Goal: Information Seeking & Learning: Learn about a topic

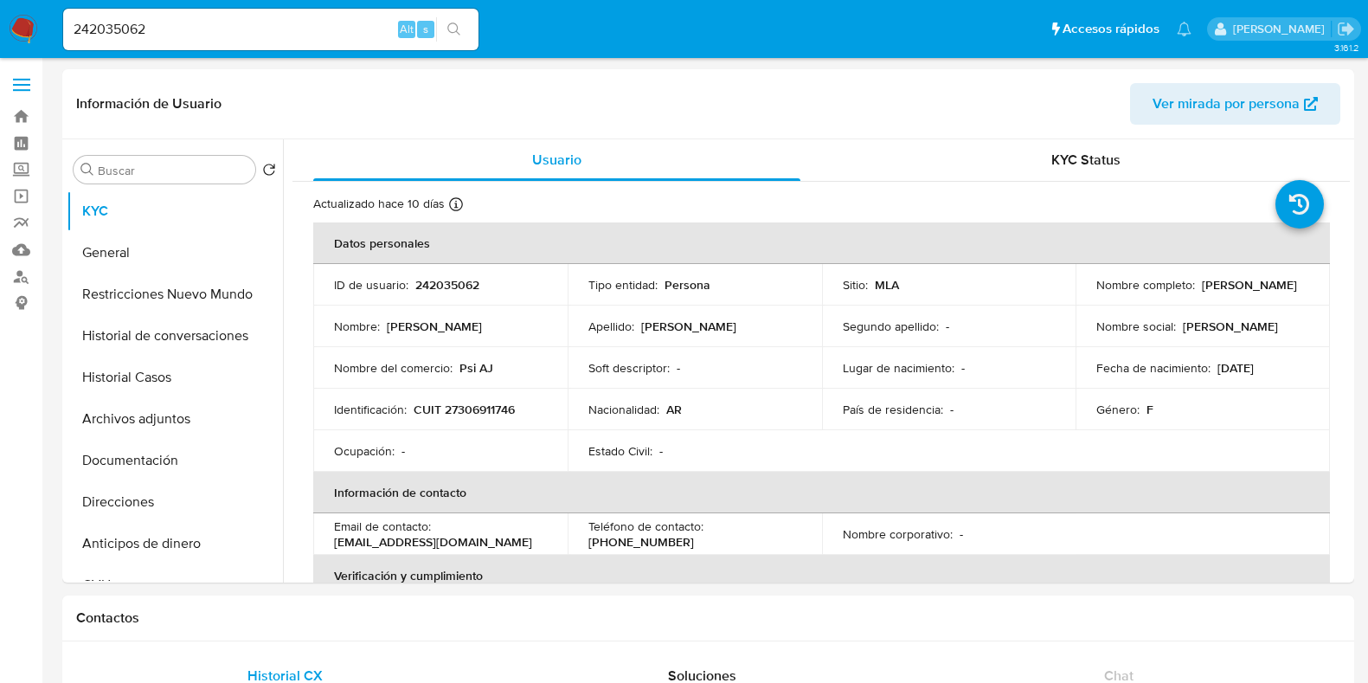
select select "10"
click at [446, 287] on p "242035062" at bounding box center [447, 285] width 64 height 16
copy p "242035062"
click at [182, 367] on button "Historial Casos" at bounding box center [168, 378] width 202 height 42
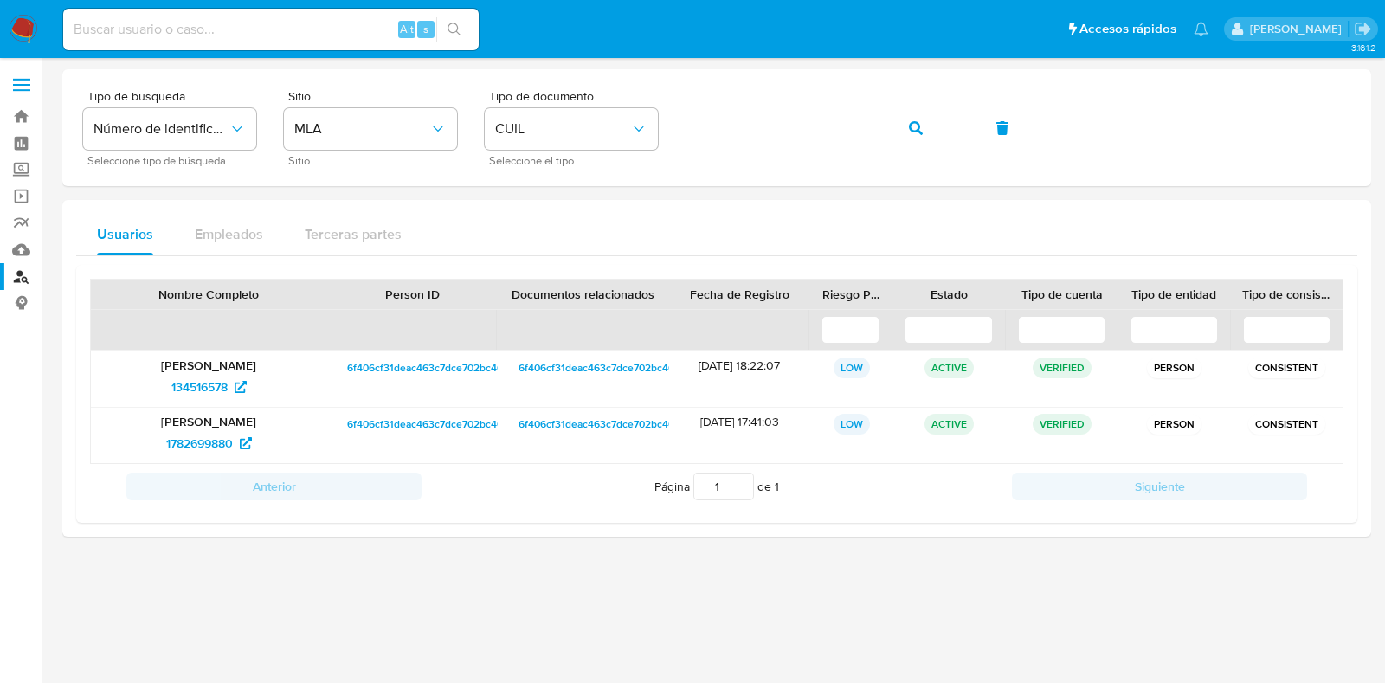
click at [255, 29] on input at bounding box center [270, 29] width 415 height 22
paste input "2311638945"
type input "2311638945"
click at [455, 35] on icon "search-icon" at bounding box center [454, 29] width 14 height 14
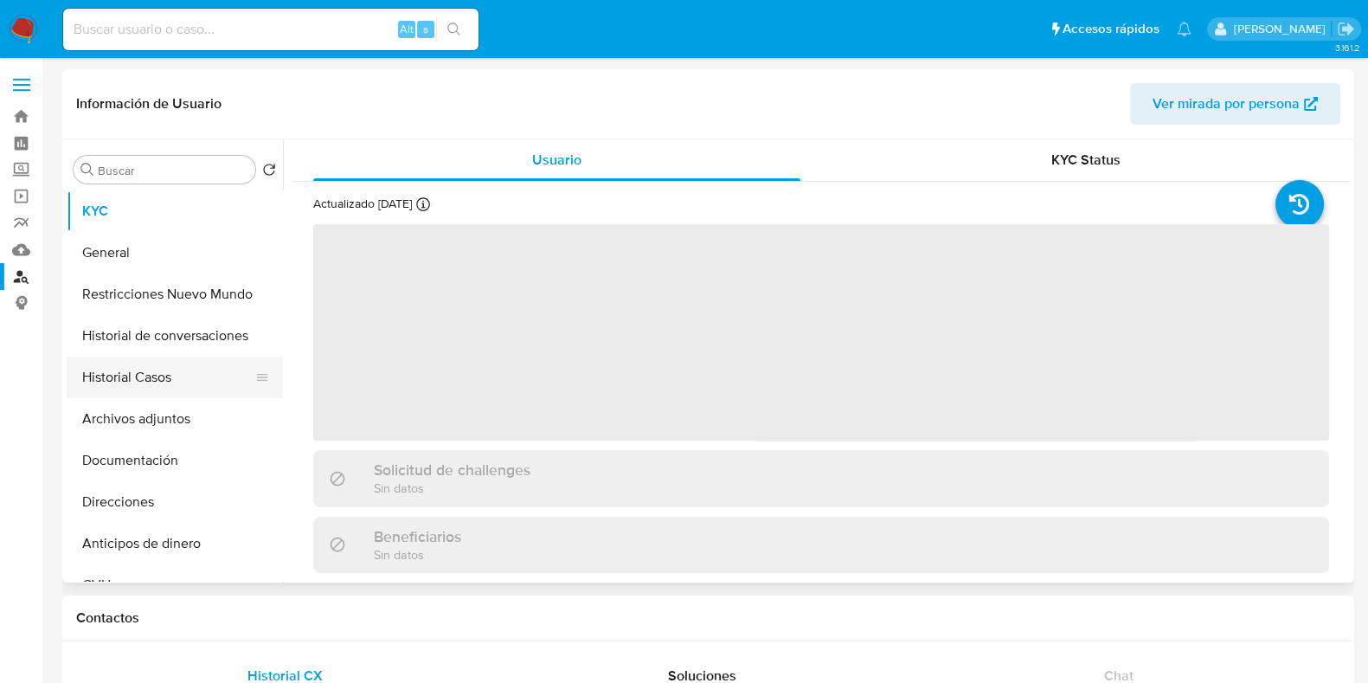
click at [127, 375] on button "Historial Casos" at bounding box center [168, 378] width 202 height 42
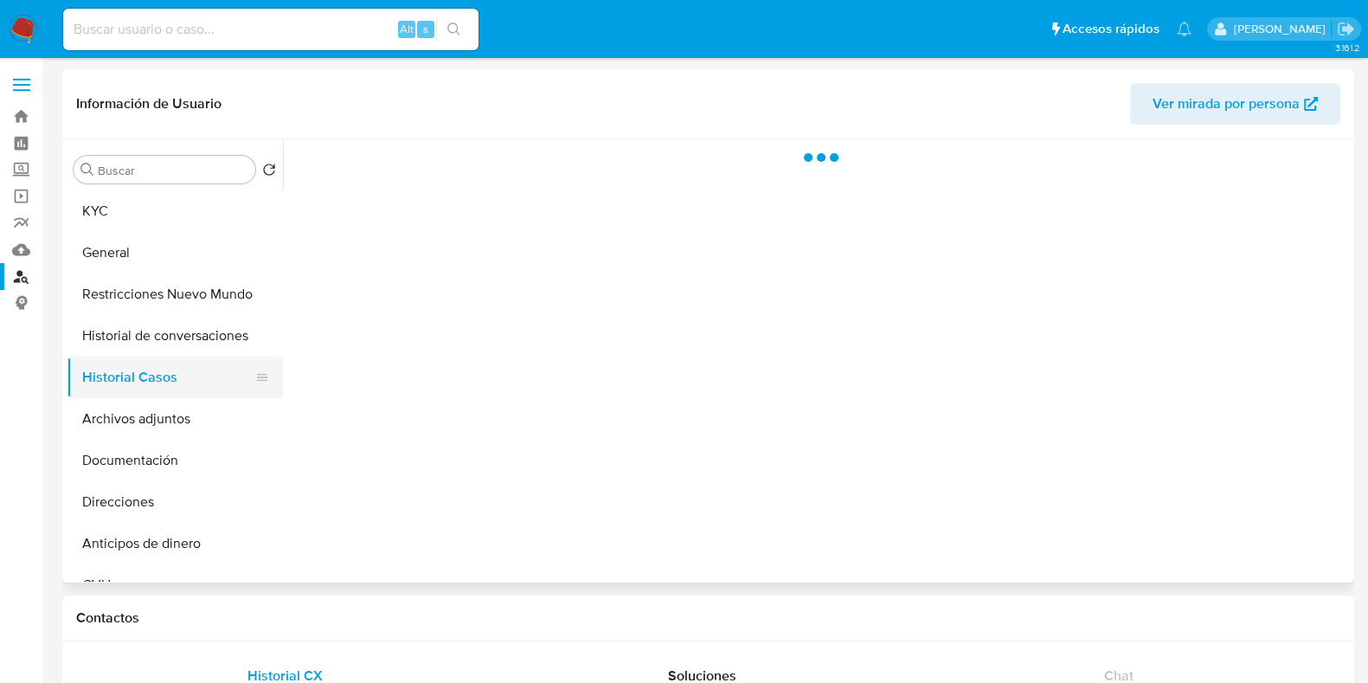
select select "10"
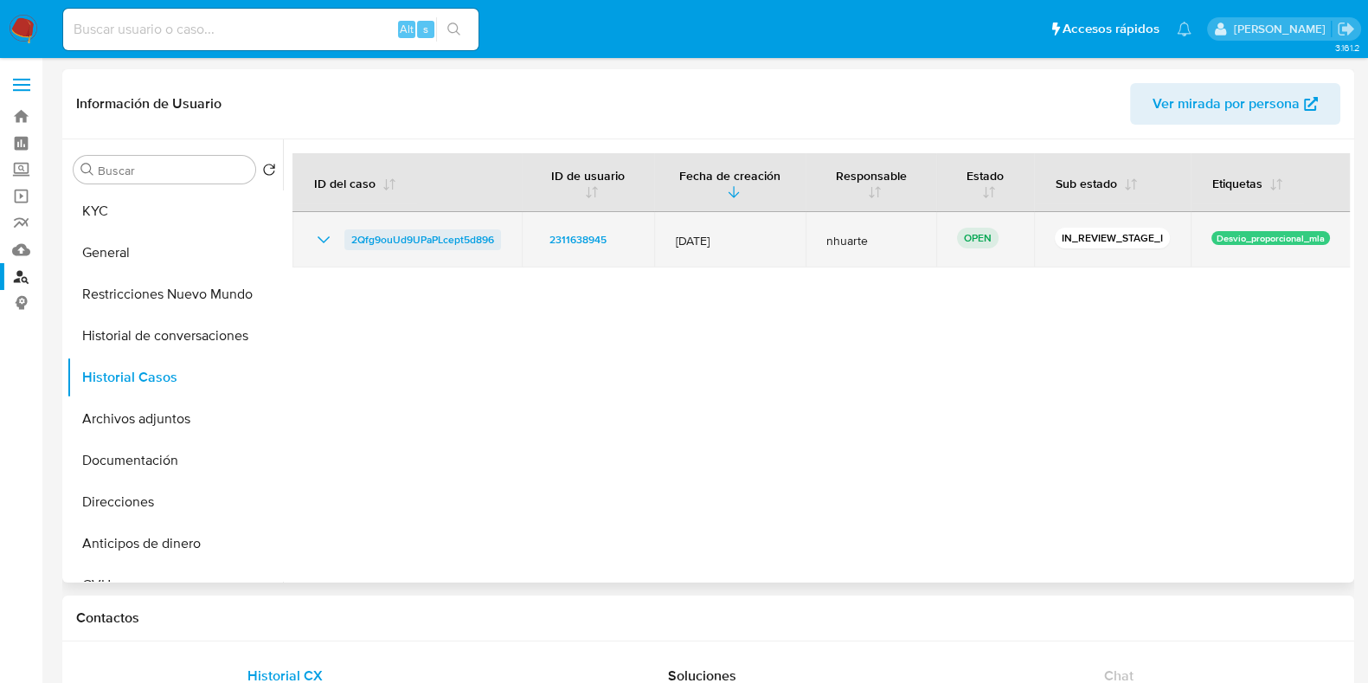
click at [424, 244] on span "2Qfg9ouUd9UPaPLcept5d896" at bounding box center [422, 239] width 143 height 21
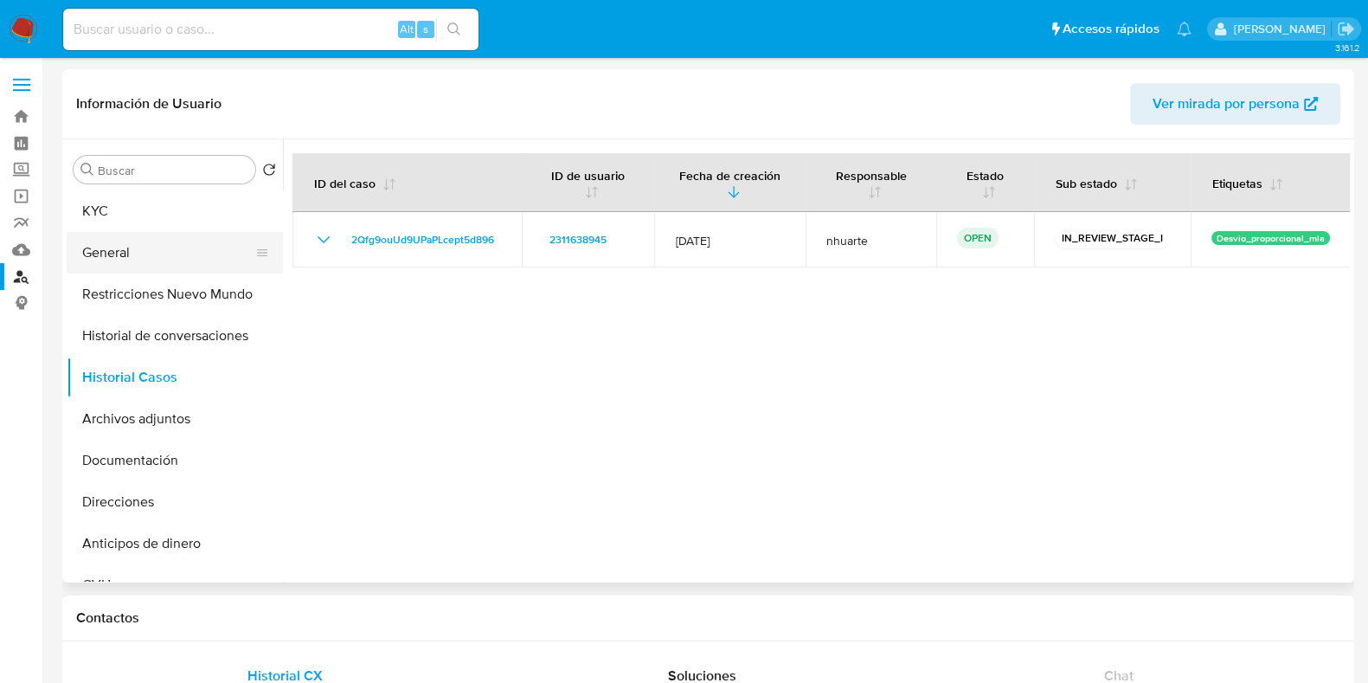
click at [122, 244] on button "General" at bounding box center [168, 253] width 202 height 42
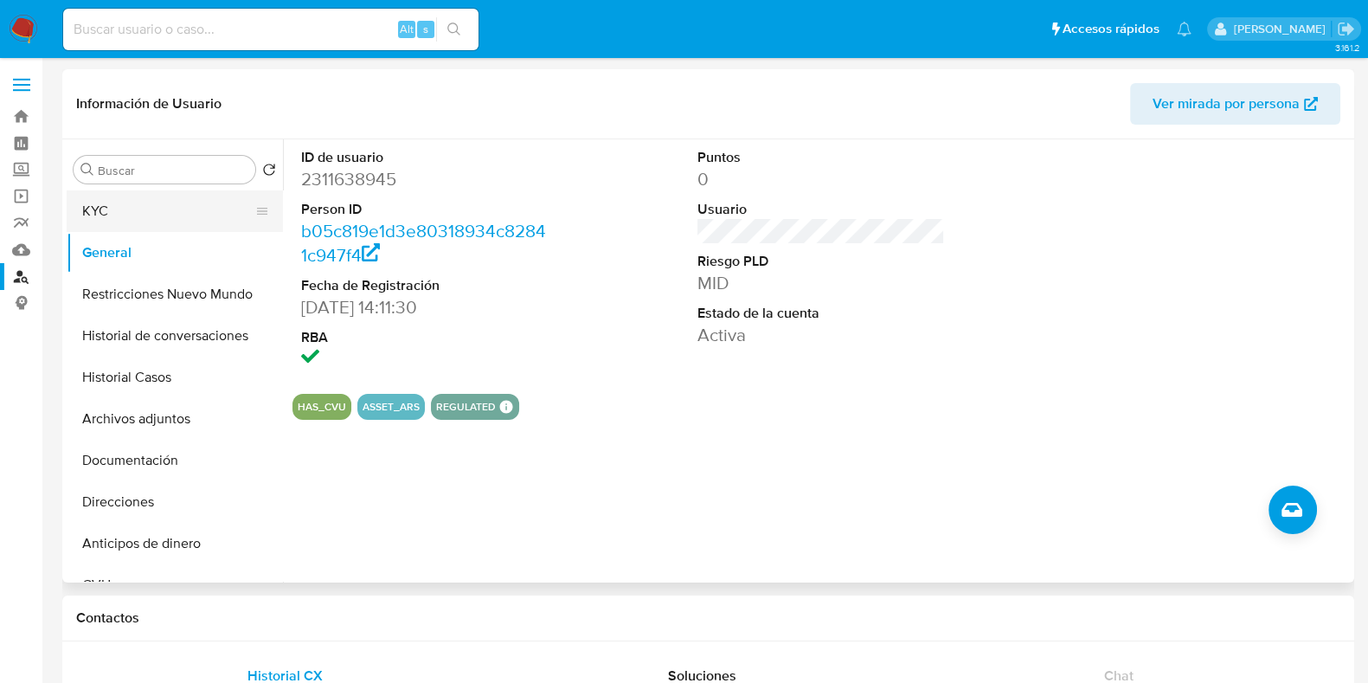
click at [202, 217] on button "KYC" at bounding box center [168, 211] width 202 height 42
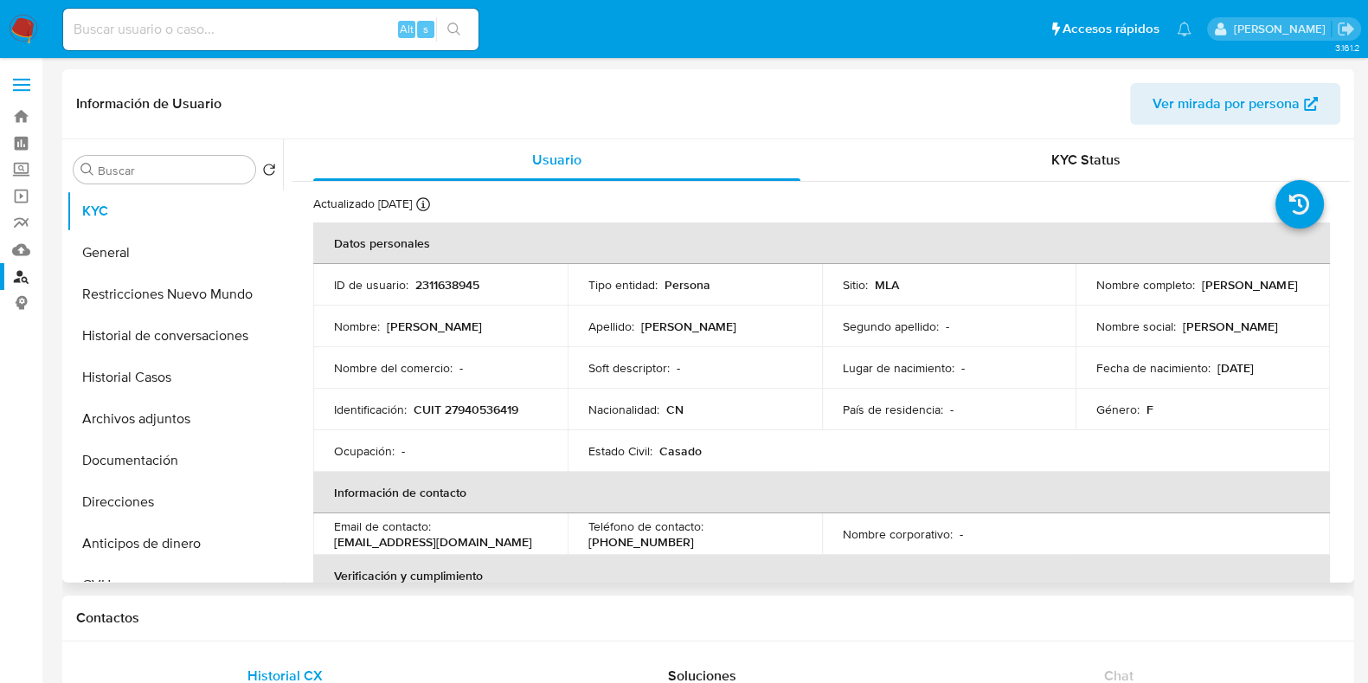
click at [470, 410] on p "CUIT 27940536419" at bounding box center [466, 410] width 105 height 16
copy p "27940536419"
click at [443, 277] on p "2311638945" at bounding box center [447, 285] width 64 height 16
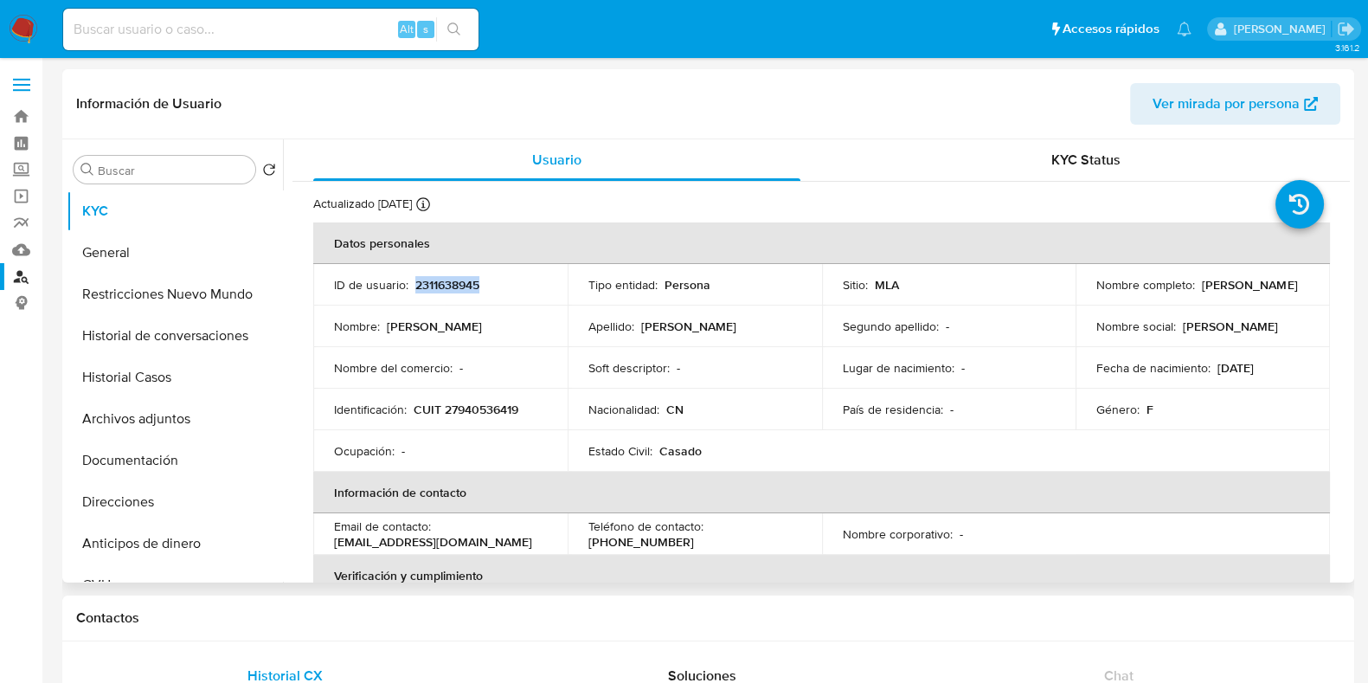
copy p "2311638945"
click at [485, 410] on p "CUIT 27940536419" at bounding box center [466, 410] width 105 height 16
copy p "27940536419"
click at [426, 278] on p "2311638945" at bounding box center [447, 285] width 64 height 16
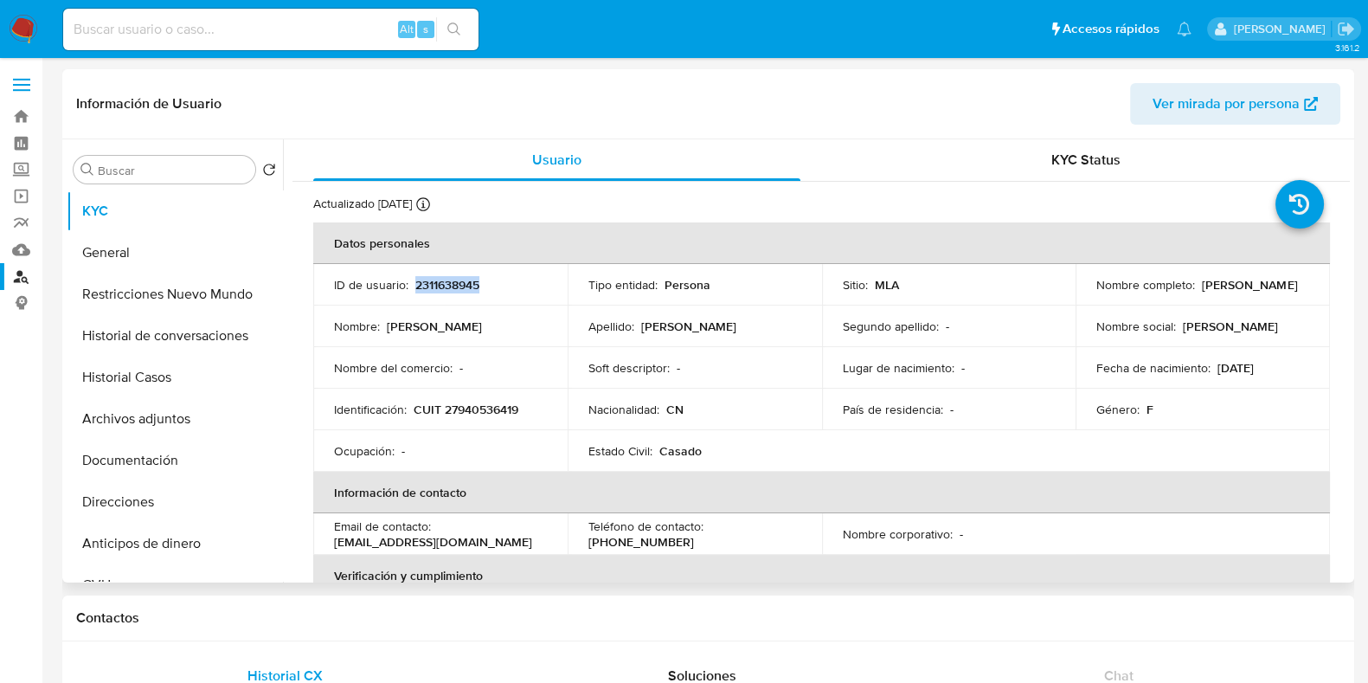
click at [426, 278] on p "2311638945" at bounding box center [447, 285] width 64 height 16
copy p "2311638945"
click at [172, 370] on button "Historial Casos" at bounding box center [168, 378] width 202 height 42
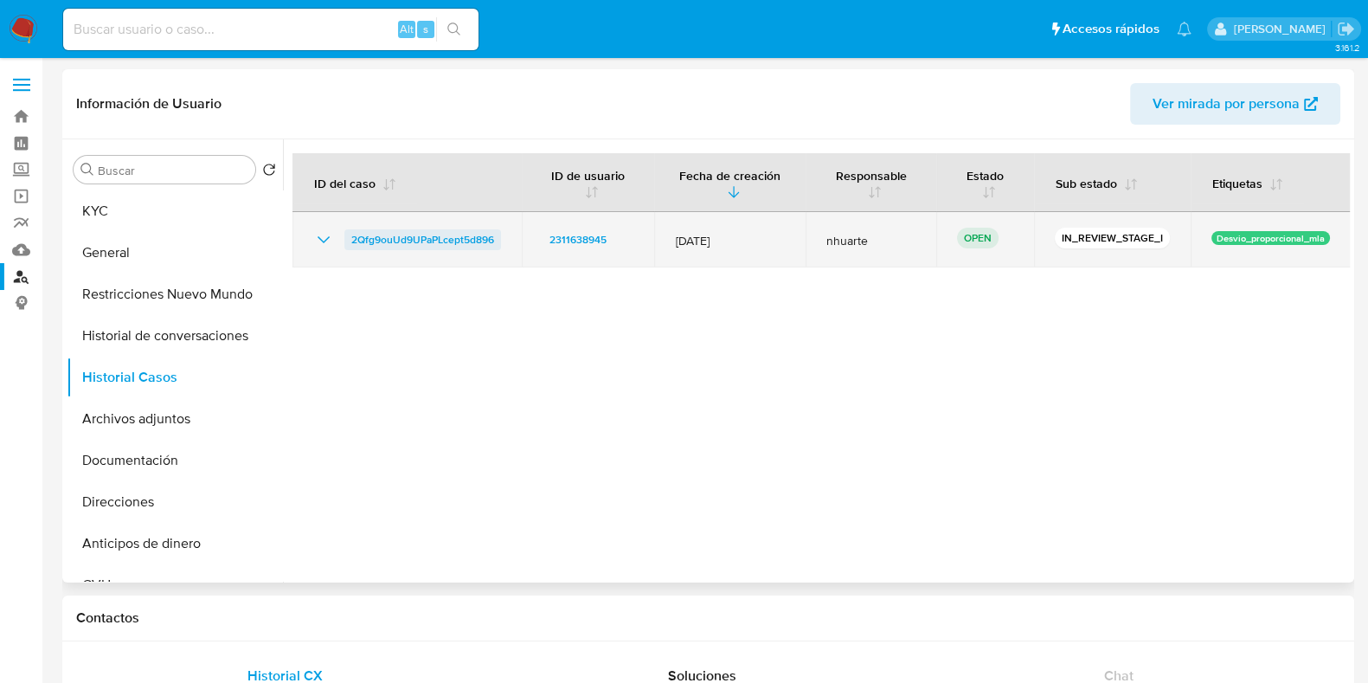
click at [407, 246] on span "2Qfg9ouUd9UPaPLcept5d896" at bounding box center [422, 239] width 143 height 21
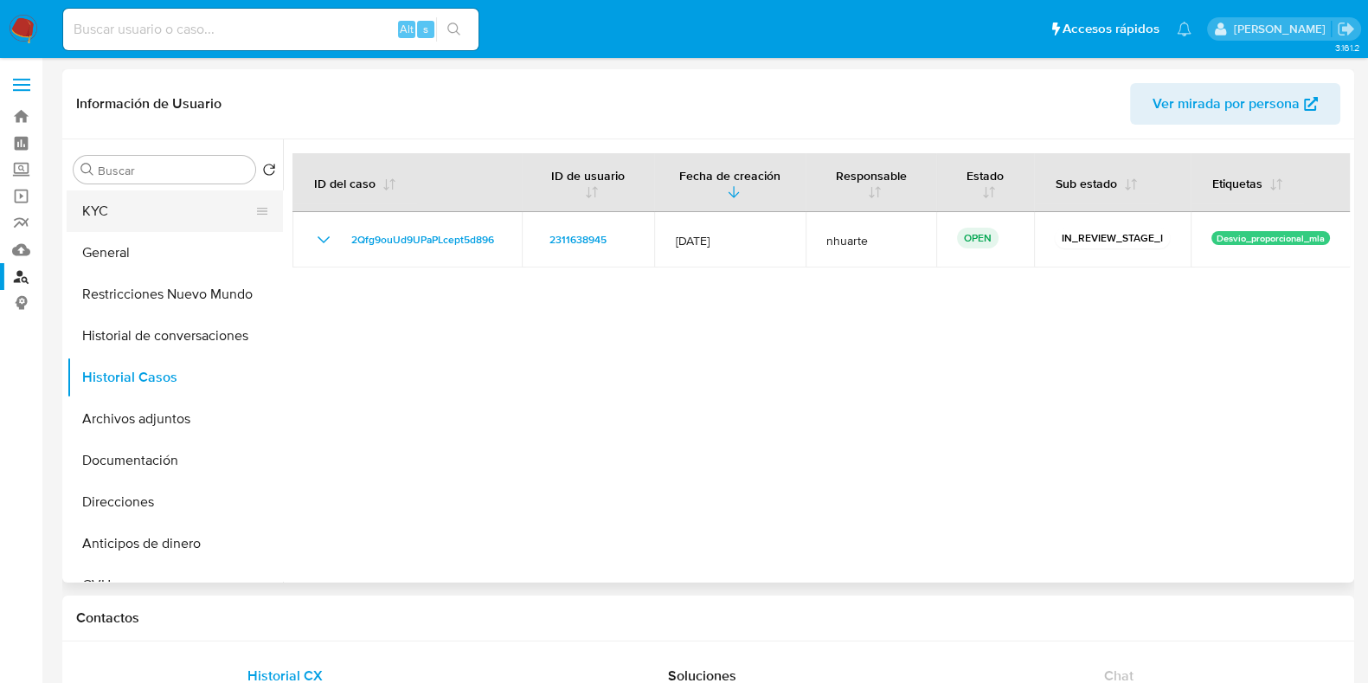
click at [105, 202] on button "KYC" at bounding box center [168, 211] width 202 height 42
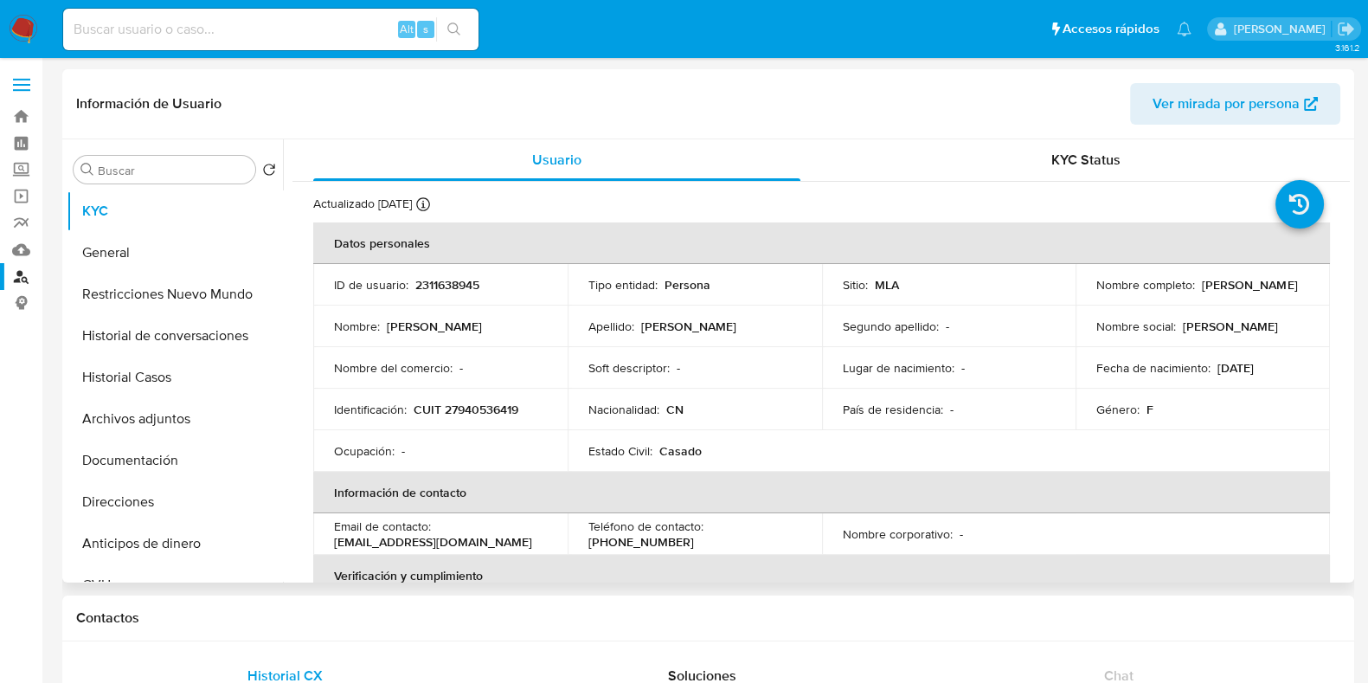
click at [446, 278] on p "2311638945" at bounding box center [447, 285] width 64 height 16
copy p "2311638945"
click at [200, 300] on button "Restricciones Nuevo Mundo" at bounding box center [168, 294] width 202 height 42
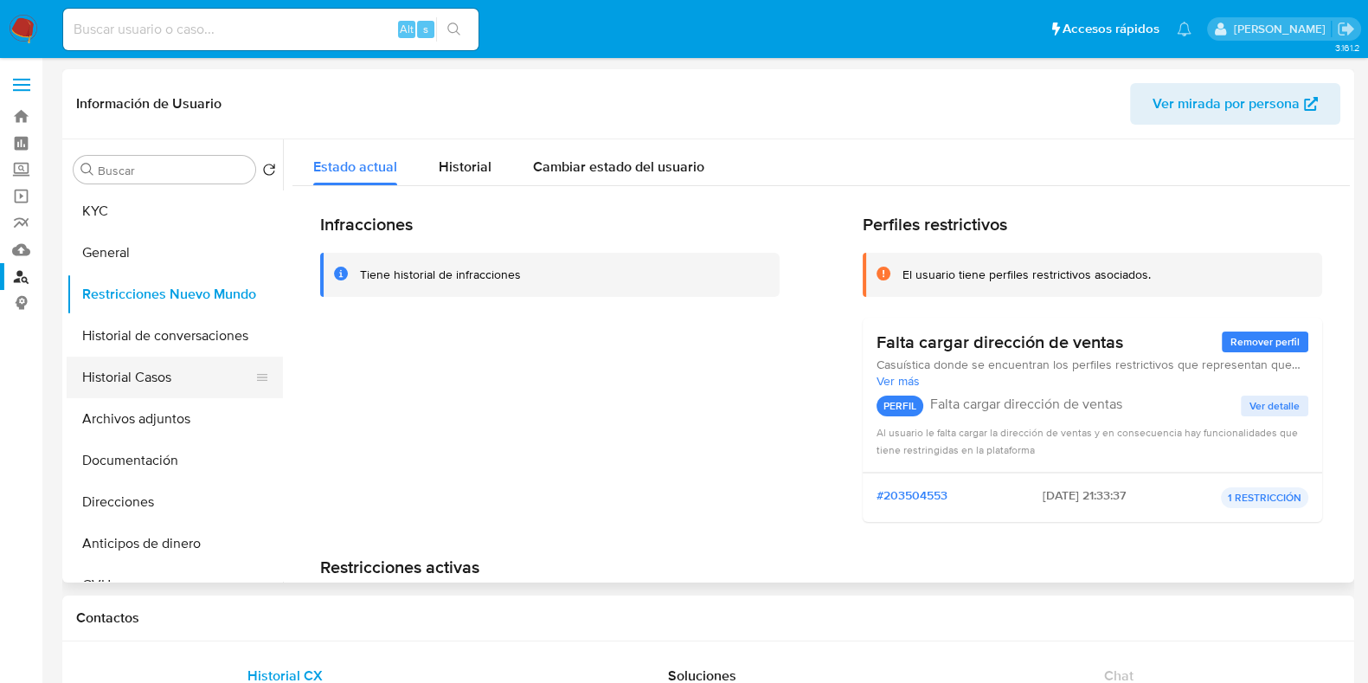
click at [164, 362] on button "Historial Casos" at bounding box center [168, 378] width 202 height 42
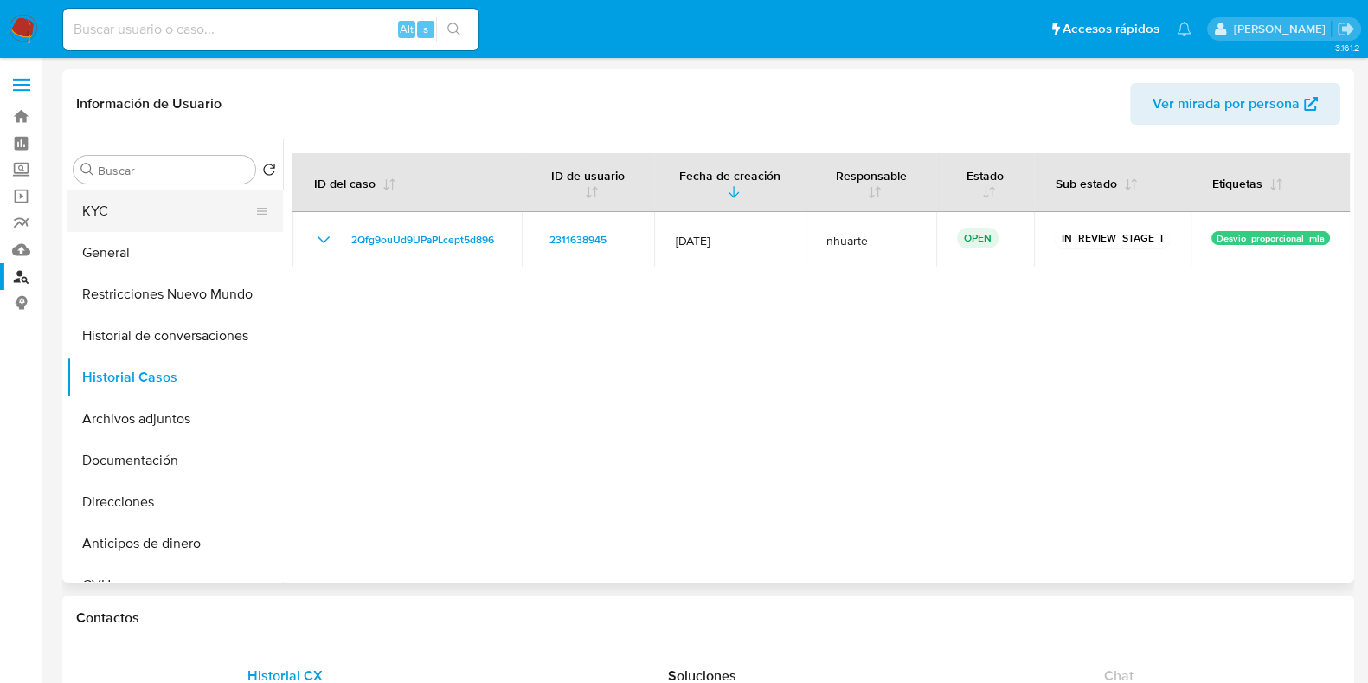
click at [156, 209] on button "KYC" at bounding box center [168, 211] width 202 height 42
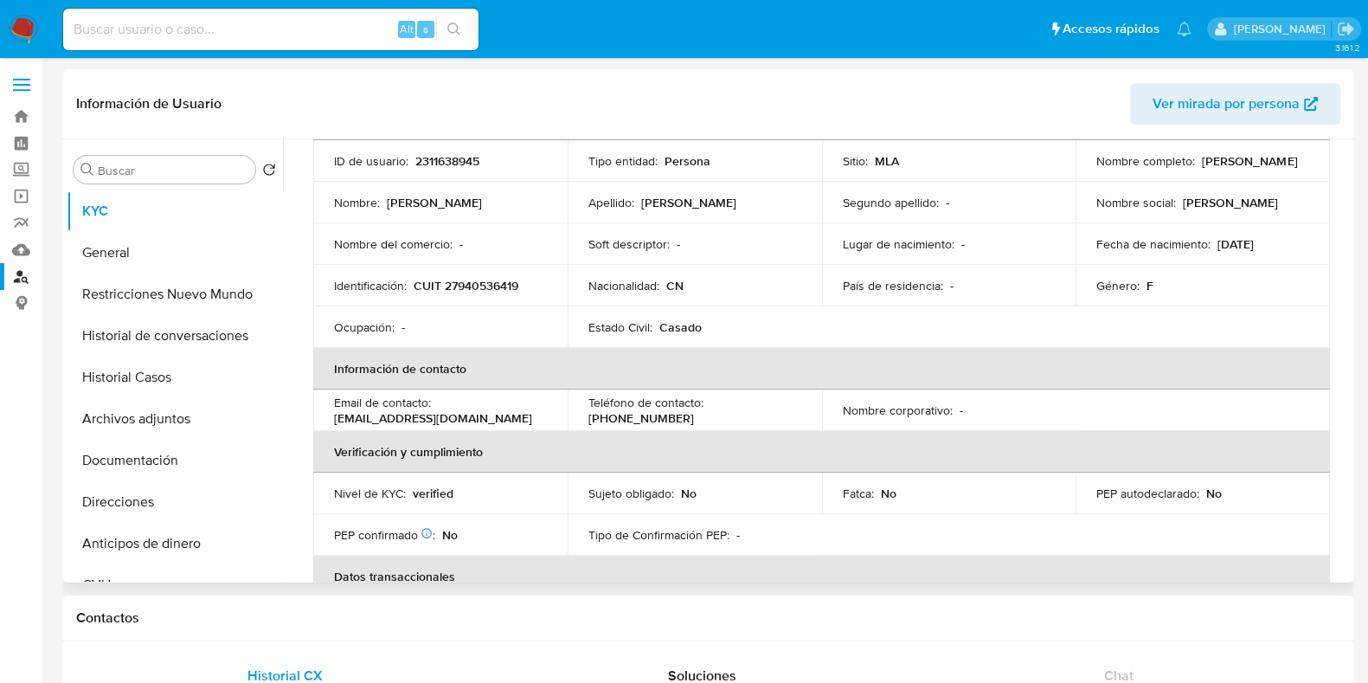
scroll to position [215, 0]
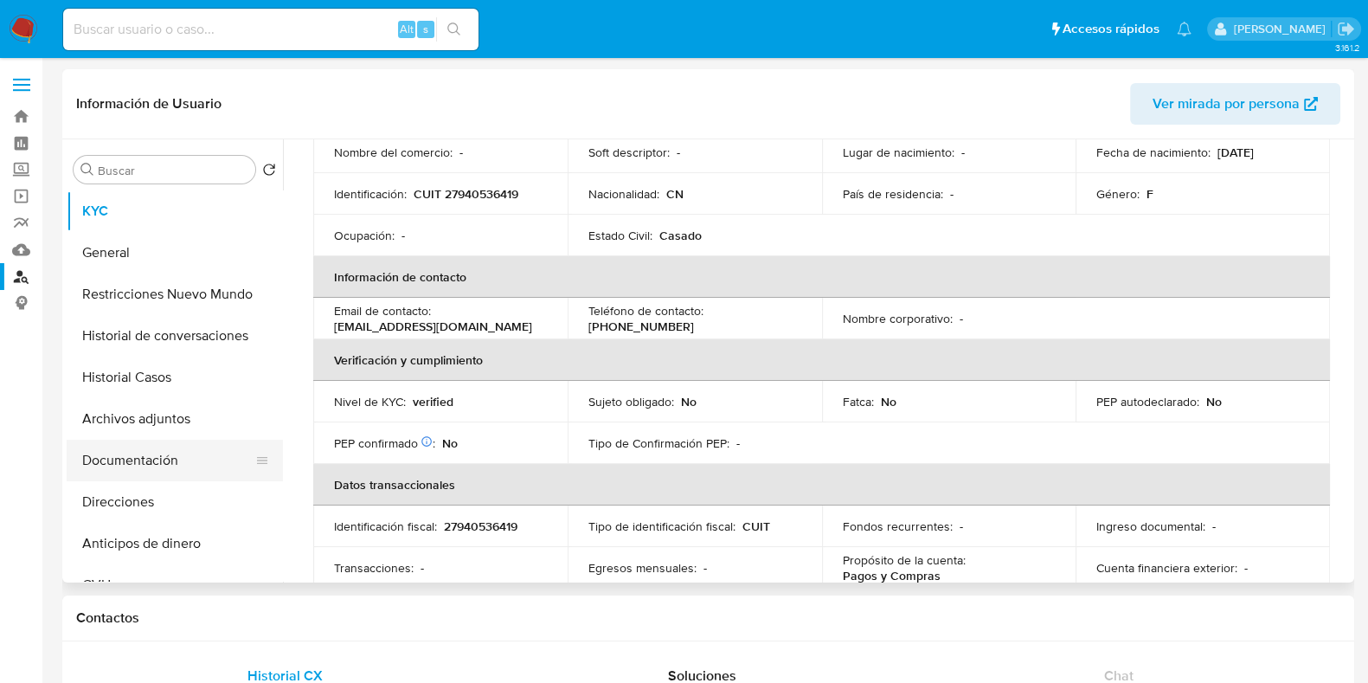
click at [147, 445] on button "Documentación" at bounding box center [168, 461] width 202 height 42
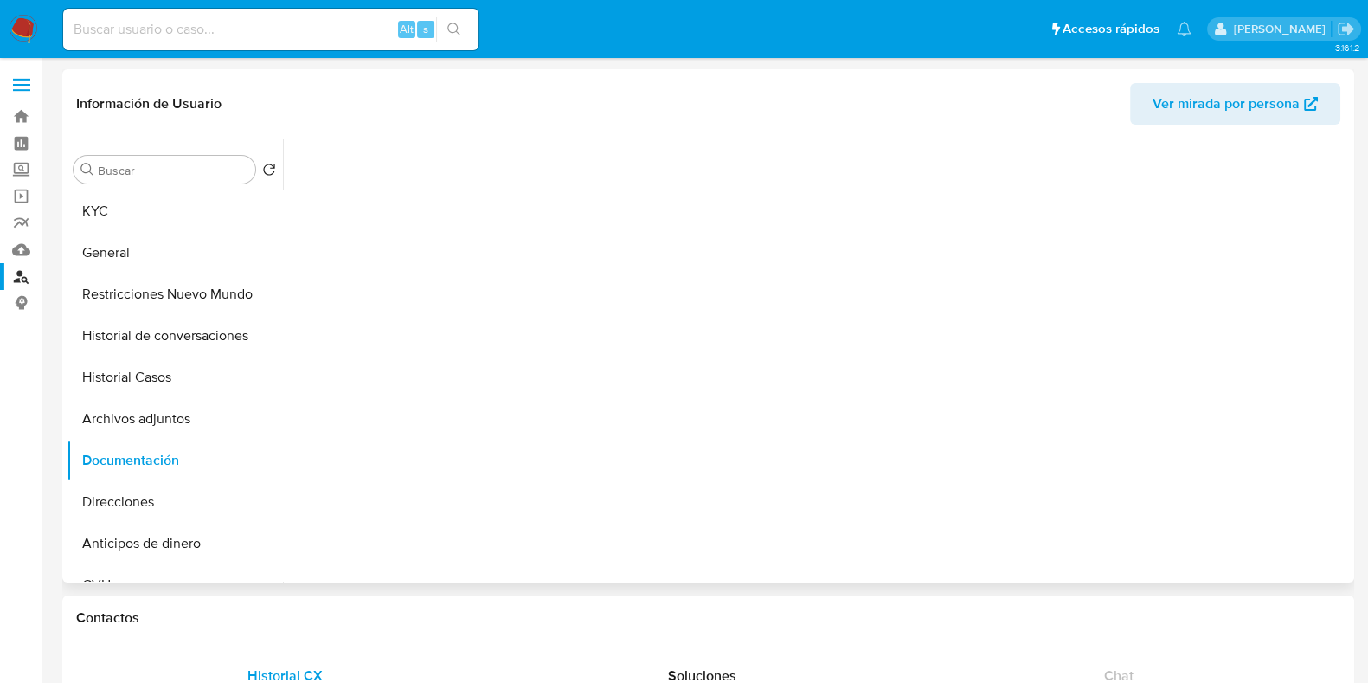
scroll to position [0, 0]
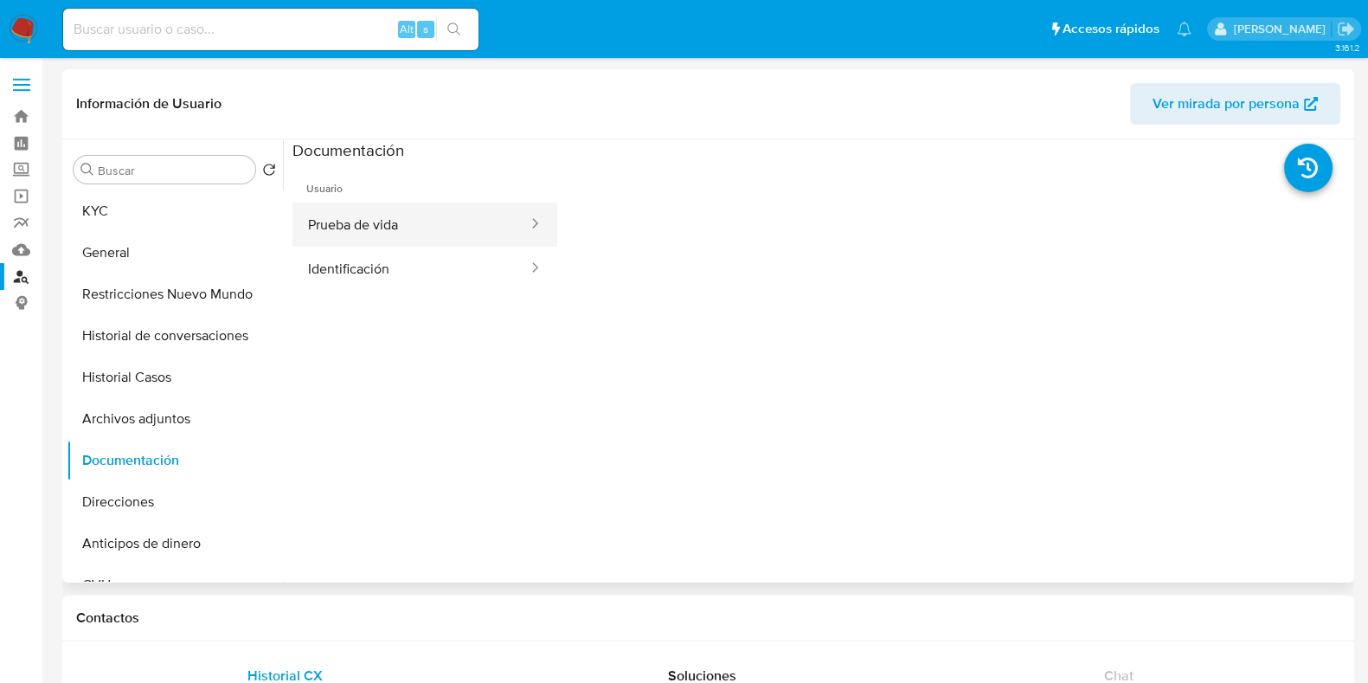
click at [386, 234] on button "Prueba de vida" at bounding box center [410, 224] width 237 height 44
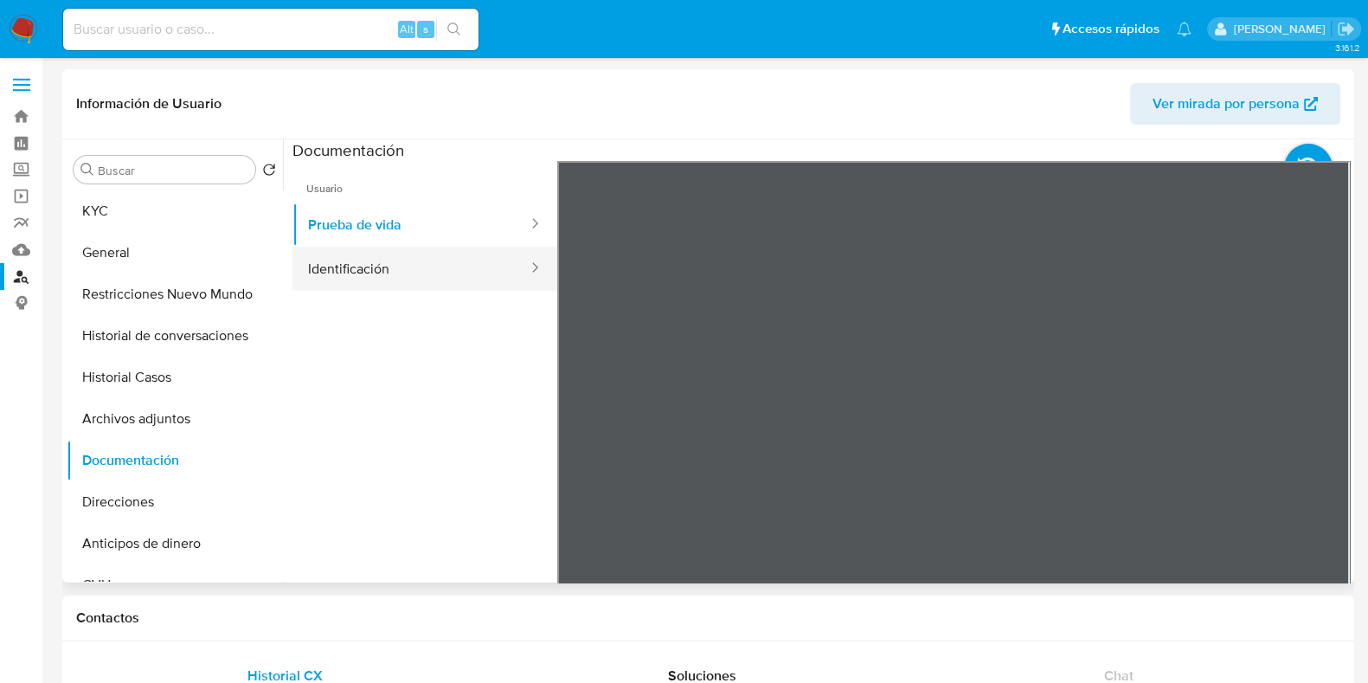
click at [383, 289] on button "Identificación" at bounding box center [410, 269] width 237 height 44
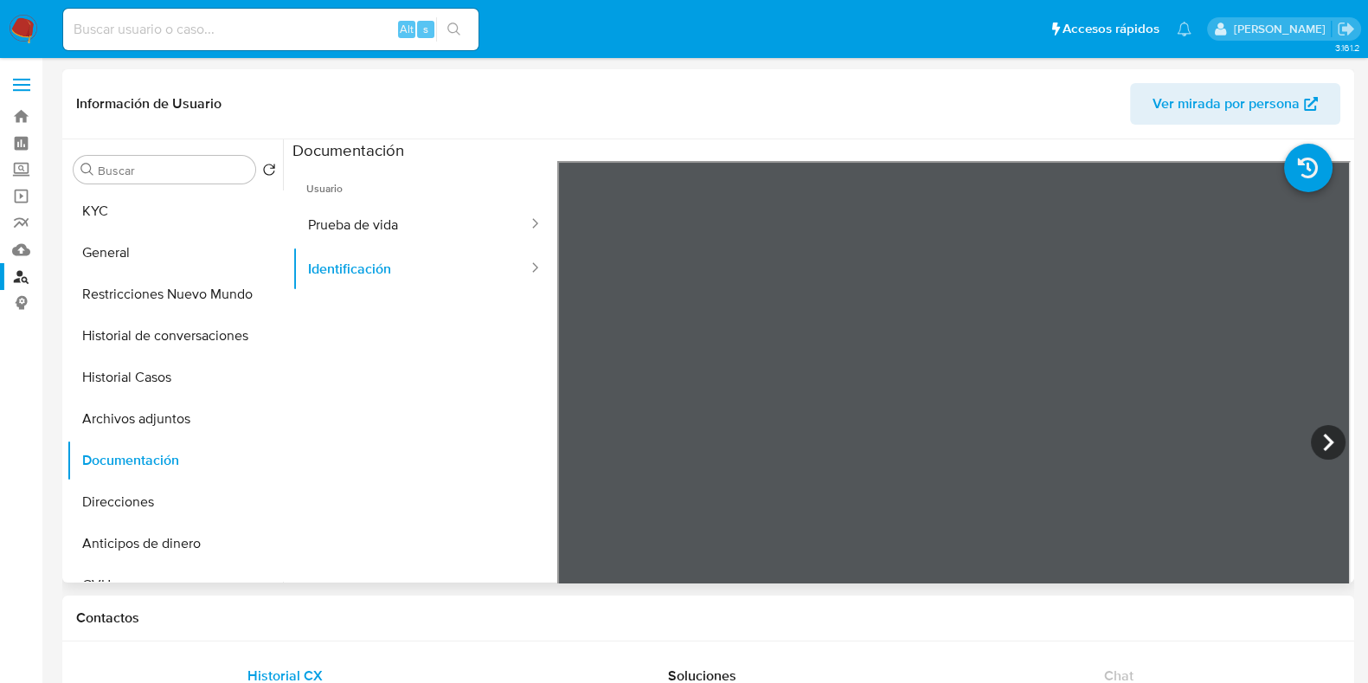
scroll to position [106, 0]
click at [1329, 434] on icon at bounding box center [1328, 442] width 35 height 35
click at [586, 430] on icon at bounding box center [579, 442] width 35 height 35
click at [195, 296] on button "Restricciones Nuevo Mundo" at bounding box center [168, 294] width 202 height 42
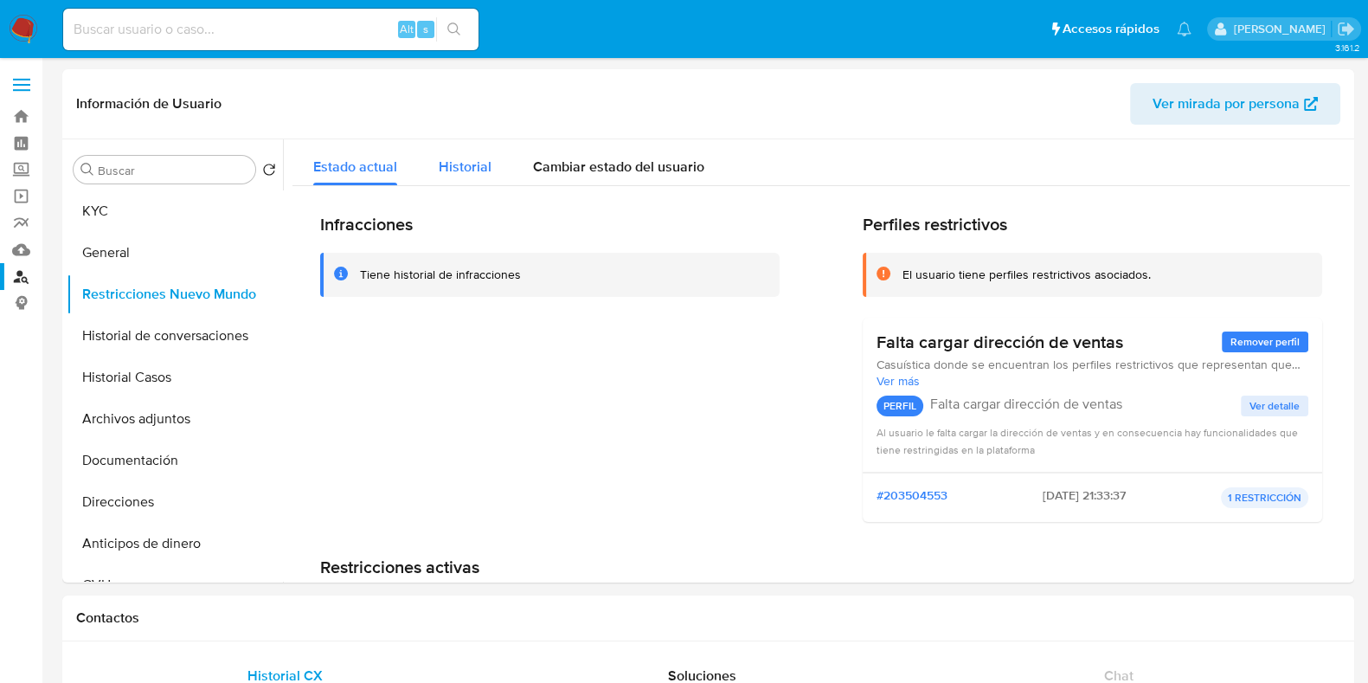
click at [479, 166] on span "Historial" at bounding box center [465, 167] width 53 height 20
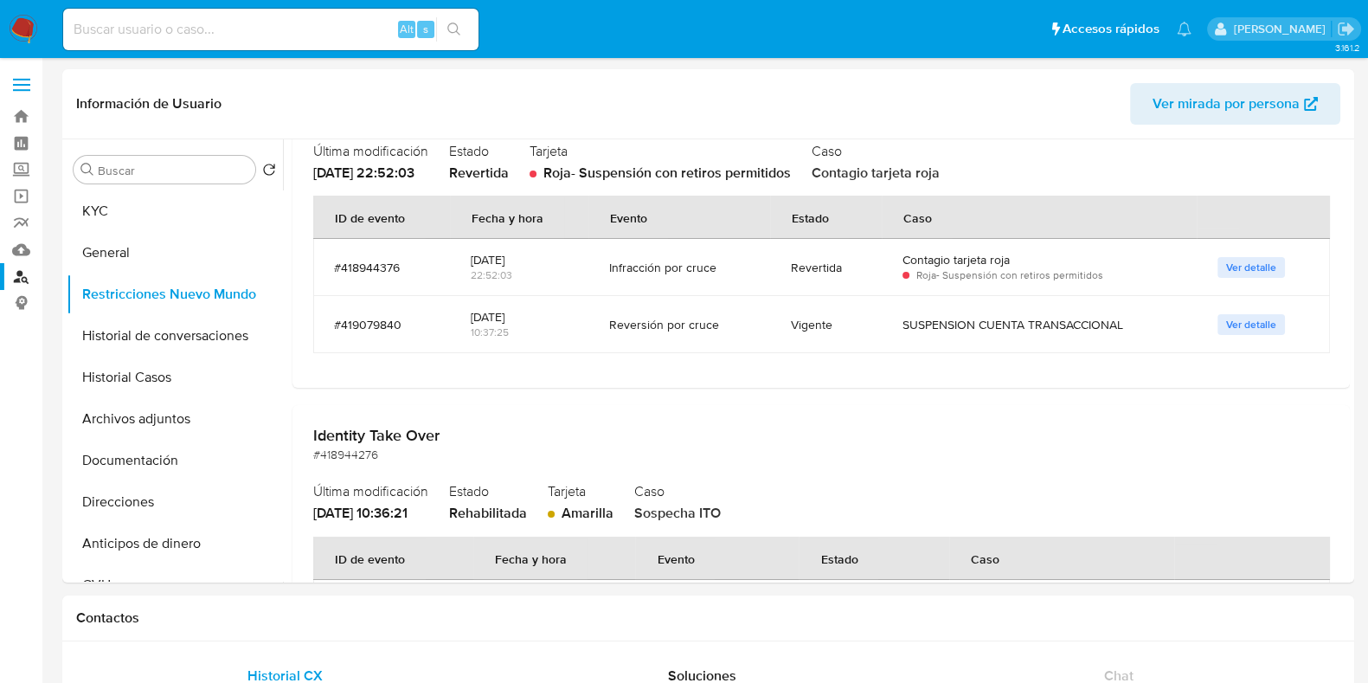
scroll to position [756, 0]
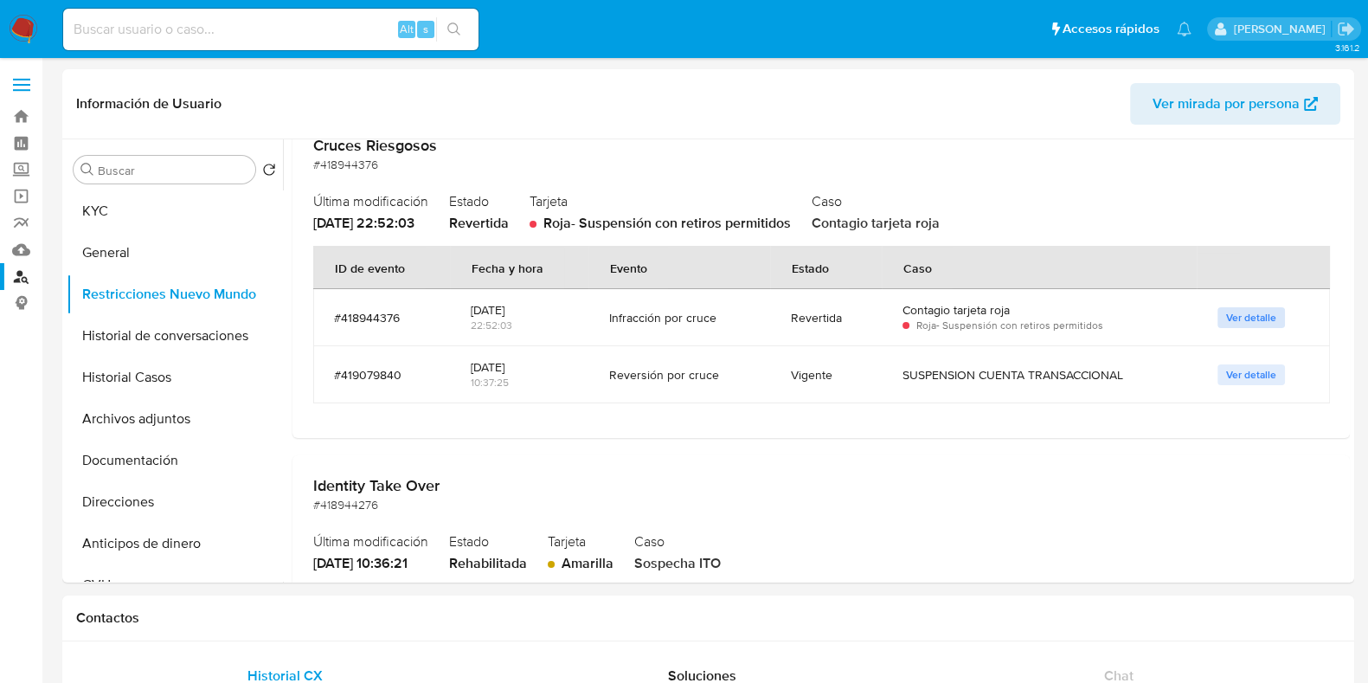
click at [1267, 325] on span "Ver detalle" at bounding box center [1251, 317] width 50 height 17
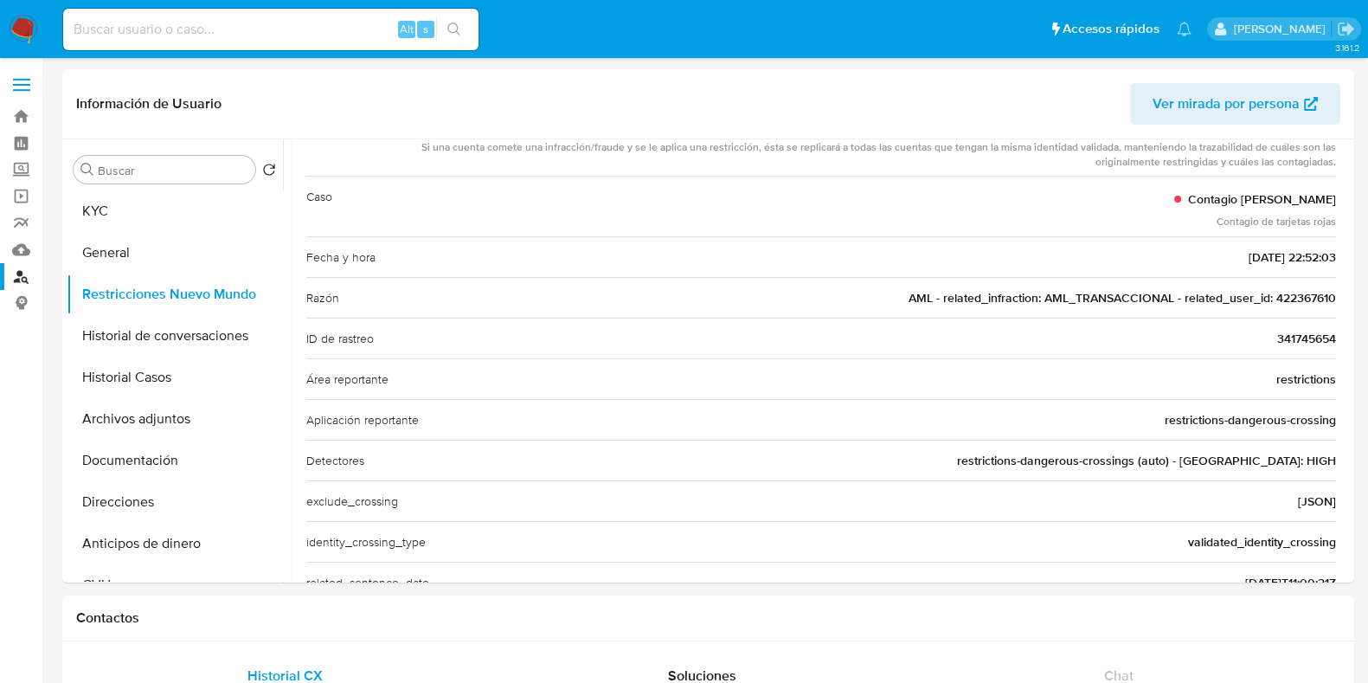
scroll to position [31, 0]
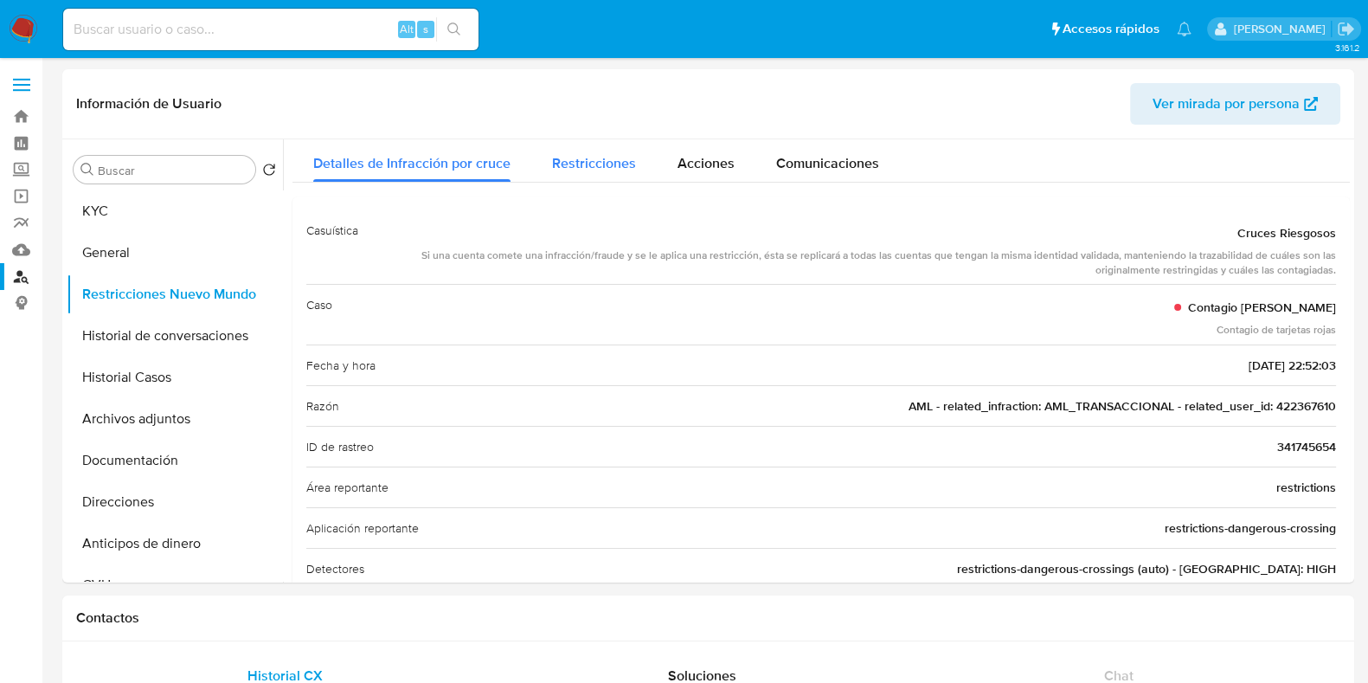
click at [594, 168] on span "Restricciones" at bounding box center [594, 163] width 84 height 20
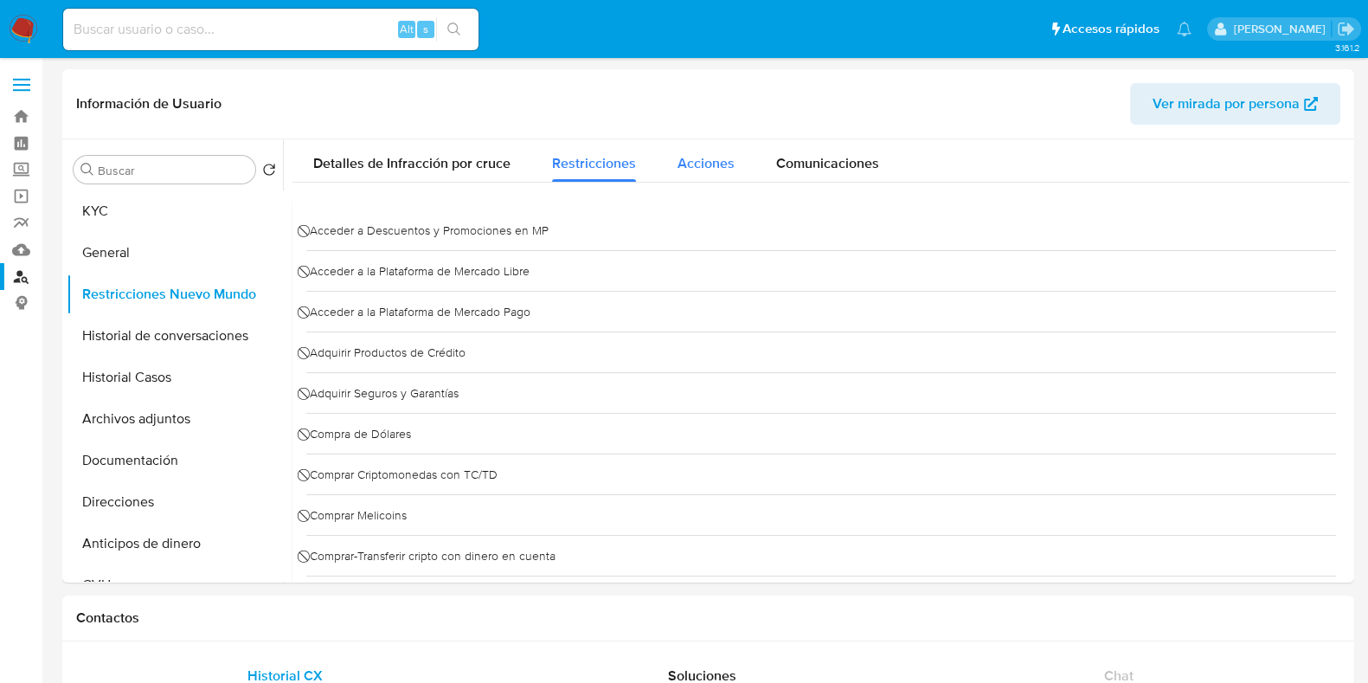
click at [698, 170] on span "Acciones" at bounding box center [706, 163] width 57 height 20
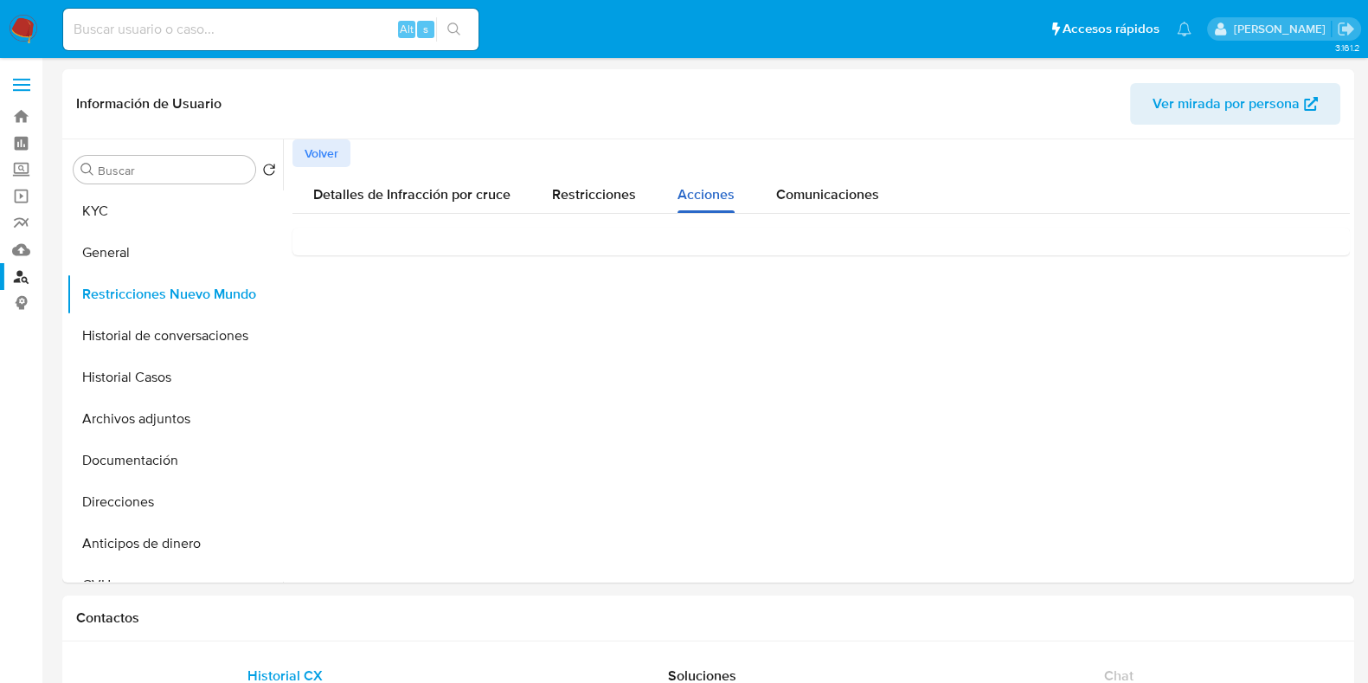
scroll to position [0, 0]
click at [817, 191] on span "Comunicaciones" at bounding box center [827, 194] width 103 height 20
click at [327, 151] on span "Volver" at bounding box center [322, 153] width 34 height 24
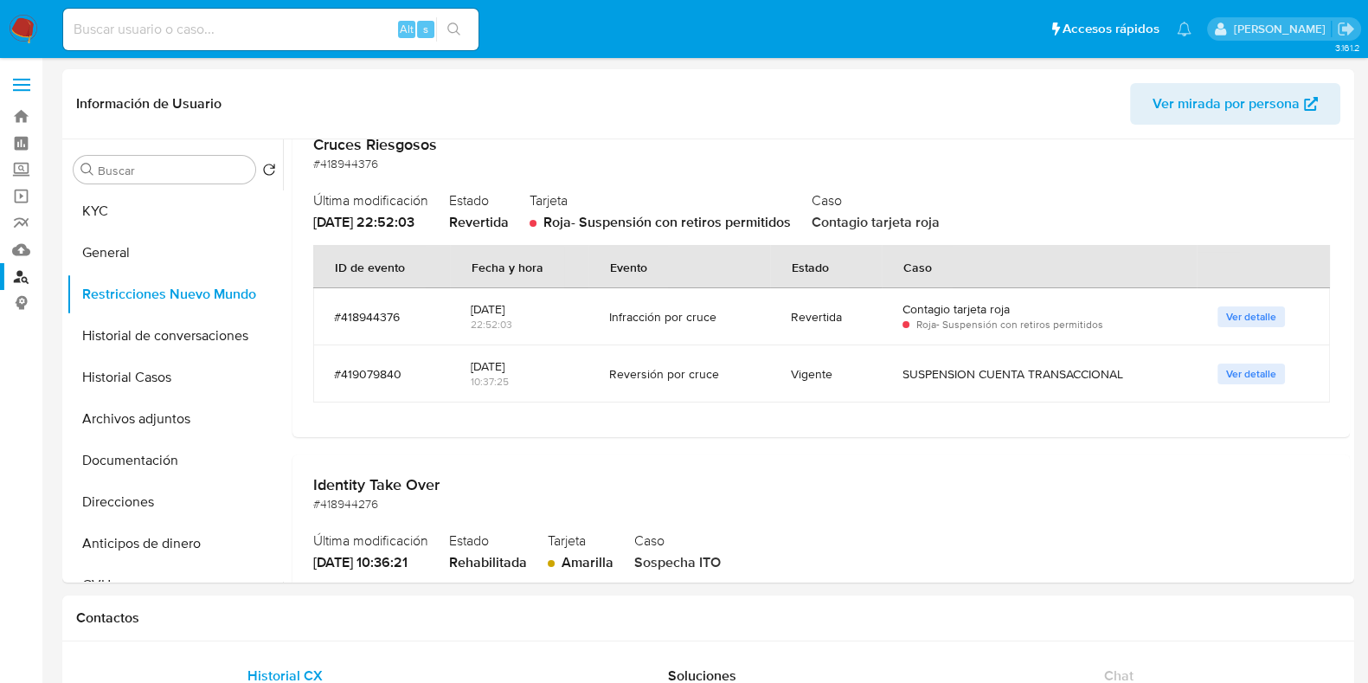
scroll to position [707, 0]
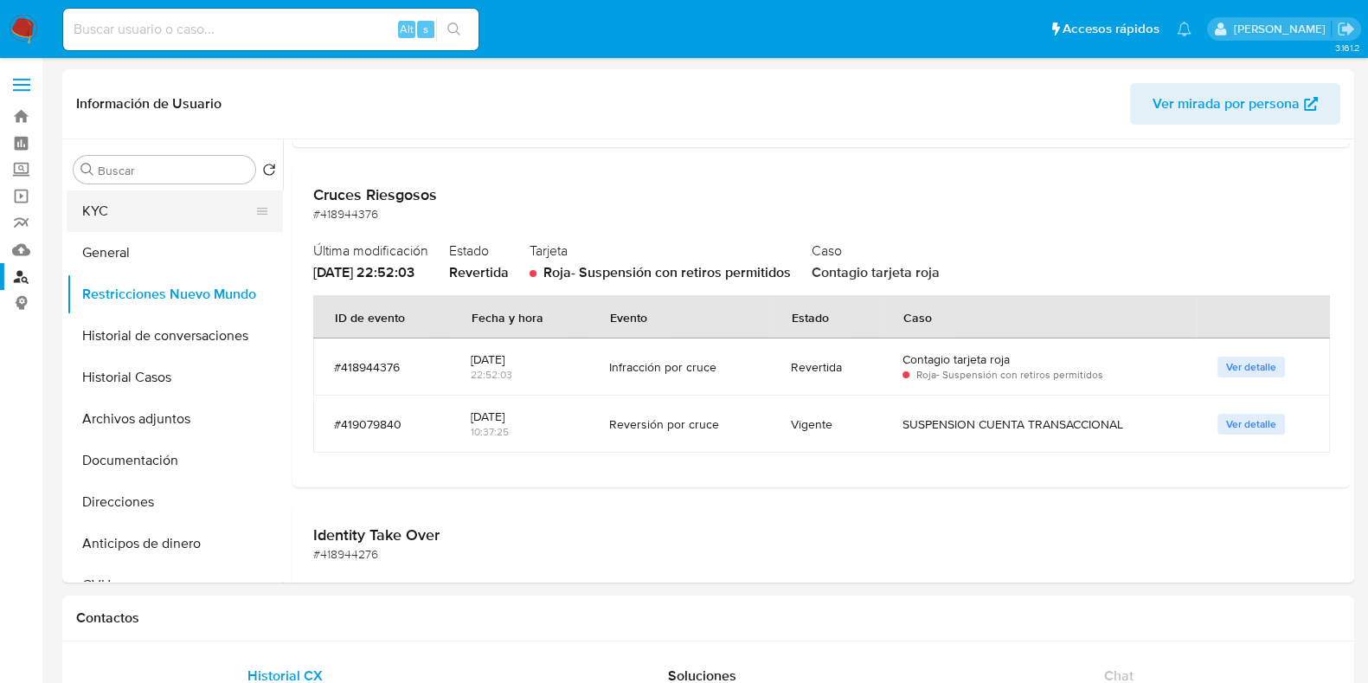
click at [129, 200] on button "KYC" at bounding box center [168, 211] width 202 height 42
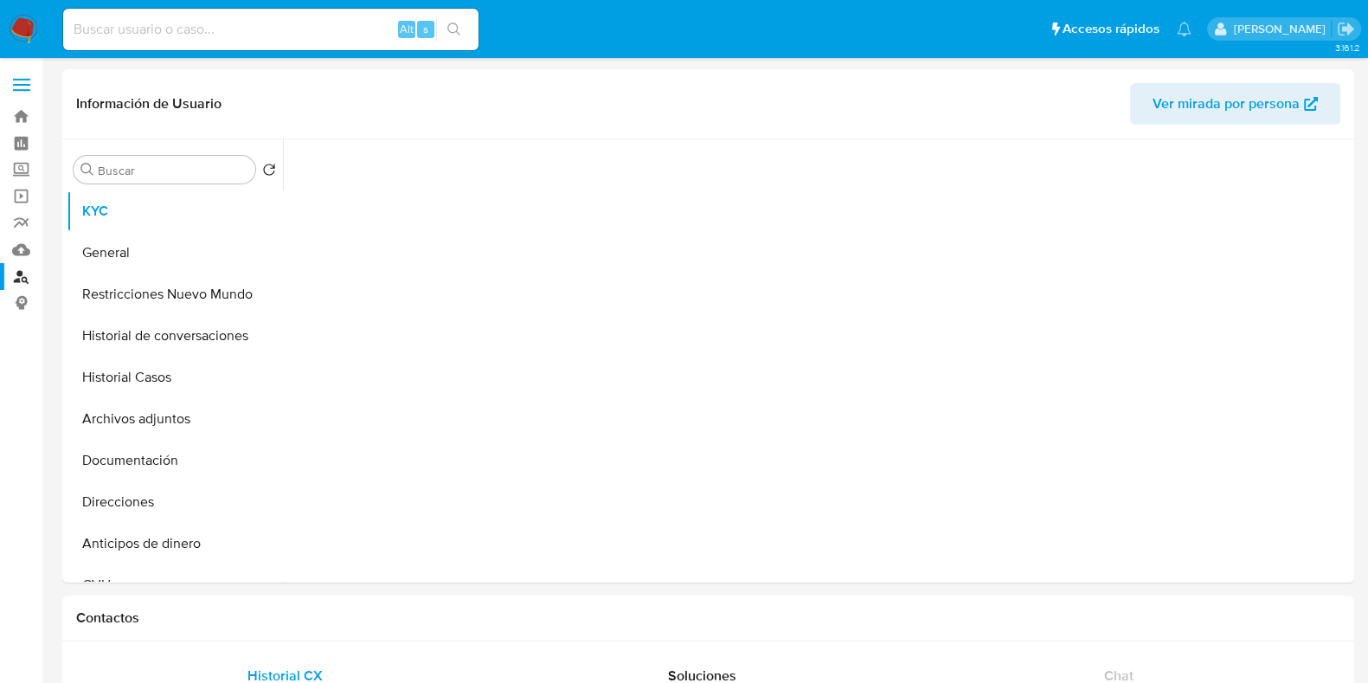
scroll to position [0, 0]
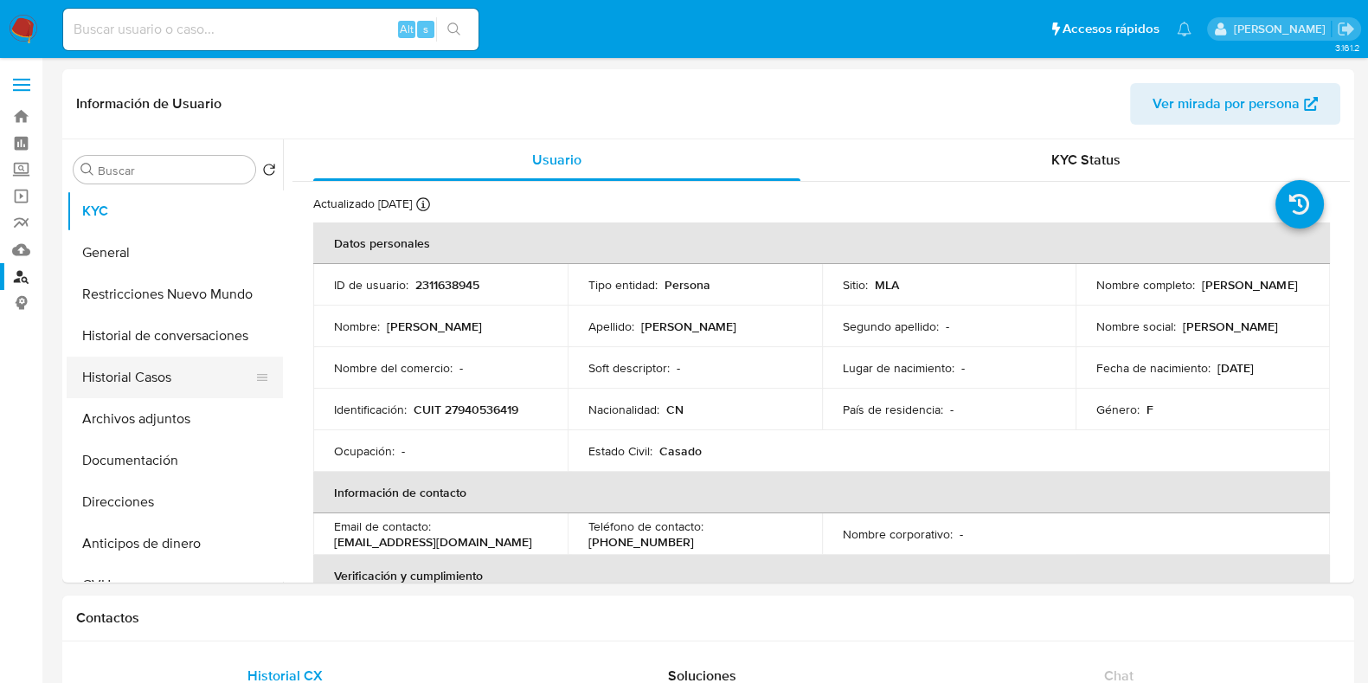
click at [182, 373] on button "Historial Casos" at bounding box center [168, 378] width 202 height 42
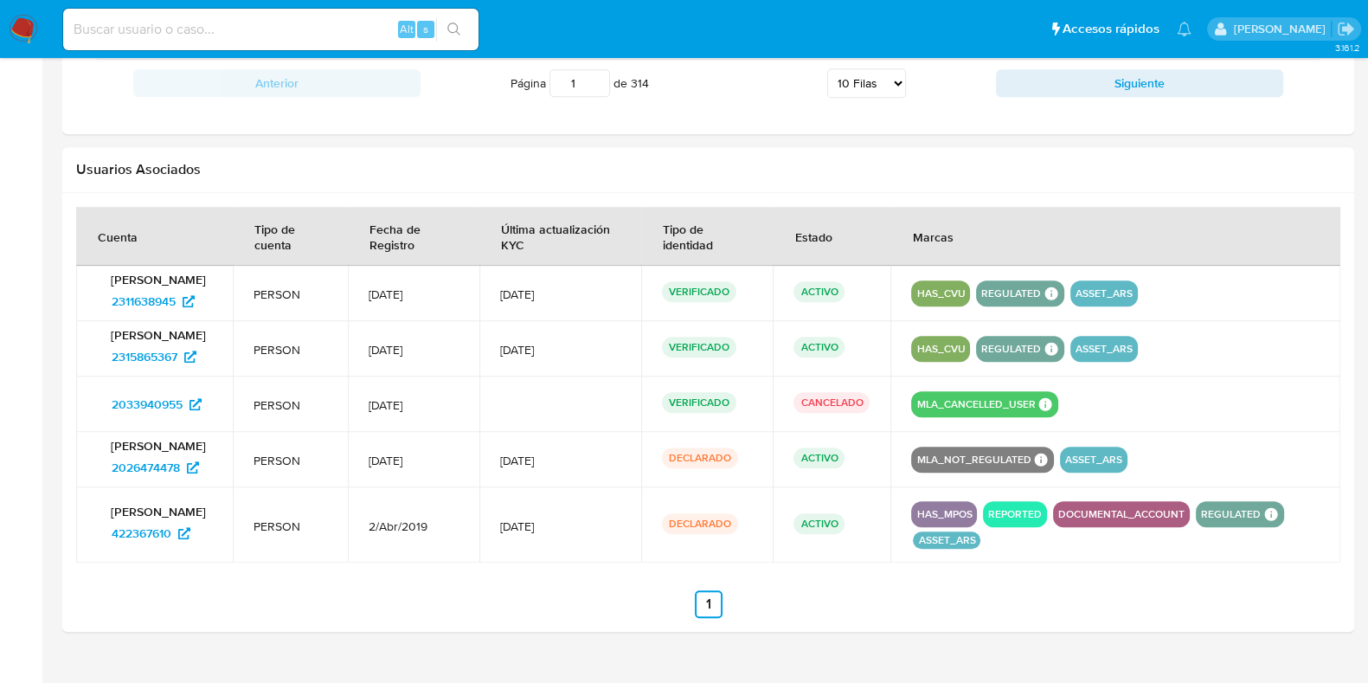
scroll to position [1822, 0]
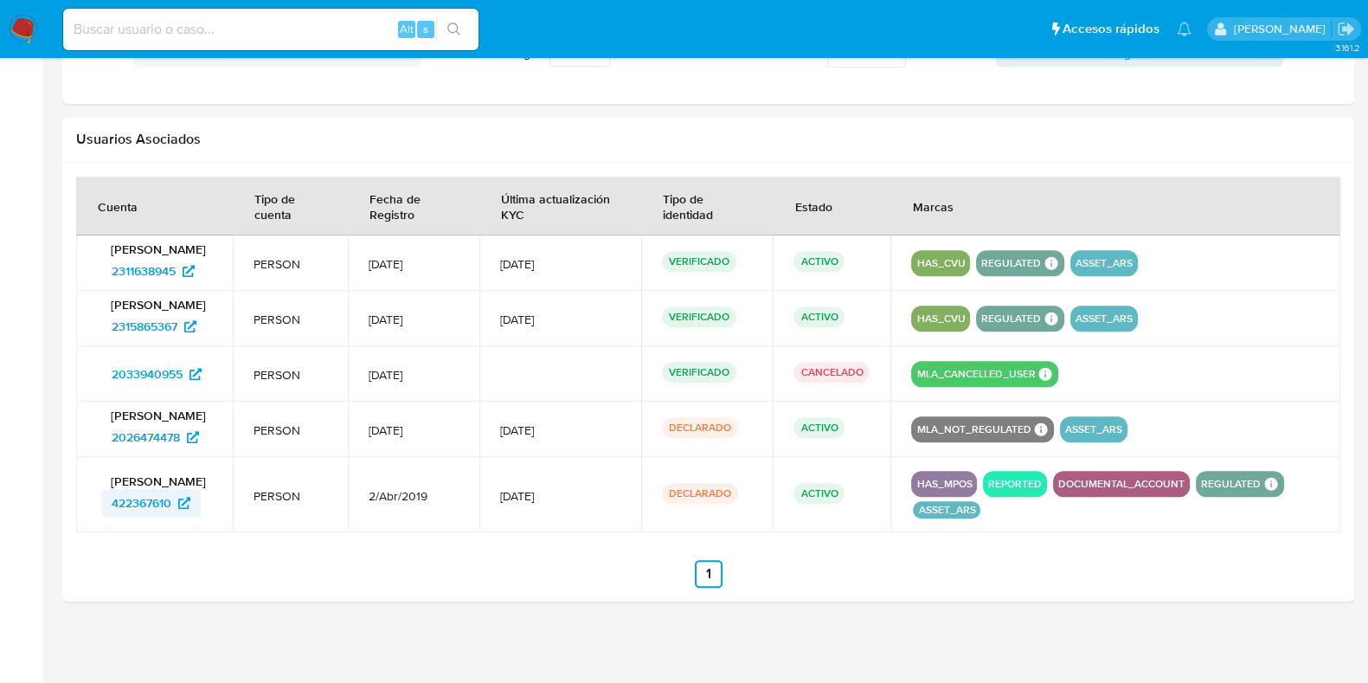
click at [141, 504] on span "422367610" at bounding box center [142, 503] width 60 height 28
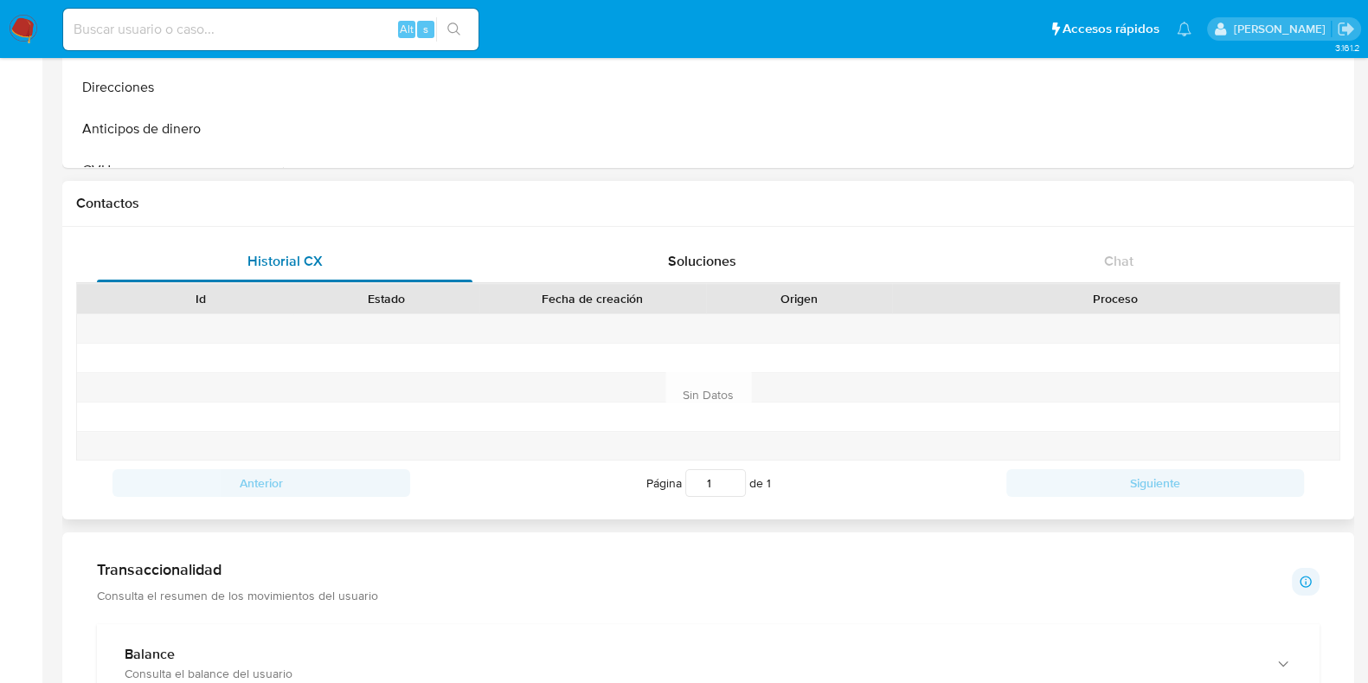
scroll to position [0, 0]
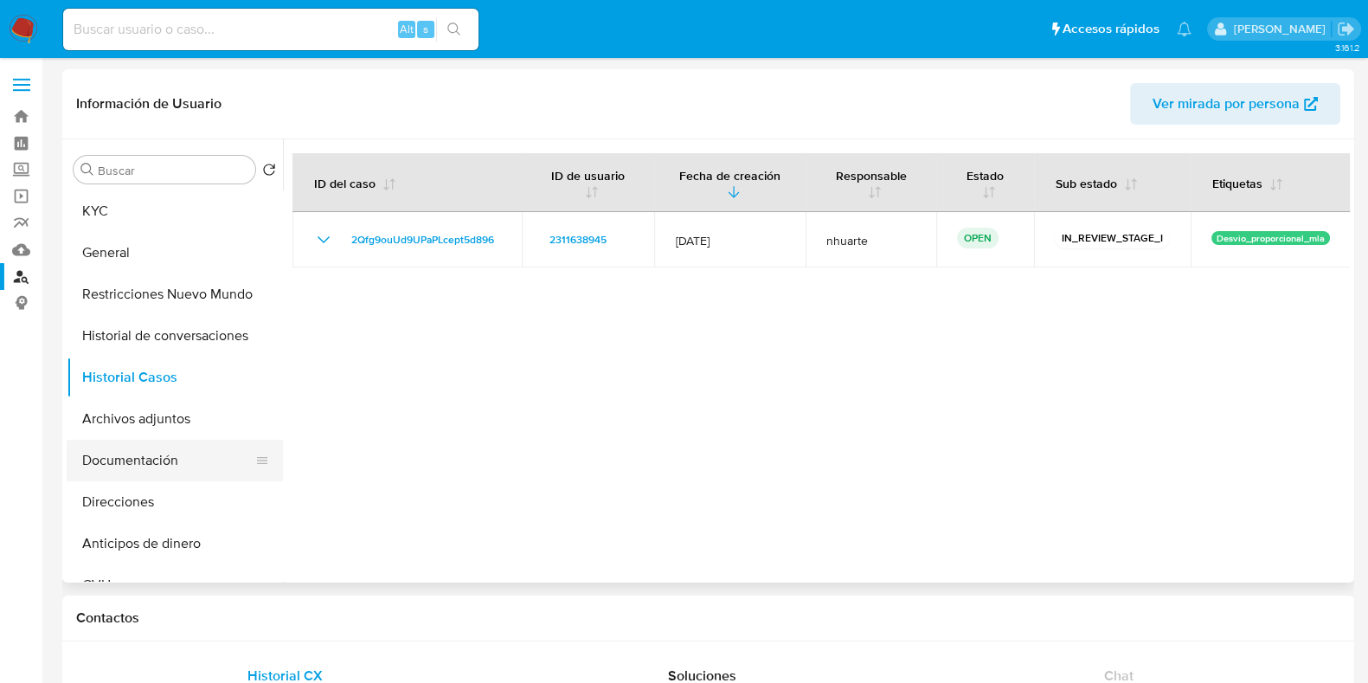
click at [151, 463] on button "Documentación" at bounding box center [168, 461] width 202 height 42
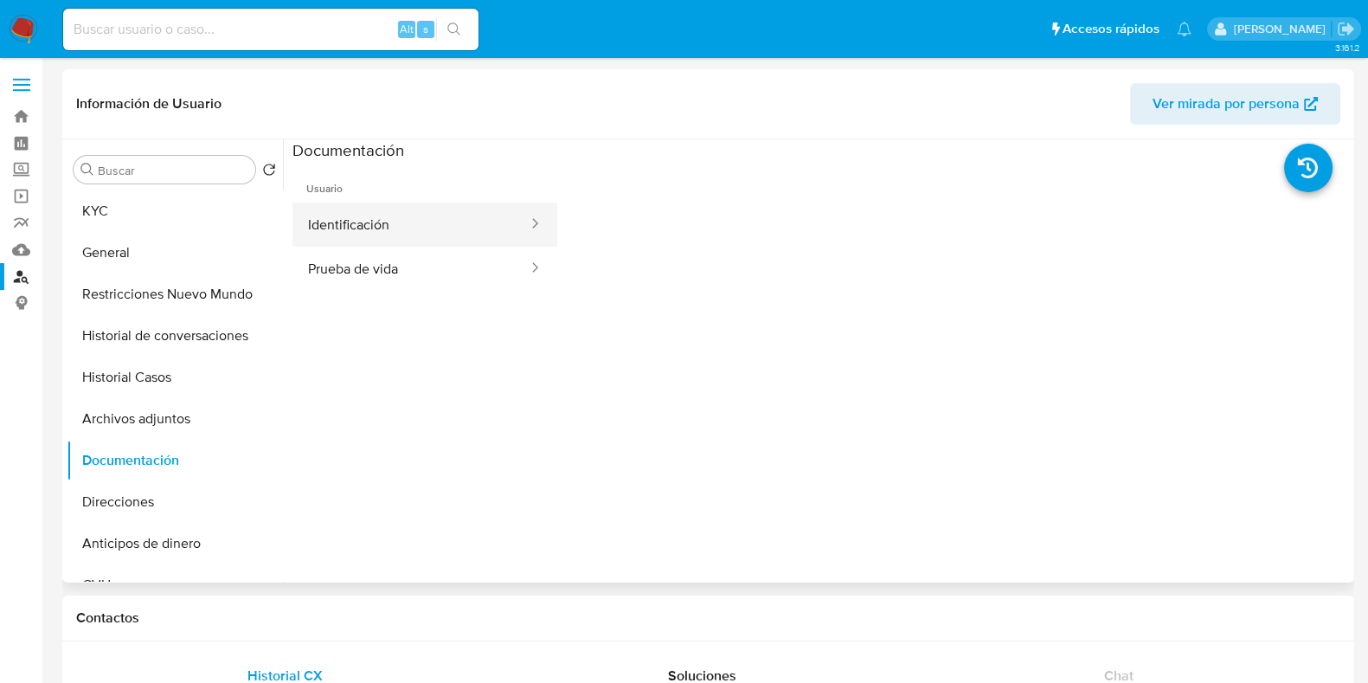
click at [376, 235] on button "Identificación" at bounding box center [410, 224] width 237 height 44
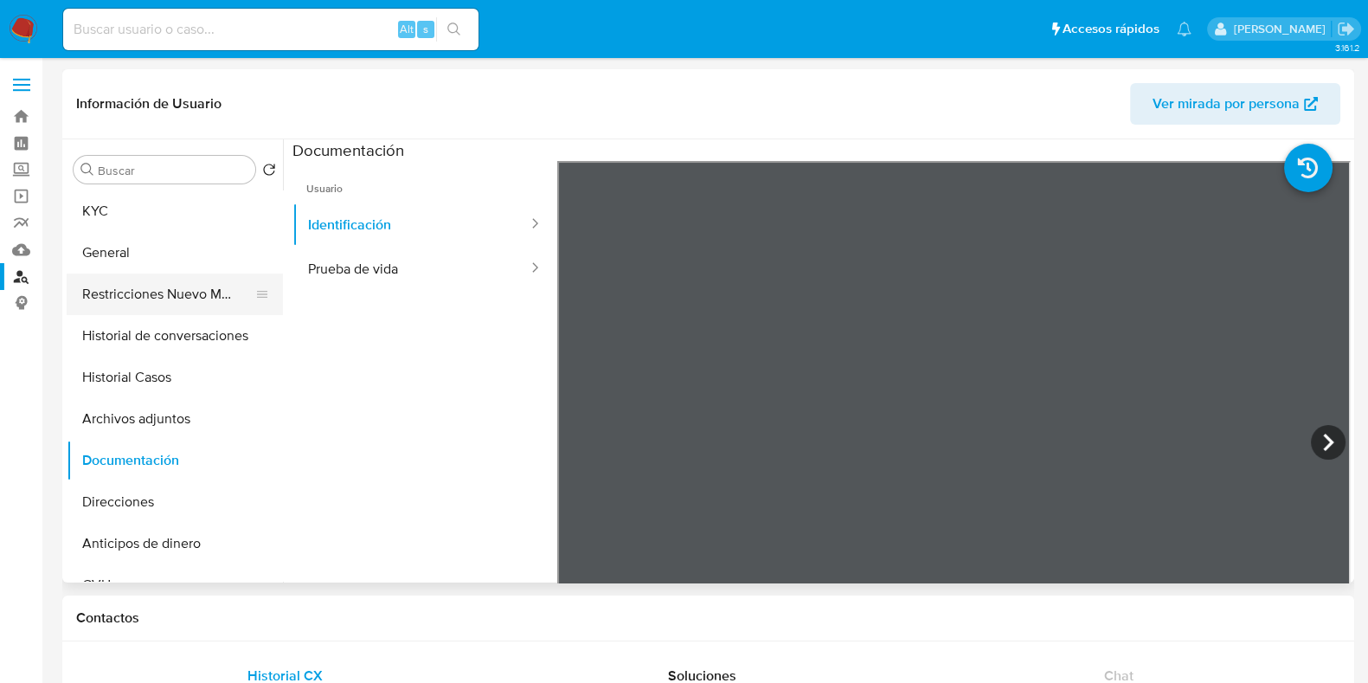
click at [151, 295] on button "Restricciones Nuevo Mundo" at bounding box center [168, 294] width 202 height 42
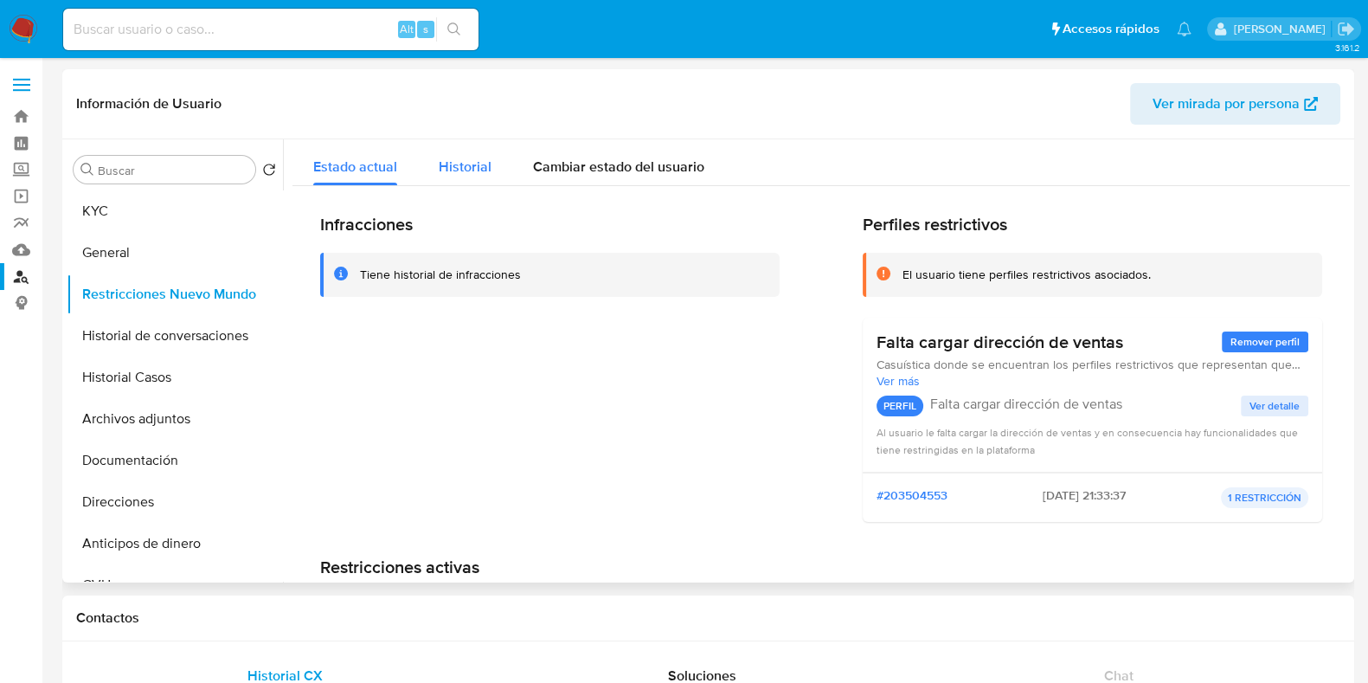
click at [453, 179] on div "Historial" at bounding box center [465, 162] width 53 height 46
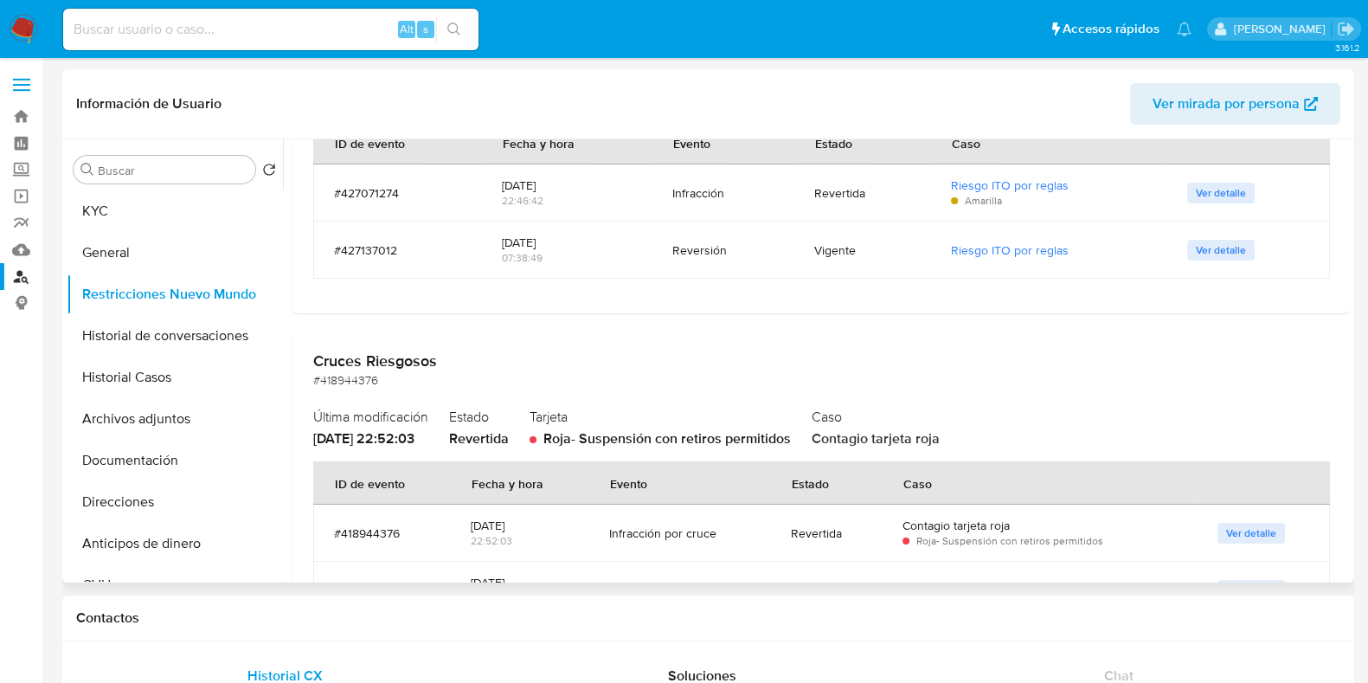
scroll to position [649, 0]
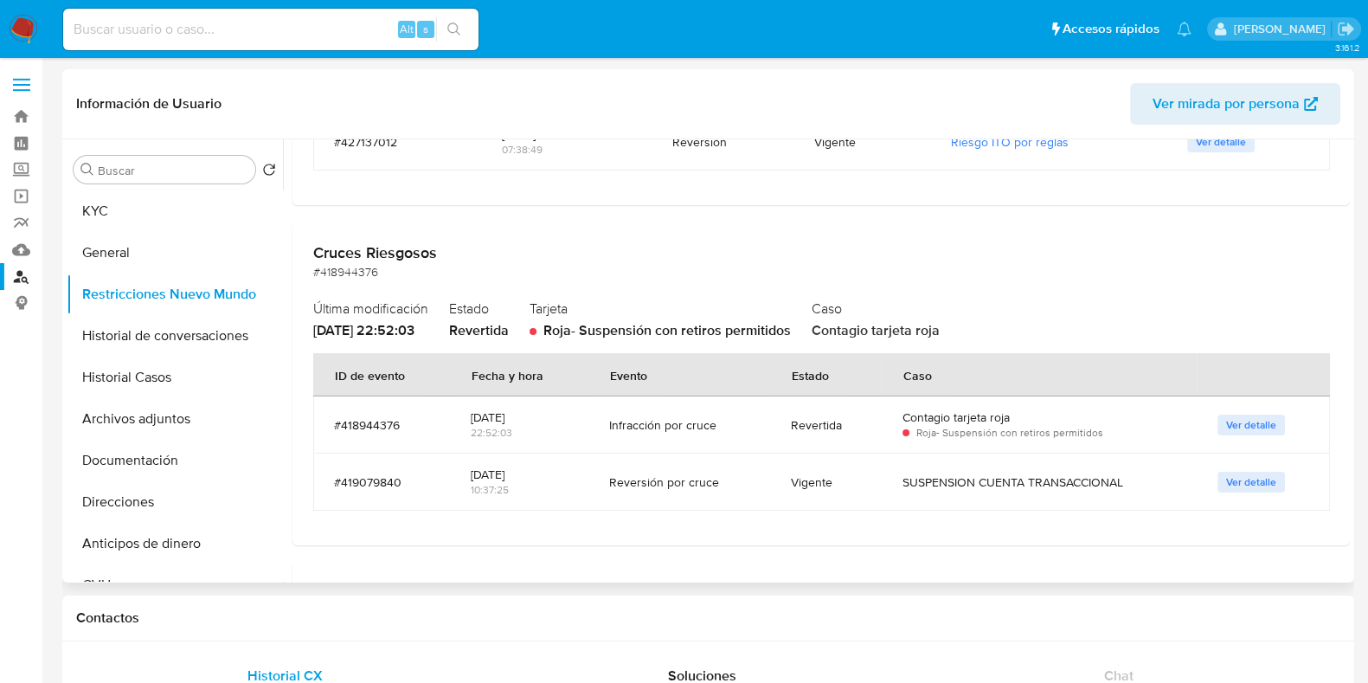
drag, startPoint x: 459, startPoint y: 421, endPoint x: 529, endPoint y: 419, distance: 70.1
click at [529, 419] on td "09/03/2025 22:52:03" at bounding box center [519, 424] width 138 height 57
click at [1236, 430] on span "Ver detalle" at bounding box center [1251, 424] width 50 height 17
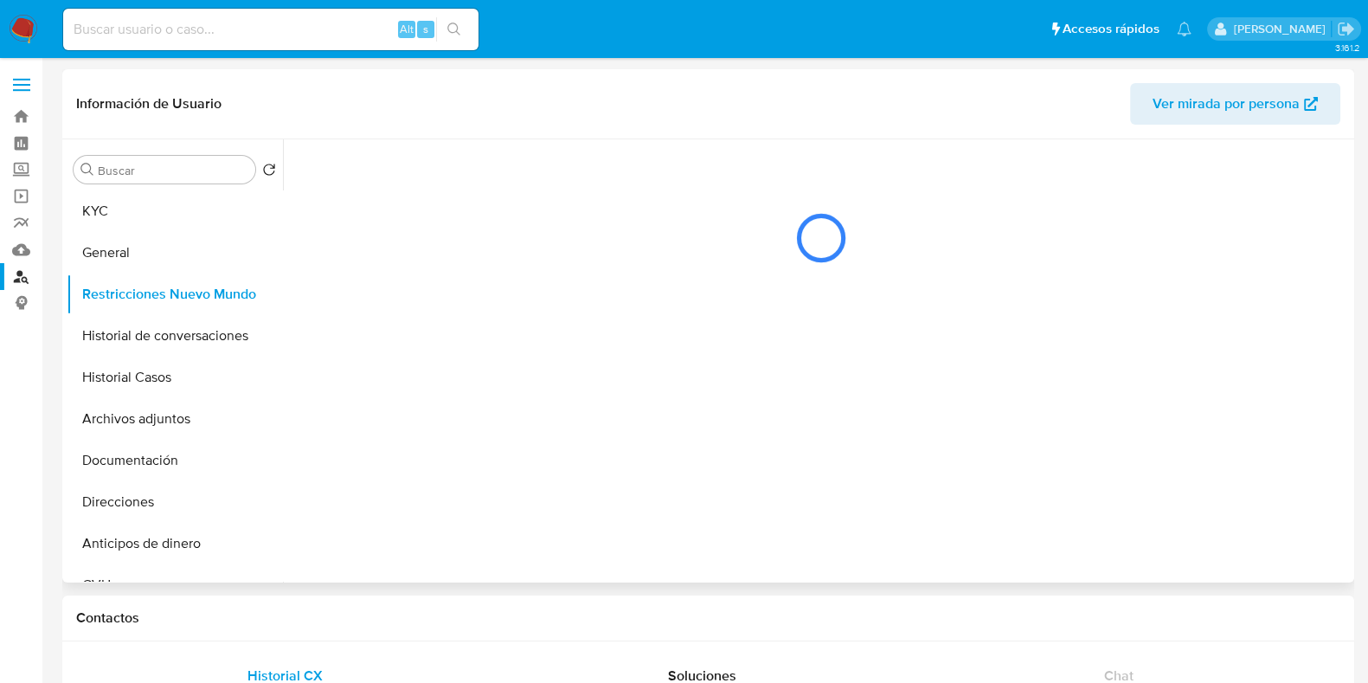
scroll to position [0, 0]
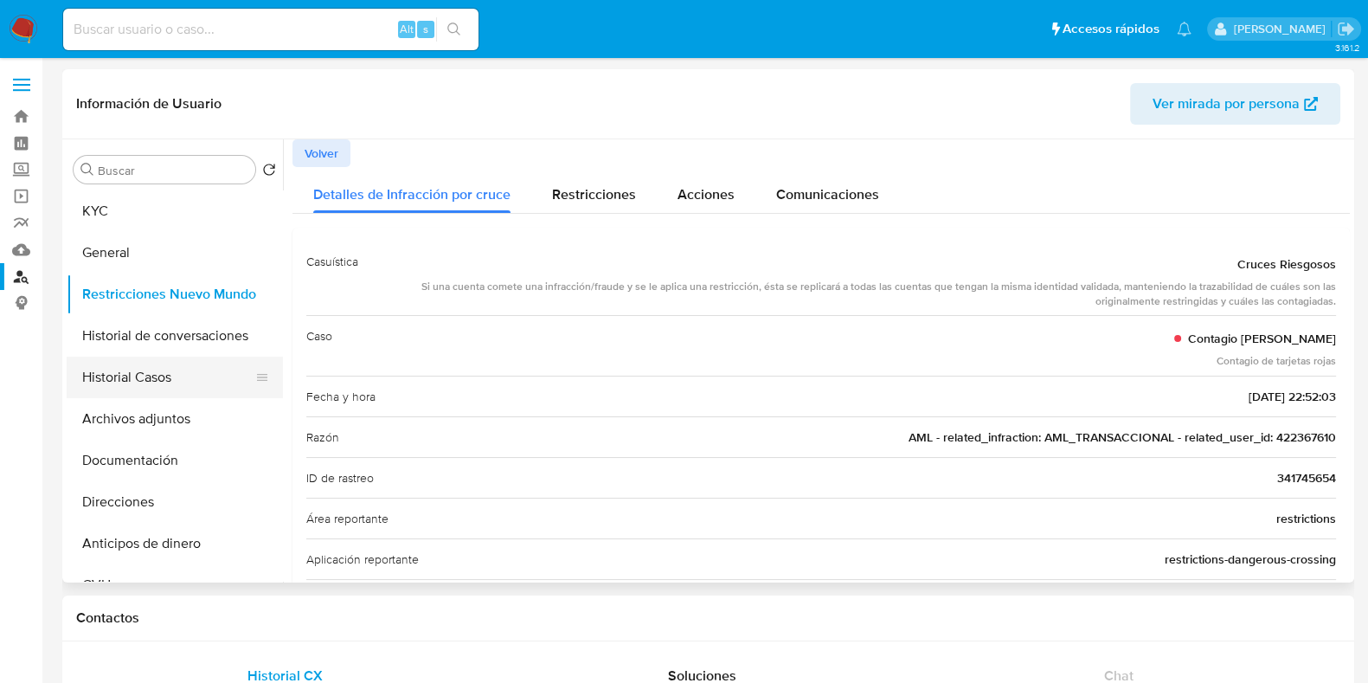
click at [181, 375] on button "Historial Casos" at bounding box center [168, 378] width 202 height 42
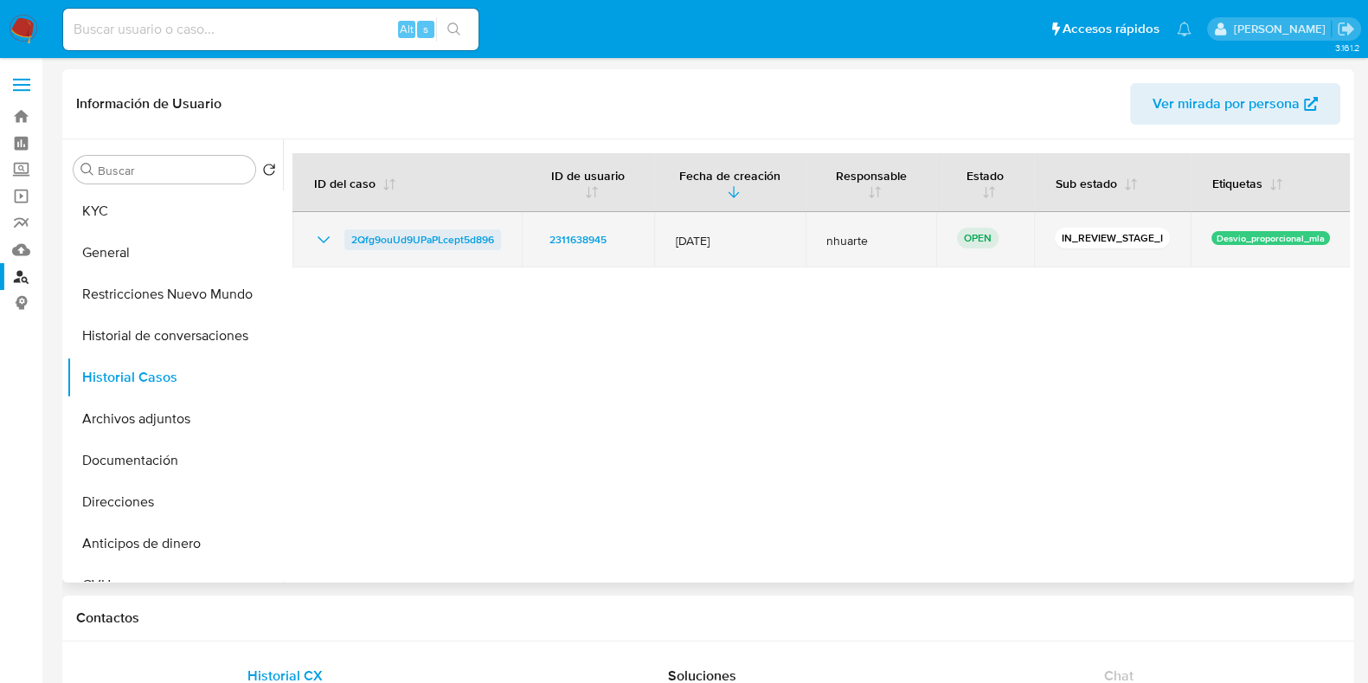
click at [375, 235] on span "2Qfg9ouUd9UPaPLcept5d896" at bounding box center [422, 239] width 143 height 21
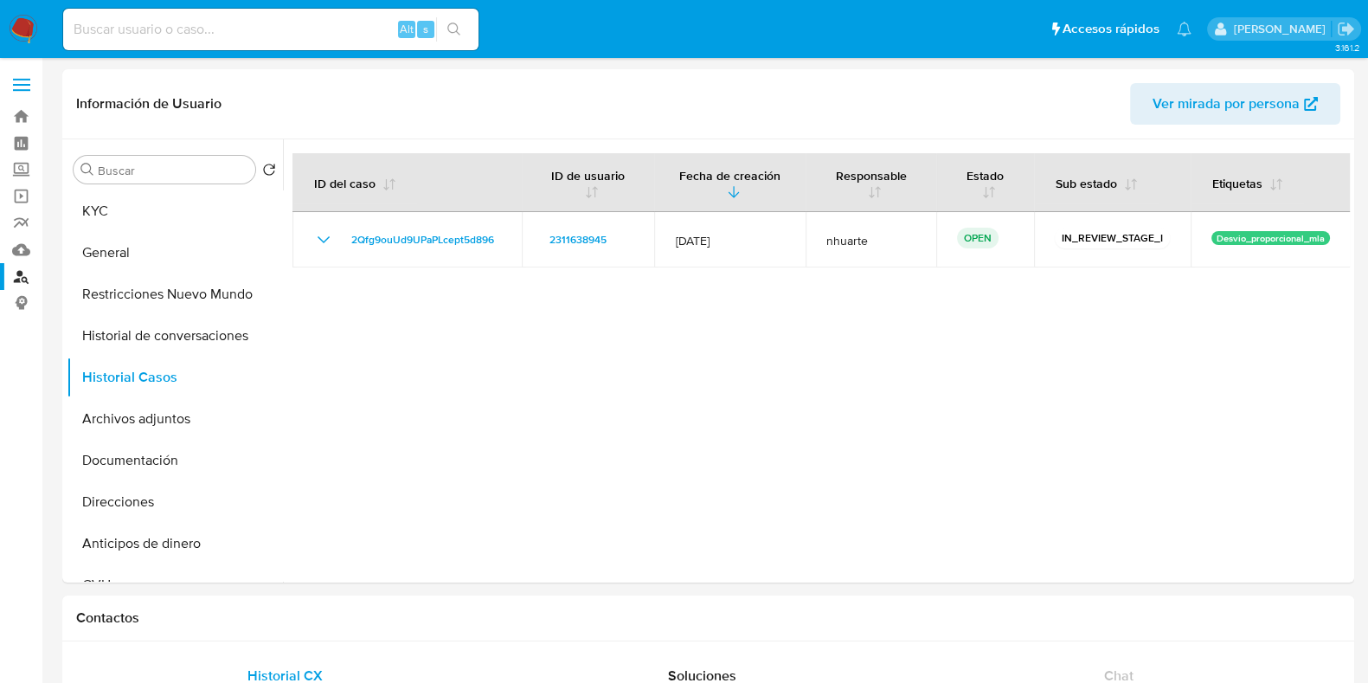
click at [130, 33] on input at bounding box center [270, 29] width 415 height 22
paste input "2515952764"
type input "2515952764"
click at [463, 29] on button "search-icon" at bounding box center [453, 29] width 35 height 24
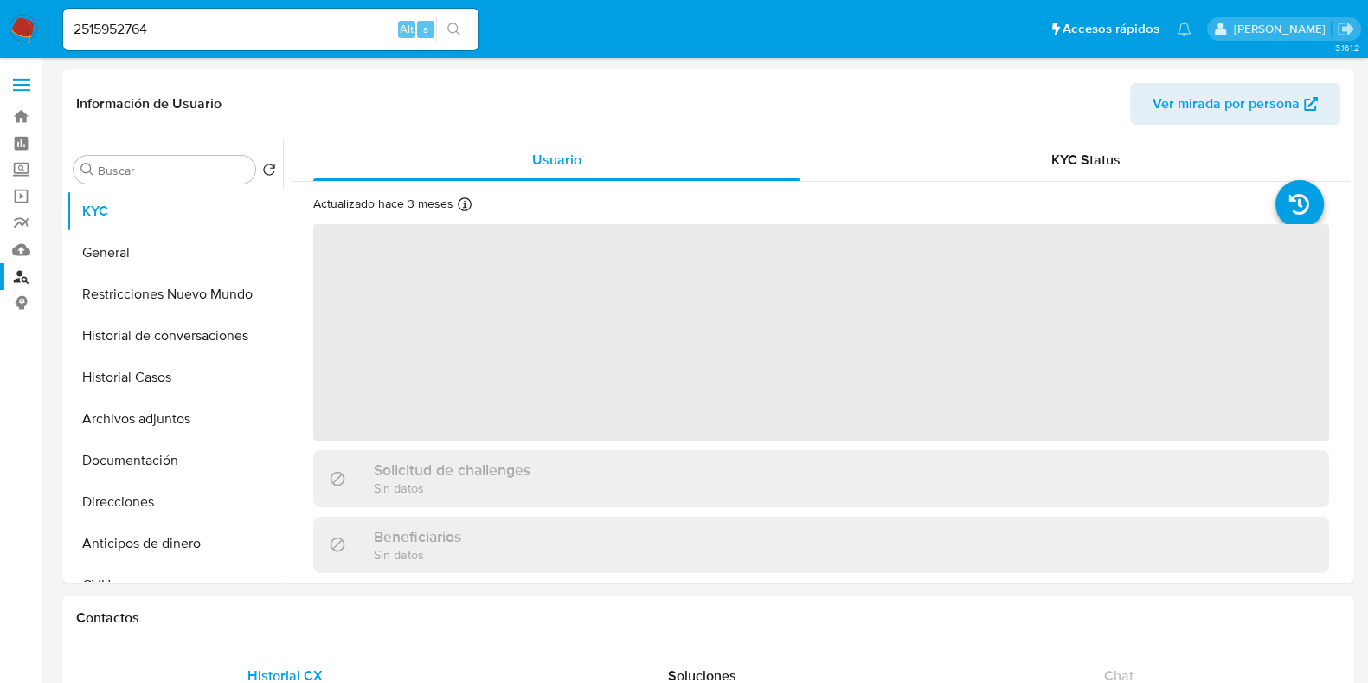
select select "10"
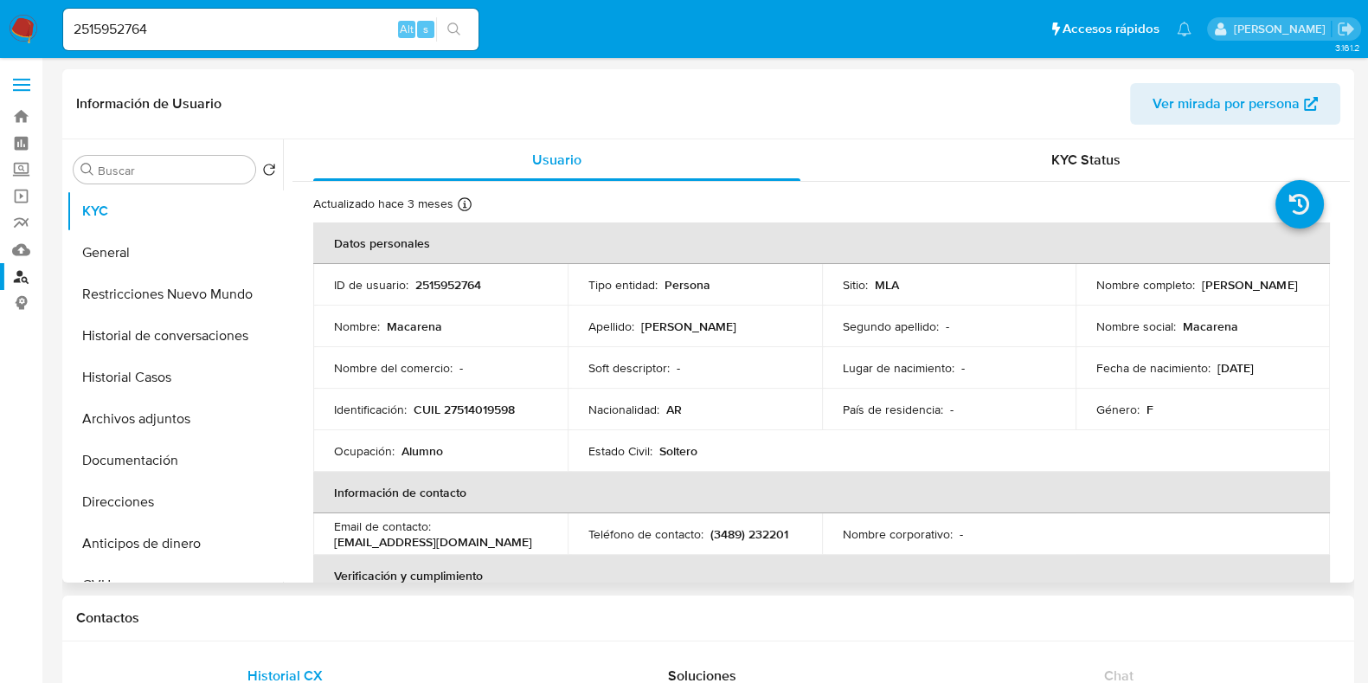
click at [445, 284] on p "2515952764" at bounding box center [448, 285] width 66 height 16
copy p "2515952764"
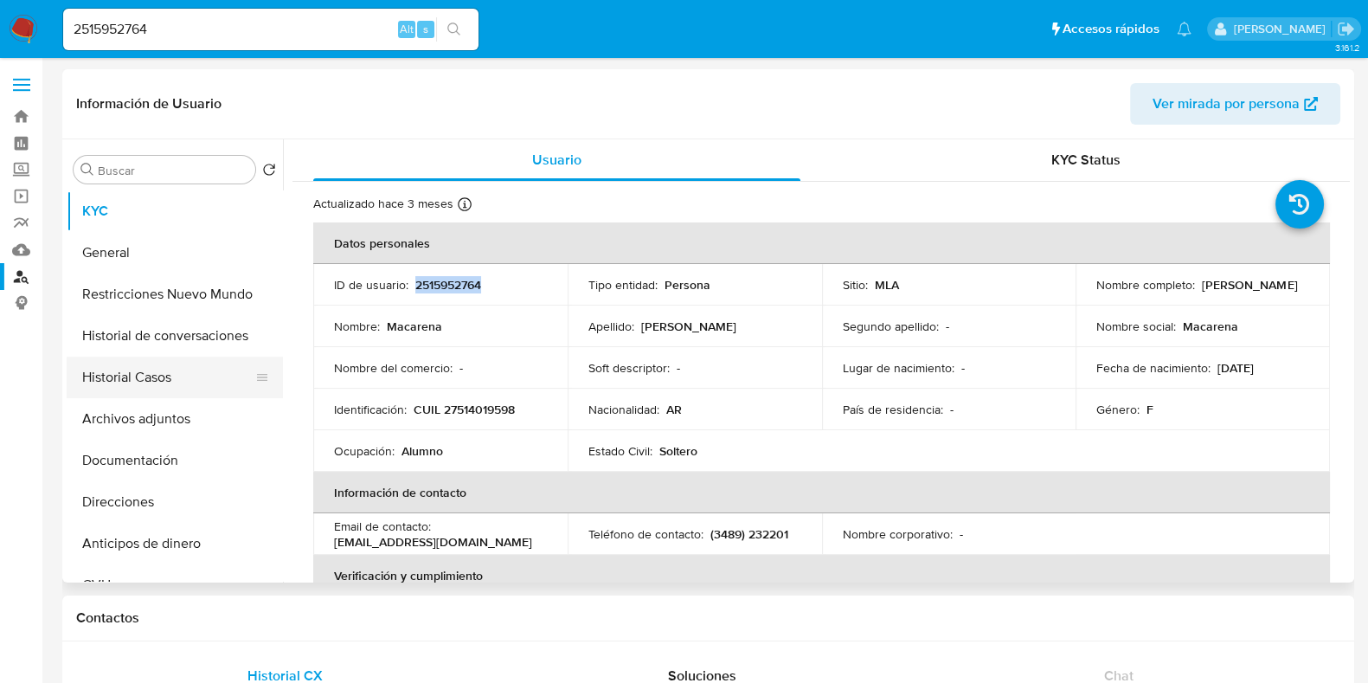
click at [211, 378] on button "Historial Casos" at bounding box center [168, 378] width 202 height 42
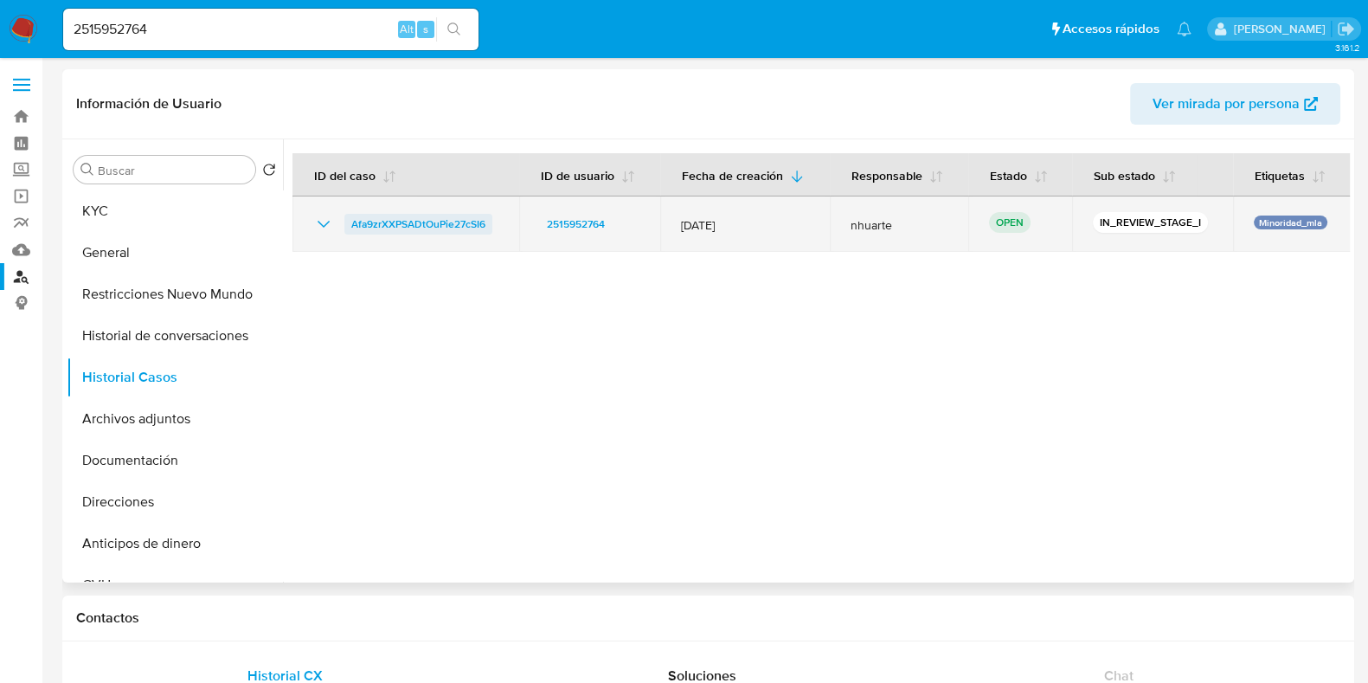
click at [440, 224] on span "Afa9zrXXPSADtOuPie27cSI6" at bounding box center [418, 224] width 134 height 21
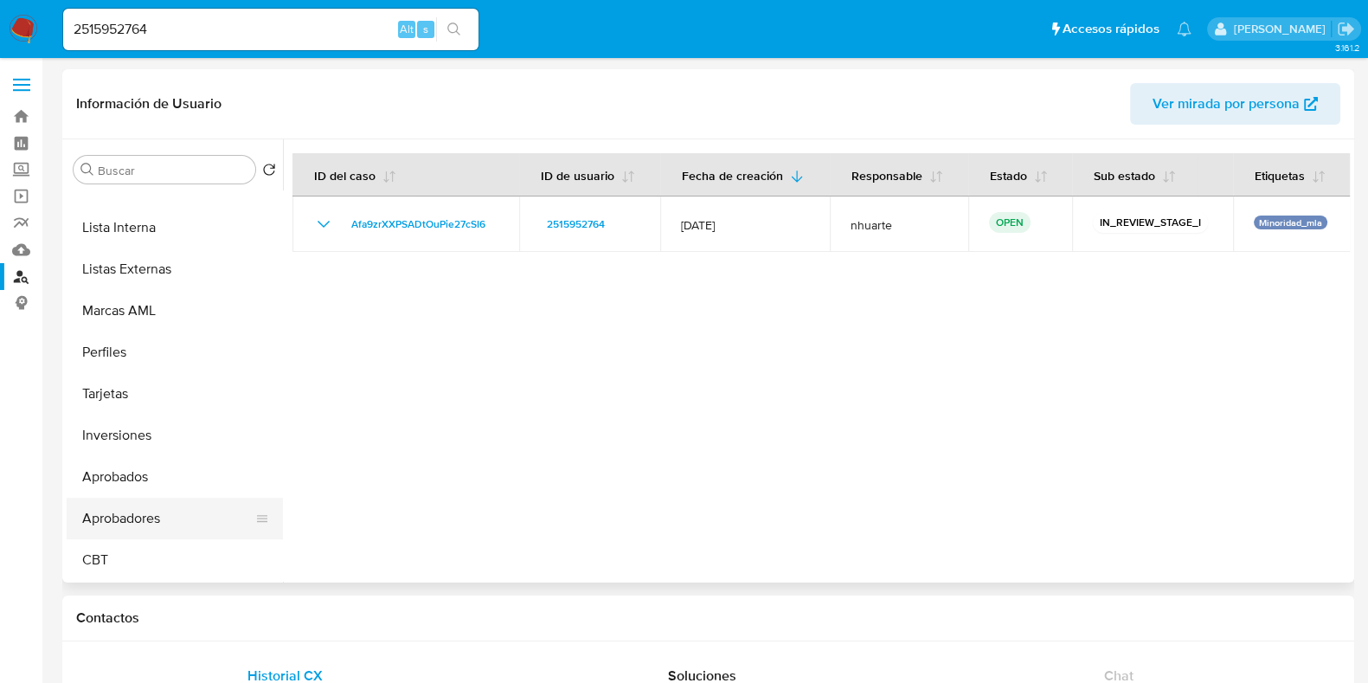
scroll to position [897, 0]
click at [141, 514] on button "Aprobadores" at bounding box center [168, 519] width 202 height 42
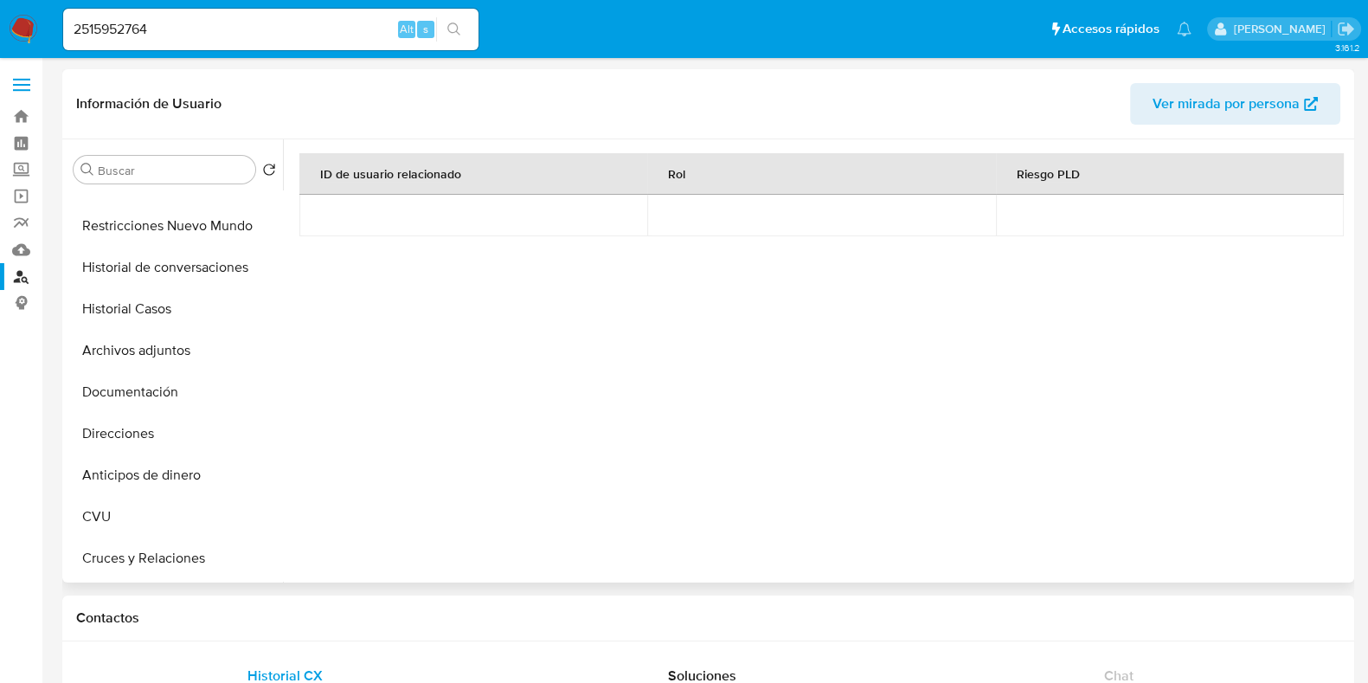
scroll to position [0, 0]
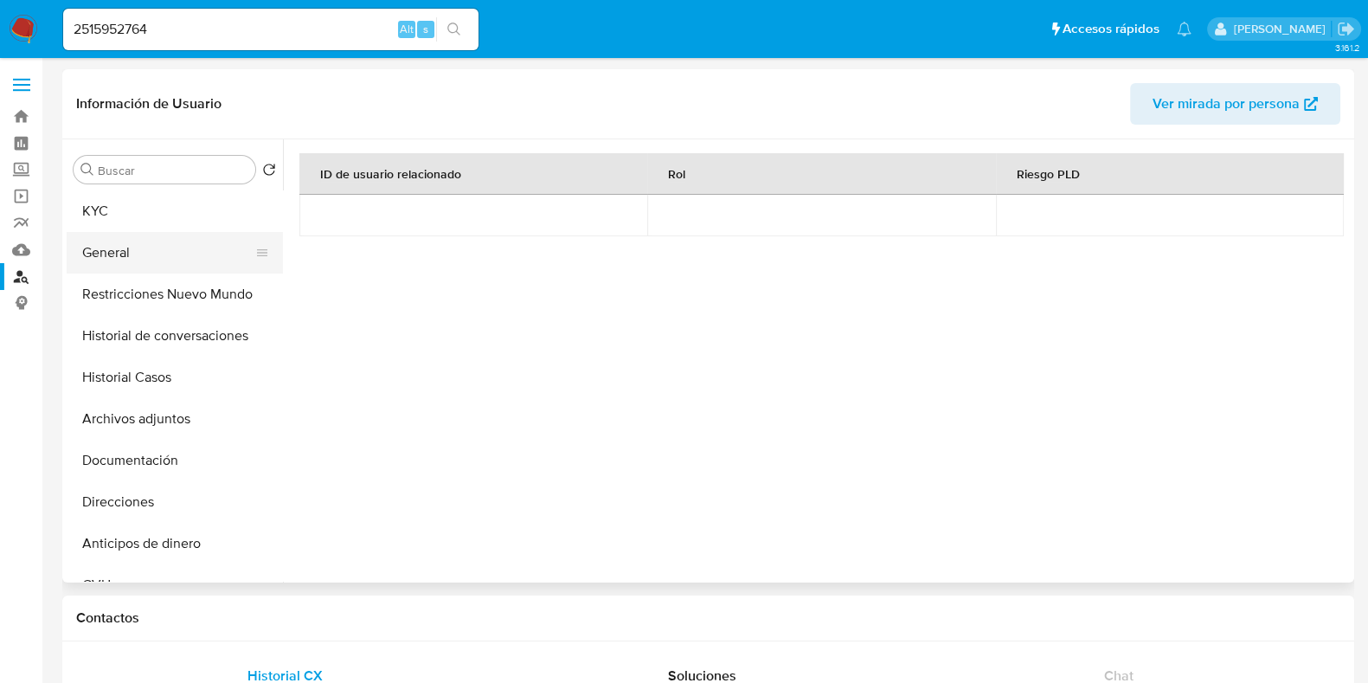
click at [146, 259] on button "General" at bounding box center [168, 253] width 202 height 42
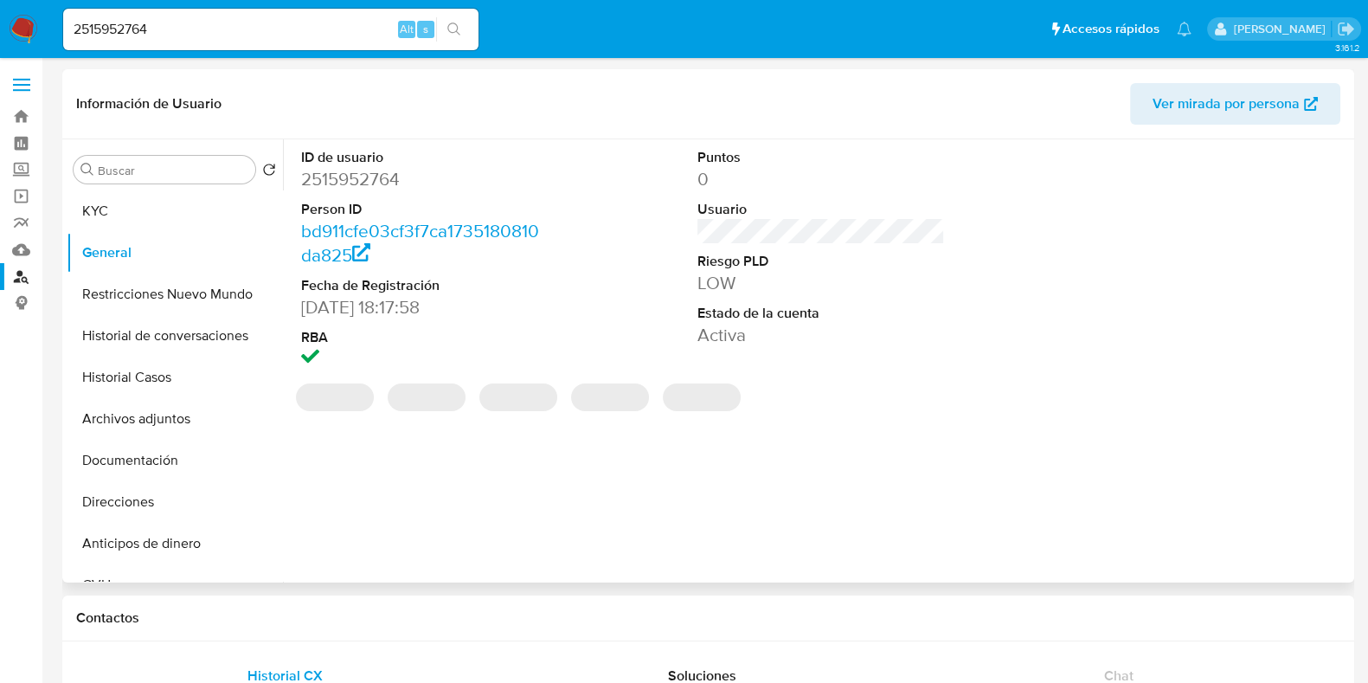
click at [348, 183] on dd "2515952764" at bounding box center [424, 179] width 247 height 24
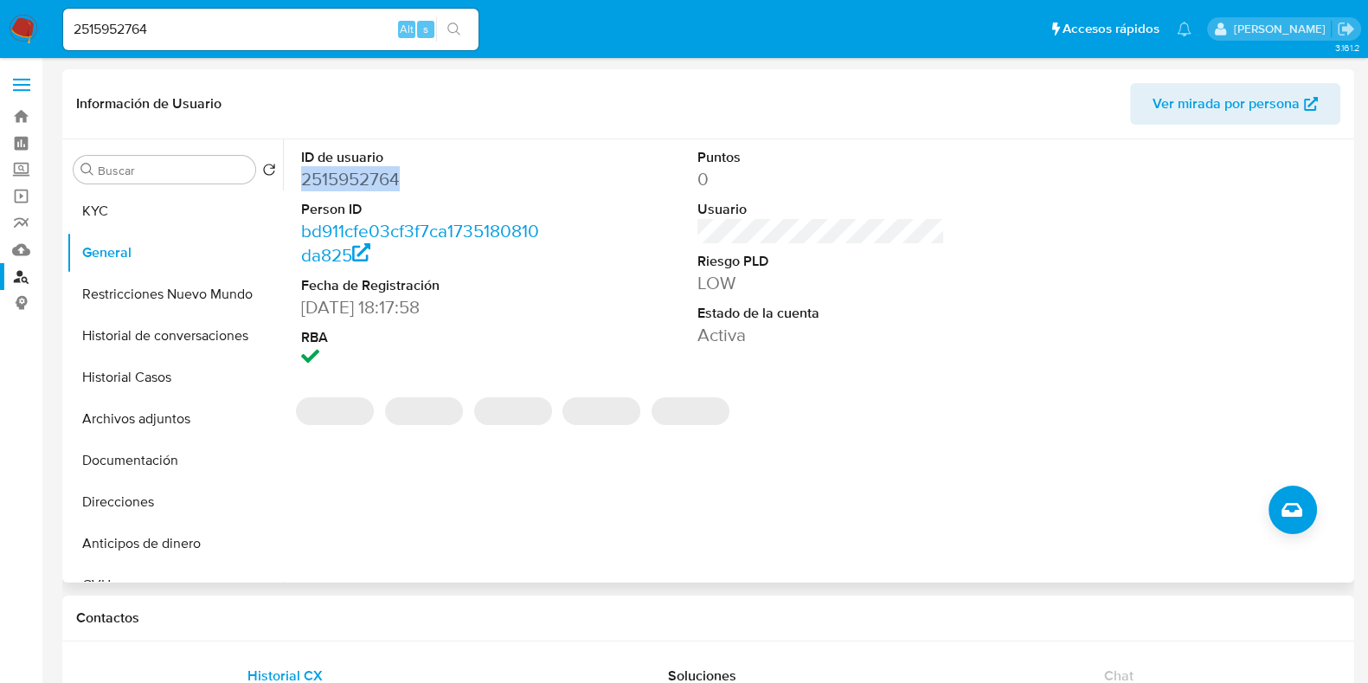
copy dd "2515952764"
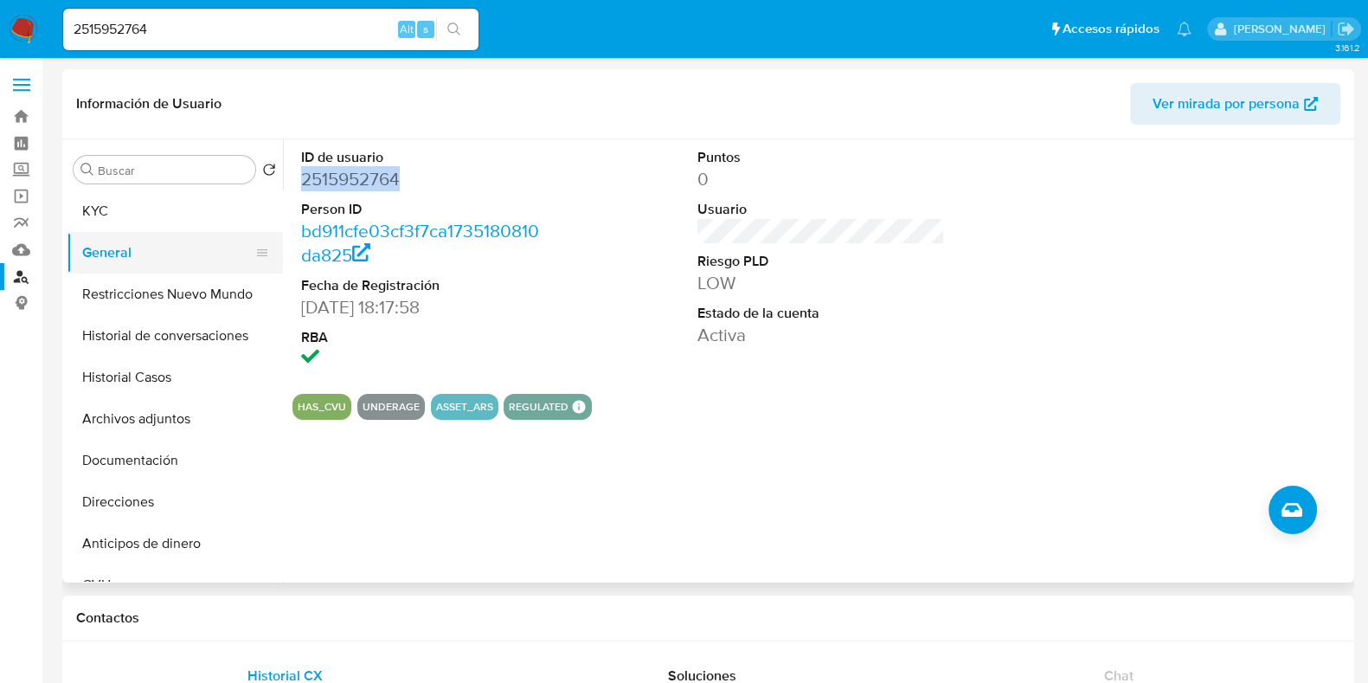
click at [173, 235] on button "General" at bounding box center [168, 253] width 202 height 42
click at [165, 215] on button "KYC" at bounding box center [168, 211] width 202 height 42
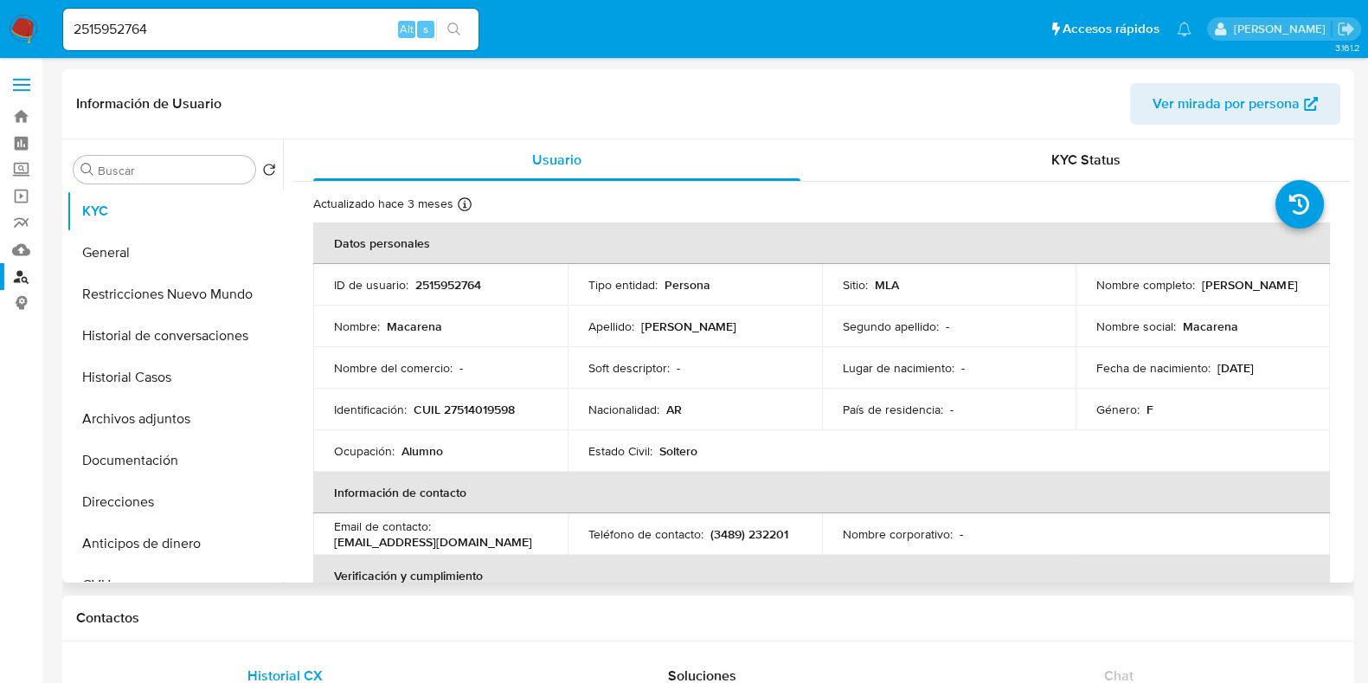
drag, startPoint x: 1095, startPoint y: 290, endPoint x: 1202, endPoint y: 292, distance: 107.3
click at [1202, 292] on div "Nombre completo : Macarena Camargo" at bounding box center [1202, 285] width 213 height 16
copy p "Macarena Camargo"
click at [485, 406] on p "CUIL 27514019598" at bounding box center [464, 410] width 101 height 16
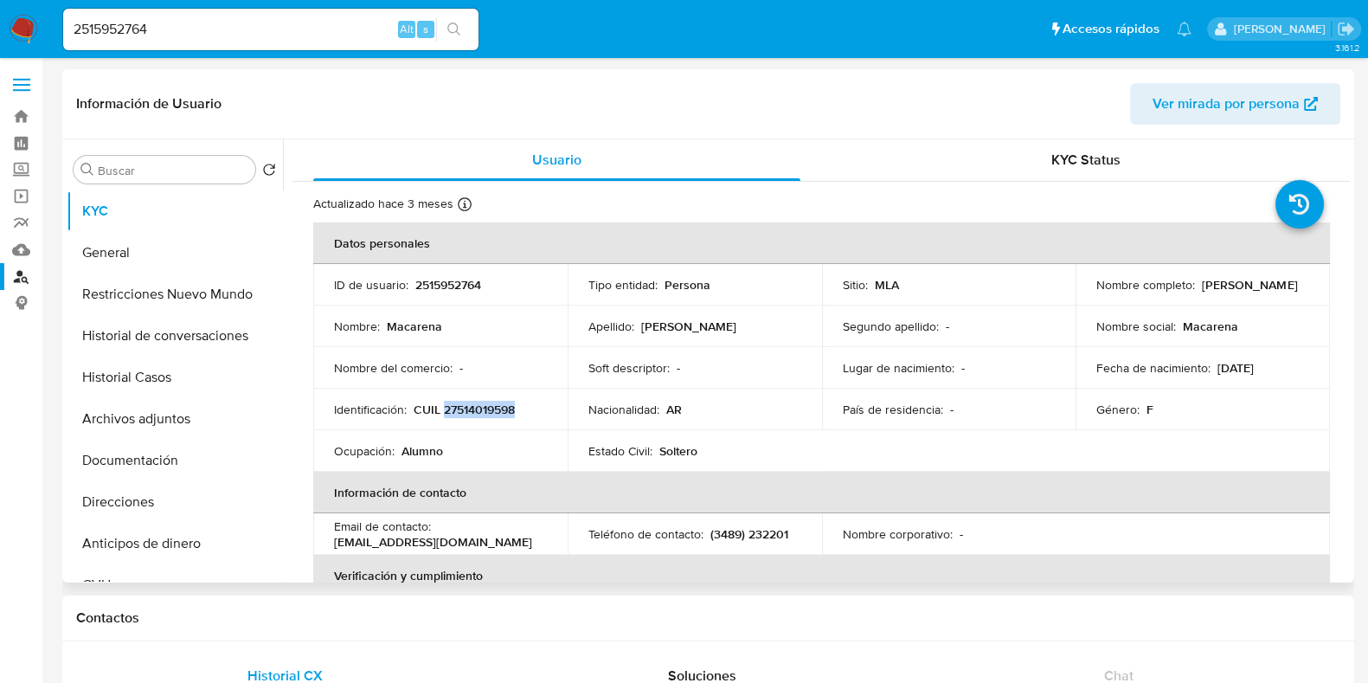
copy p "27514019598"
click at [166, 479] on button "Documentación" at bounding box center [168, 461] width 202 height 42
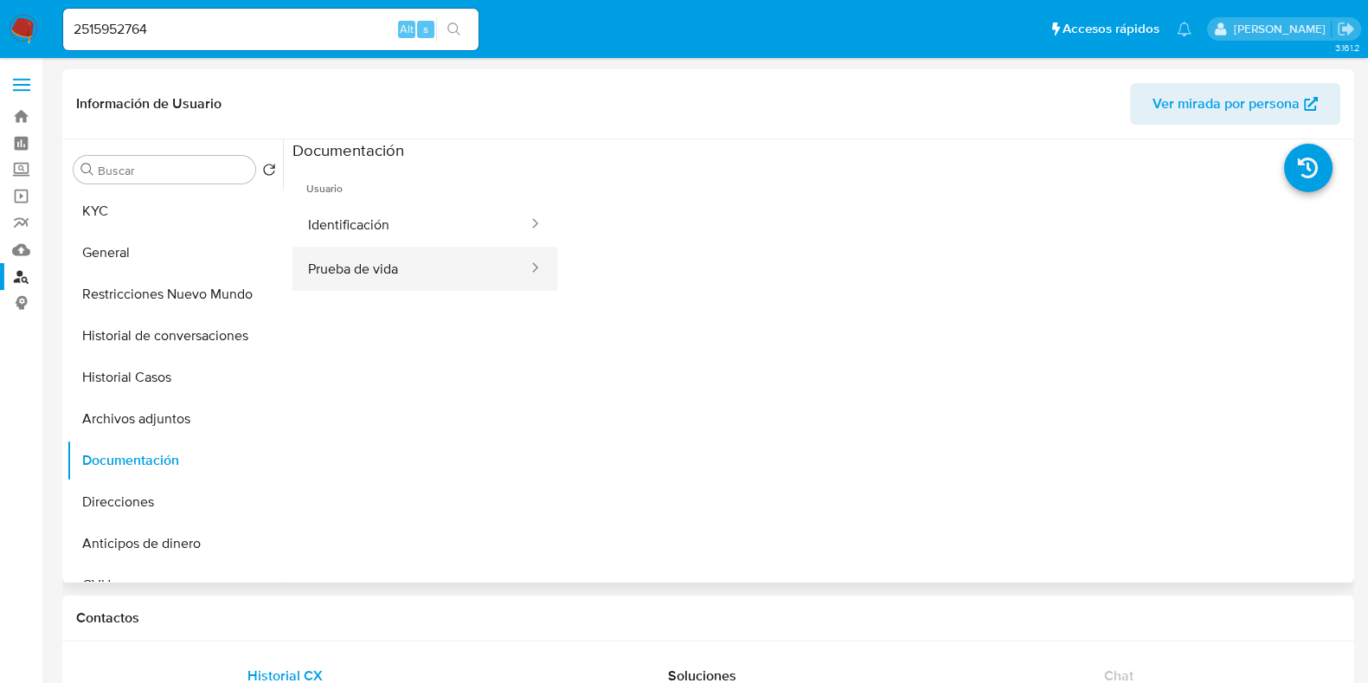
click at [376, 253] on button "Prueba de vida" at bounding box center [410, 269] width 237 height 44
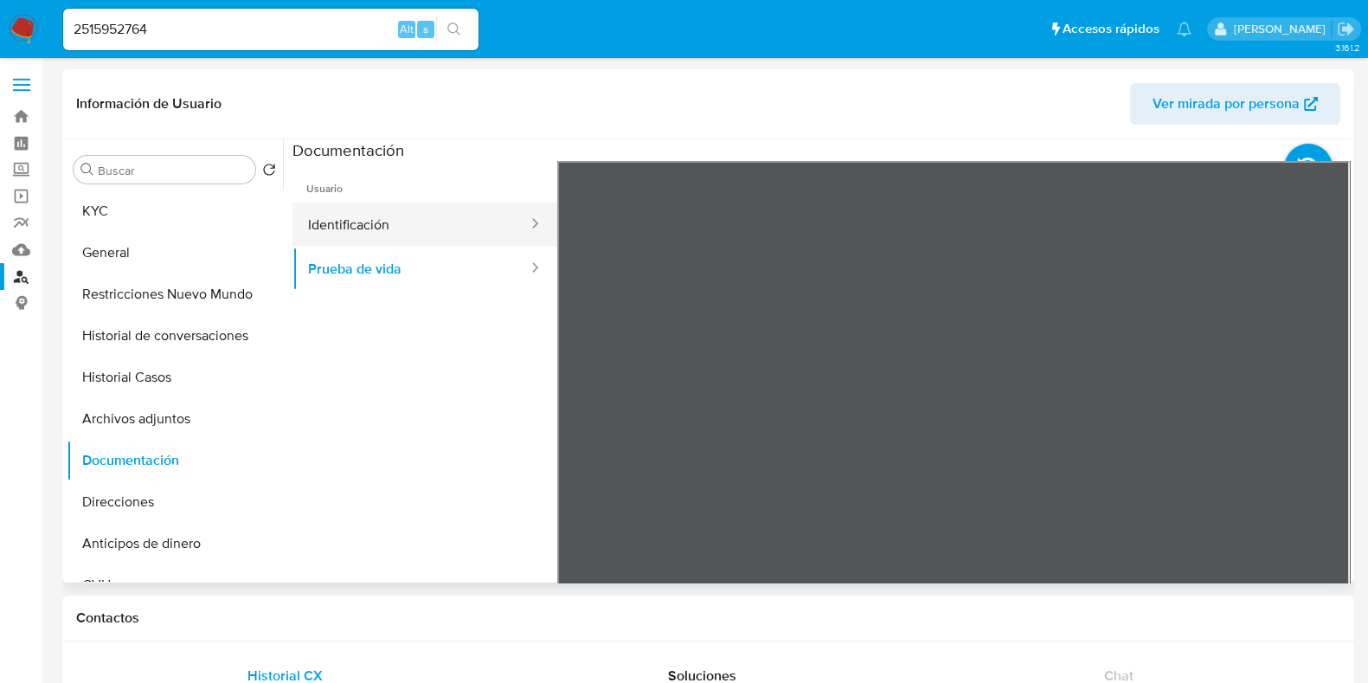
click at [377, 220] on button "Identificación" at bounding box center [410, 224] width 237 height 44
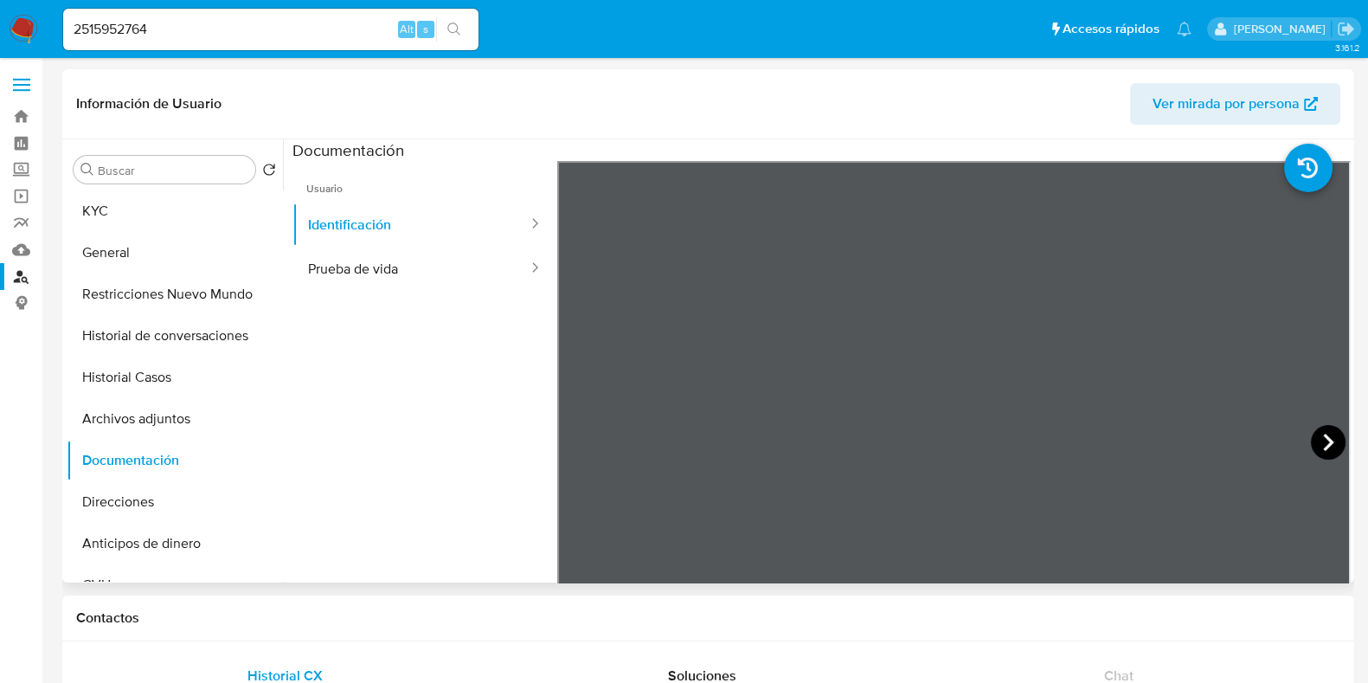
click at [1317, 444] on icon at bounding box center [1328, 442] width 35 height 35
click at [359, 267] on button "Prueba de vida" at bounding box center [410, 269] width 237 height 44
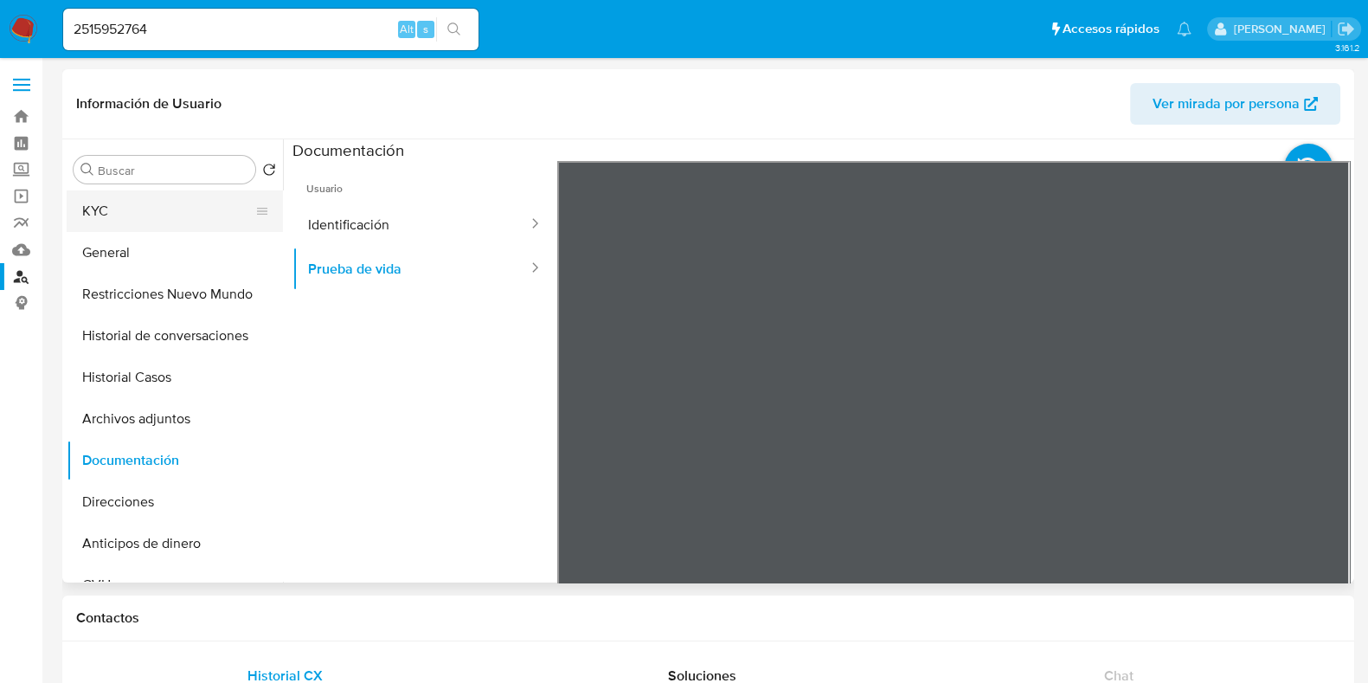
click at [136, 226] on button "KYC" at bounding box center [168, 211] width 202 height 42
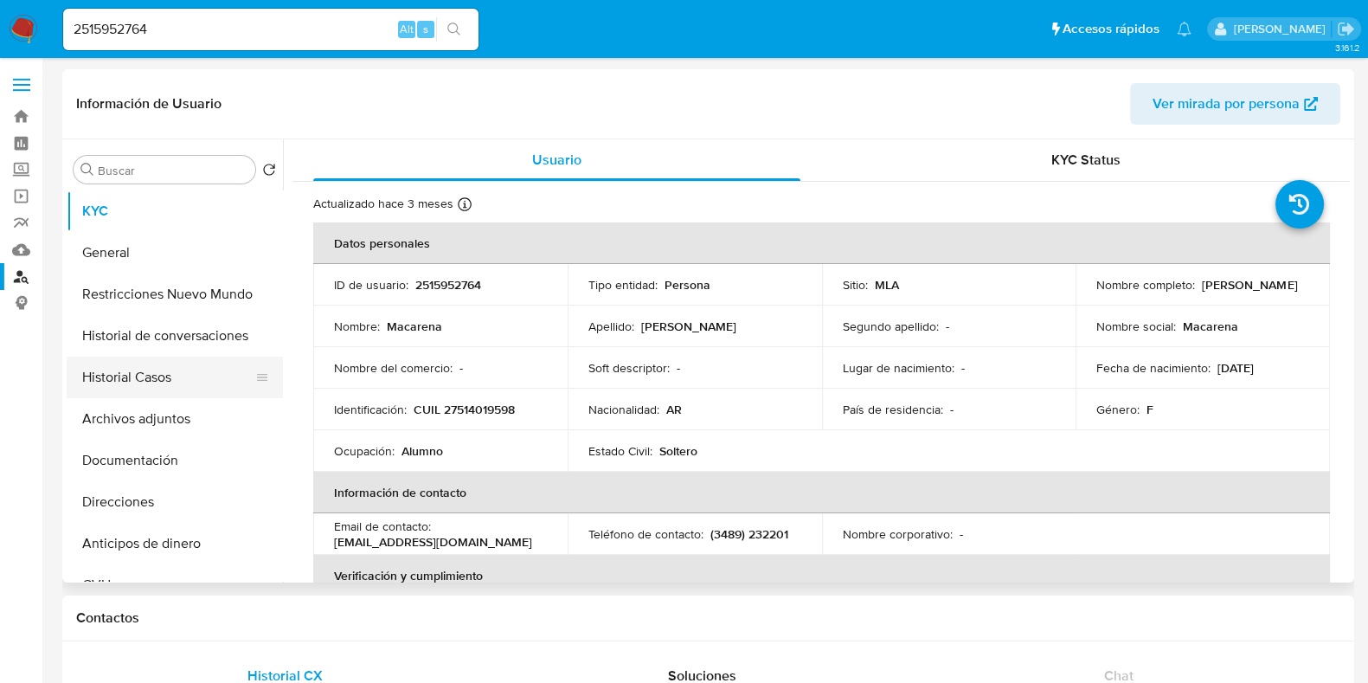
click at [165, 381] on button "Historial Casos" at bounding box center [168, 378] width 202 height 42
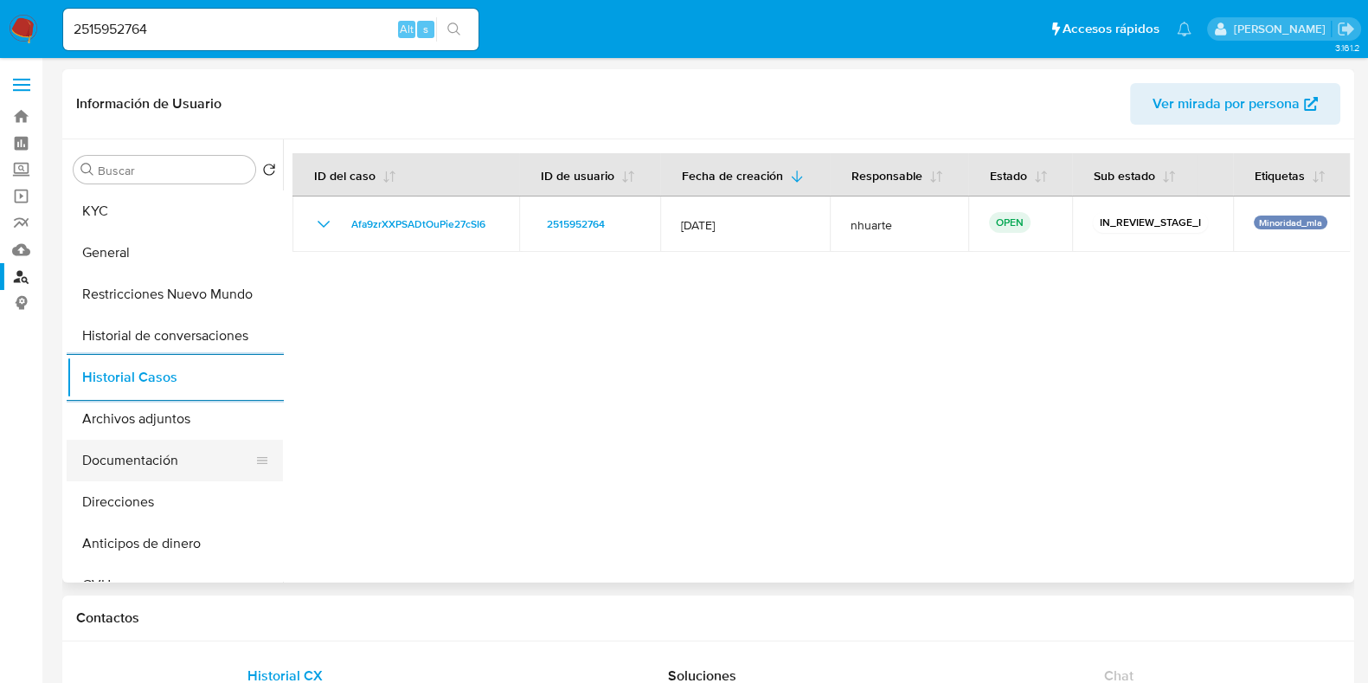
click at [152, 453] on button "Documentación" at bounding box center [168, 461] width 202 height 42
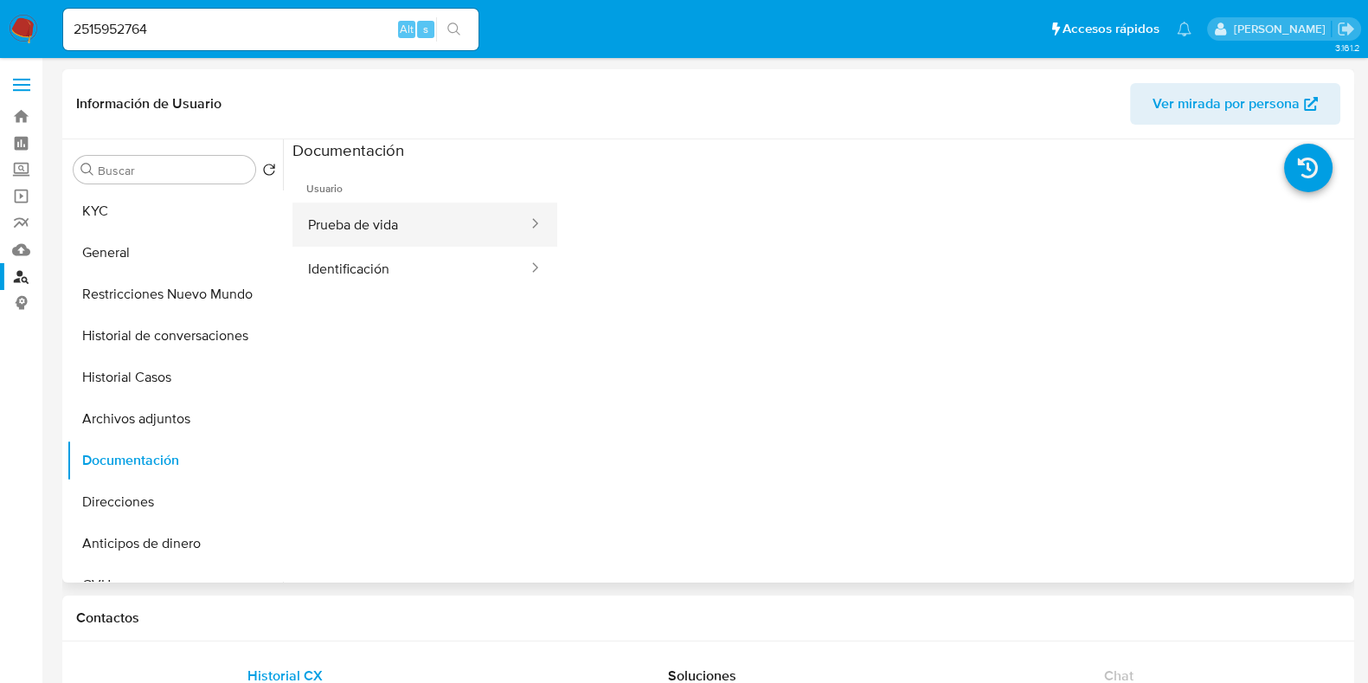
click at [372, 235] on button "Prueba de vida" at bounding box center [410, 224] width 237 height 44
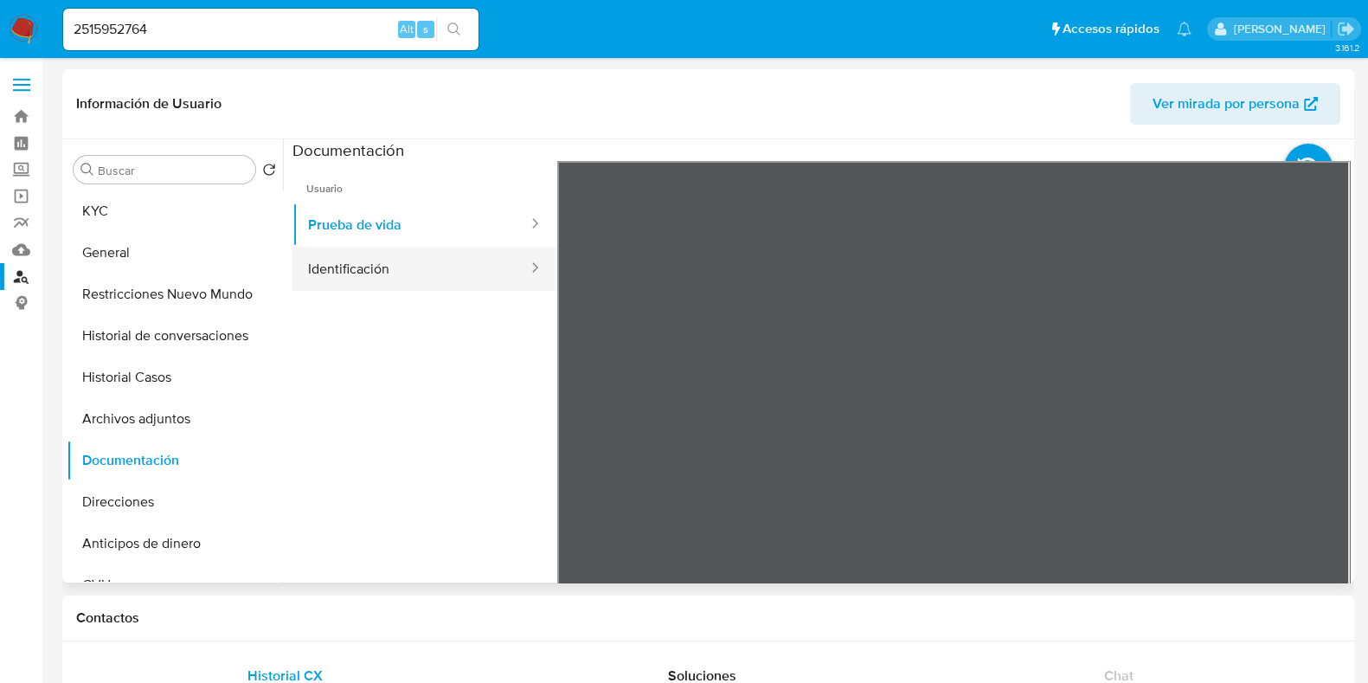
click at [355, 265] on button "Identificación" at bounding box center [410, 269] width 237 height 44
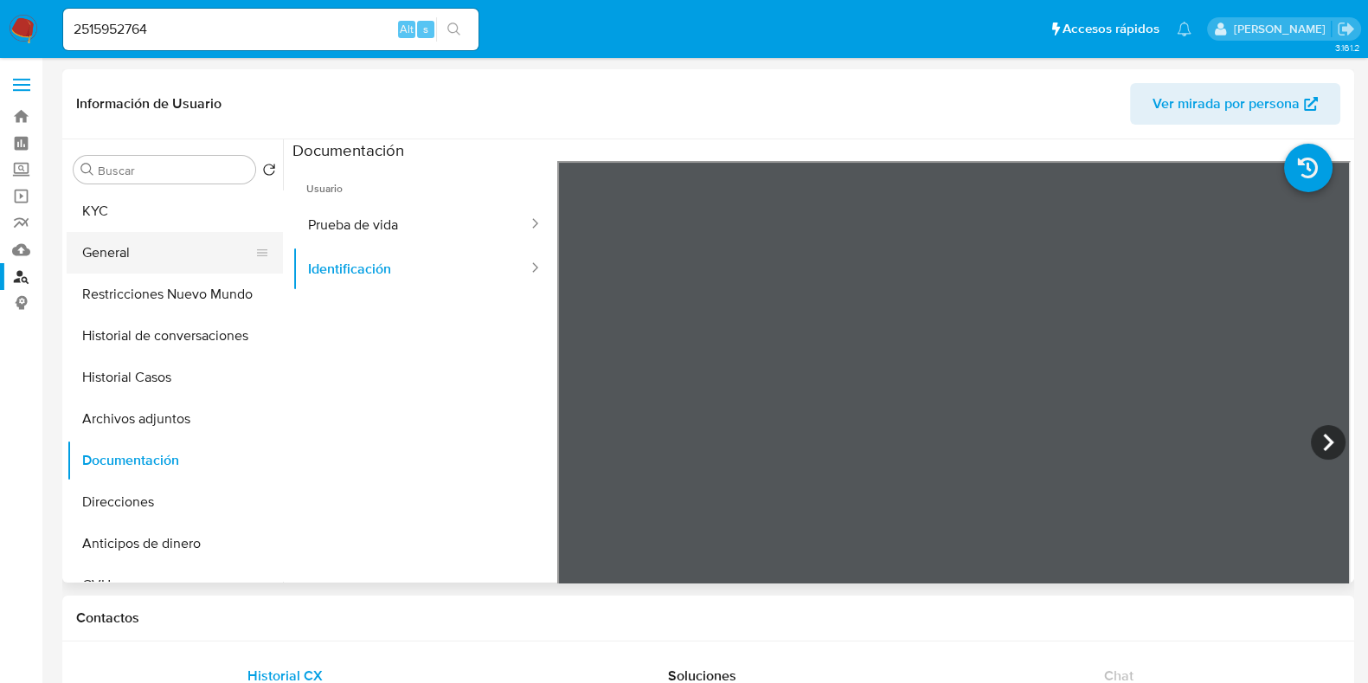
click at [138, 232] on button "General" at bounding box center [168, 253] width 202 height 42
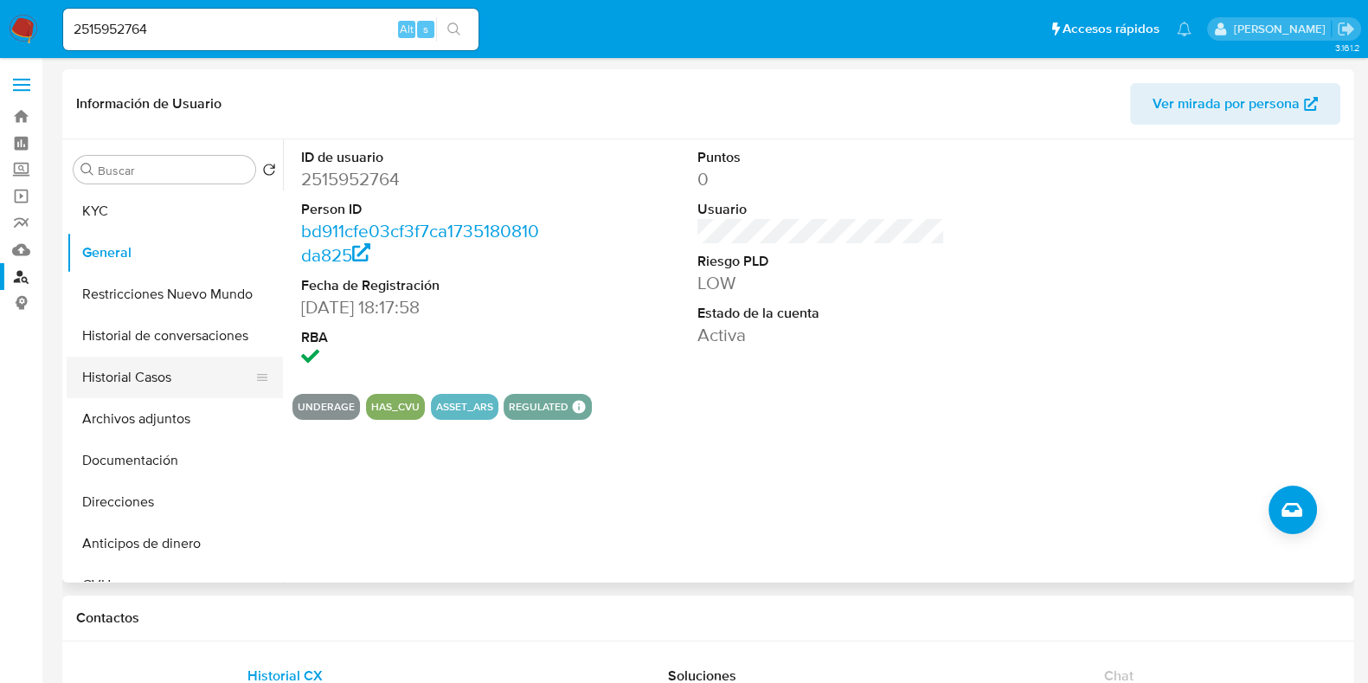
click at [146, 372] on button "Historial Casos" at bounding box center [168, 378] width 202 height 42
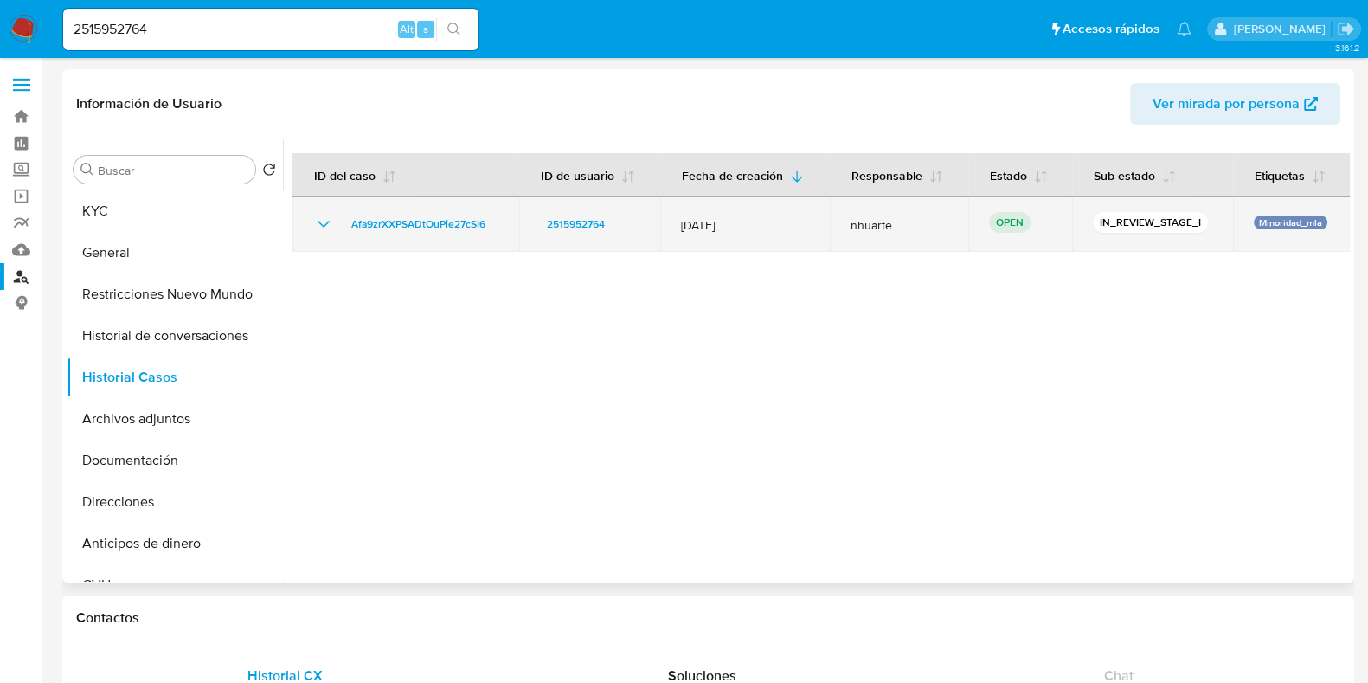
click at [403, 211] on td "Afa9zrXXPSADtOuPie27cSI6" at bounding box center [405, 223] width 227 height 55
click at [402, 215] on span "Afa9zrXXPSADtOuPie27cSI6" at bounding box center [418, 224] width 134 height 21
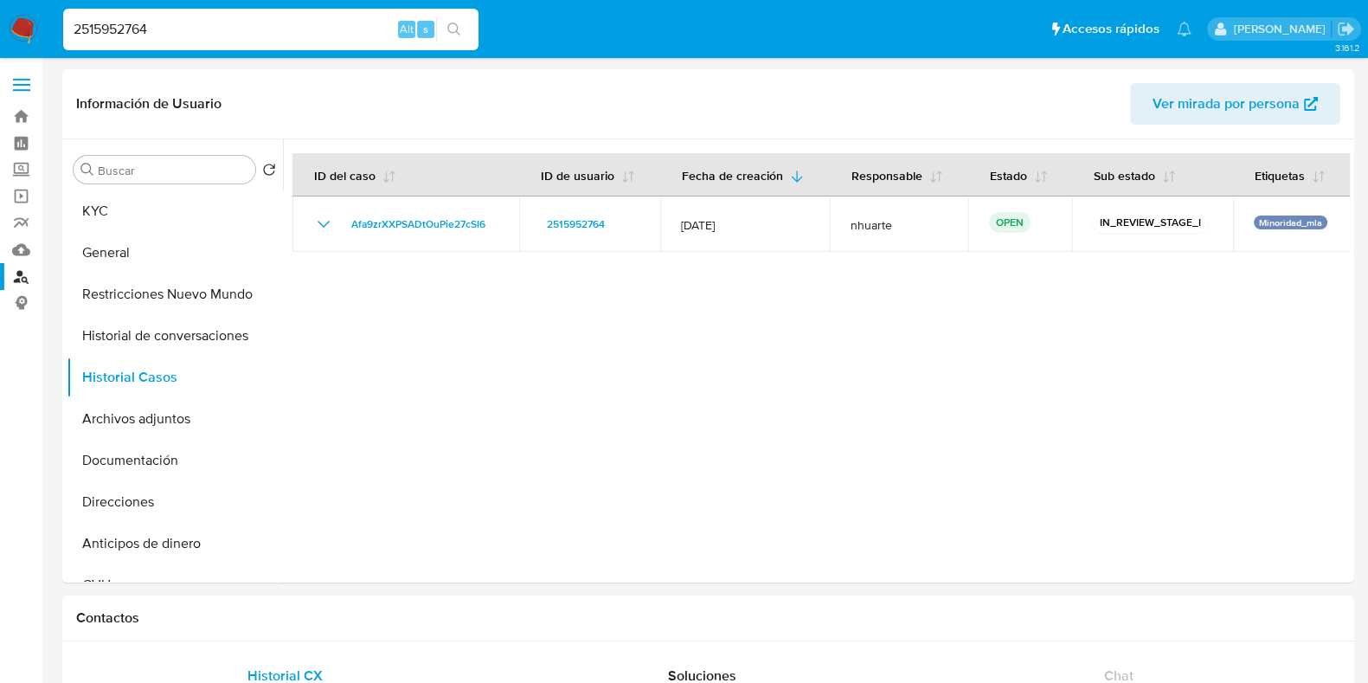
drag, startPoint x: 173, startPoint y: 22, endPoint x: 48, endPoint y: 21, distance: 125.5
click at [48, 21] on nav "Pausado Ver notificaciones 2515952764 Alt s Accesos rápidos Presiona las siguie…" at bounding box center [684, 29] width 1368 height 58
paste input "1684397055"
type input "1684397055"
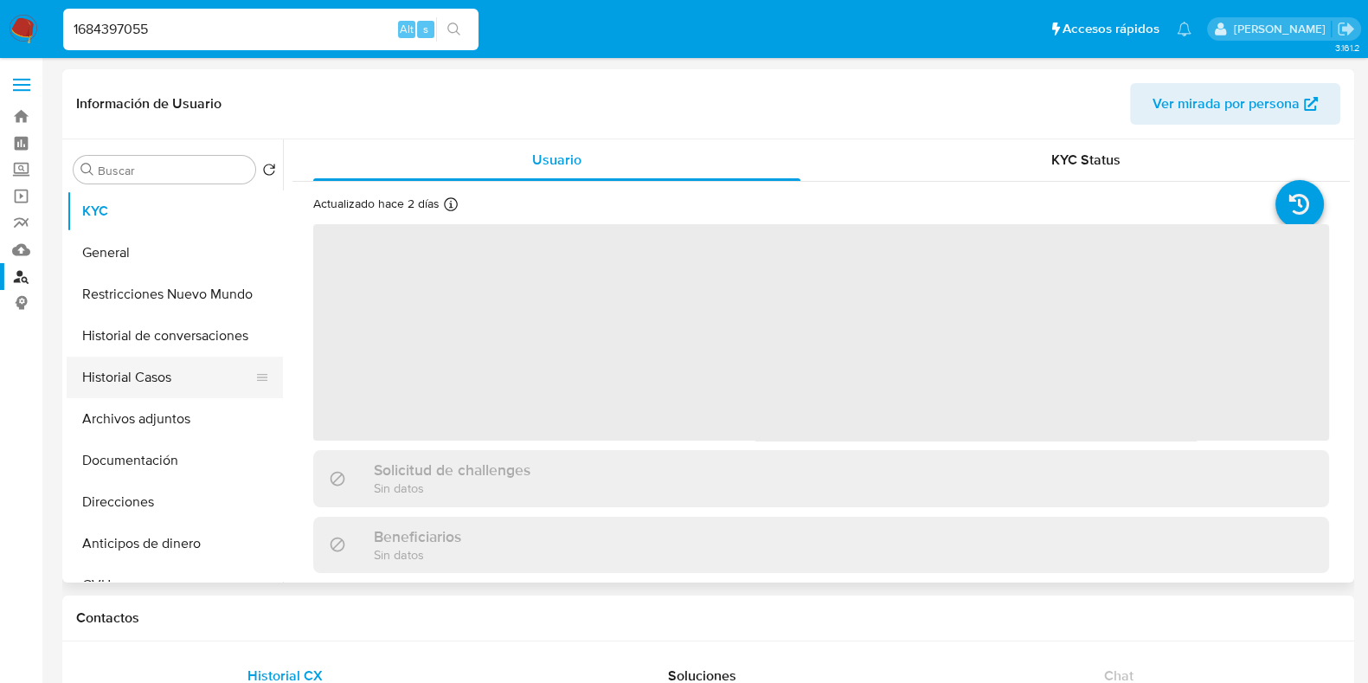
click at [122, 368] on button "Historial Casos" at bounding box center [168, 378] width 202 height 42
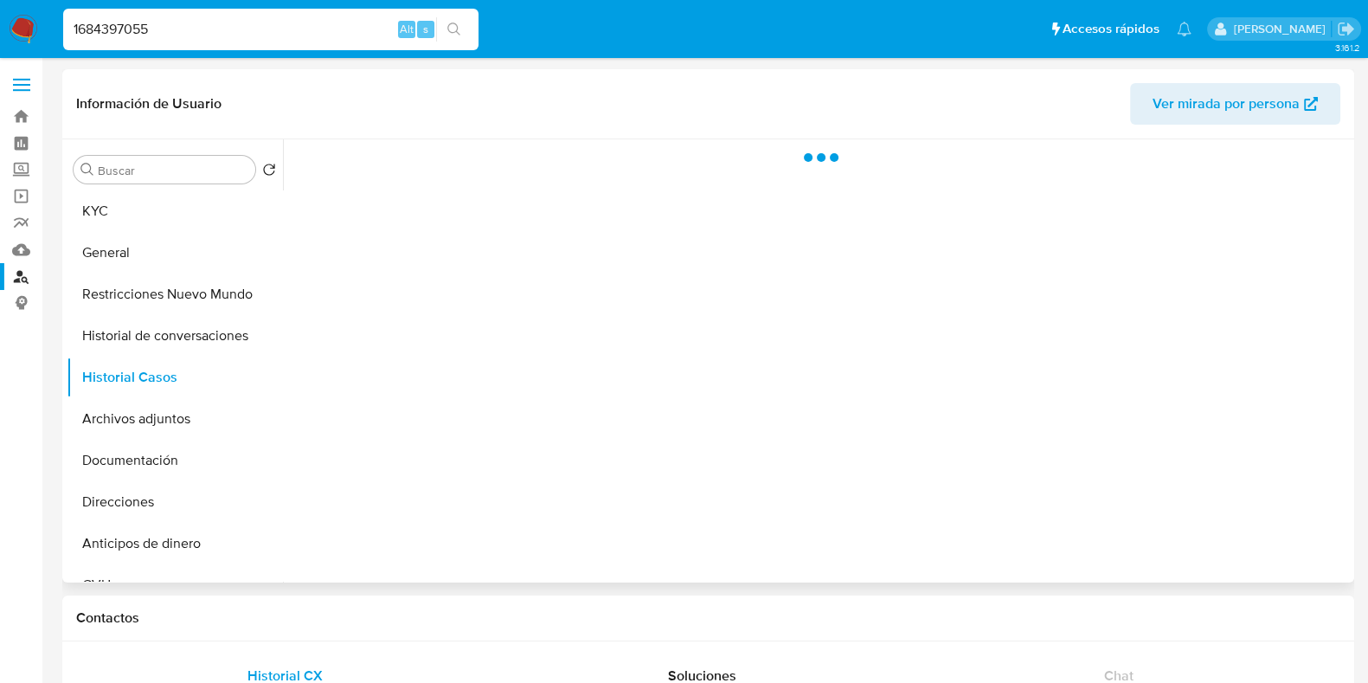
select select "10"
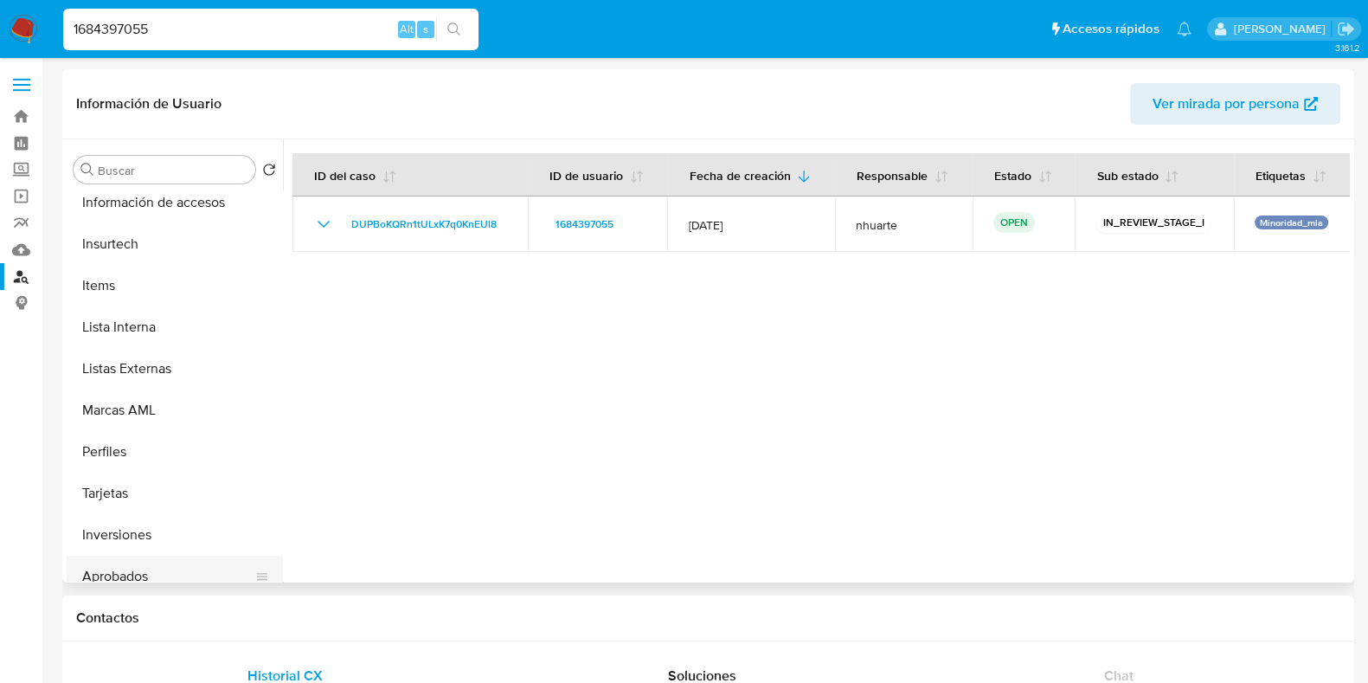
scroll to position [897, 0]
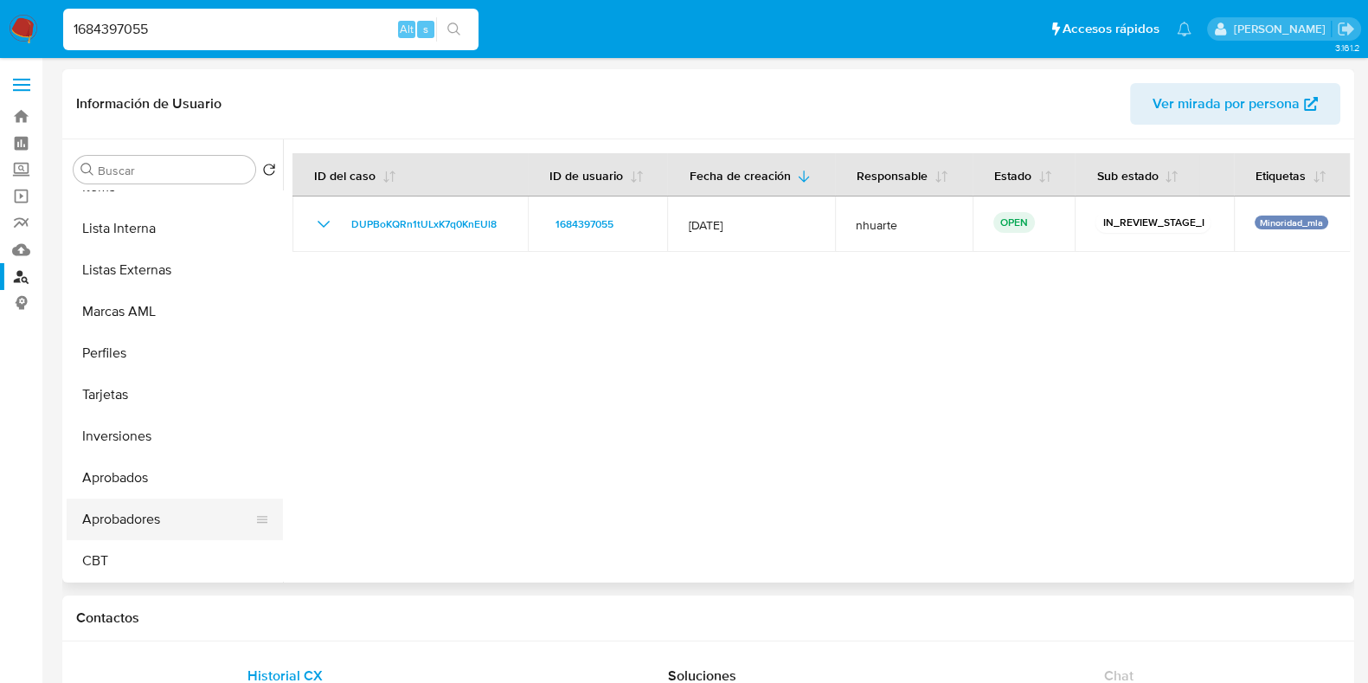
click at [146, 524] on button "Aprobadores" at bounding box center [168, 519] width 202 height 42
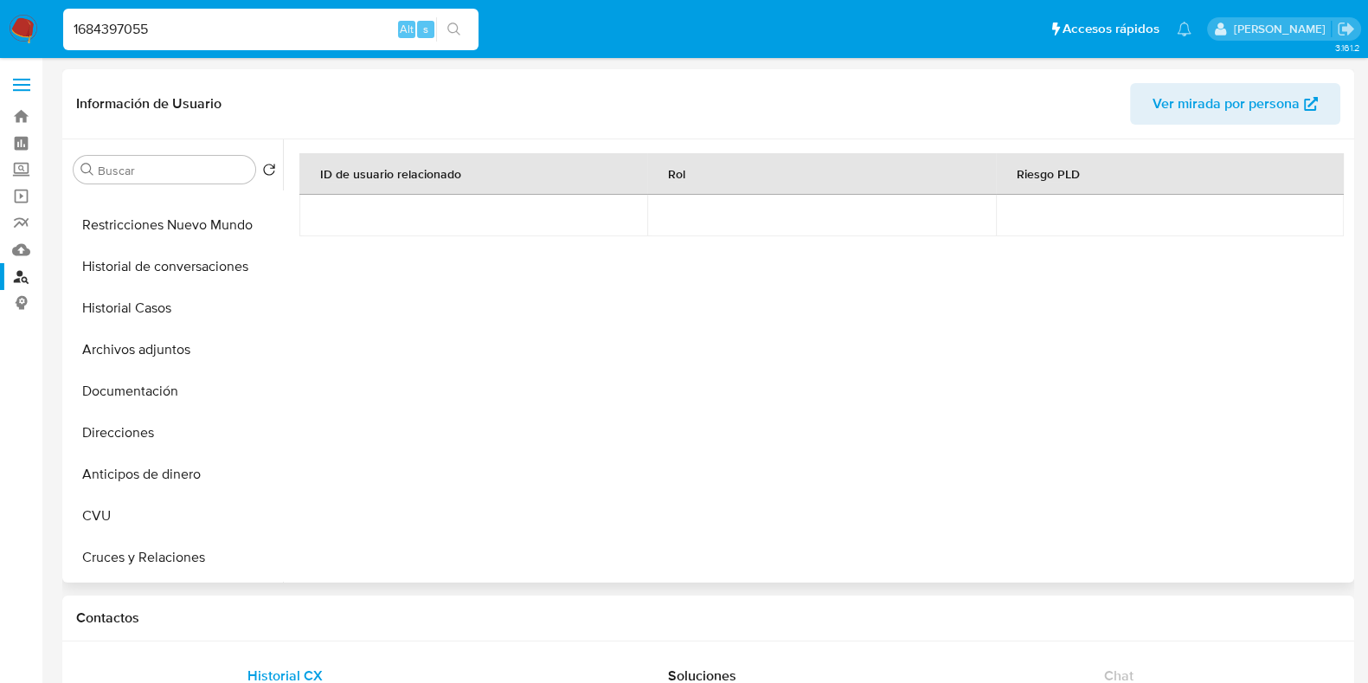
scroll to position [0, 0]
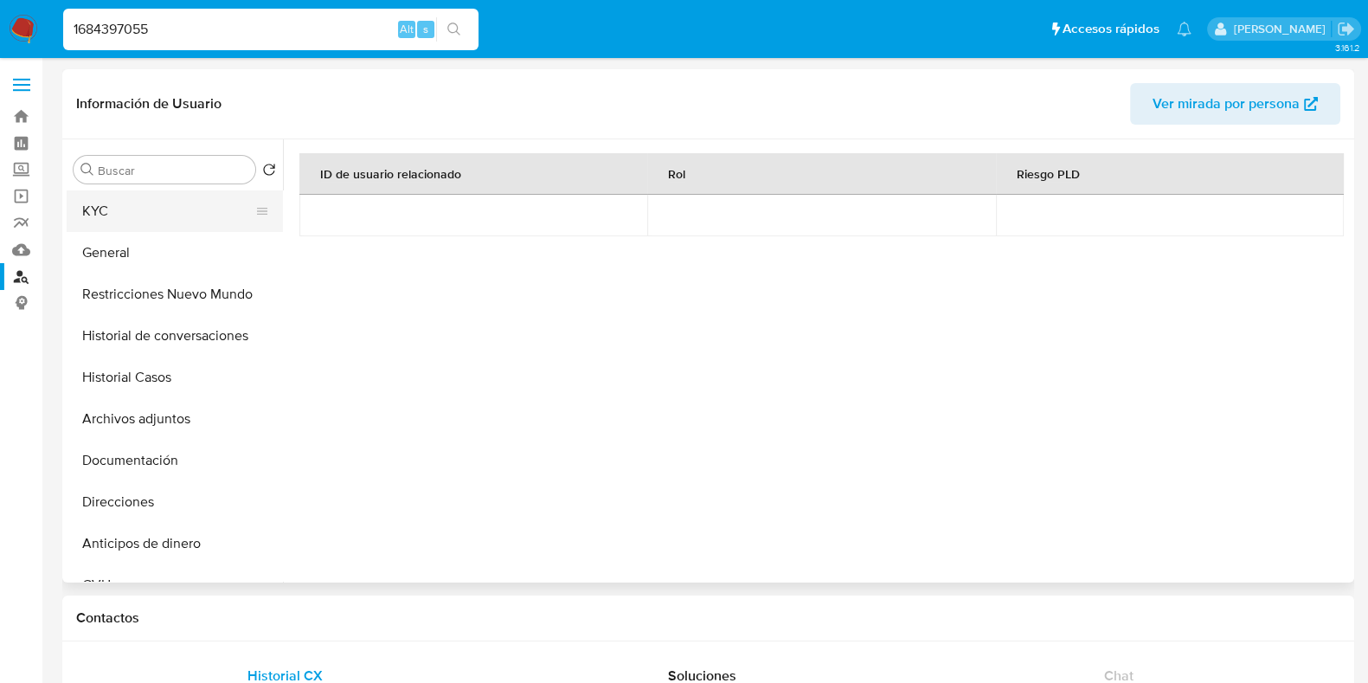
click at [158, 214] on button "KYC" at bounding box center [168, 211] width 202 height 42
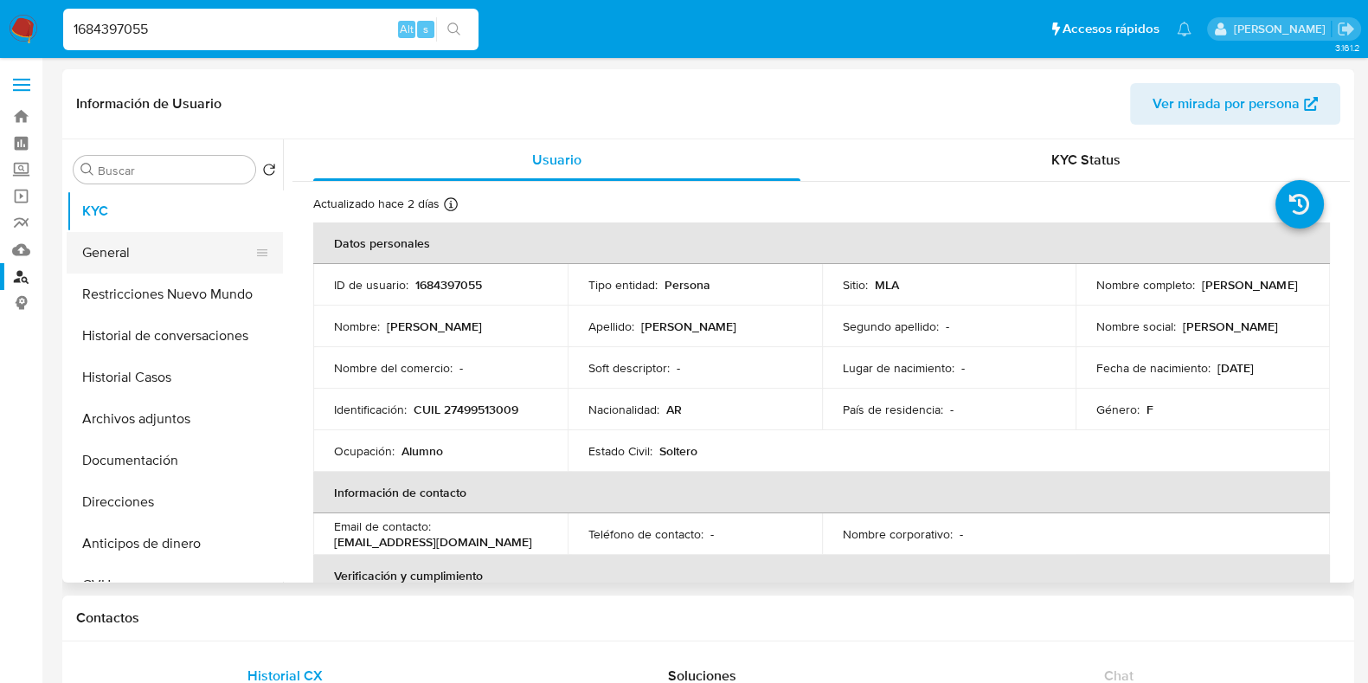
click at [134, 248] on button "General" at bounding box center [168, 253] width 202 height 42
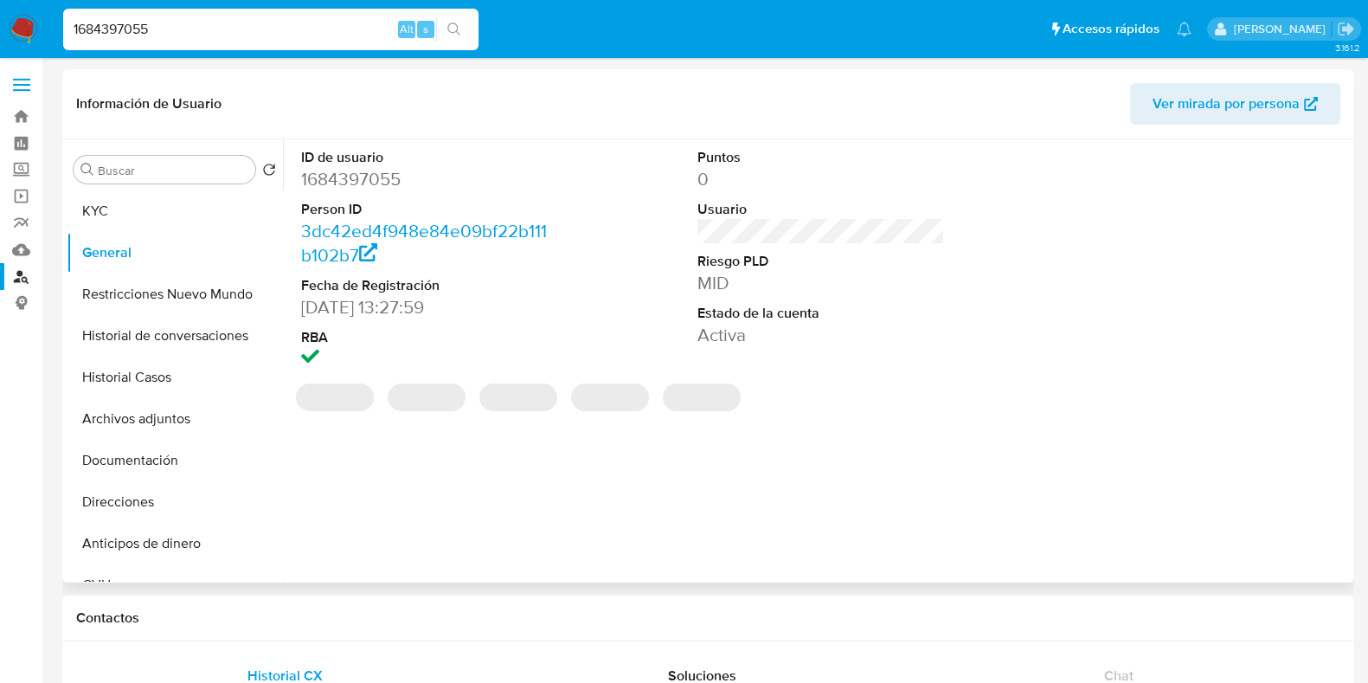
click at [352, 180] on dd "1684397055" at bounding box center [424, 179] width 247 height 24
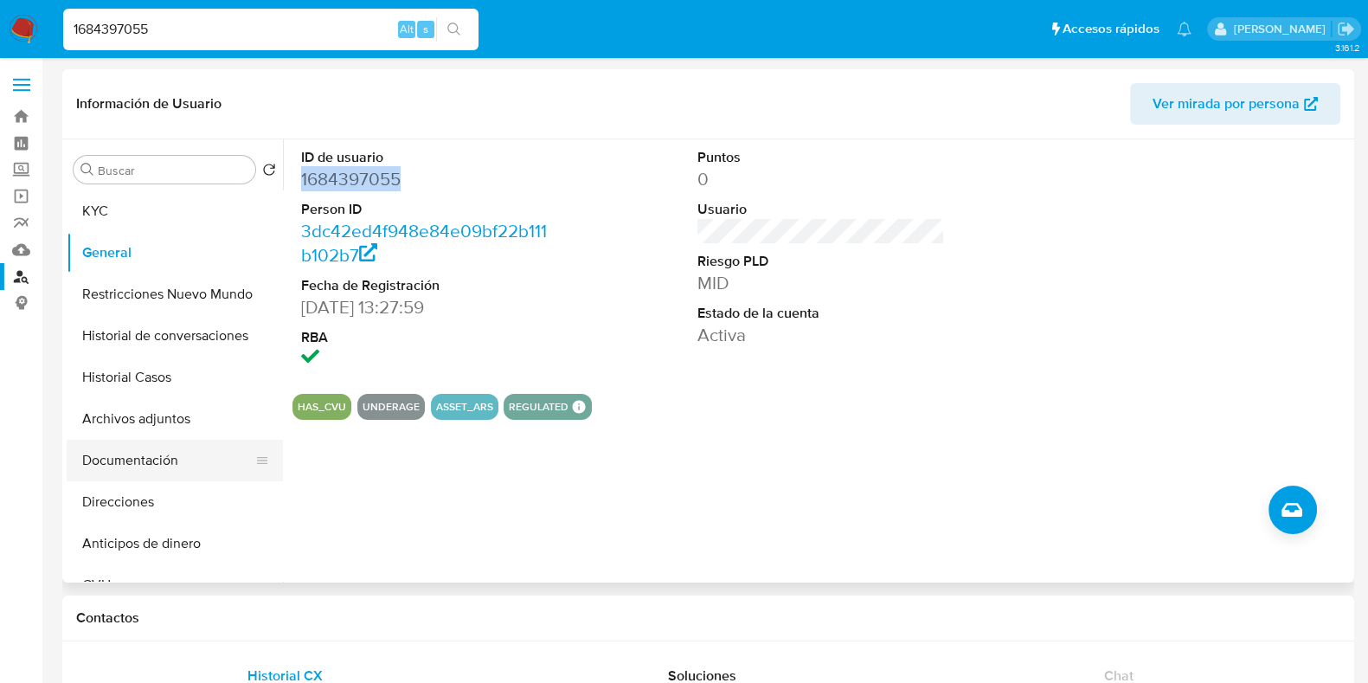
click at [126, 459] on button "Documentación" at bounding box center [168, 461] width 202 height 42
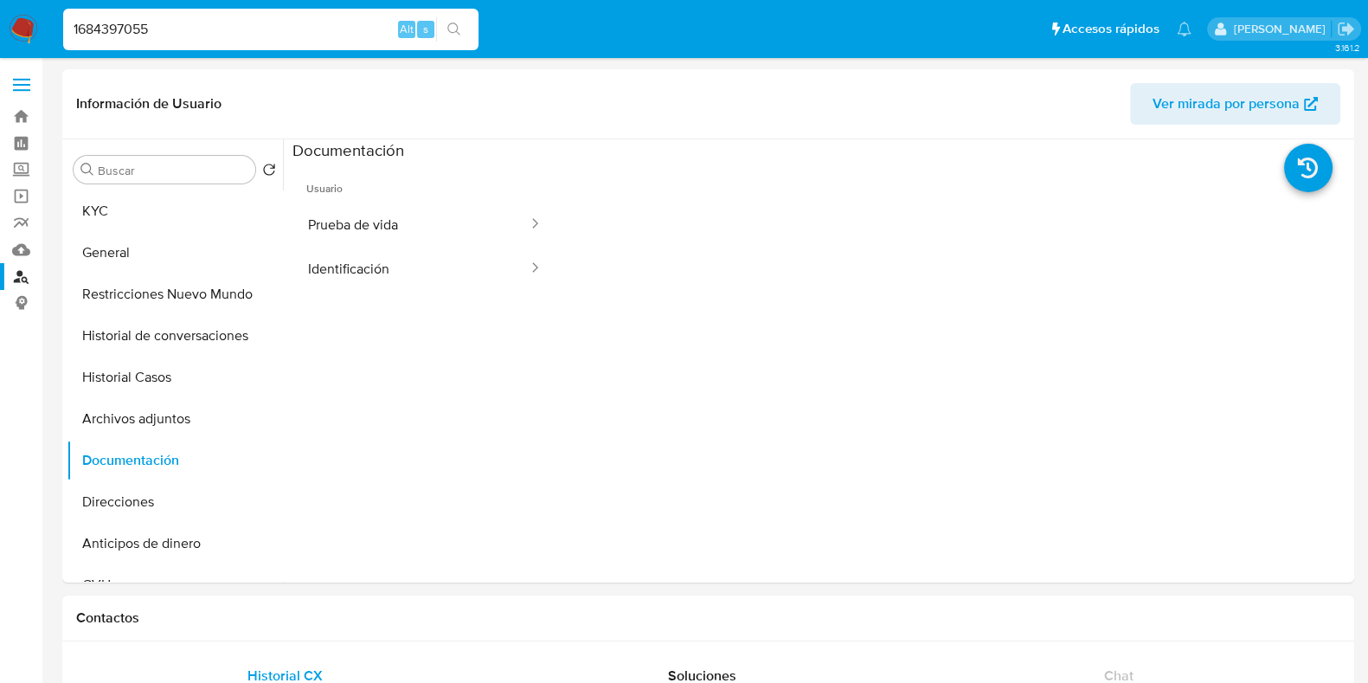
click at [352, 214] on button "Prueba de vida" at bounding box center [410, 224] width 237 height 44
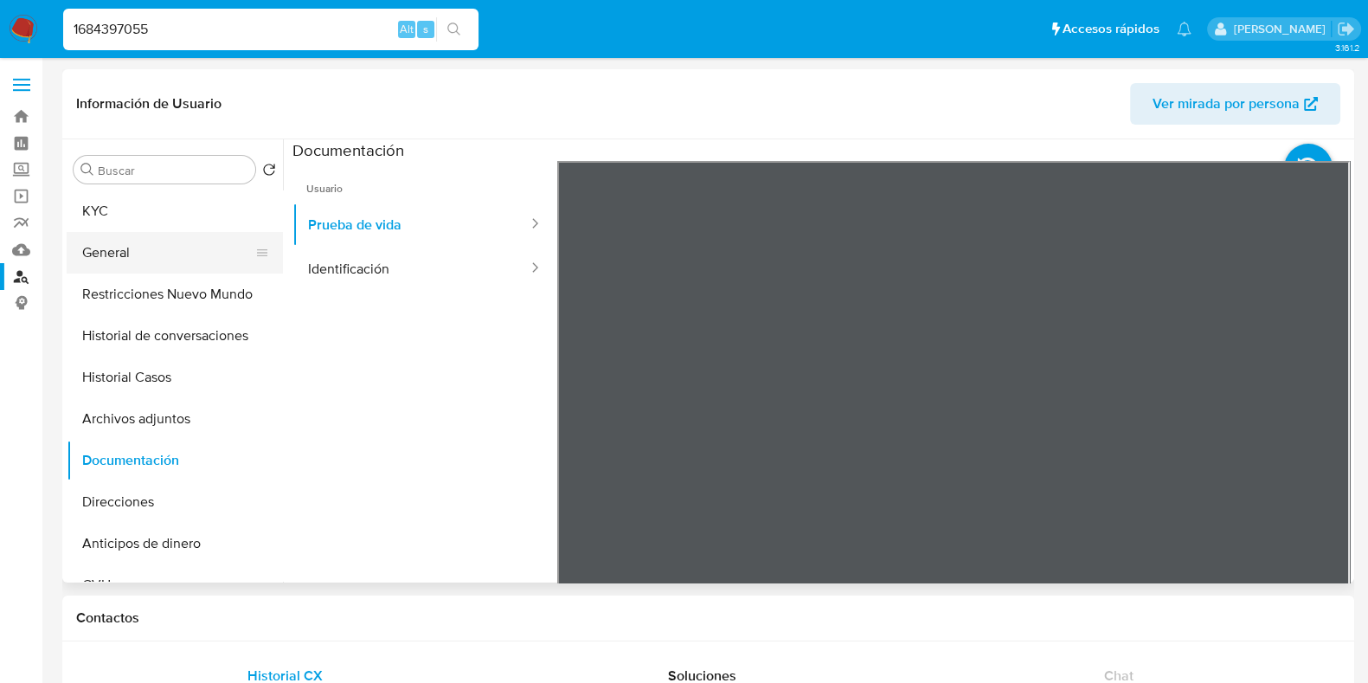
click at [145, 244] on button "General" at bounding box center [168, 253] width 202 height 42
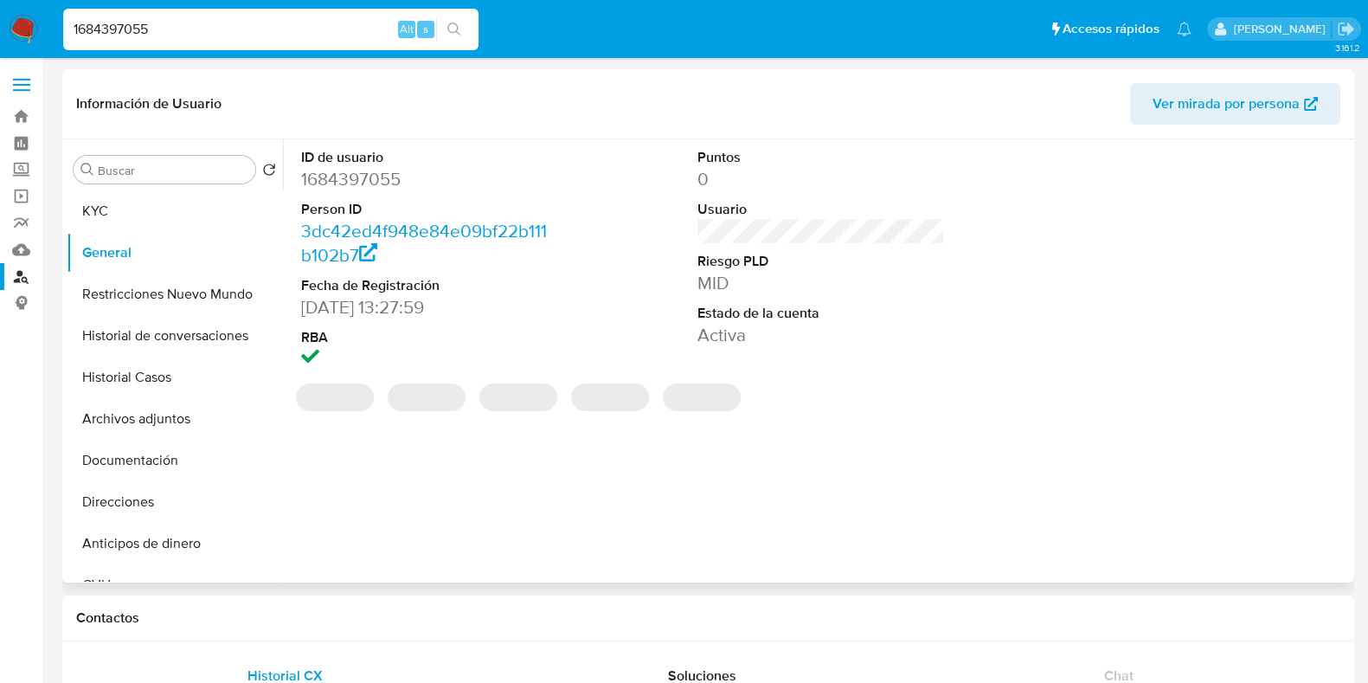
click at [339, 177] on dd "1684397055" at bounding box center [424, 179] width 247 height 24
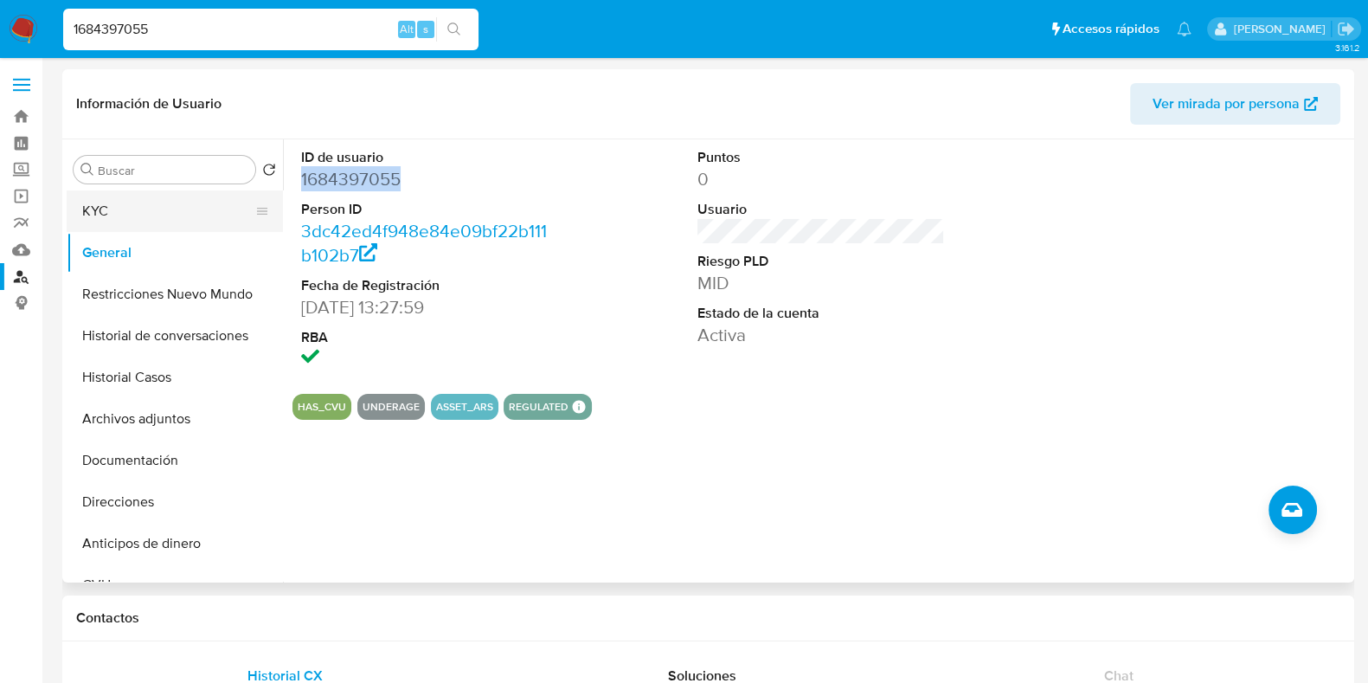
click at [186, 210] on button "KYC" at bounding box center [168, 211] width 202 height 42
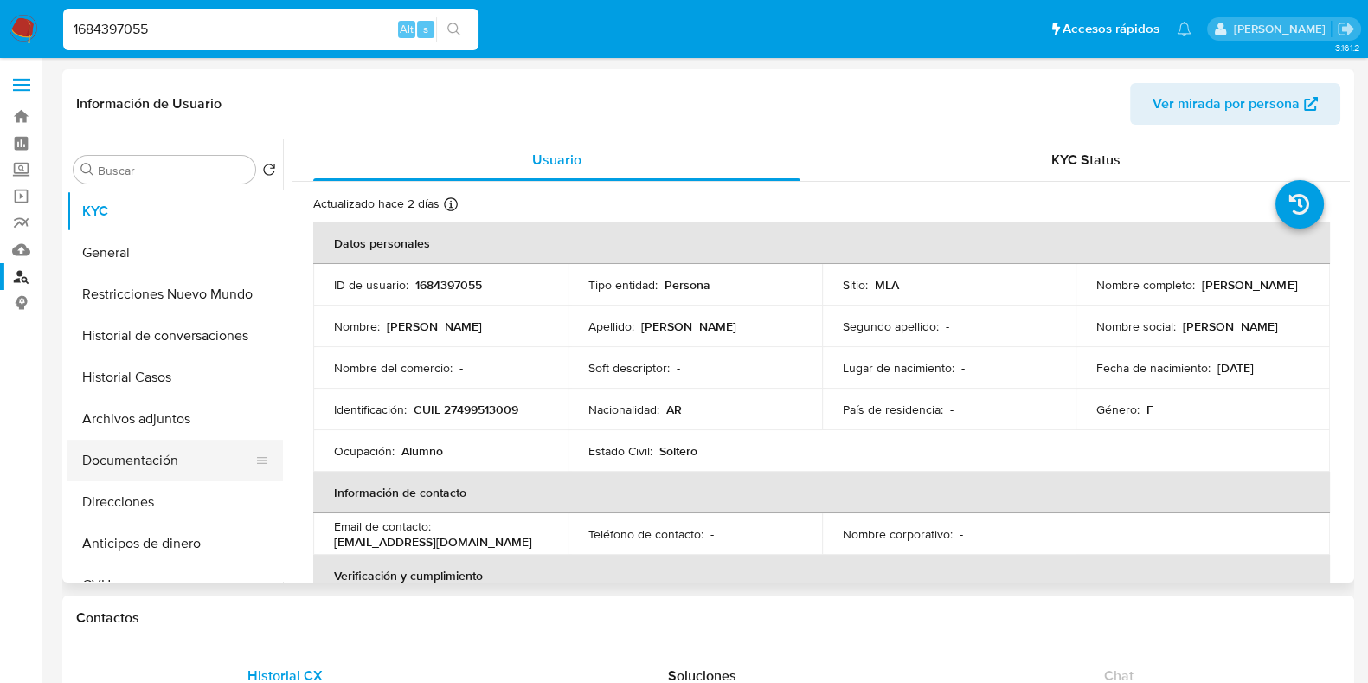
drag, startPoint x: 169, startPoint y: 453, endPoint x: 261, endPoint y: 453, distance: 92.6
click at [169, 453] on button "Documentación" at bounding box center [168, 461] width 202 height 42
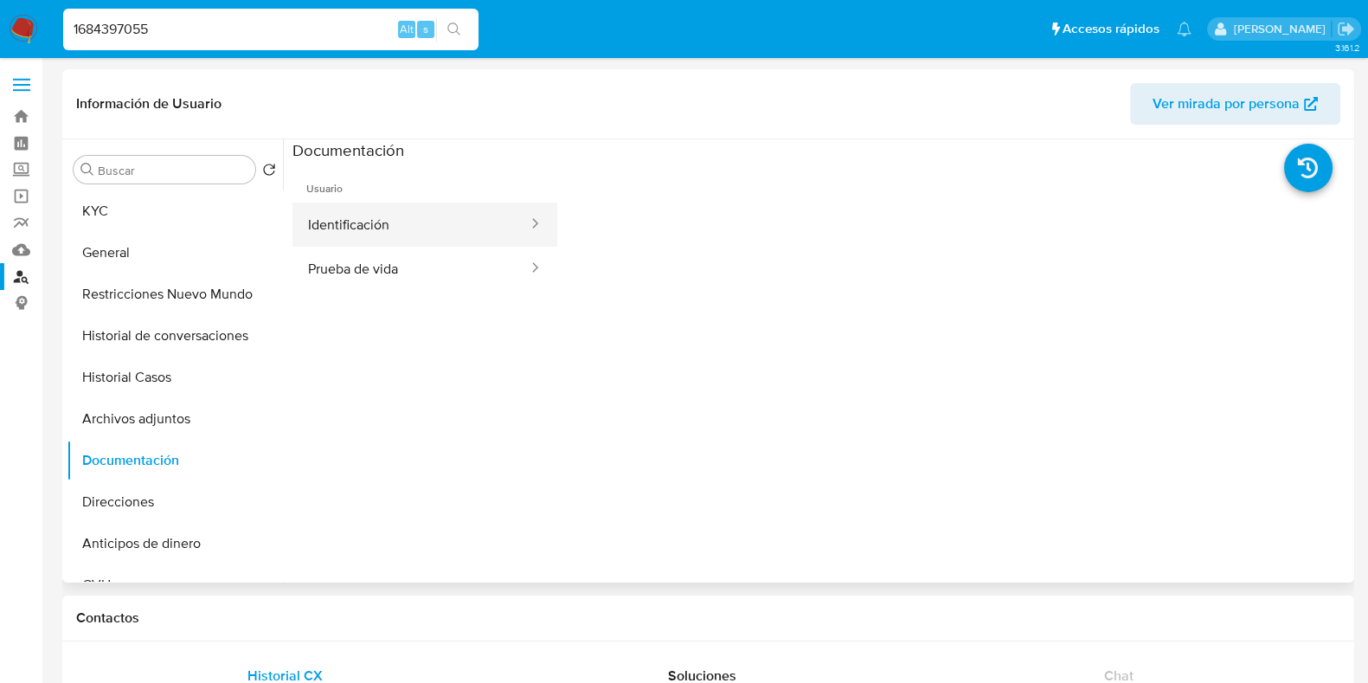
click at [427, 228] on button "Identificación" at bounding box center [410, 224] width 237 height 44
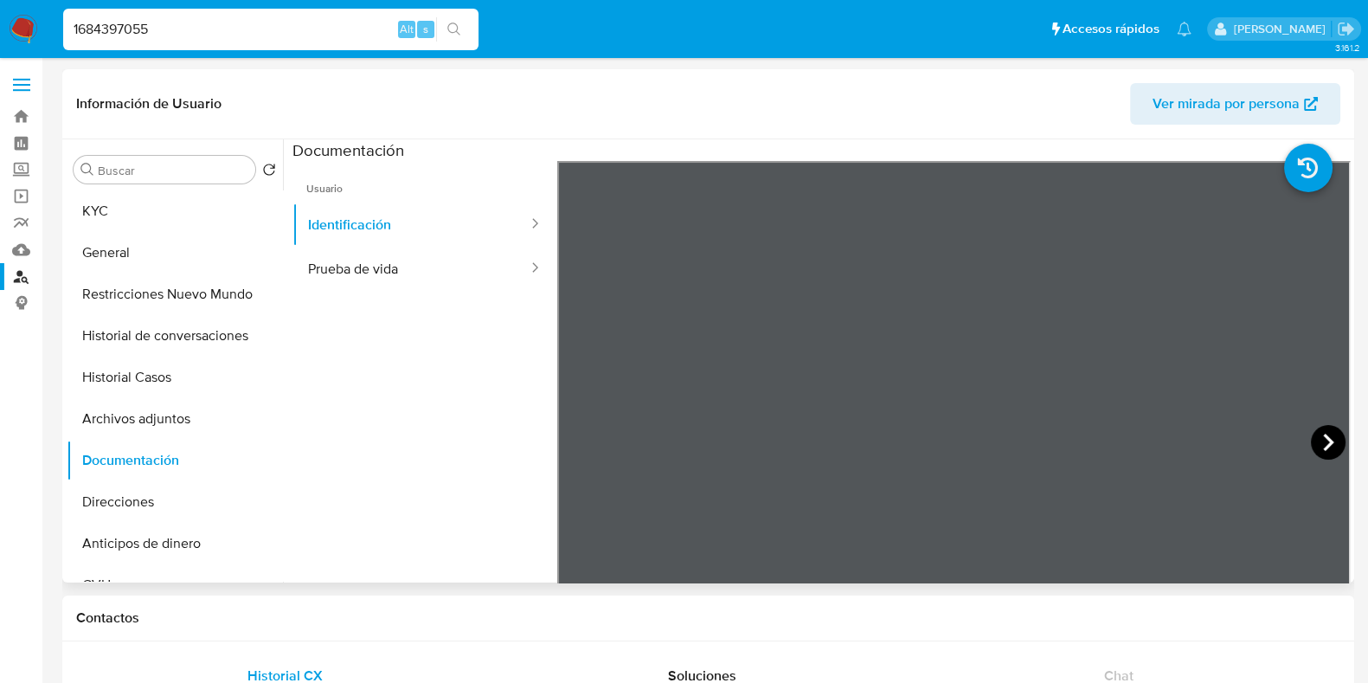
click at [1315, 440] on icon at bounding box center [1328, 442] width 35 height 35
click at [580, 448] on icon at bounding box center [578, 442] width 10 height 17
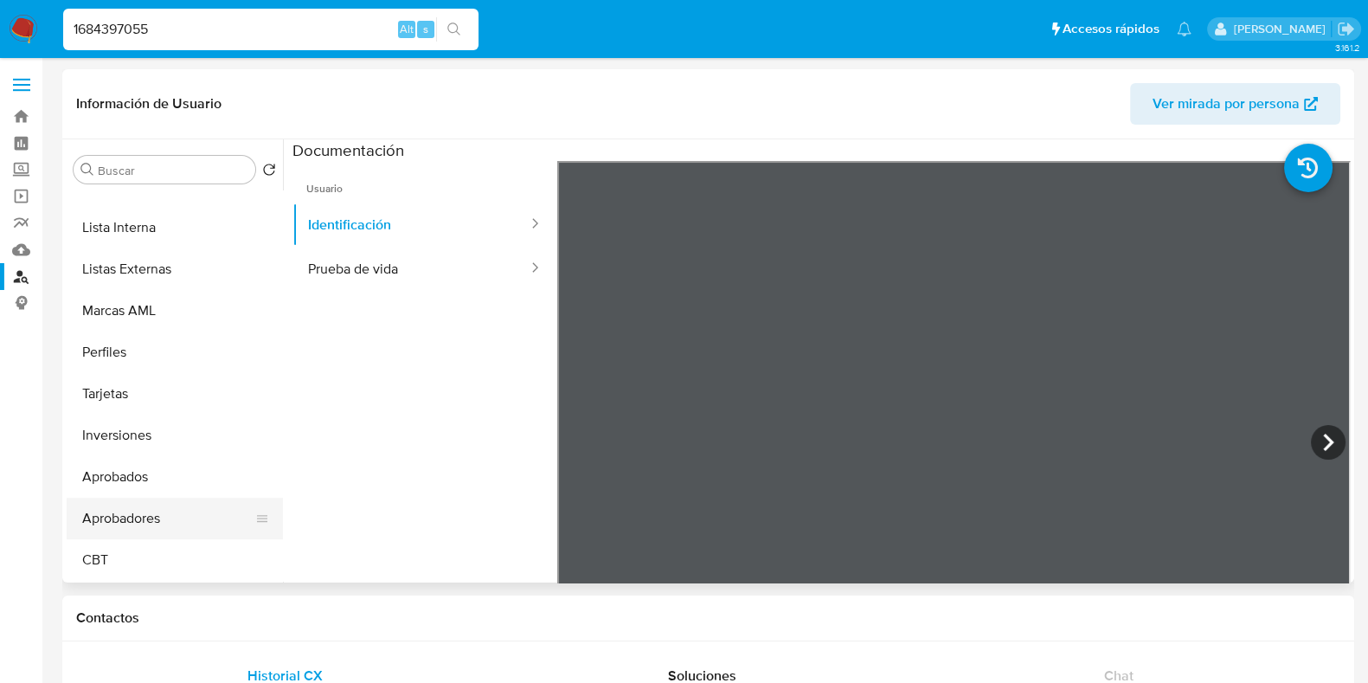
click at [136, 516] on button "Aprobadores" at bounding box center [168, 519] width 202 height 42
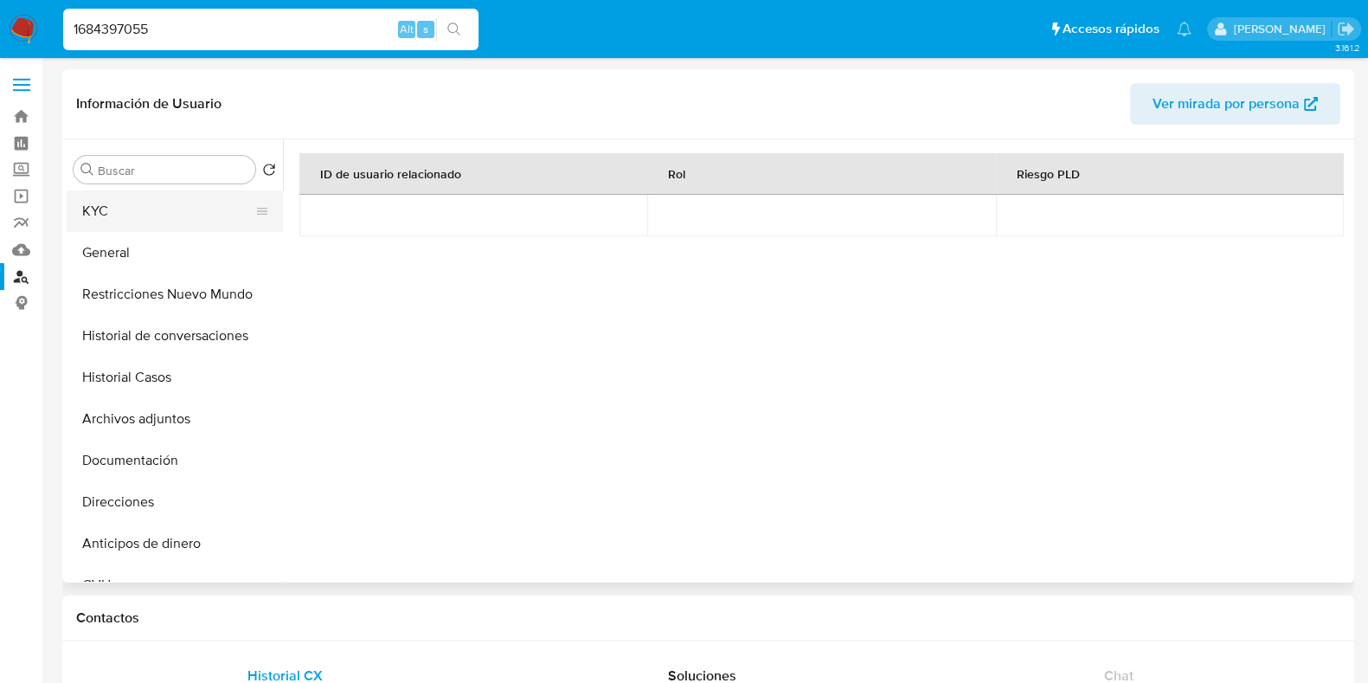
click at [168, 215] on button "KYC" at bounding box center [168, 211] width 202 height 42
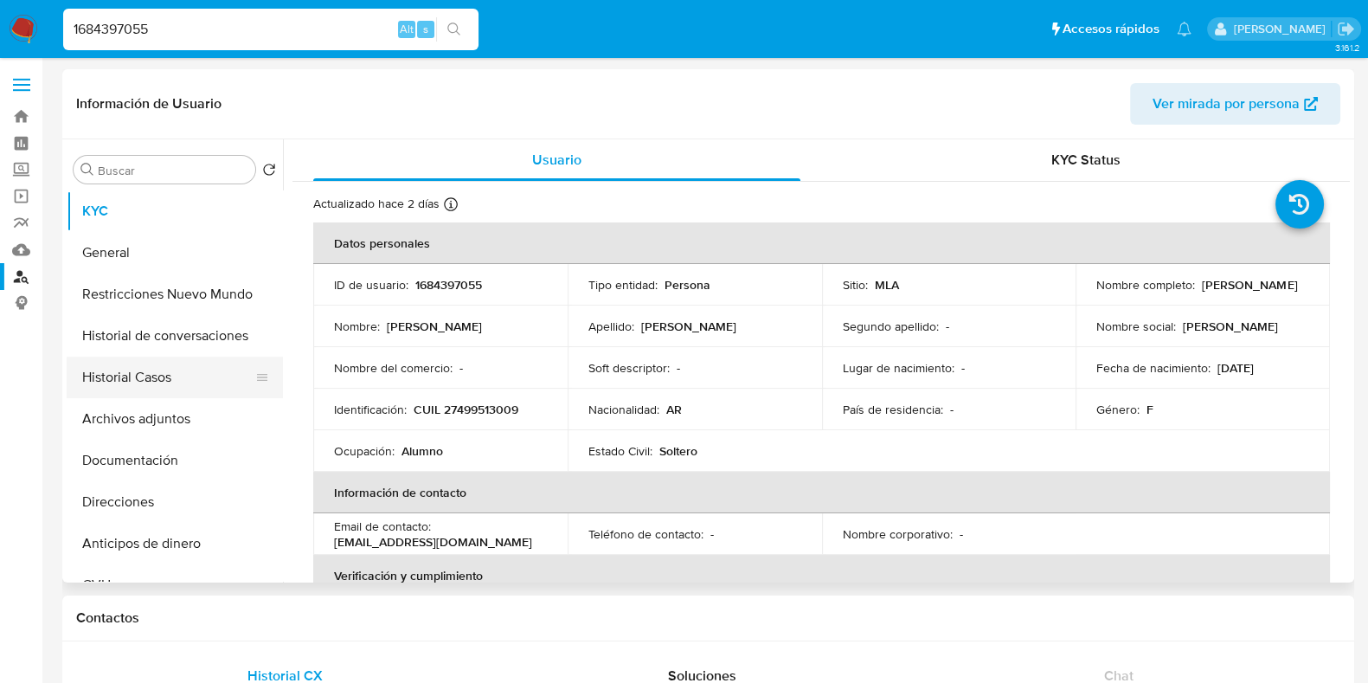
click at [177, 384] on button "Historial Casos" at bounding box center [168, 378] width 202 height 42
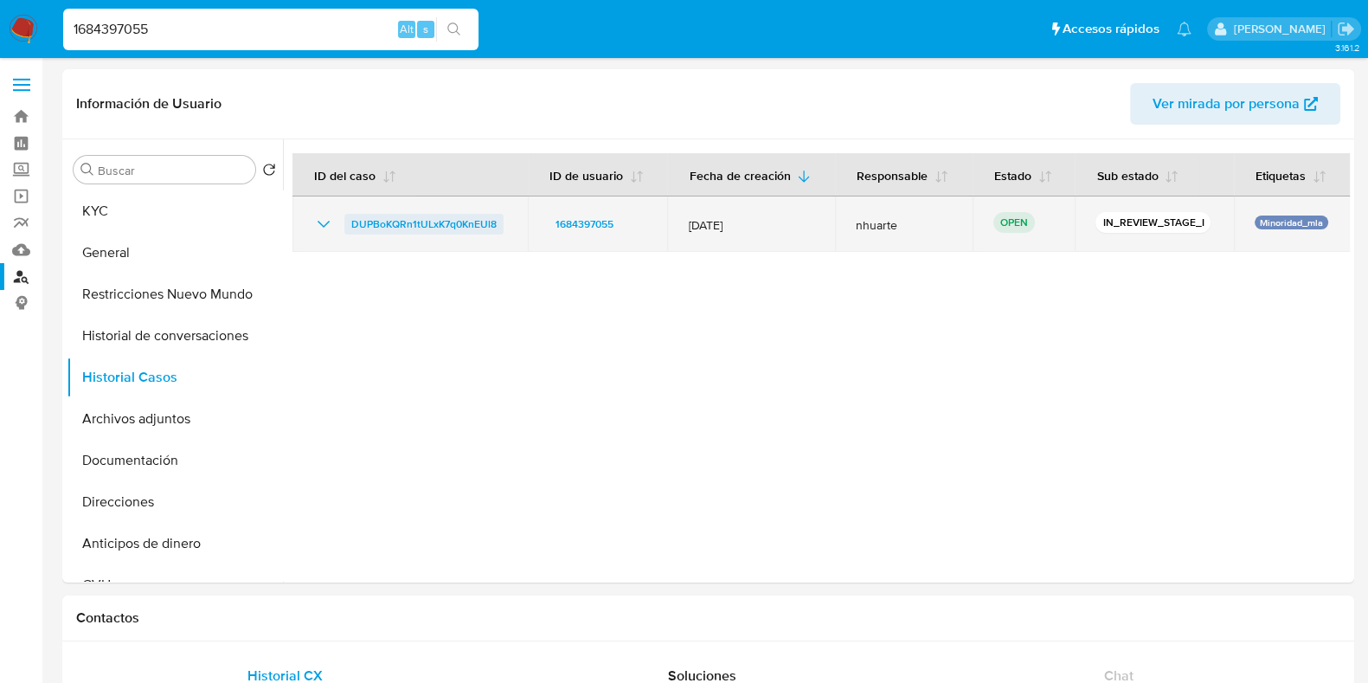
click at [398, 223] on span "DUPBoKQRn1tULxK7q0KnEUl8" at bounding box center [423, 224] width 145 height 21
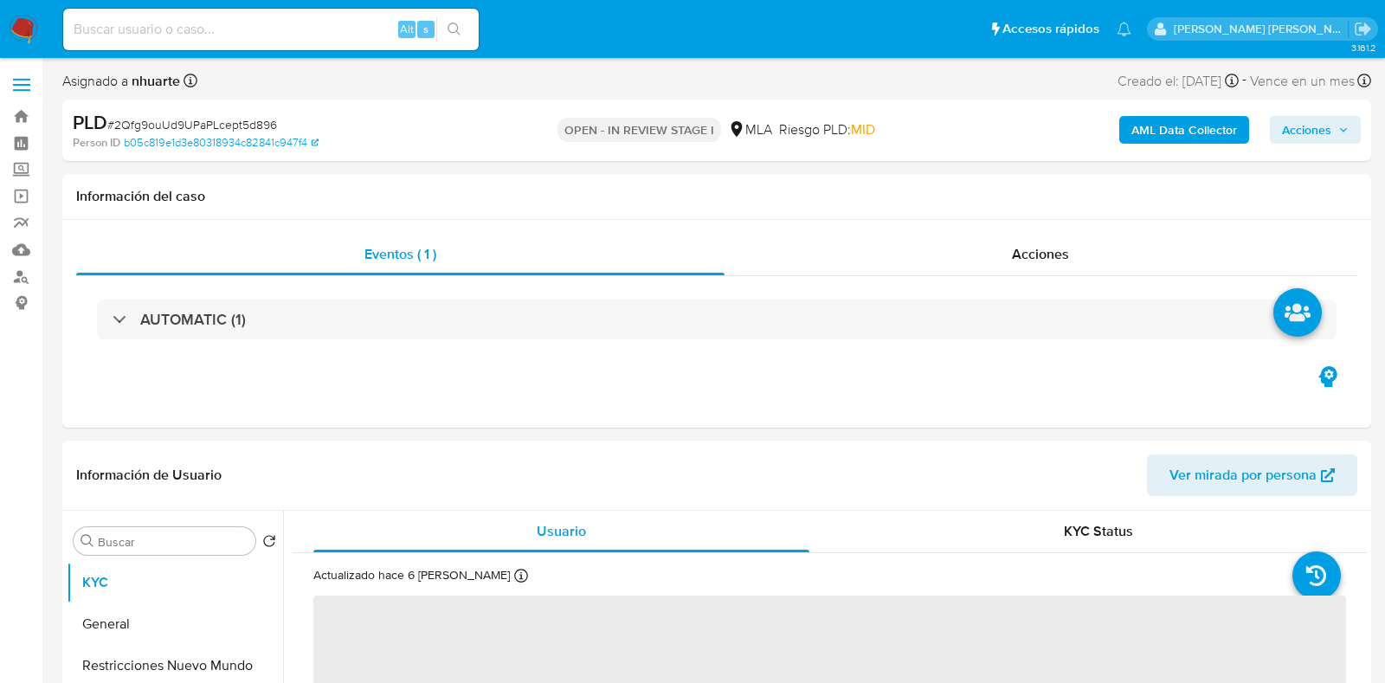
select select "10"
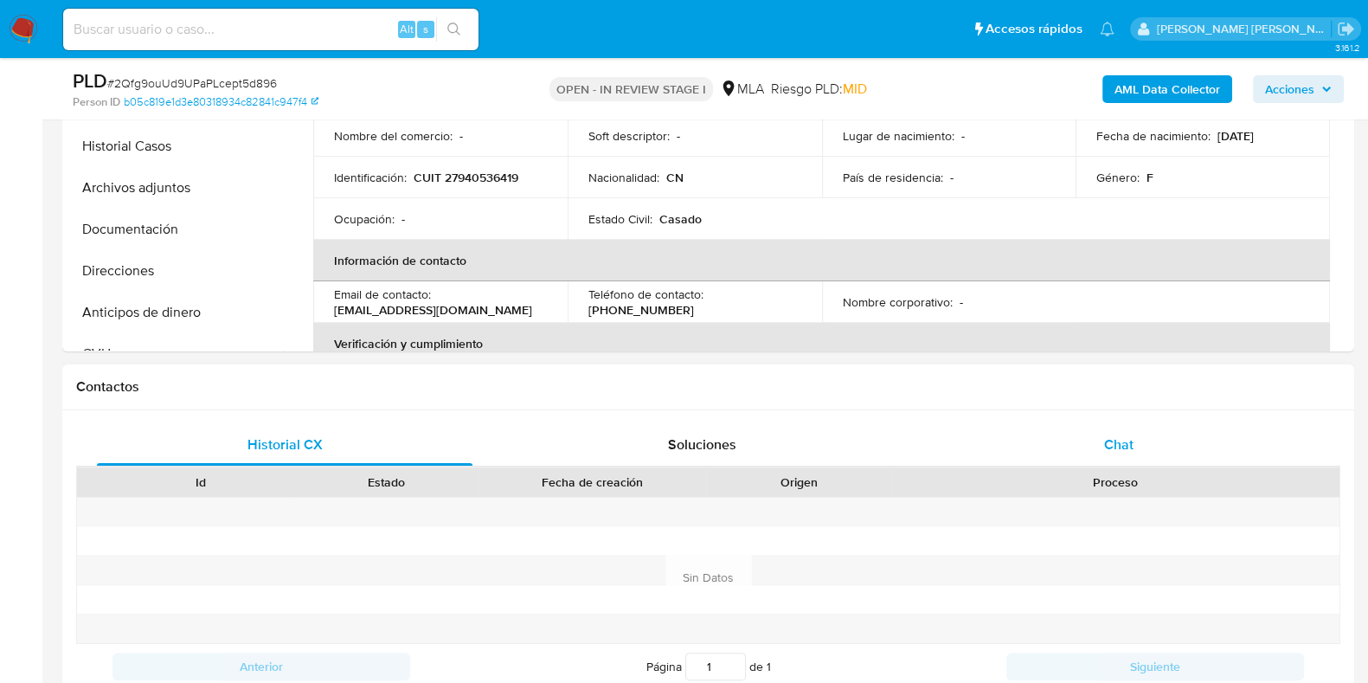
click at [1125, 441] on span "Chat" at bounding box center [1118, 444] width 29 height 20
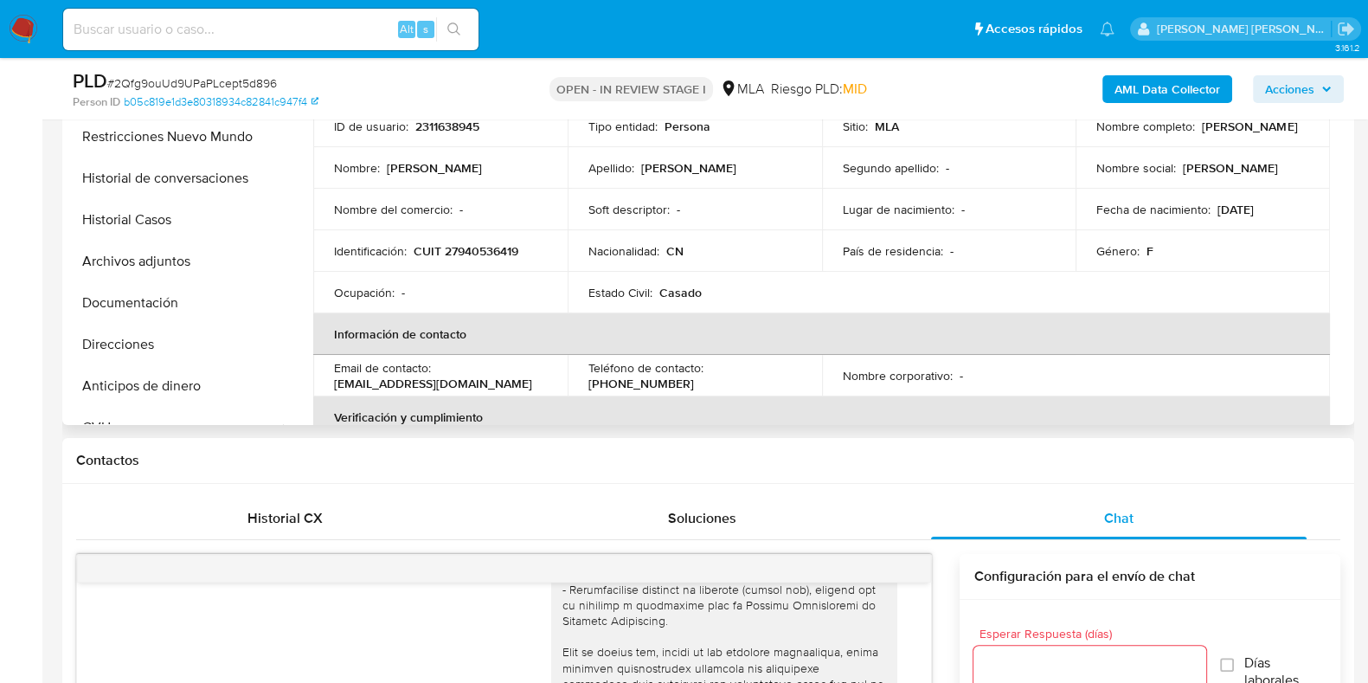
scroll to position [325, 0]
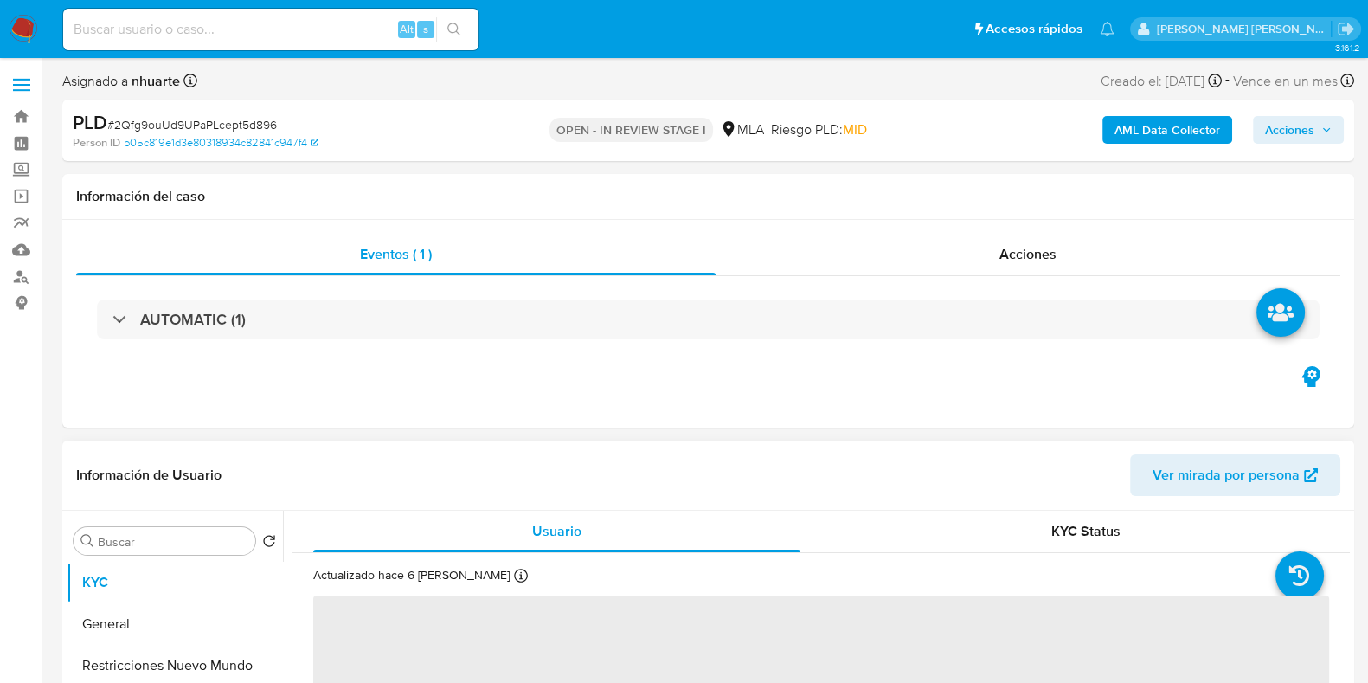
select select "10"
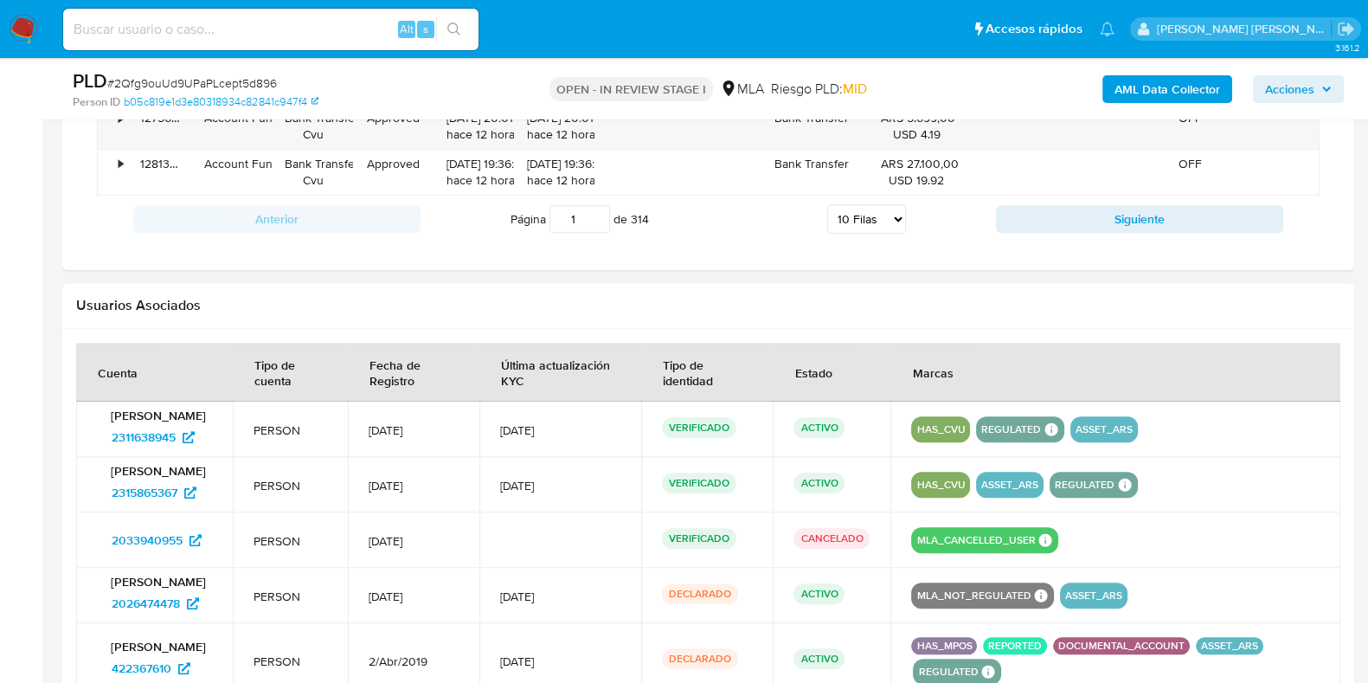
scroll to position [2055, 0]
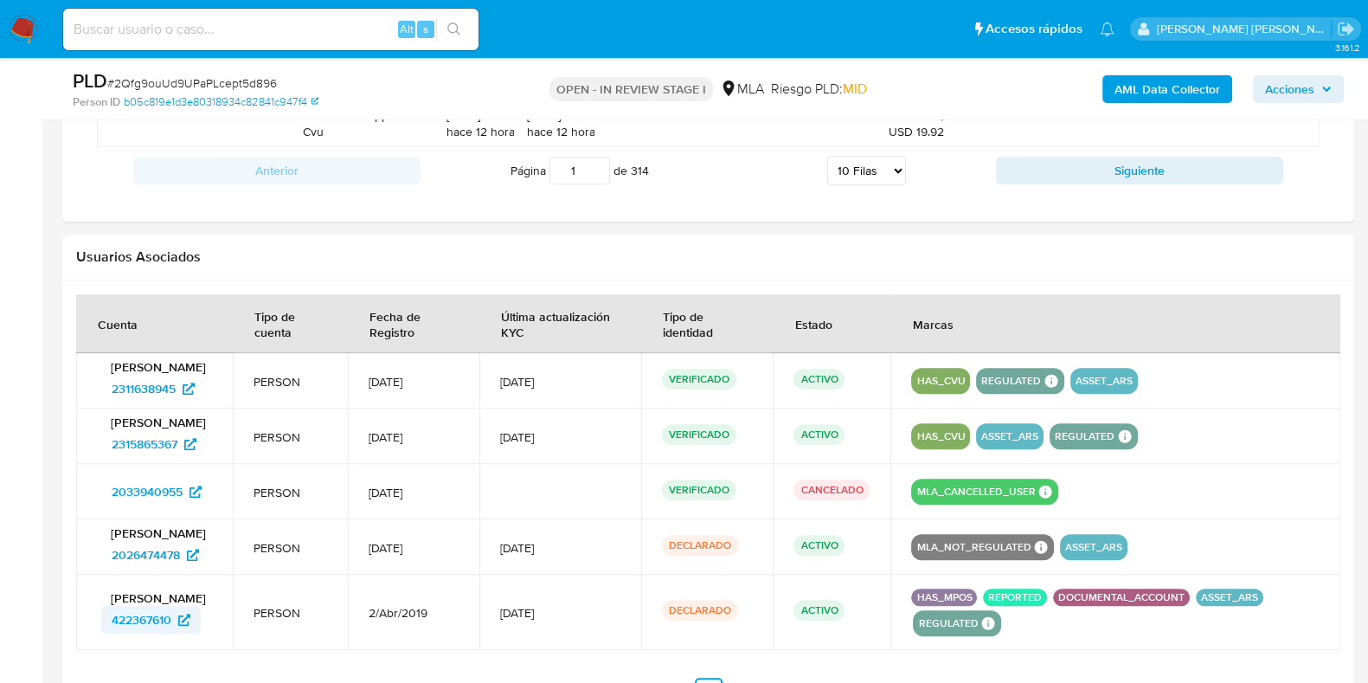
click at [155, 615] on span "422367610" at bounding box center [142, 620] width 60 height 28
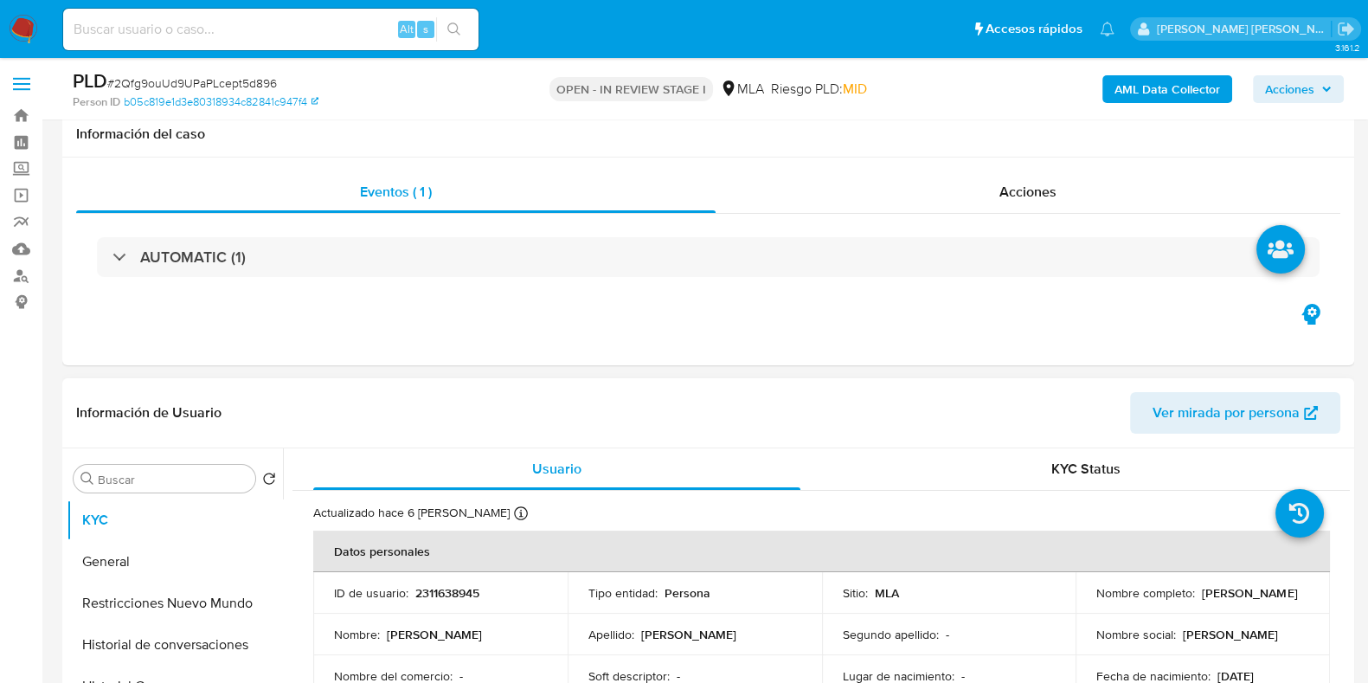
scroll to position [0, 0]
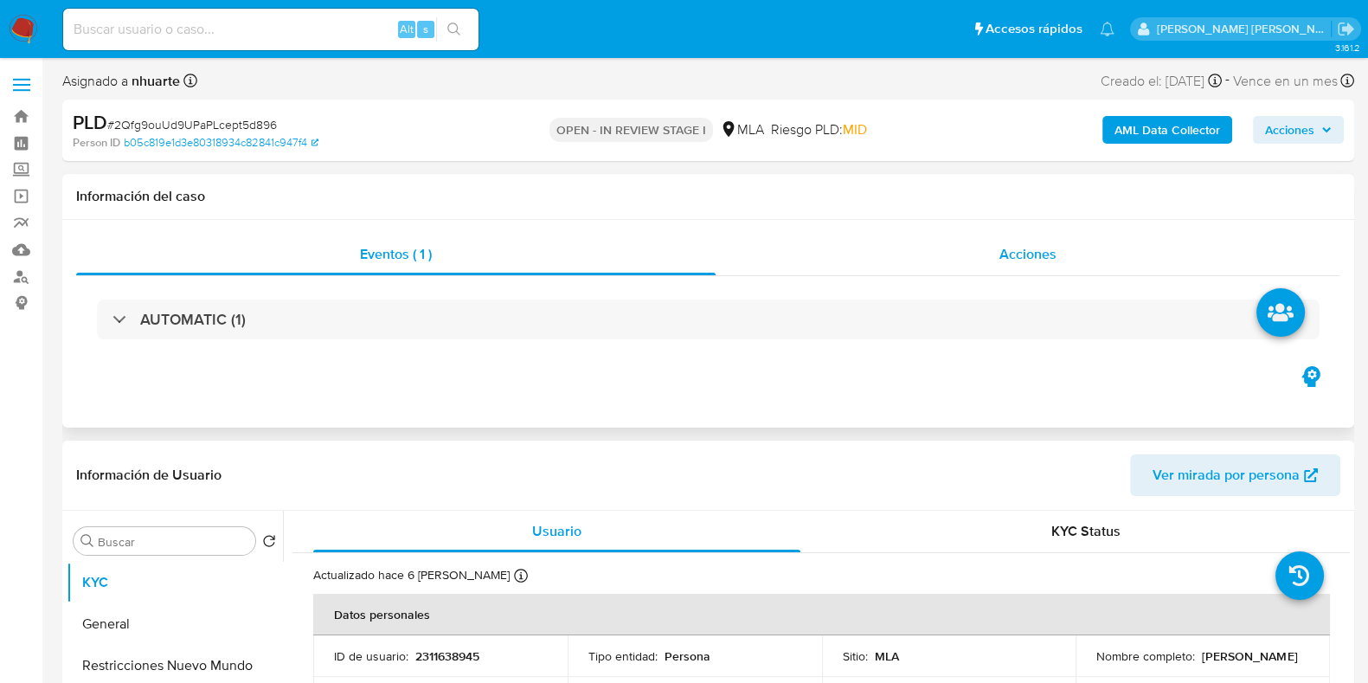
click at [998, 265] on div "Acciones" at bounding box center [1028, 255] width 625 height 42
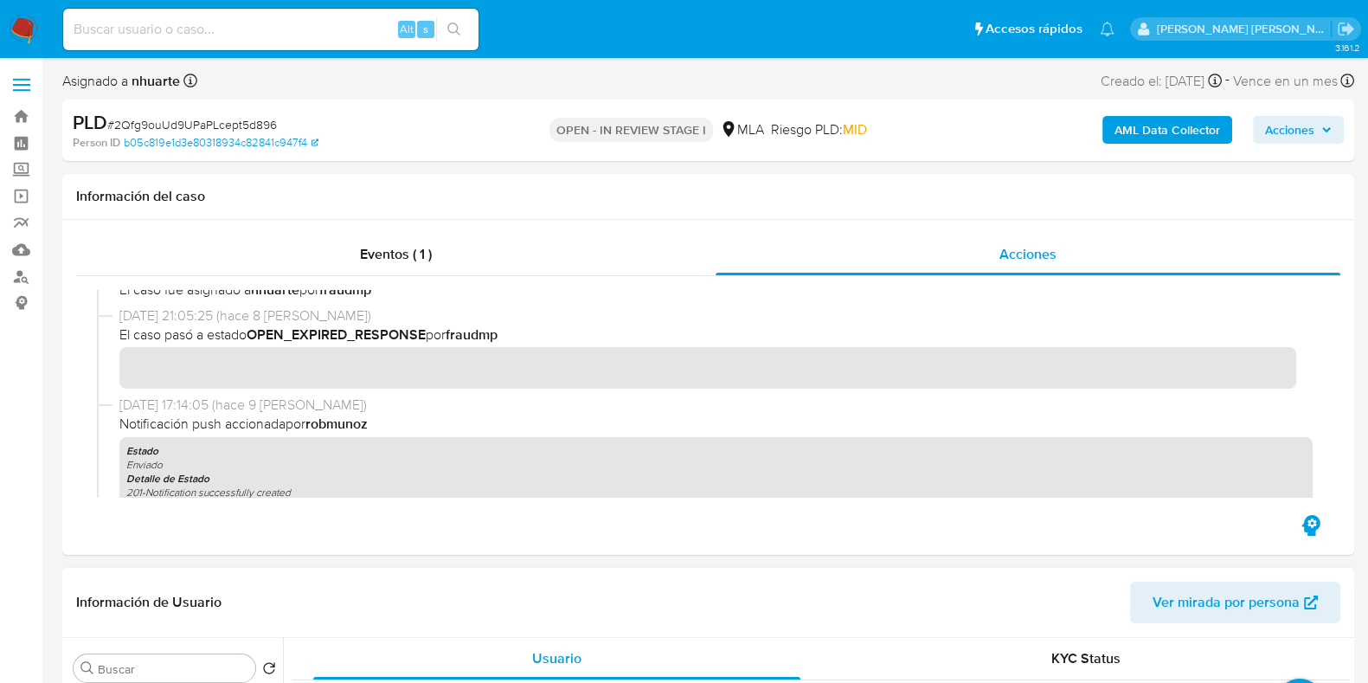
scroll to position [325, 0]
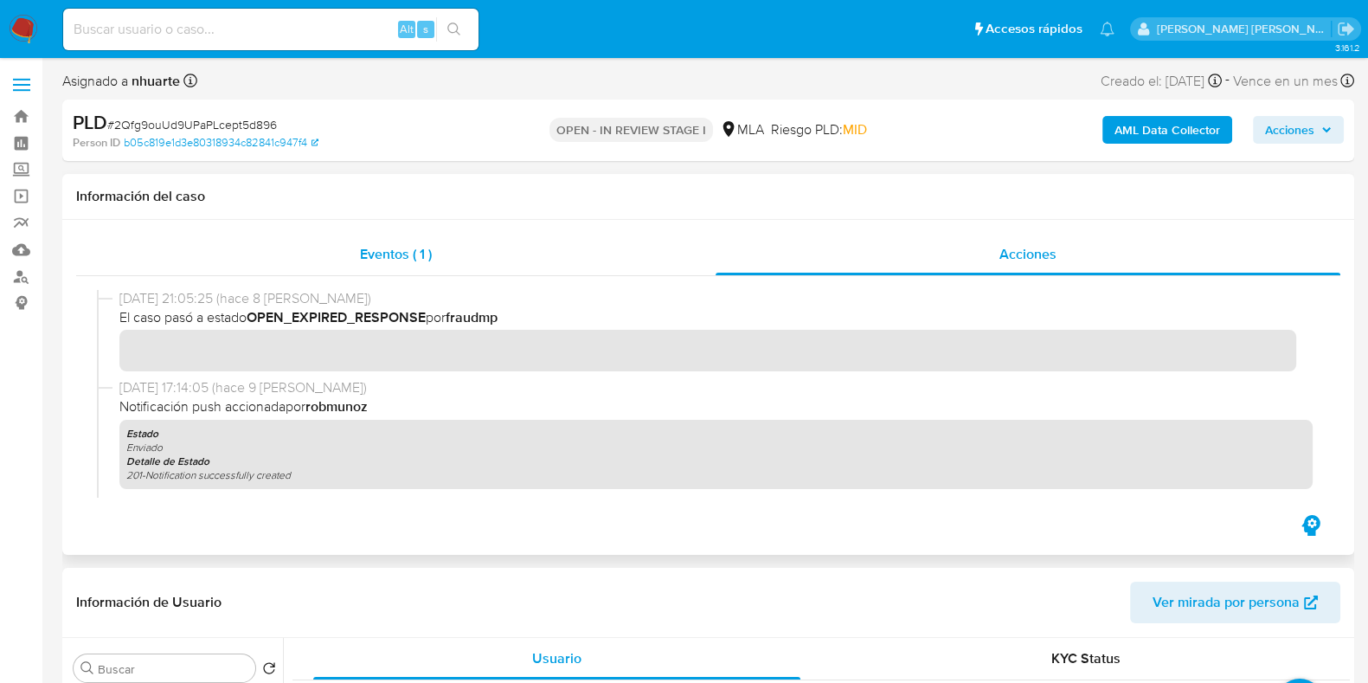
click at [366, 253] on span "Eventos ( 1 )" at bounding box center [396, 254] width 72 height 20
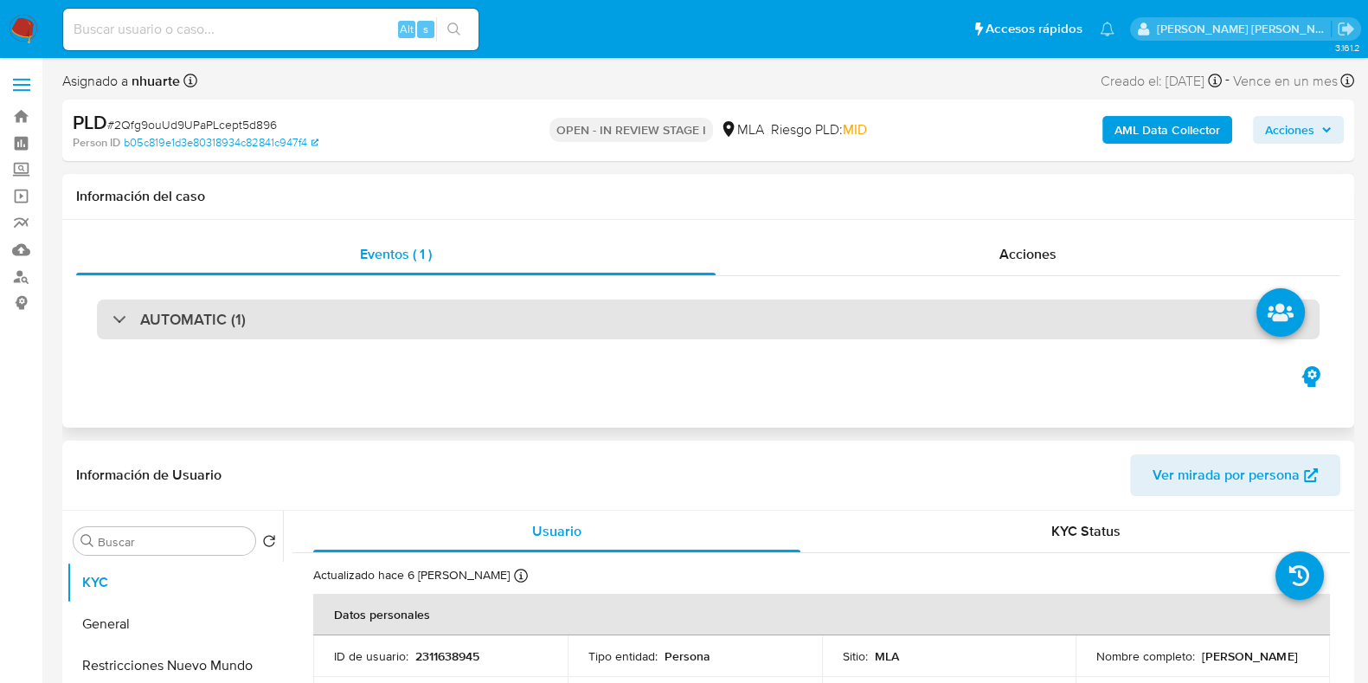
click at [362, 316] on div "AUTOMATIC (1)" at bounding box center [708, 319] width 1223 height 40
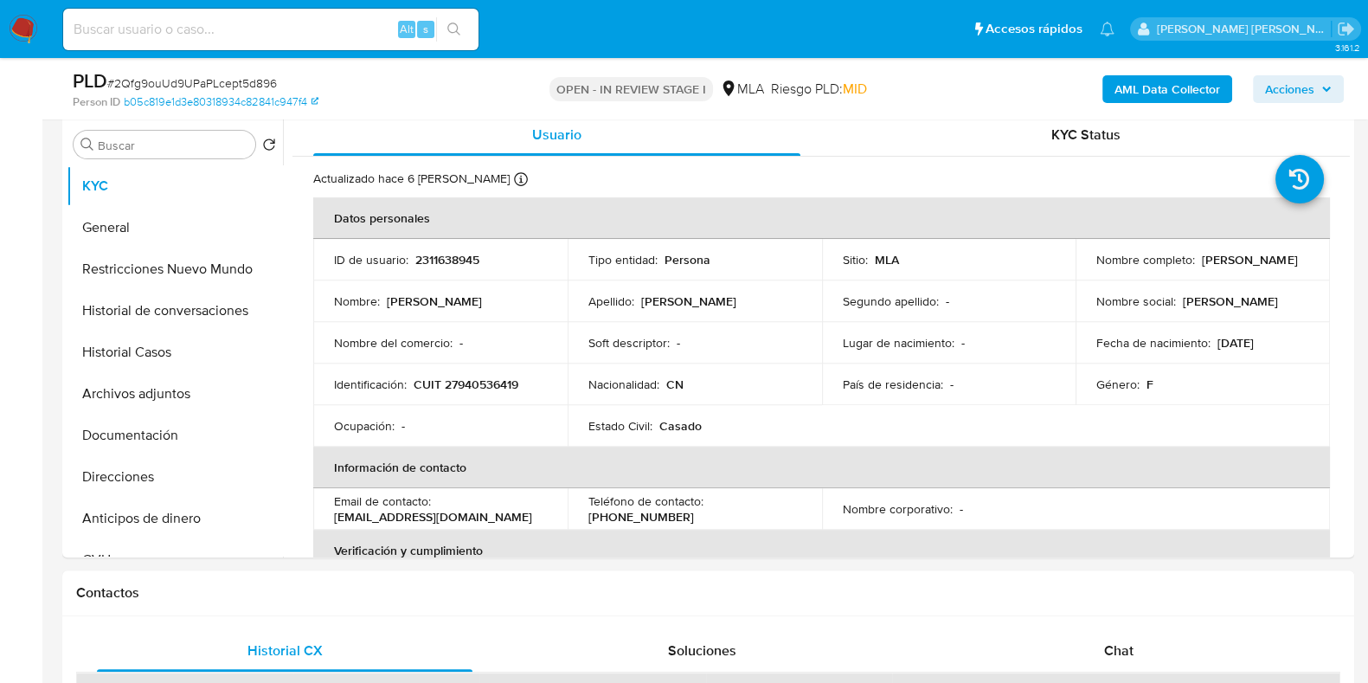
scroll to position [864, 0]
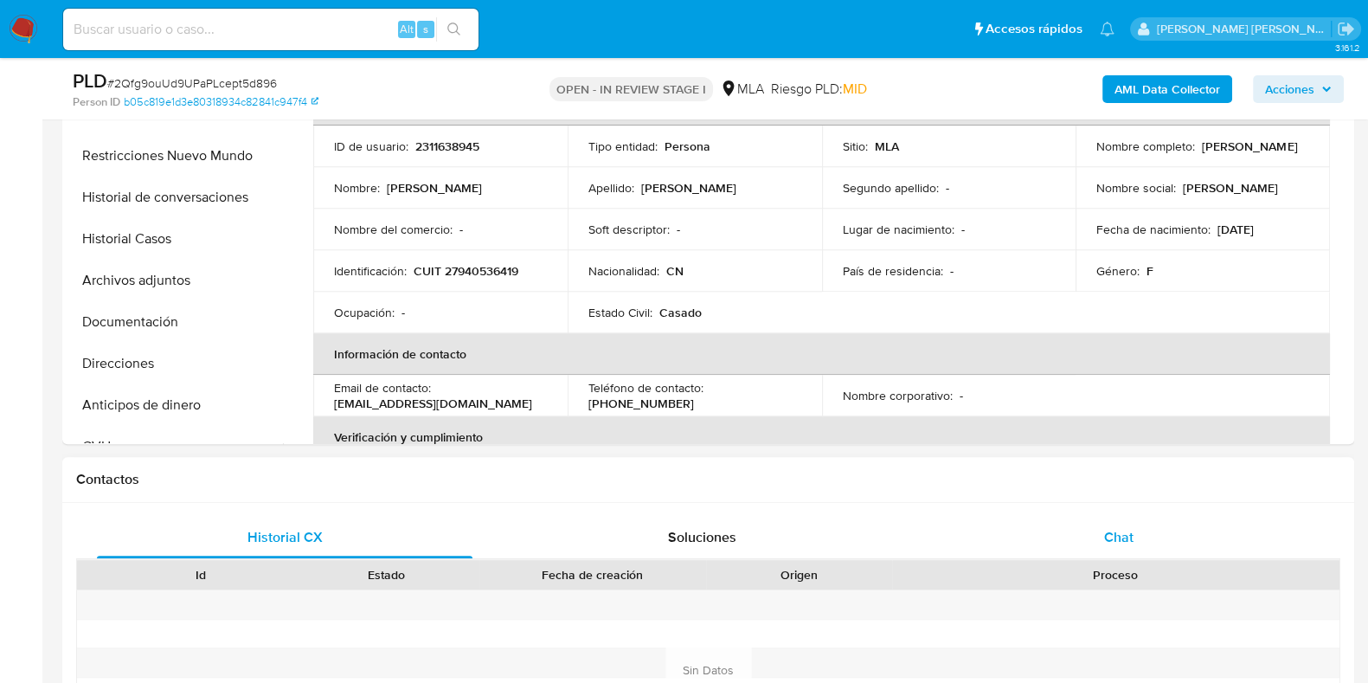
click at [1126, 527] on span "Chat" at bounding box center [1118, 537] width 29 height 20
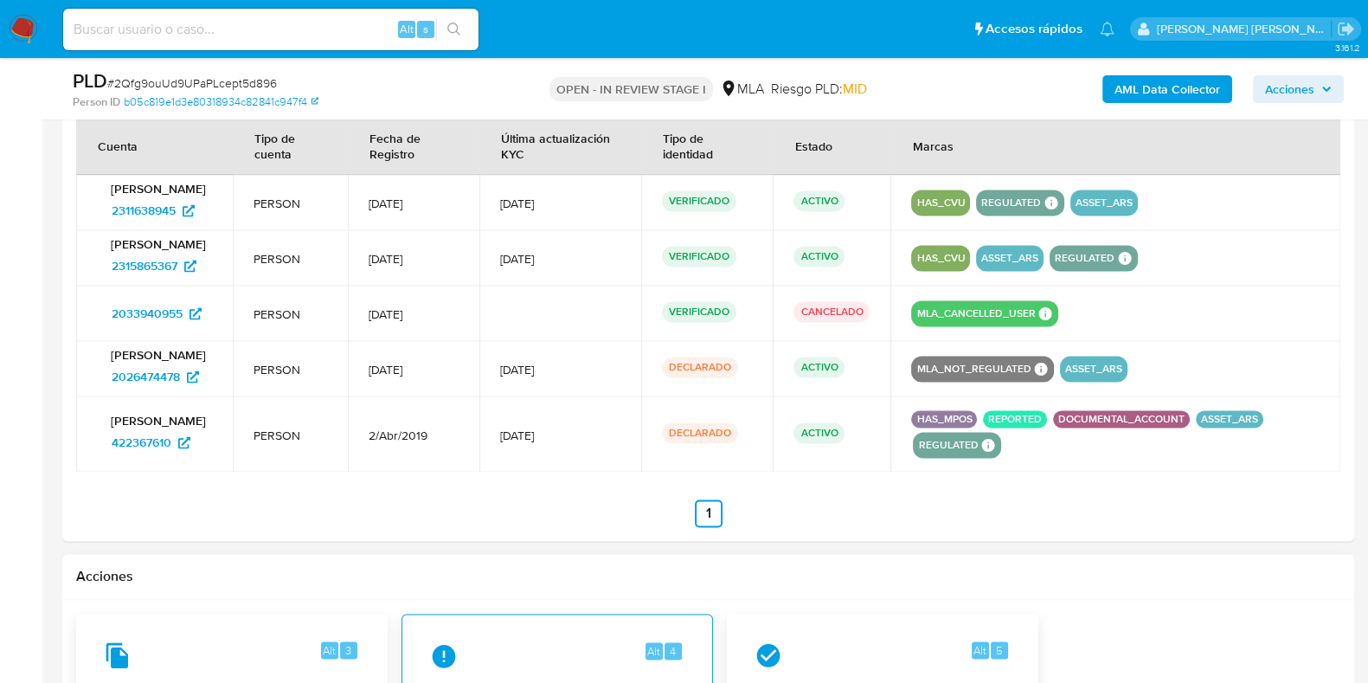
scroll to position [3028, 0]
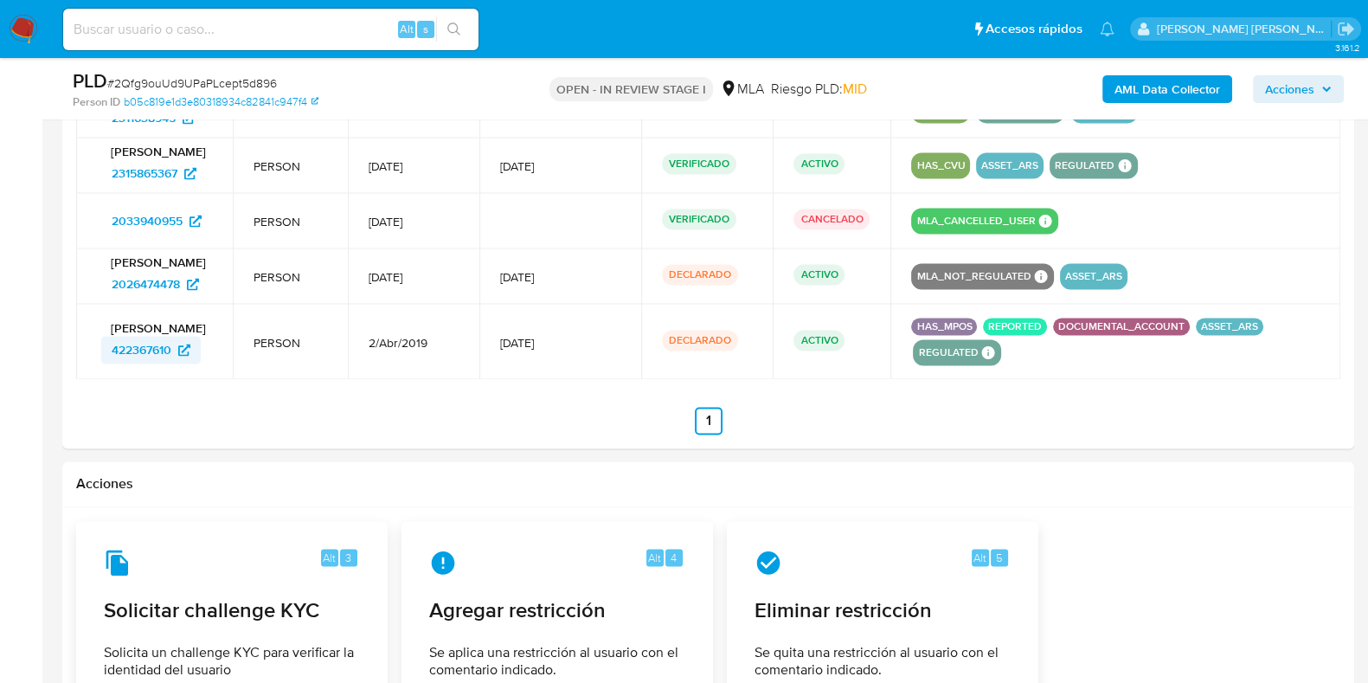
click at [179, 344] on icon at bounding box center [184, 350] width 12 height 12
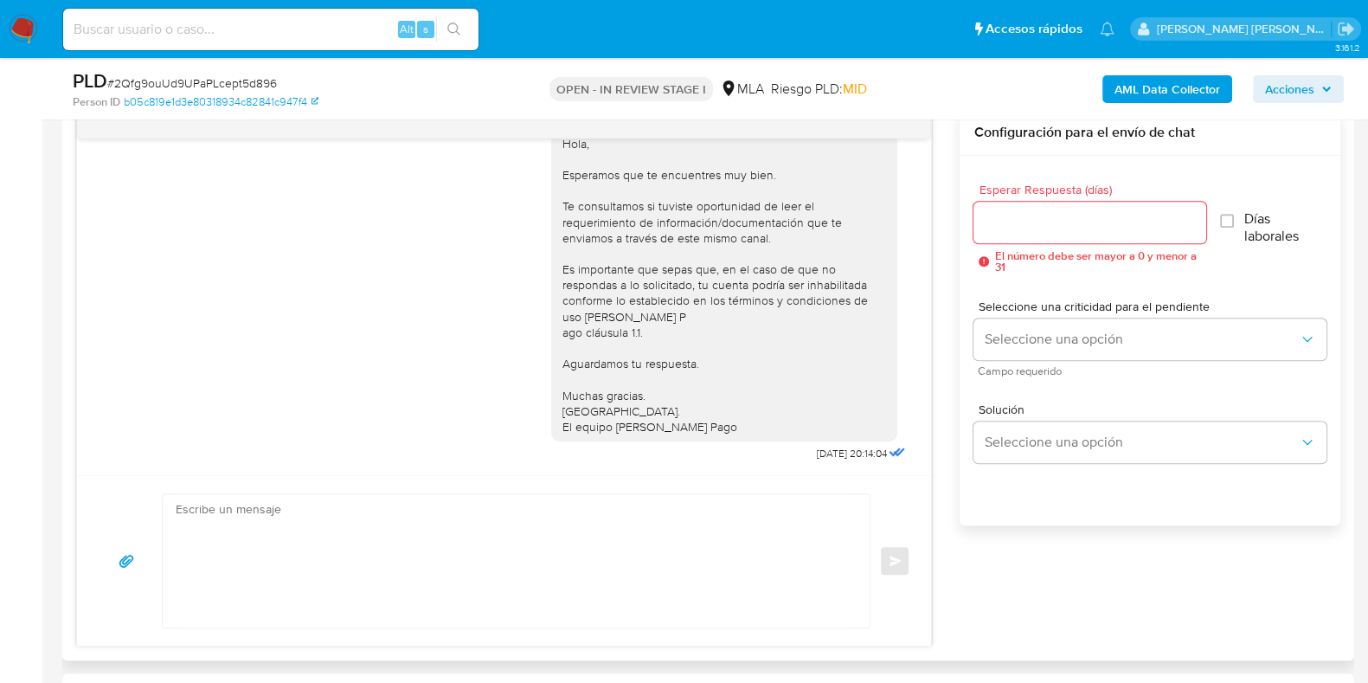
scroll to position [1298, 0]
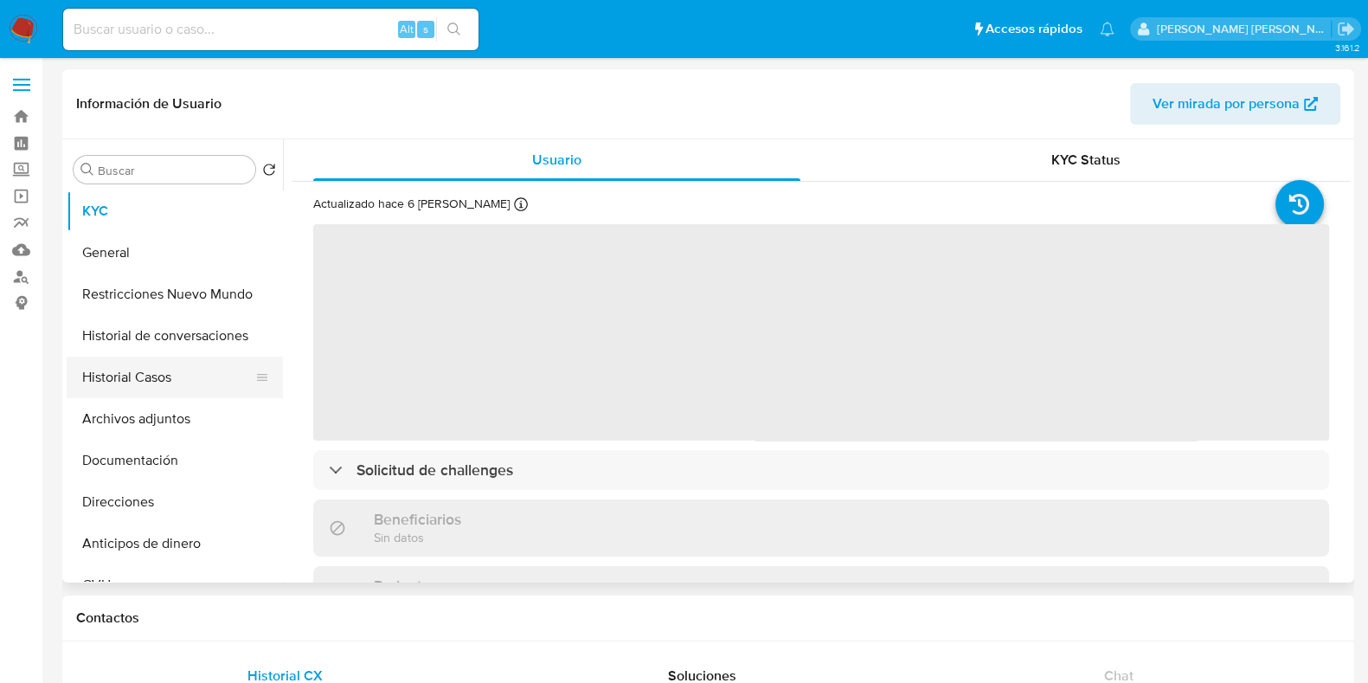
click at [183, 382] on button "Historial Casos" at bounding box center [168, 378] width 202 height 42
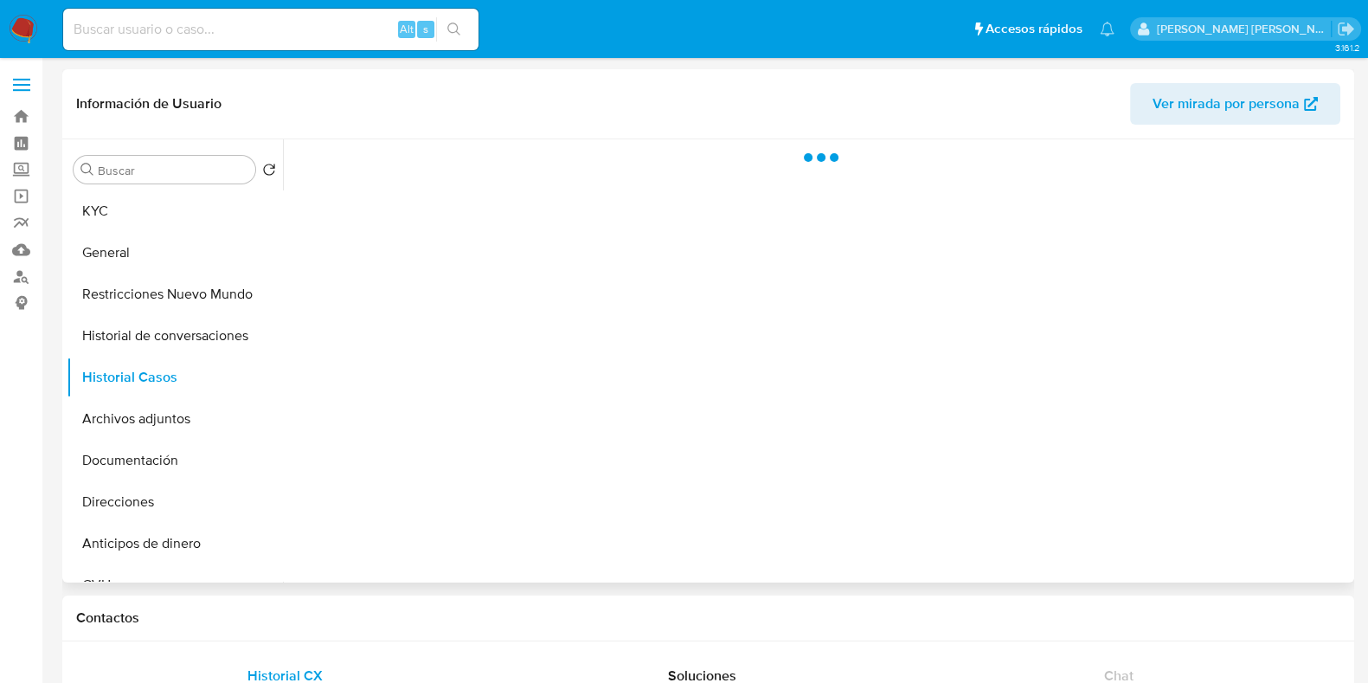
select select "10"
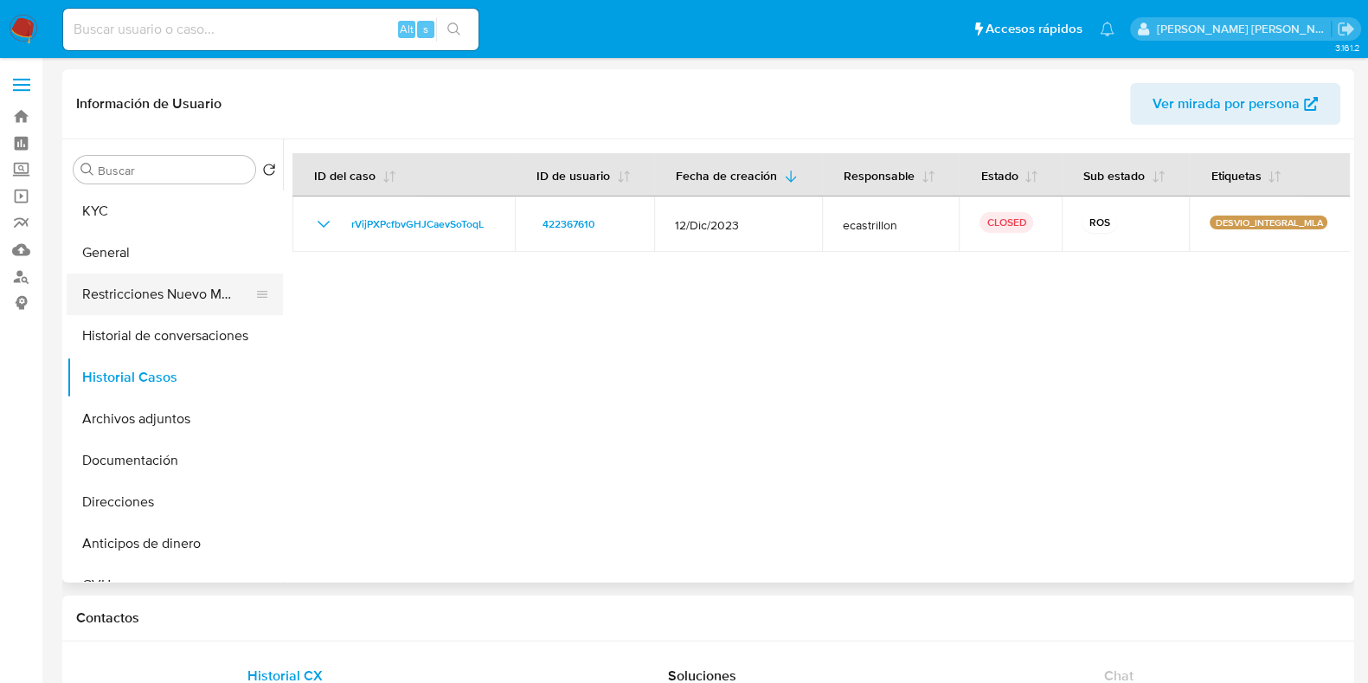
click at [184, 280] on button "Restricciones Nuevo Mundo" at bounding box center [168, 294] width 202 height 42
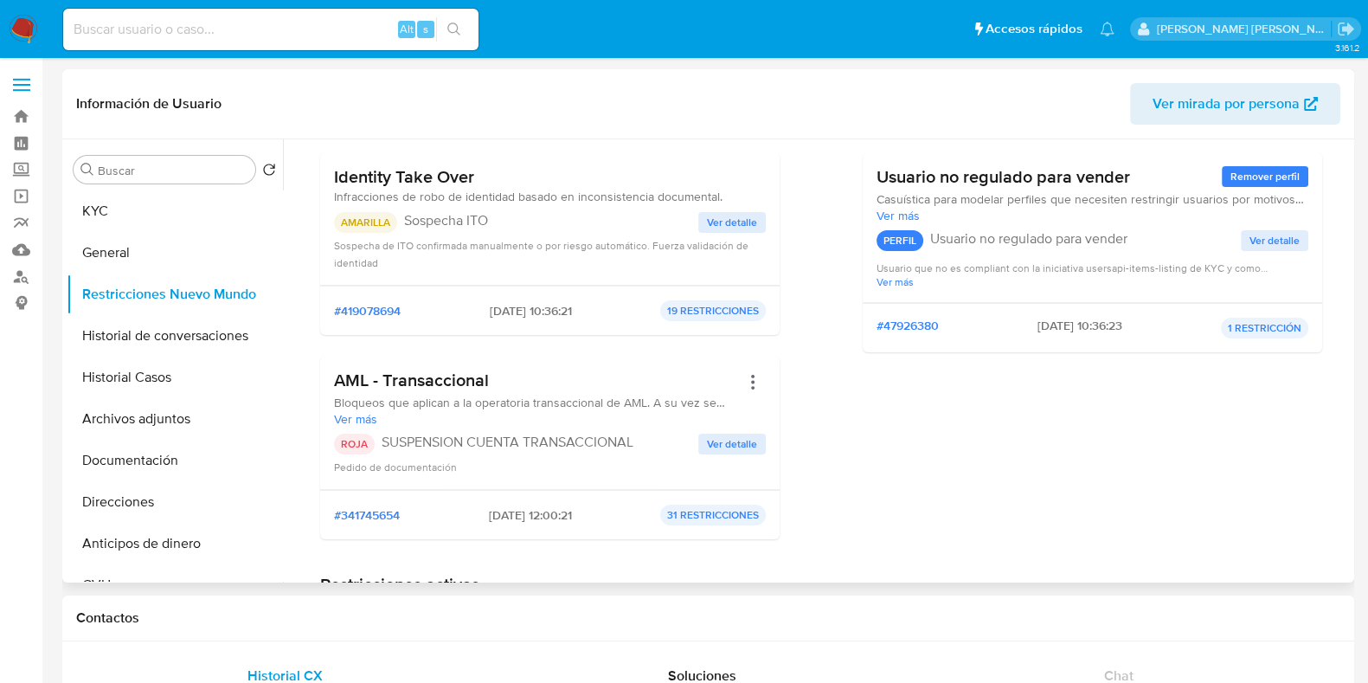
scroll to position [215, 0]
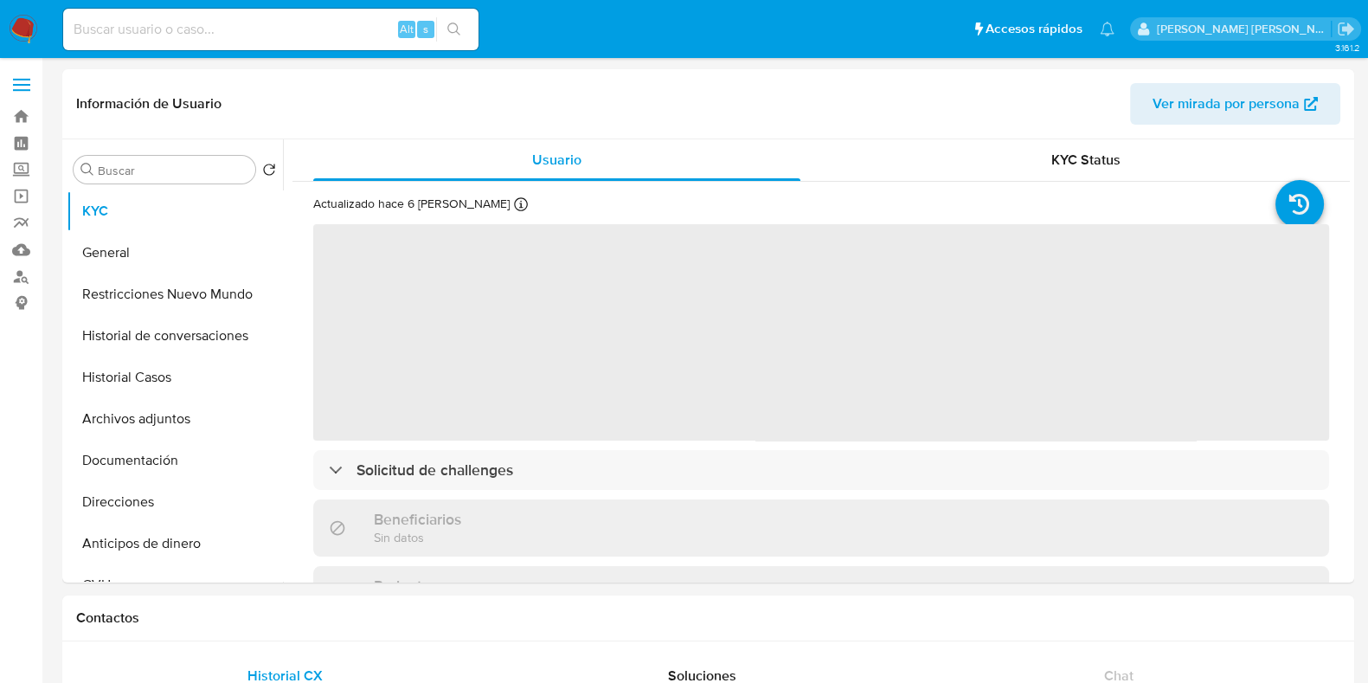
select select "10"
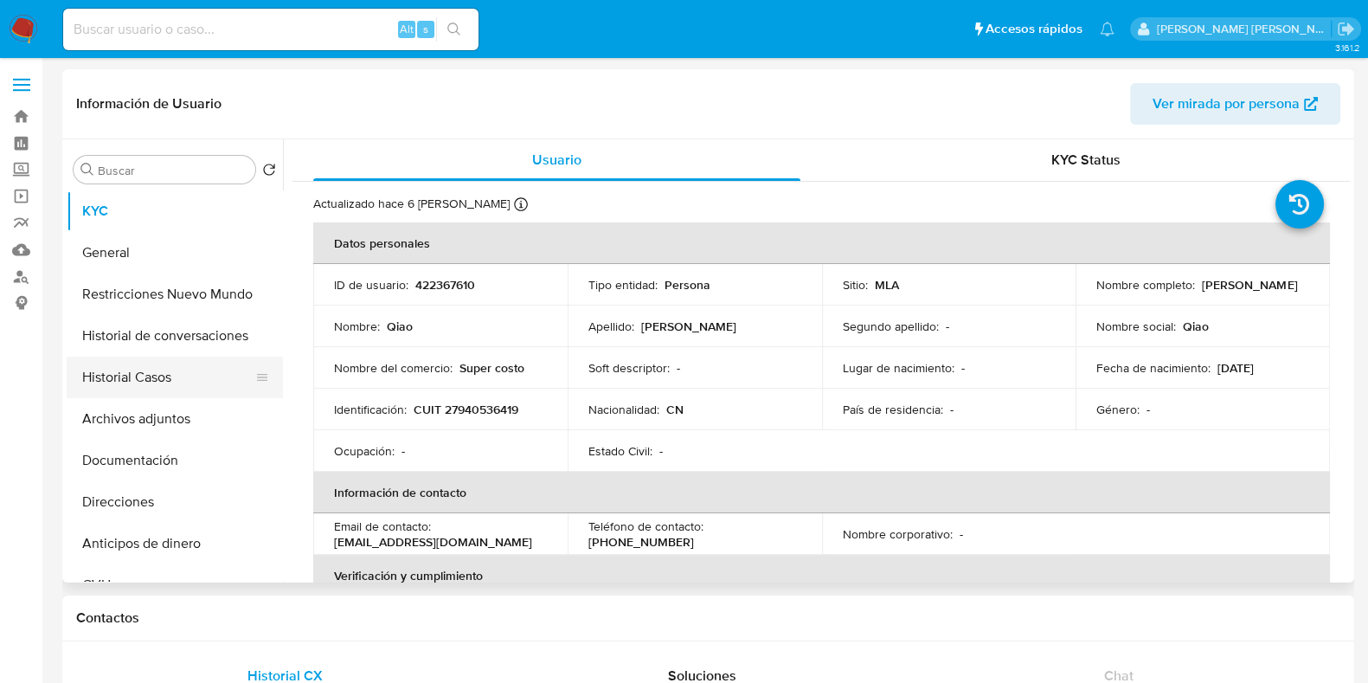
click at [209, 376] on button "Historial Casos" at bounding box center [168, 378] width 202 height 42
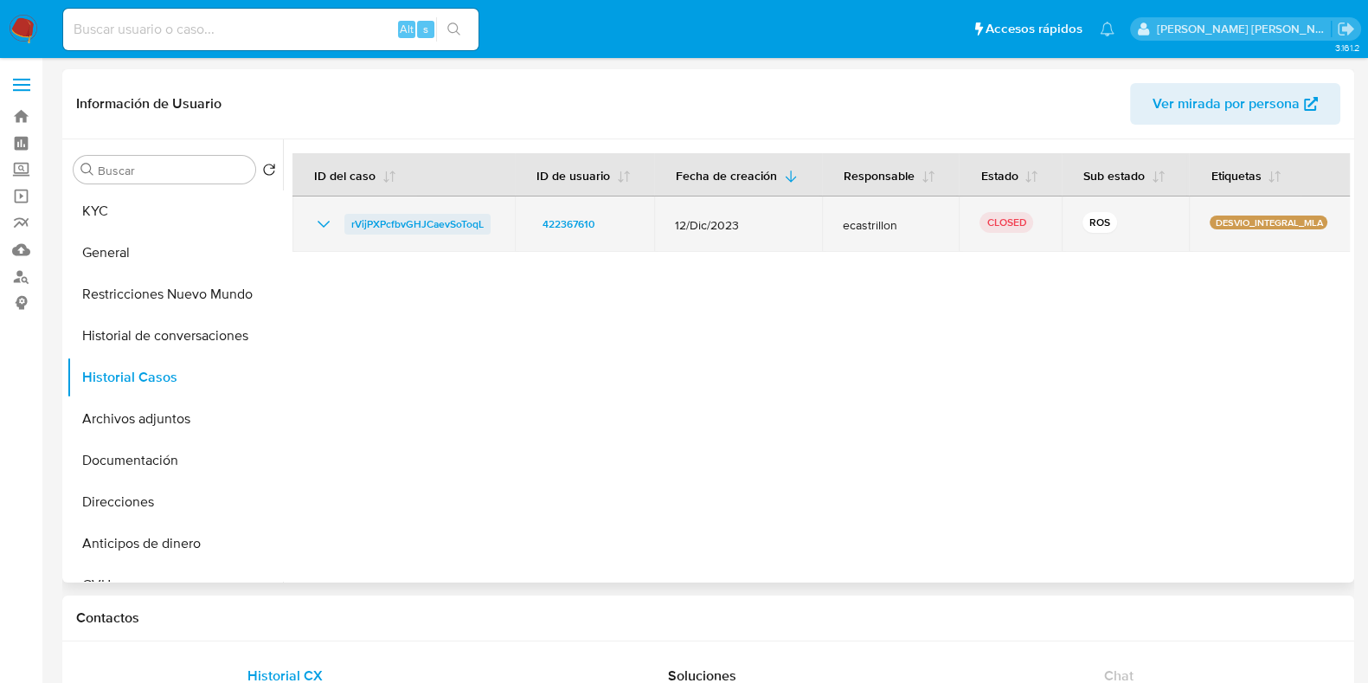
click at [417, 218] on span "rVijPXPcfbvGHJCaevSoToqL" at bounding box center [417, 224] width 132 height 21
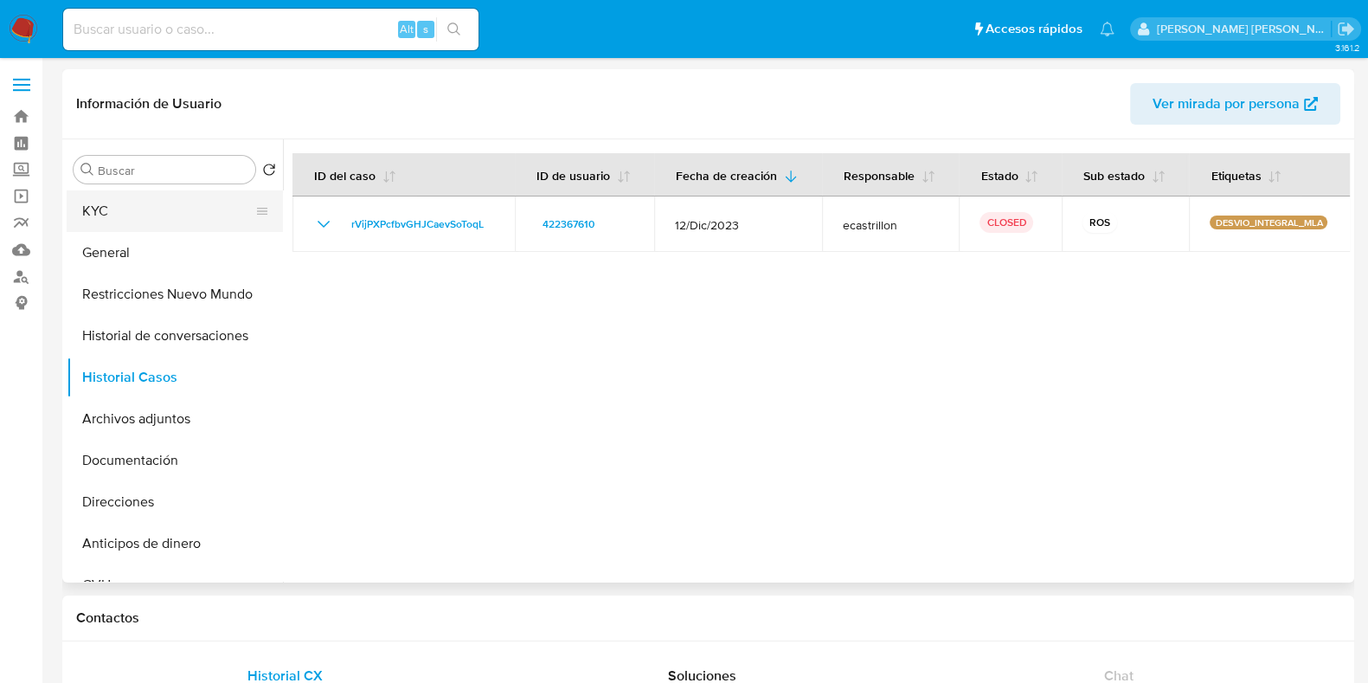
click at [137, 222] on button "KYC" at bounding box center [168, 211] width 202 height 42
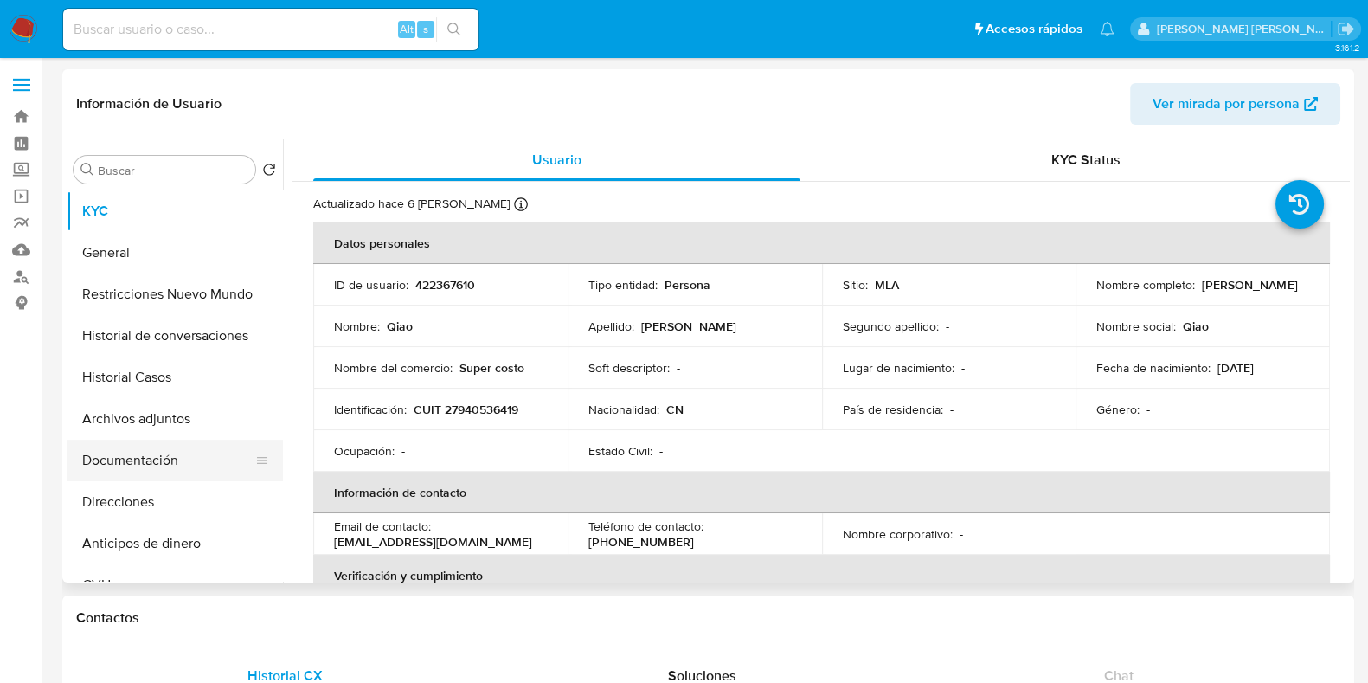
click at [170, 455] on button "Documentación" at bounding box center [168, 461] width 202 height 42
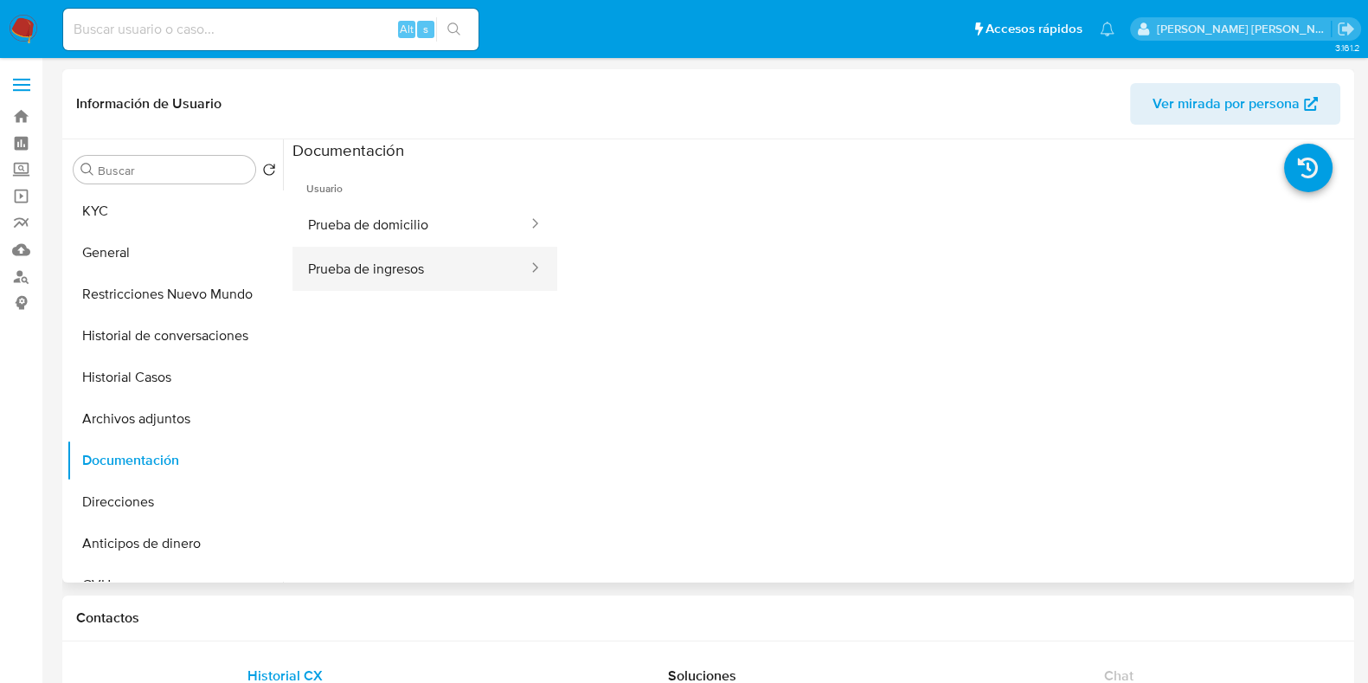
click at [363, 277] on button "Prueba de ingresos" at bounding box center [410, 269] width 237 height 44
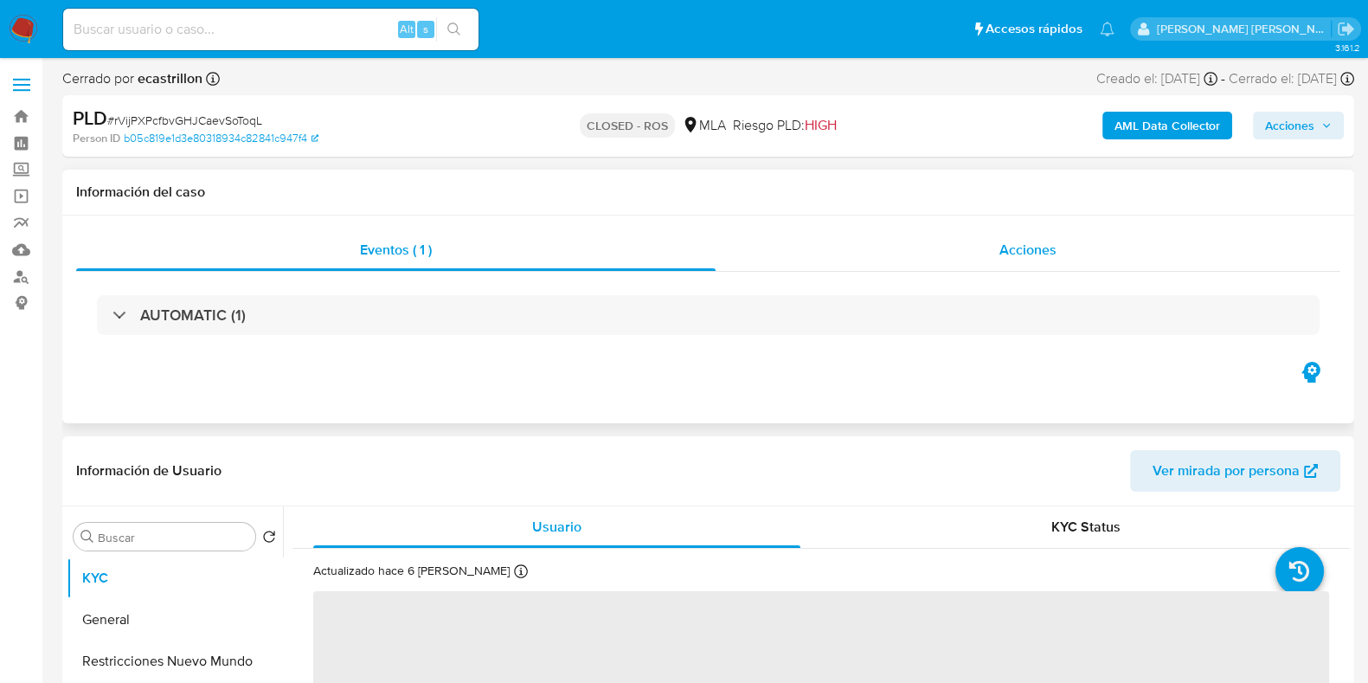
select select "10"
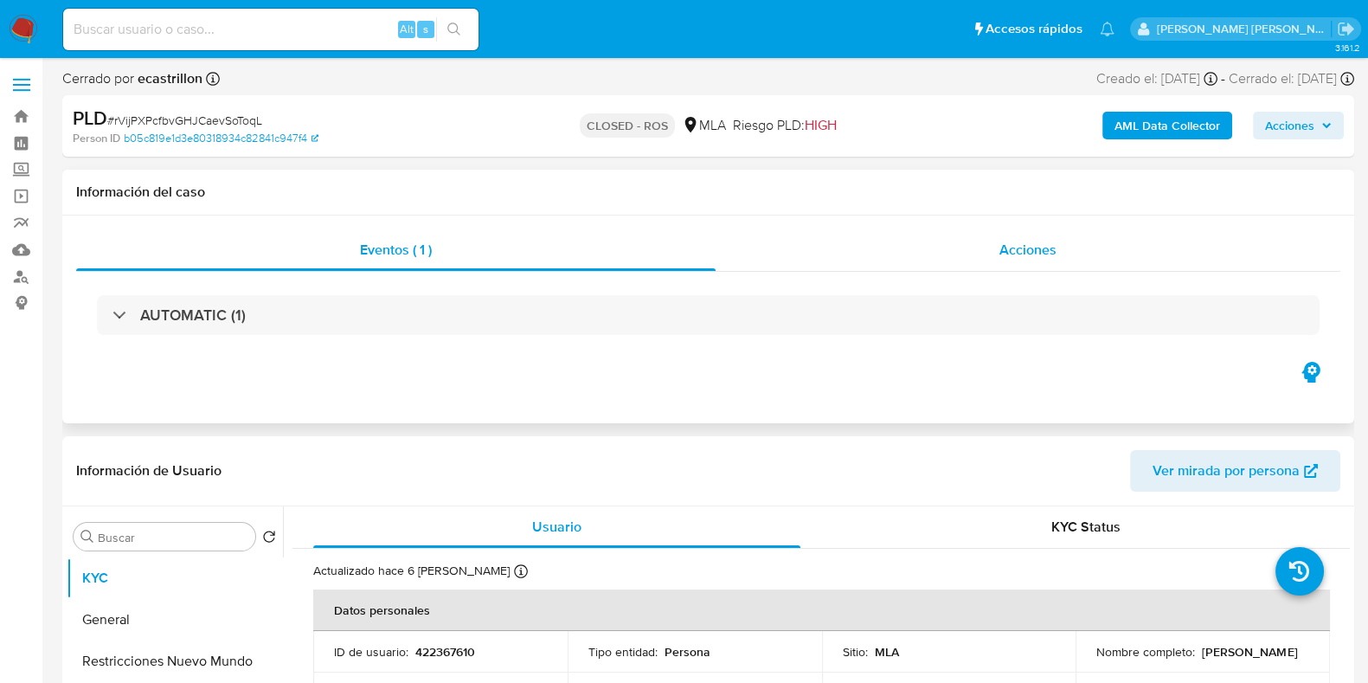
click at [1023, 235] on div "Acciones" at bounding box center [1028, 250] width 625 height 42
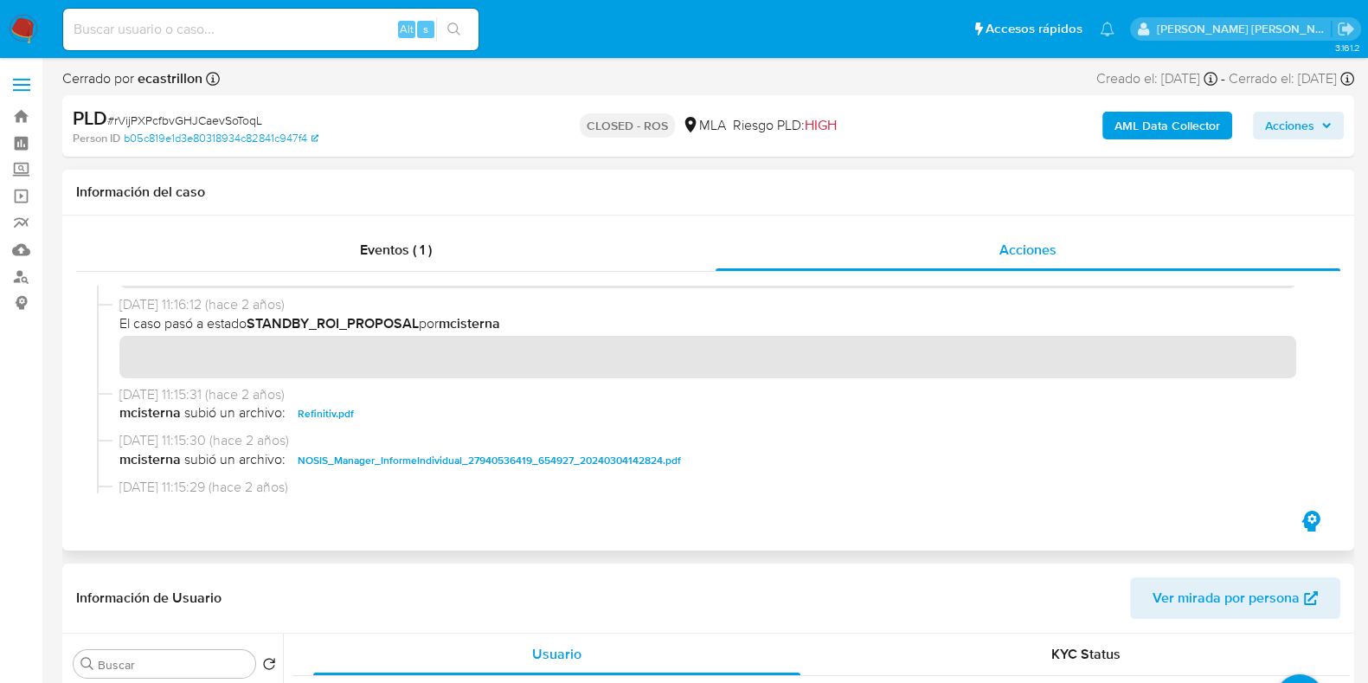
scroll to position [864, 0]
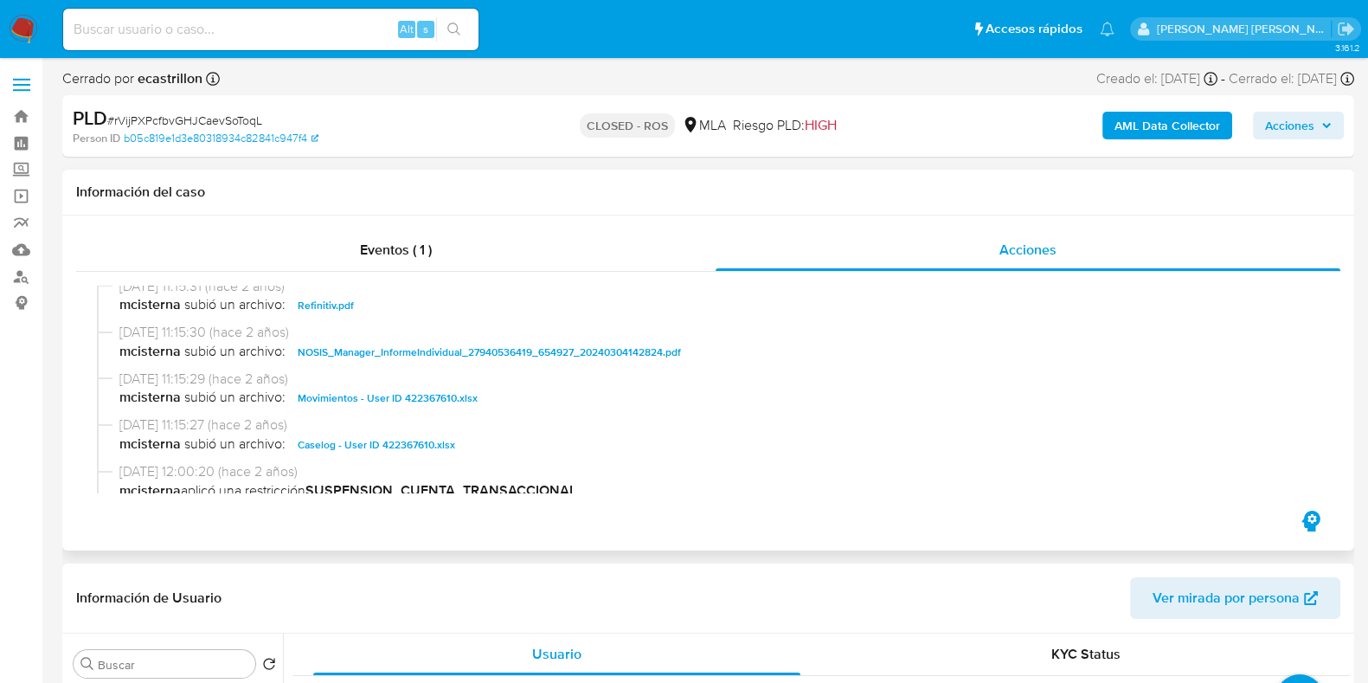
click at [409, 445] on span "Caselog - User ID 422367610.xlsx" at bounding box center [376, 444] width 157 height 21
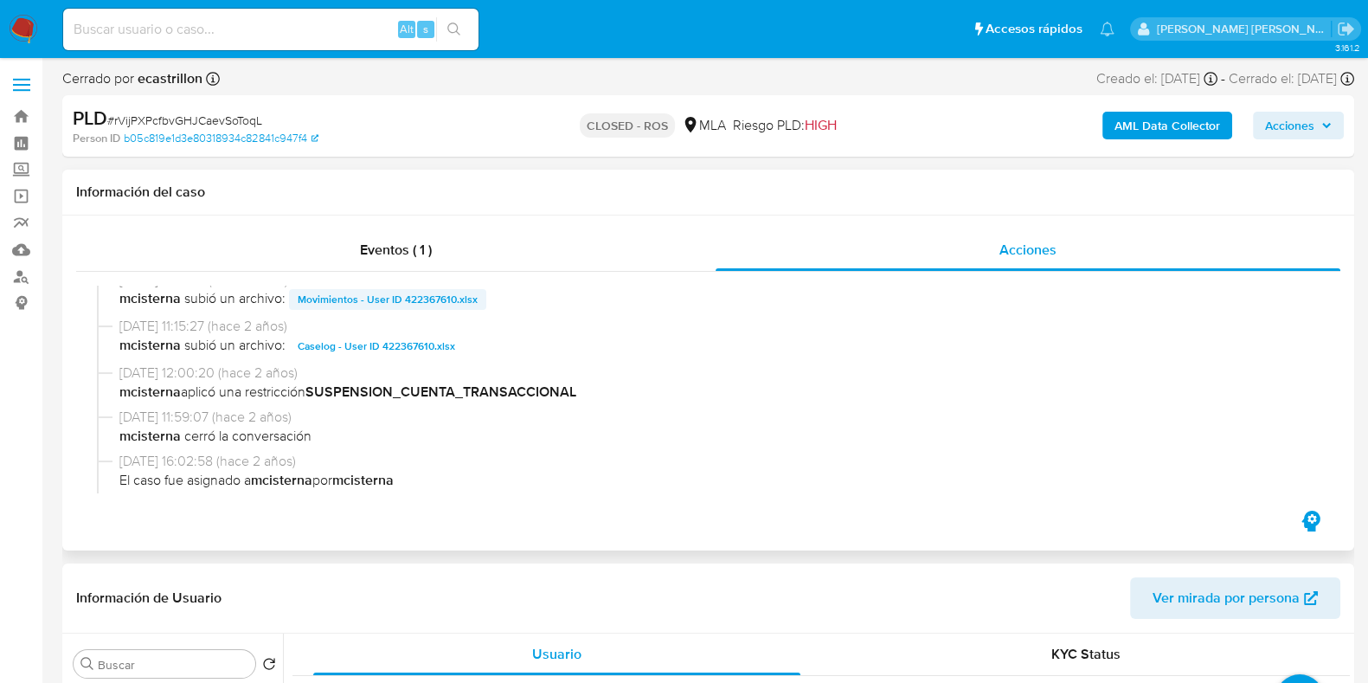
scroll to position [1082, 0]
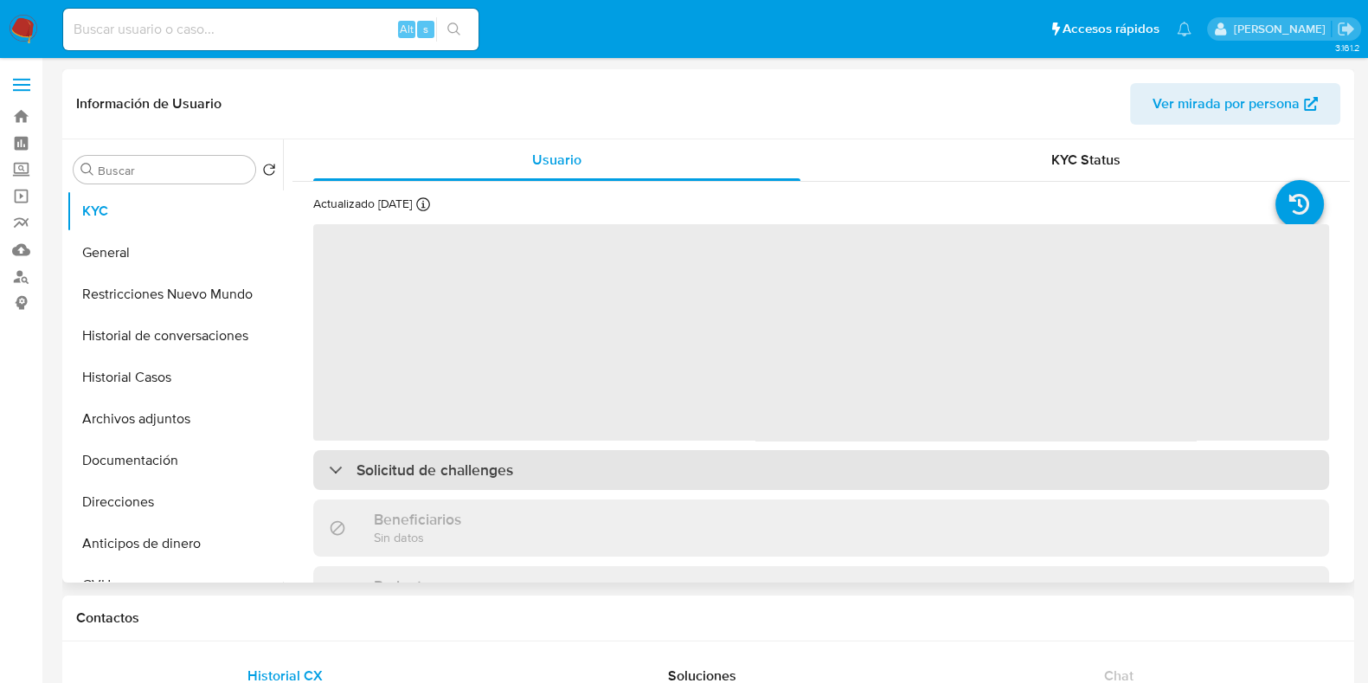
select select "10"
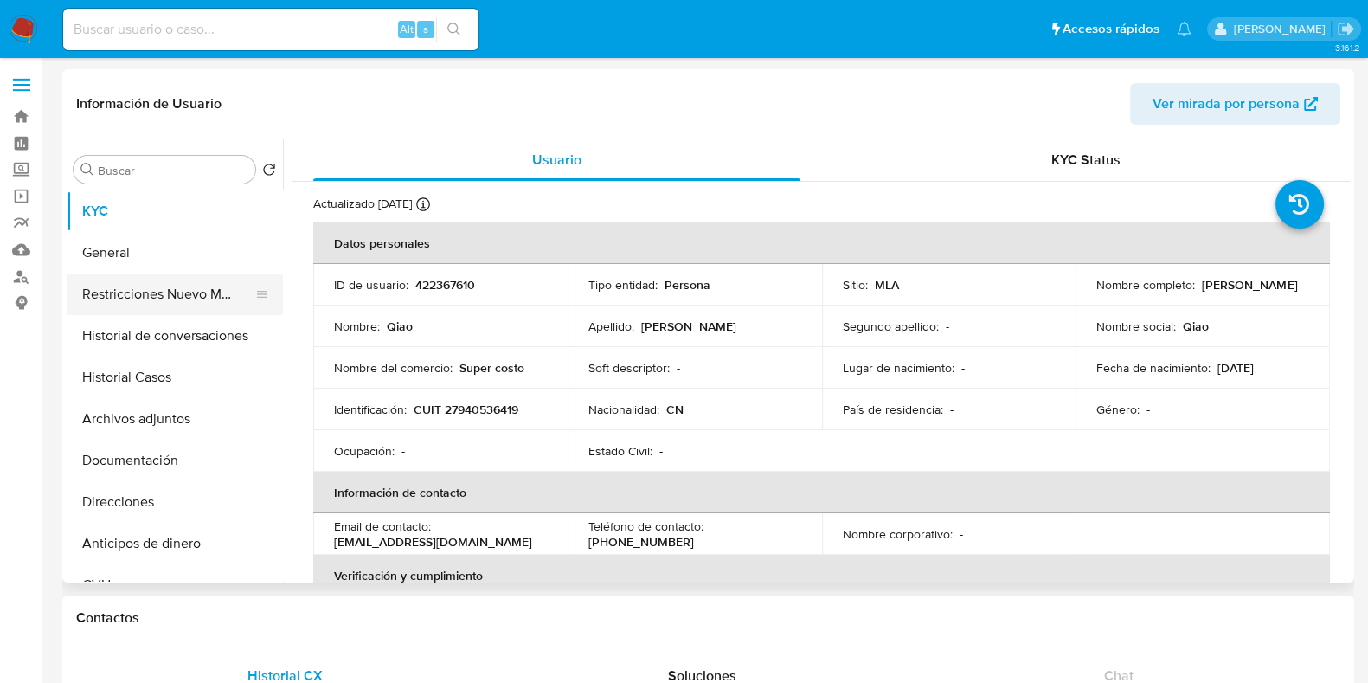
click at [173, 299] on button "Restricciones Nuevo Mundo" at bounding box center [168, 294] width 202 height 42
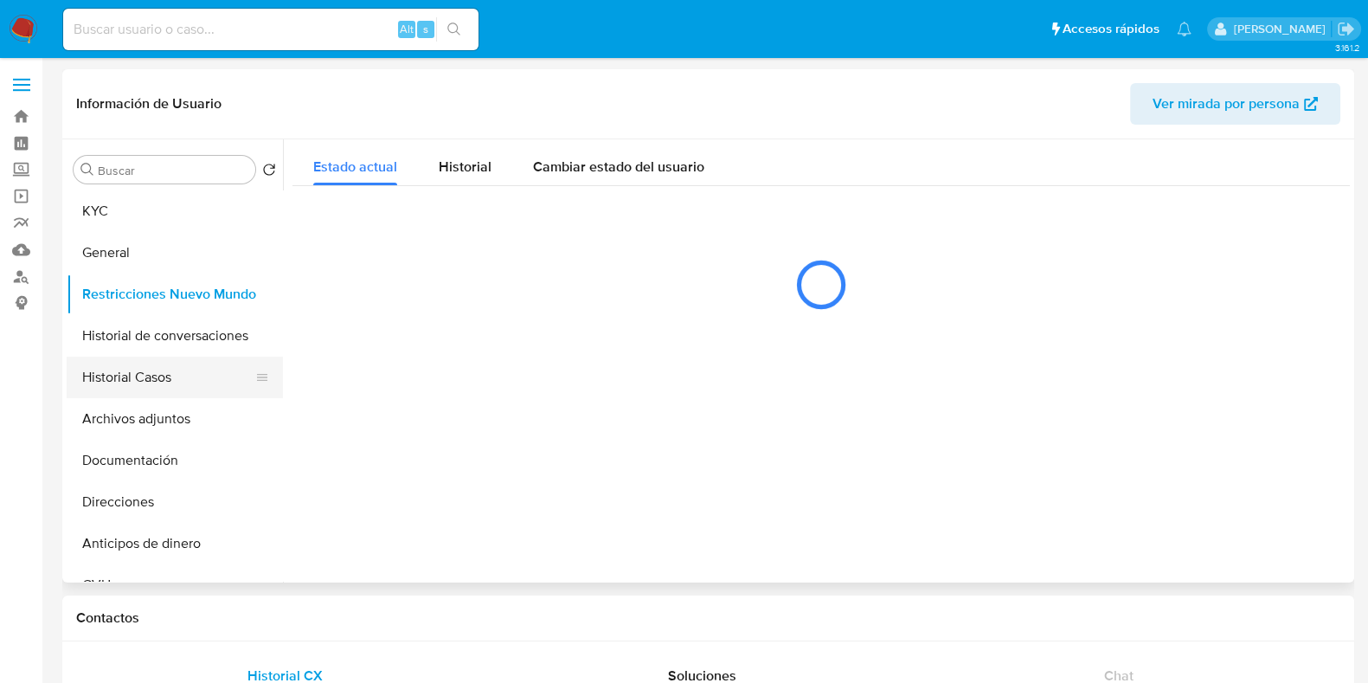
click at [220, 362] on button "Historial Casos" at bounding box center [168, 378] width 202 height 42
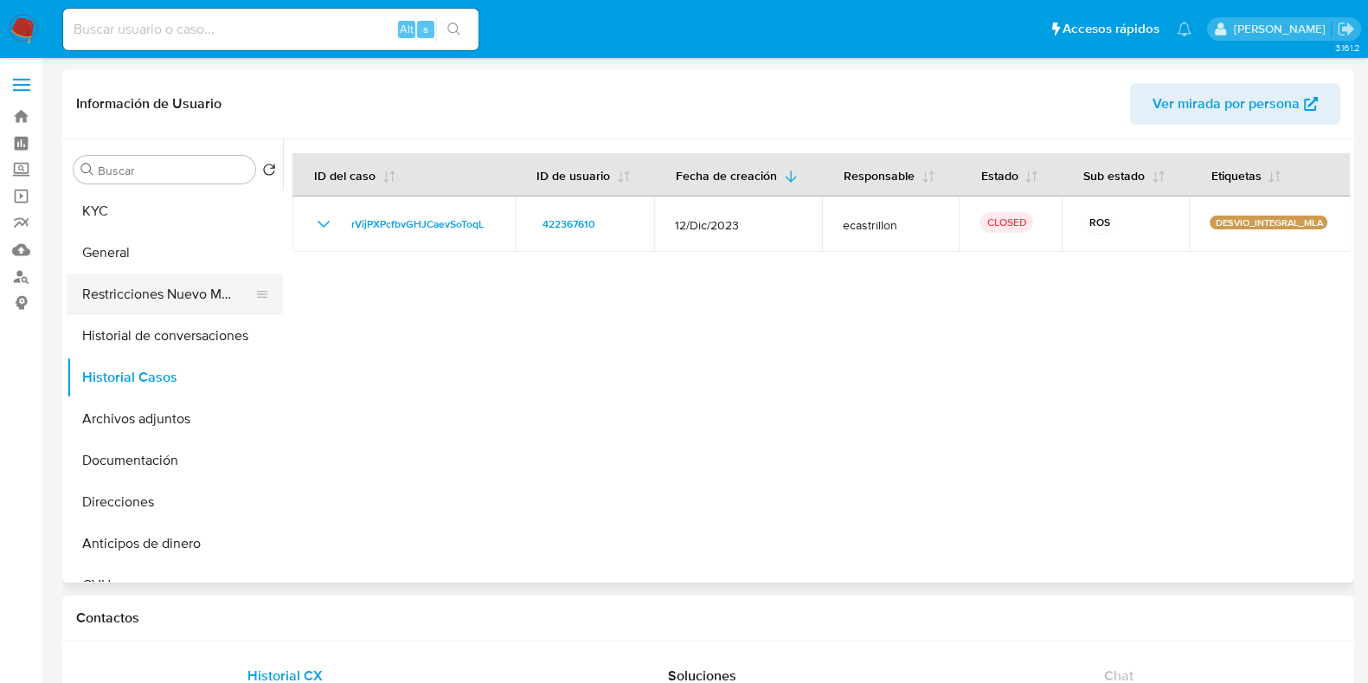
click at [234, 282] on button "Restricciones Nuevo Mundo" at bounding box center [168, 294] width 202 height 42
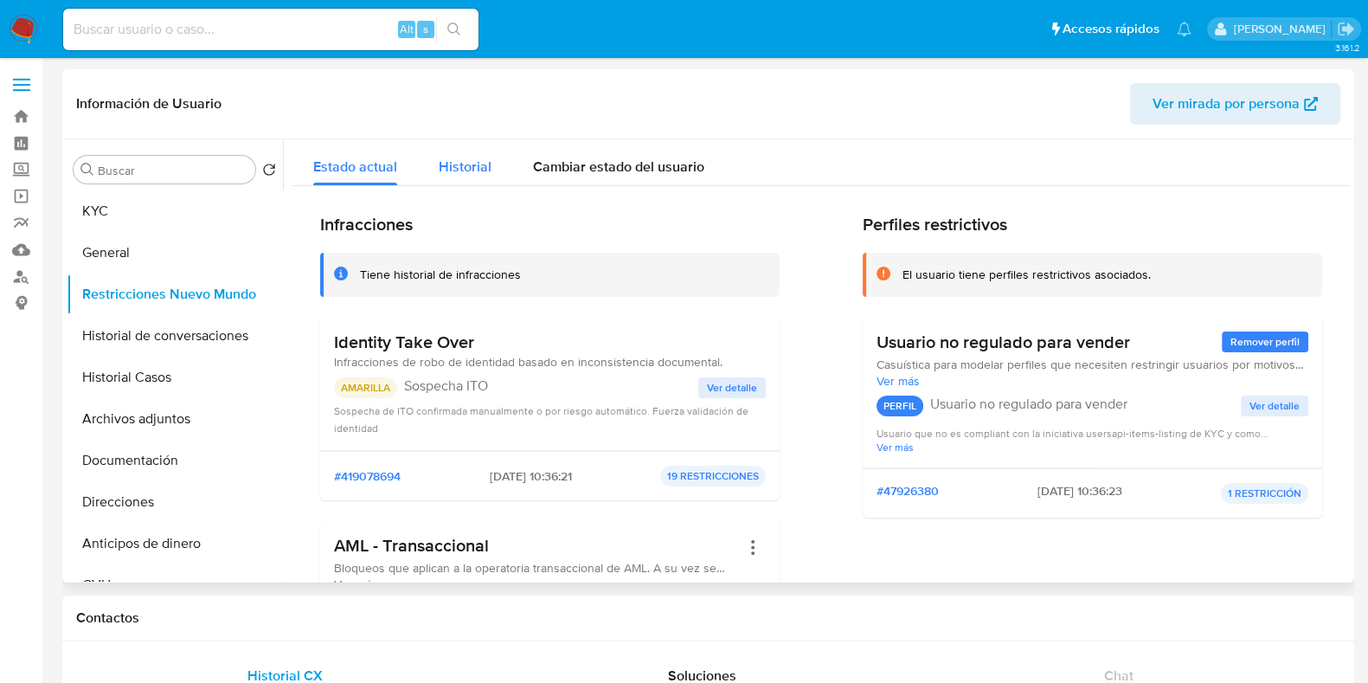
click at [452, 166] on span "Historial" at bounding box center [465, 167] width 53 height 20
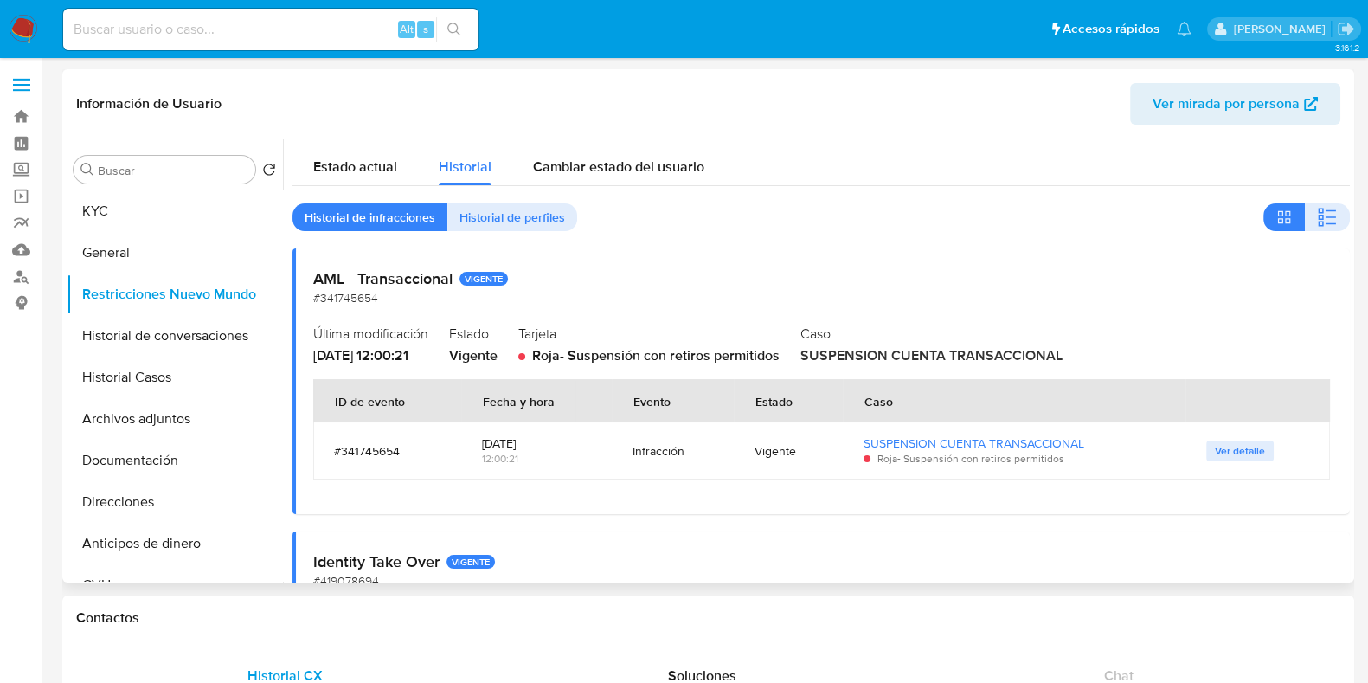
drag, startPoint x: 478, startPoint y: 440, endPoint x: 537, endPoint y: 437, distance: 59.8
click at [537, 437] on td "25/03/2024 12:00:21" at bounding box center [536, 450] width 151 height 57
click at [1229, 452] on span "Ver detalle" at bounding box center [1240, 450] width 50 height 17
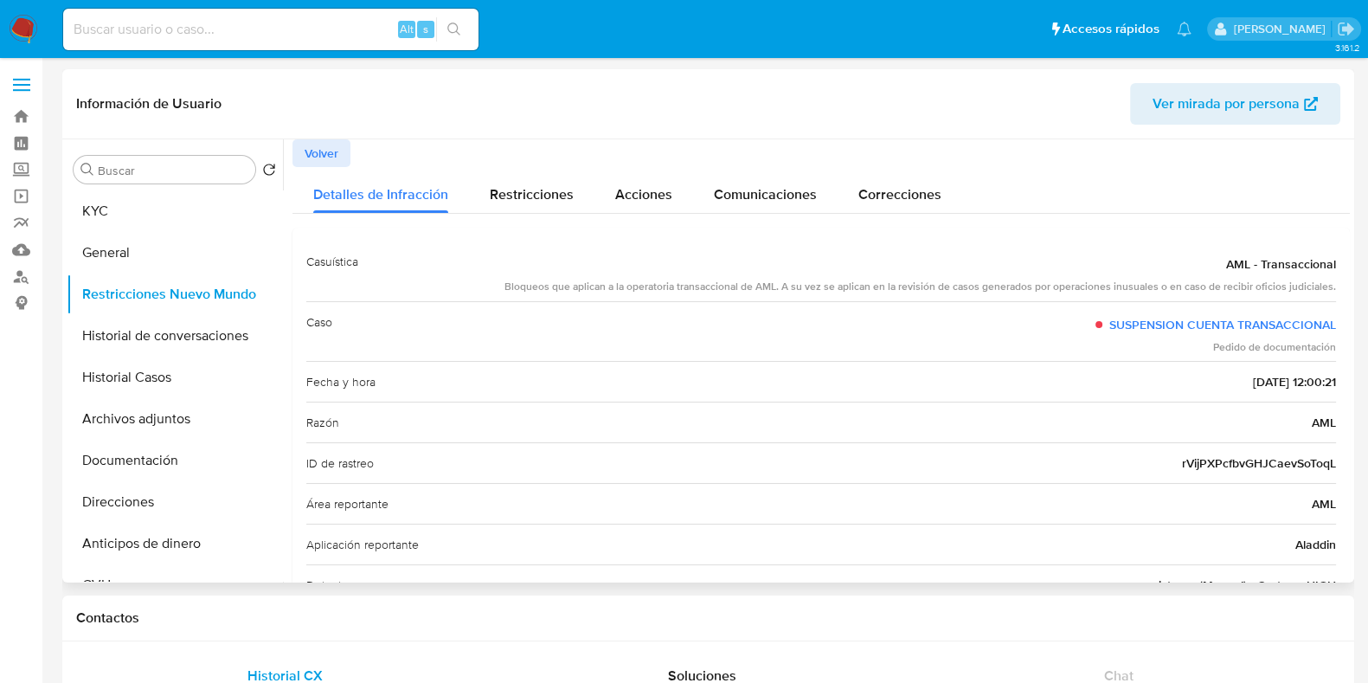
drag, startPoint x: 584, startPoint y: 290, endPoint x: 942, endPoint y: 305, distance: 358.6
click at [942, 305] on div "Casuística AML - Transaccional Bloqueos que aplican a la operatoria transaccion…" at bounding box center [821, 464] width 1030 height 446
click at [170, 376] on button "Historial Casos" at bounding box center [168, 378] width 202 height 42
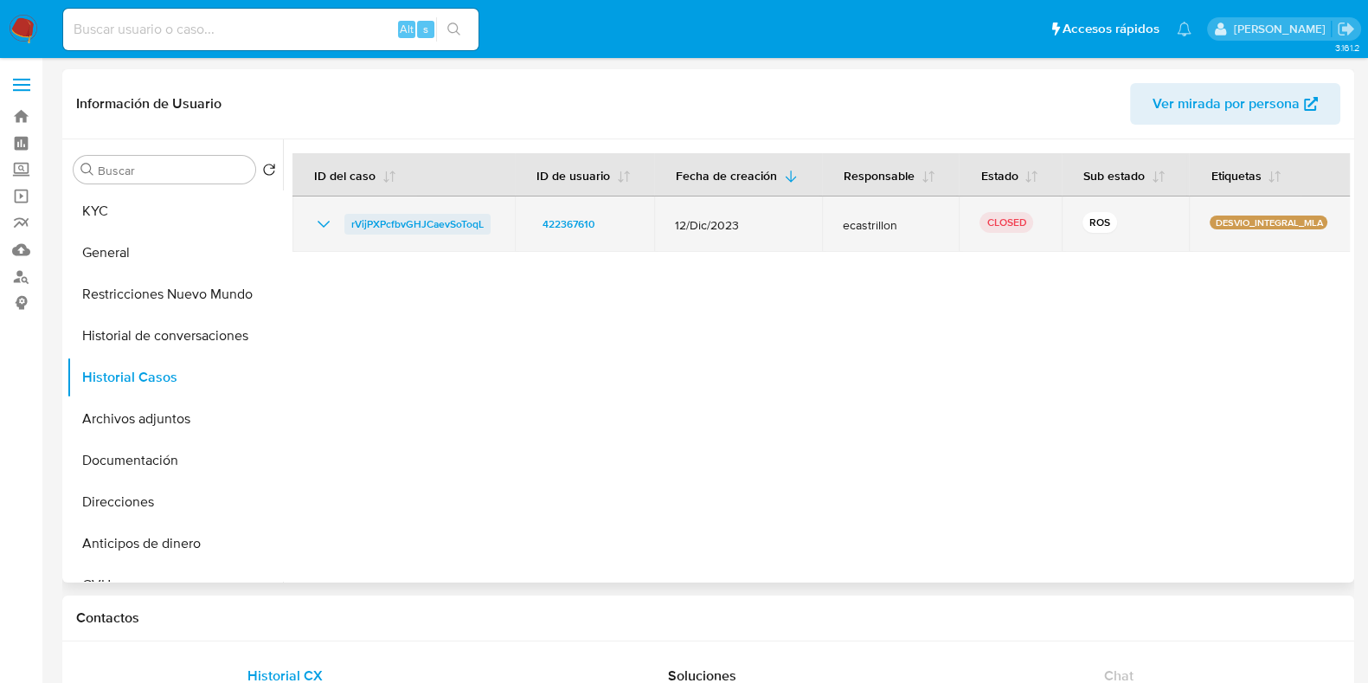
click at [415, 228] on span "rVijPXPcfbvGHJCaevSoToqL" at bounding box center [417, 224] width 132 height 21
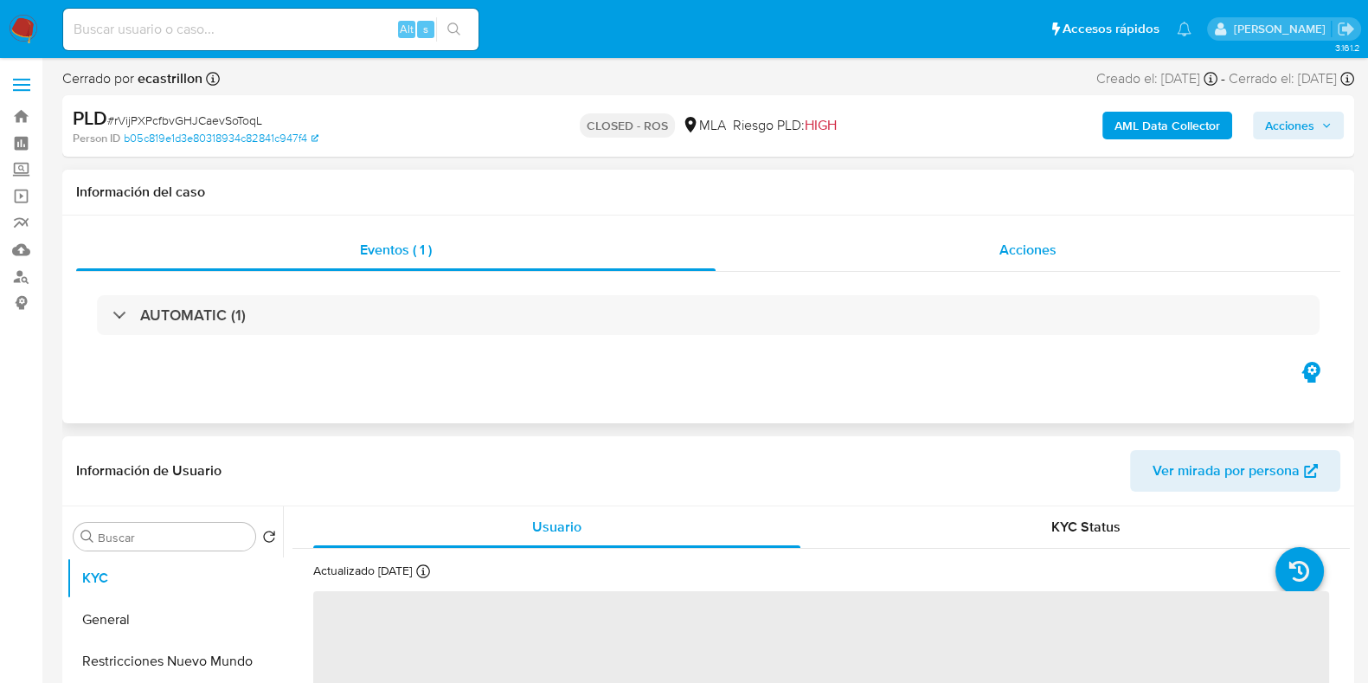
click at [1004, 243] on span "Acciones" at bounding box center [1027, 250] width 57 height 20
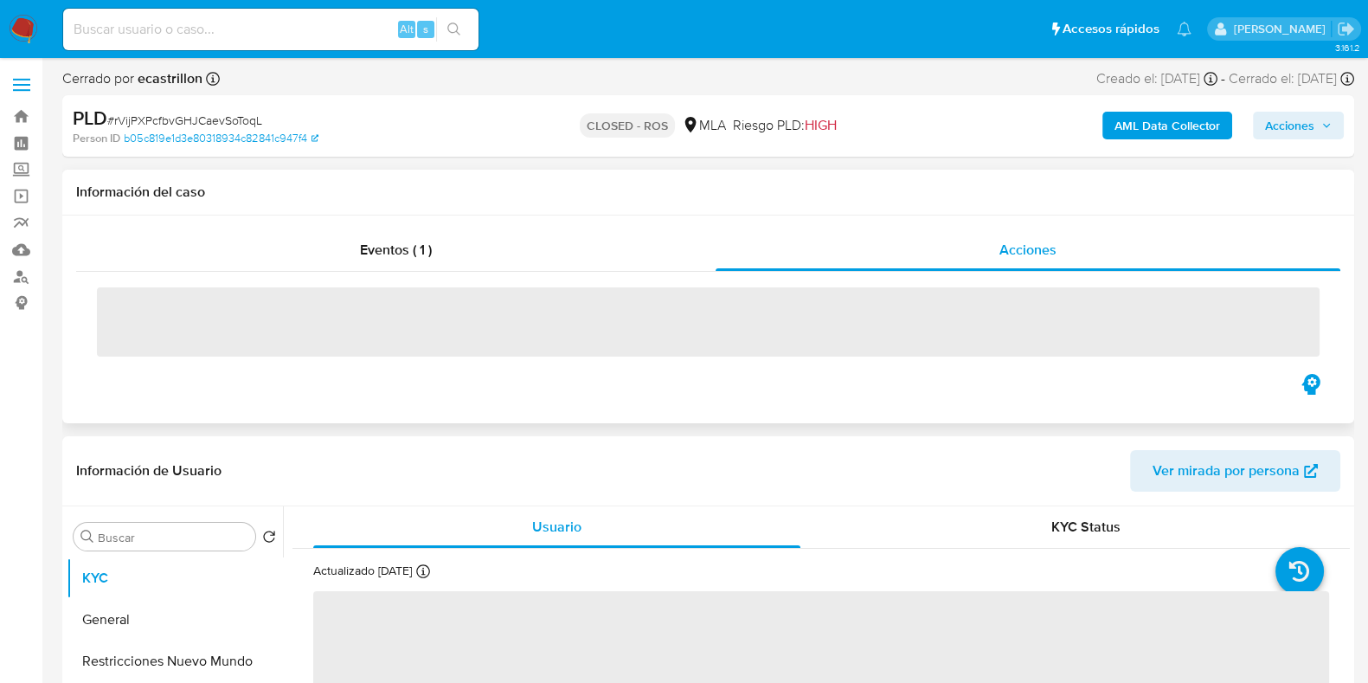
select select "10"
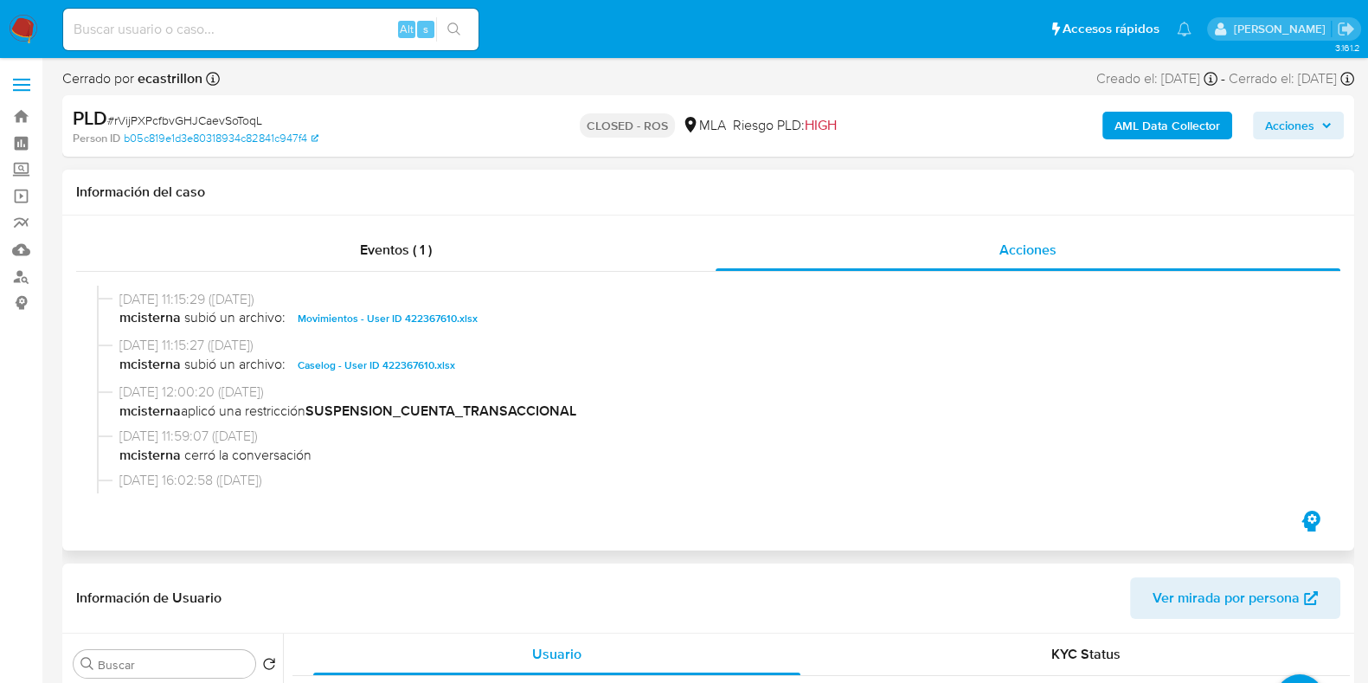
scroll to position [974, 0]
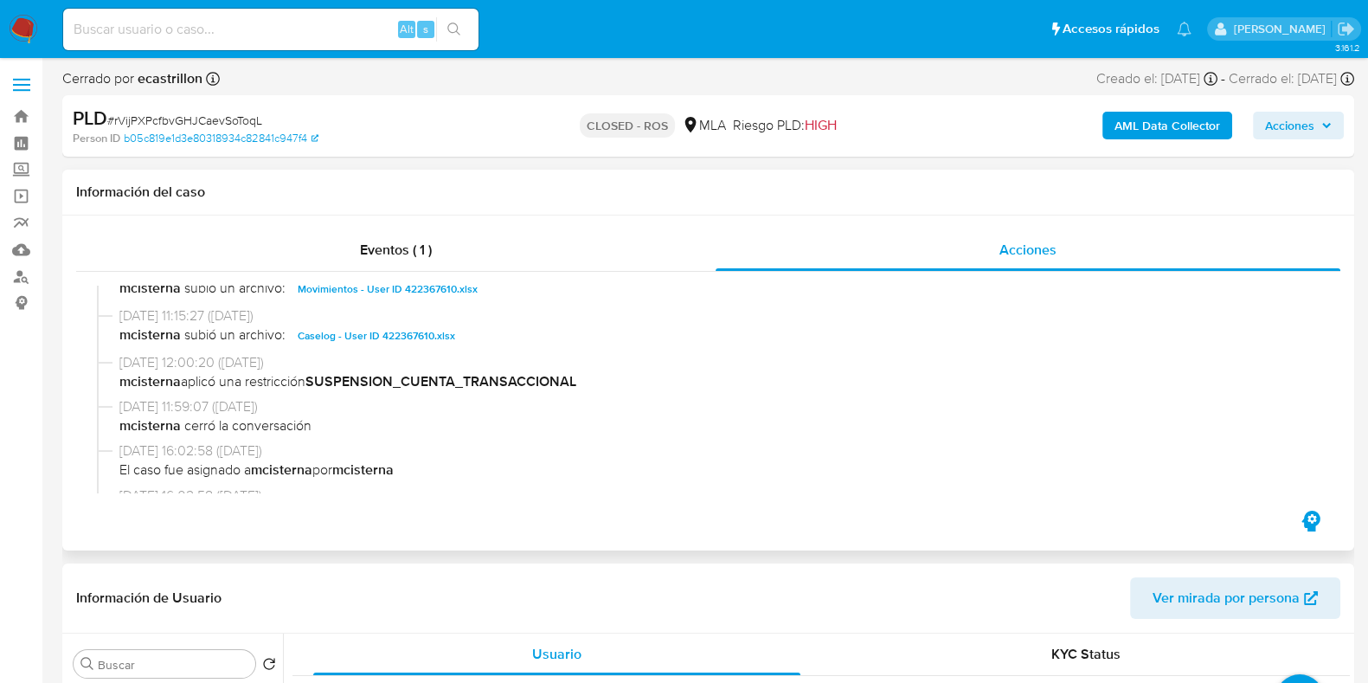
drag, startPoint x: 275, startPoint y: 382, endPoint x: 553, endPoint y: 378, distance: 277.8
click at [553, 378] on span "mcisterna aplicó una restricción SUSPENSION_CUENTA_TRANSACCIONAL" at bounding box center [715, 381] width 1193 height 19
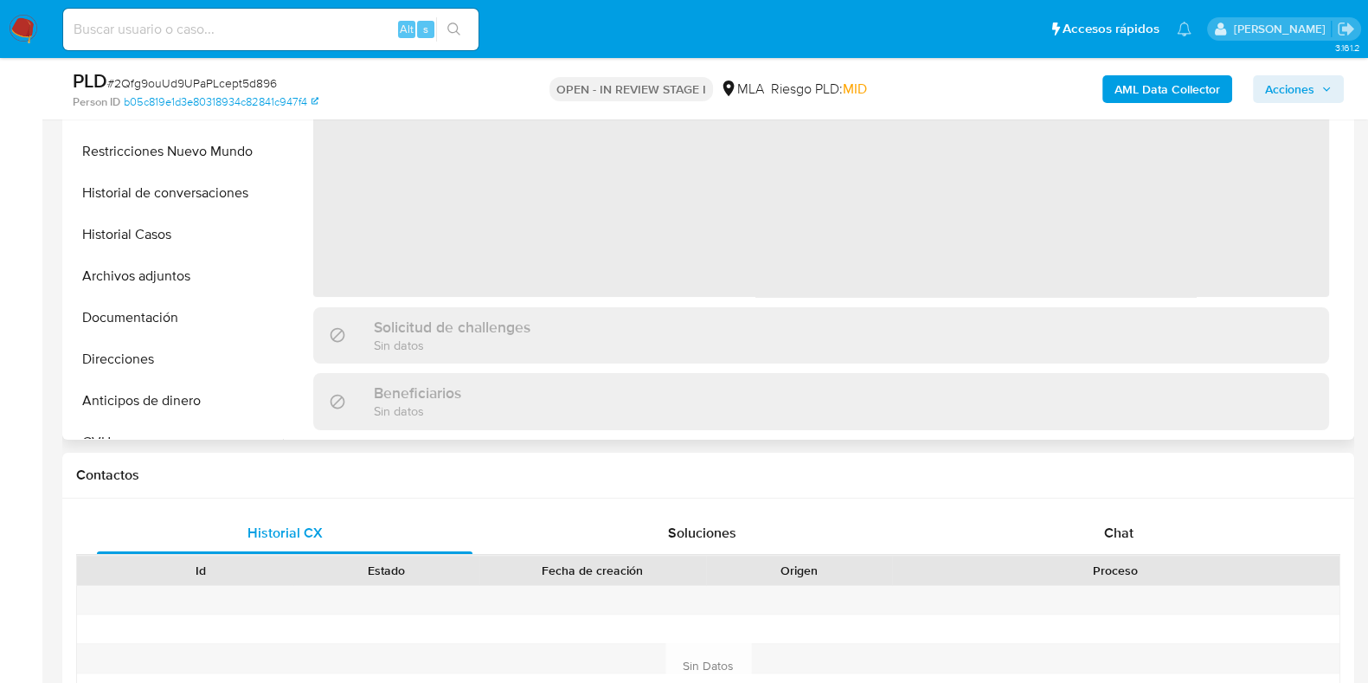
select select "10"
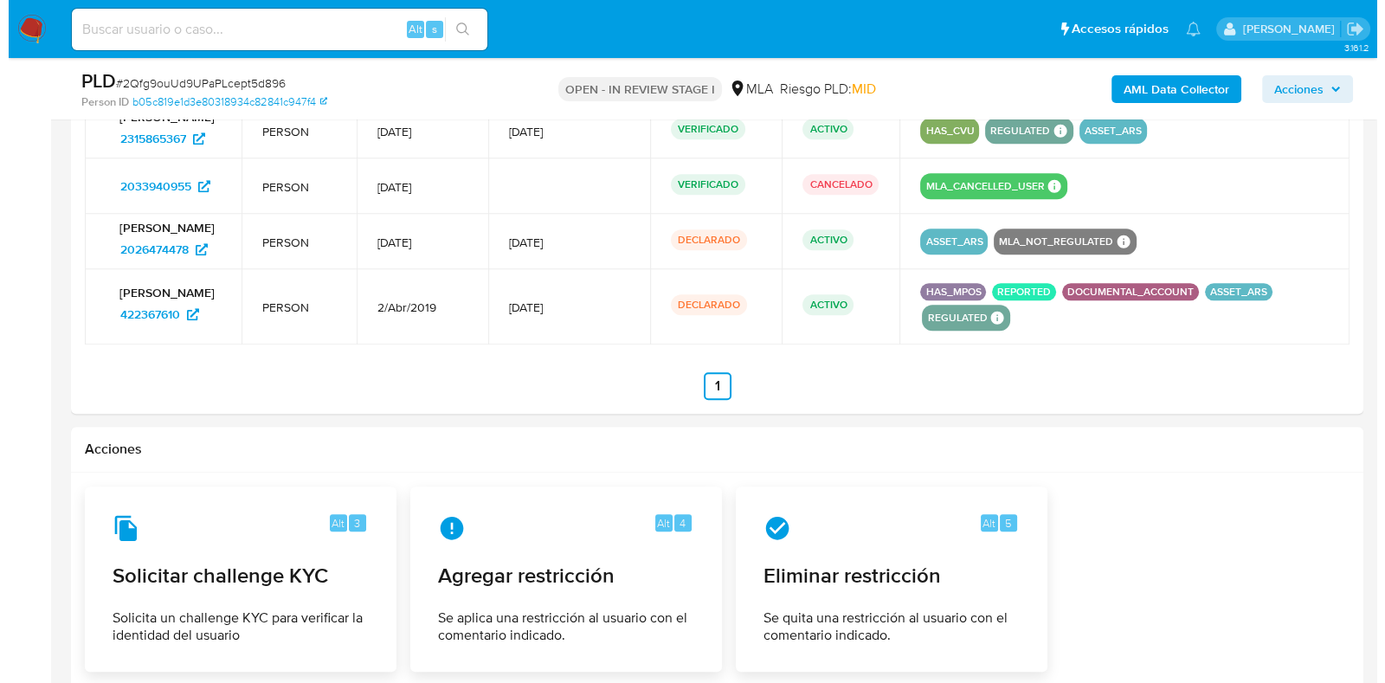
scroll to position [2488, 0]
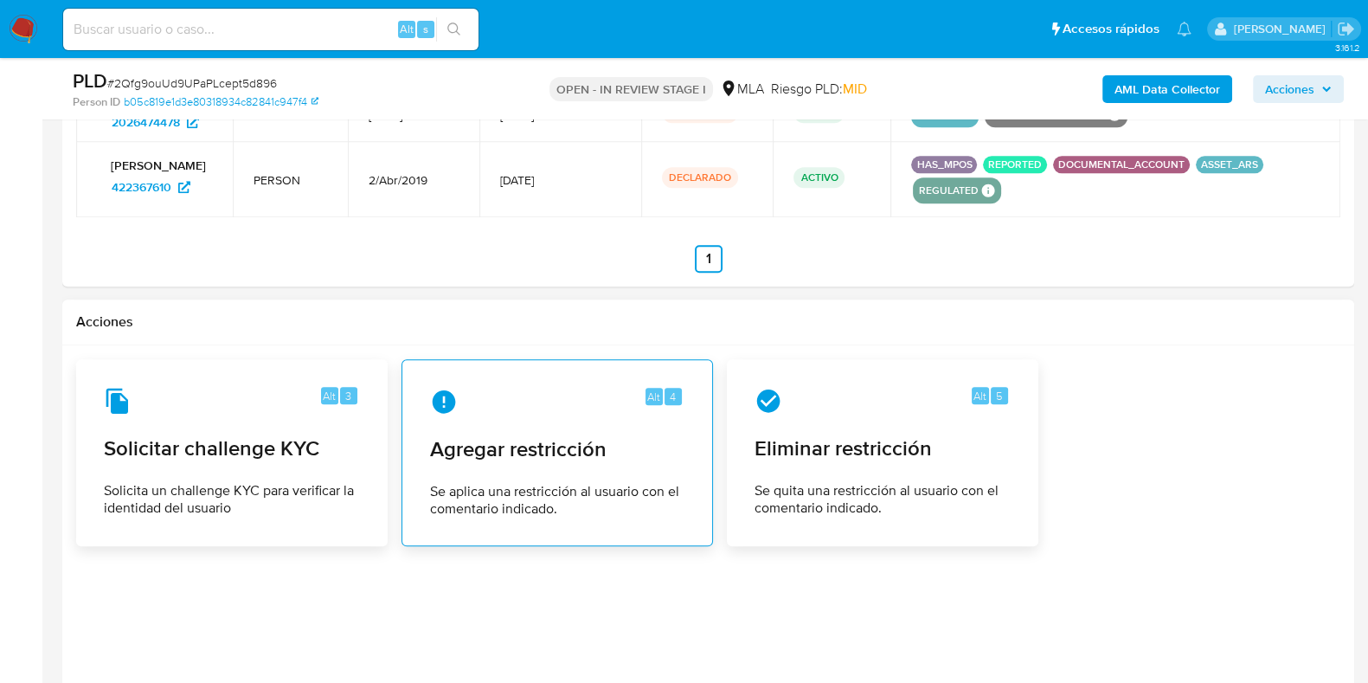
click at [587, 400] on div "Alt 4" at bounding box center [557, 402] width 254 height 28
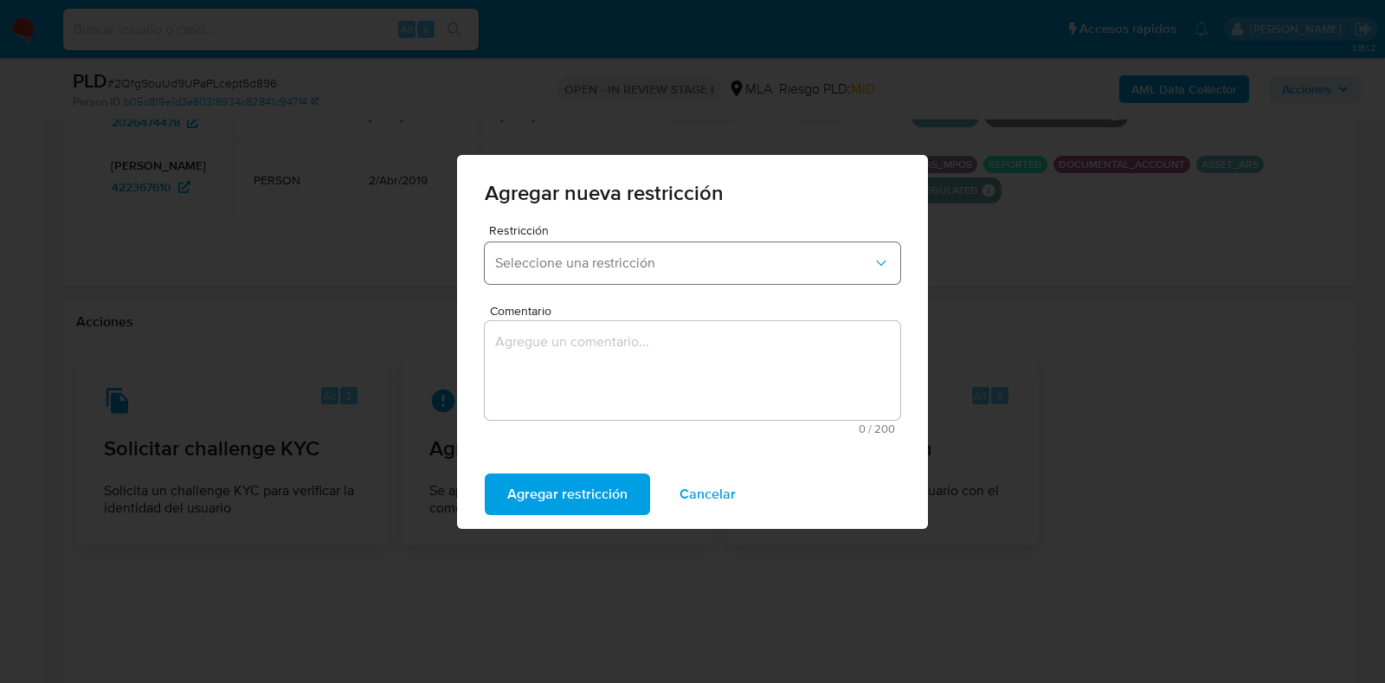
click at [666, 266] on span "Seleccione una restricción" at bounding box center [683, 262] width 377 height 17
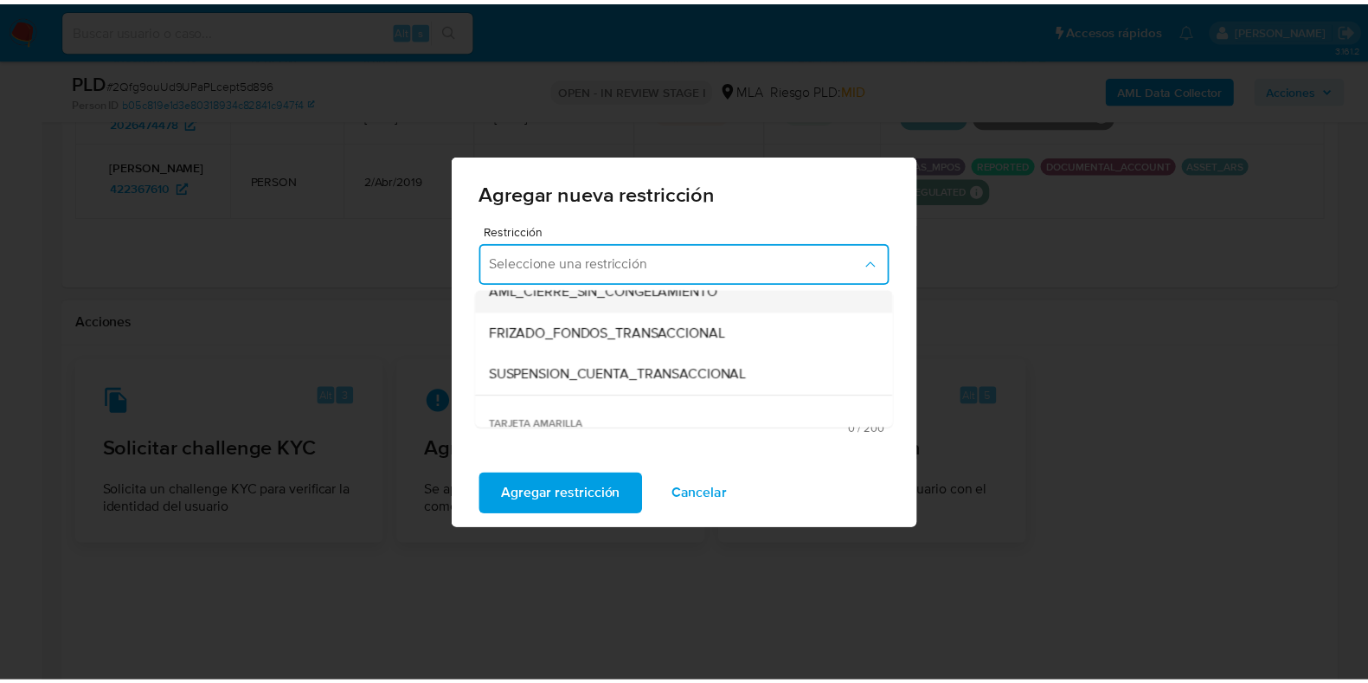
scroll to position [215, 0]
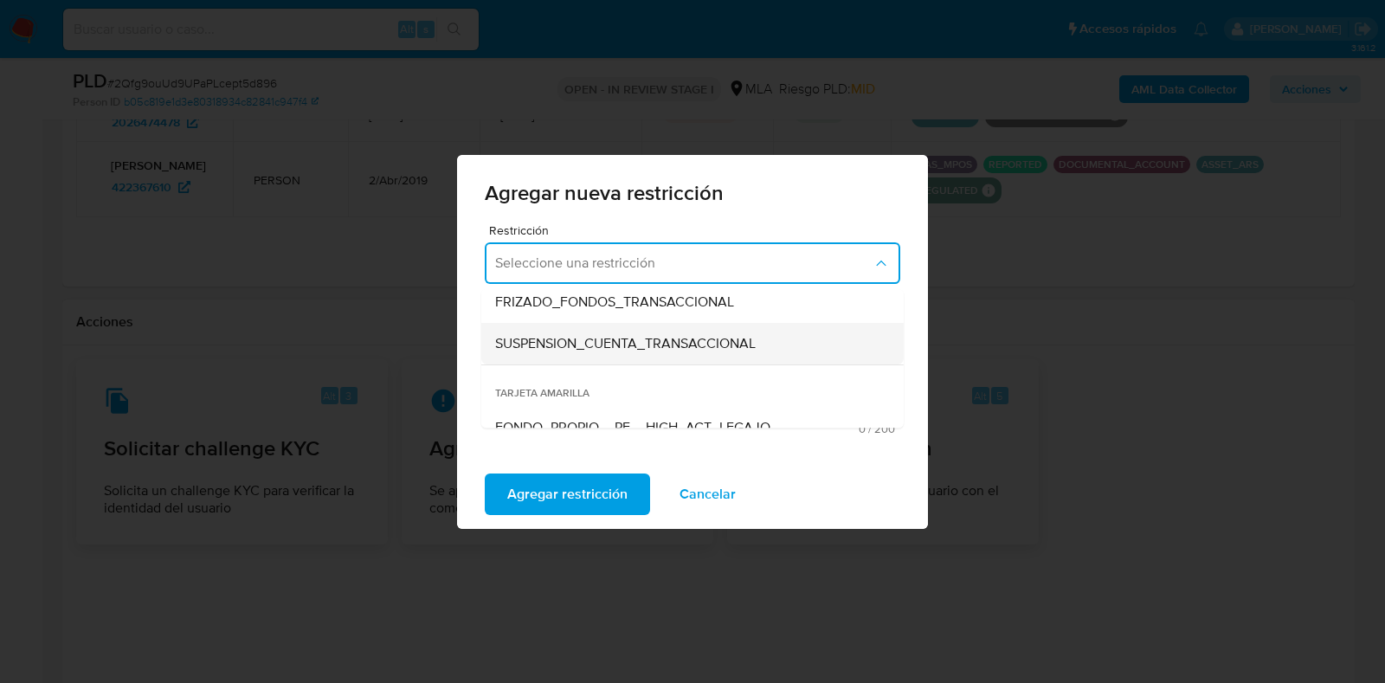
click at [653, 347] on span "SUSPENSION_CUENTA_TRANSACCIONAL" at bounding box center [625, 343] width 260 height 17
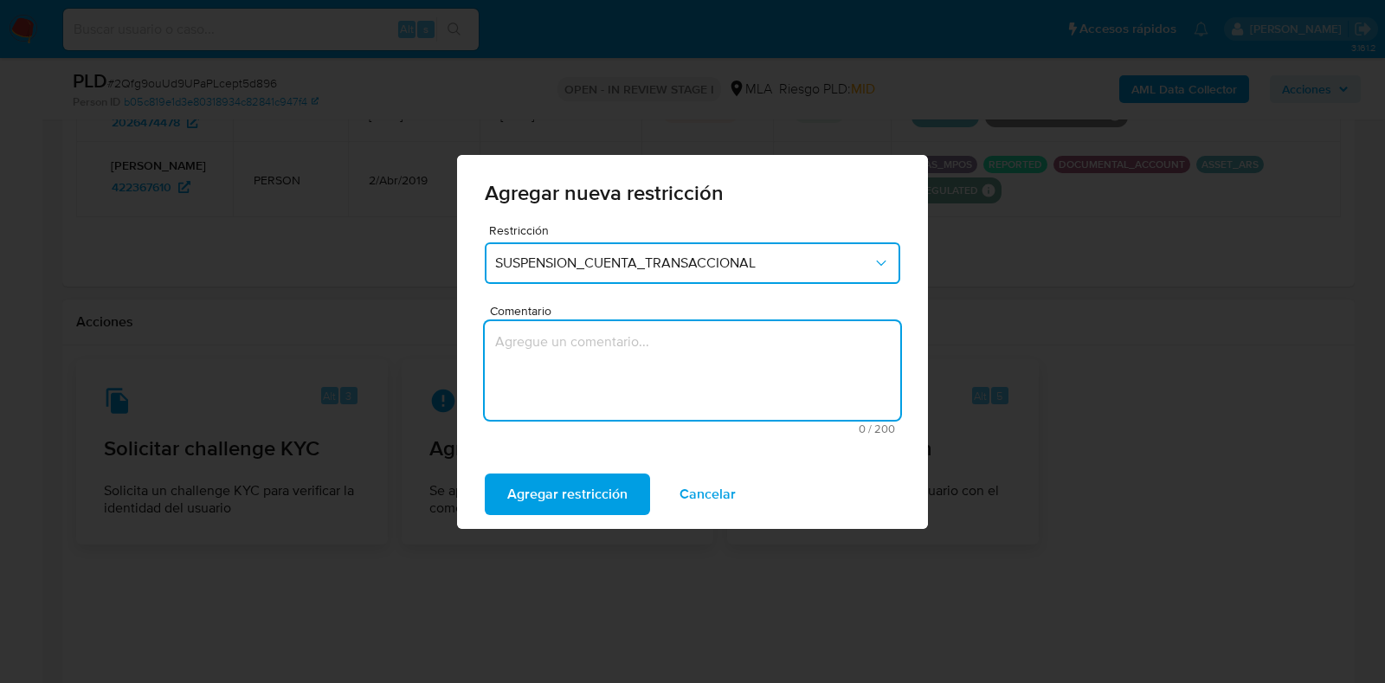
click at [653, 347] on textarea "Comentario" at bounding box center [692, 370] width 415 height 99
type textarea "a"
type textarea "AML"
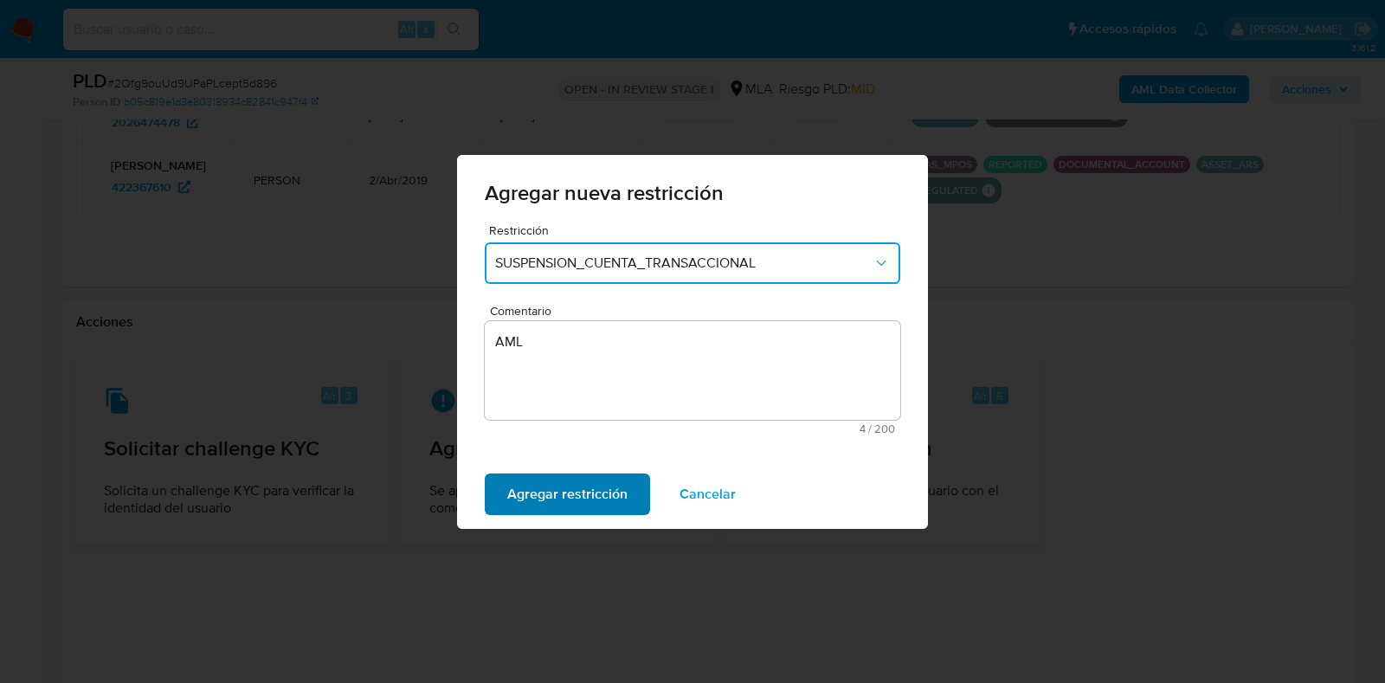
click at [582, 492] on span "Agregar restricción" at bounding box center [567, 494] width 120 height 38
click at [546, 493] on span "Confirmar" at bounding box center [538, 494] width 62 height 38
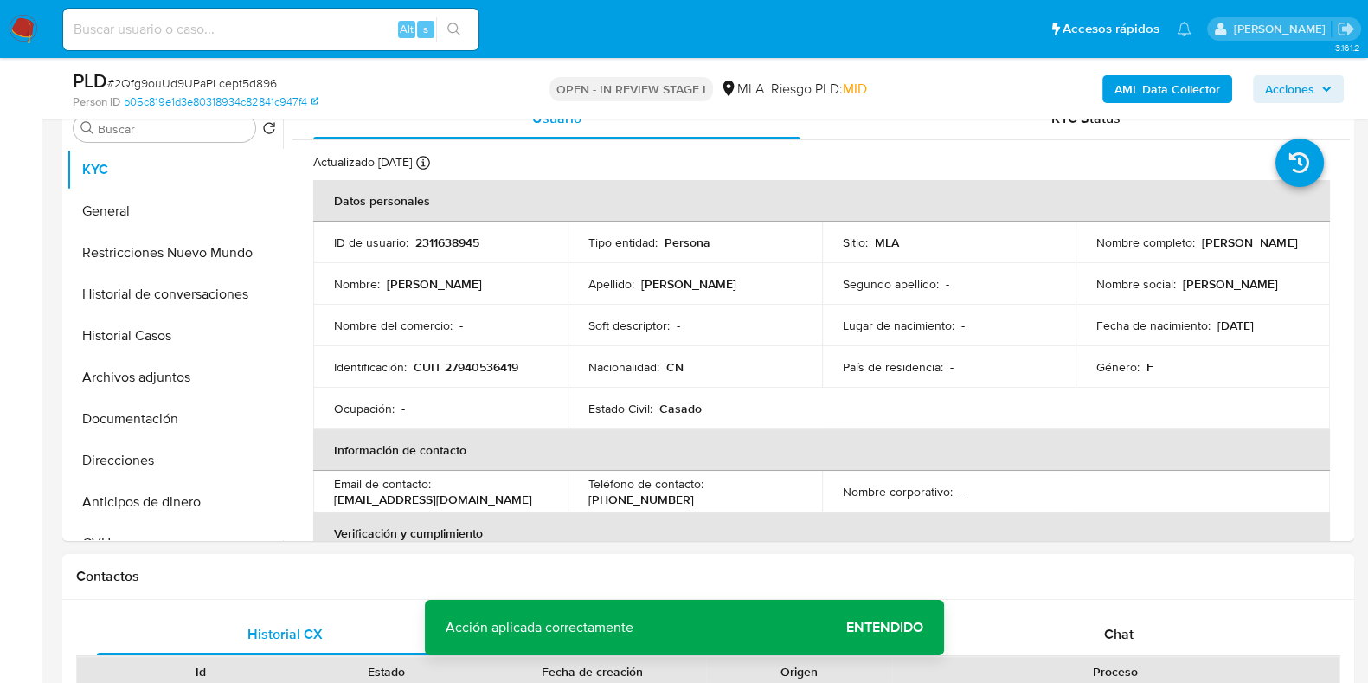
scroll to position [0, 0]
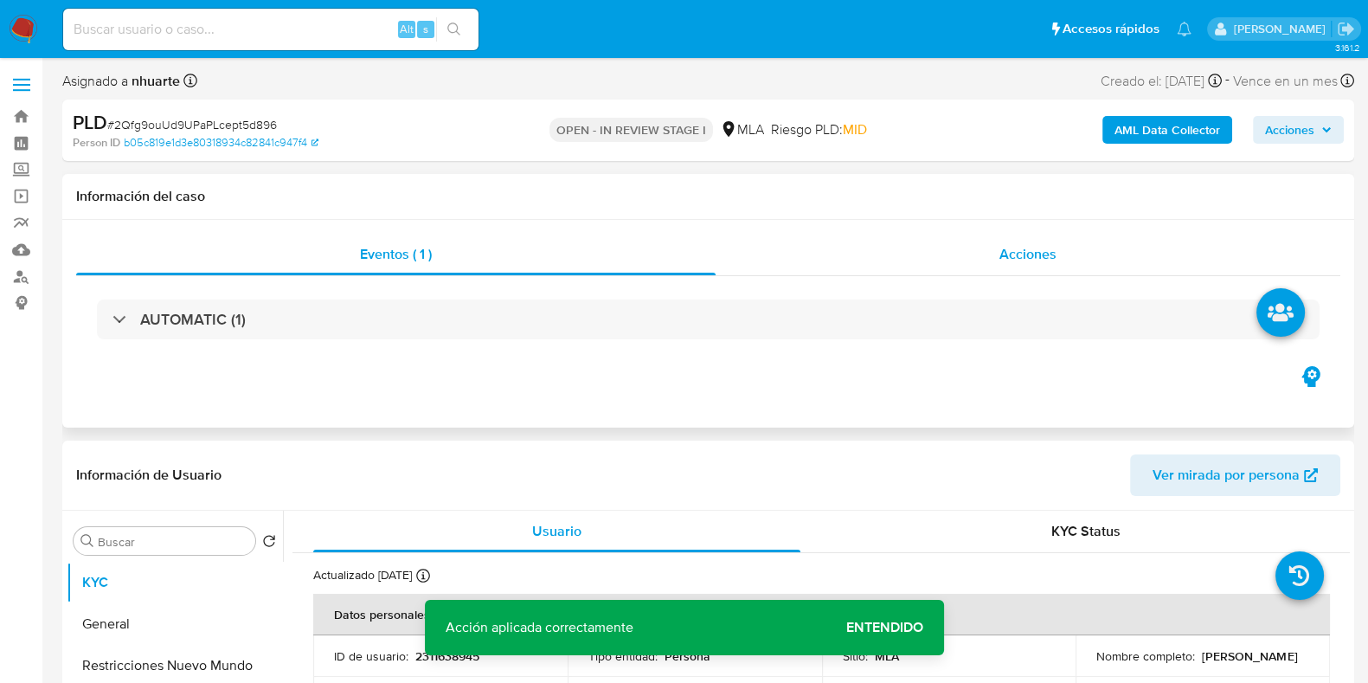
click at [1021, 253] on span "Acciones" at bounding box center [1027, 254] width 57 height 20
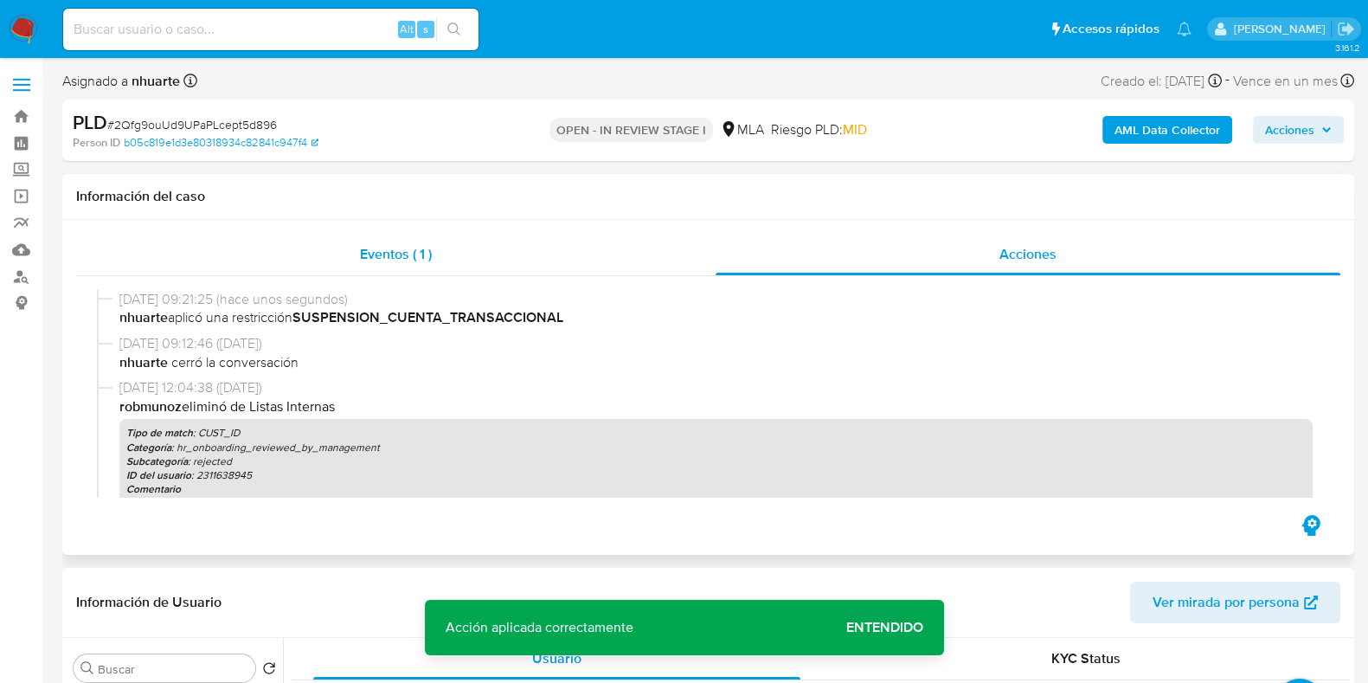
click at [421, 263] on span "Eventos ( 1 )" at bounding box center [396, 254] width 72 height 20
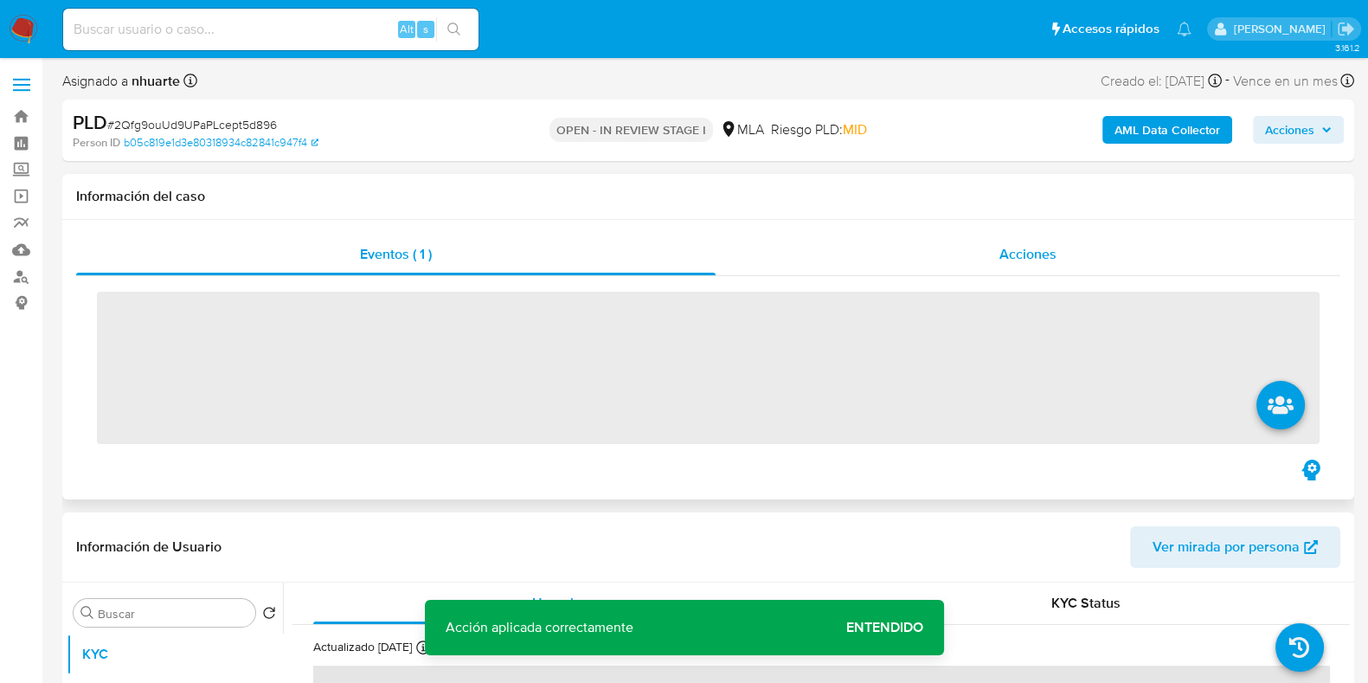
click at [1039, 266] on div "Acciones" at bounding box center [1028, 255] width 625 height 42
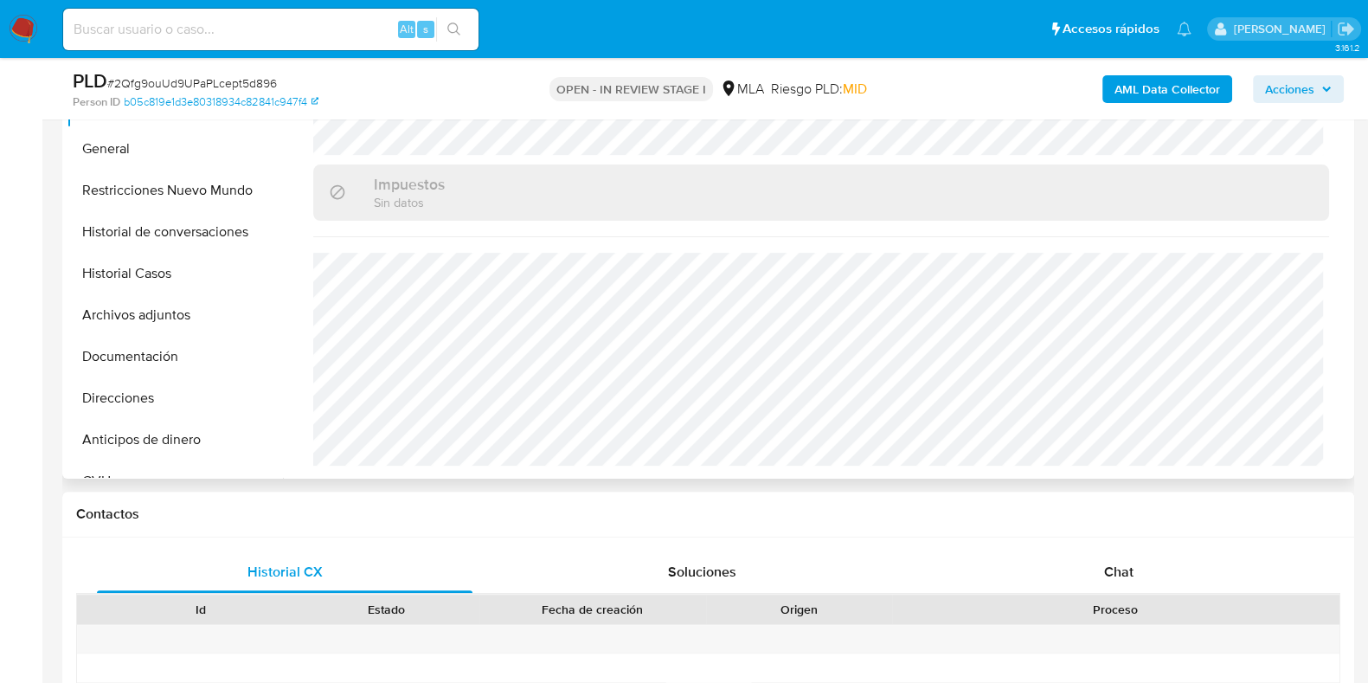
scroll to position [974, 0]
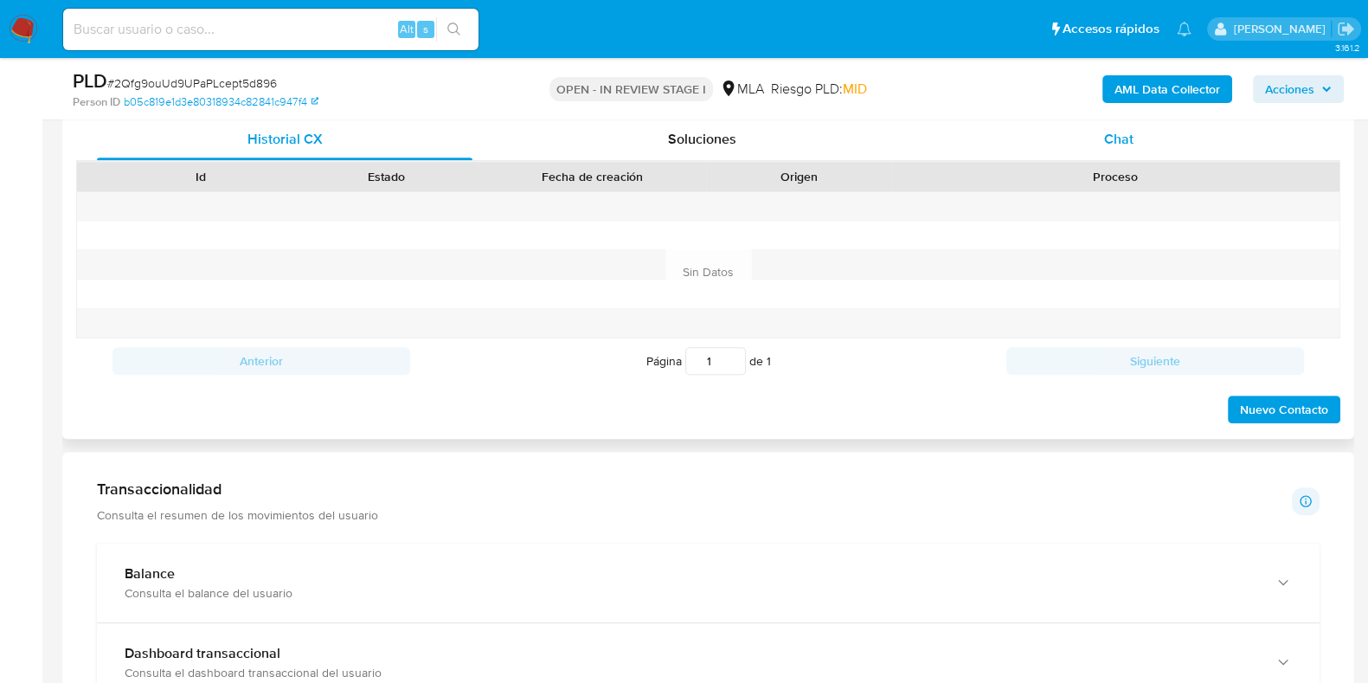
click at [1113, 135] on span "Chat" at bounding box center [1118, 139] width 29 height 20
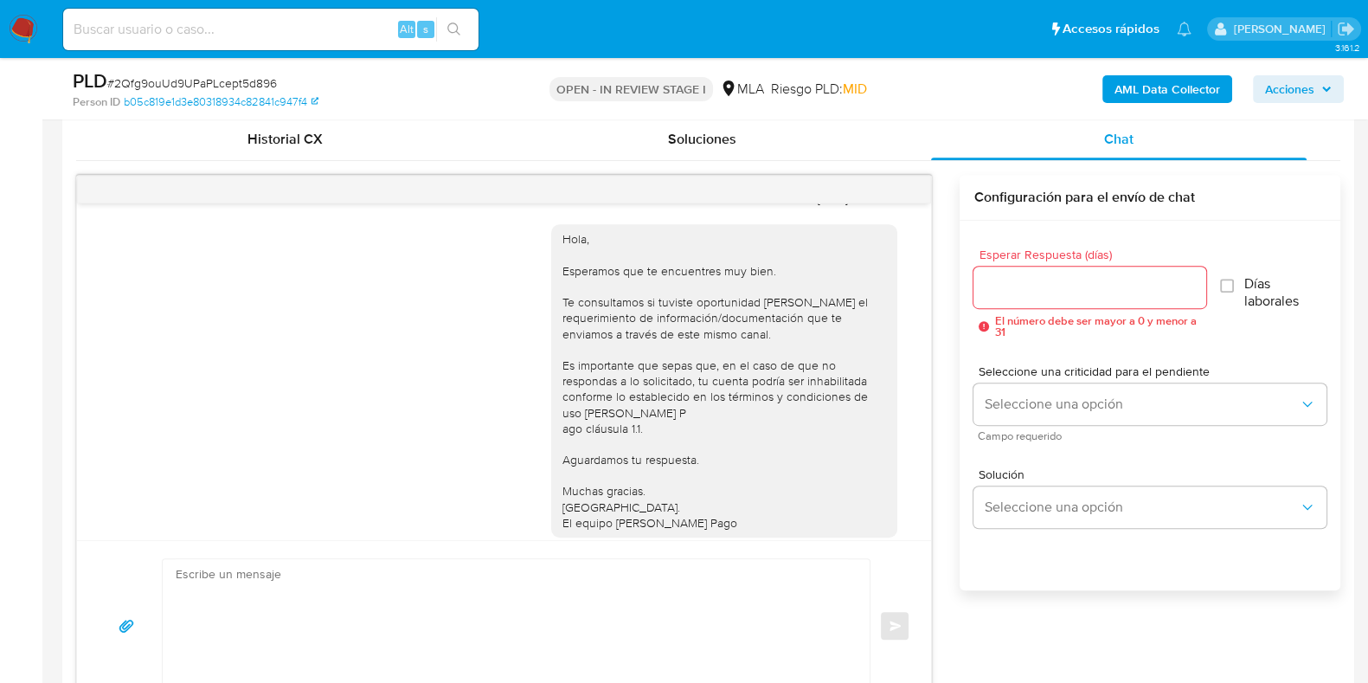
scroll to position [916, 0]
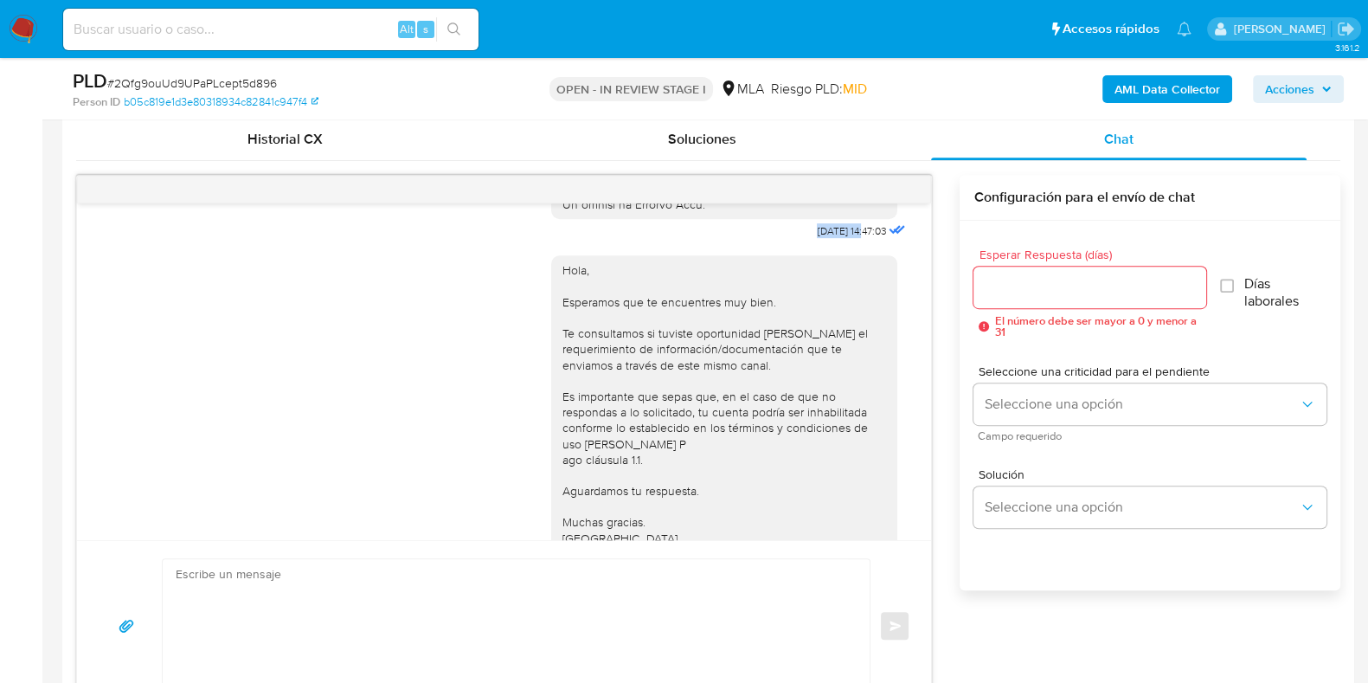
drag, startPoint x: 775, startPoint y: 260, endPoint x: 831, endPoint y: 260, distance: 55.4
copy span "[DATE]"
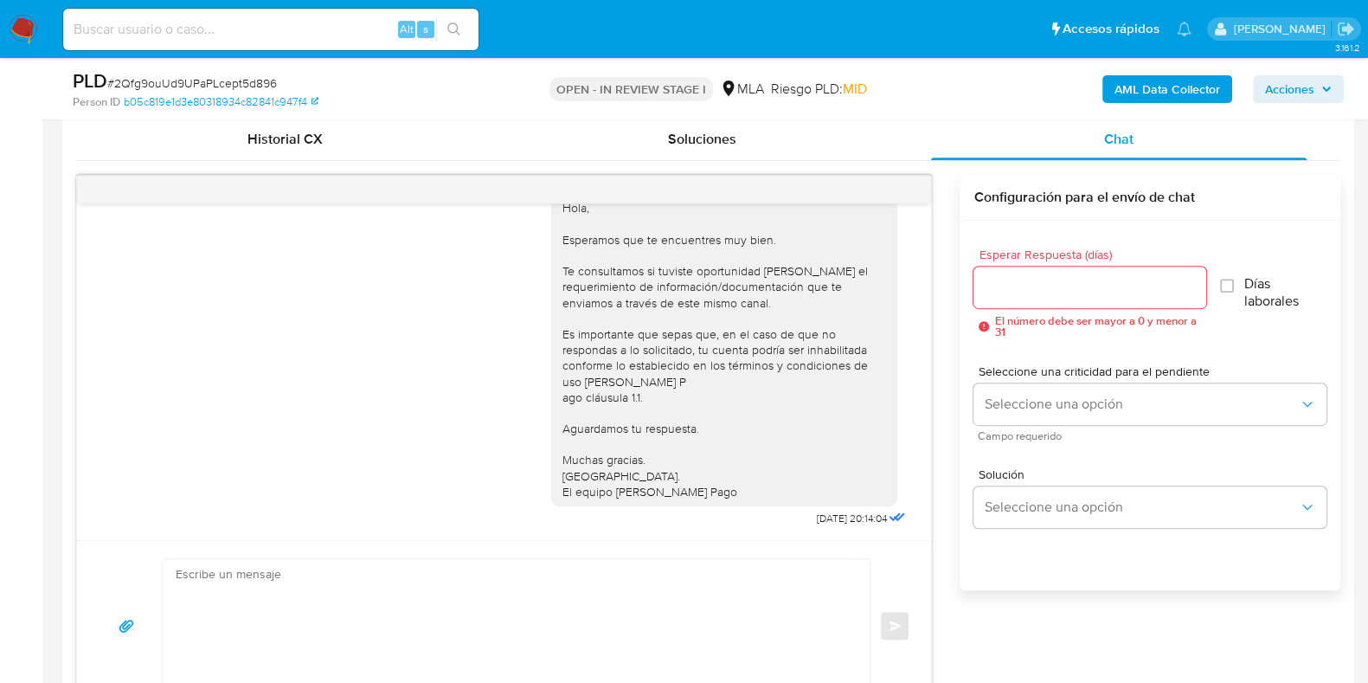
scroll to position [1024, 0]
drag, startPoint x: 774, startPoint y: 510, endPoint x: 829, endPoint y: 512, distance: 54.6
click at [829, 512] on div "22/09/2025 20:14:04" at bounding box center [862, 518] width 93 height 24
copy span "[DATE]"
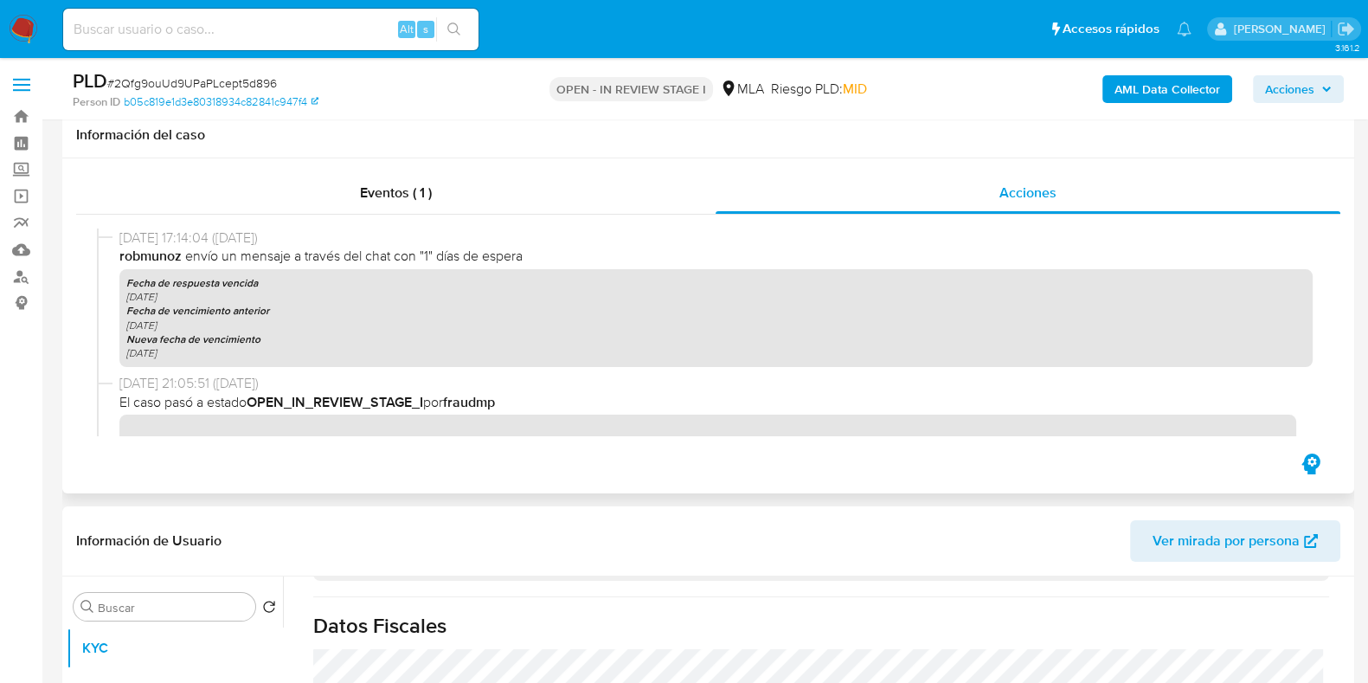
scroll to position [0, 0]
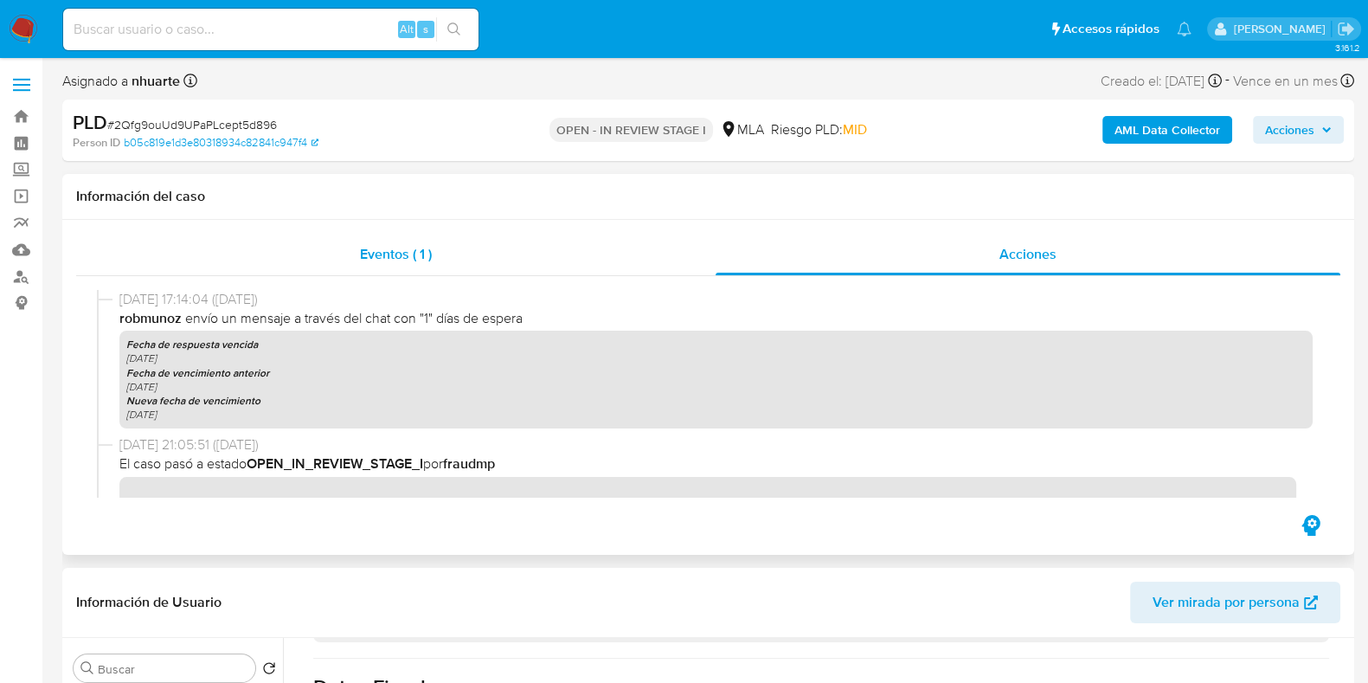
click at [387, 267] on div "Eventos ( 1 )" at bounding box center [395, 255] width 639 height 42
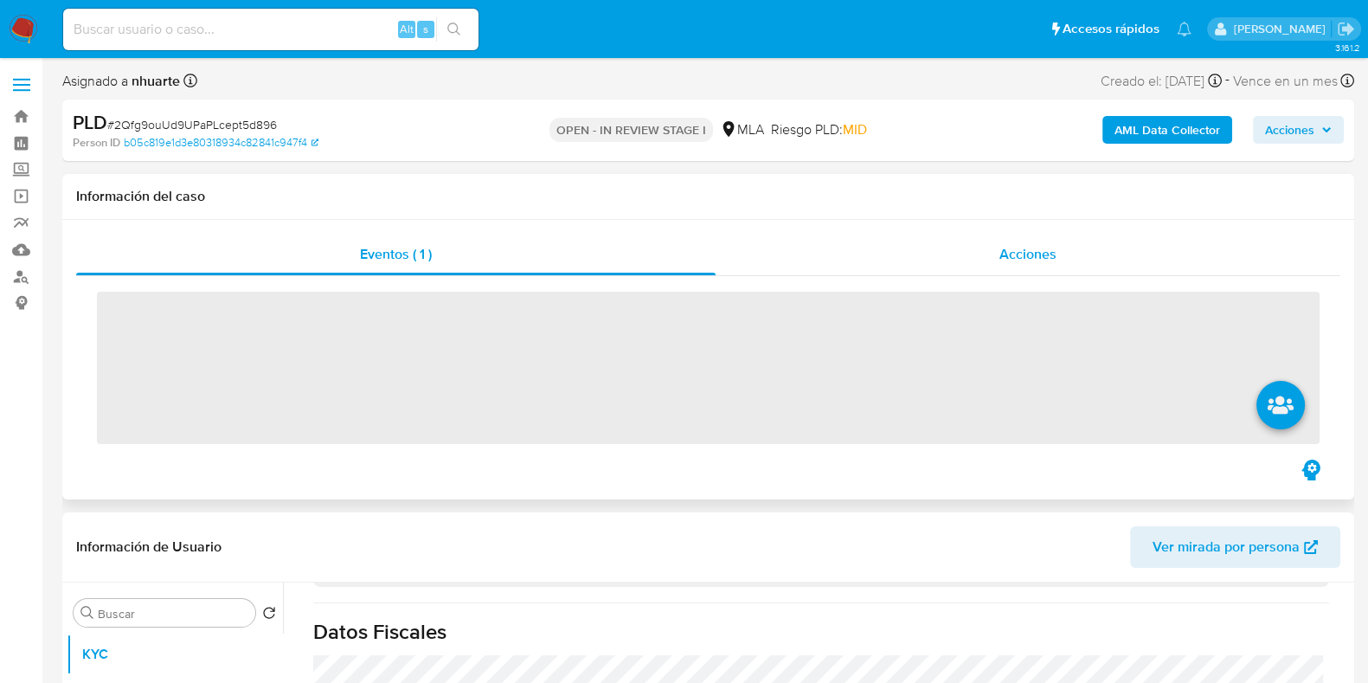
click at [1030, 253] on span "Acciones" at bounding box center [1027, 254] width 57 height 20
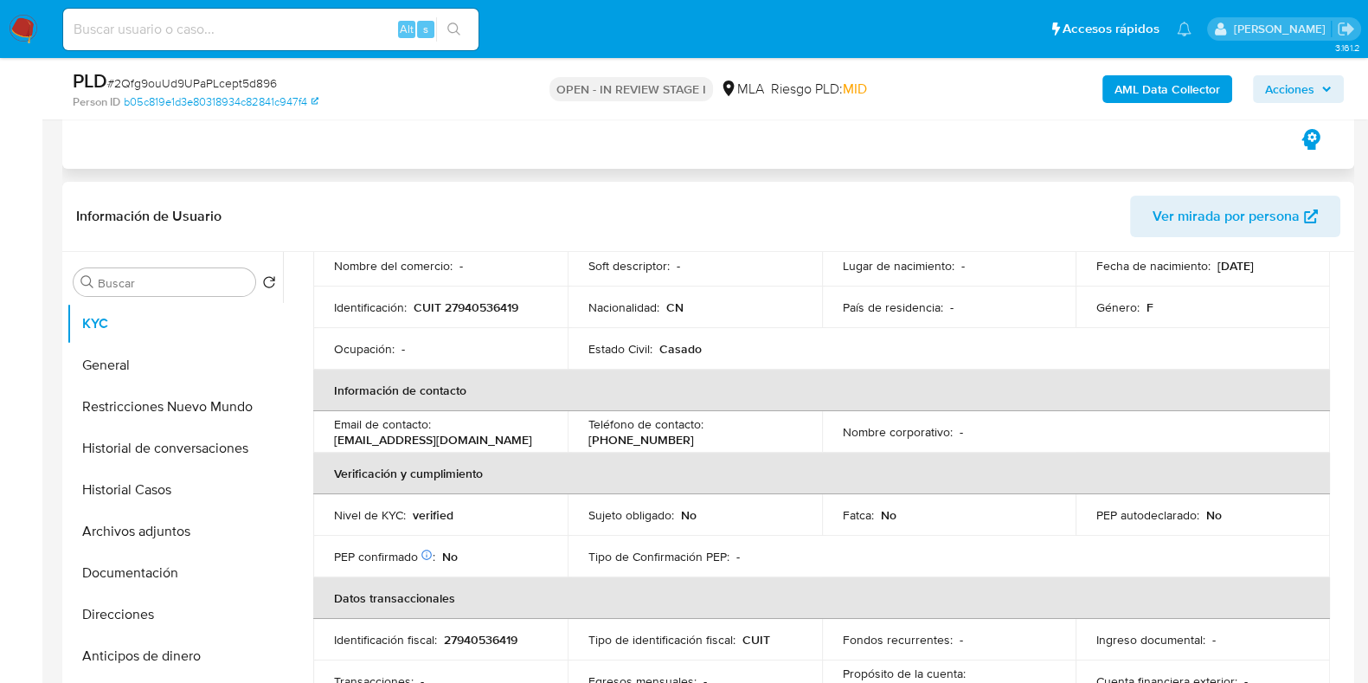
scroll to position [106, 0]
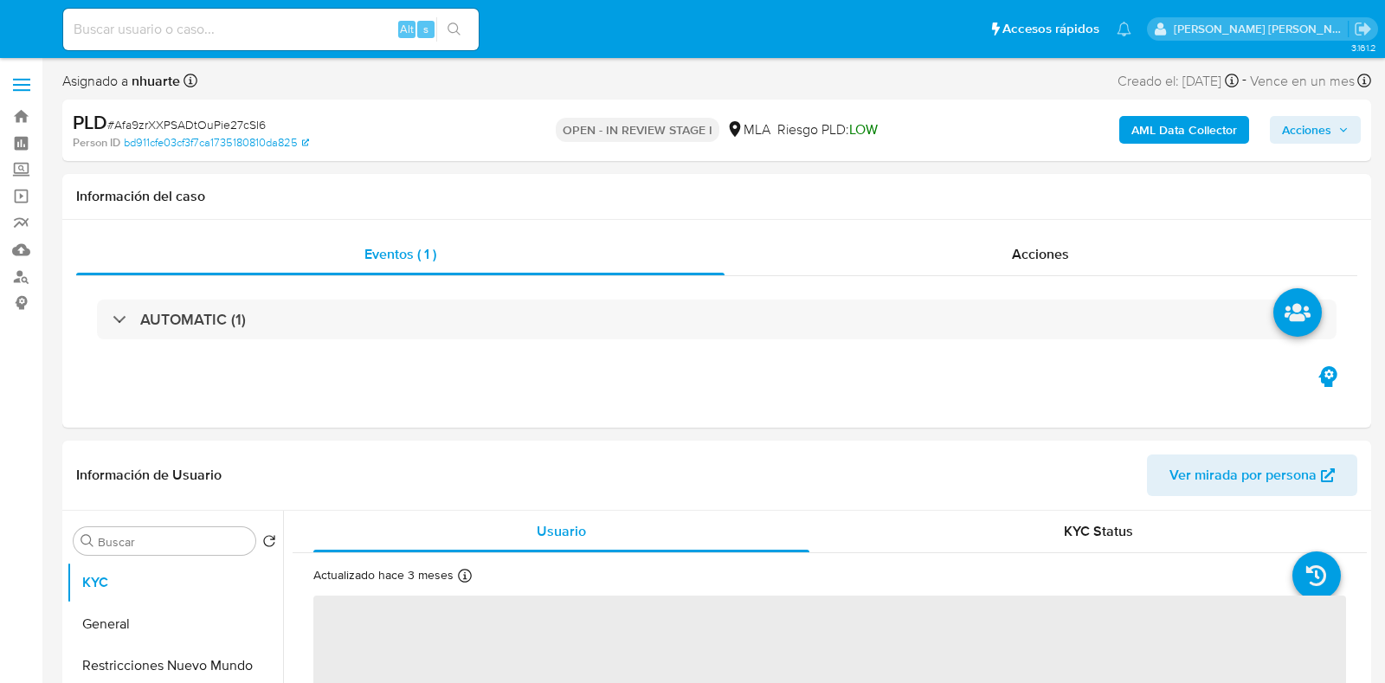
select select "10"
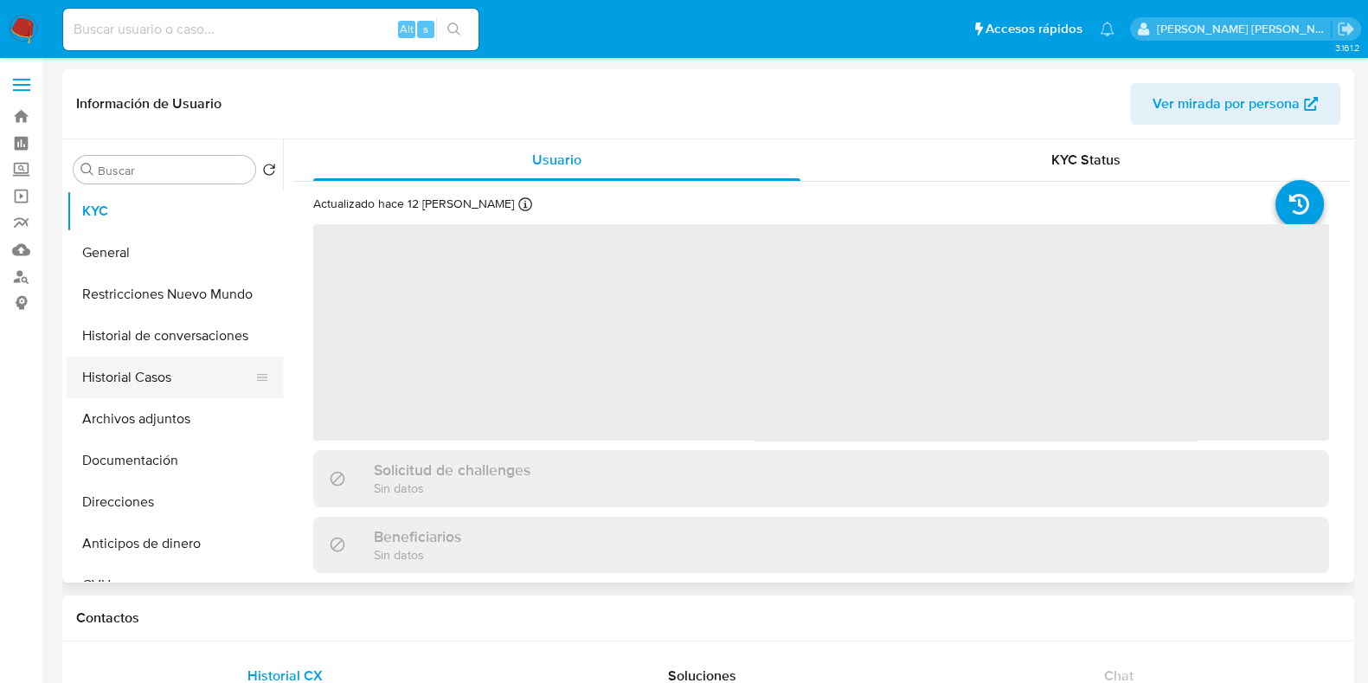
select select "10"
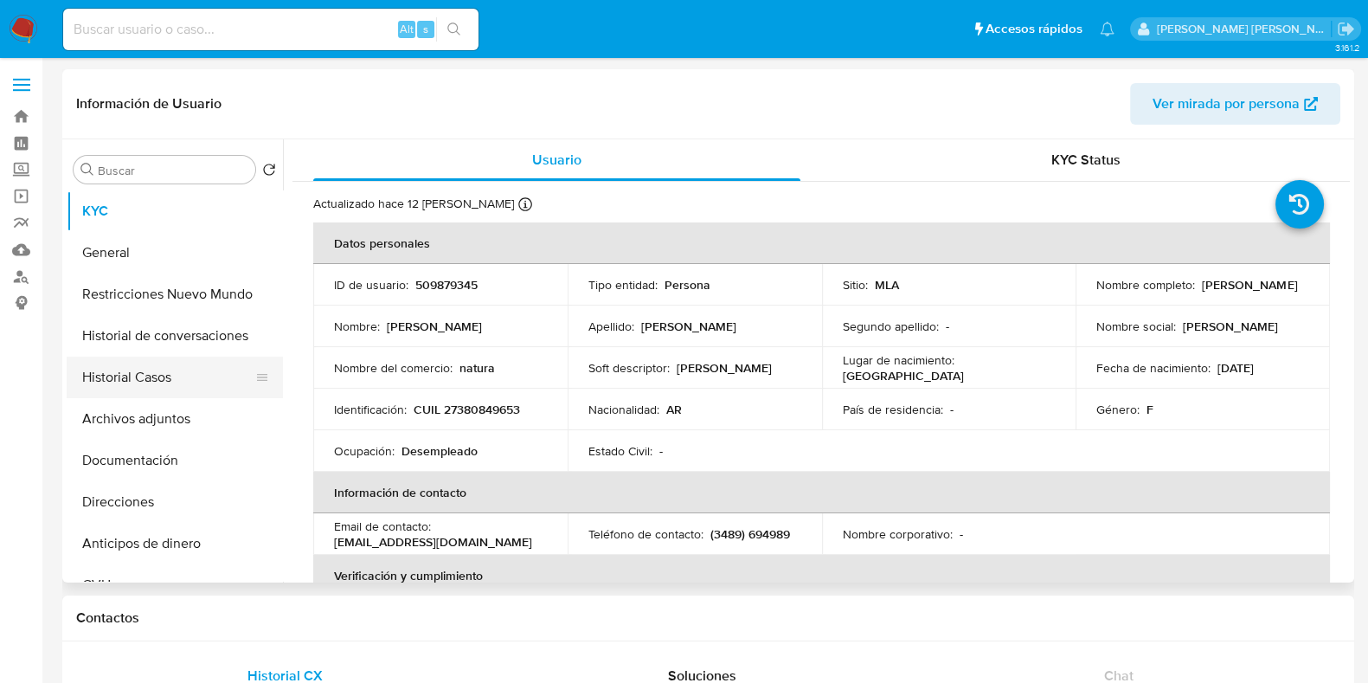
click at [183, 372] on button "Historial Casos" at bounding box center [168, 378] width 202 height 42
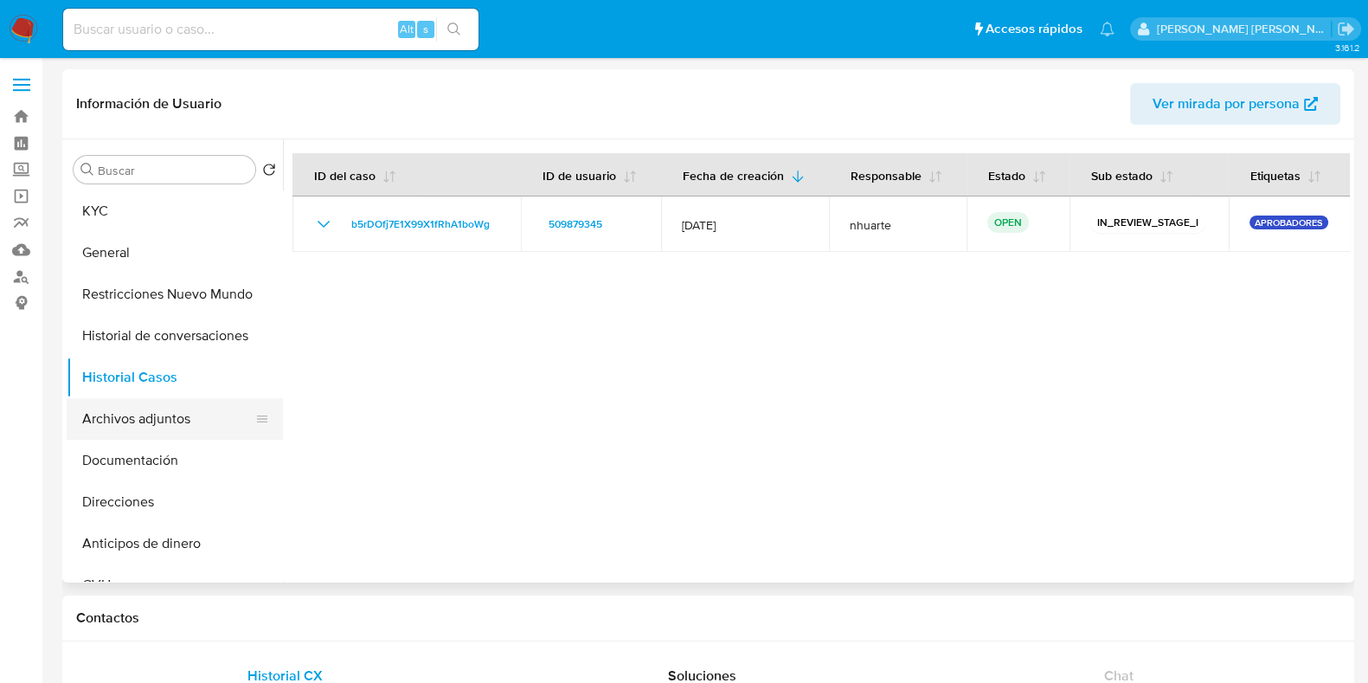
click at [191, 417] on button "Archivos adjuntos" at bounding box center [168, 419] width 202 height 42
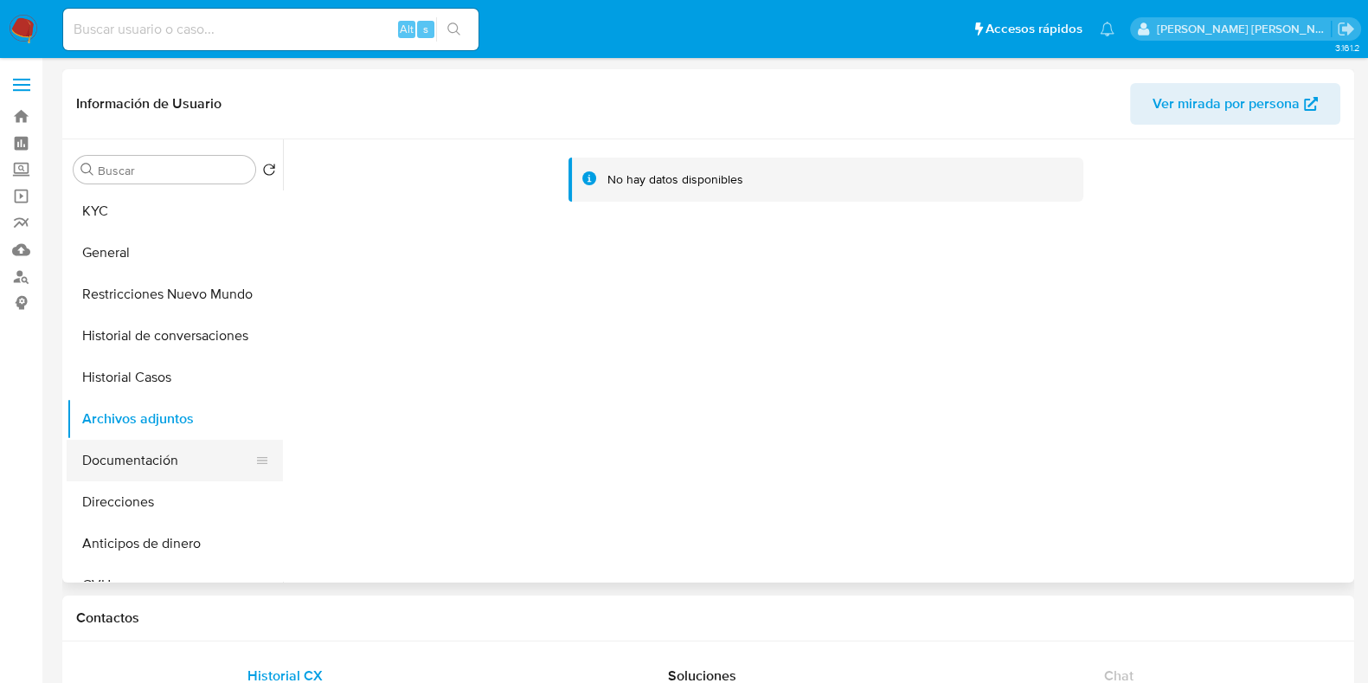
click at [169, 476] on button "Documentación" at bounding box center [168, 461] width 202 height 42
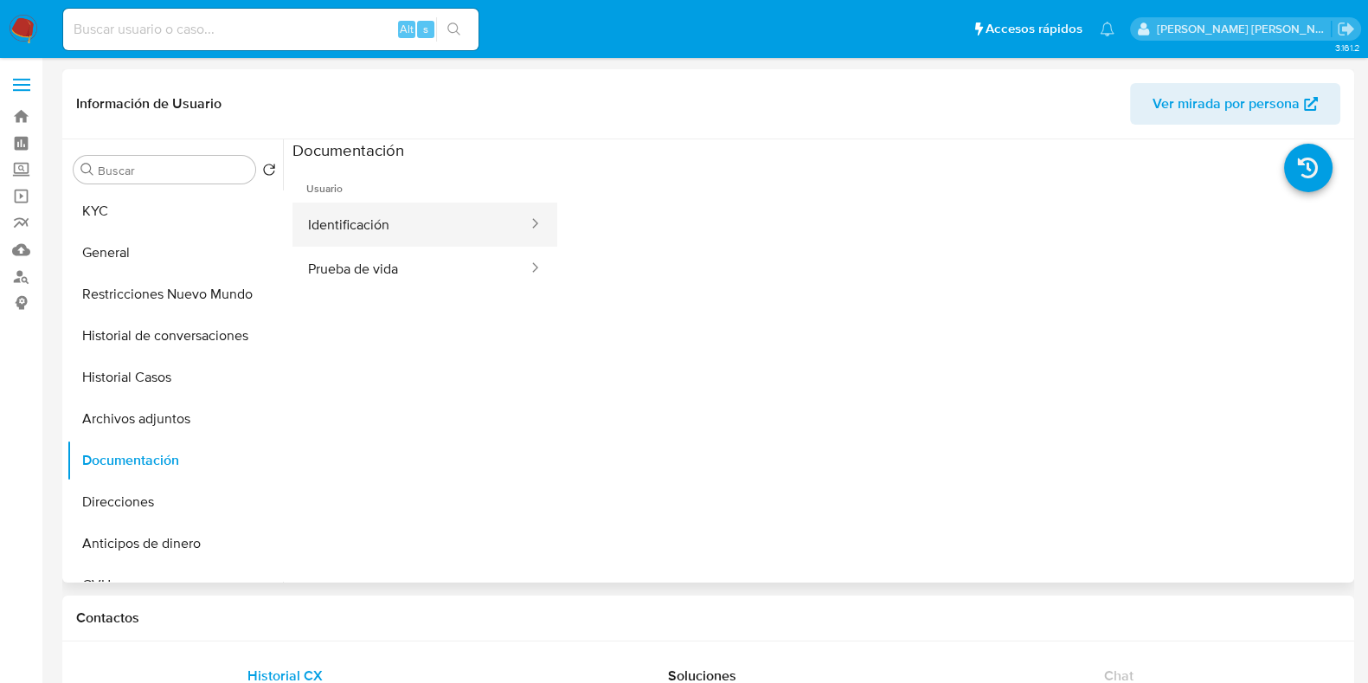
click at [372, 221] on button "Identificación" at bounding box center [410, 224] width 237 height 44
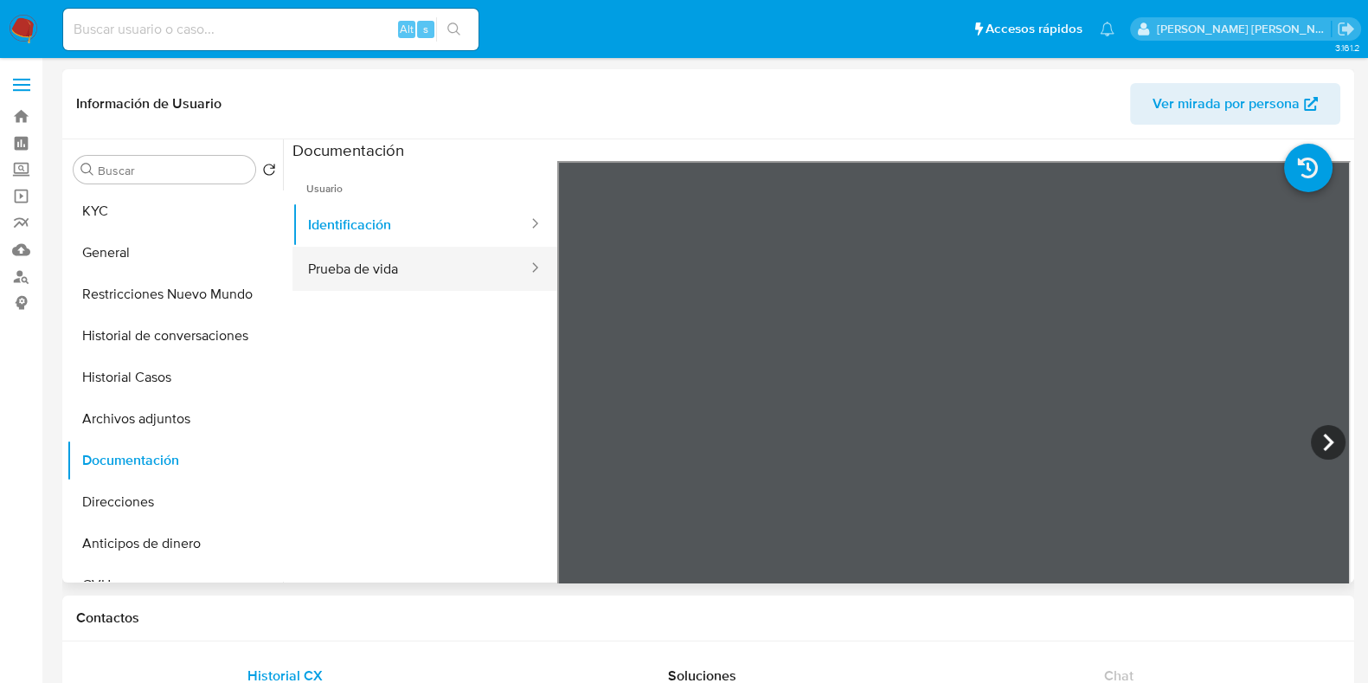
click at [417, 257] on button "Prueba de vida" at bounding box center [410, 269] width 237 height 44
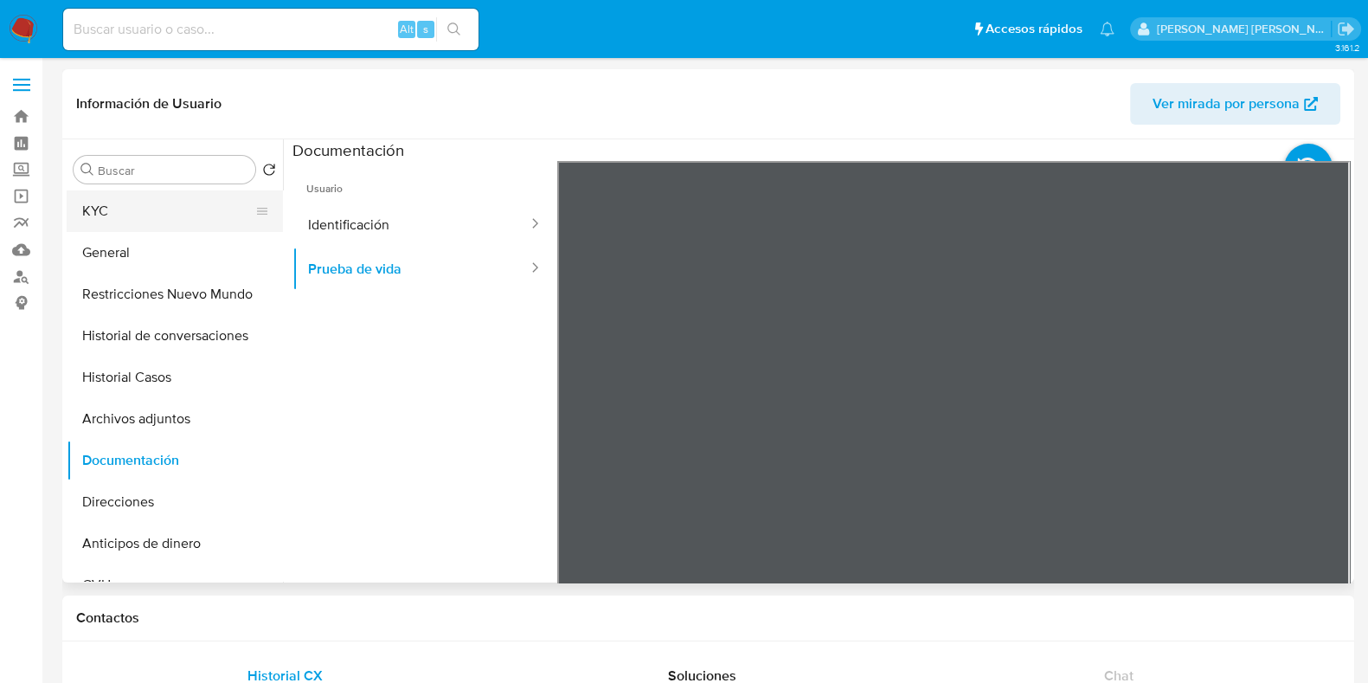
click at [157, 205] on button "KYC" at bounding box center [168, 211] width 202 height 42
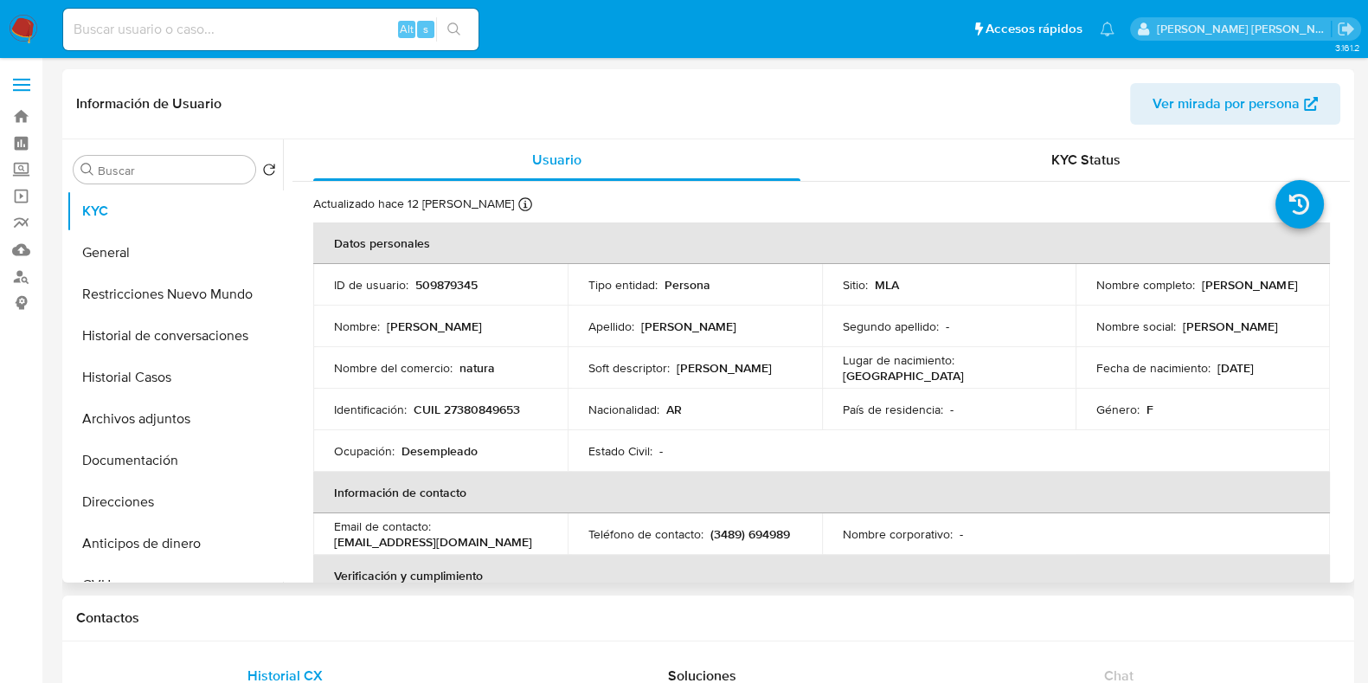
click at [476, 402] on p "CUIL 27380849653" at bounding box center [467, 410] width 106 height 16
copy p "27380849653"
click at [436, 287] on p "509879345" at bounding box center [446, 285] width 62 height 16
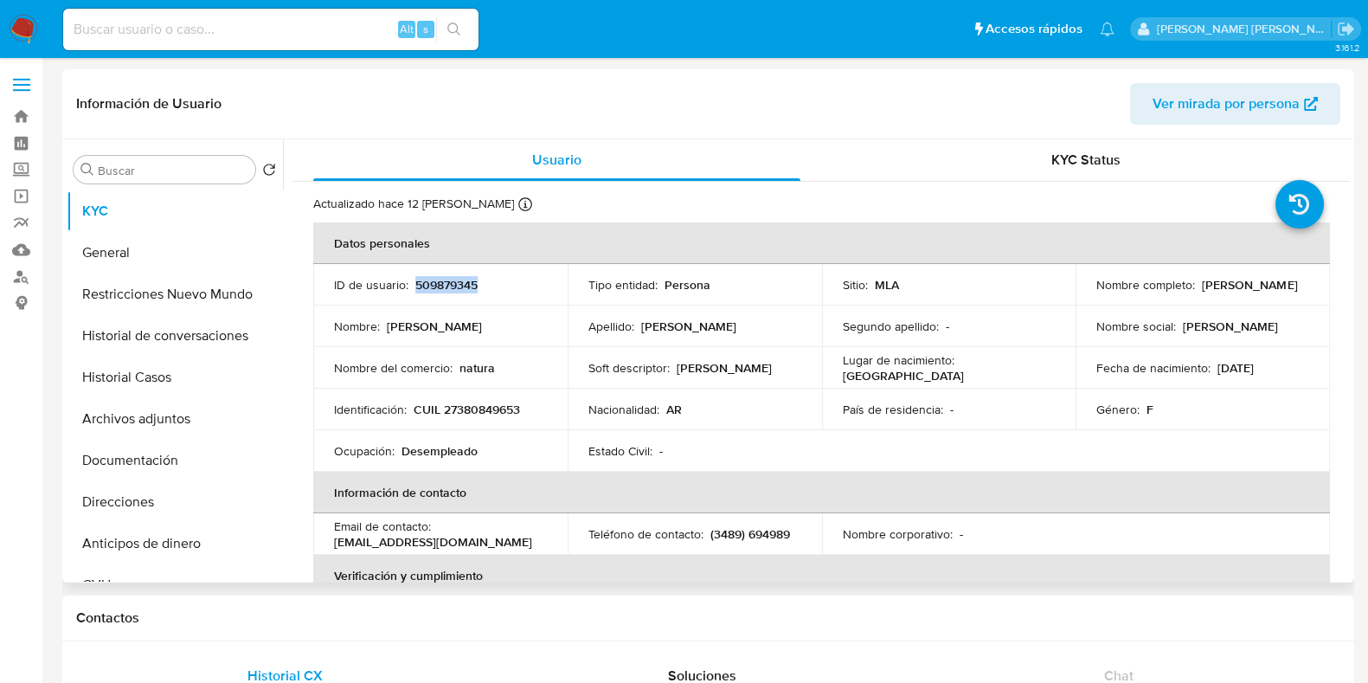
copy p "509879345"
click at [504, 412] on p "CUIL 27380849653" at bounding box center [467, 410] width 106 height 16
copy p "27380849653"
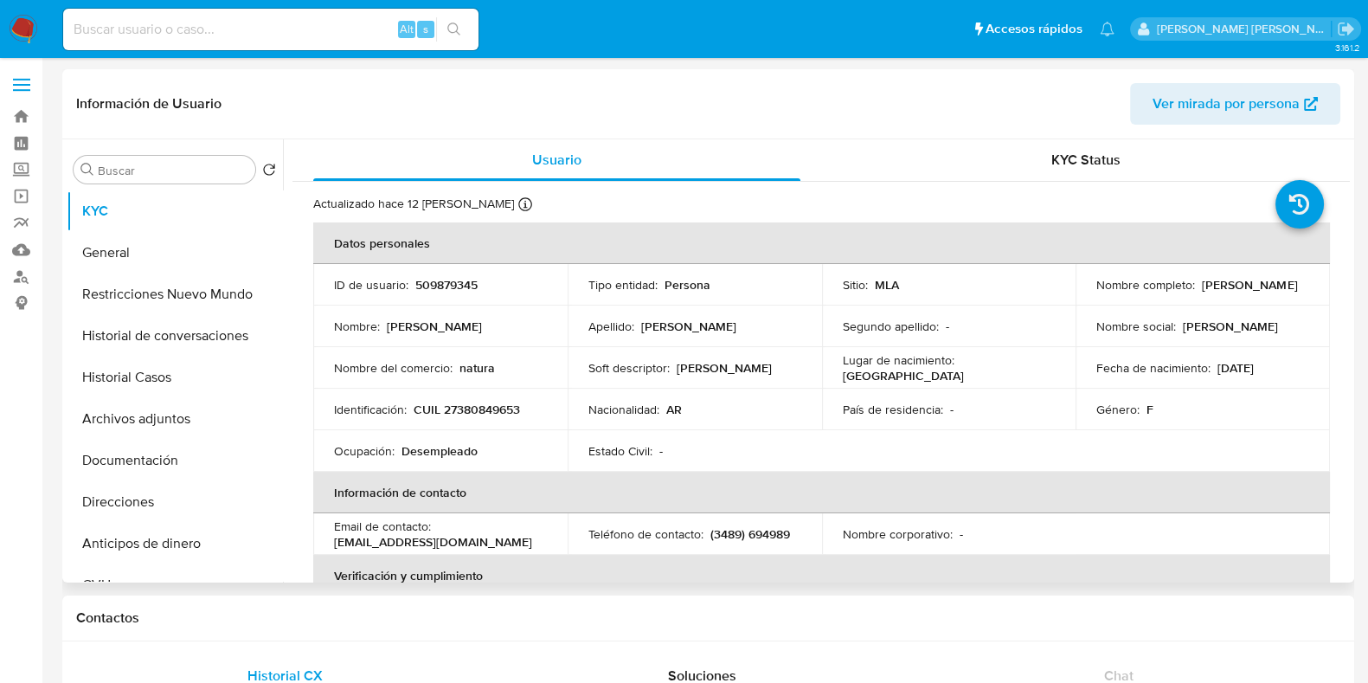
click at [456, 284] on p "509879345" at bounding box center [446, 285] width 62 height 16
copy p "509879345"
click at [167, 368] on button "Historial Casos" at bounding box center [168, 378] width 202 height 42
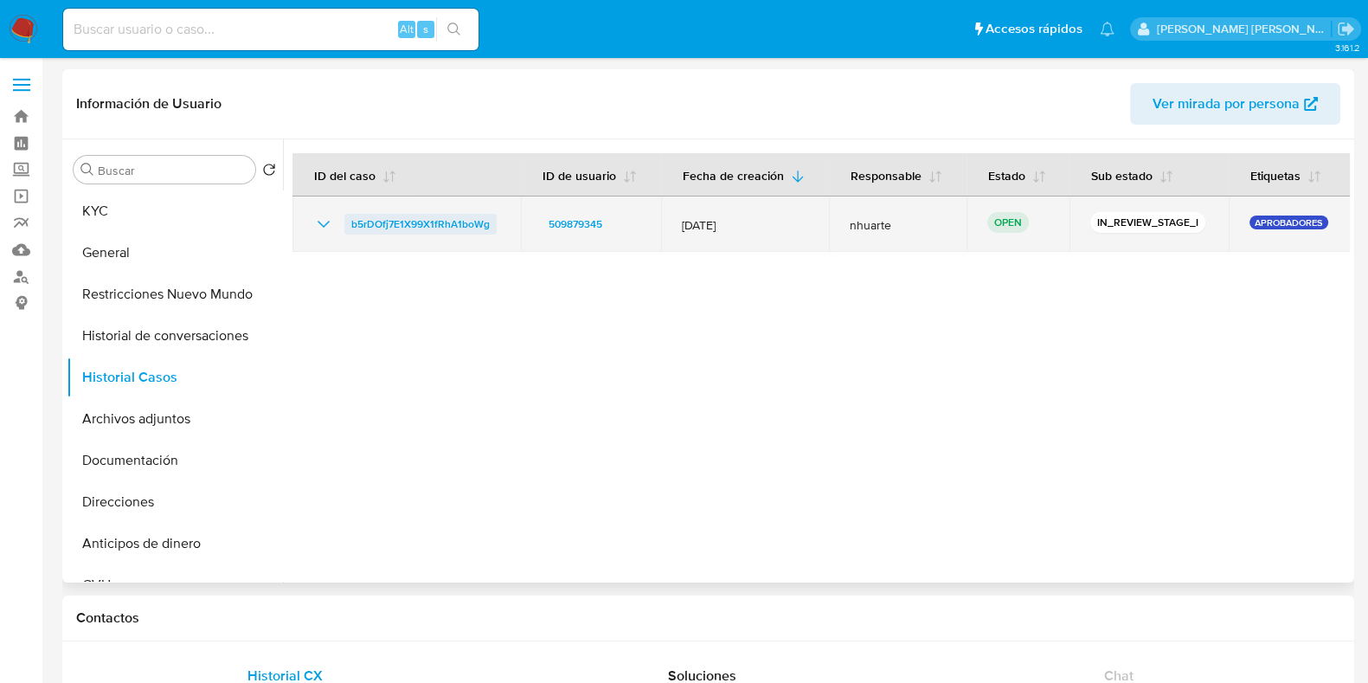
click at [454, 222] on span "b5rDOfj7E1X99X1fRhA1boWg" at bounding box center [420, 224] width 138 height 21
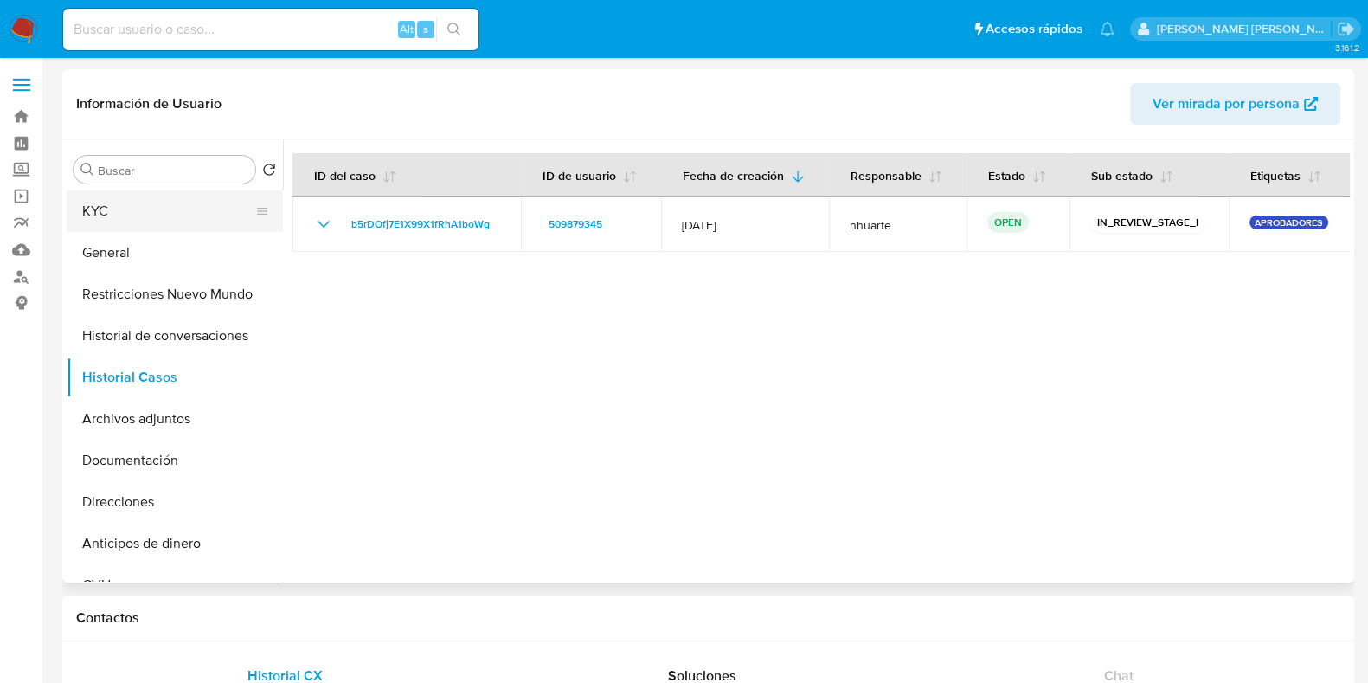
drag, startPoint x: 133, startPoint y: 208, endPoint x: 157, endPoint y: 212, distance: 23.8
click at [133, 208] on button "KYC" at bounding box center [168, 211] width 202 height 42
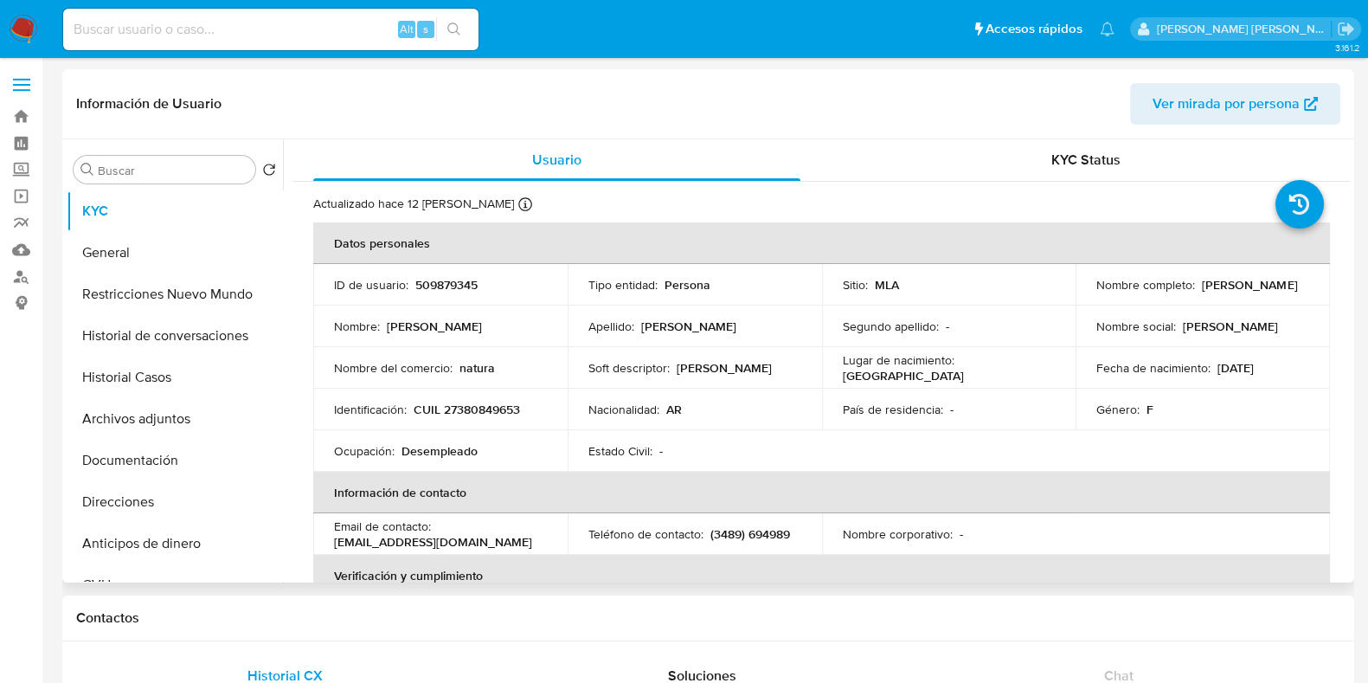
click at [454, 413] on p "CUIL 27380849653" at bounding box center [467, 410] width 106 height 16
copy p "27380849653"
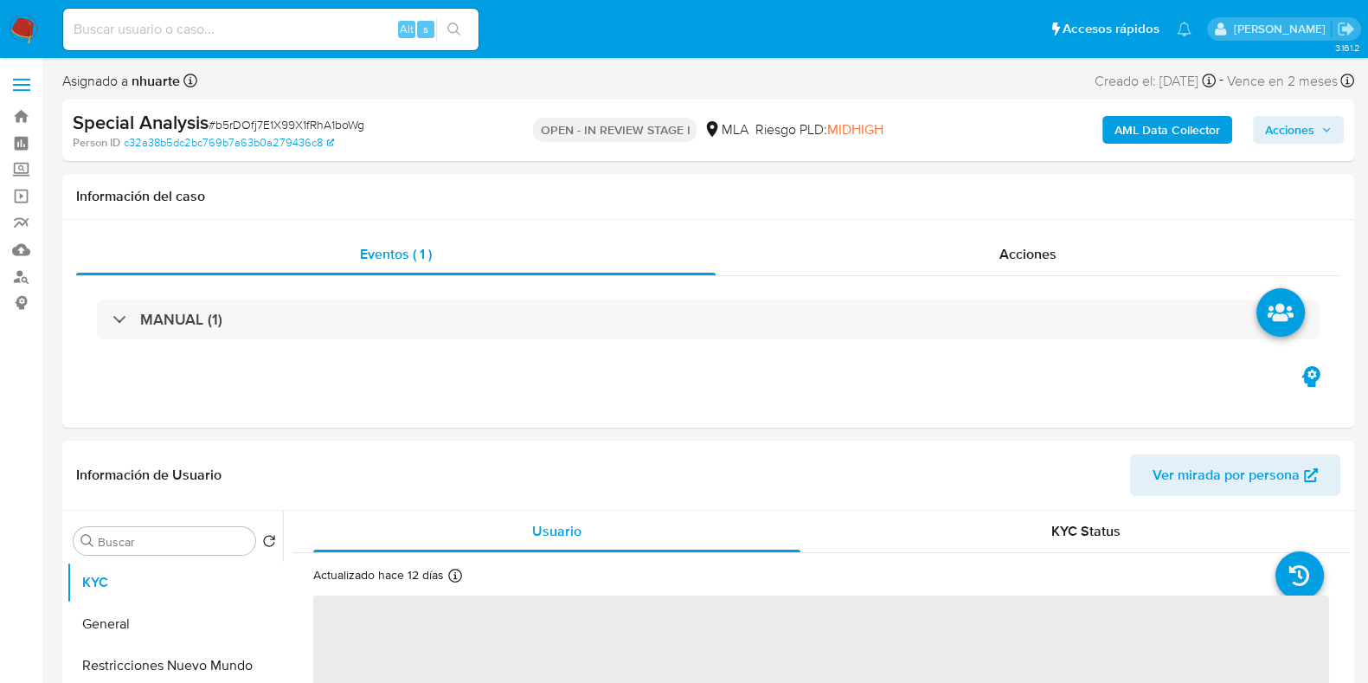
select select "10"
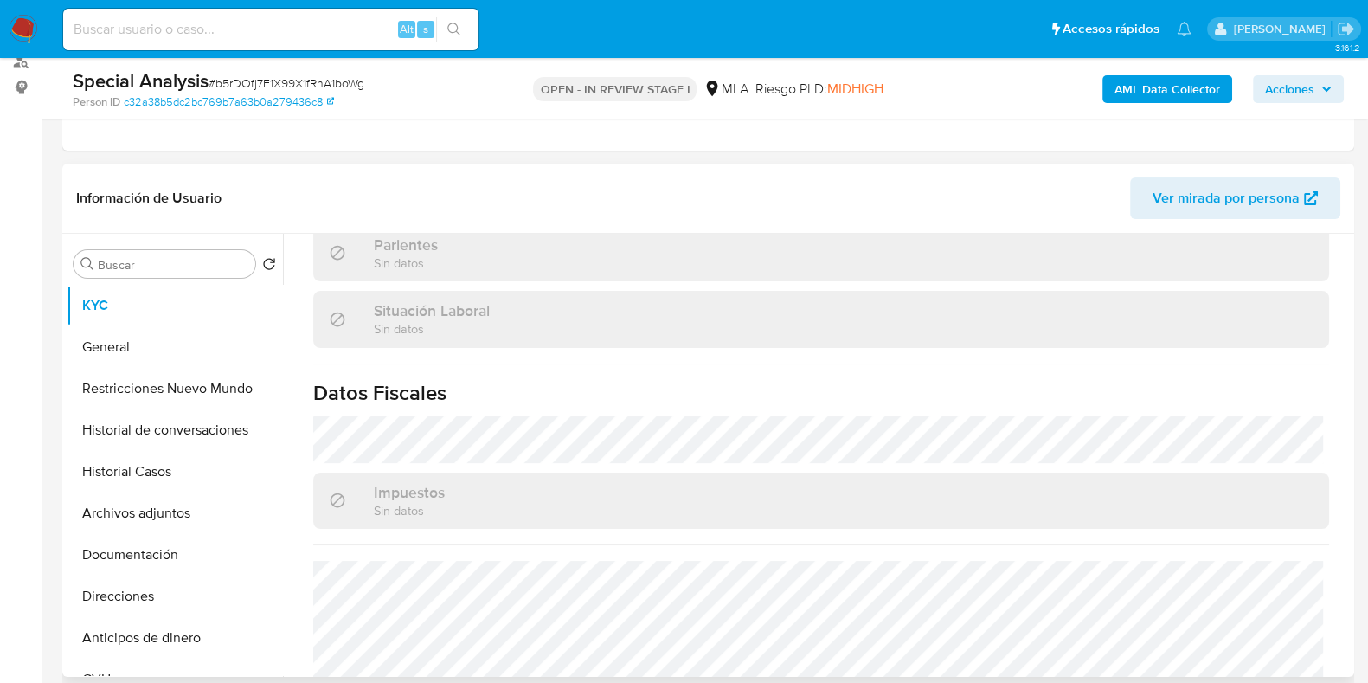
scroll to position [926, 0]
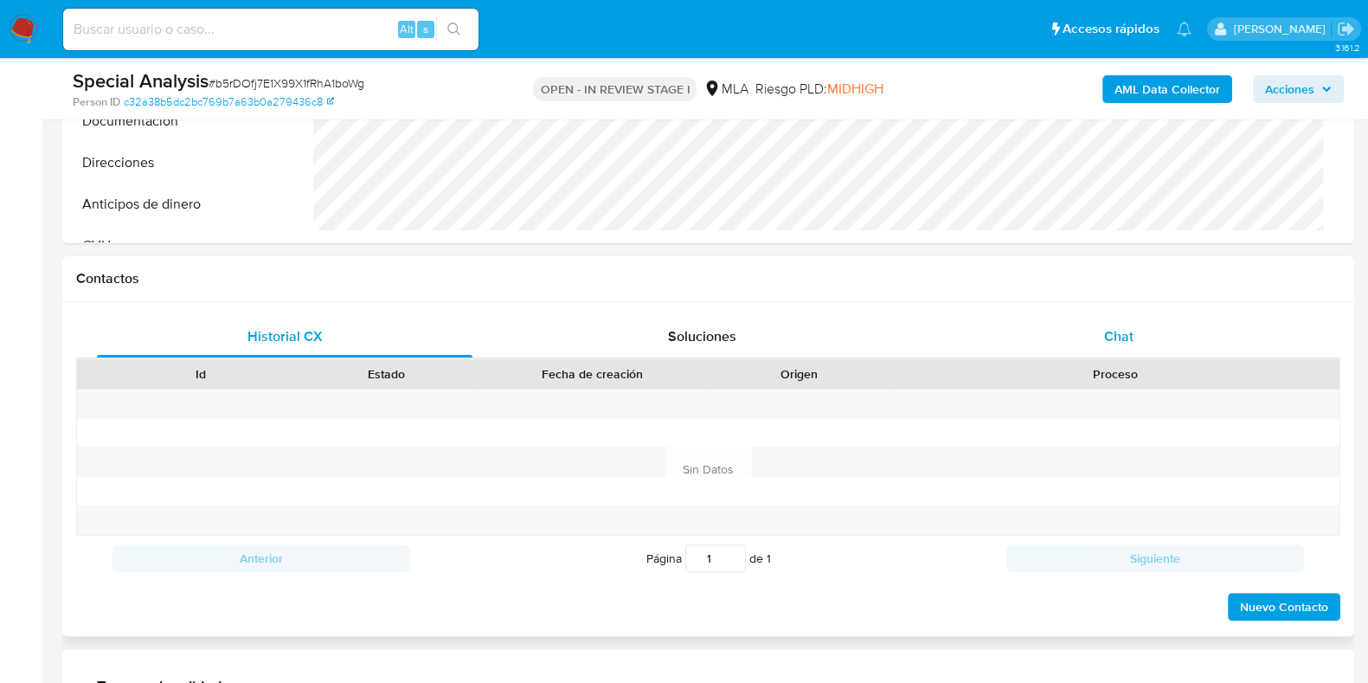
click at [1092, 335] on div "Chat" at bounding box center [1119, 337] width 376 height 42
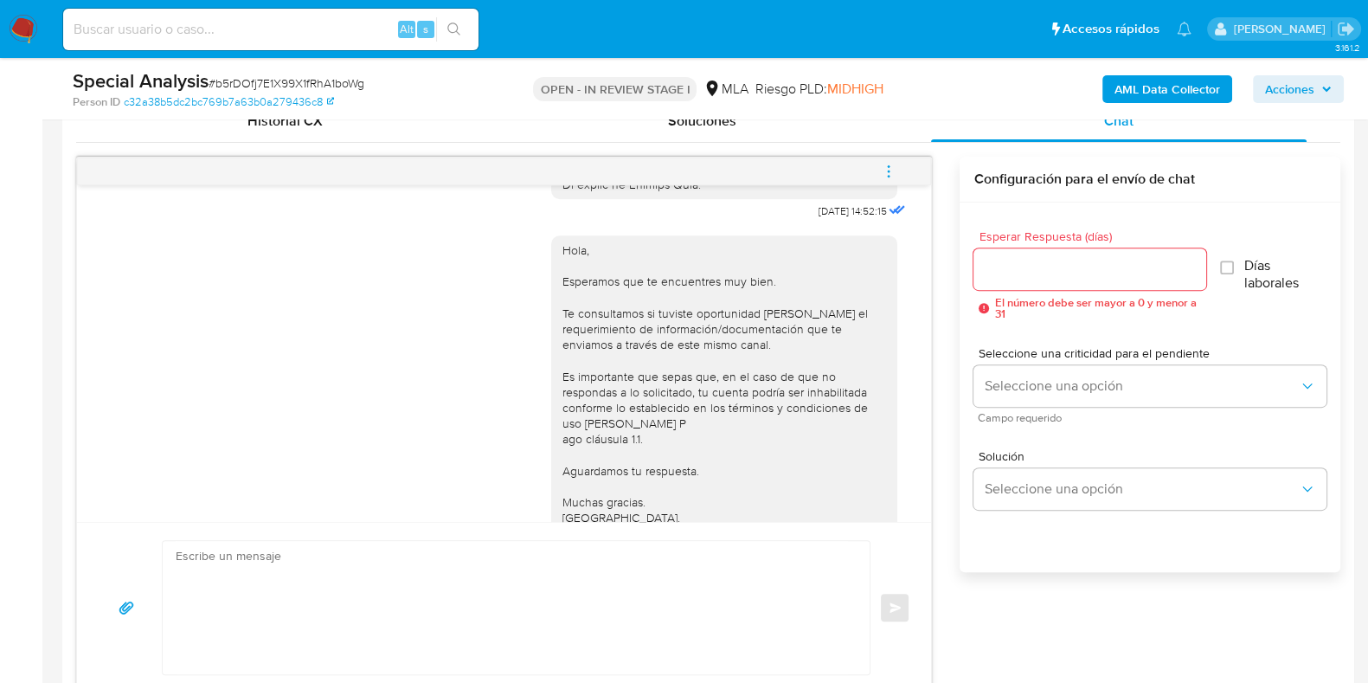
scroll to position [931, 0]
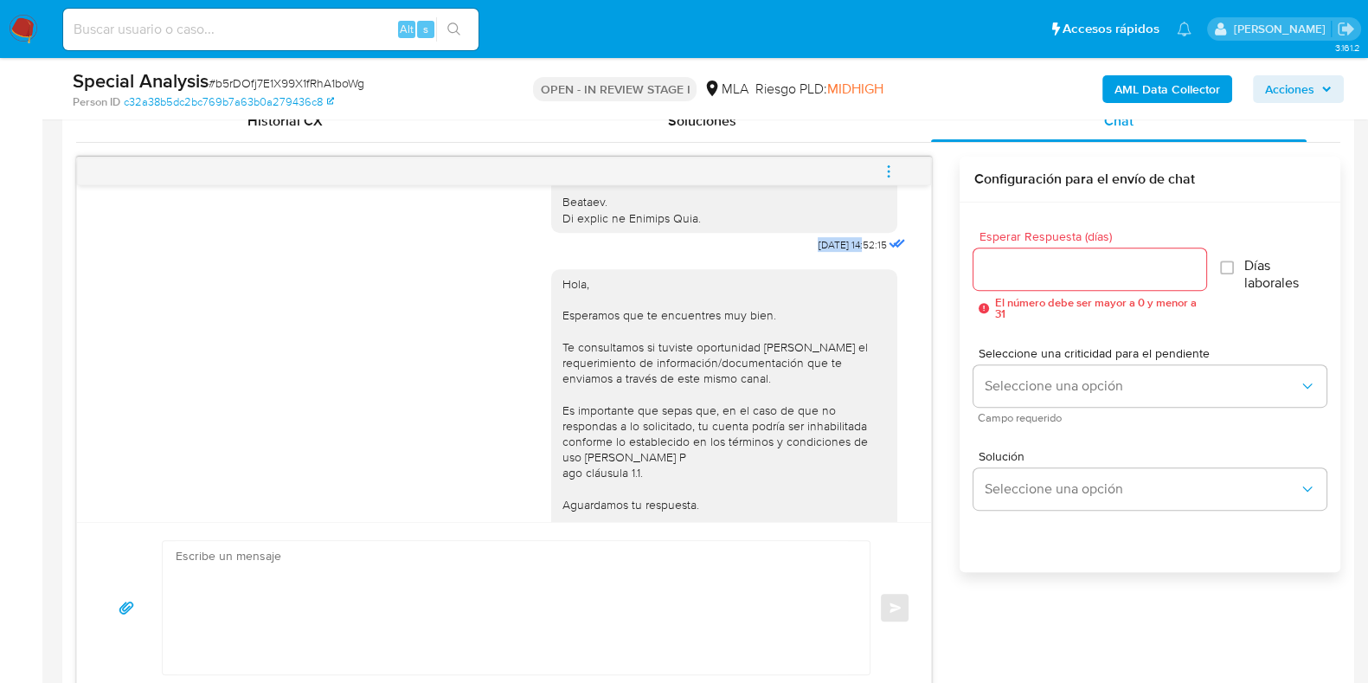
drag, startPoint x: 774, startPoint y: 247, endPoint x: 832, endPoint y: 243, distance: 58.1
copy span "[DATE]"
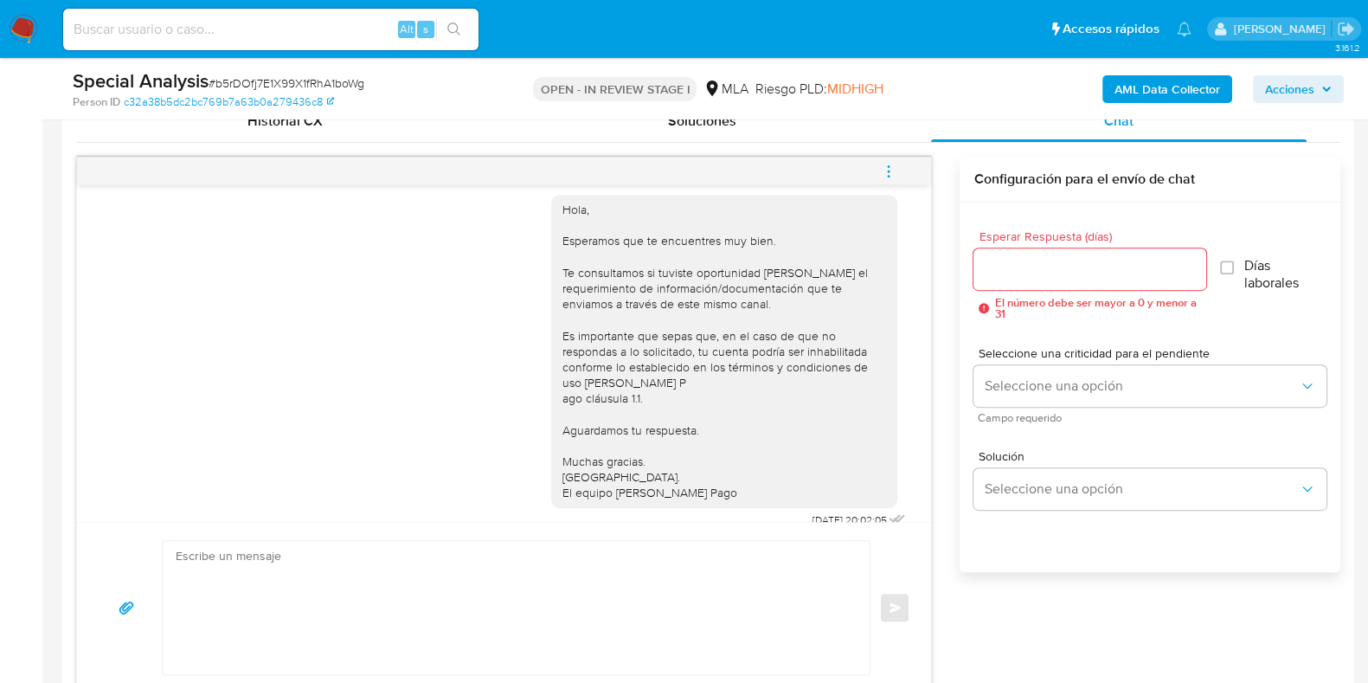
scroll to position [1039, 0]
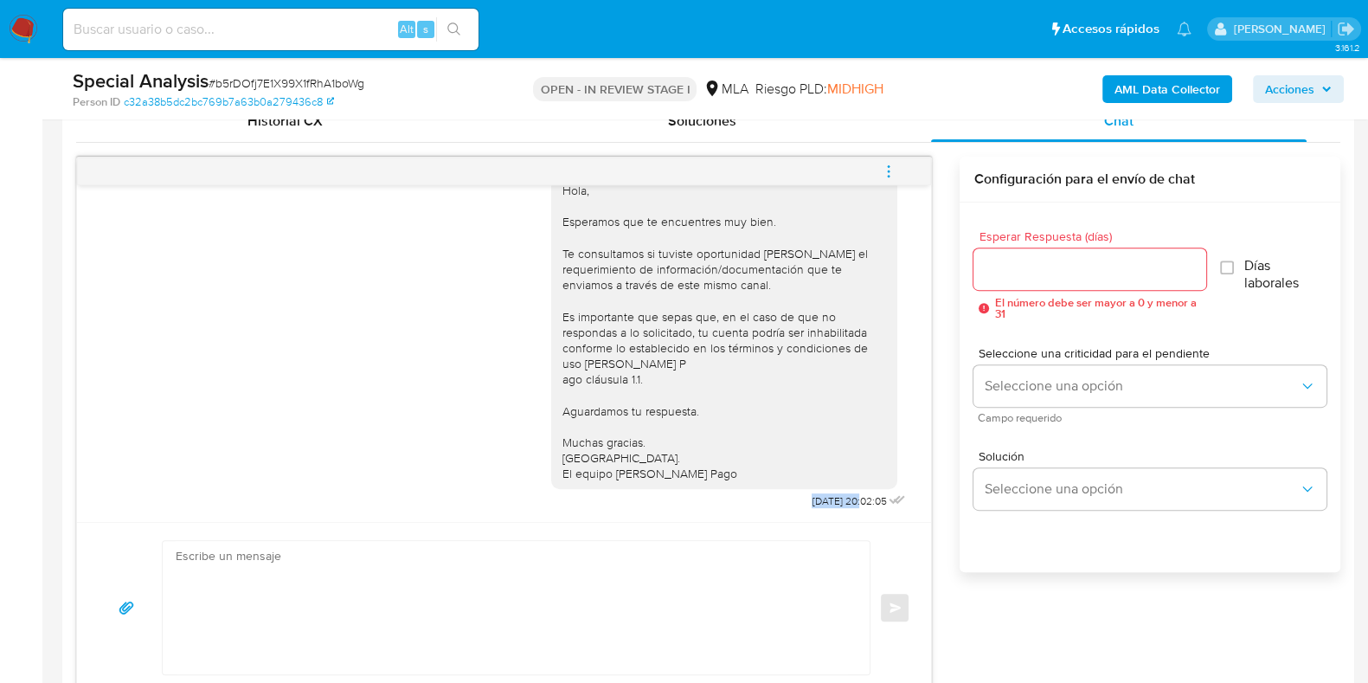
drag, startPoint x: 762, startPoint y: 497, endPoint x: 823, endPoint y: 493, distance: 61.5
click at [823, 493] on div "Hola, Esperamos que te encuentres muy bien. Te consultamos si tuviste oportunid…" at bounding box center [730, 339] width 358 height 350
copy span "[DATE]"
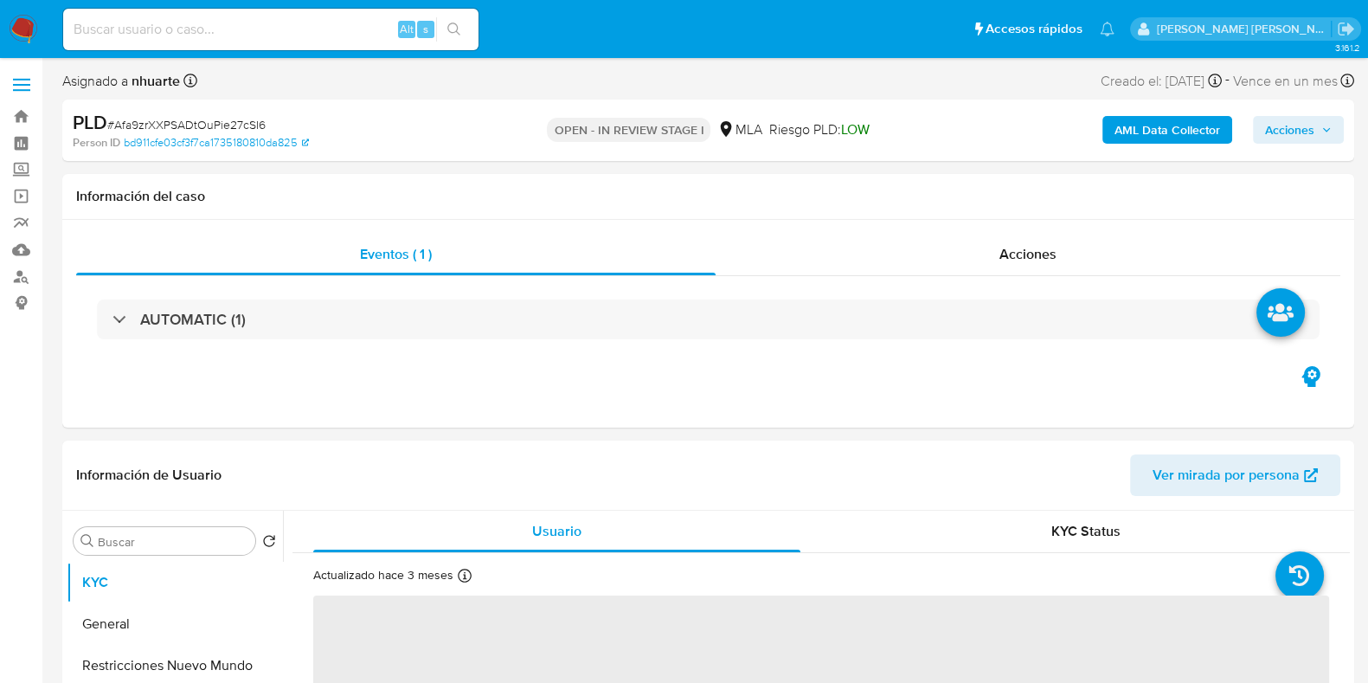
select select "10"
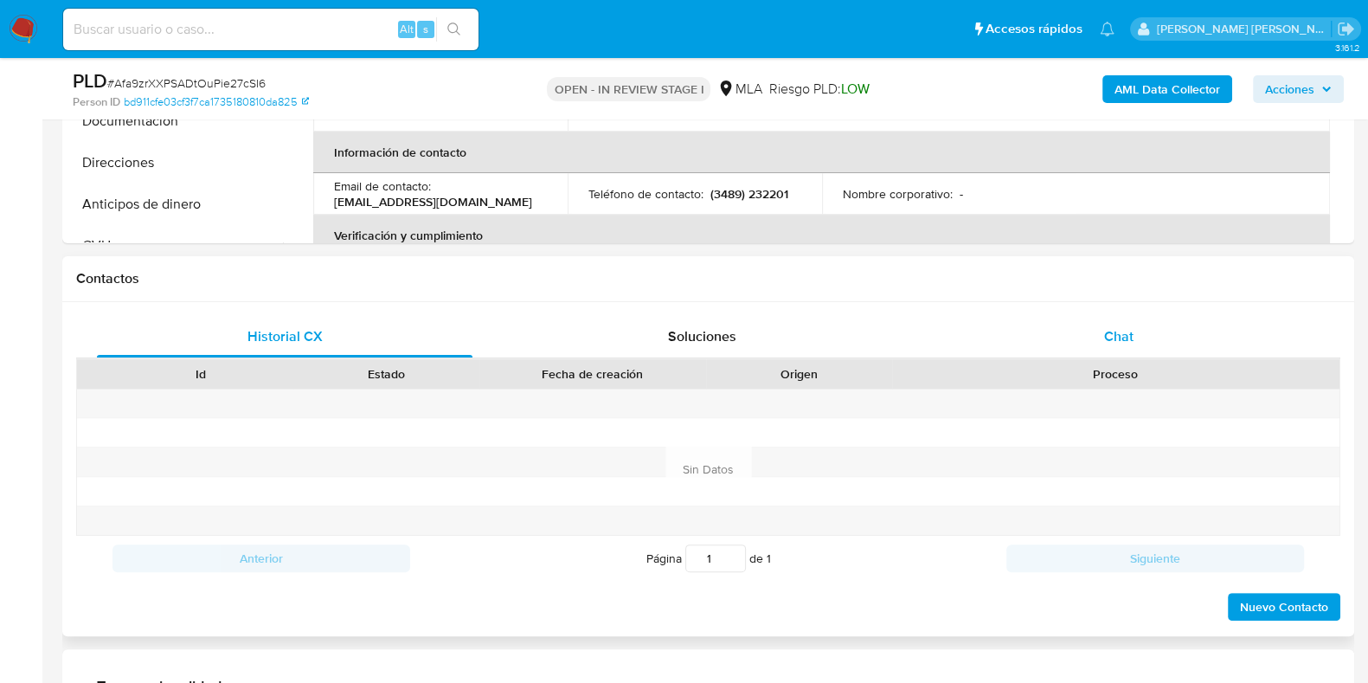
click at [1109, 334] on span "Chat" at bounding box center [1118, 336] width 29 height 20
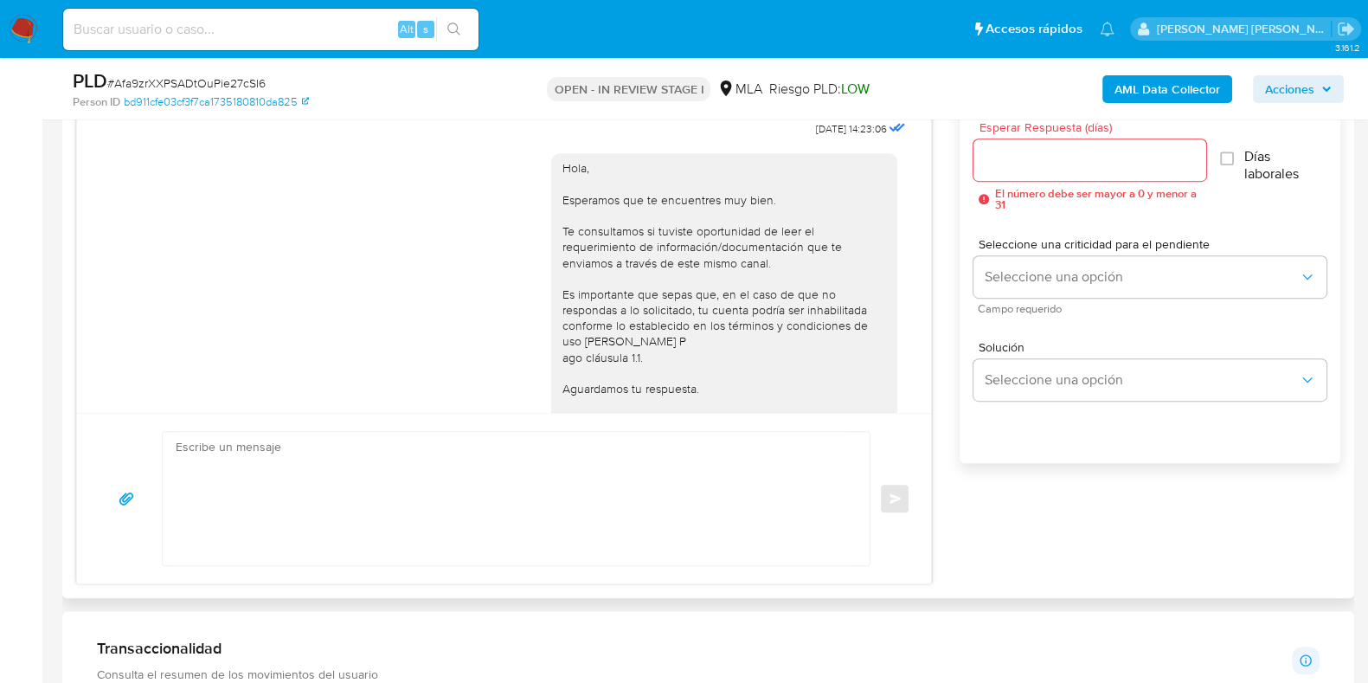
scroll to position [619, 0]
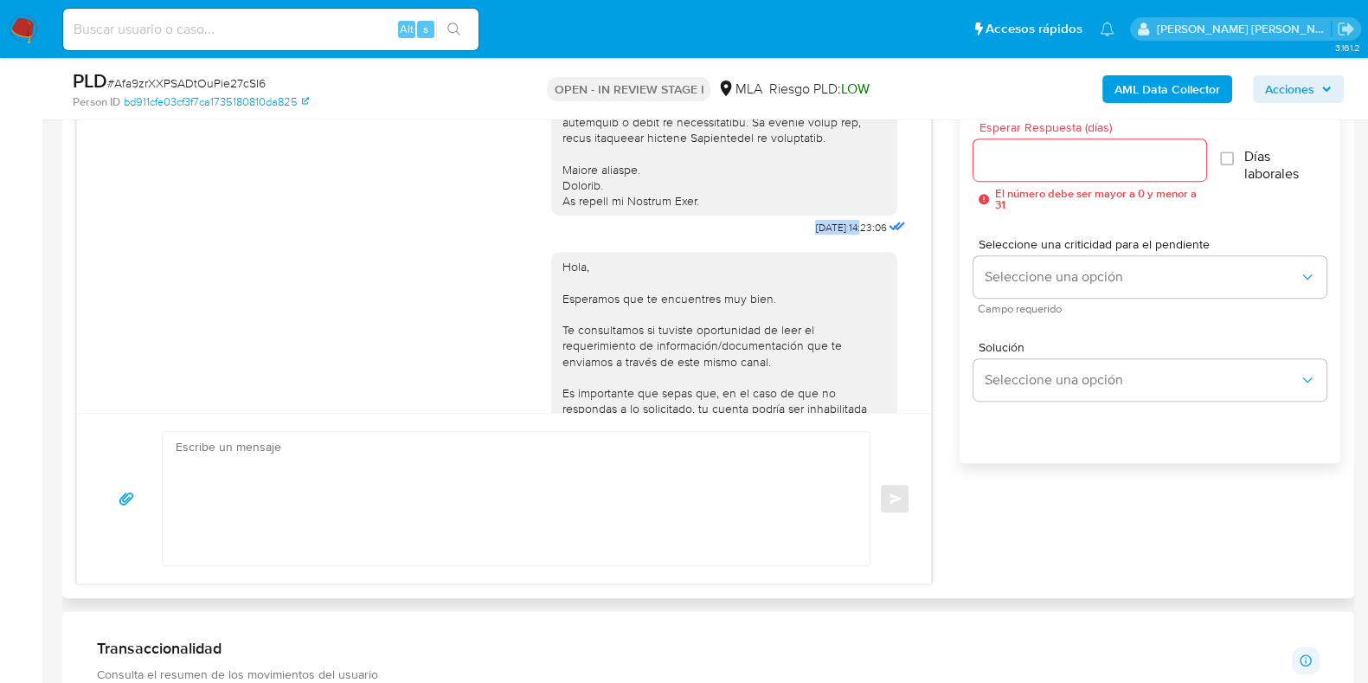
drag, startPoint x: 779, startPoint y: 241, endPoint x: 830, endPoint y: 241, distance: 51.1
click at [830, 235] on span "17/09/2025 14:23:06" at bounding box center [850, 228] width 71 height 14
copy span "17/09/2025"
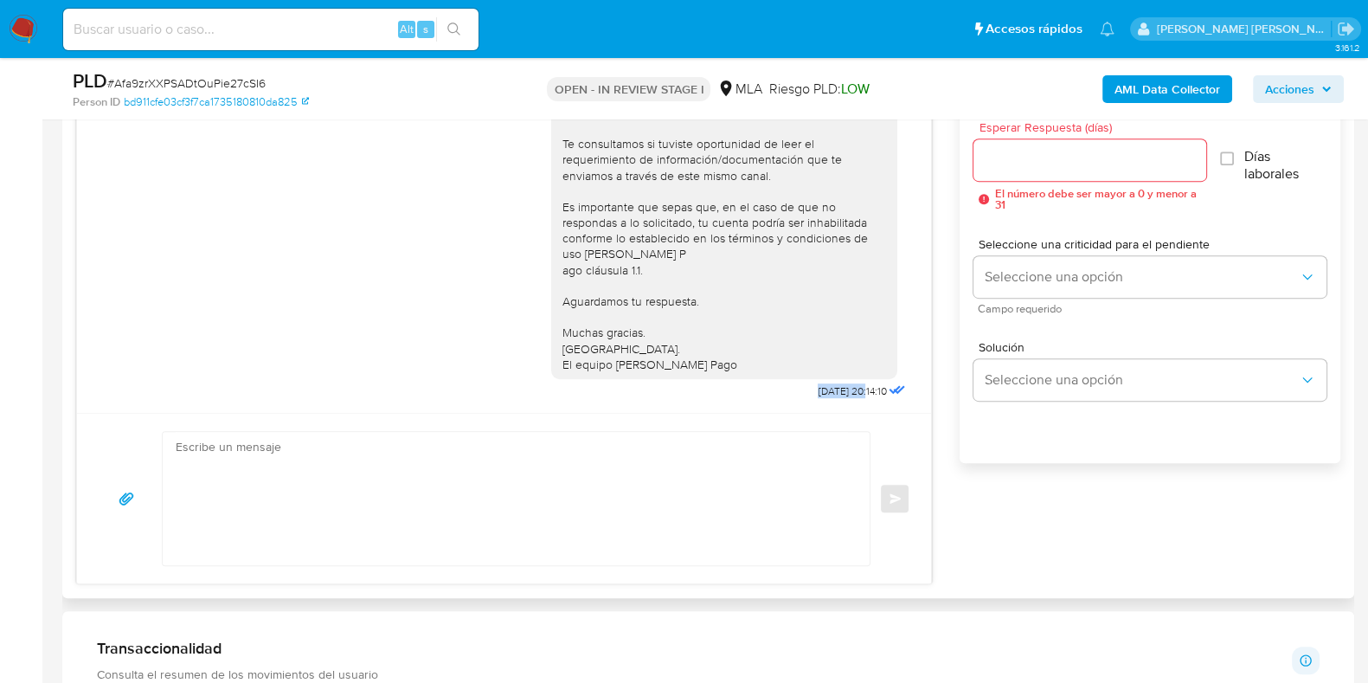
drag, startPoint x: 777, startPoint y: 395, endPoint x: 830, endPoint y: 393, distance: 52.8
click at [830, 393] on span "22/09/2025 20:14:10" at bounding box center [852, 391] width 68 height 14
copy span "22/09/2025"
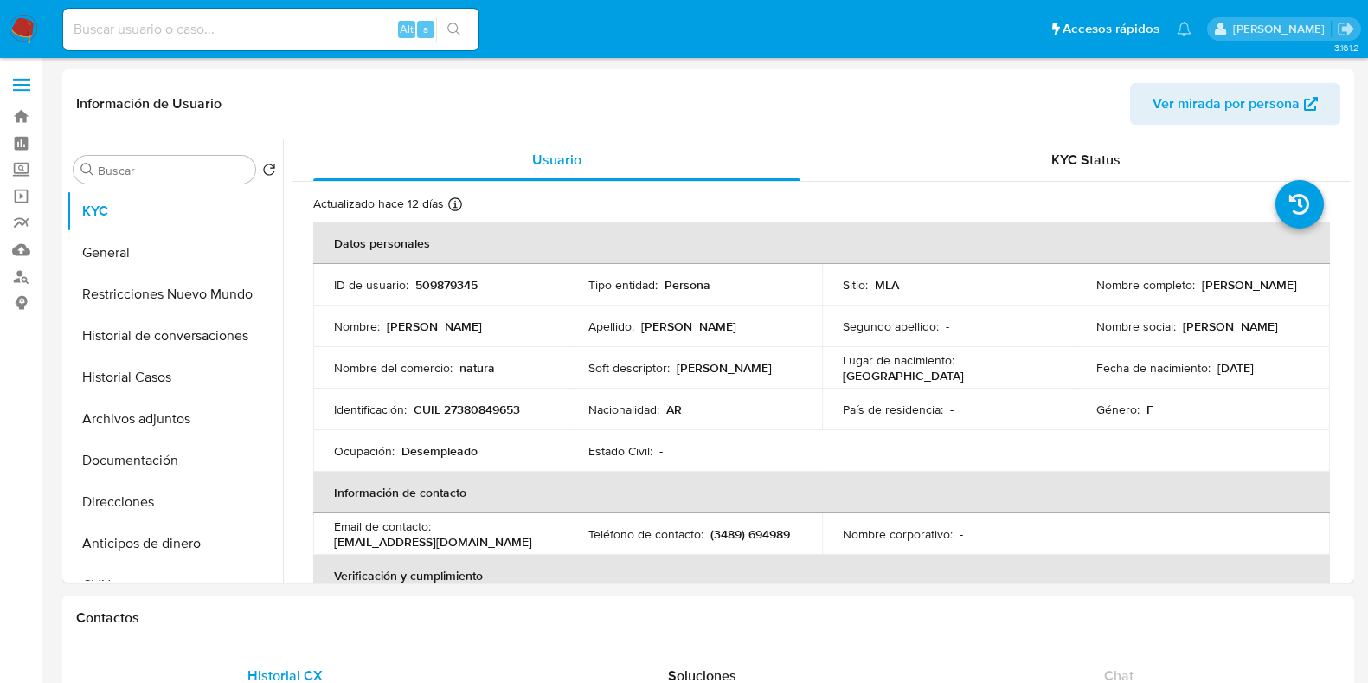
select select "10"
drag, startPoint x: 1198, startPoint y: 279, endPoint x: 1294, endPoint y: 274, distance: 96.2
click at [1294, 274] on td "Nombre completo : Marianela Sturtz" at bounding box center [1203, 285] width 254 height 42
click at [487, 406] on p "CUIL 27380849653" at bounding box center [467, 410] width 106 height 16
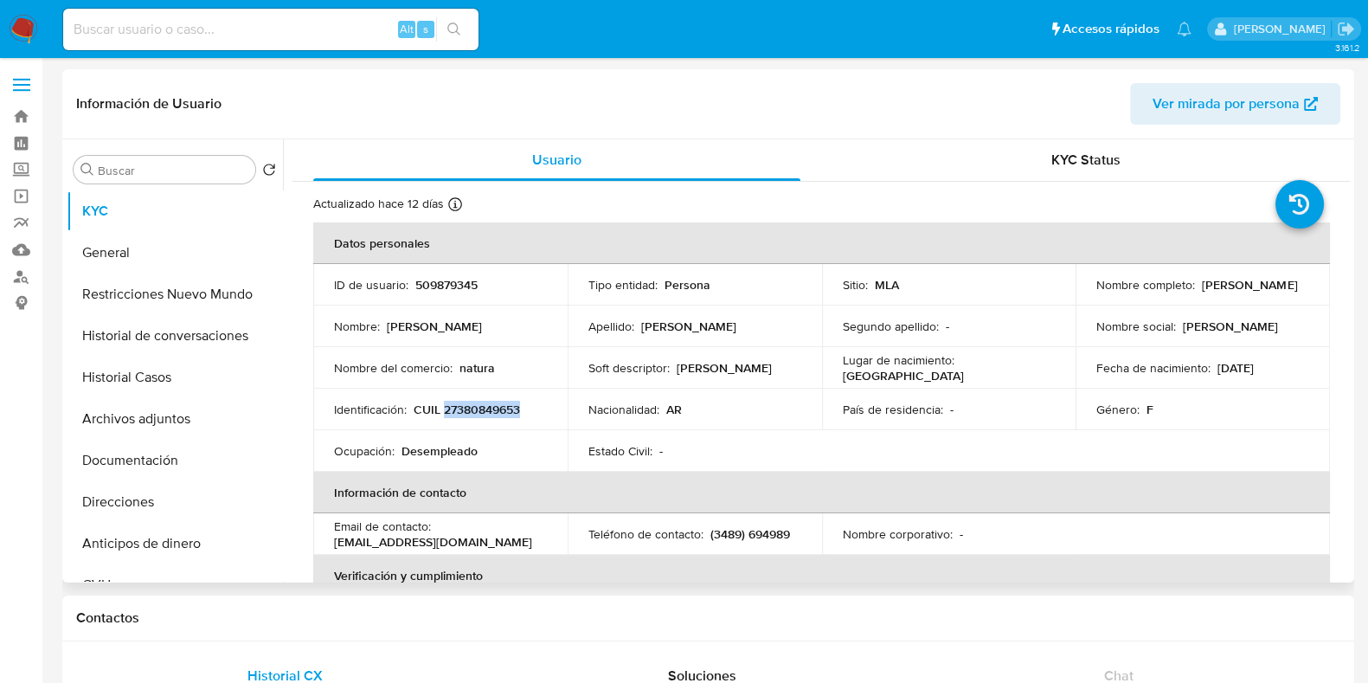
copy p "27380849653"
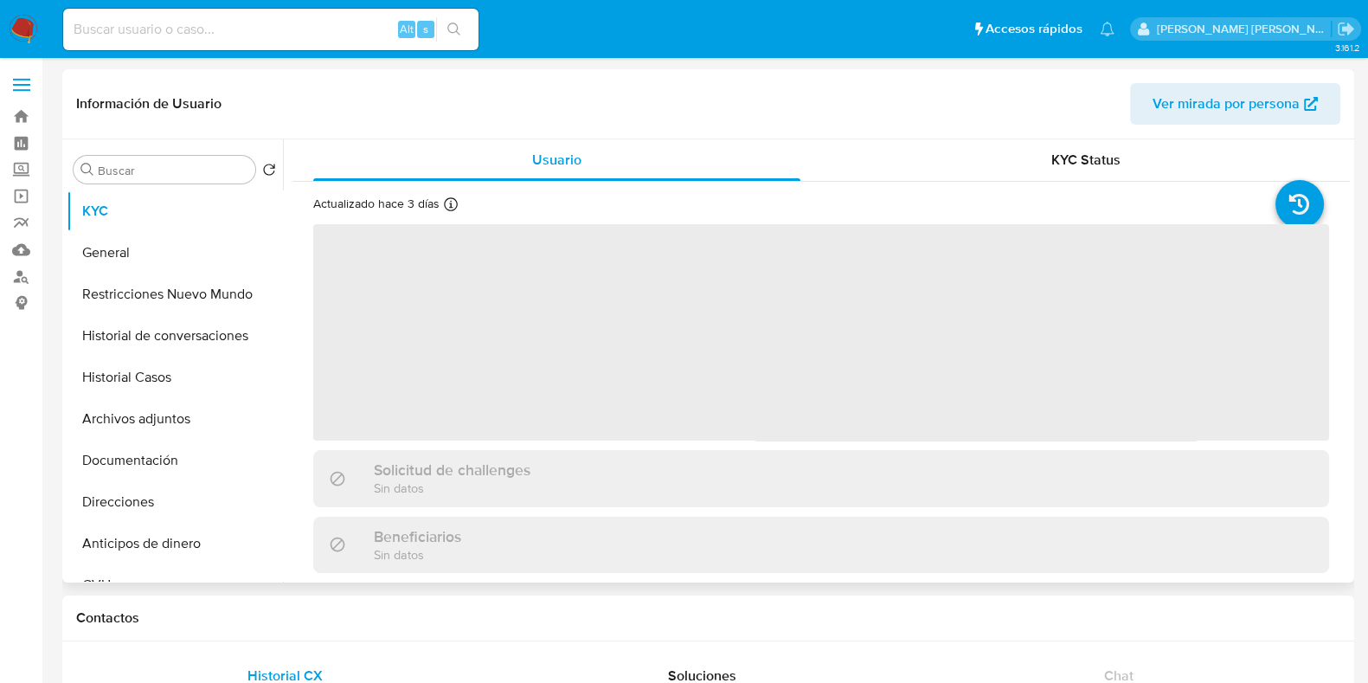
select select "10"
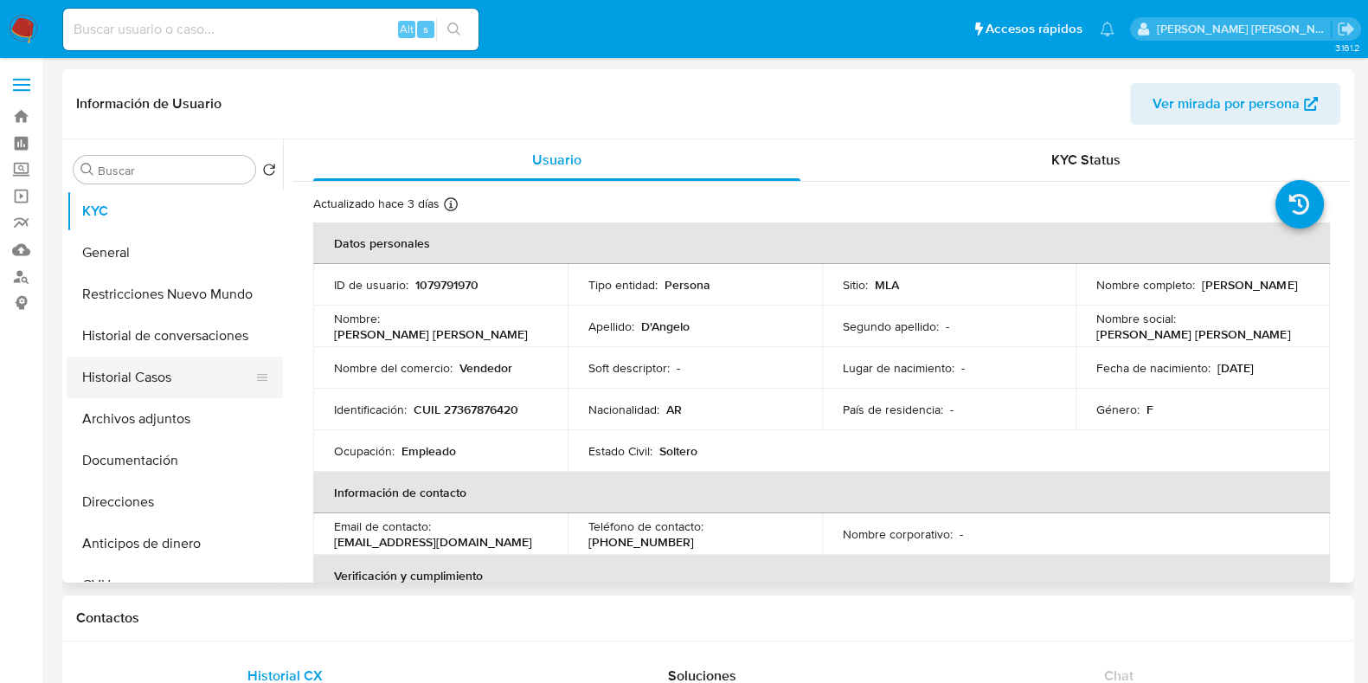
click at [176, 389] on button "Historial Casos" at bounding box center [168, 378] width 202 height 42
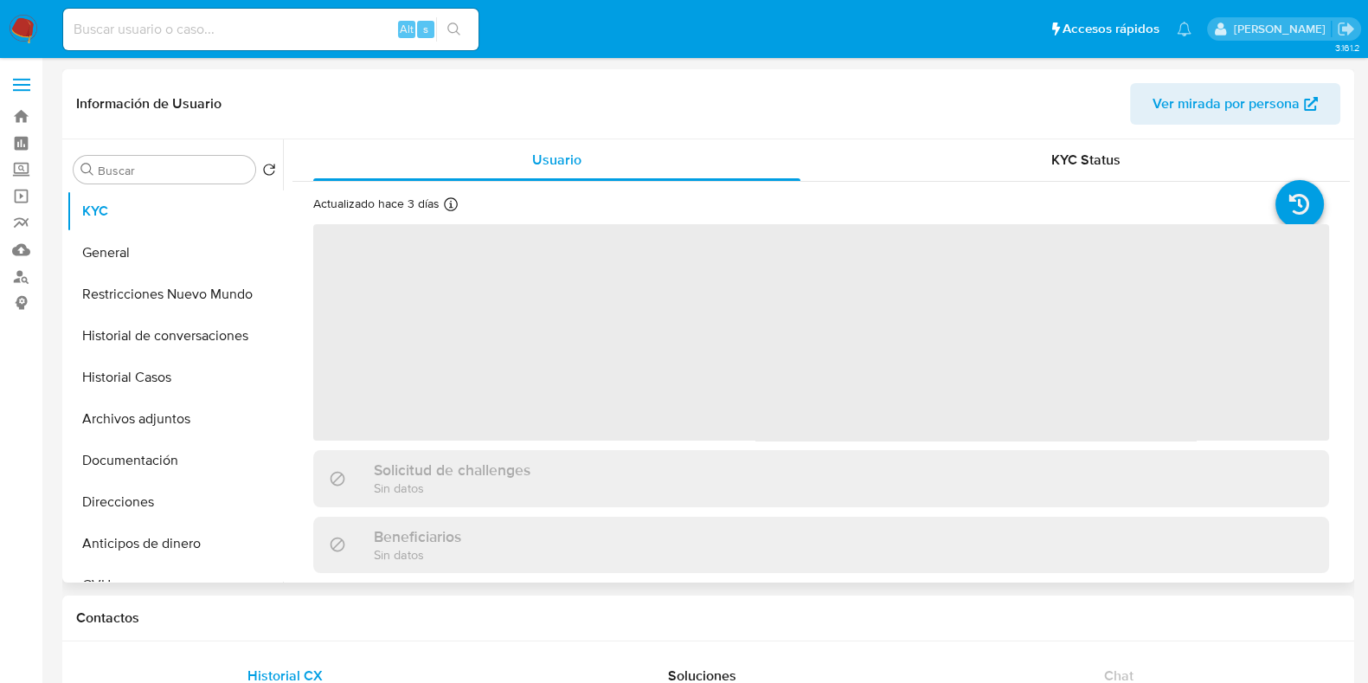
select select "10"
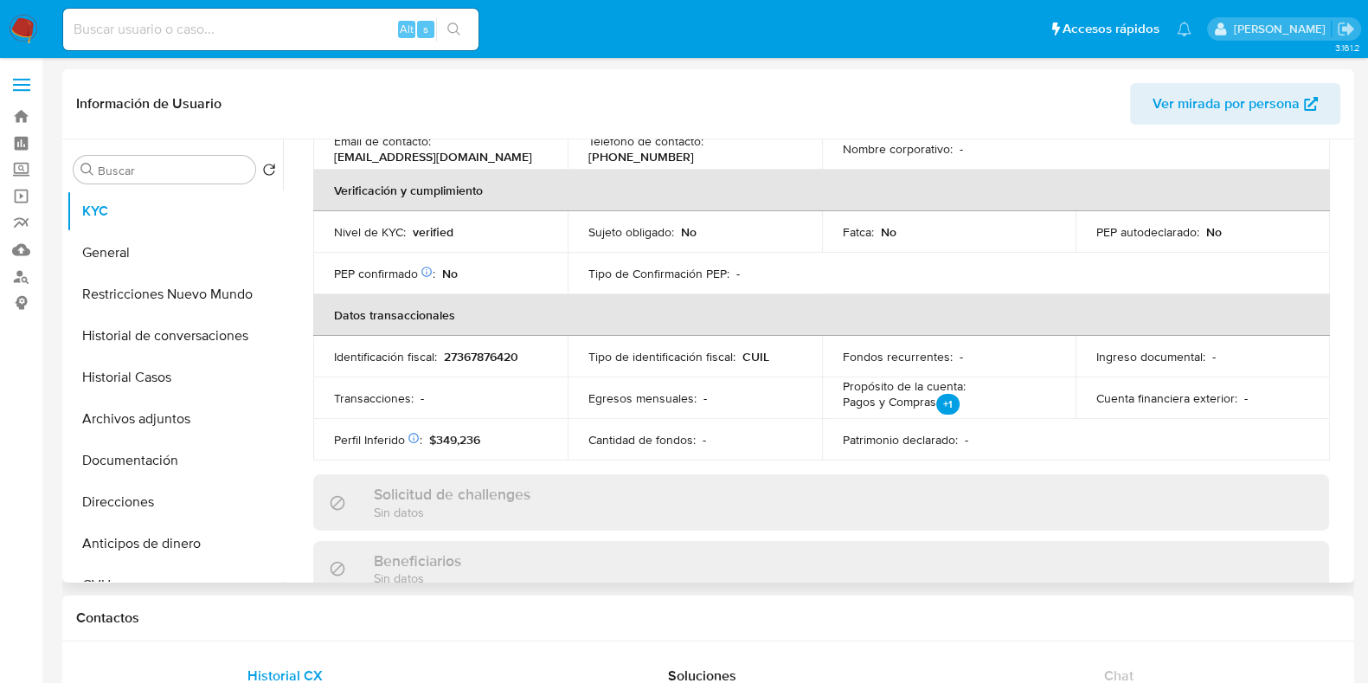
scroll to position [169, 0]
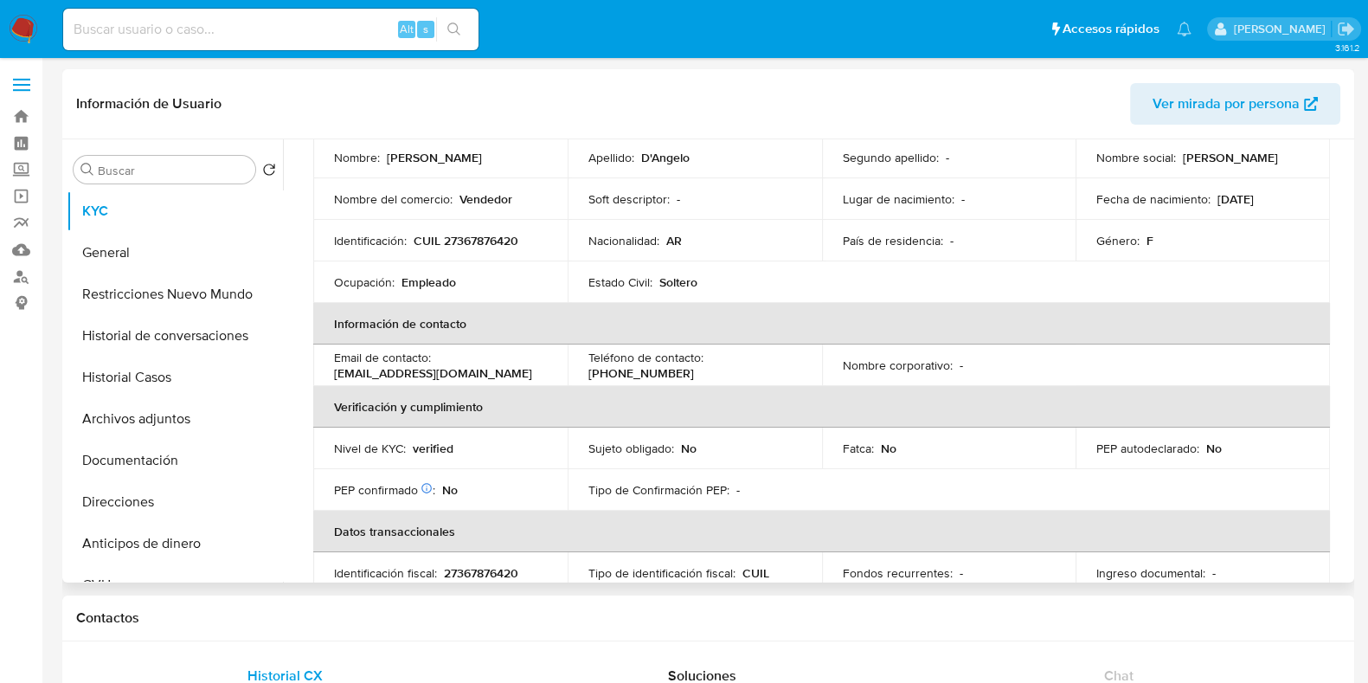
click at [694, 365] on p "[PHONE_NUMBER]" at bounding box center [641, 373] width 106 height 16
copy p "54916547"
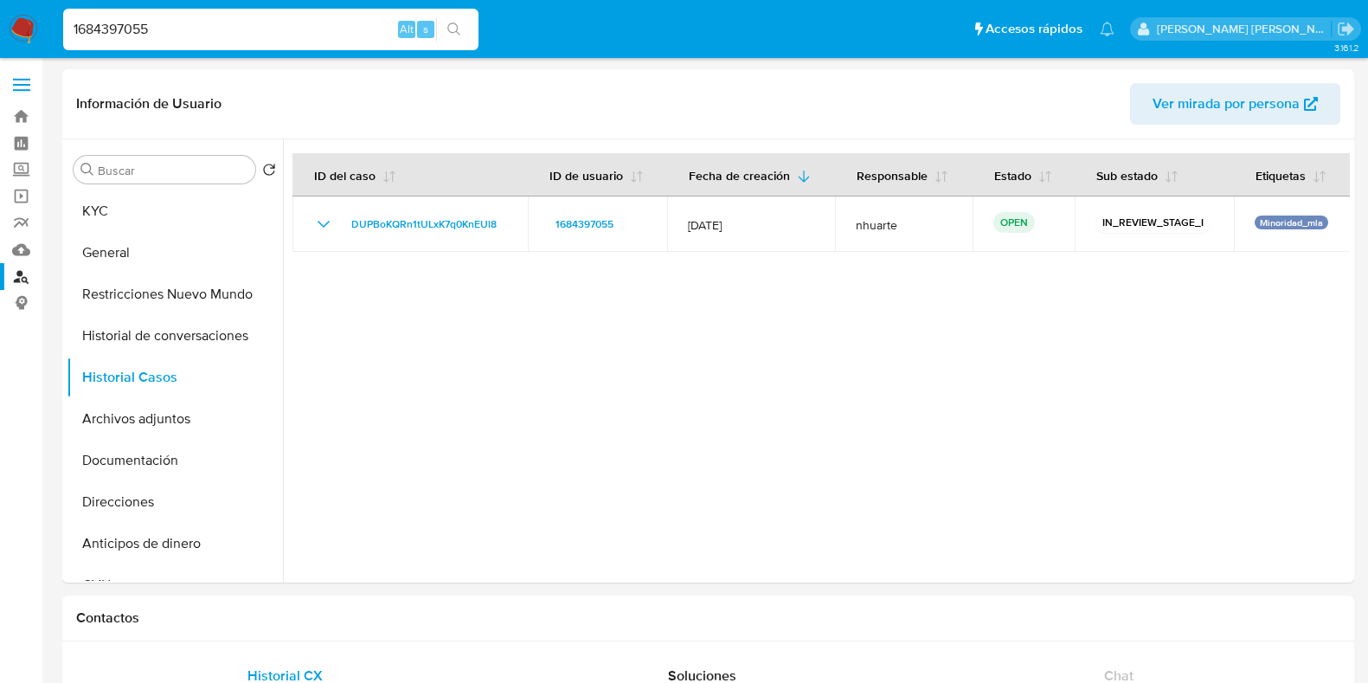
select select "10"
drag, startPoint x: 179, startPoint y: 29, endPoint x: 42, endPoint y: 27, distance: 137.6
click at [42, 27] on nav "Pausado Ver notificaciones 1684397055 Alt s Accesos rápidos Presiona las siguie…" at bounding box center [684, 29] width 1368 height 58
paste input "2081408773"
type input "2081408773"
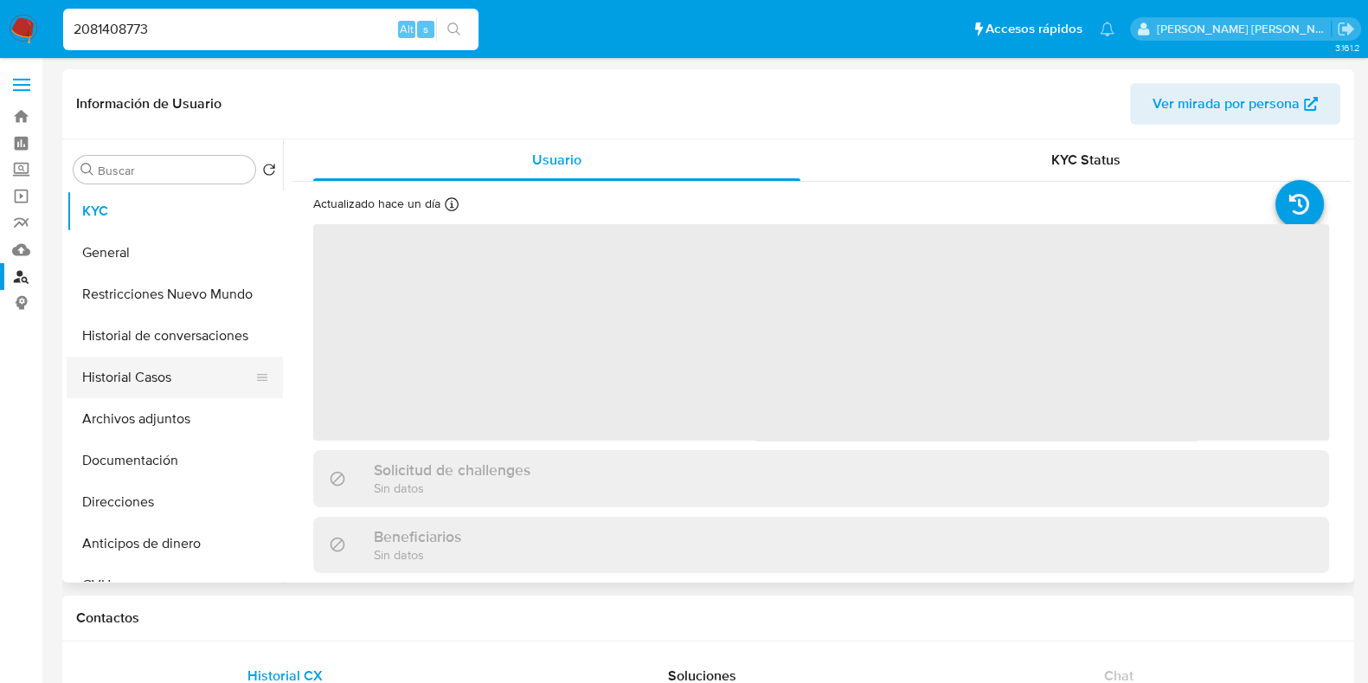
select select "10"
click at [120, 389] on button "Historial Casos" at bounding box center [168, 378] width 202 height 42
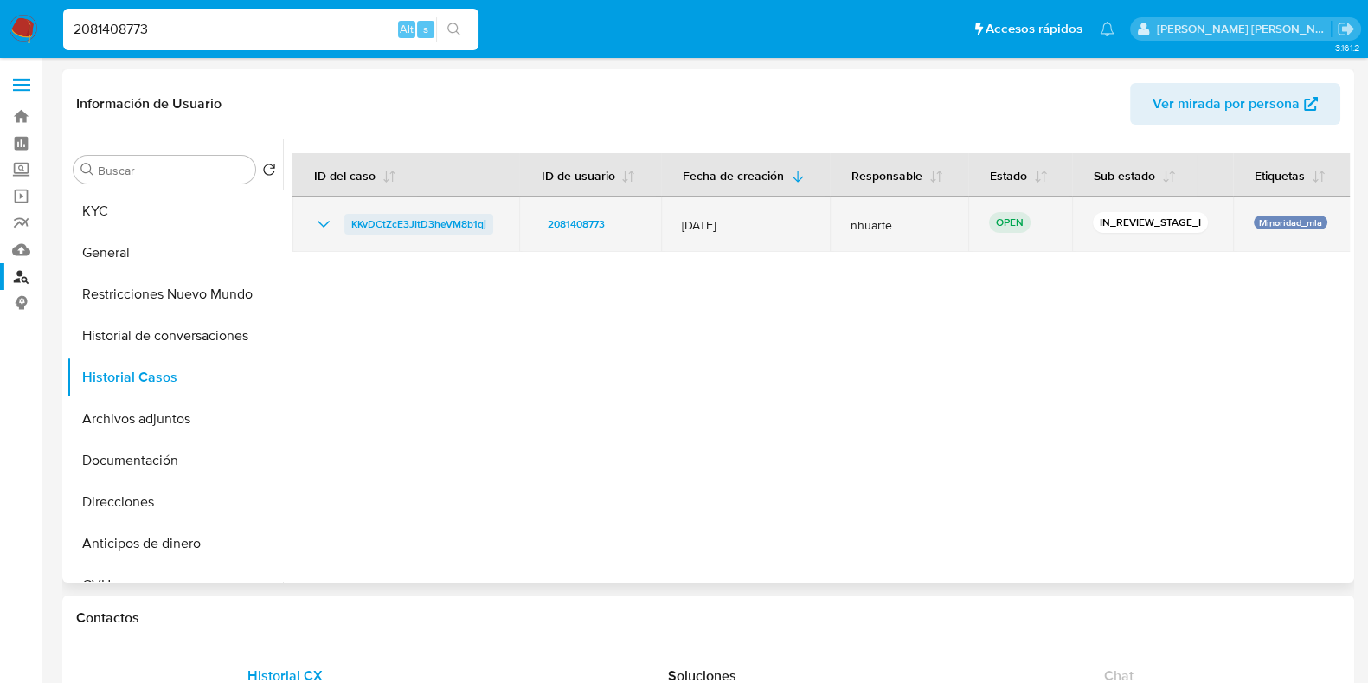
click at [421, 220] on span "KKvDCtZcE3JItD3heVM8b1qj" at bounding box center [418, 224] width 135 height 21
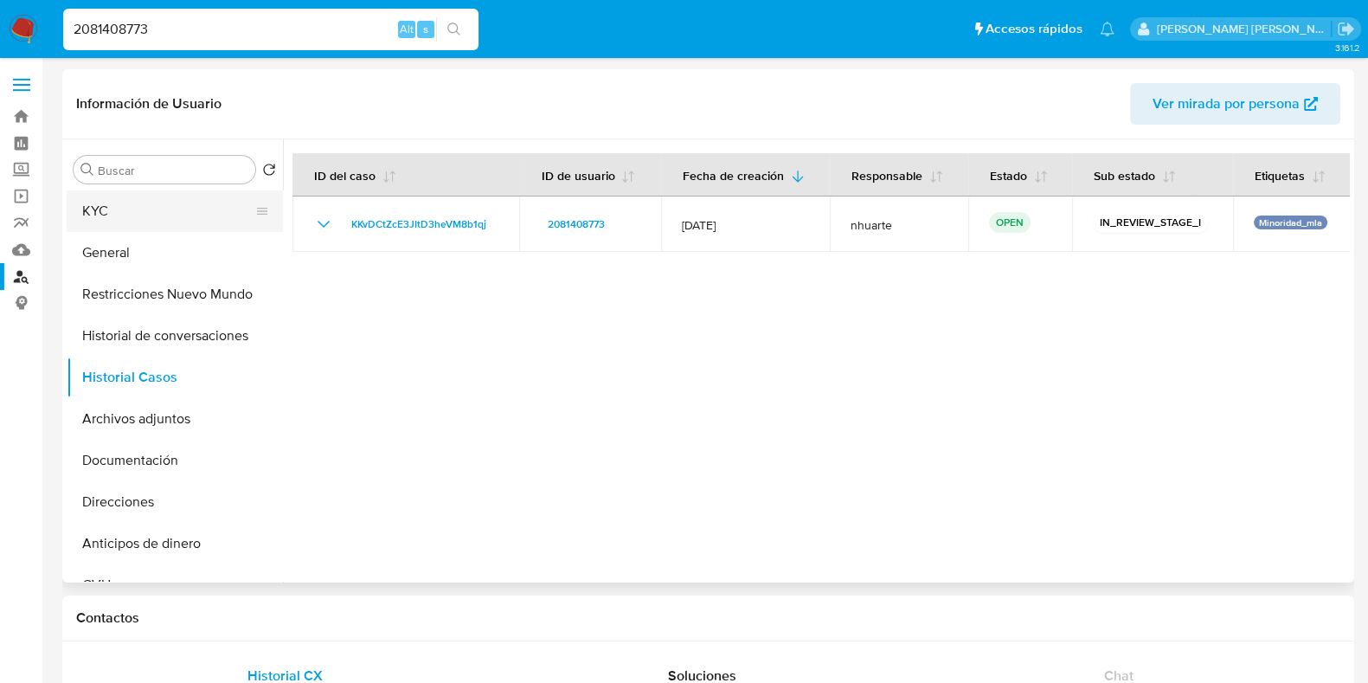
click at [138, 210] on button "KYC" at bounding box center [168, 211] width 202 height 42
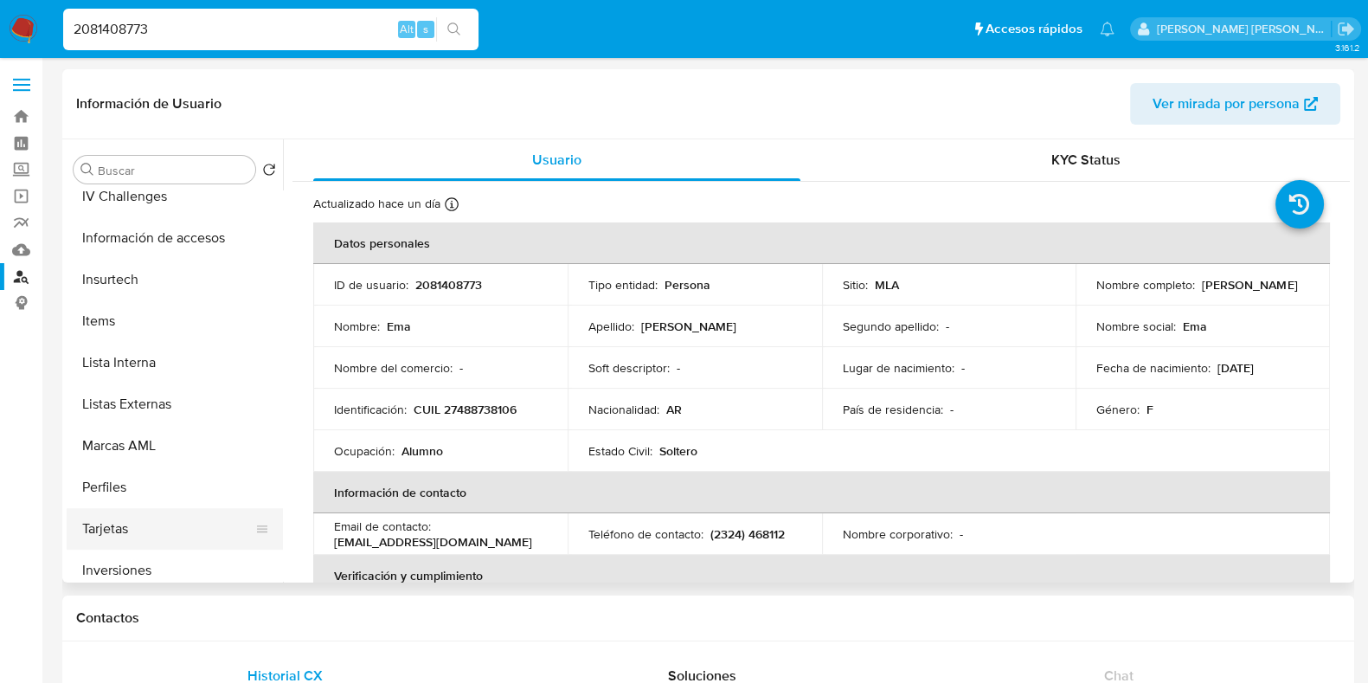
scroll to position [897, 0]
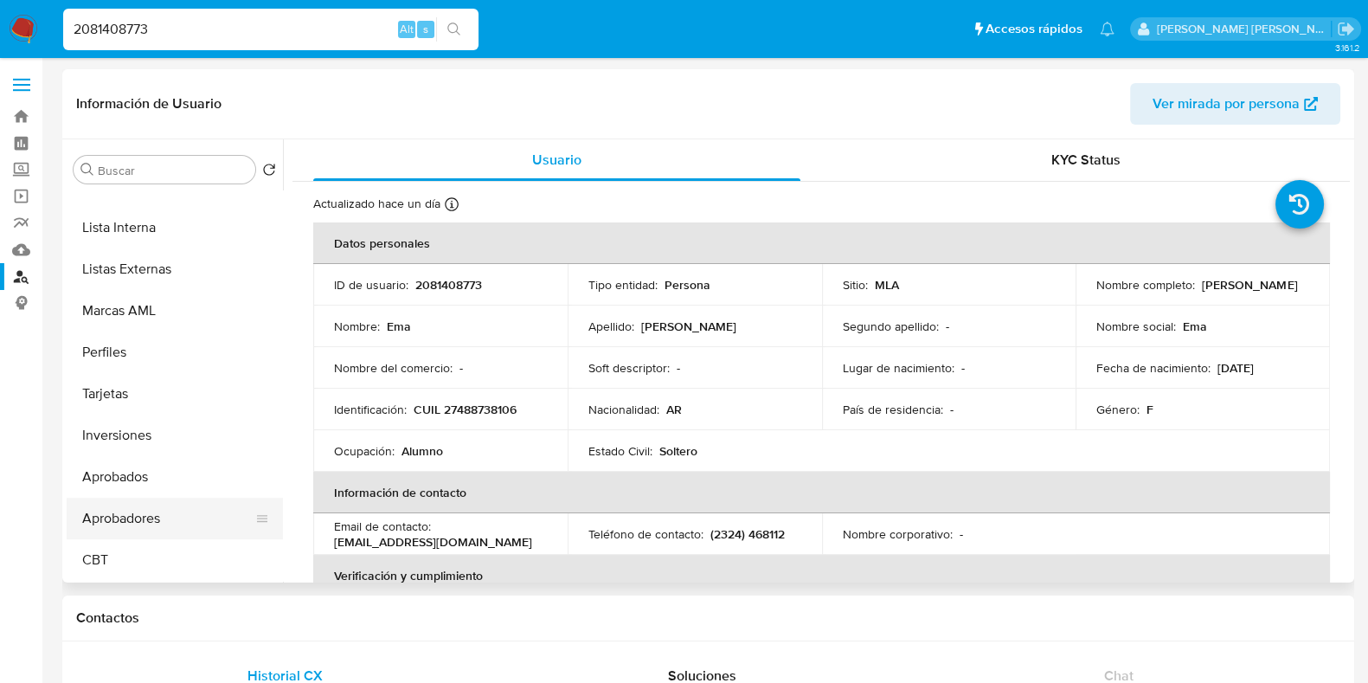
click at [147, 519] on button "Aprobadores" at bounding box center [168, 519] width 202 height 42
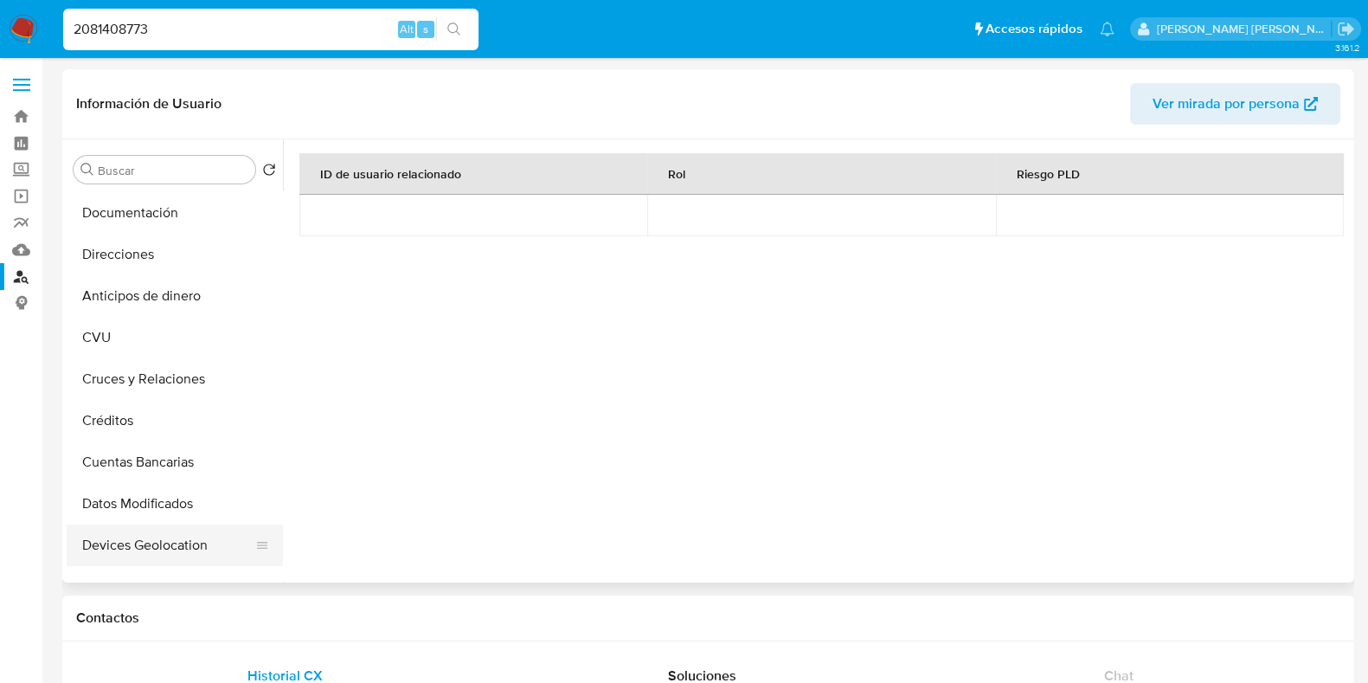
scroll to position [0, 0]
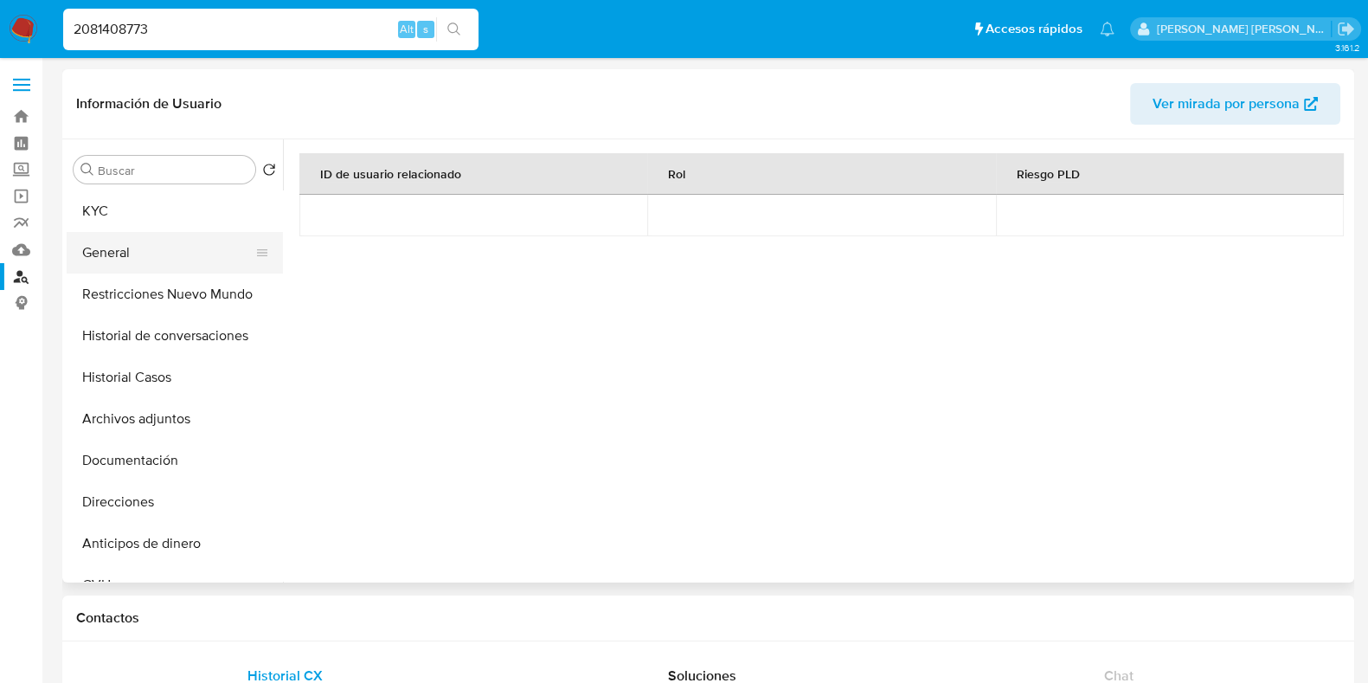
click at [160, 239] on button "General" at bounding box center [168, 253] width 202 height 42
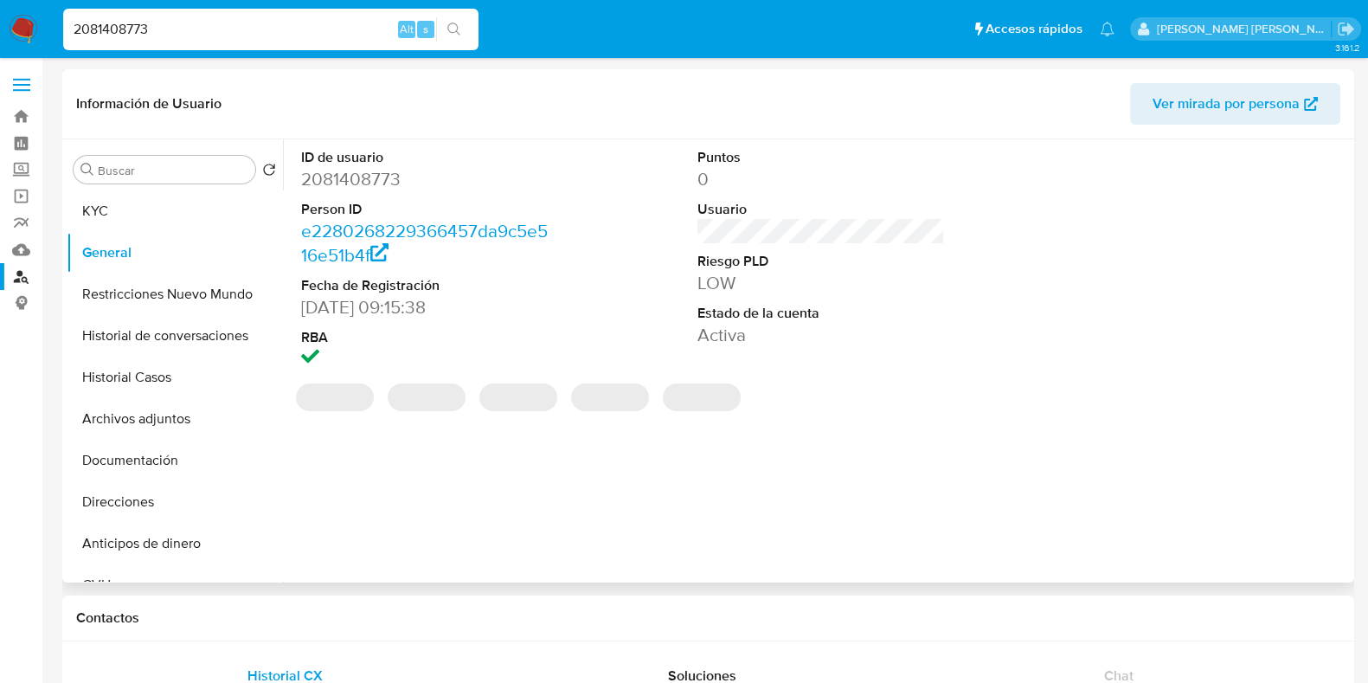
click at [368, 180] on dd "2081408773" at bounding box center [424, 179] width 247 height 24
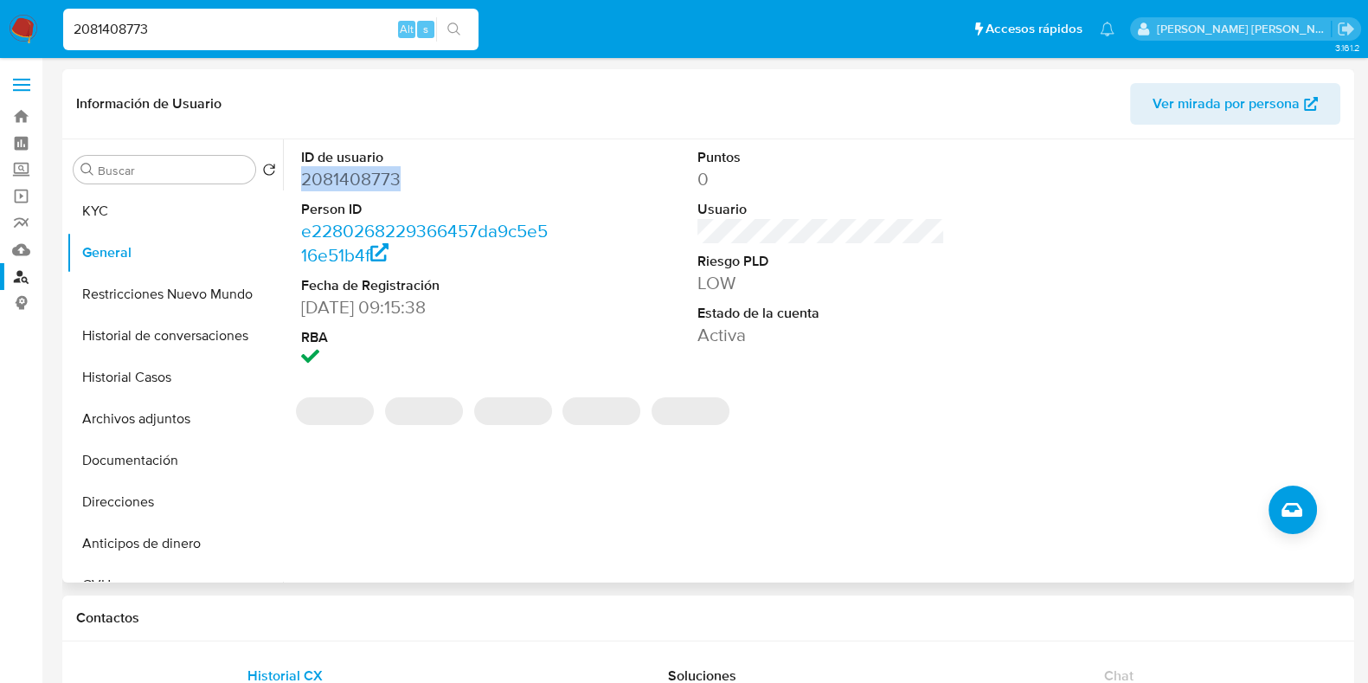
copy dd "2081408773"
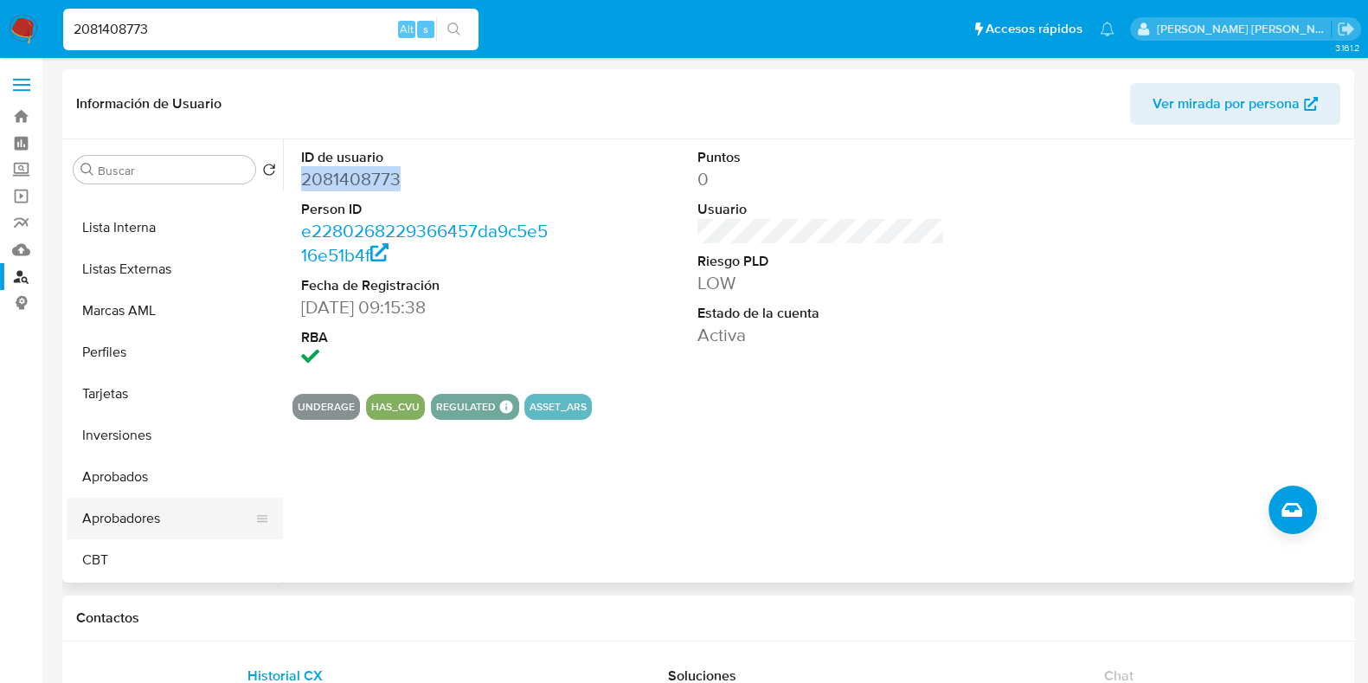
scroll to position [897, 0]
click at [160, 507] on button "Aprobadores" at bounding box center [168, 519] width 202 height 42
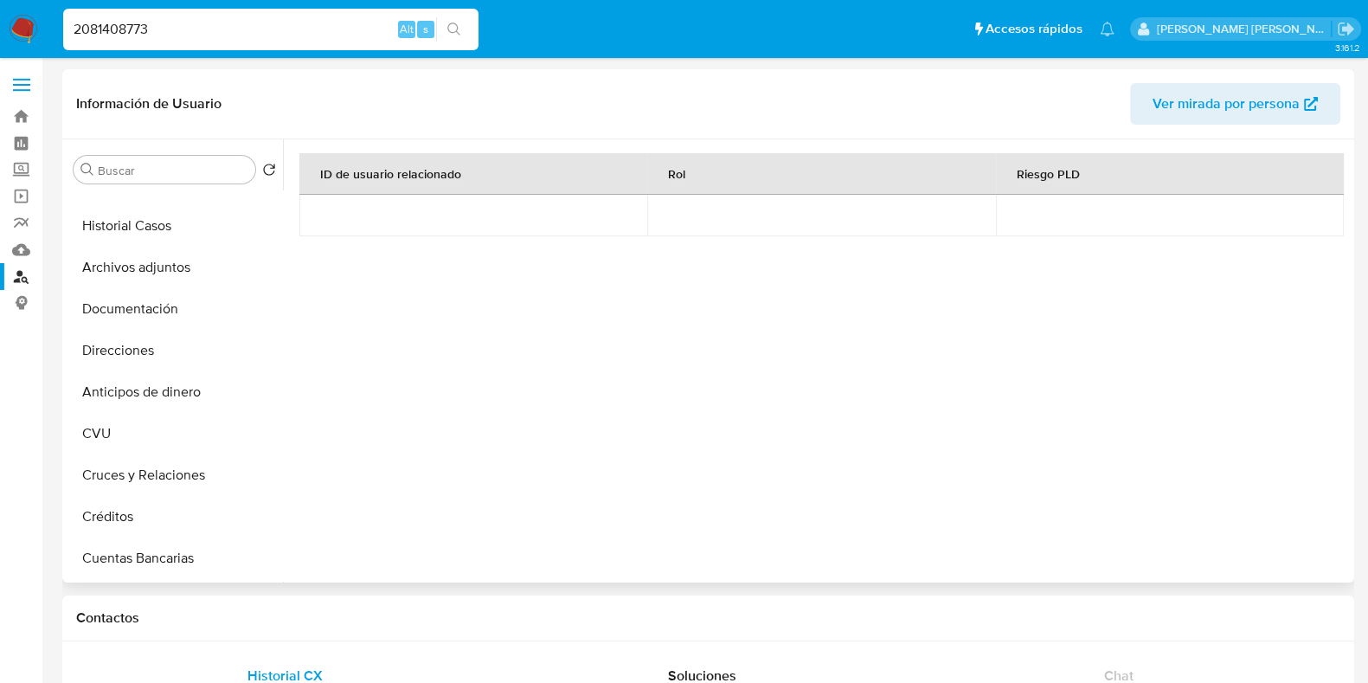
scroll to position [0, 0]
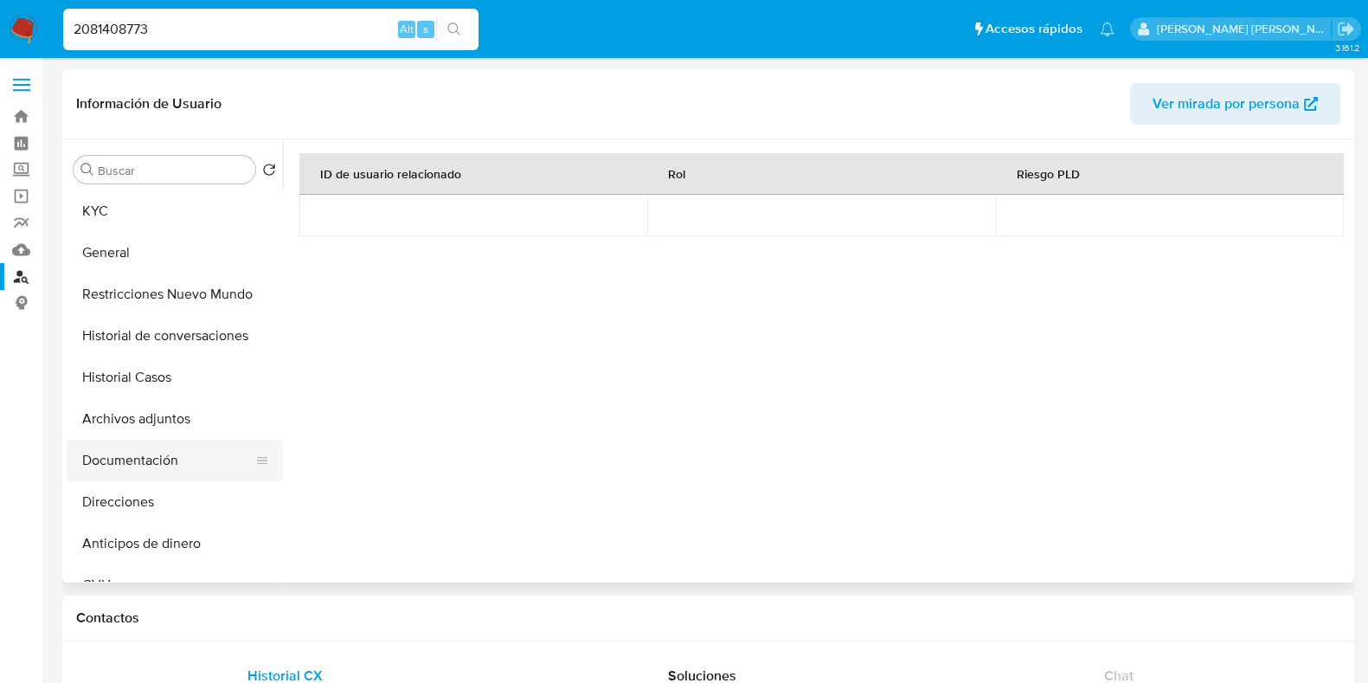
click at [177, 465] on button "Documentación" at bounding box center [168, 461] width 202 height 42
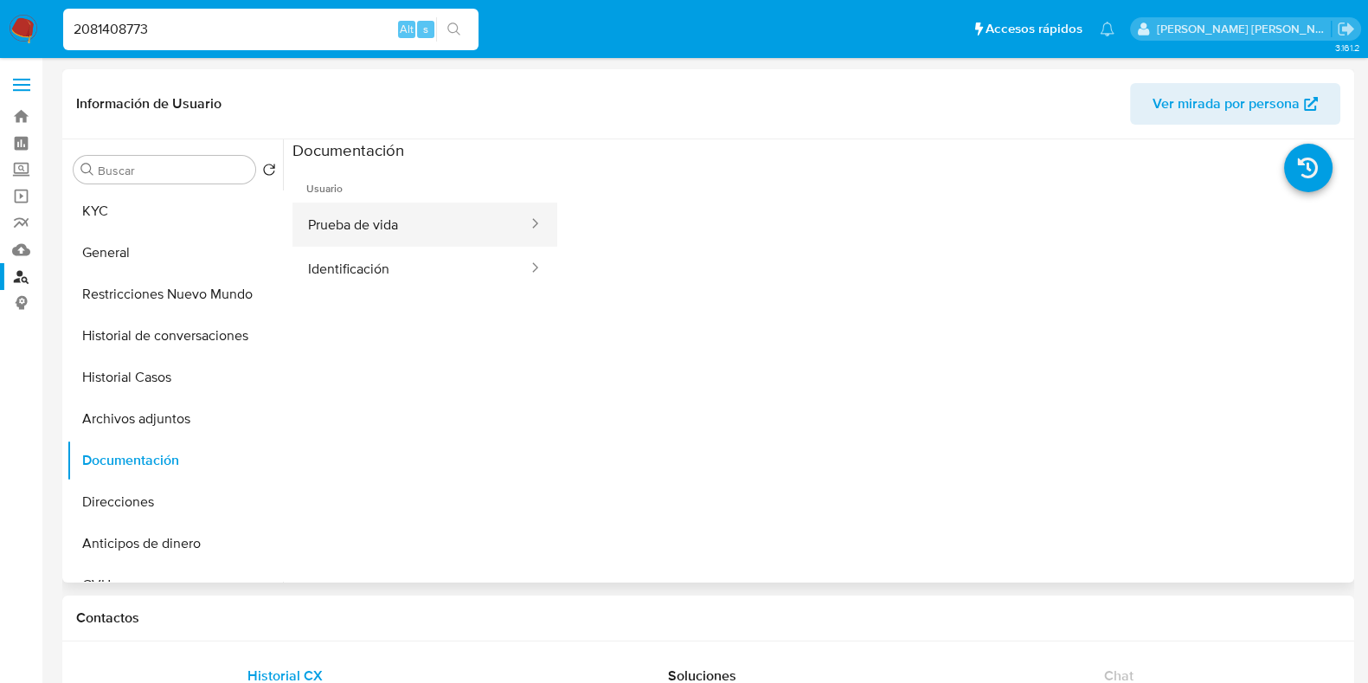
click at [424, 242] on button "Prueba de vida" at bounding box center [410, 224] width 237 height 44
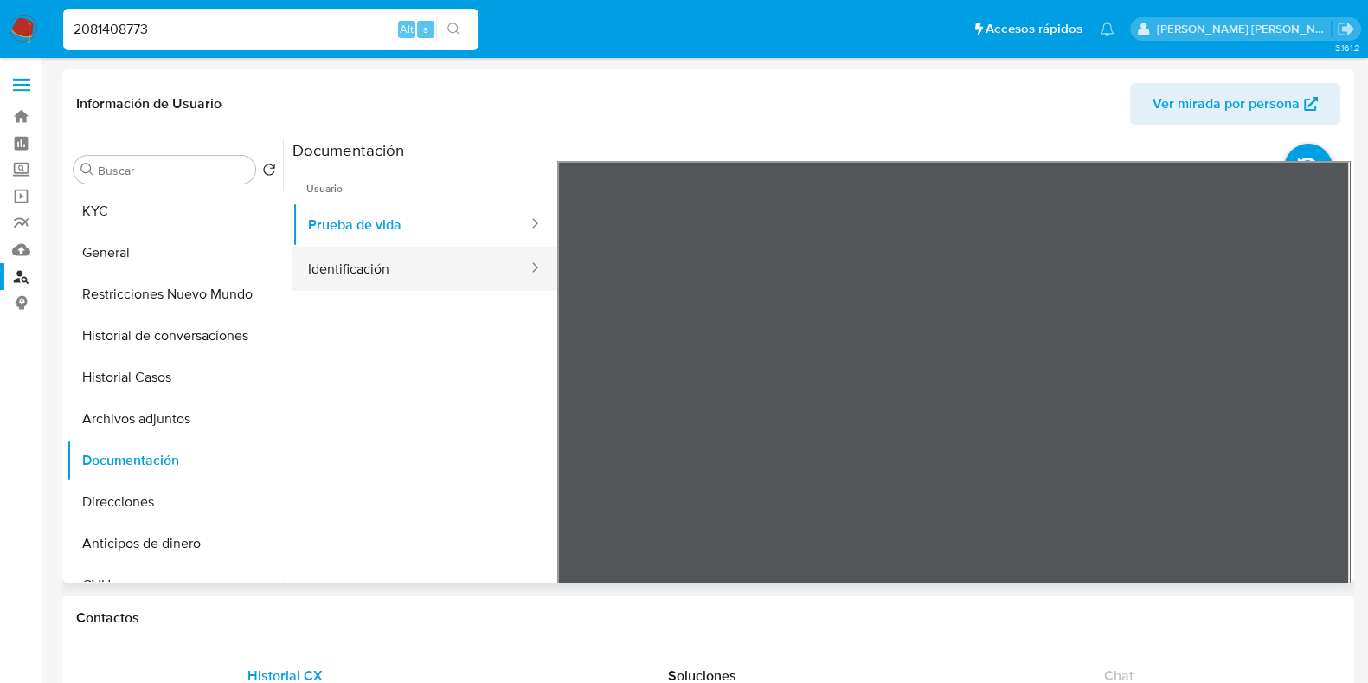
click at [398, 269] on button "Identificación" at bounding box center [410, 269] width 237 height 44
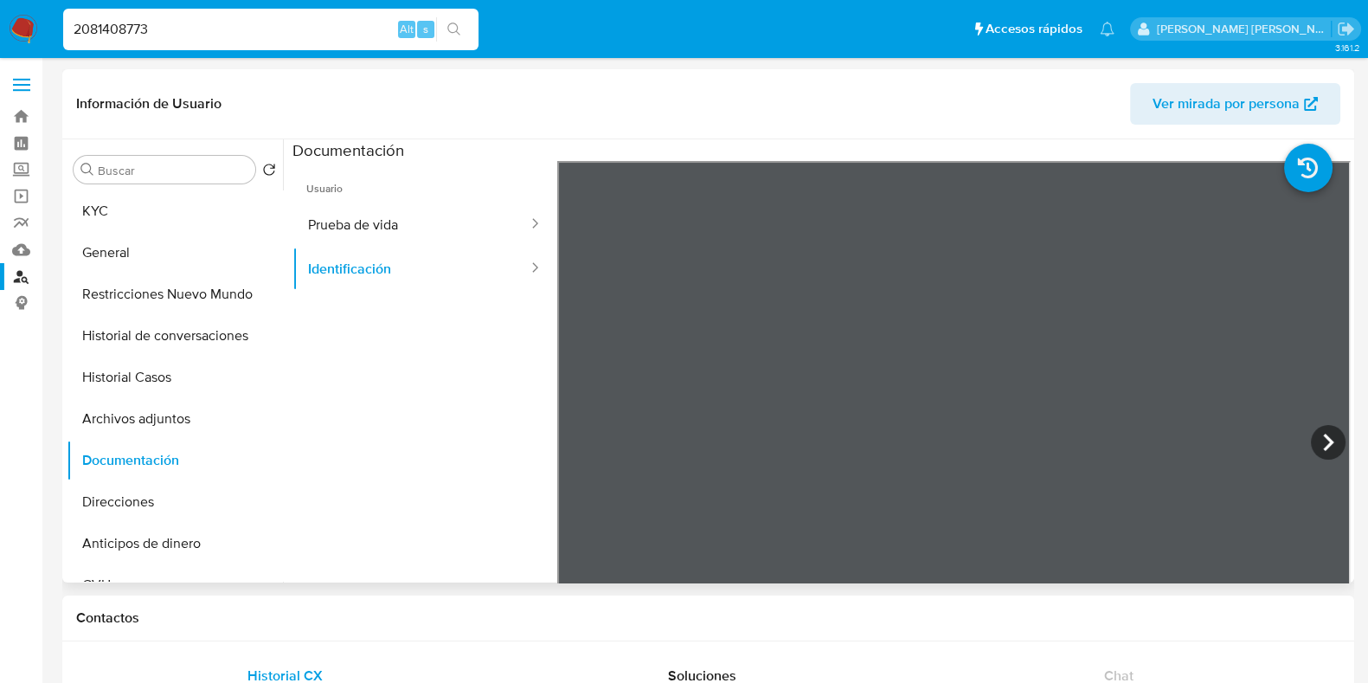
click at [456, 446] on ul "Usuario Prueba de vida Identificación" at bounding box center [424, 410] width 265 height 498
click at [182, 209] on button "KYC" at bounding box center [168, 211] width 202 height 42
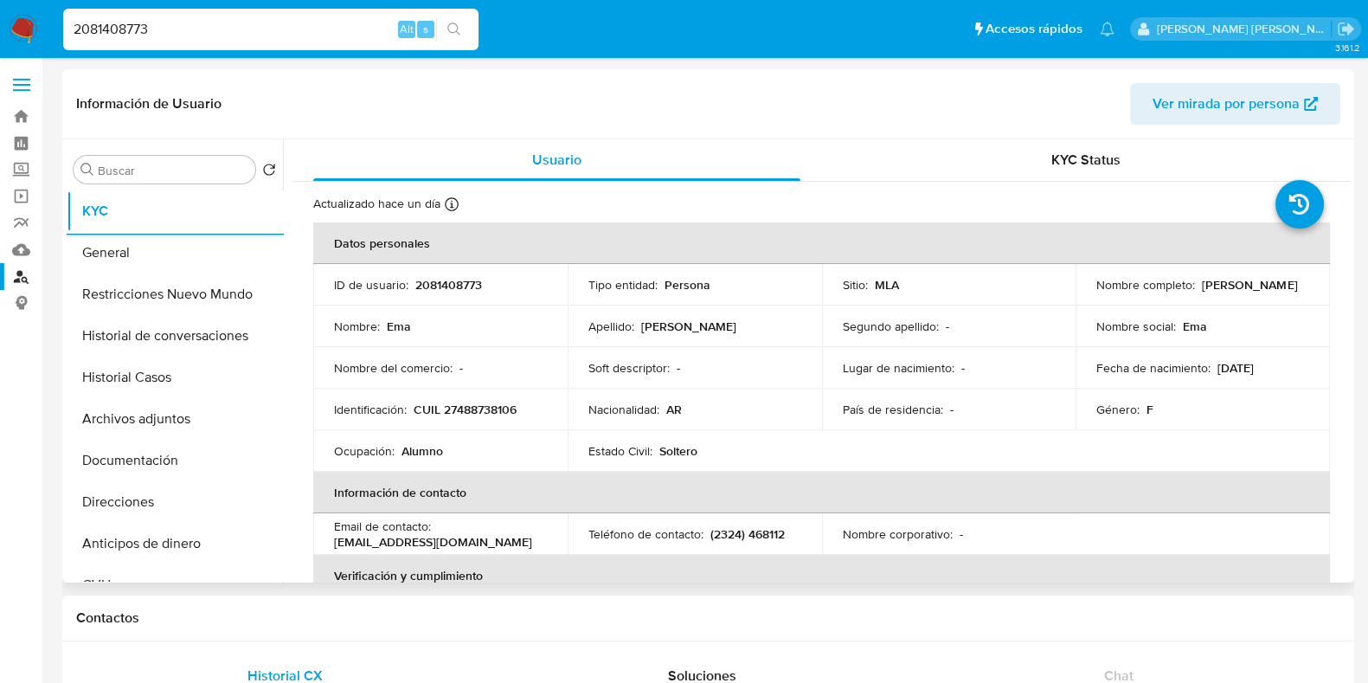
click at [491, 405] on p "CUIL 27488738106" at bounding box center [465, 410] width 103 height 16
drag, startPoint x: 491, startPoint y: 405, endPoint x: 472, endPoint y: 452, distance: 50.1
click at [472, 452] on div "Ocupación : Alumno" at bounding box center [440, 451] width 213 height 16
drag, startPoint x: 168, startPoint y: 34, endPoint x: 34, endPoint y: 38, distance: 134.2
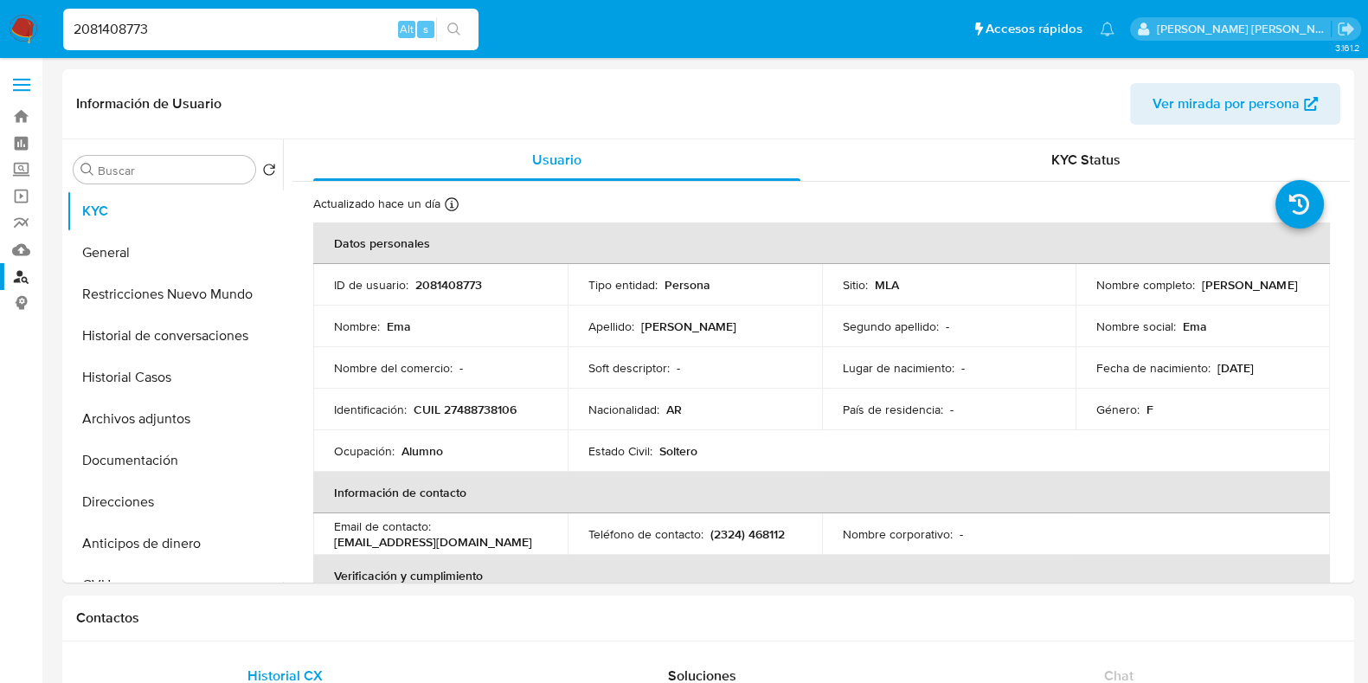
click at [34, 38] on nav "Pausado Ver notificaciones 2081408773 Alt s Accesos rápidos Presiona las siguie…" at bounding box center [684, 29] width 1368 height 58
paste input "1574652878"
type input "1574652878"
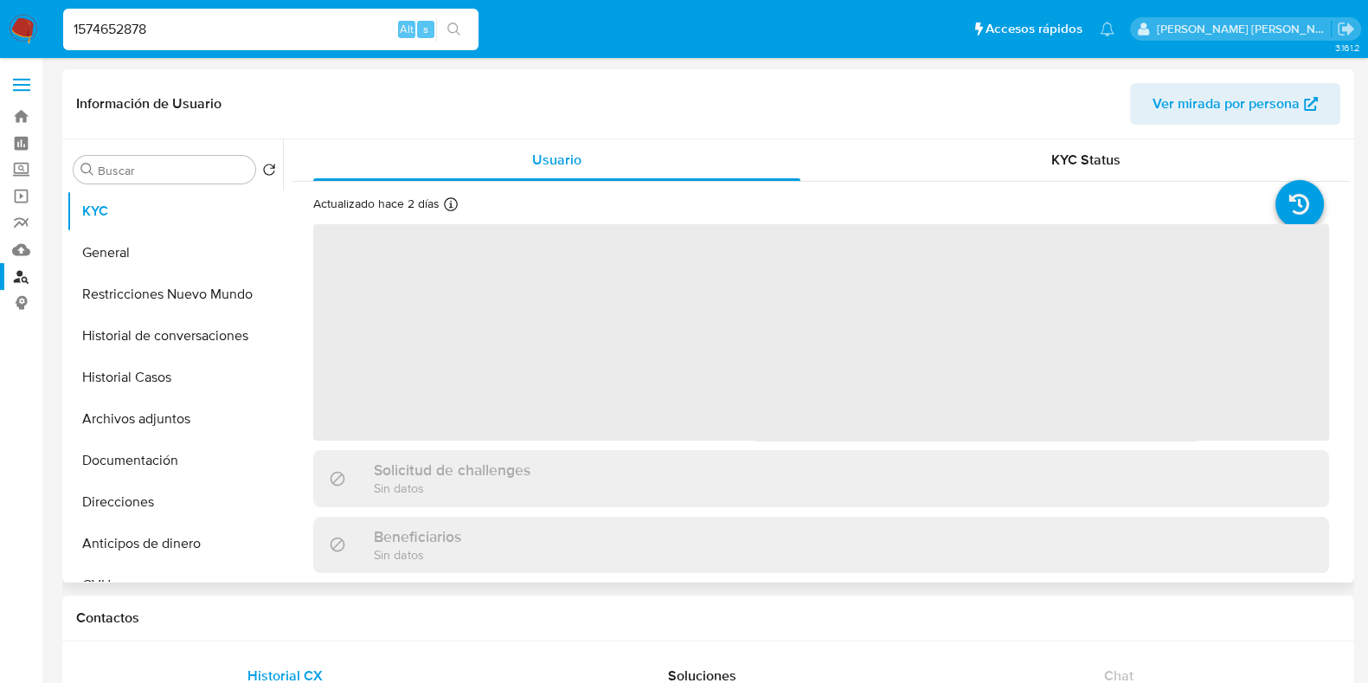
select select "10"
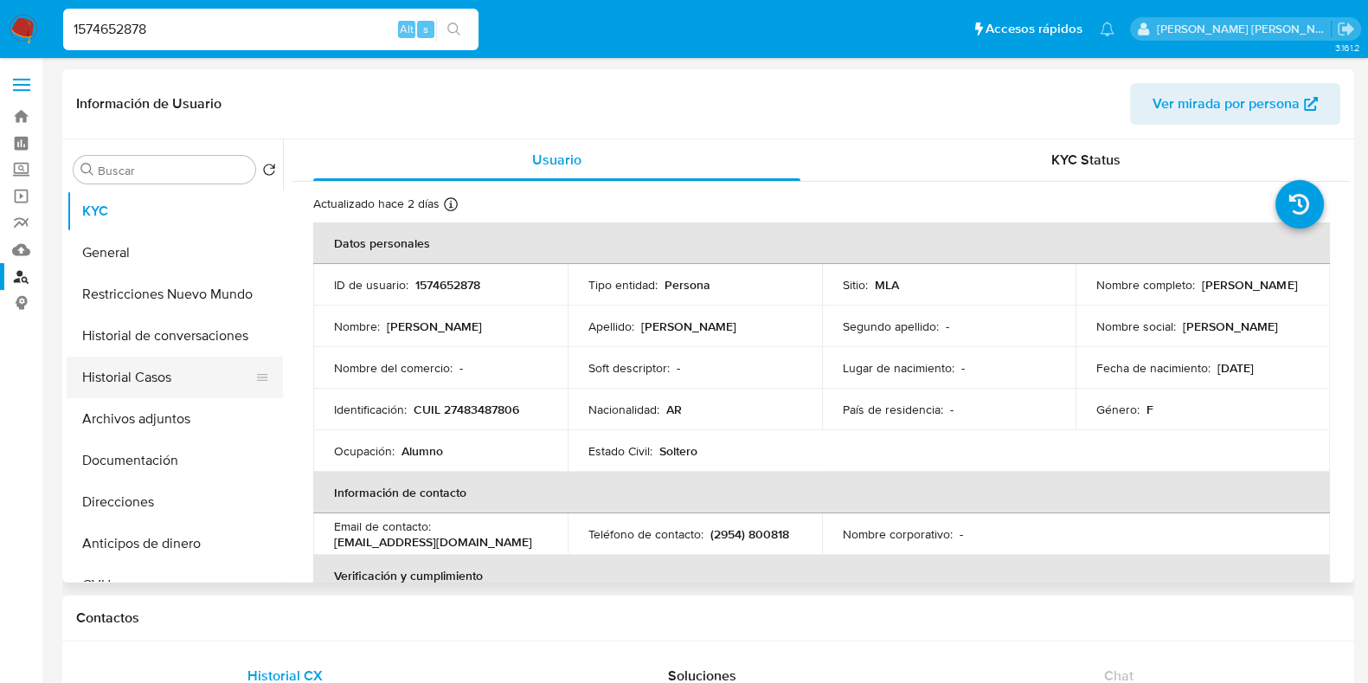
click at [186, 368] on button "Historial Casos" at bounding box center [168, 378] width 202 height 42
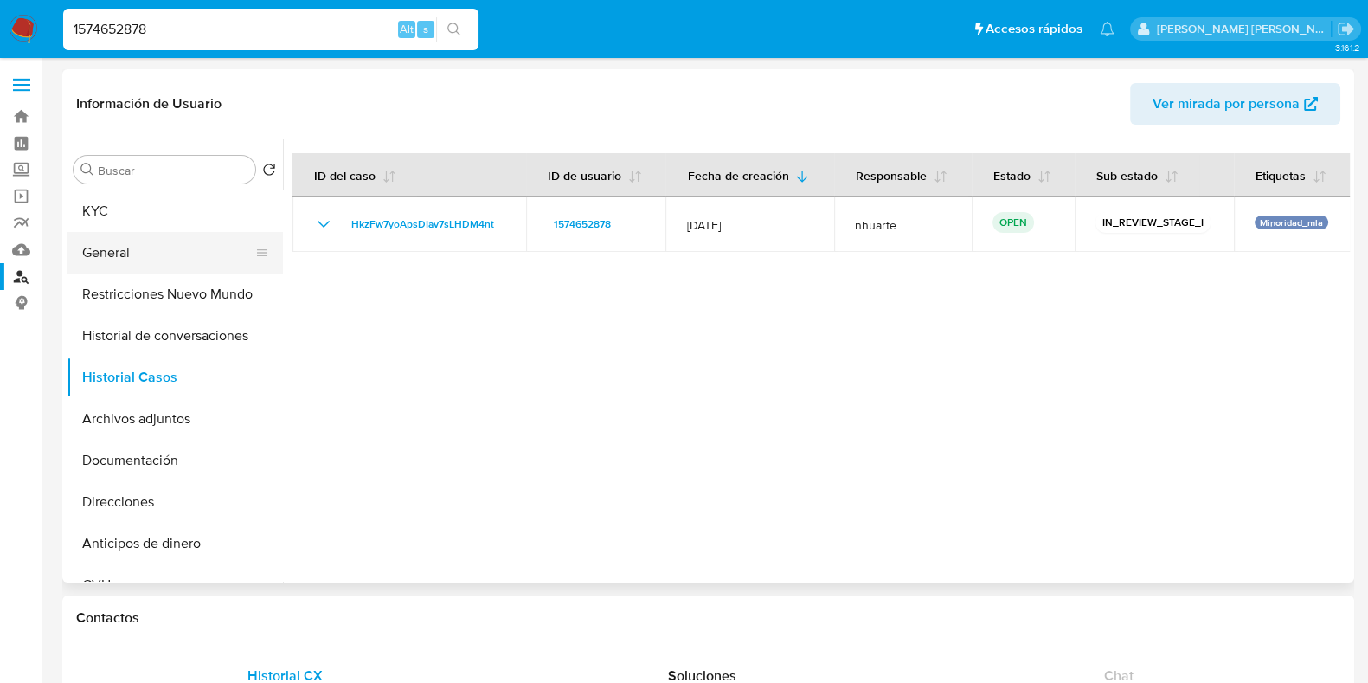
click at [163, 257] on button "General" at bounding box center [168, 253] width 202 height 42
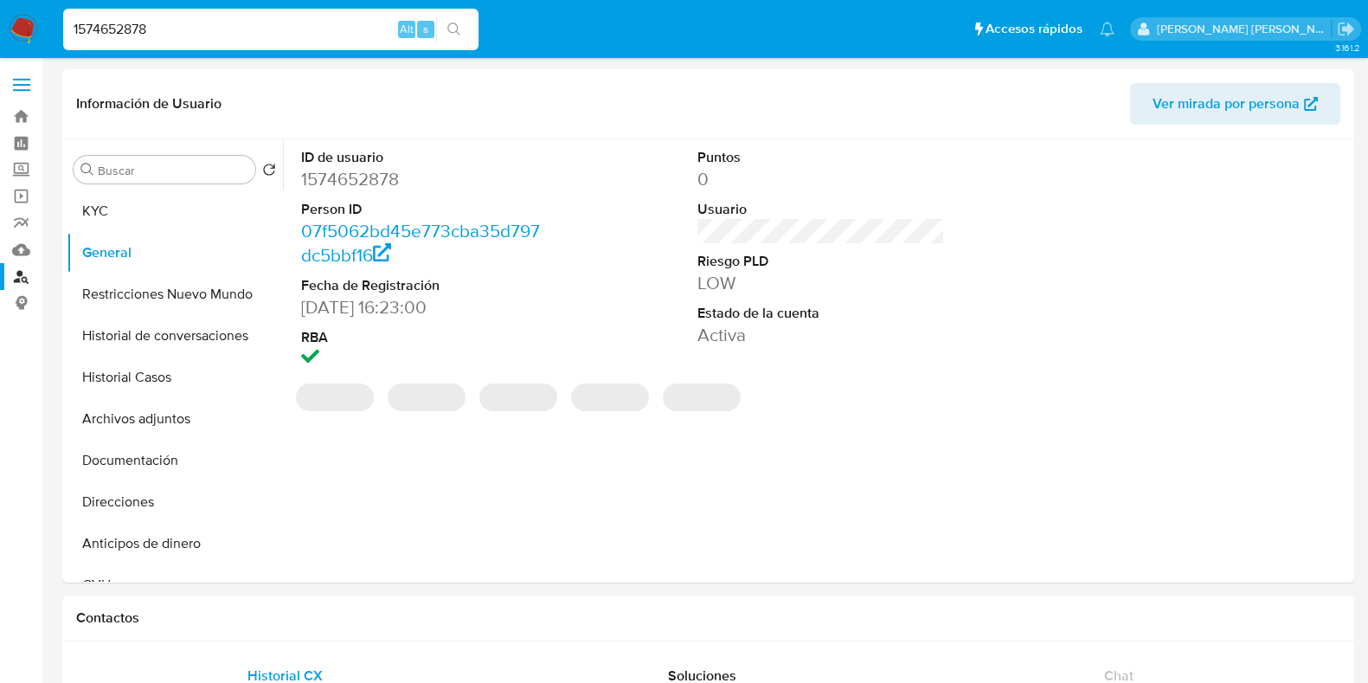
click at [355, 177] on dd "1574652878" at bounding box center [424, 179] width 247 height 24
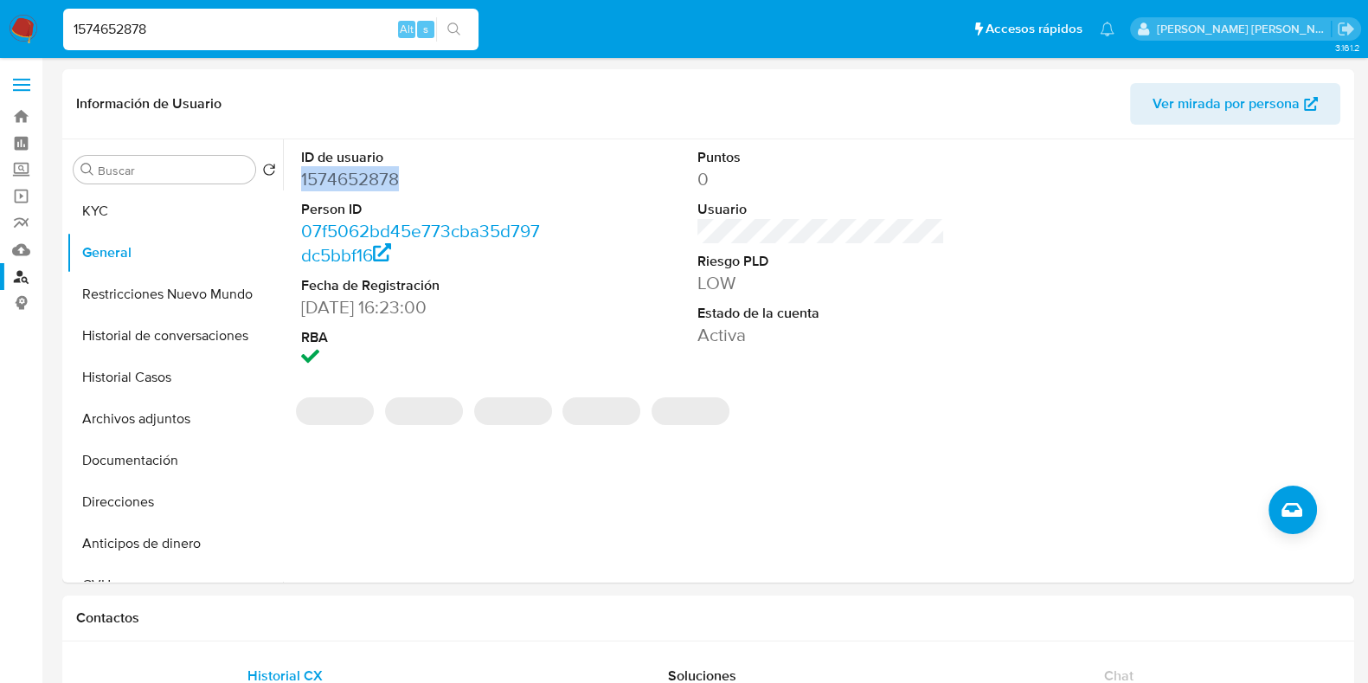
copy dd "1574652878"
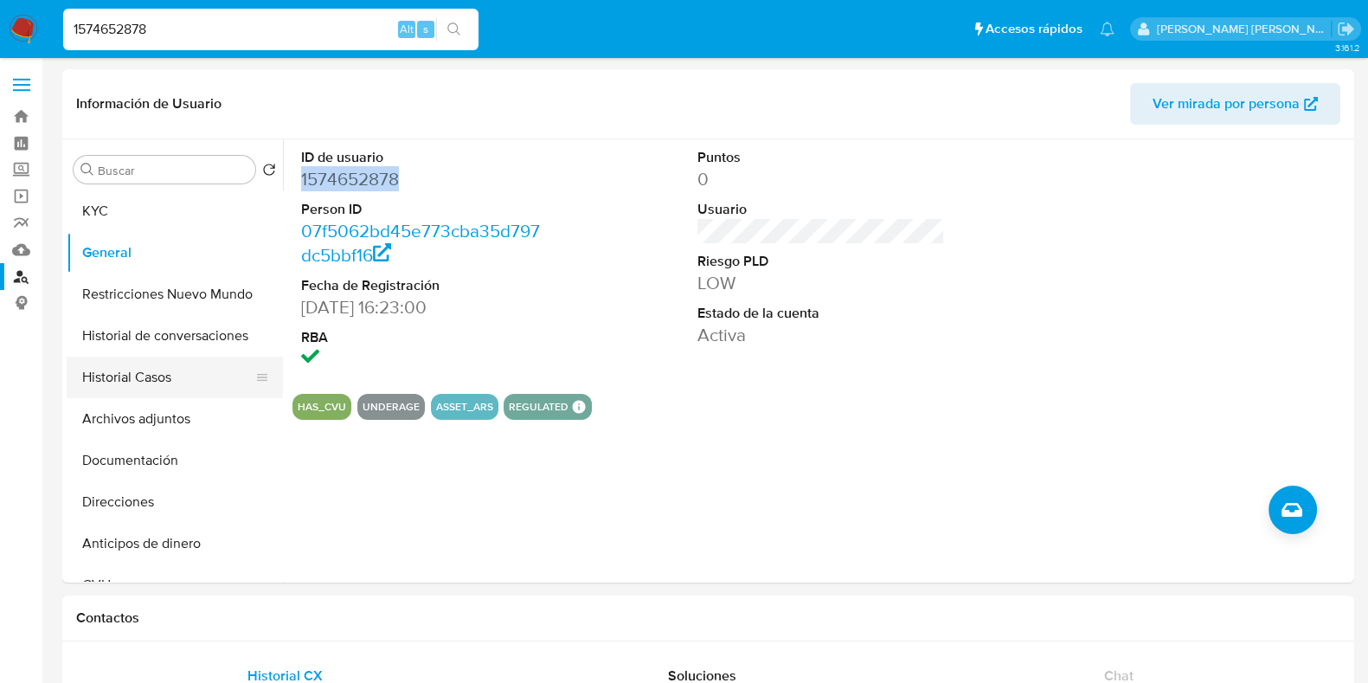
click at [163, 382] on button "Historial Casos" at bounding box center [168, 378] width 202 height 42
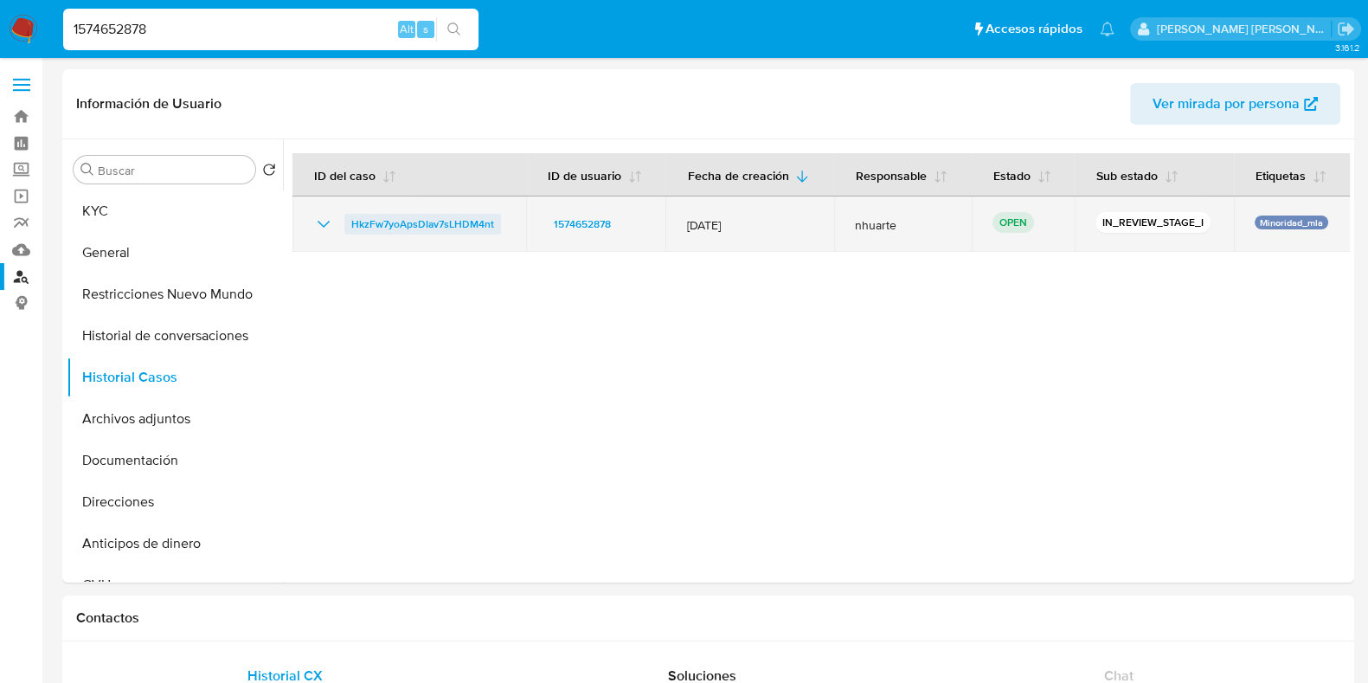
click at [394, 222] on span "HkzFw7yoApsDIav7sLHDM4nt" at bounding box center [422, 224] width 143 height 21
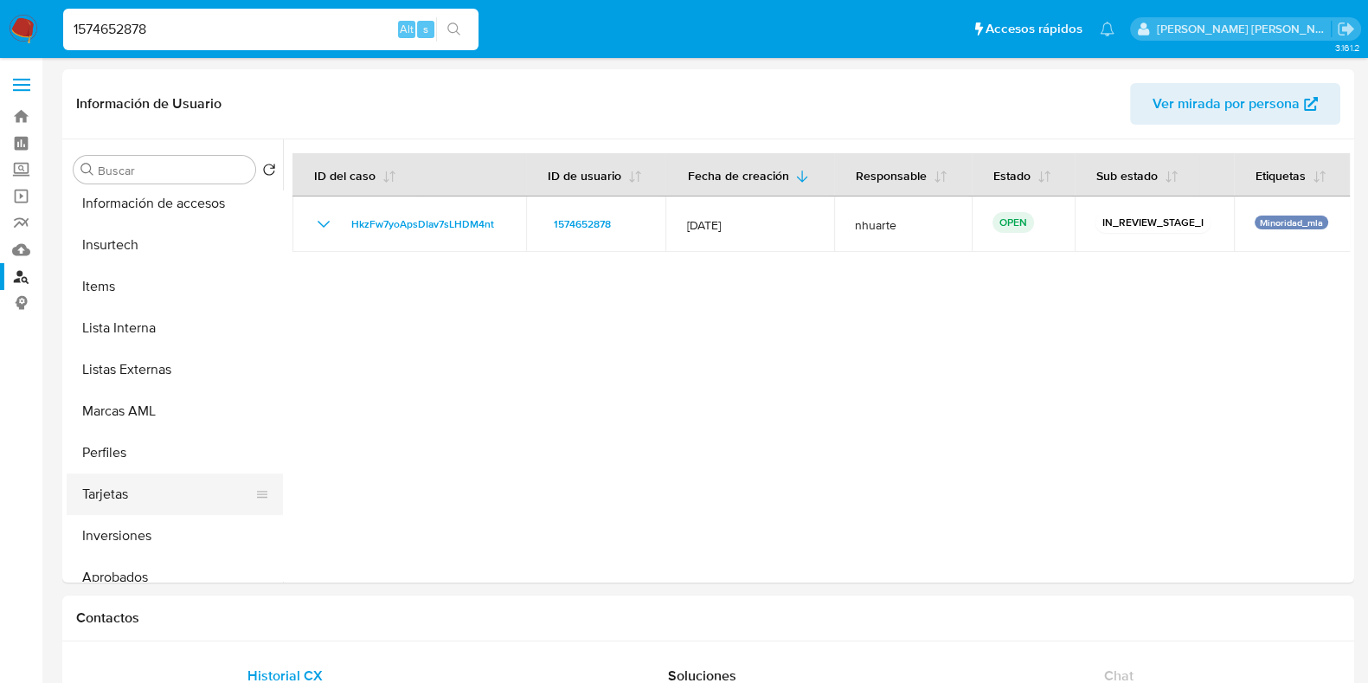
scroll to position [897, 0]
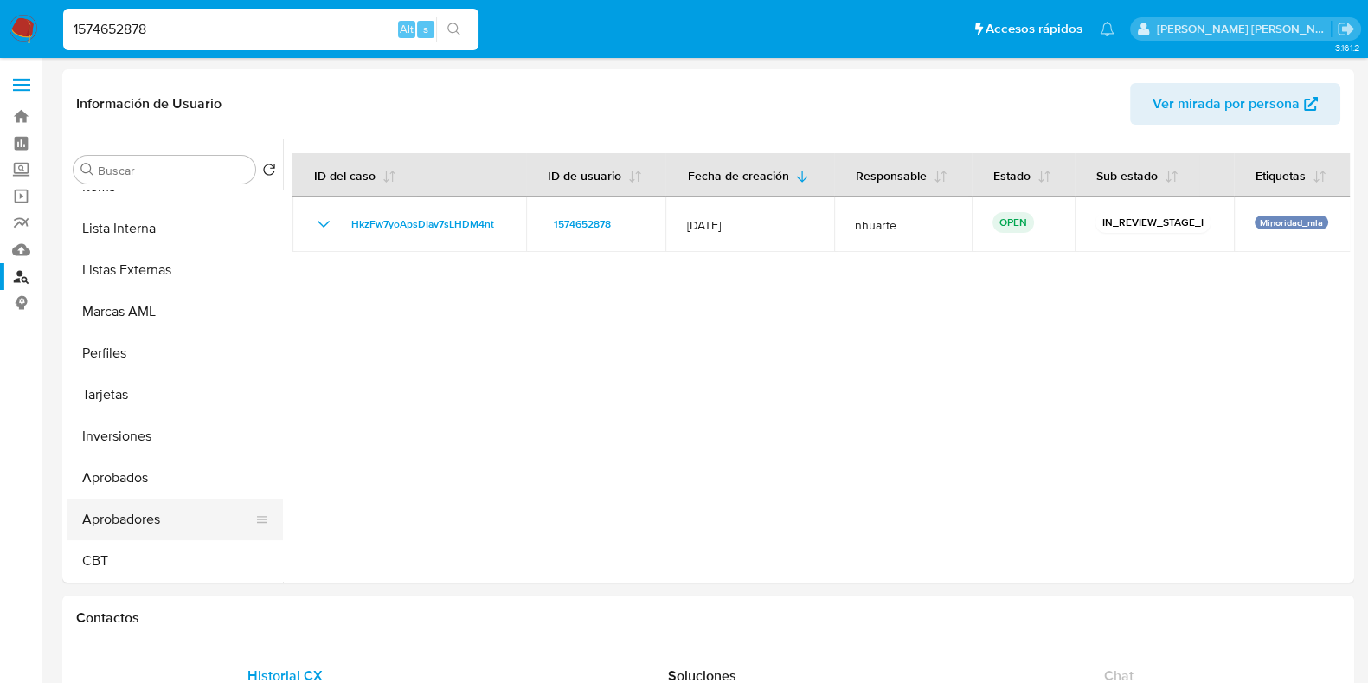
click at [156, 503] on button "Aprobadores" at bounding box center [168, 519] width 202 height 42
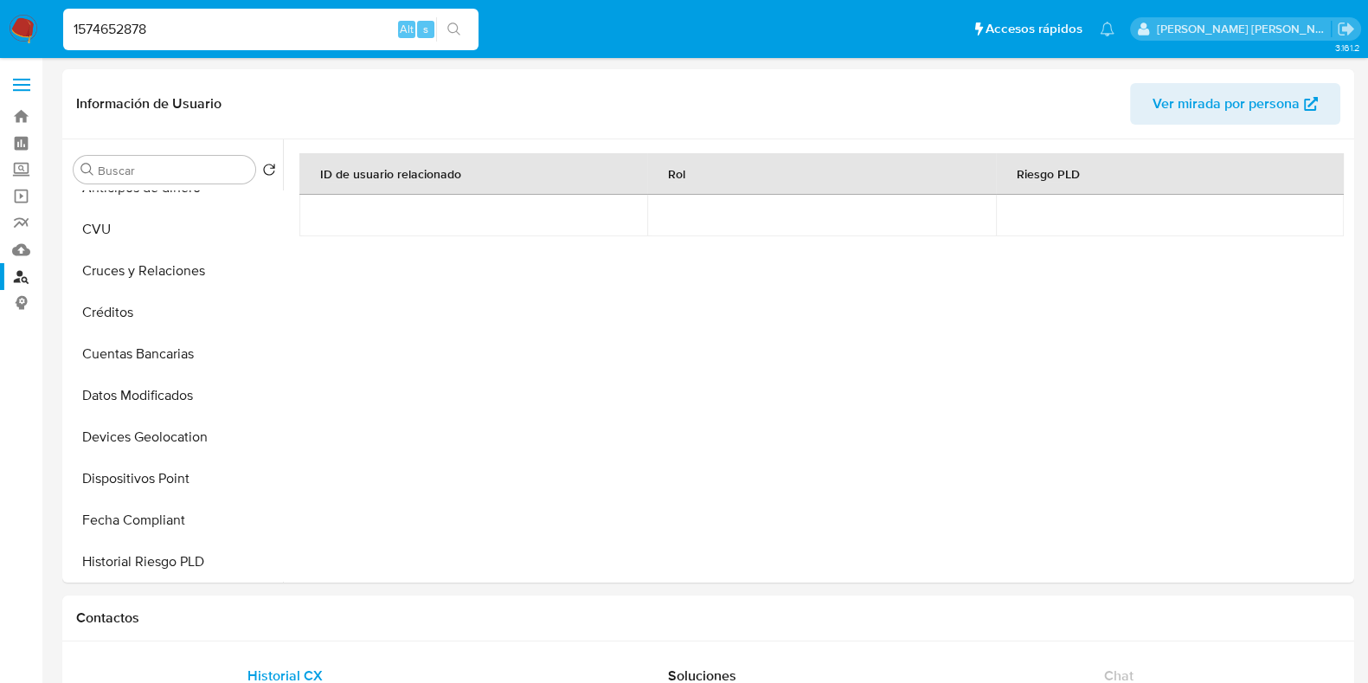
scroll to position [0, 0]
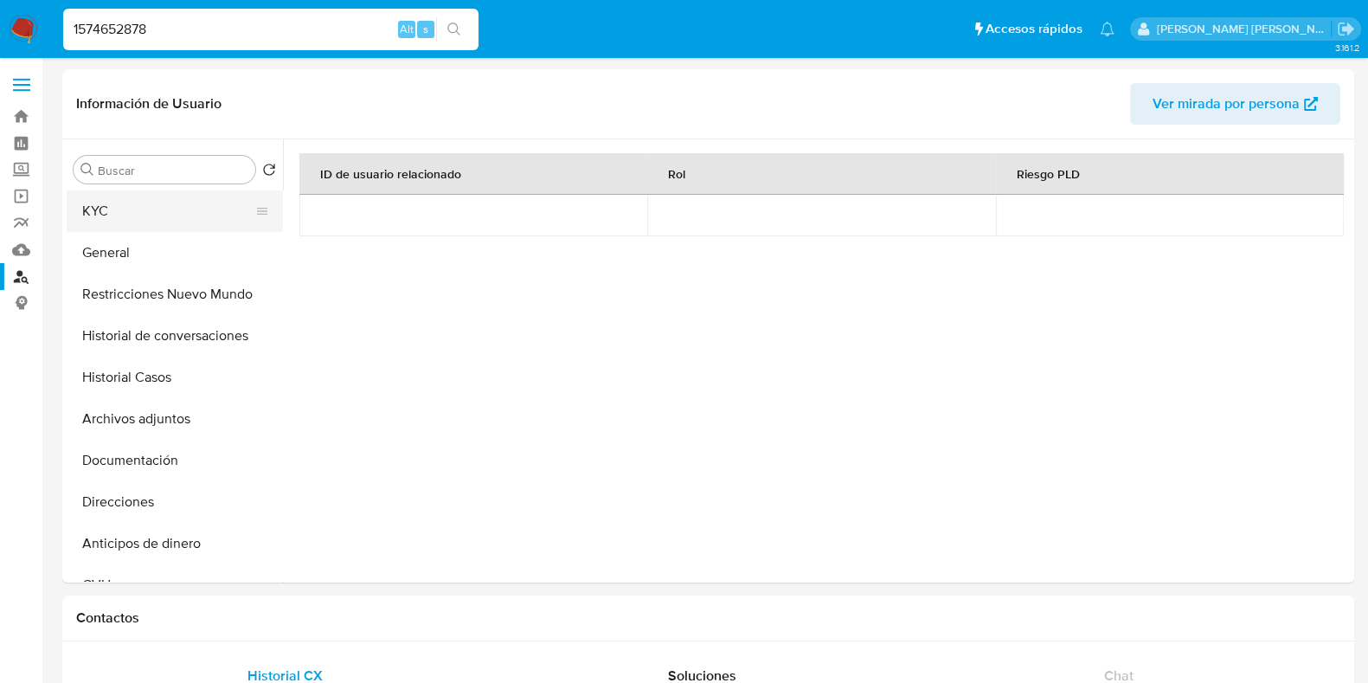
click at [192, 214] on button "KYC" at bounding box center [168, 211] width 202 height 42
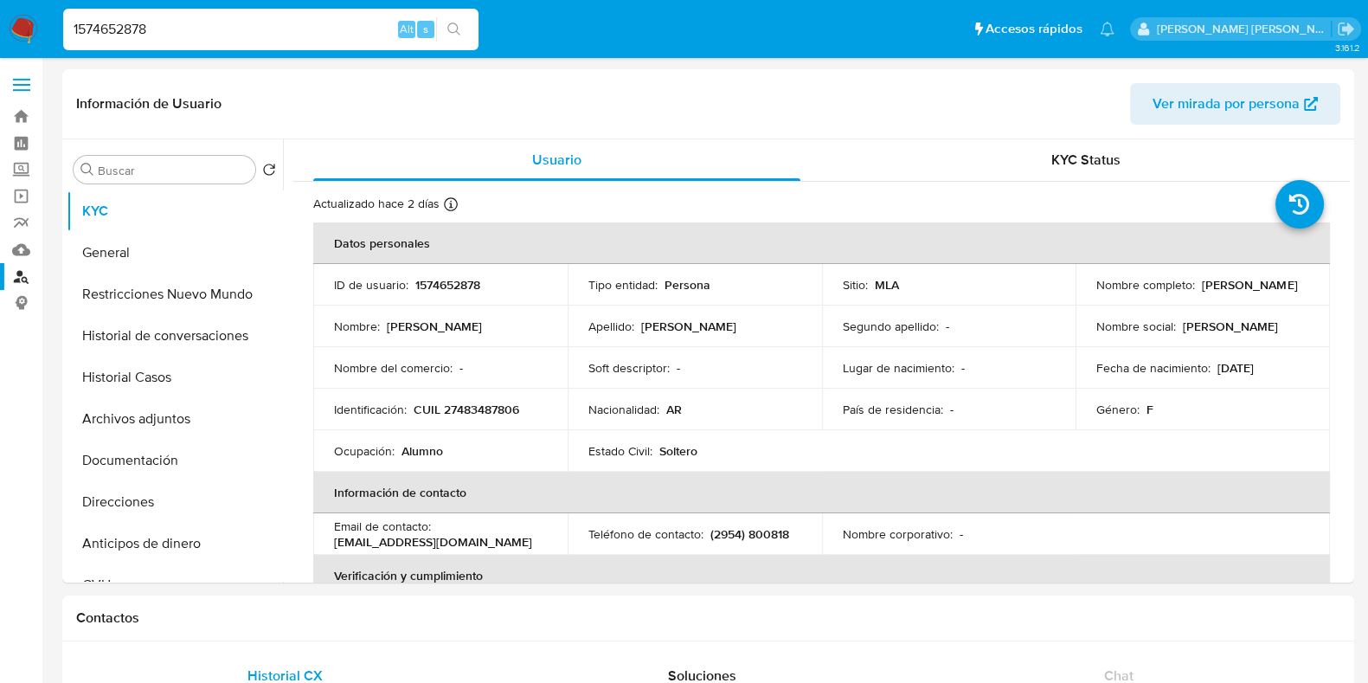
click at [474, 412] on p "CUIL 27483487806" at bounding box center [467, 410] width 106 height 16
drag, startPoint x: 1197, startPoint y: 286, endPoint x: 1301, endPoint y: 283, distance: 104.7
click at [1301, 283] on div "Nombre completo : Adolfina la Menza" at bounding box center [1202, 285] width 213 height 16
copy p "Adolfina la Menza"
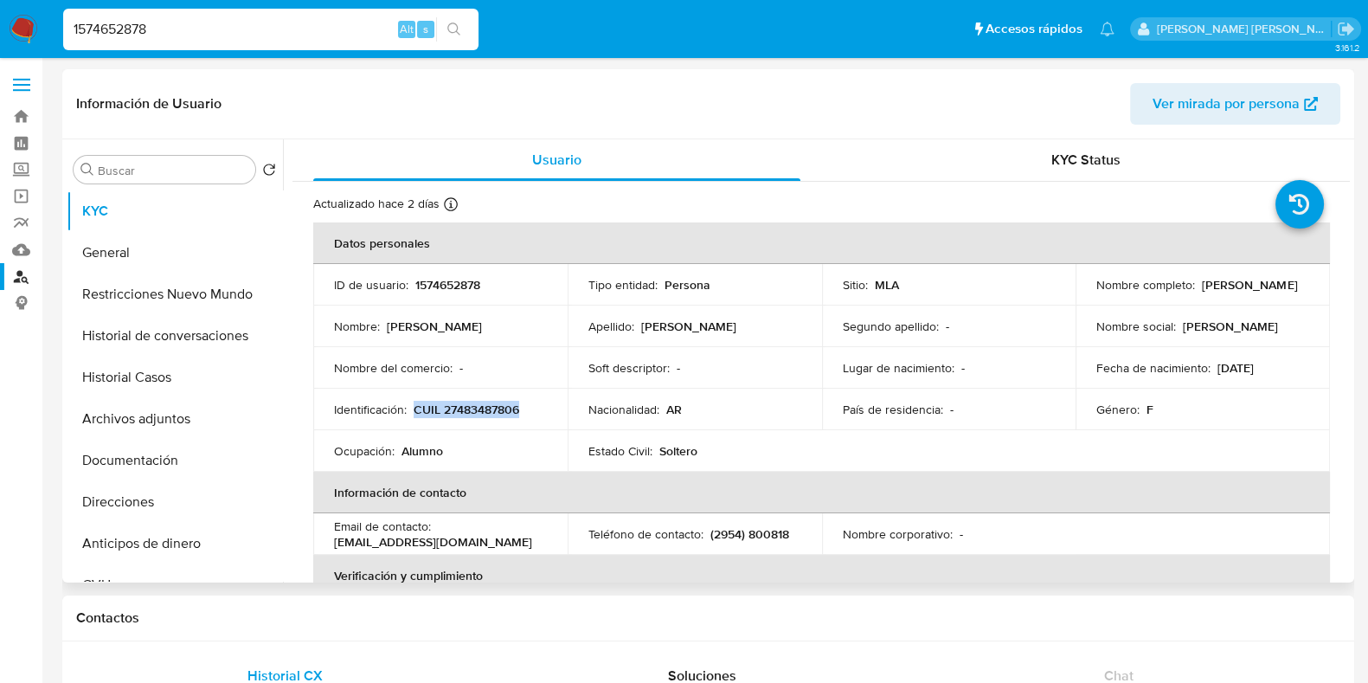
drag, startPoint x: 415, startPoint y: 408, endPoint x: 532, endPoint y: 399, distance: 117.1
click at [532, 399] on td "Identificación : CUIL 27483487806" at bounding box center [440, 410] width 254 height 42
copy p "CUIL 27483487806"
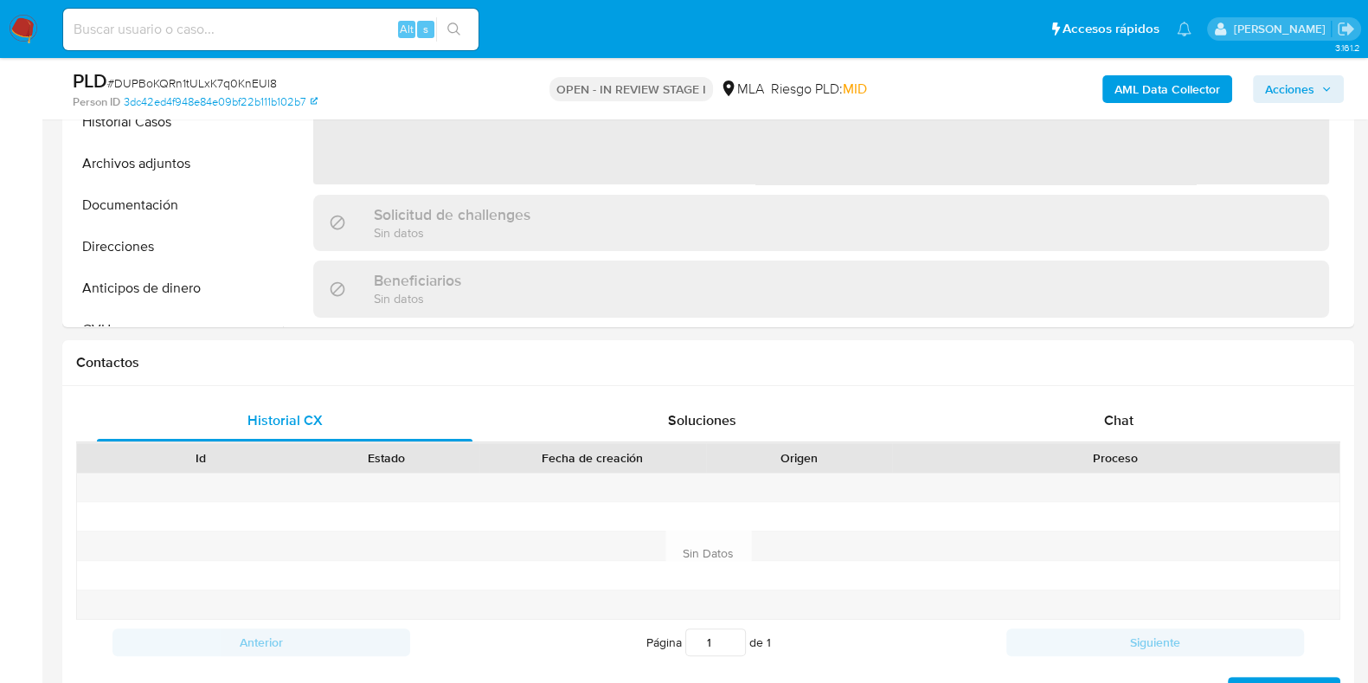
scroll to position [756, 0]
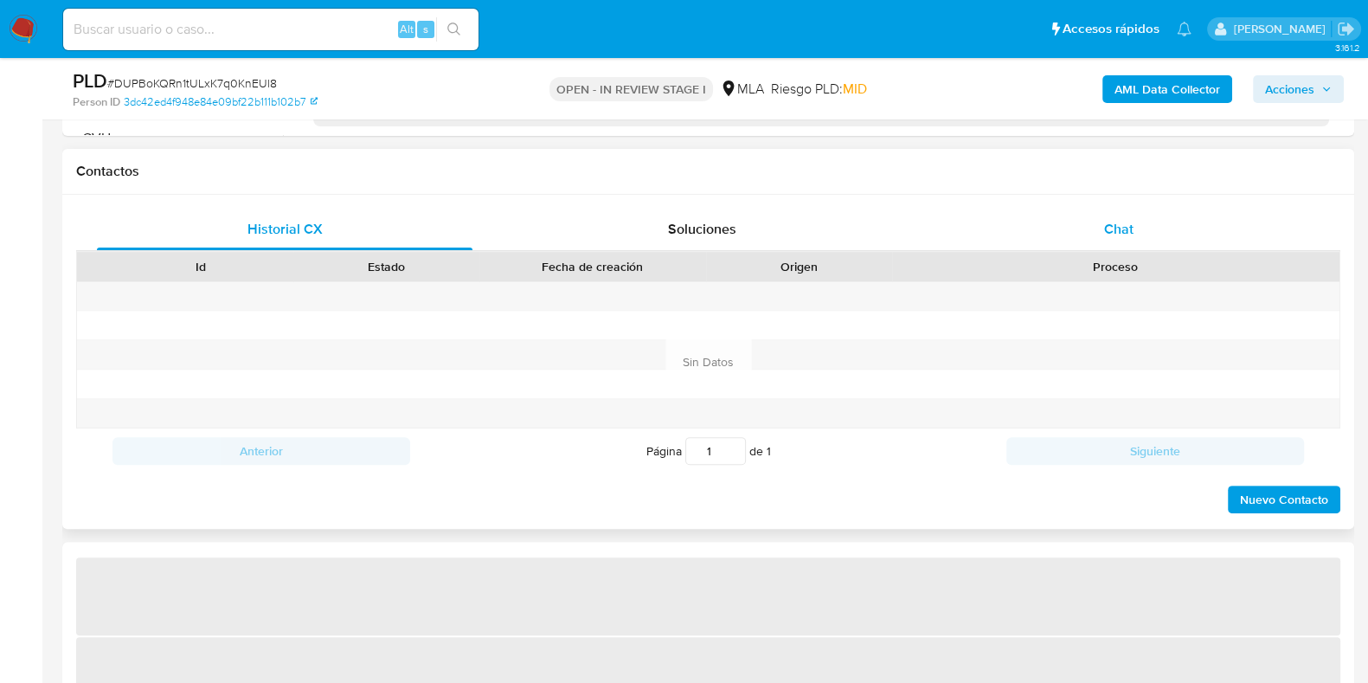
select select "10"
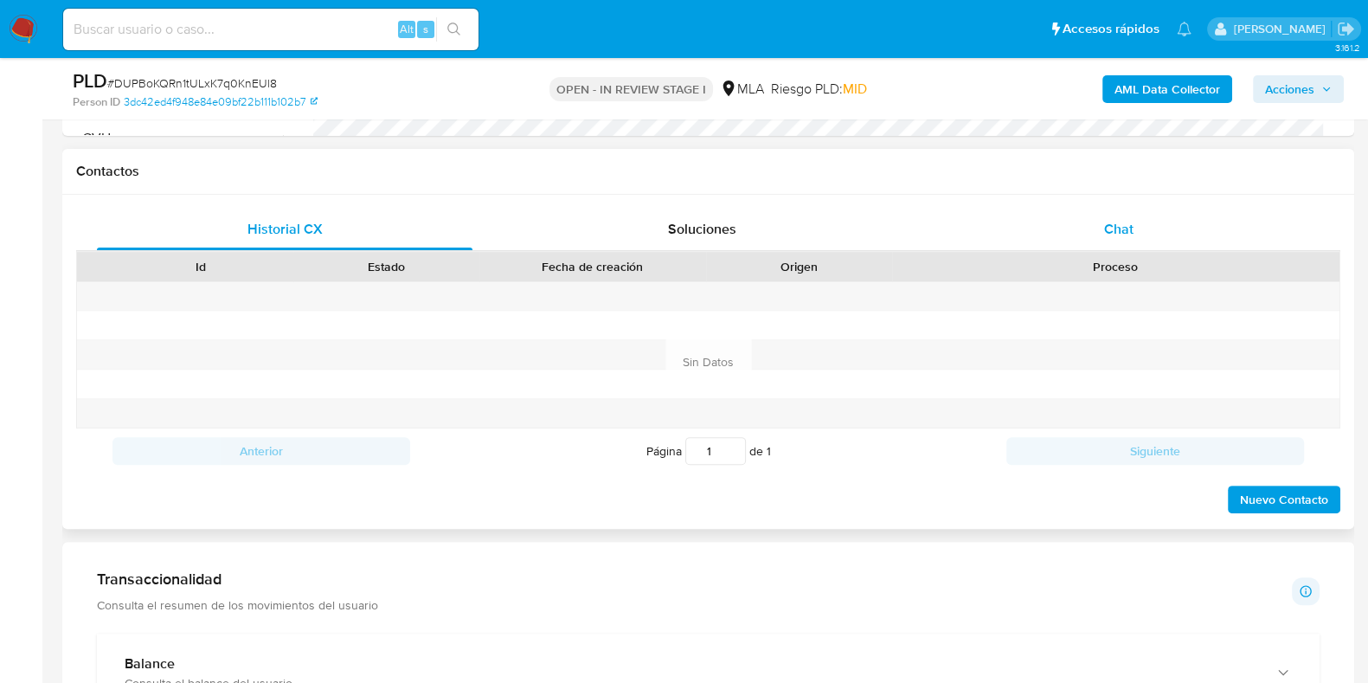
click at [1116, 235] on span "Chat" at bounding box center [1118, 229] width 29 height 20
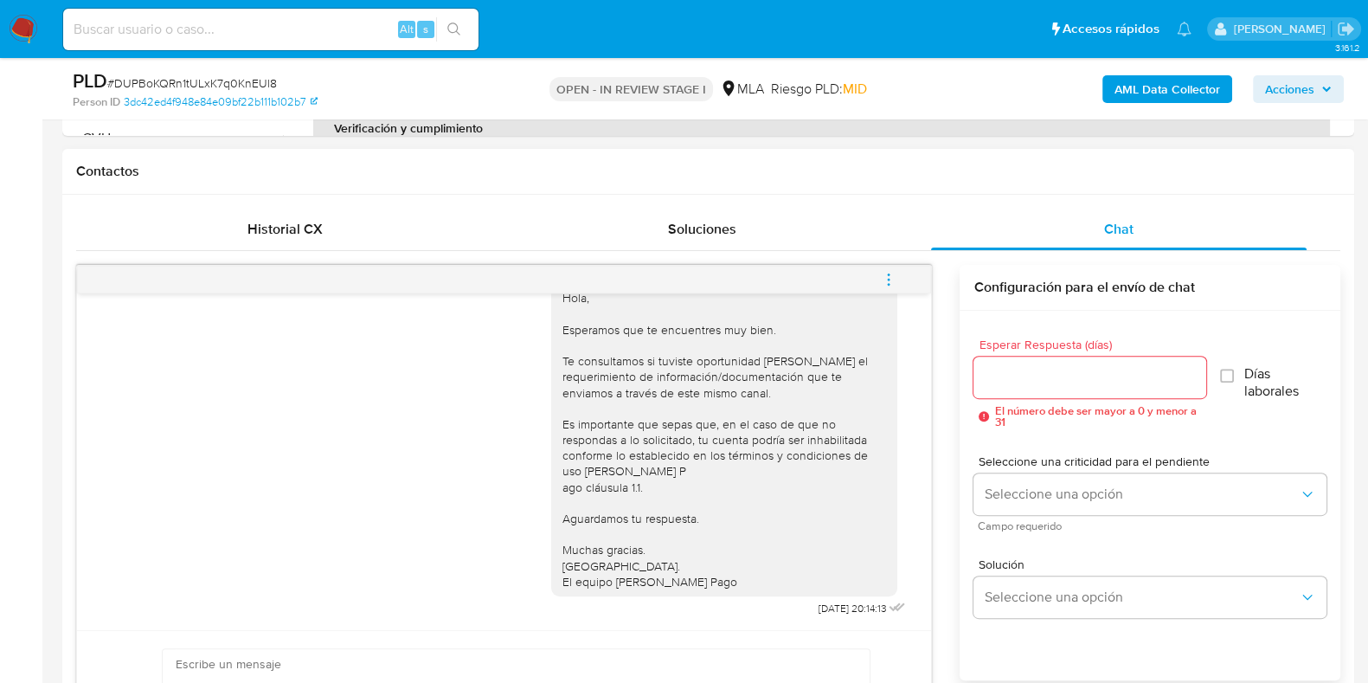
scroll to position [726, 0]
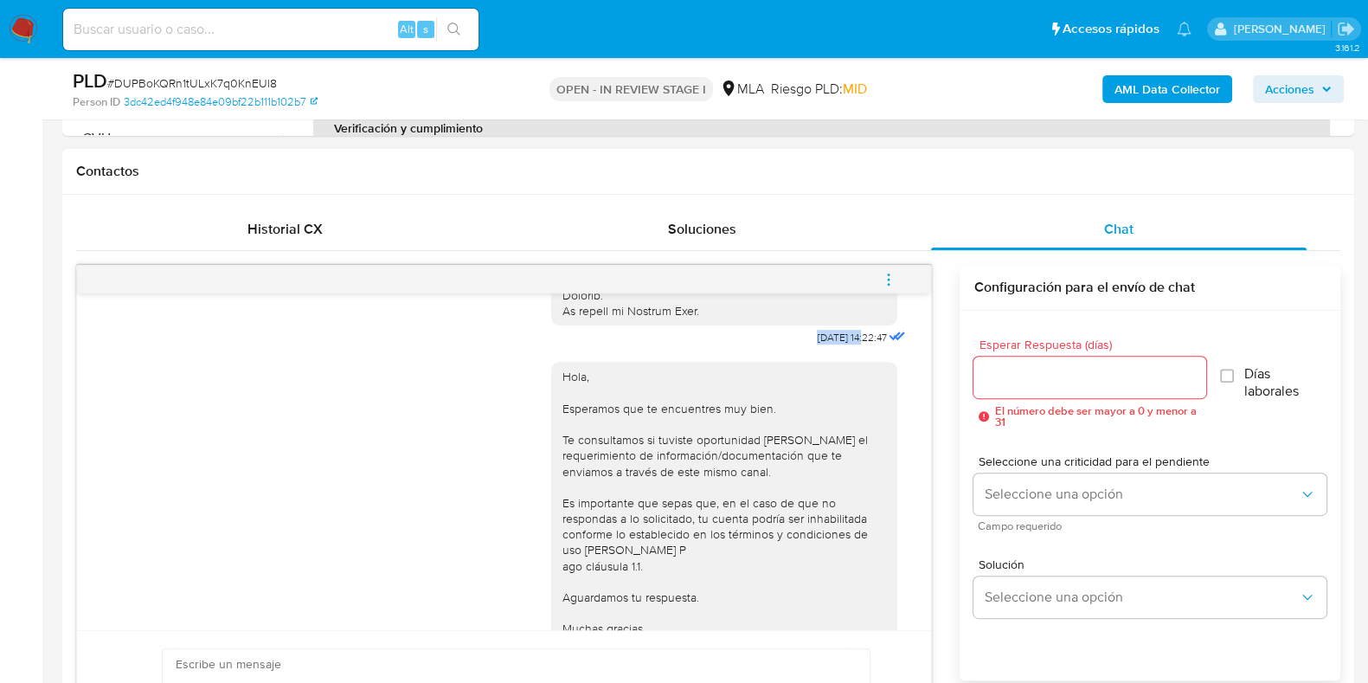
drag, startPoint x: 779, startPoint y: 351, endPoint x: 829, endPoint y: 345, distance: 50.6
copy span "[DATE]"
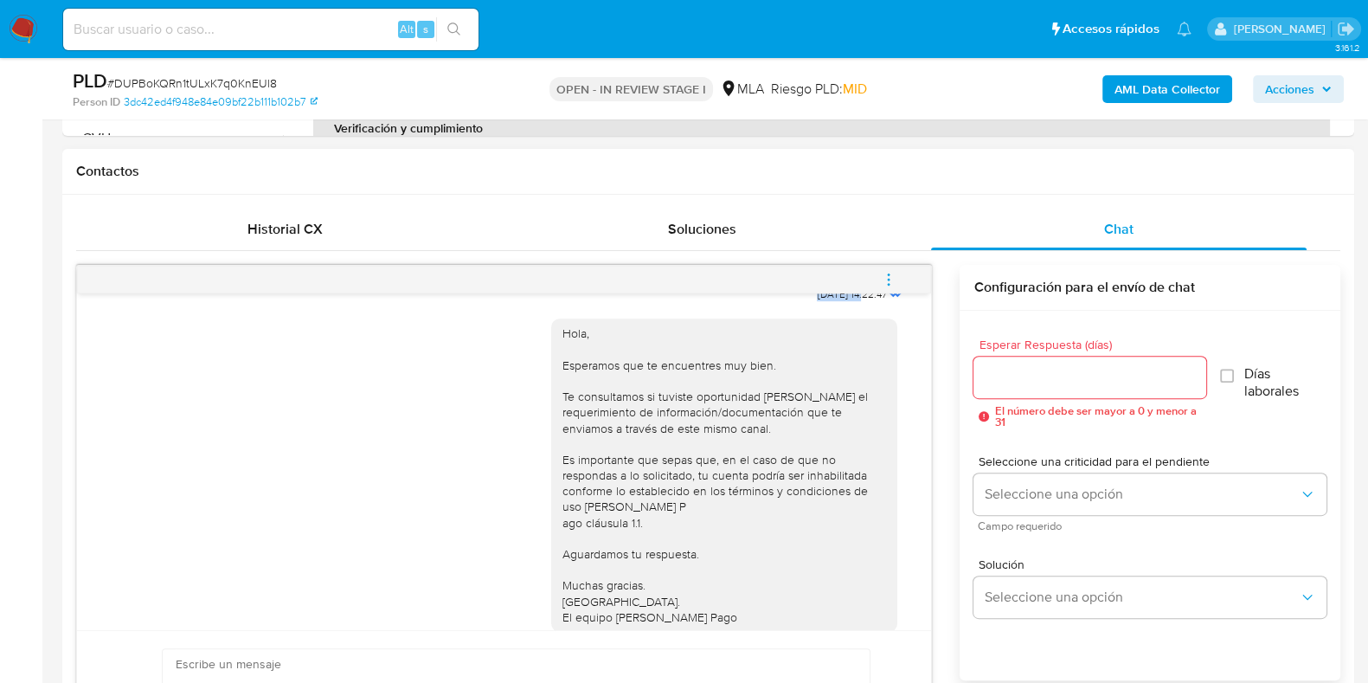
scroll to position [834, 0]
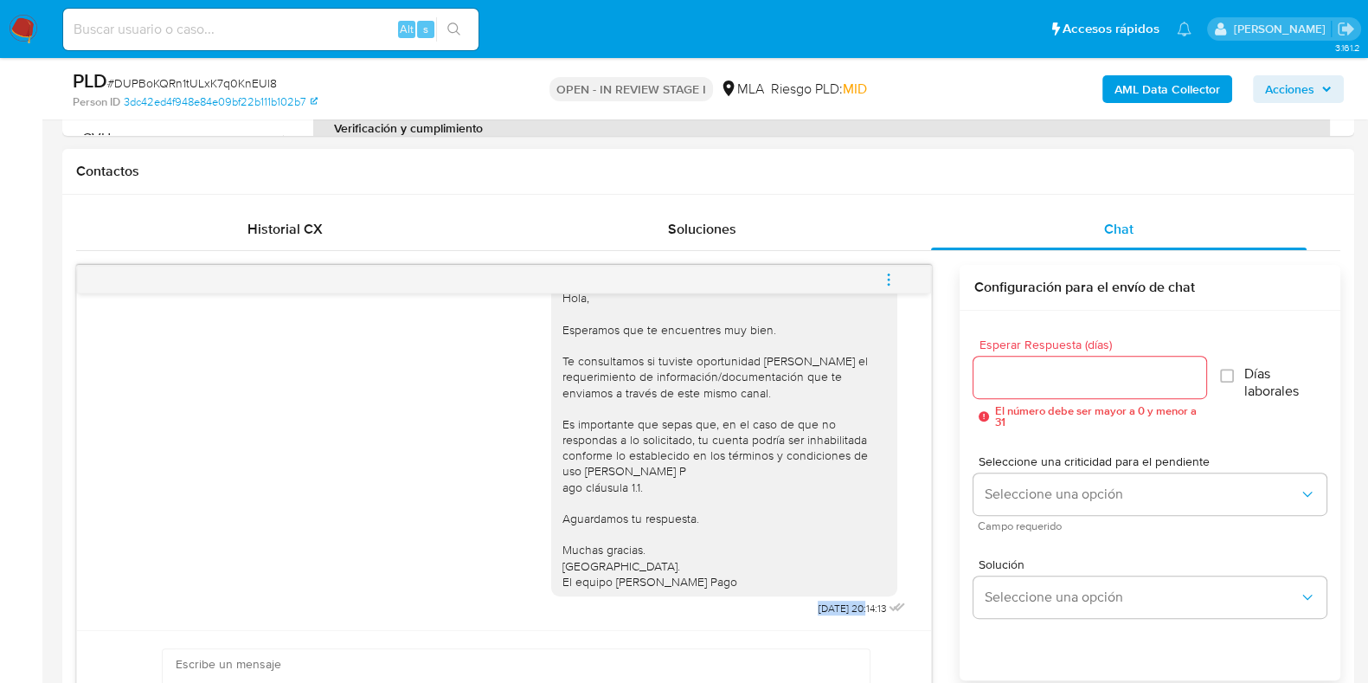
drag, startPoint x: 774, startPoint y: 607, endPoint x: 831, endPoint y: 607, distance: 56.2
click at [831, 607] on div "Hola, Esperamos que te encuentres muy bien. Te consultamos si tuviste oportunid…" at bounding box center [730, 446] width 358 height 350
copy span "[DATE]"
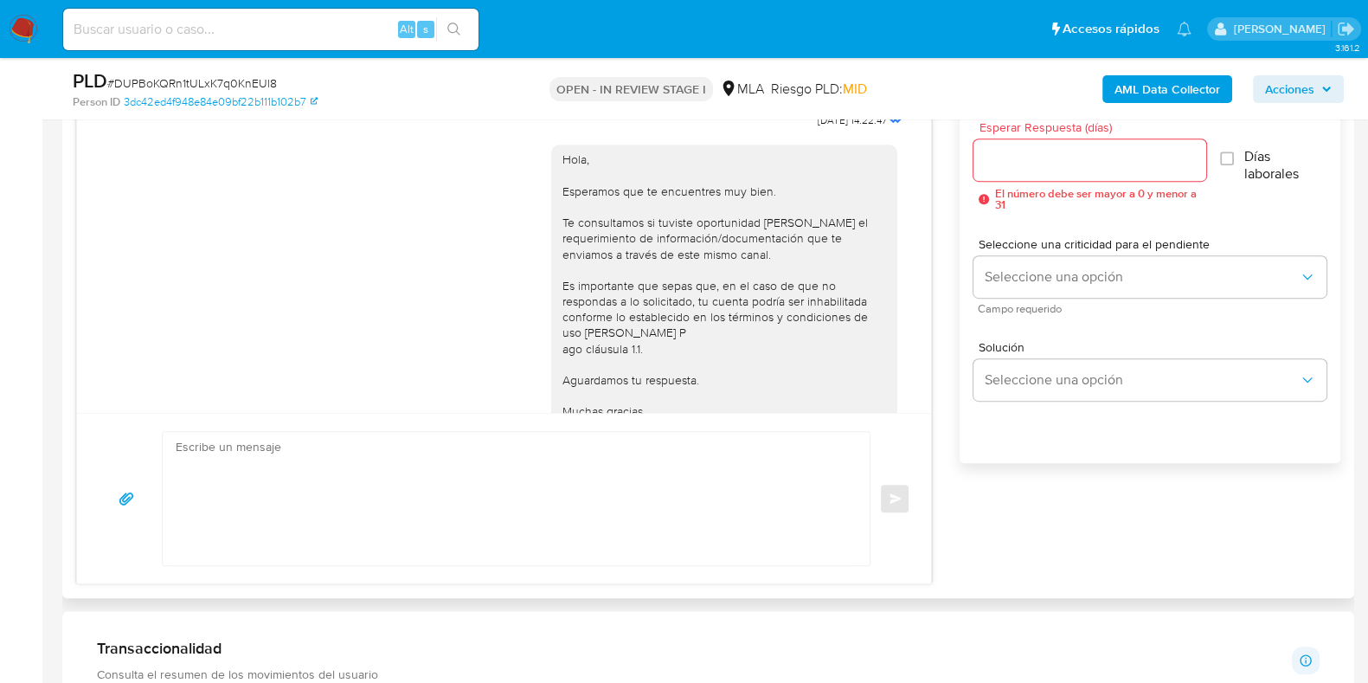
click at [861, 312] on div "Hola, Esperamos que te encuentres muy bien. Te consultamos si tuviste oportunid…" at bounding box center [724, 300] width 325 height 299
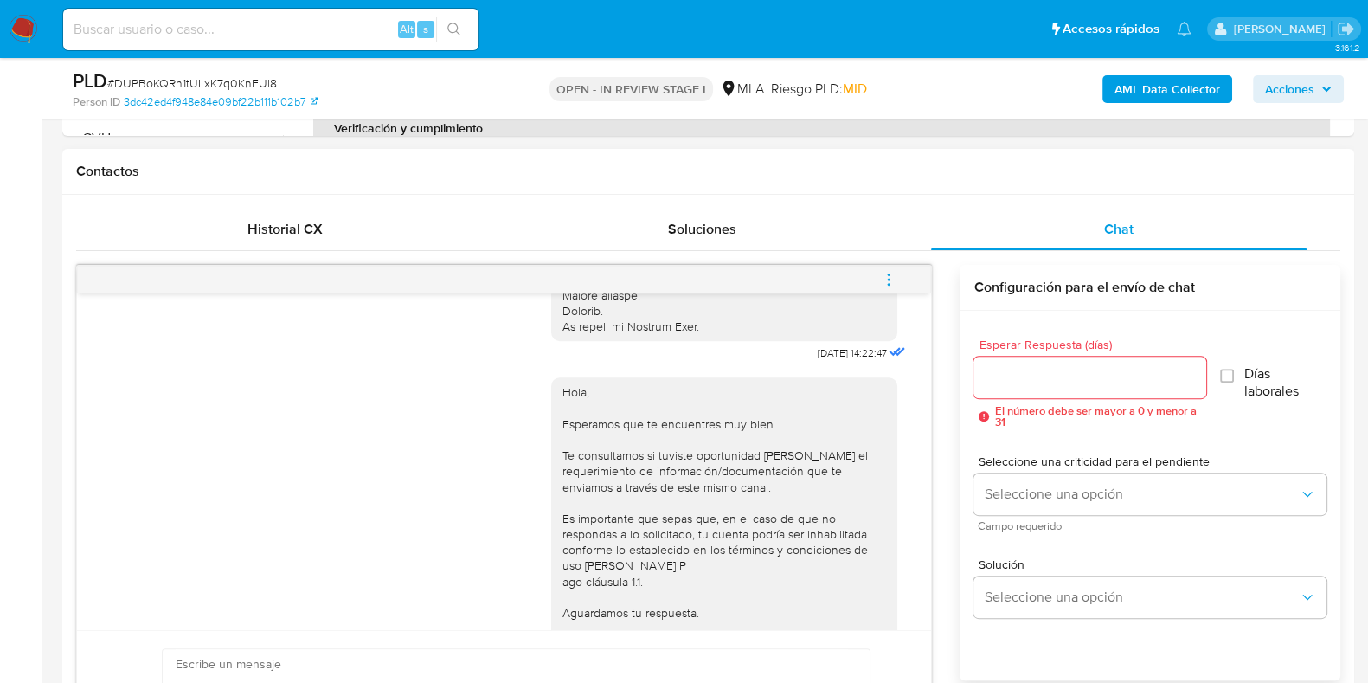
scroll to position [834, 0]
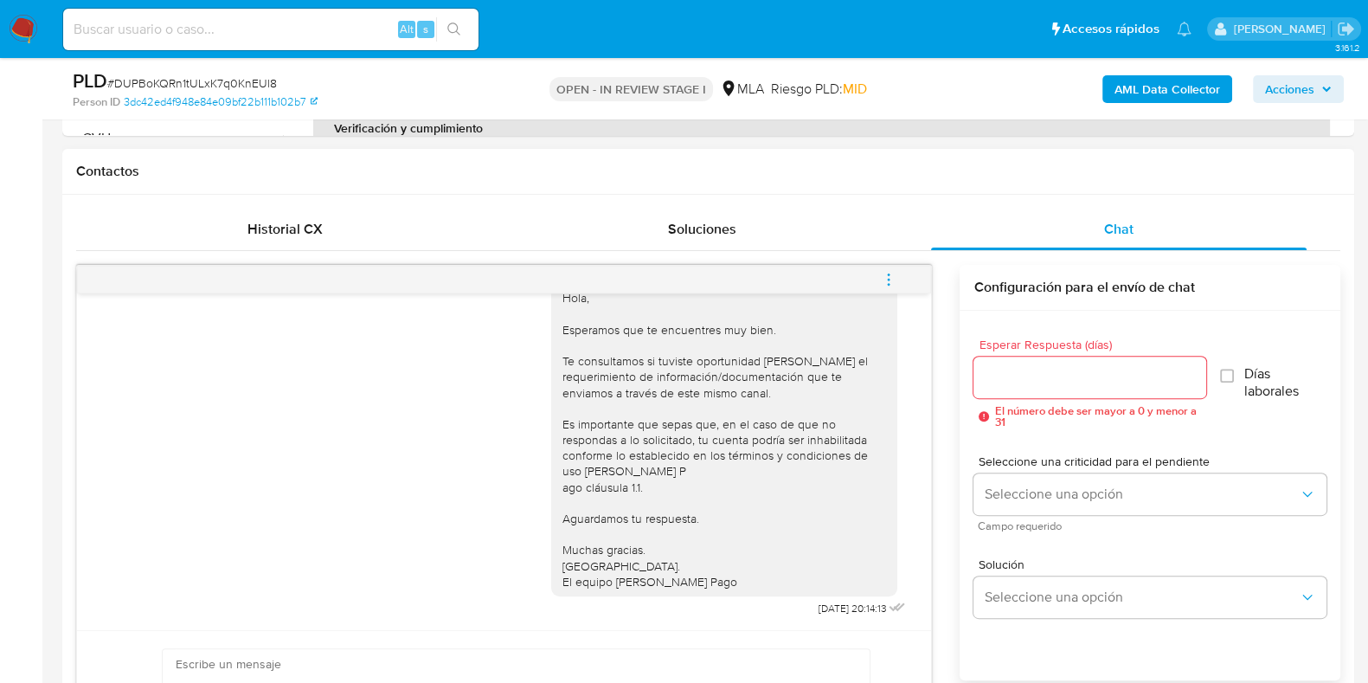
click at [891, 284] on icon "menu-action" at bounding box center [889, 280] width 16 height 16
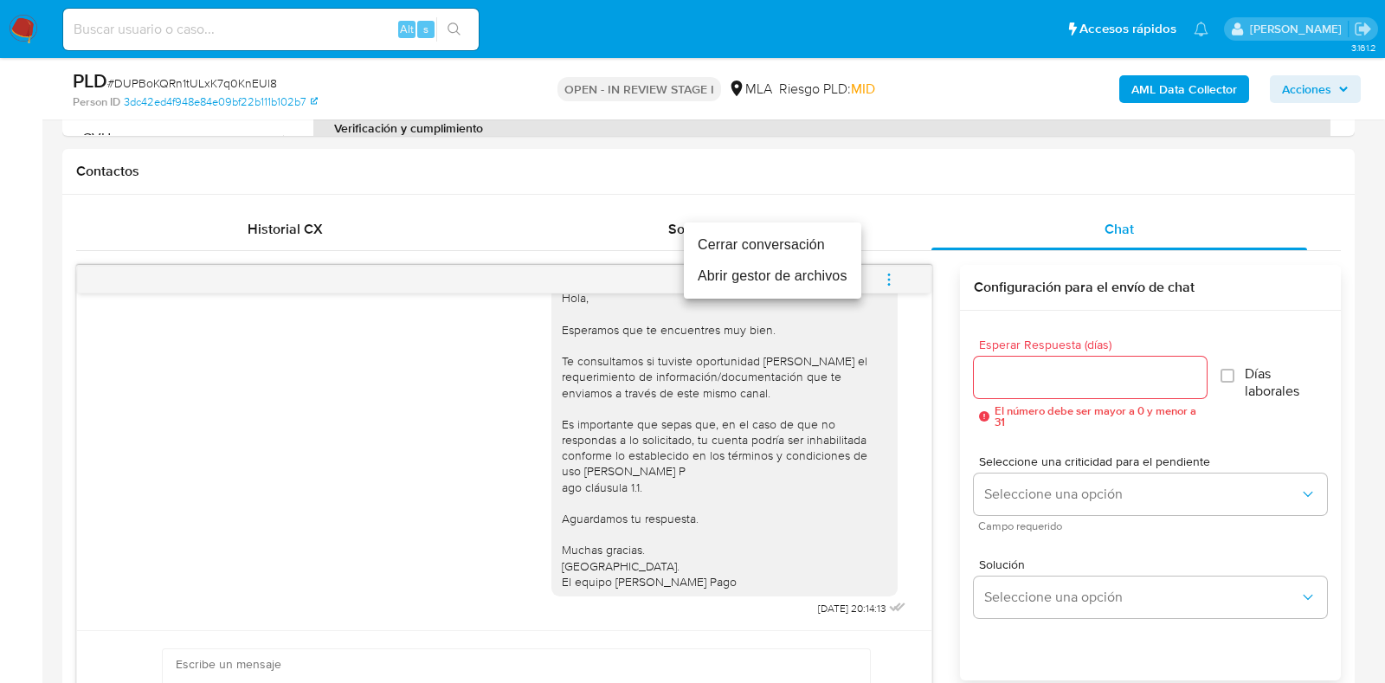
click at [809, 244] on li "Cerrar conversación" at bounding box center [772, 244] width 177 height 31
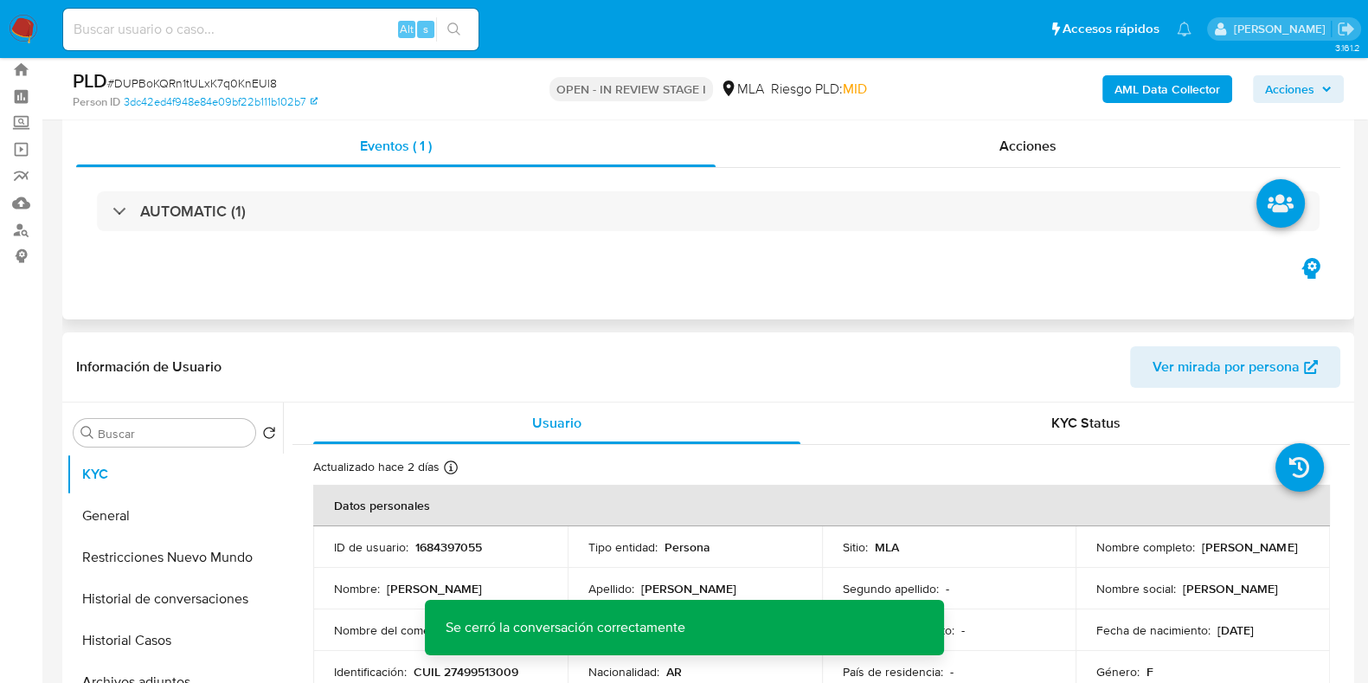
scroll to position [0, 0]
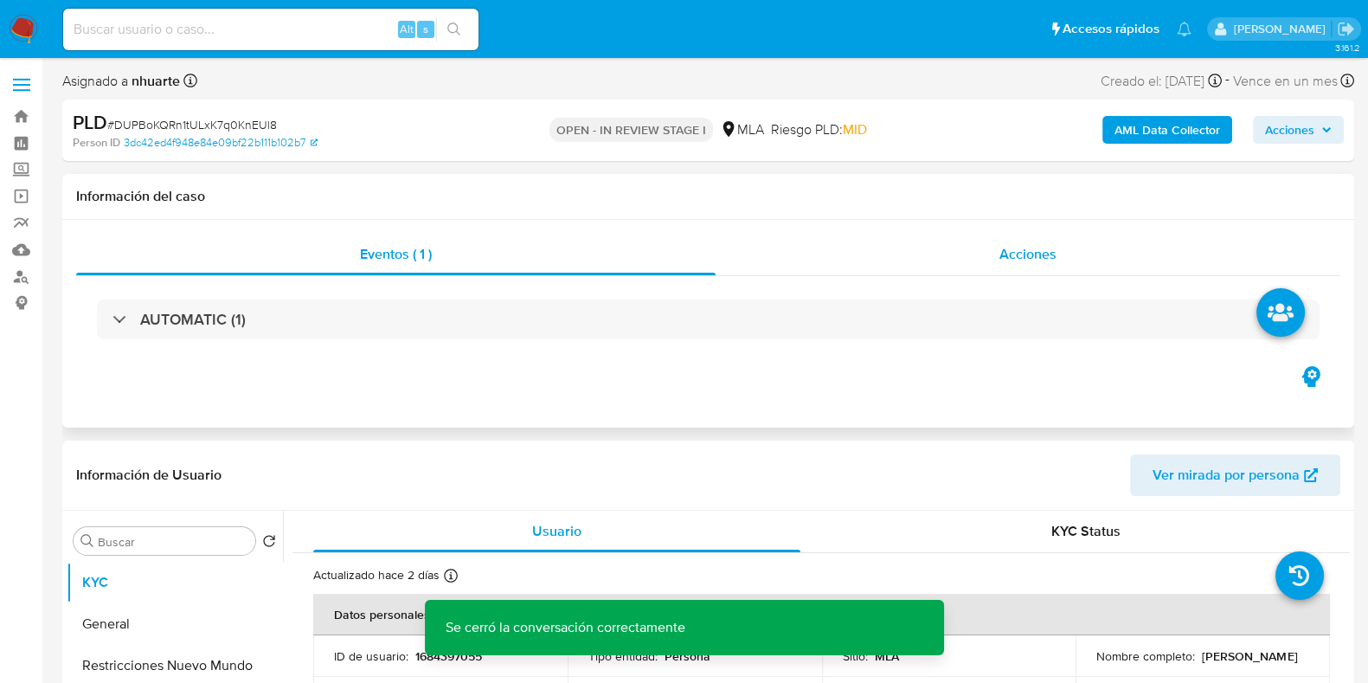
click at [1059, 251] on div "Acciones" at bounding box center [1028, 255] width 625 height 42
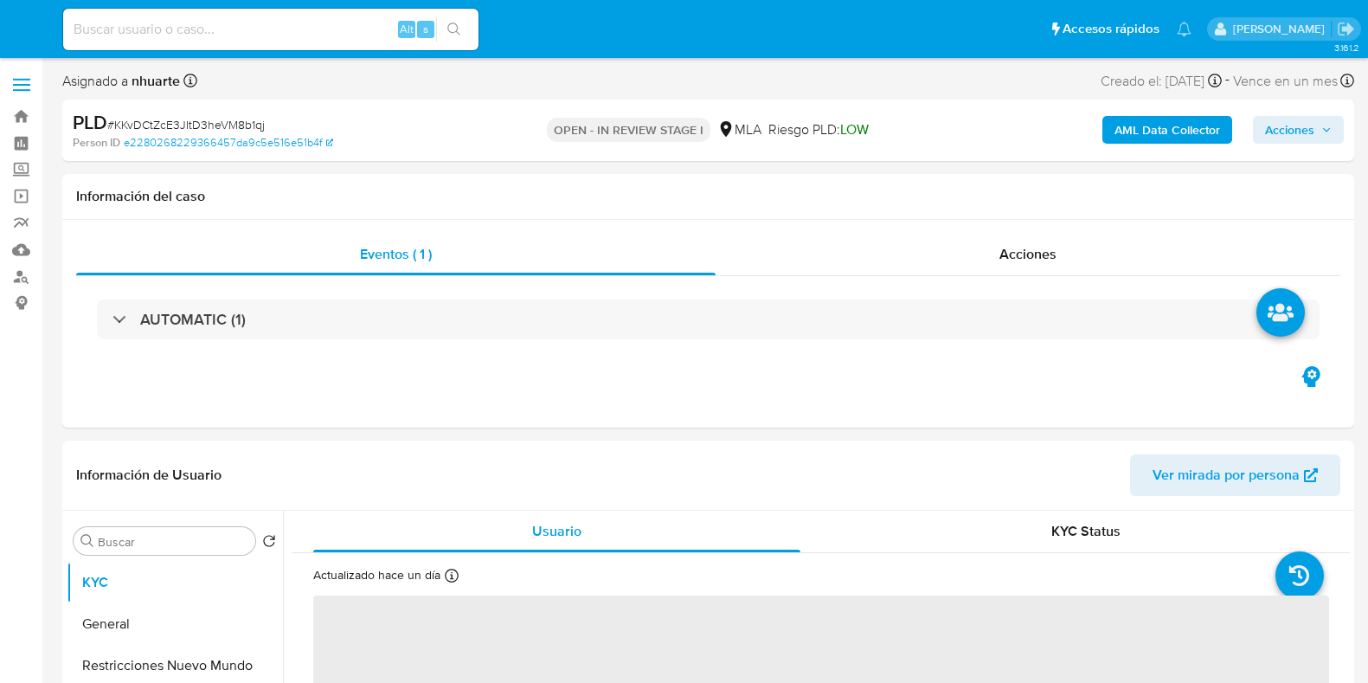
select select "10"
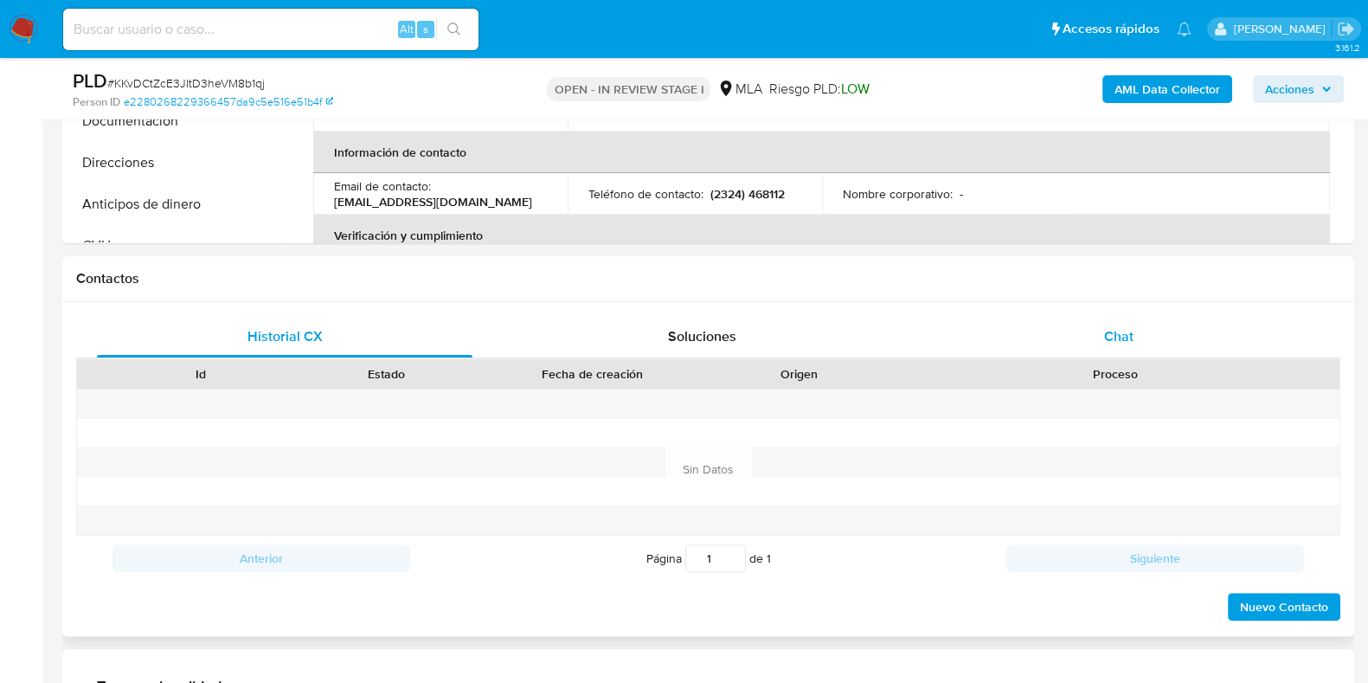
click at [1112, 344] on span "Chat" at bounding box center [1118, 336] width 29 height 20
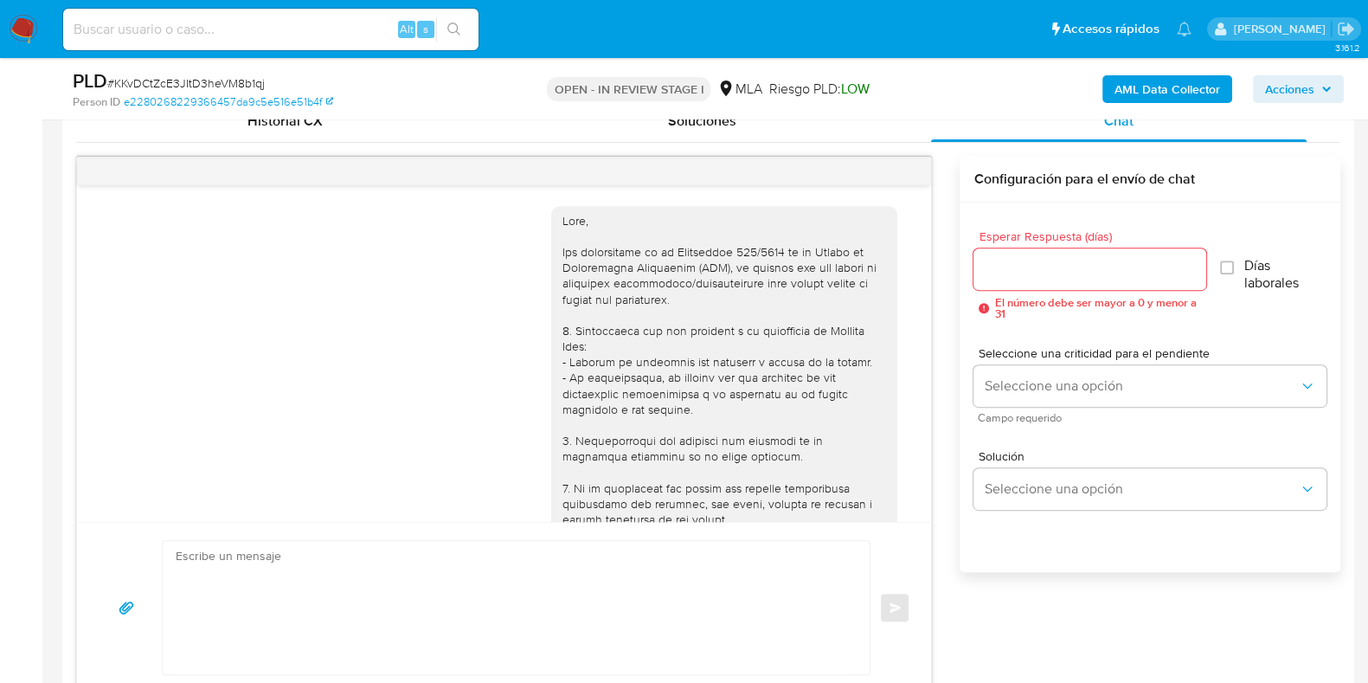
scroll to position [601, 0]
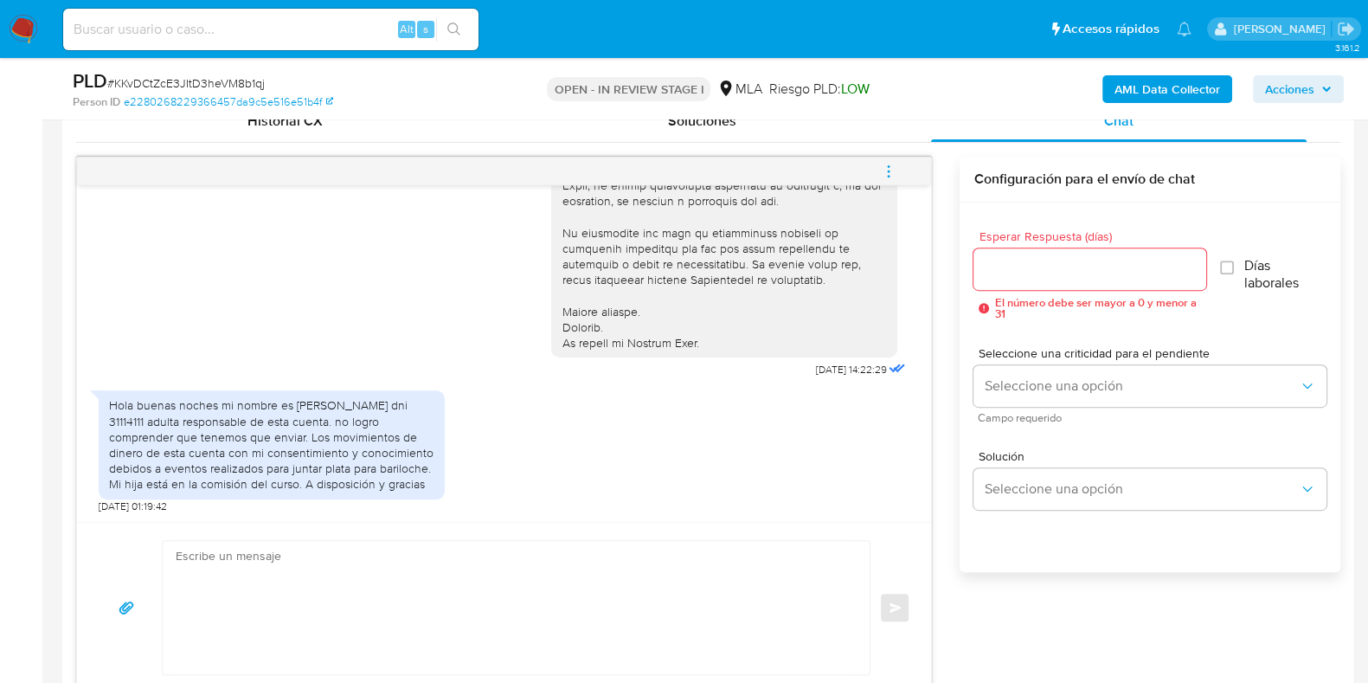
drag, startPoint x: 110, startPoint y: 400, endPoint x: 432, endPoint y: 480, distance: 331.8
click at [432, 480] on div "Hola buenas noches mi nombre es [PERSON_NAME] dni 31114111 adulta responsable d…" at bounding box center [271, 444] width 325 height 94
copy div "Hola buenas noches mi nombre es [PERSON_NAME] dni 31114111 adulta responsable d…"
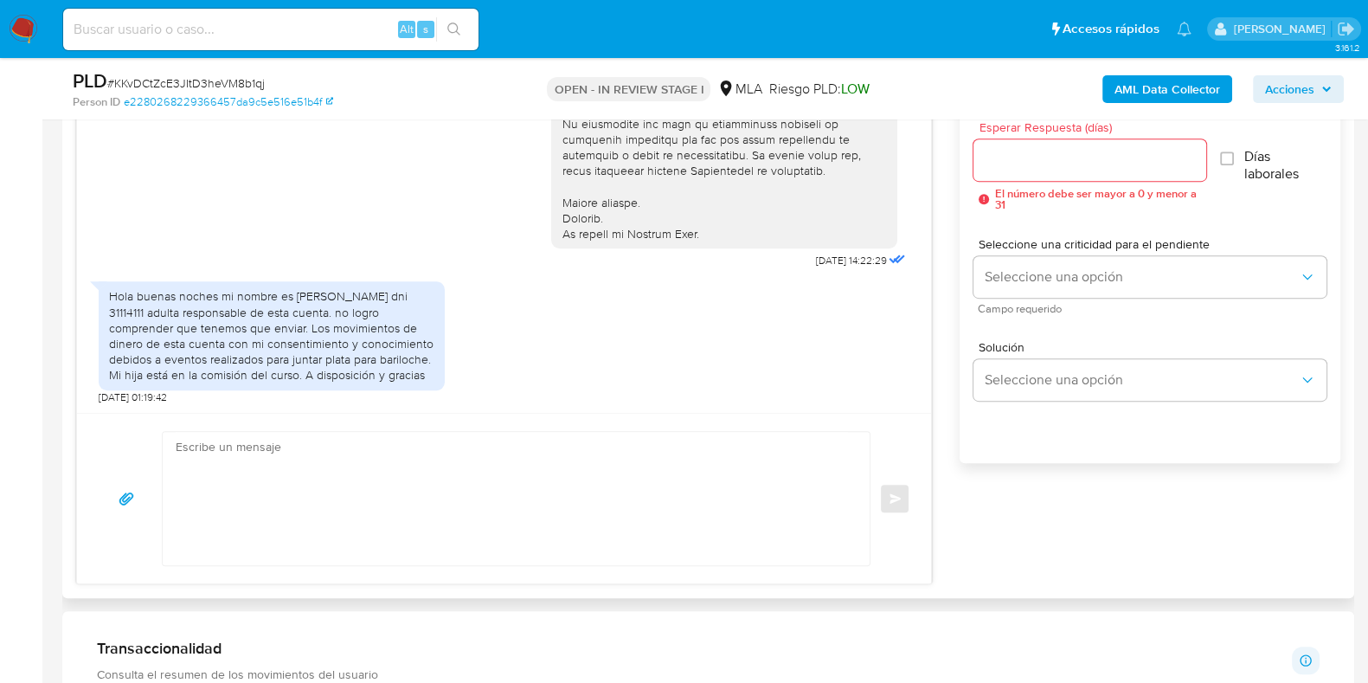
click at [633, 392] on div "Hola buenas noches mi nombre es [PERSON_NAME] dni 31114111 adulta responsable d…" at bounding box center [504, 338] width 811 height 131
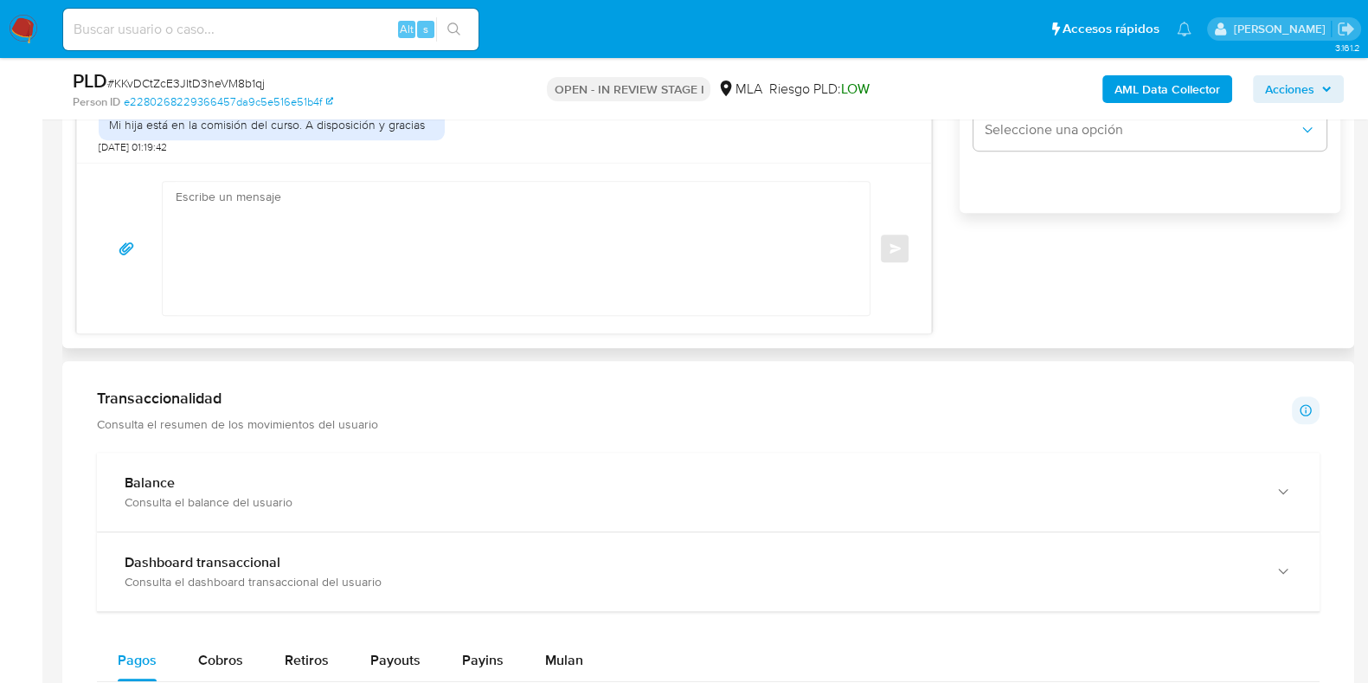
scroll to position [1190, 0]
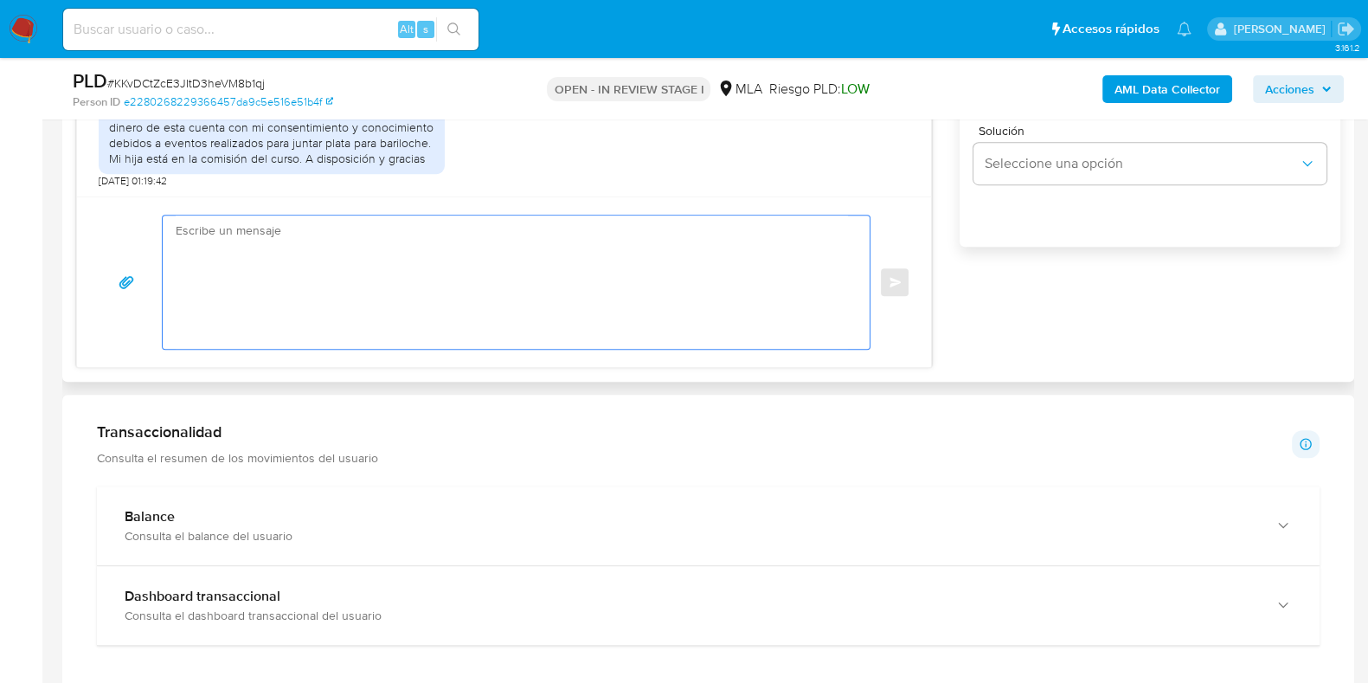
paste textarea "Hola XXX, ¡Gracias por tu respuesta! Queremos informarte que el uso de la cuent…"
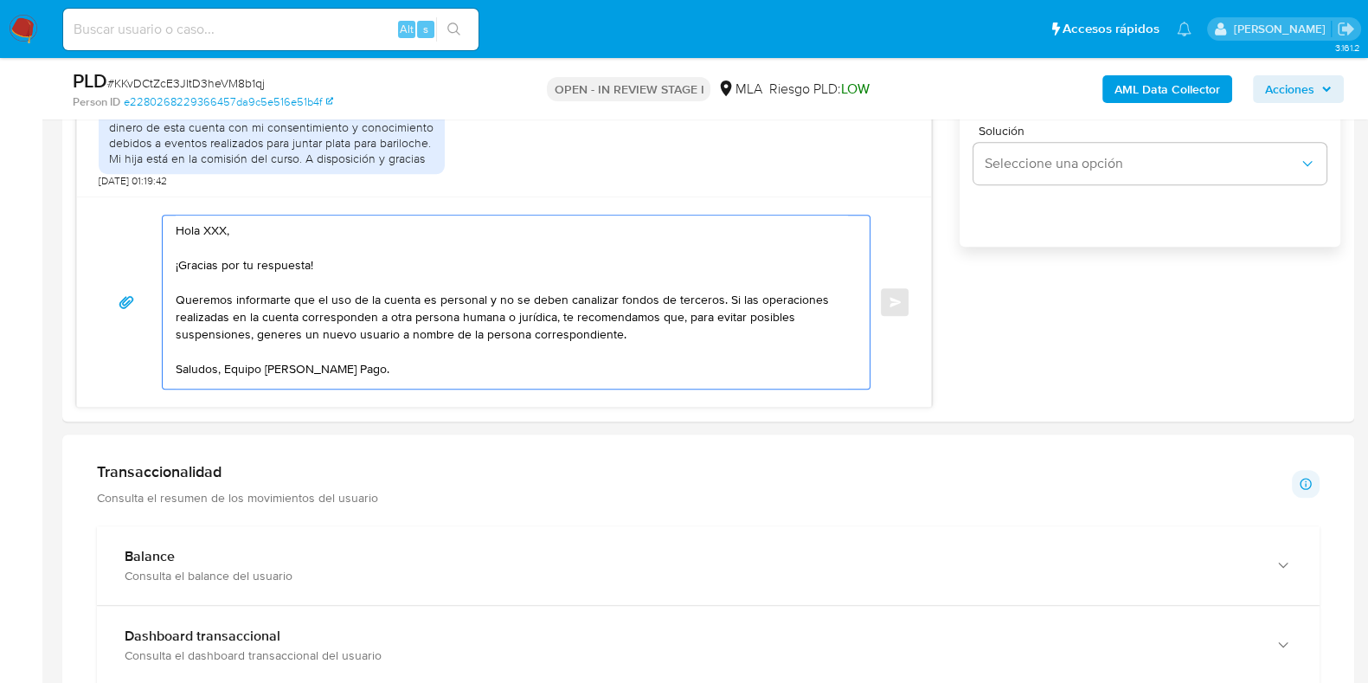
scroll to position [6, 0]
click at [259, 228] on textarea "Hola XXX, ¡Gracias por tu respuesta! Queremos informarte que el uso de la cuent…" at bounding box center [512, 301] width 672 height 173
drag, startPoint x: 719, startPoint y: 296, endPoint x: 682, endPoint y: 310, distance: 39.7
click at [682, 310] on textarea "Hola ¡Gracias por tu respuesta! Queremos informarte que el uso de la cuenta es …" at bounding box center [512, 301] width 672 height 173
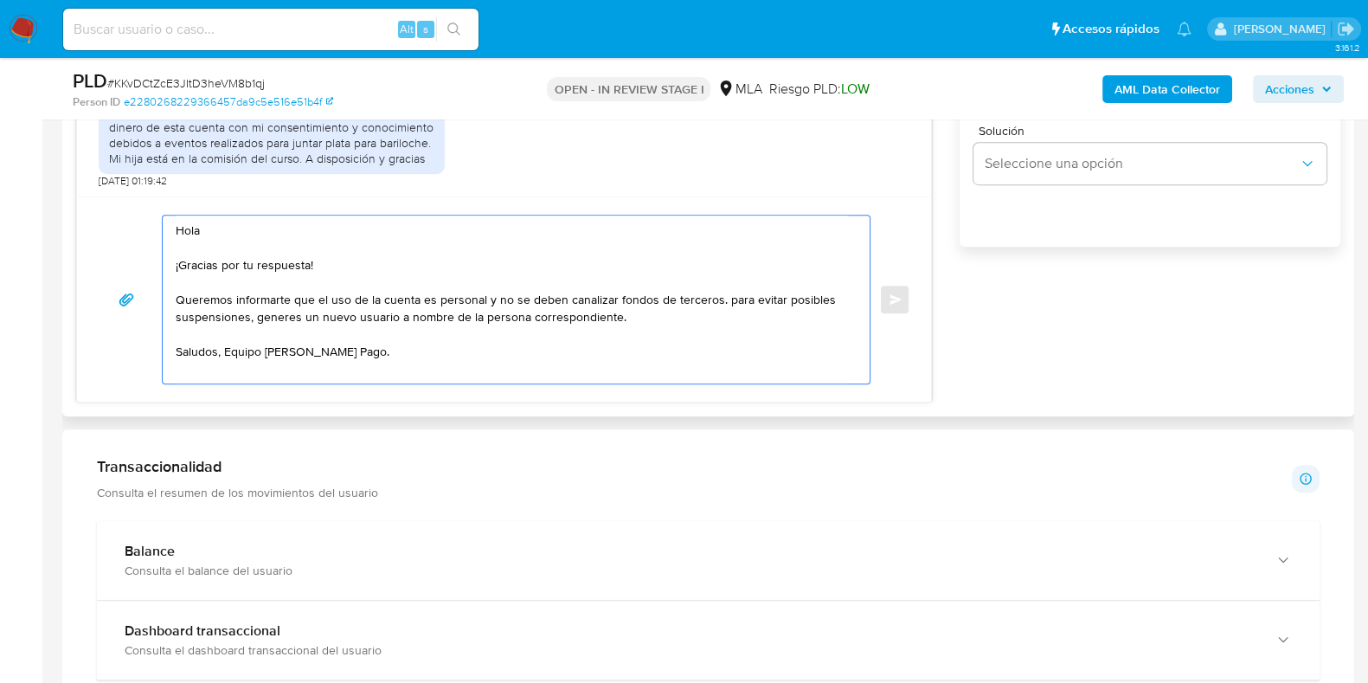
scroll to position [0, 0]
drag, startPoint x: 255, startPoint y: 317, endPoint x: 614, endPoint y: 309, distance: 358.3
click at [614, 309] on textarea "Hola ¡Gracias por tu respuesta! Queremos informarte que el uso de la cuenta es …" at bounding box center [512, 299] width 672 height 168
click at [722, 299] on textarea "Hola ¡Gracias por tu respuesta! Queremos informarte que el uso de la cuenta es …" at bounding box center [512, 299] width 672 height 168
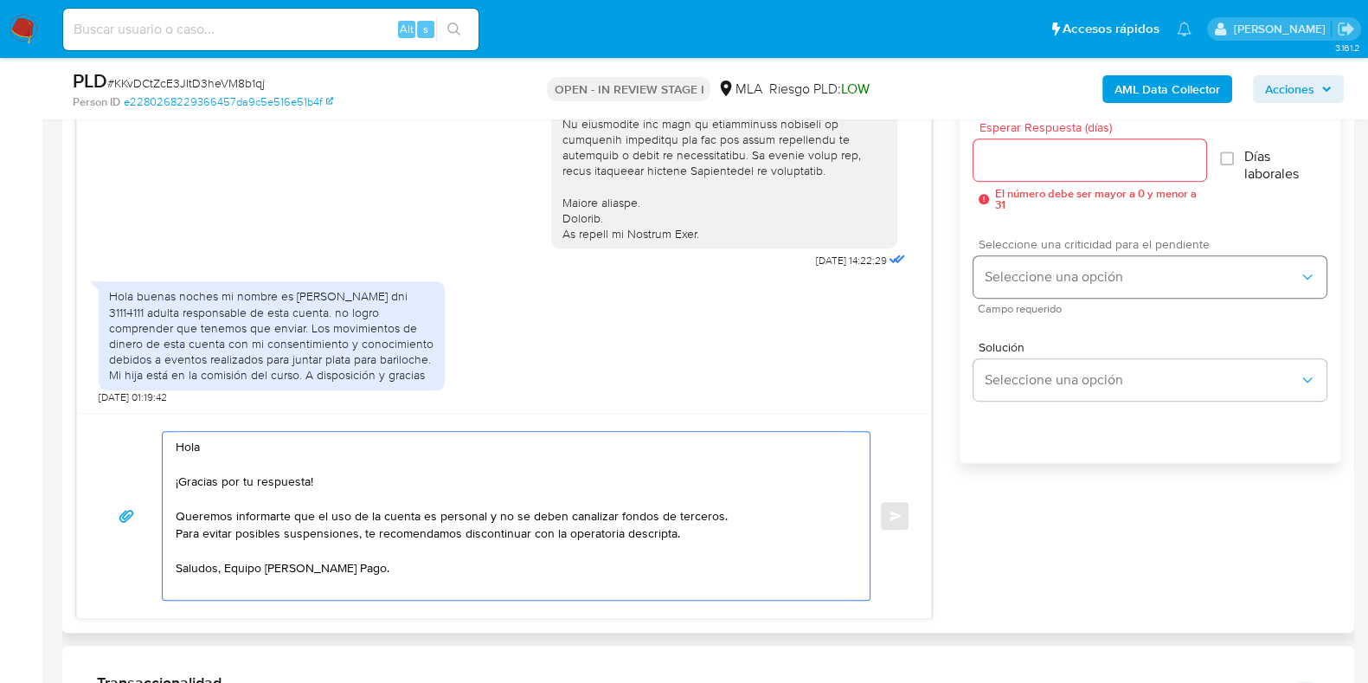
scroll to position [974, 0]
type textarea "Hola ¡Gracias por tu respuesta! Queremos informarte que el uso de la cuenta es …"
click at [1025, 157] on input "Esperar Respuesta (días)" at bounding box center [1090, 160] width 232 height 22
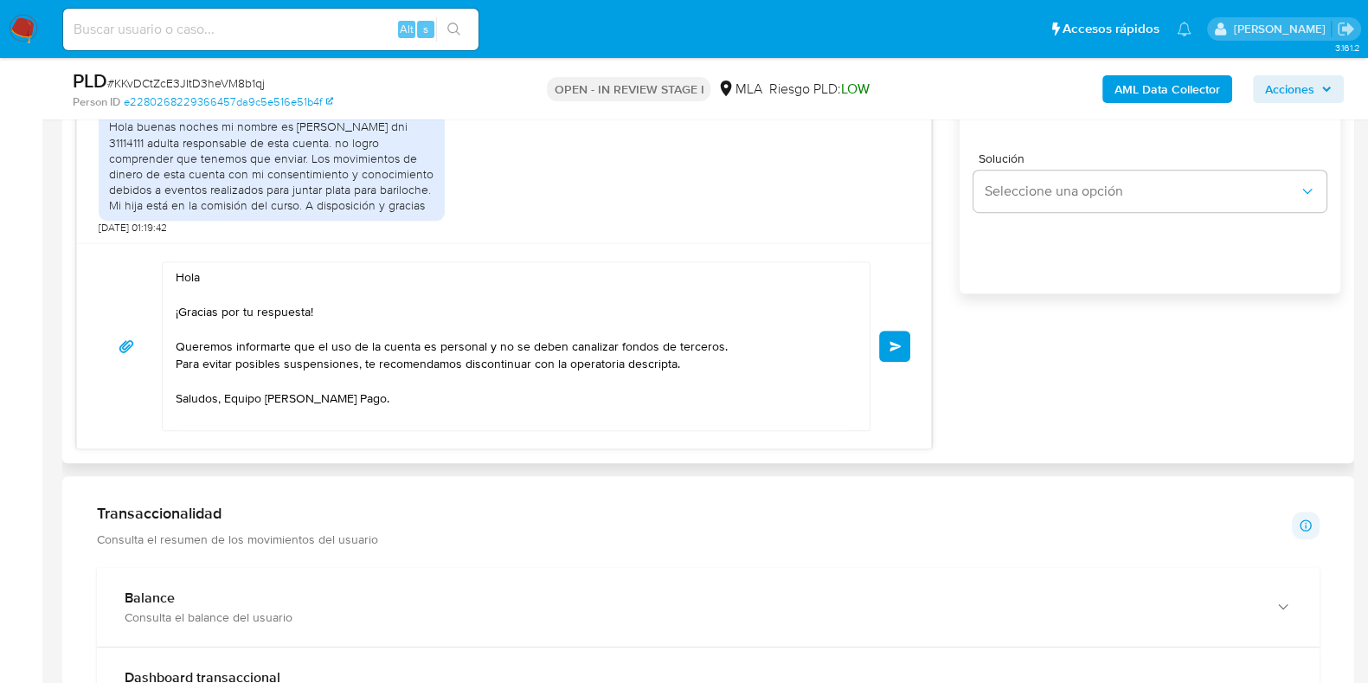
scroll to position [1190, 0]
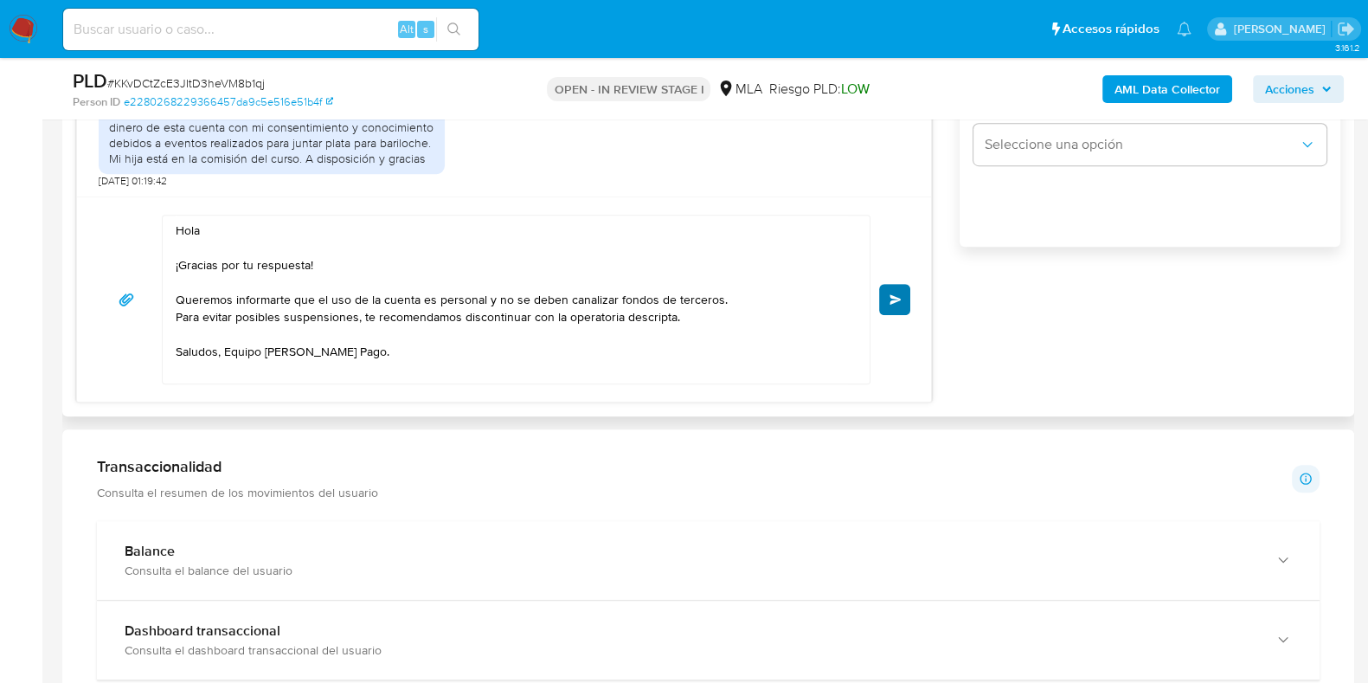
type input "0"
click at [896, 294] on span "Enviar" at bounding box center [896, 299] width 12 height 10
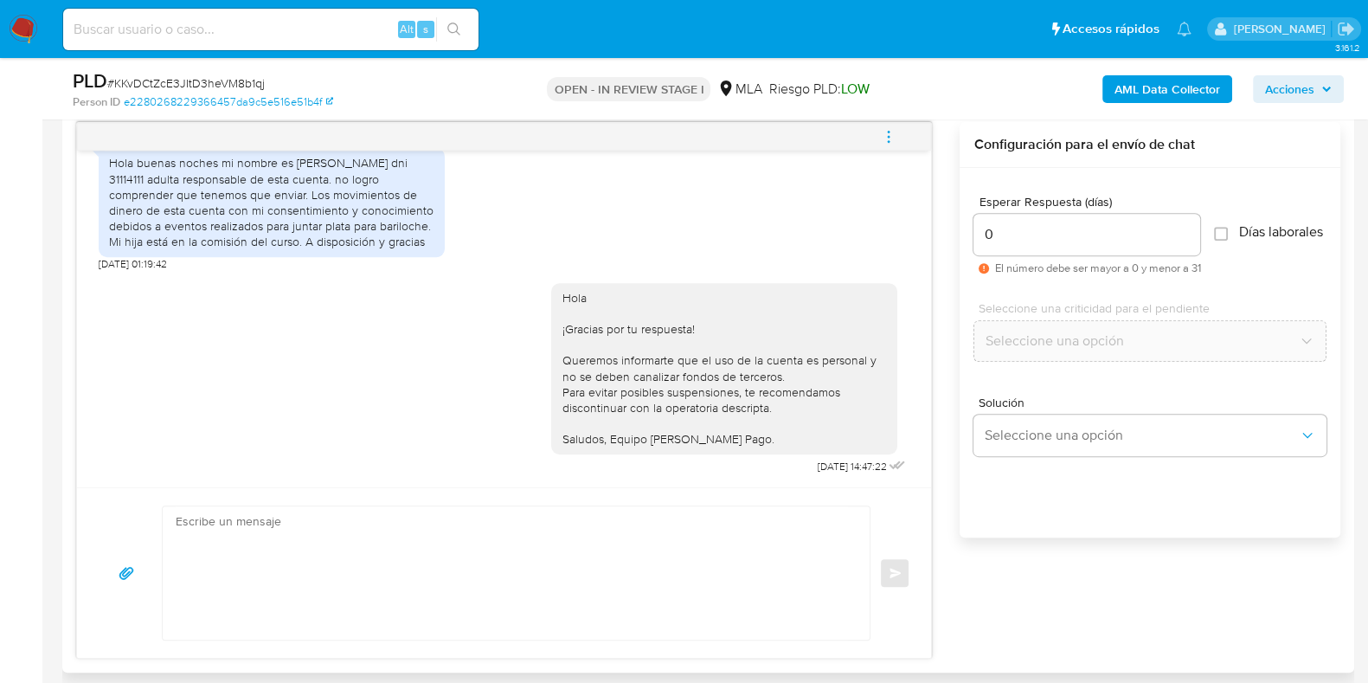
scroll to position [864, 0]
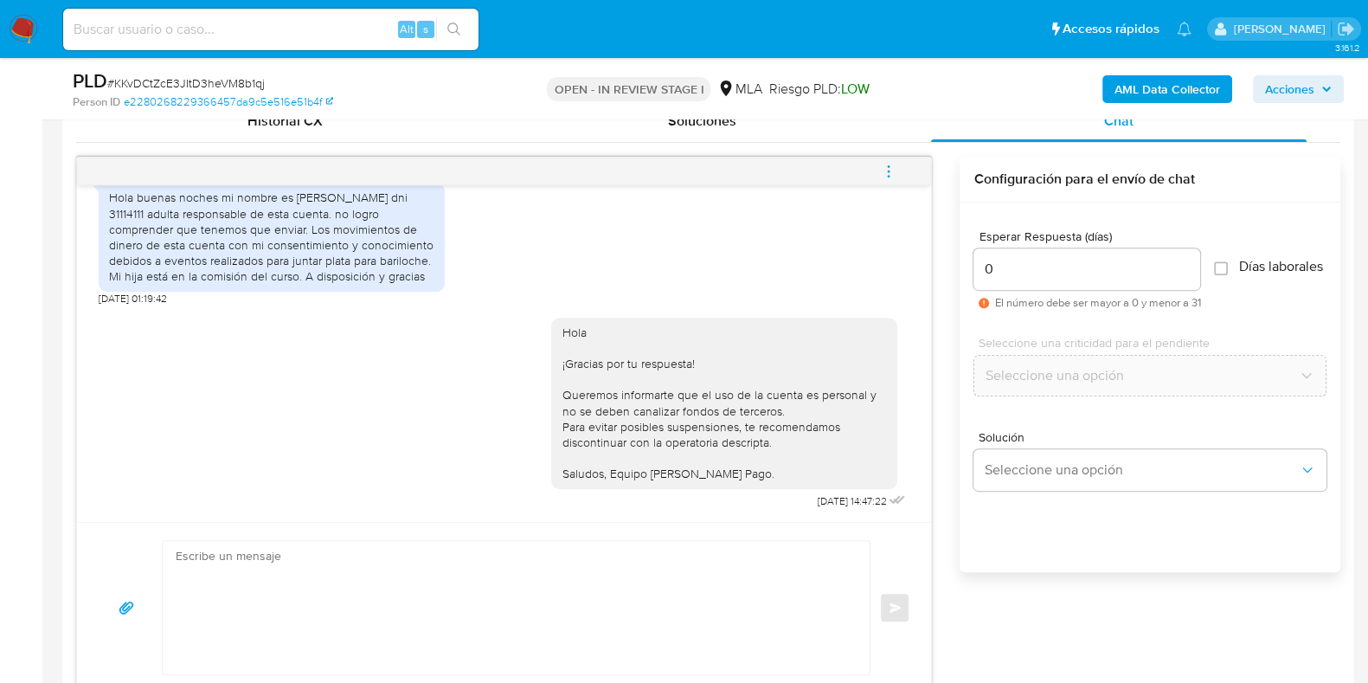
click at [899, 163] on button "menu-action" at bounding box center [888, 172] width 57 height 42
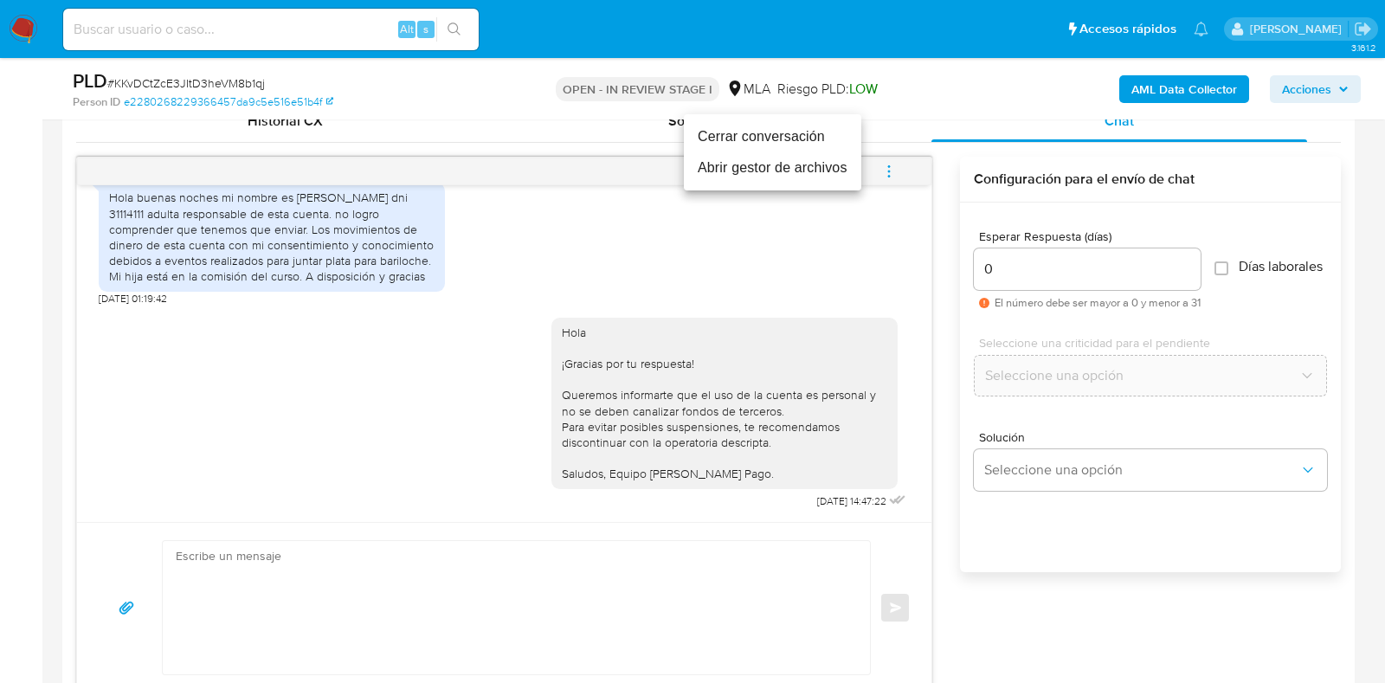
click at [794, 149] on li "Cerrar conversación" at bounding box center [772, 136] width 177 height 31
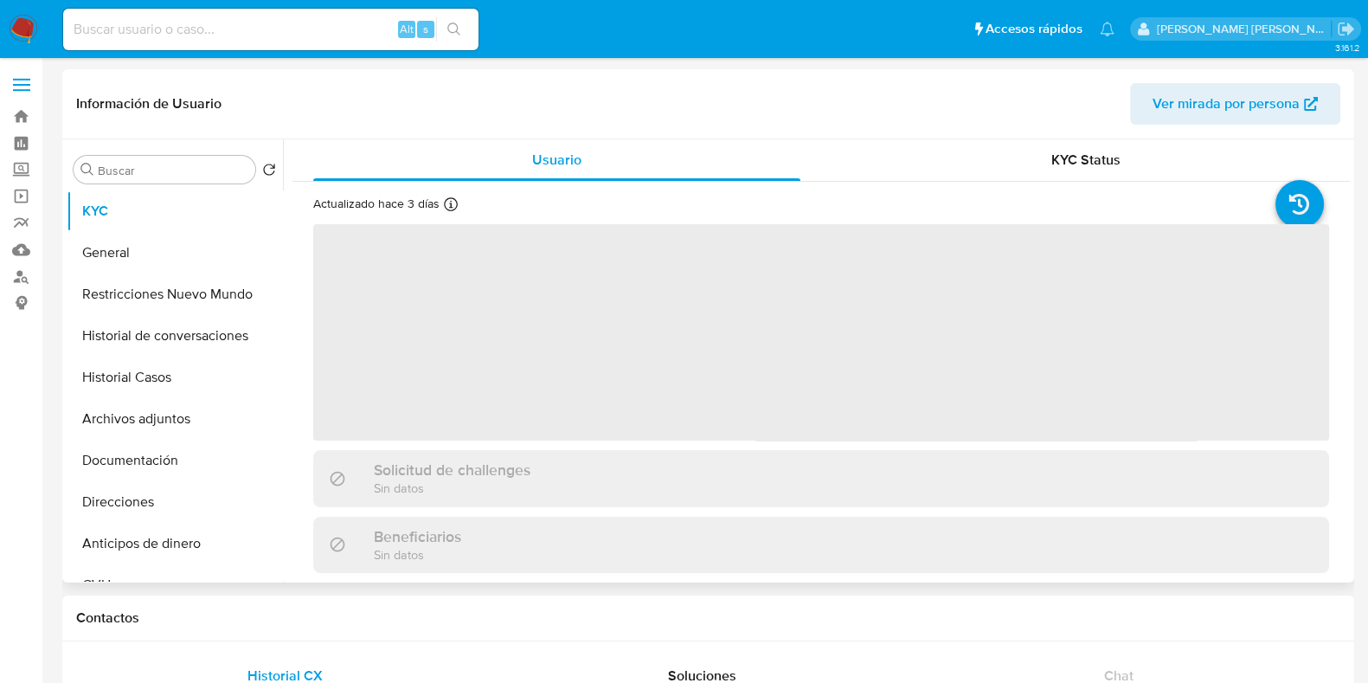
select select "10"
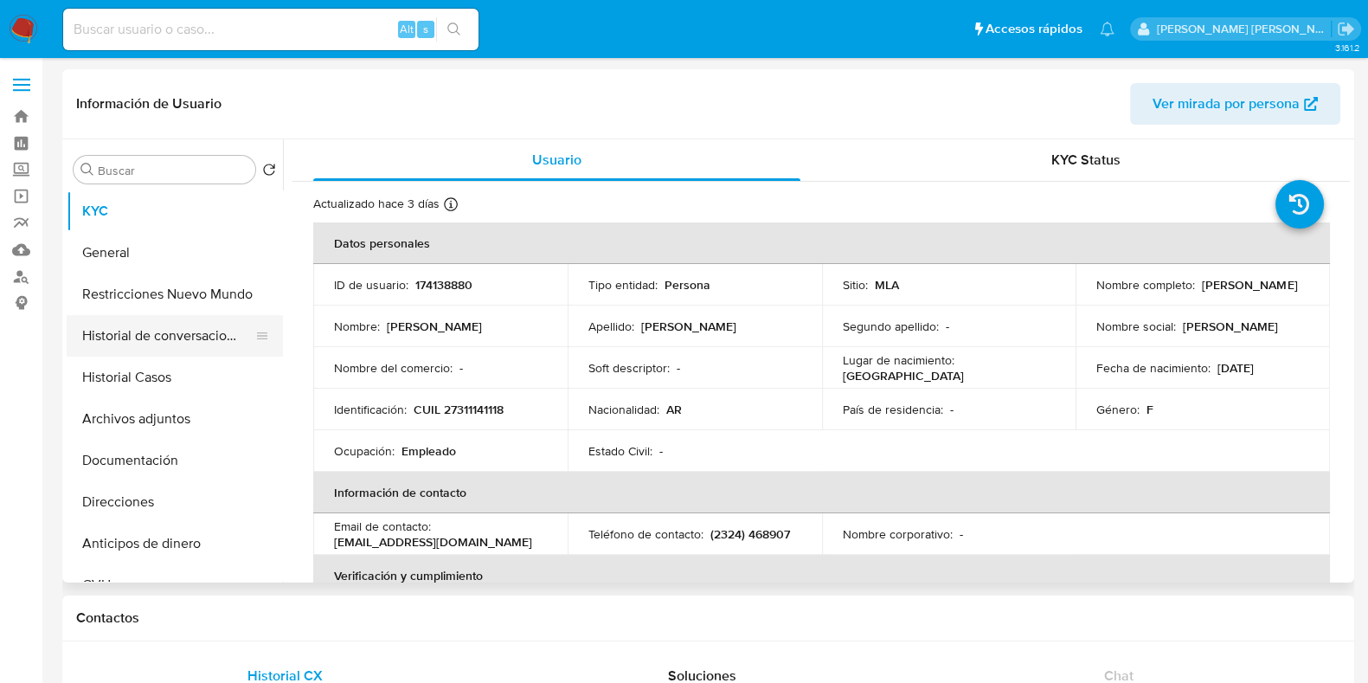
click at [145, 350] on button "Historial de conversaciones" at bounding box center [168, 336] width 202 height 42
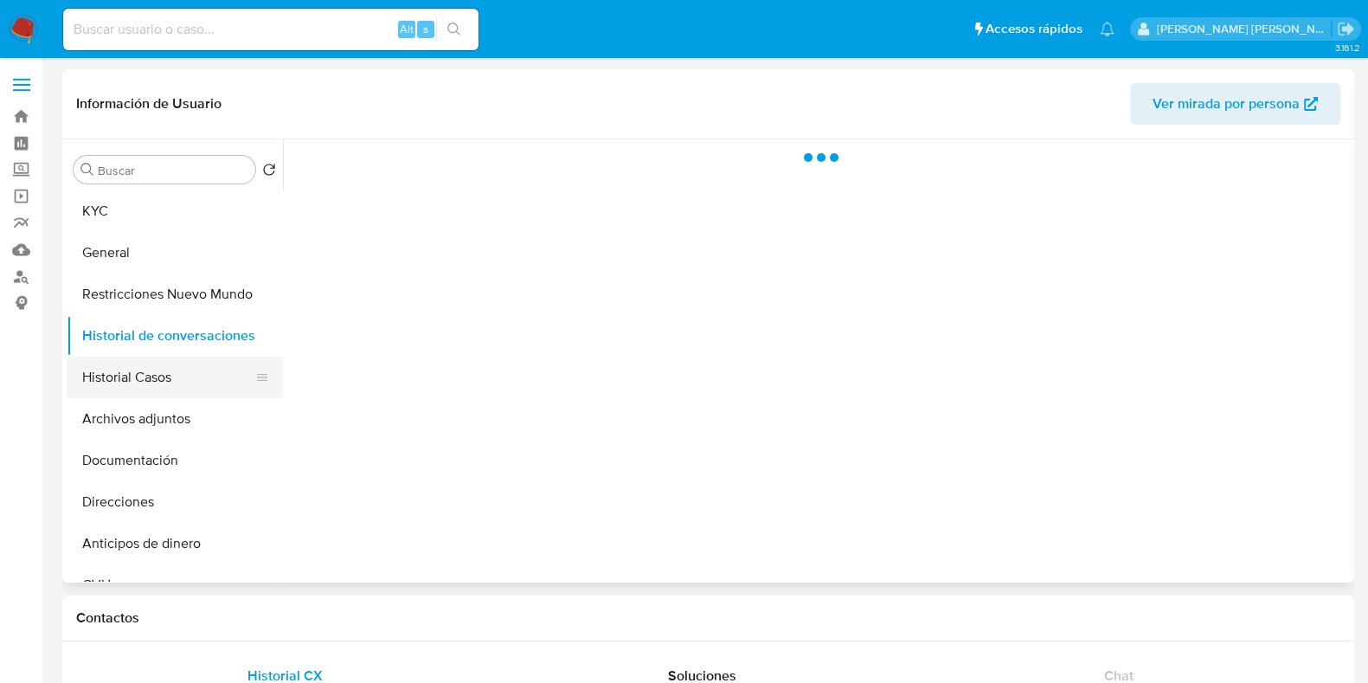
click at [145, 373] on button "Historial Casos" at bounding box center [168, 378] width 202 height 42
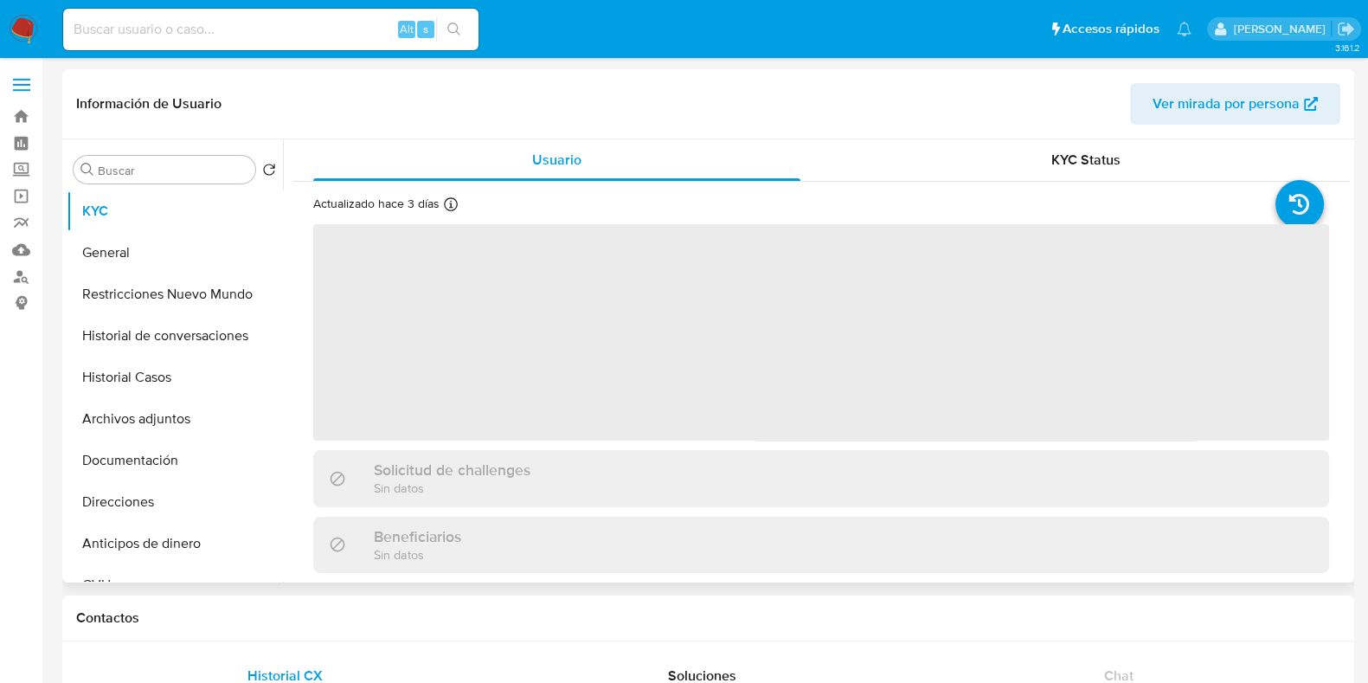
select select "10"
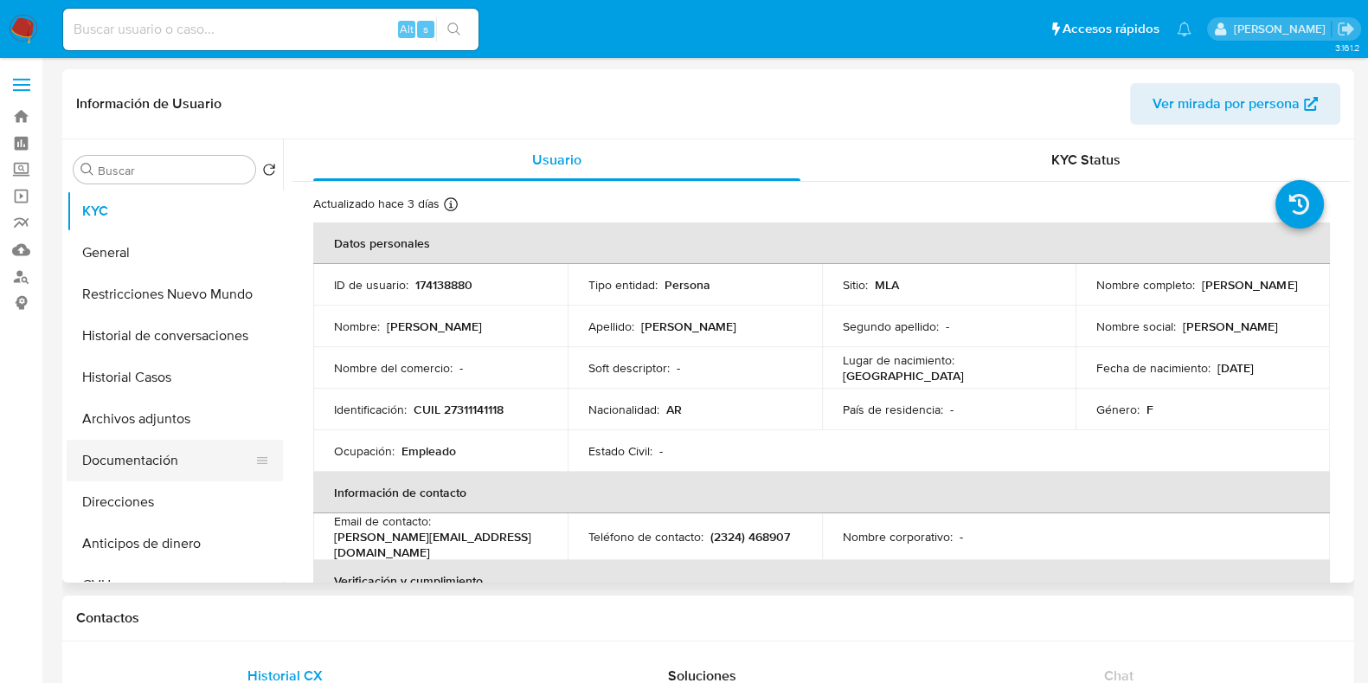
click at [190, 456] on button "Documentación" at bounding box center [168, 461] width 202 height 42
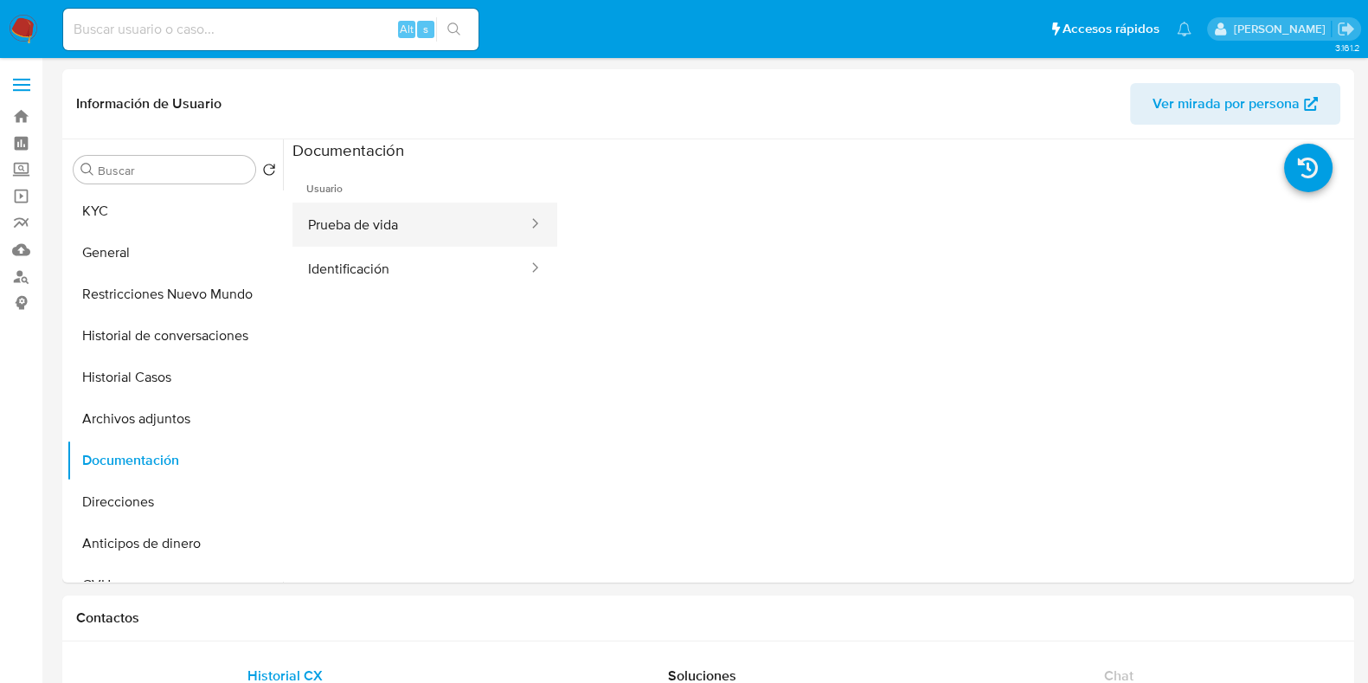
click at [442, 235] on button "Prueba de vida" at bounding box center [410, 224] width 237 height 44
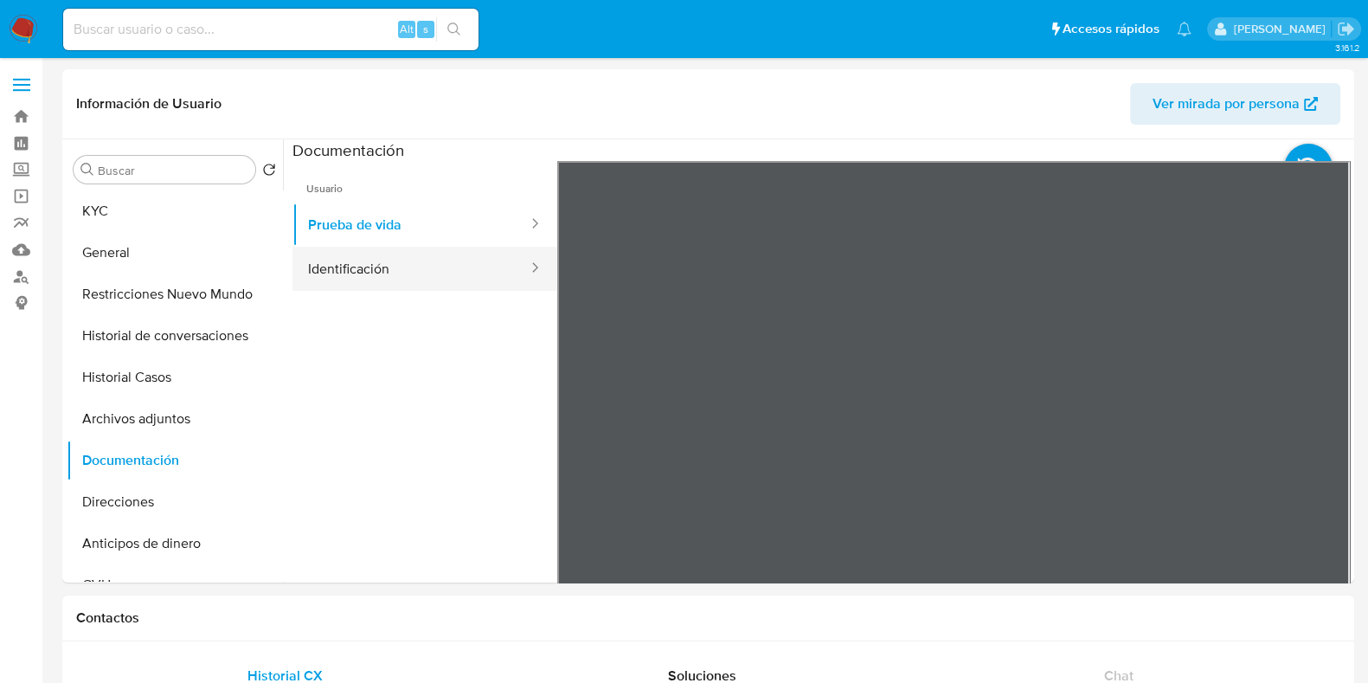
click at [394, 269] on button "Identificación" at bounding box center [410, 269] width 237 height 44
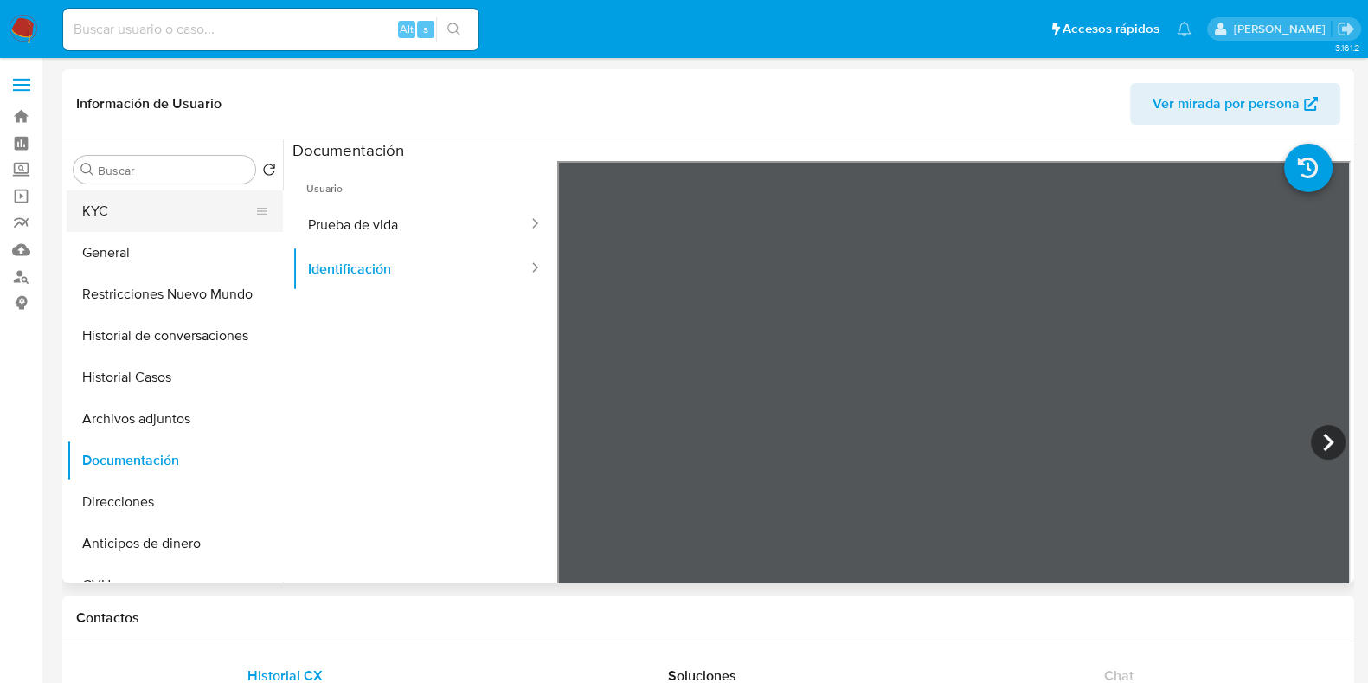
click at [120, 224] on button "KYC" at bounding box center [168, 211] width 202 height 42
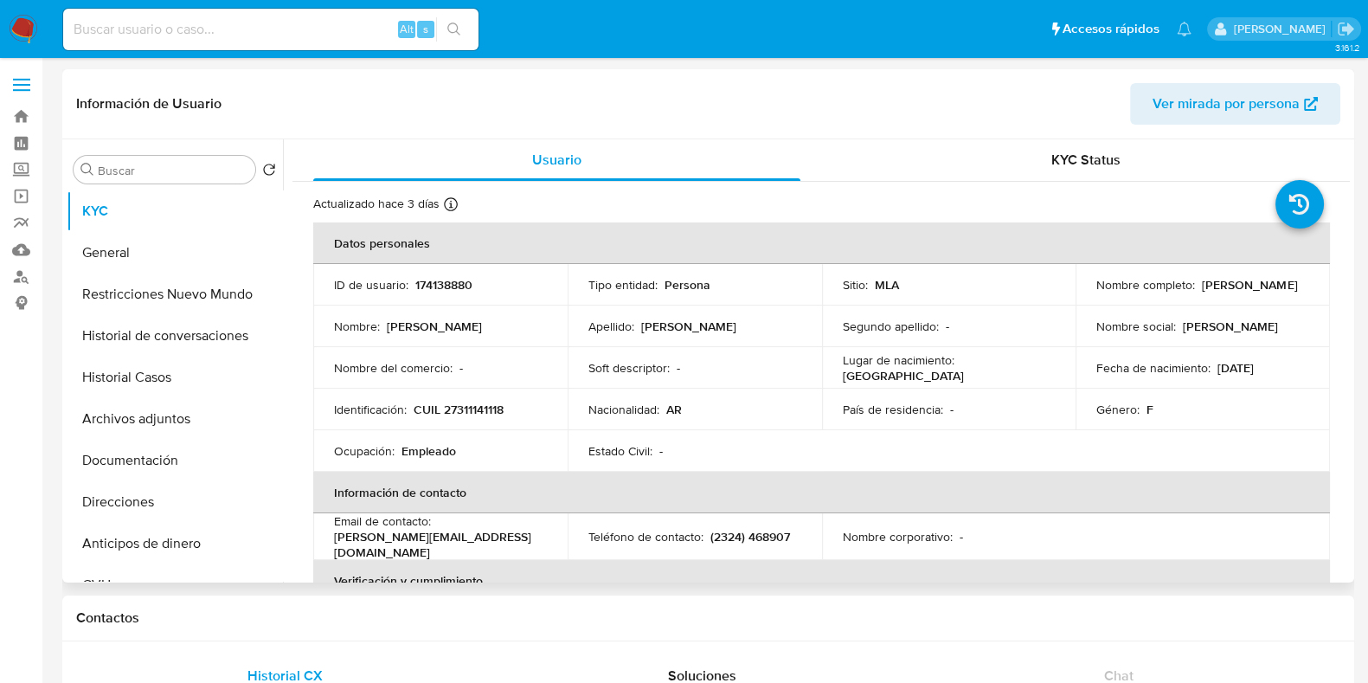
drag, startPoint x: 1199, startPoint y: 280, endPoint x: 1296, endPoint y: 284, distance: 97.8
click at [1296, 284] on div "Nombre completo : Daniela Sanchez" at bounding box center [1202, 285] width 213 height 16
click at [490, 408] on p "CUIL 27311141118" at bounding box center [459, 410] width 90 height 16
copy p "27311141118"
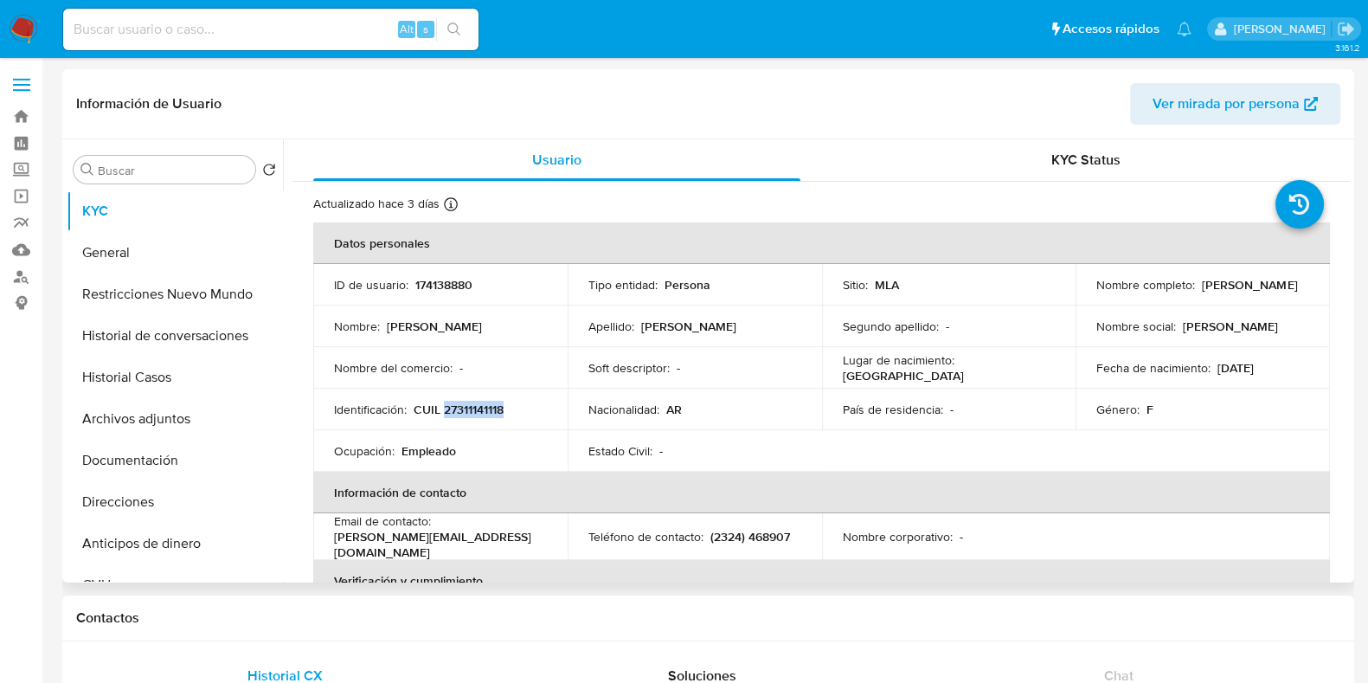
copy p "27311141118"
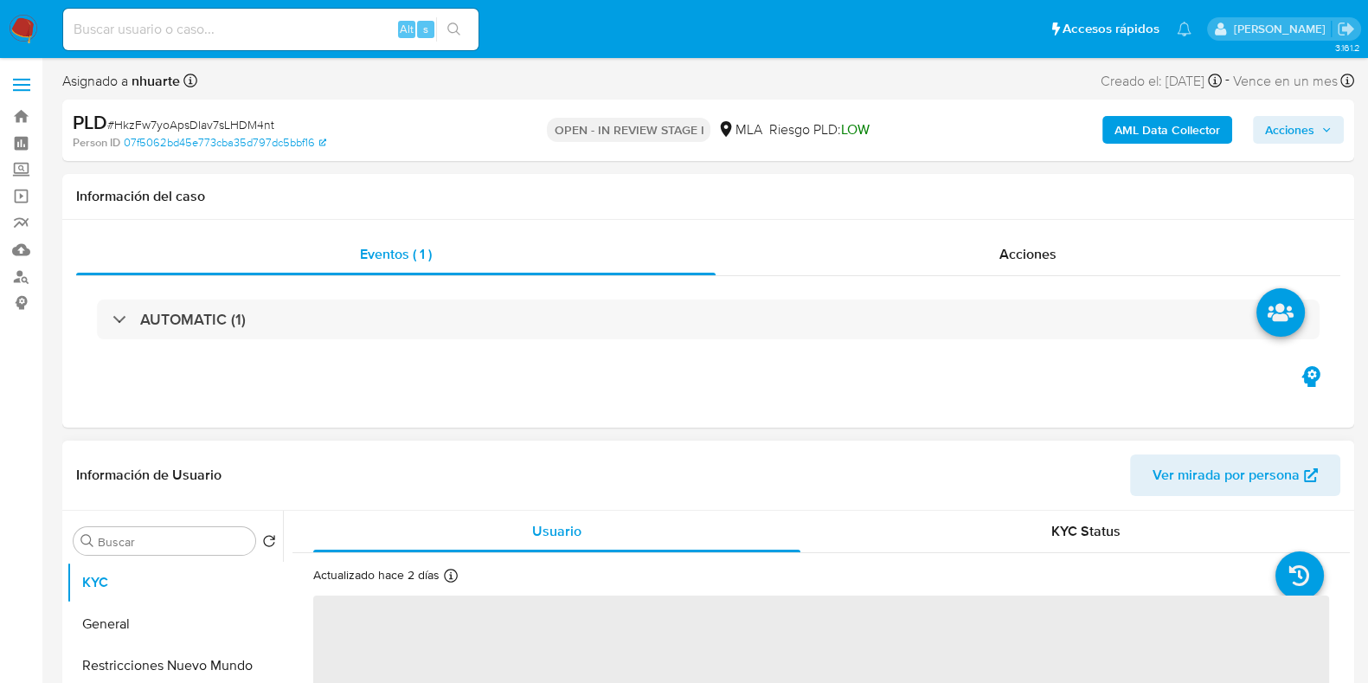
select select "10"
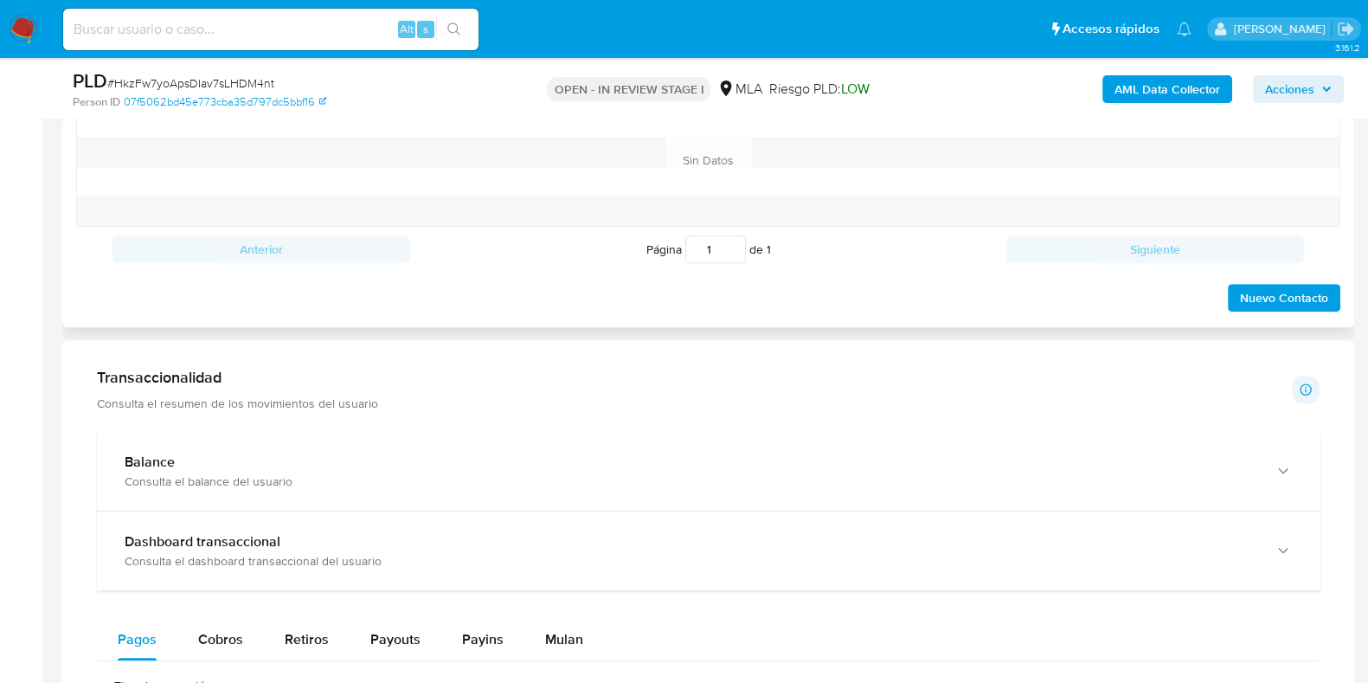
scroll to position [756, 0]
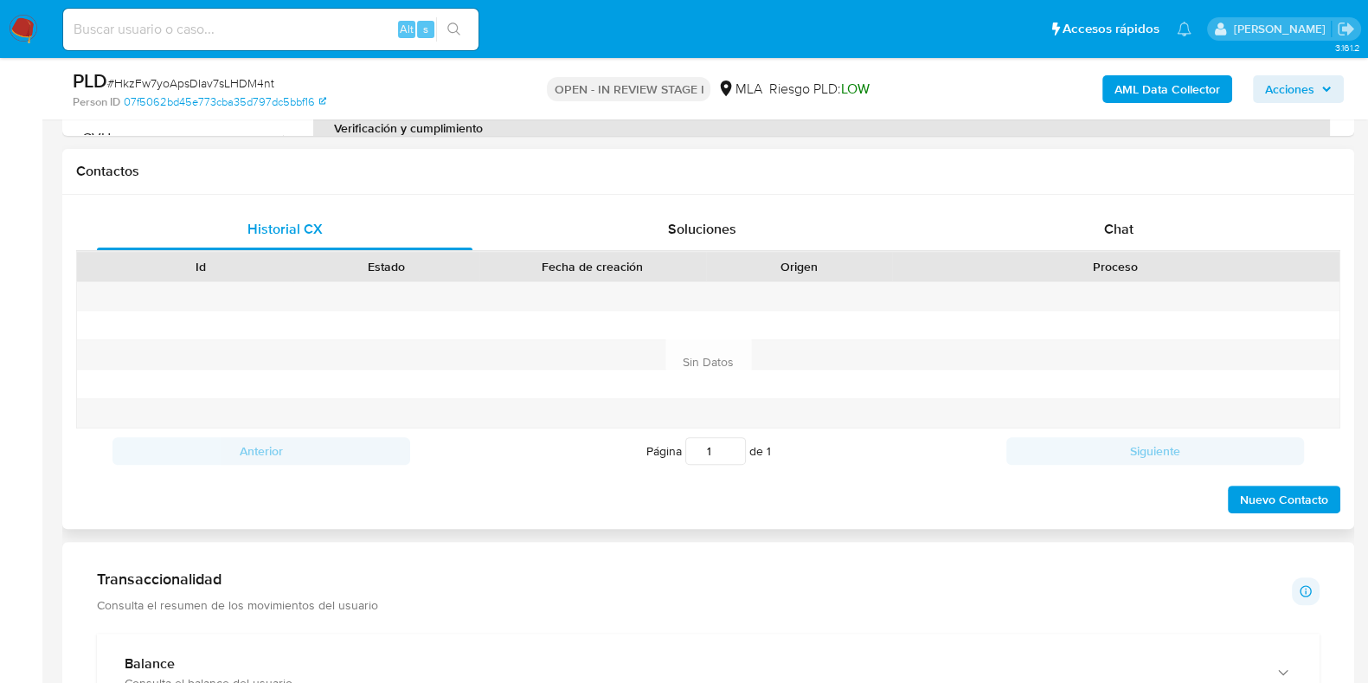
click at [1127, 227] on span "Chat" at bounding box center [1118, 229] width 29 height 20
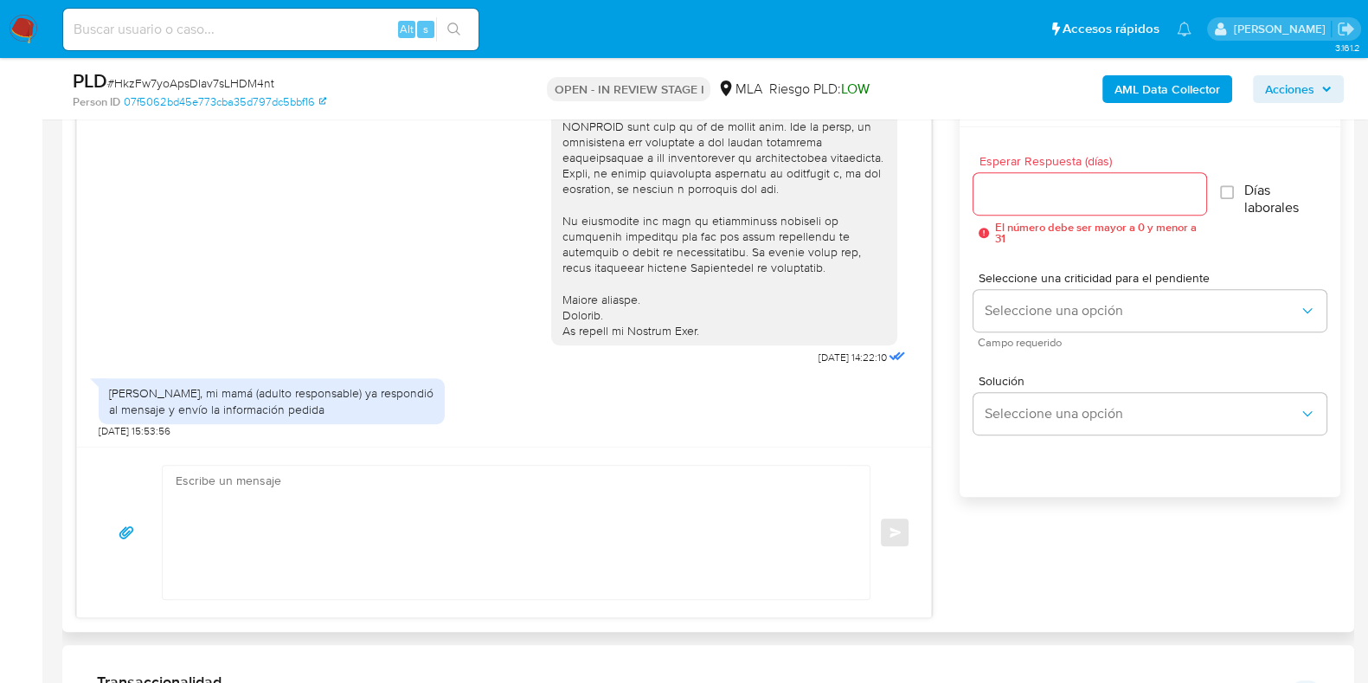
scroll to position [974, 0]
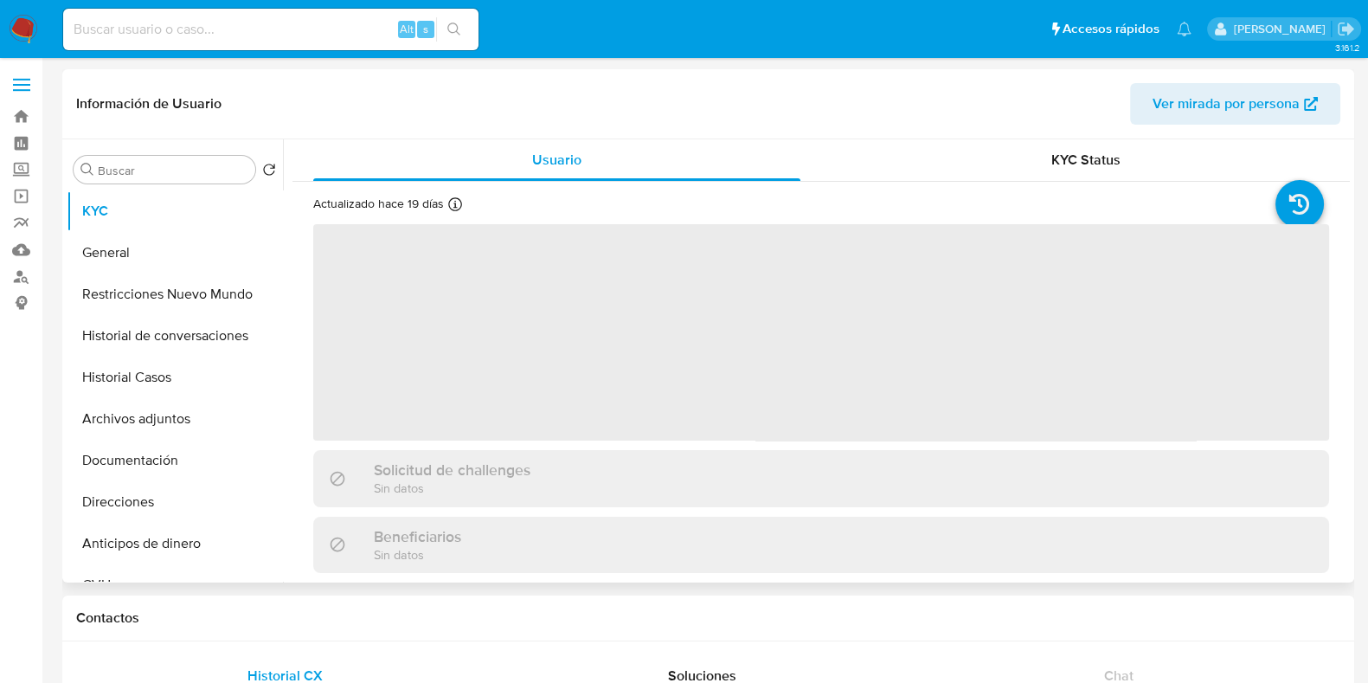
select select "10"
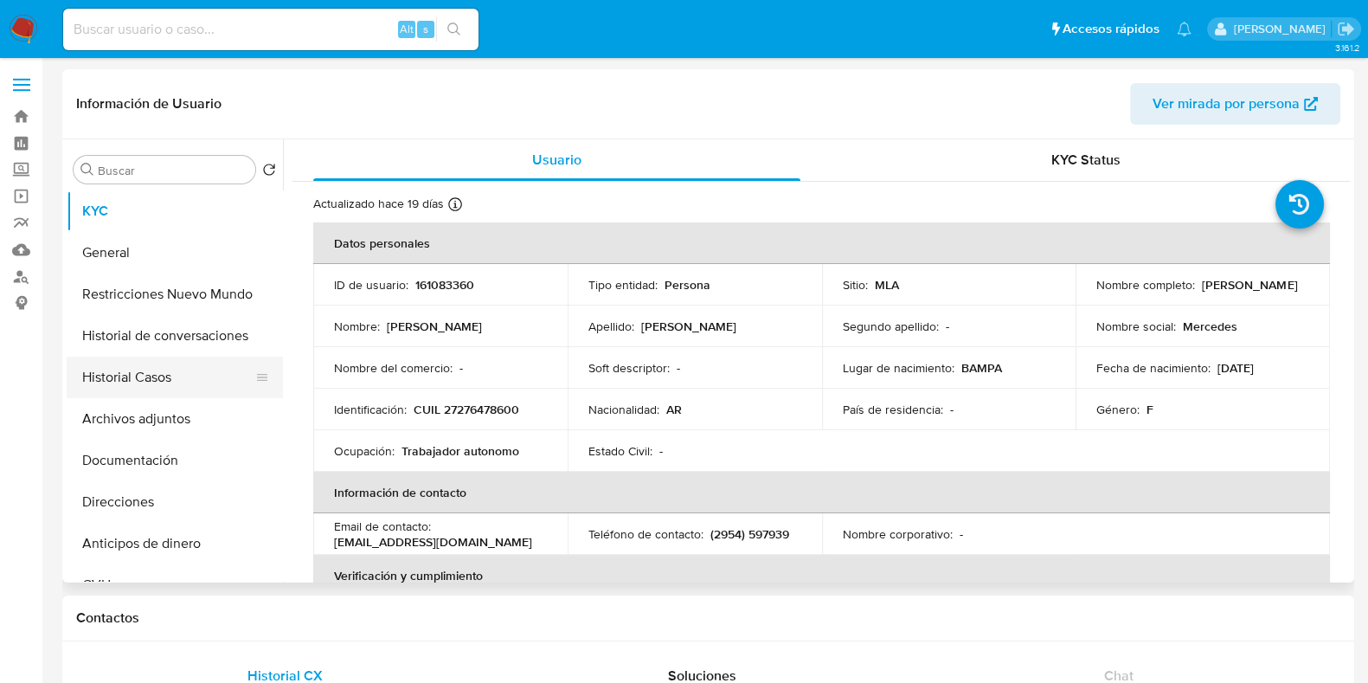
click at [126, 381] on button "Historial Casos" at bounding box center [168, 378] width 202 height 42
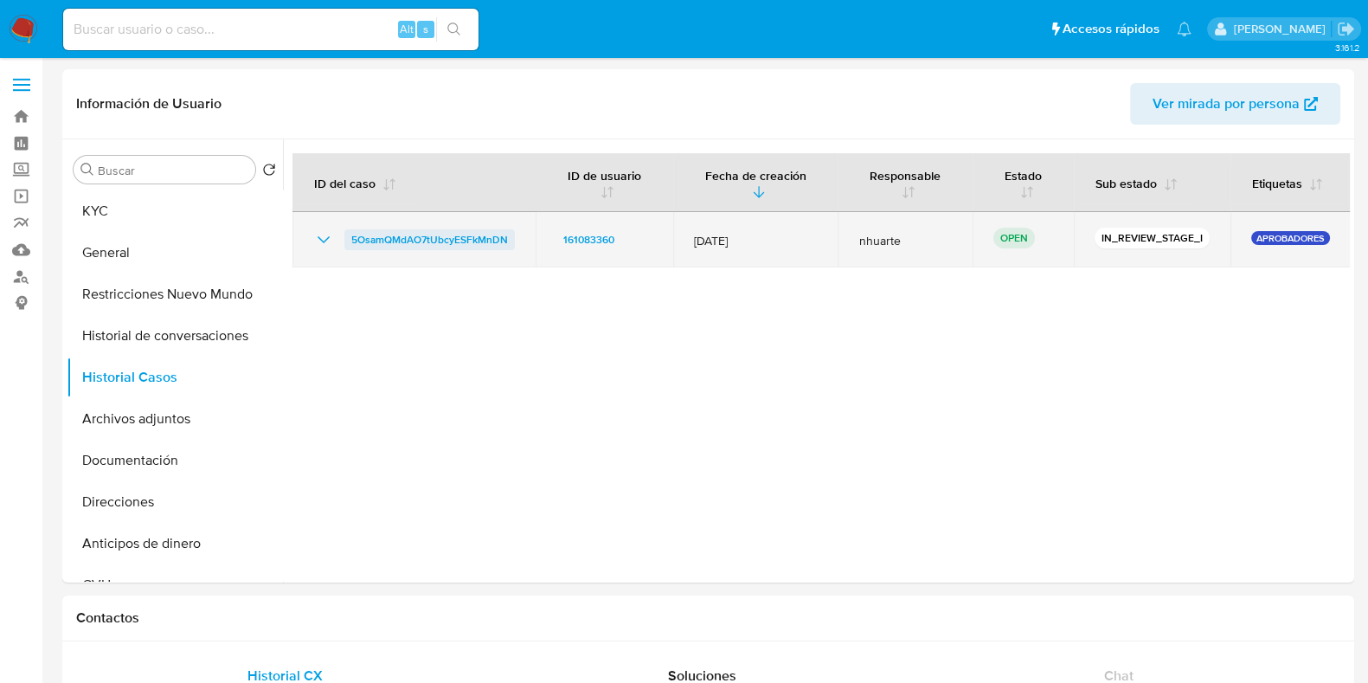
click at [434, 229] on span "5OsamQMdAO7tUbcyESFkMnDN" at bounding box center [429, 239] width 157 height 21
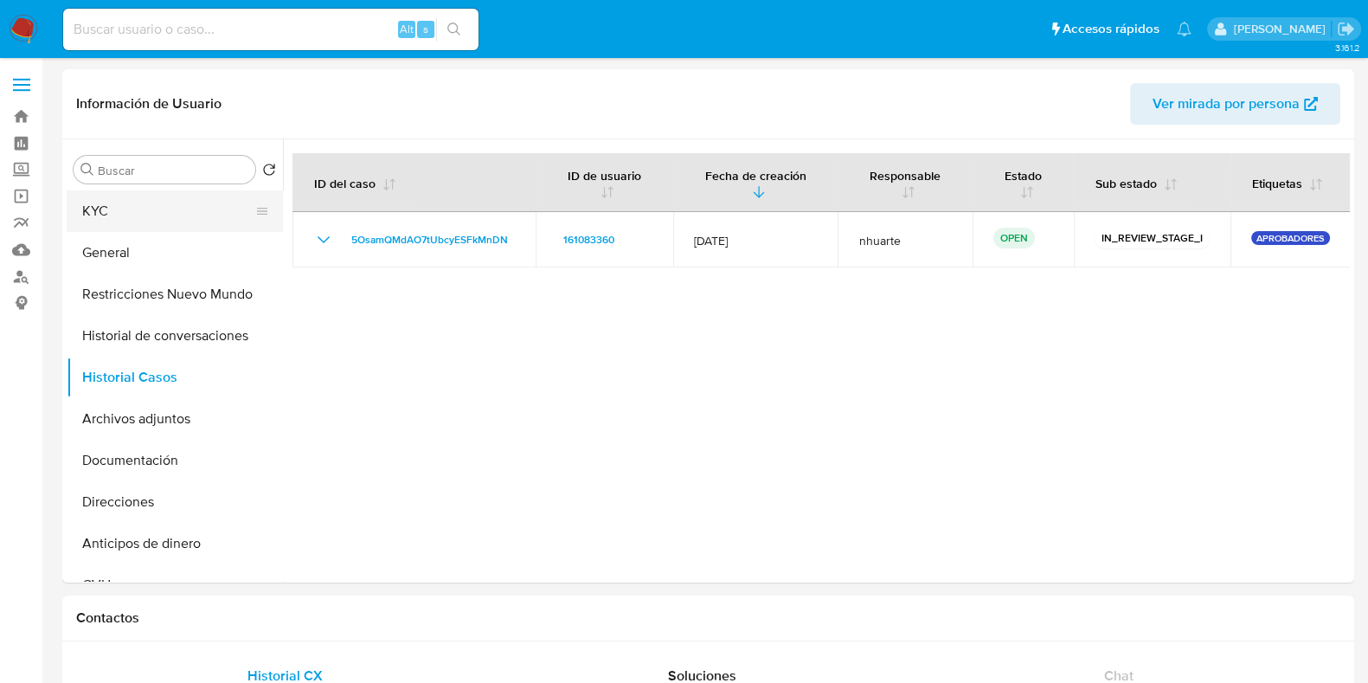
click at [192, 207] on button "KYC" at bounding box center [168, 211] width 202 height 42
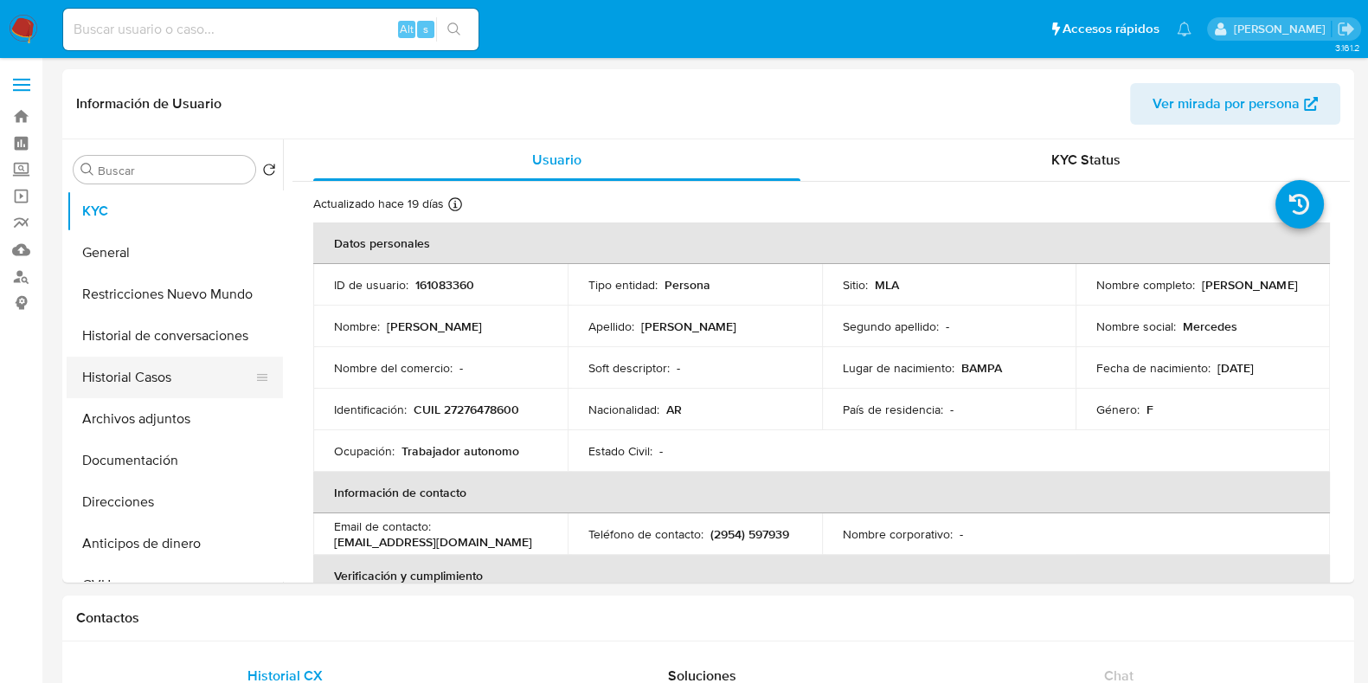
click at [177, 389] on button "Historial Casos" at bounding box center [168, 378] width 202 height 42
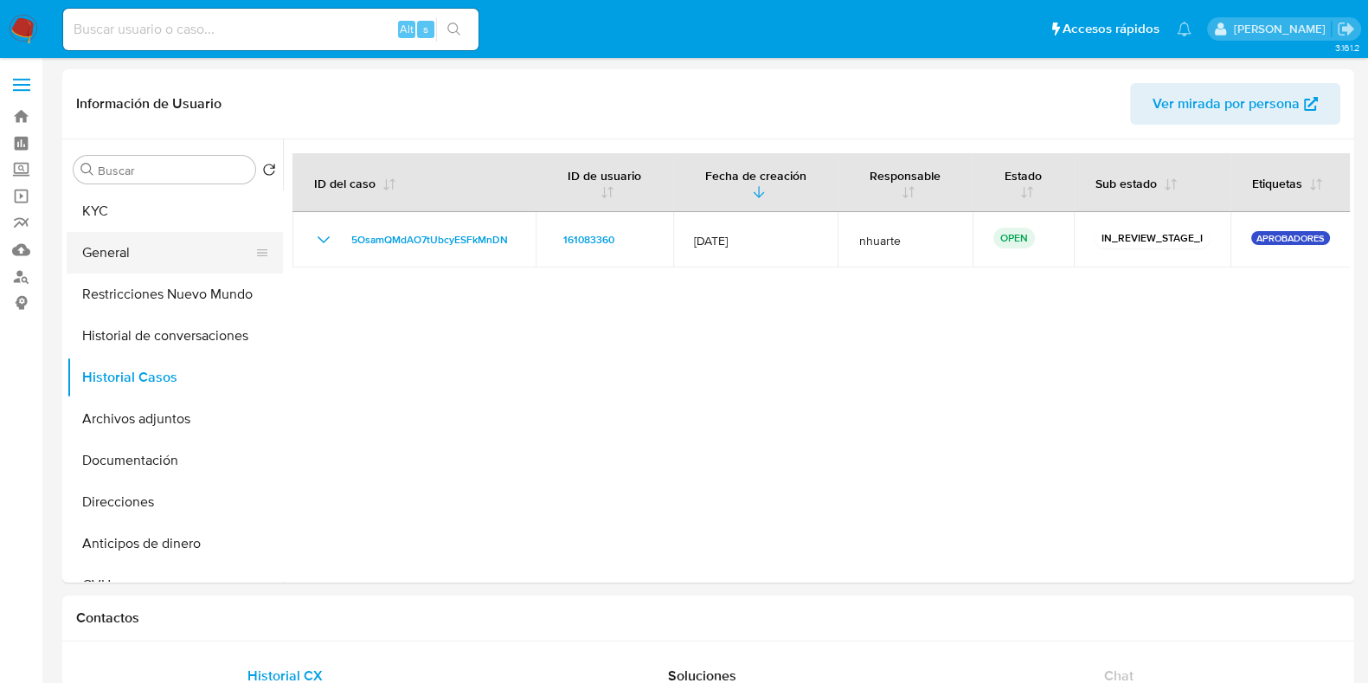
click at [125, 265] on button "General" at bounding box center [168, 253] width 202 height 42
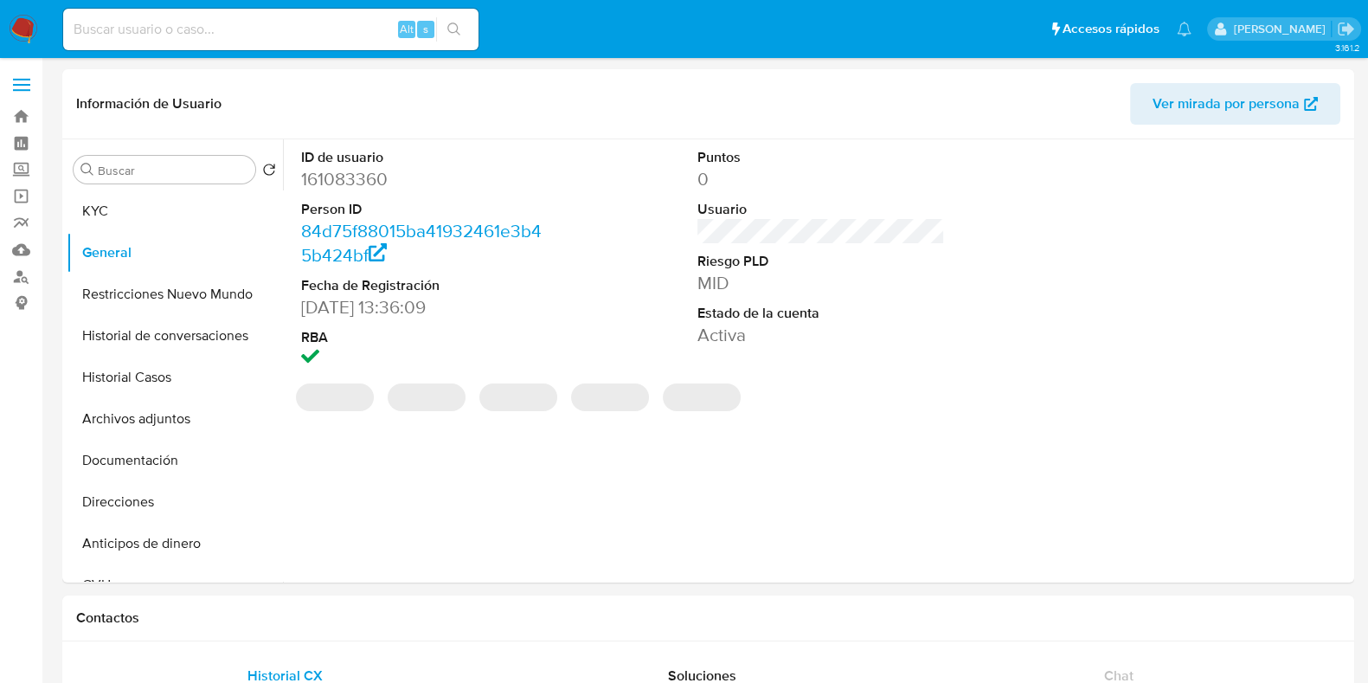
click at [355, 182] on dd "161083360" at bounding box center [424, 179] width 247 height 24
copy dd "161083360"
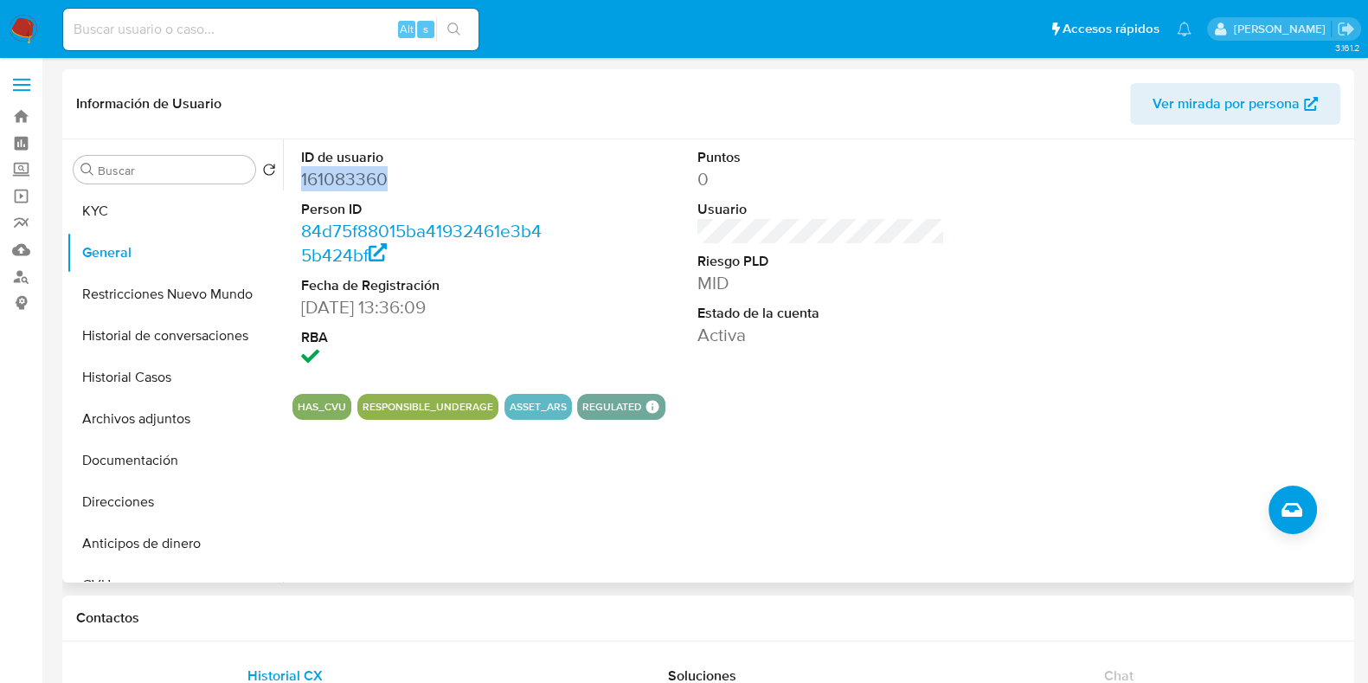
copy dd "161083360"
click at [170, 218] on button "KYC" at bounding box center [168, 211] width 202 height 42
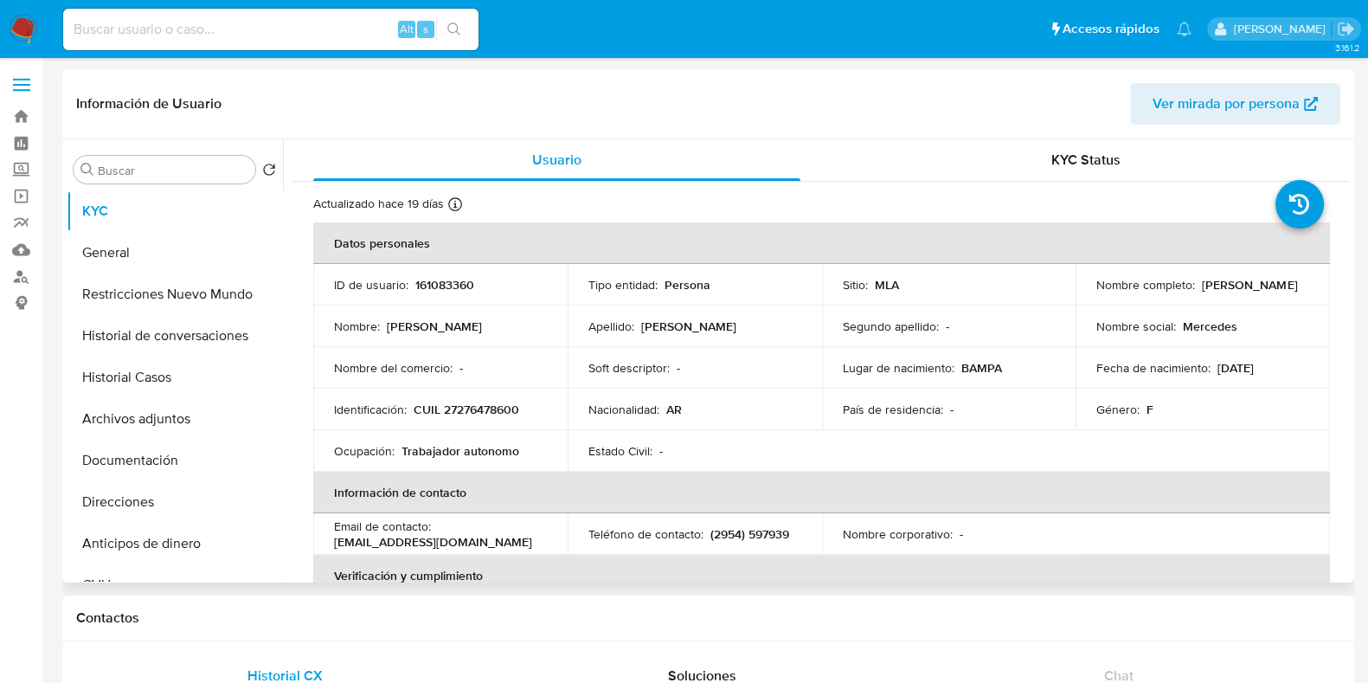
click at [465, 409] on p "CUIL 27276478600" at bounding box center [467, 410] width 106 height 16
copy p "27276478600"
click at [177, 391] on button "Historial Casos" at bounding box center [168, 378] width 202 height 42
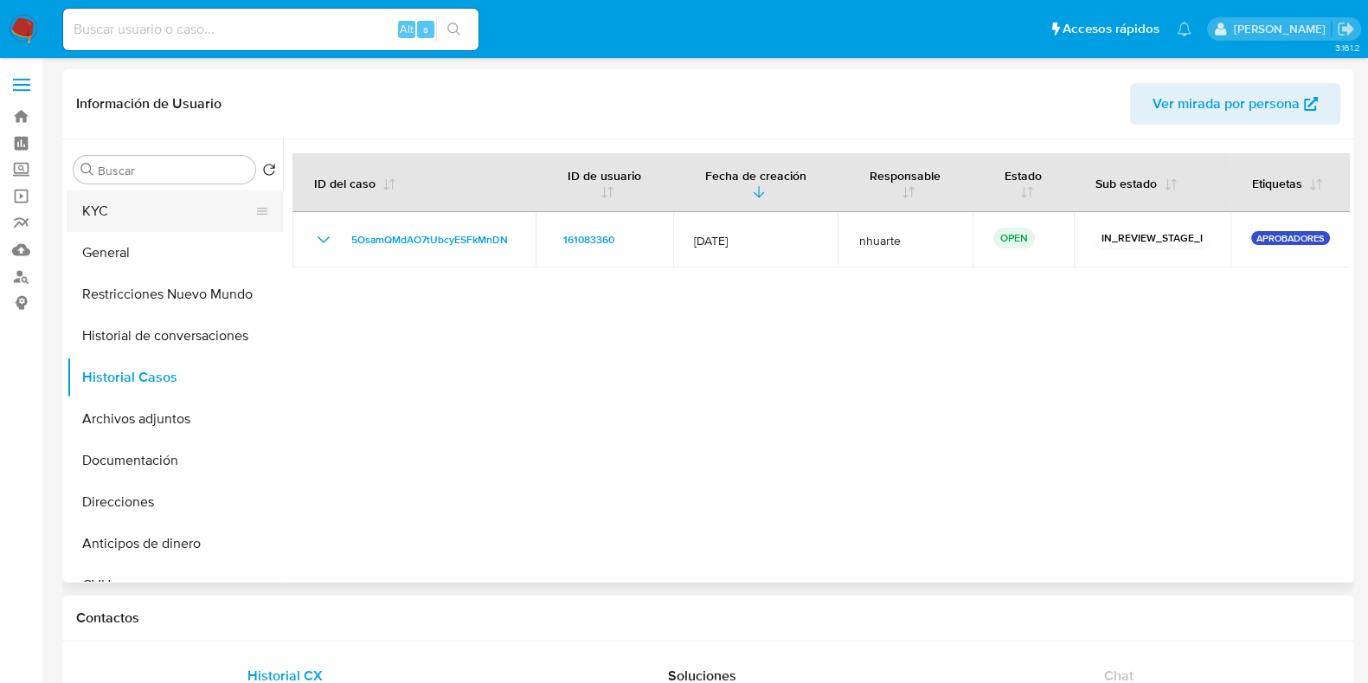
click at [146, 205] on button "KYC" at bounding box center [168, 211] width 202 height 42
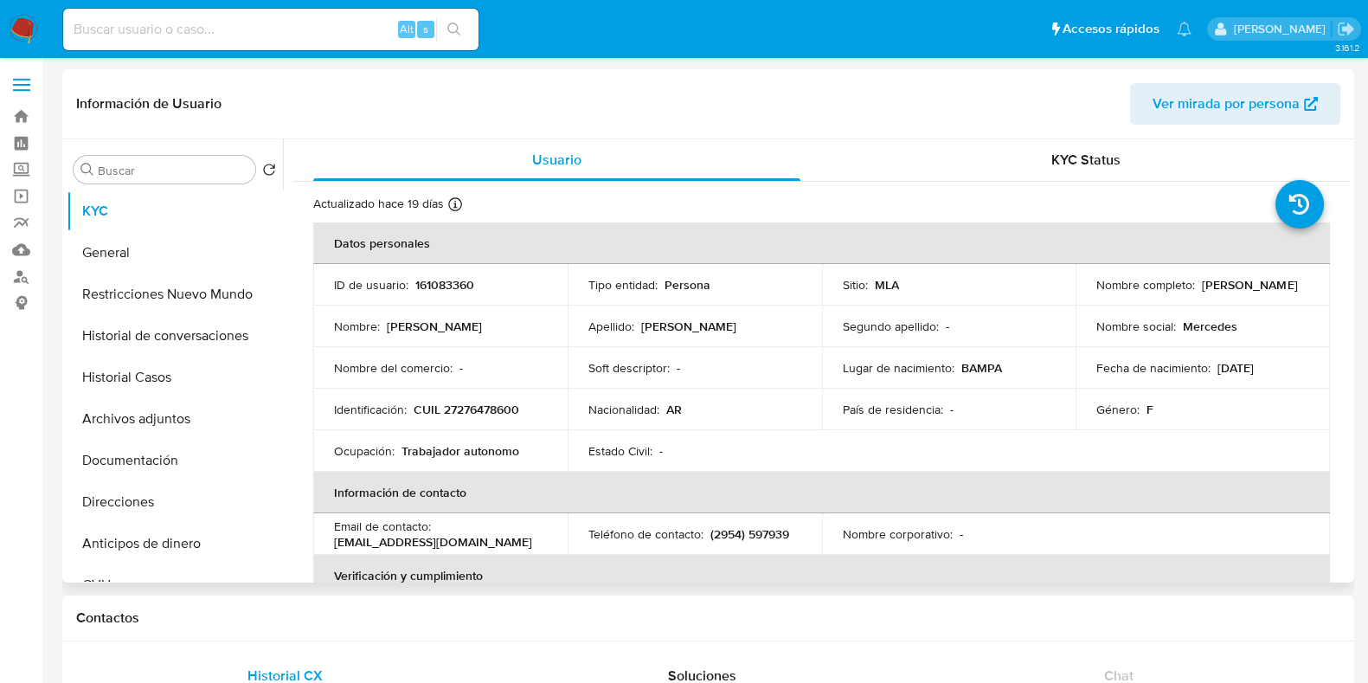
drag, startPoint x: 1093, startPoint y: 295, endPoint x: 1276, endPoint y: 292, distance: 183.5
click at [1276, 292] on div "Nombre completo : Mercedes Alejandra Fernandez" at bounding box center [1202, 285] width 213 height 16
copy p "[PERSON_NAME]"
click at [484, 410] on p "CUIL 27276478600" at bounding box center [467, 410] width 106 height 16
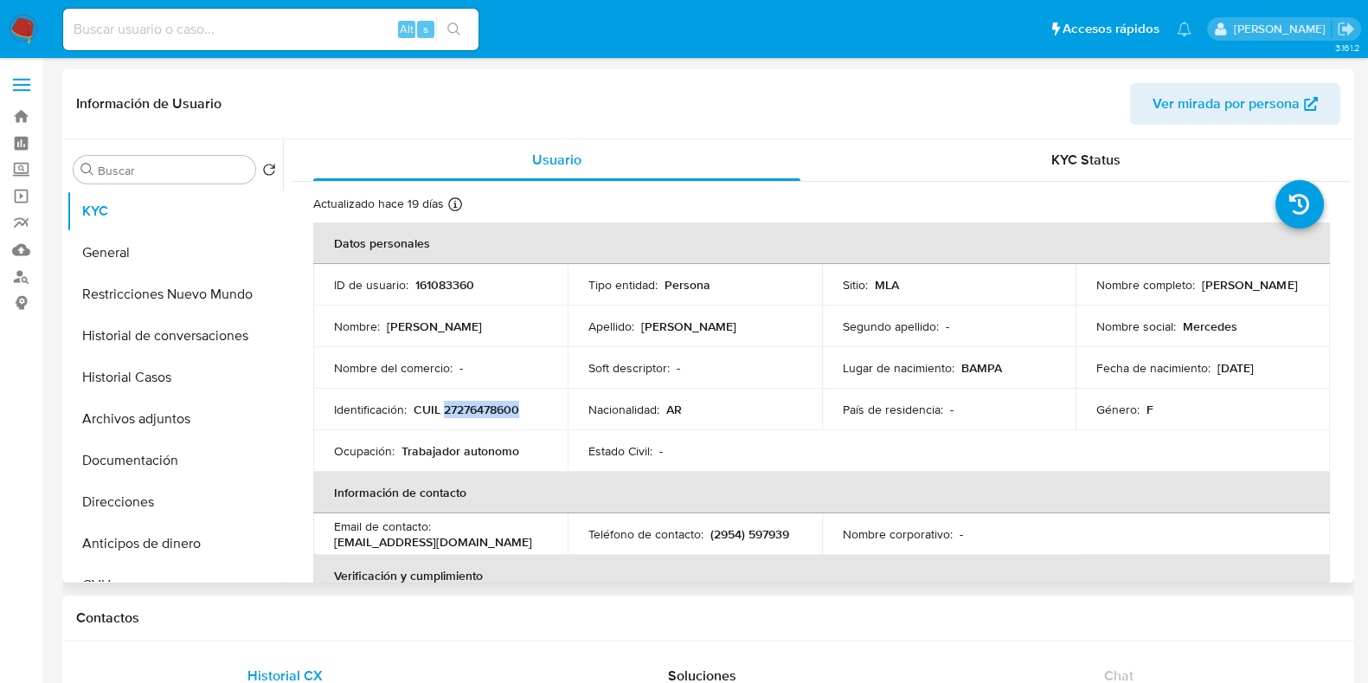
copy p "27276478600"
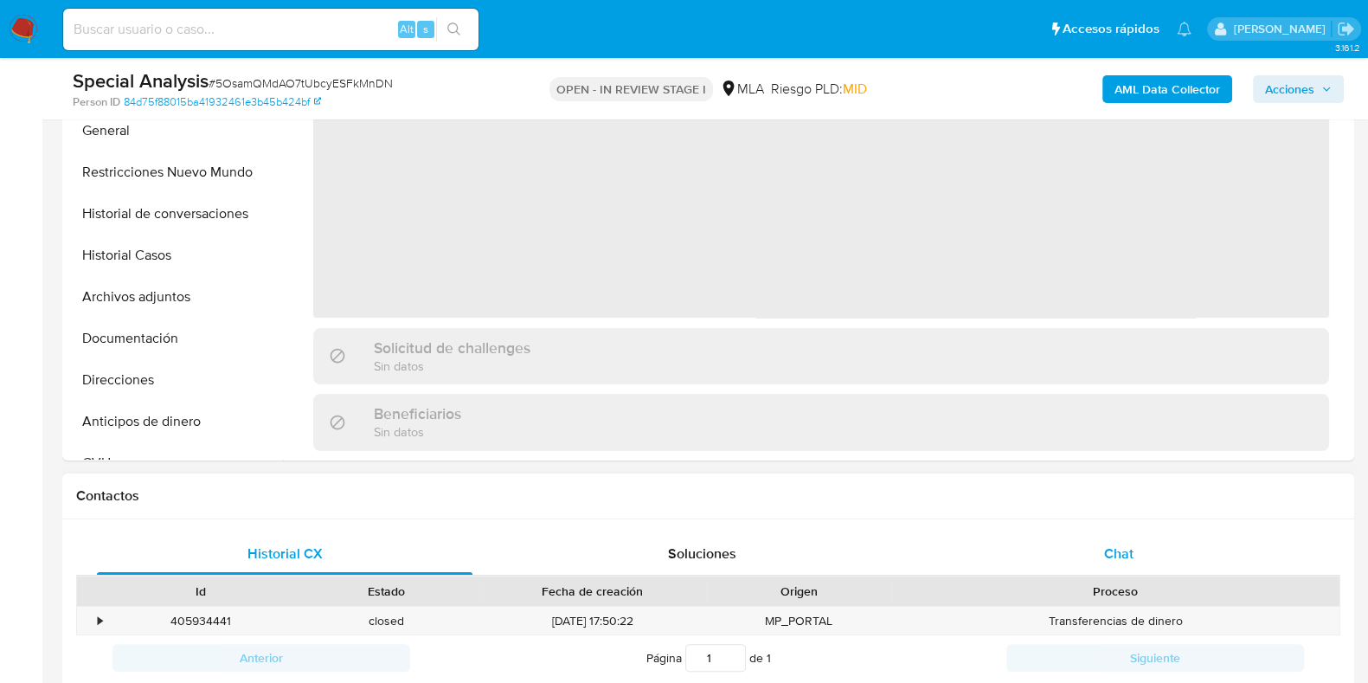
select select "10"
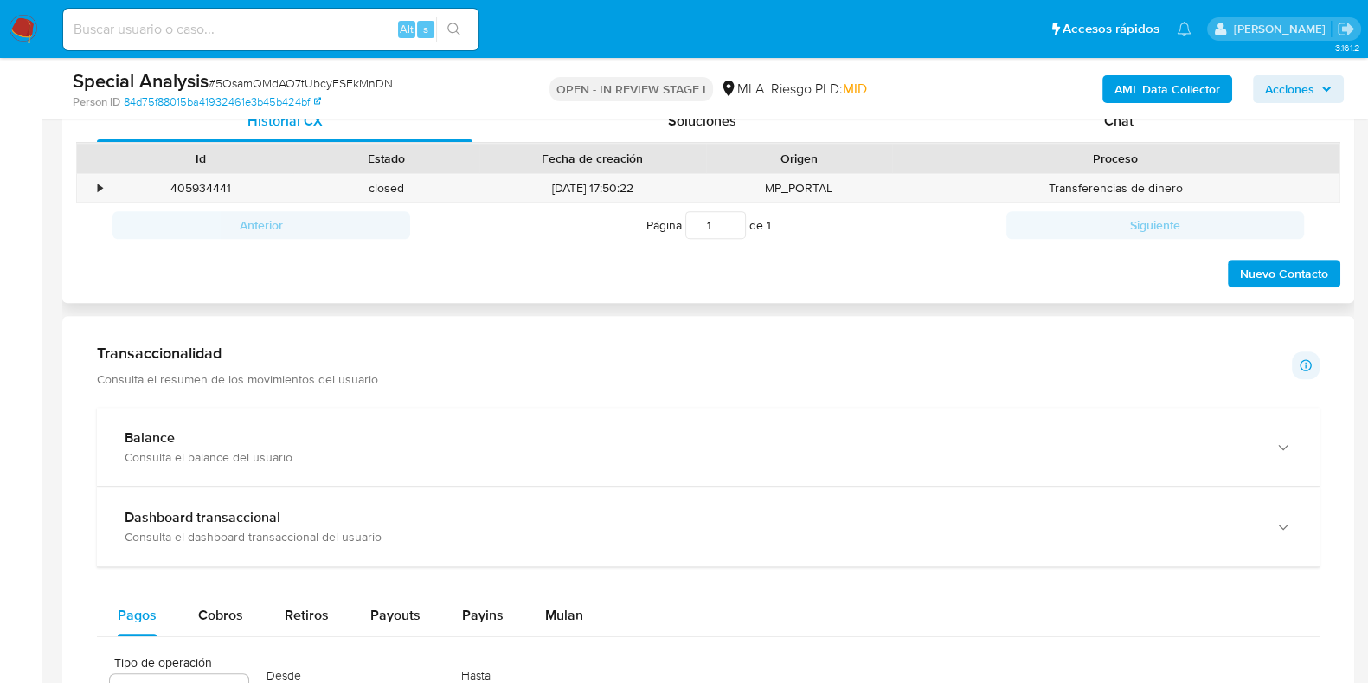
scroll to position [756, 0]
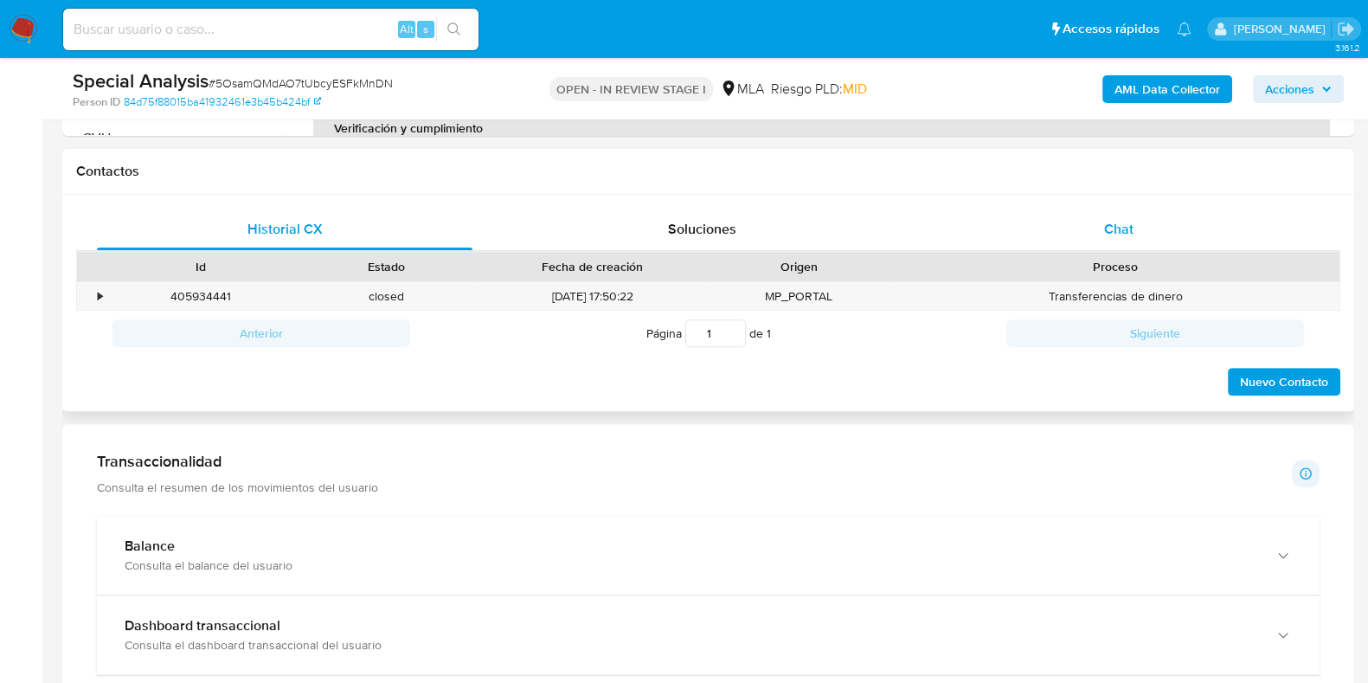
click at [1133, 244] on div "Chat" at bounding box center [1119, 230] width 376 height 42
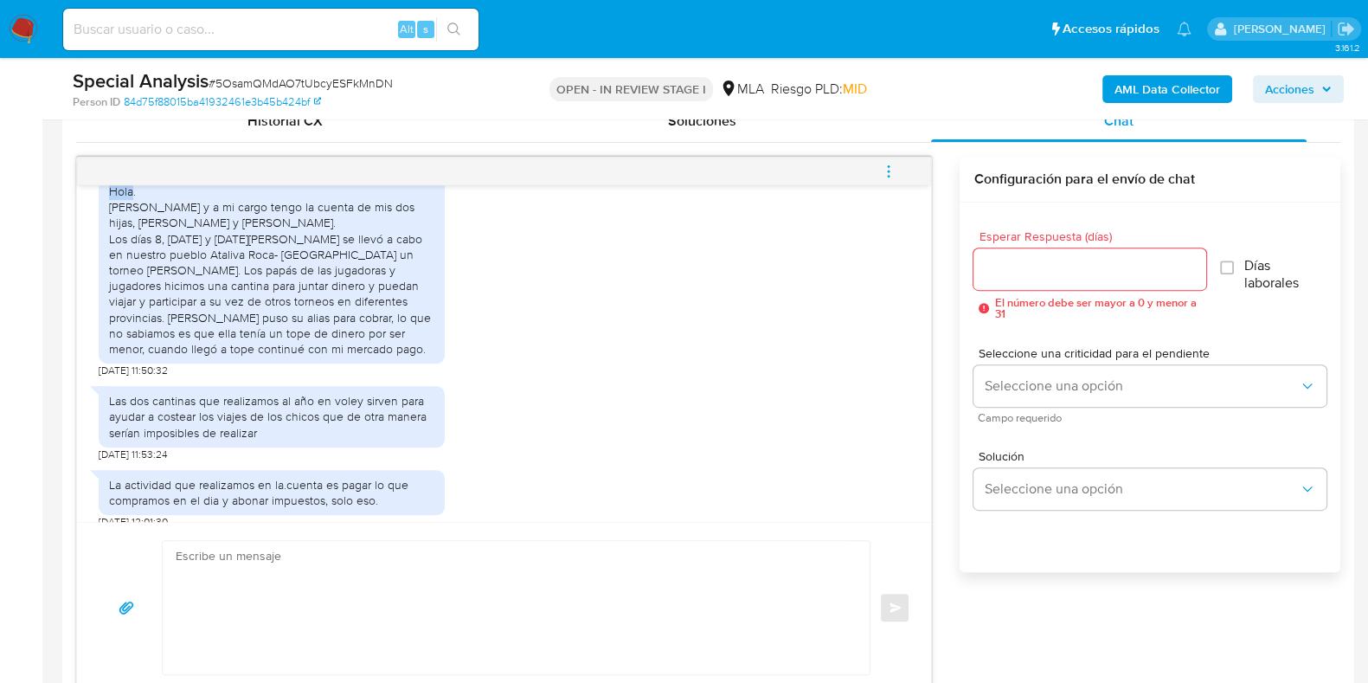
scroll to position [994, 0]
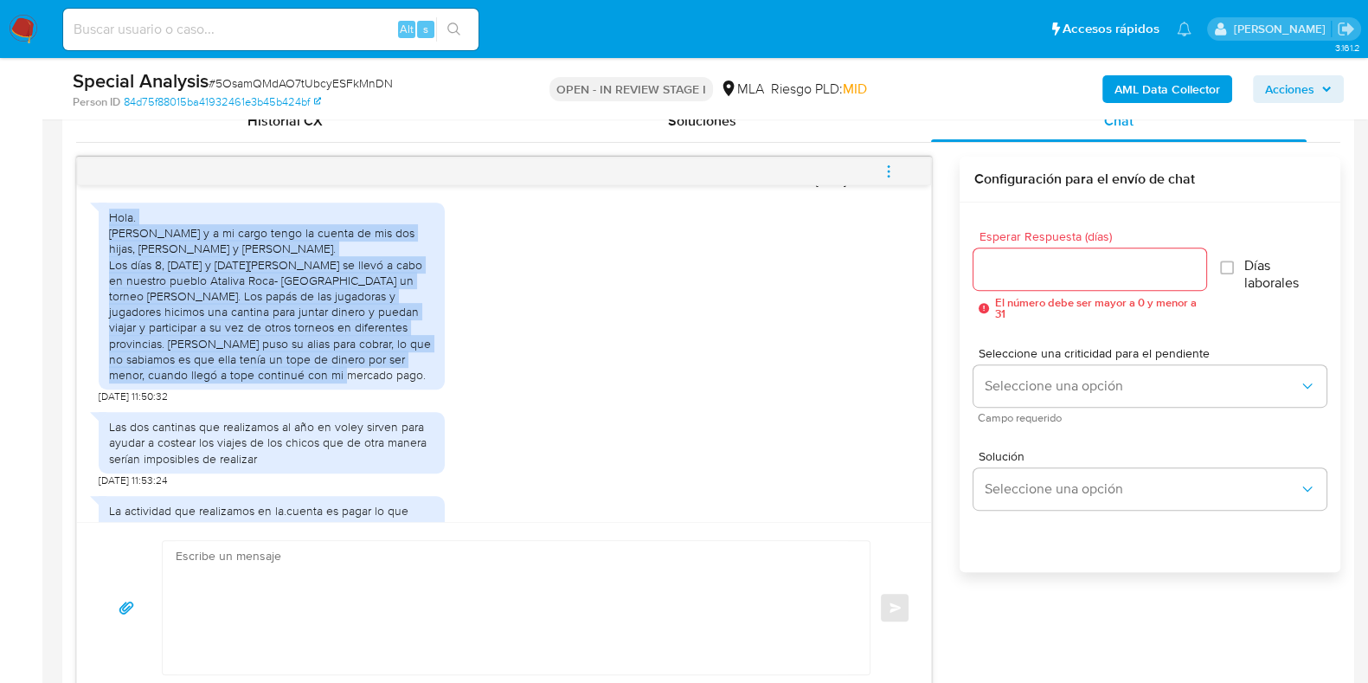
drag, startPoint x: 112, startPoint y: 190, endPoint x: 427, endPoint y: 360, distance: 358.9
click at [427, 360] on div "Hola. Soy Mercedes Fernández y a mi cargo tengo la cuenta de mis dos hijas, Ado…" at bounding box center [271, 295] width 325 height 173
copy div "Hola. Soy Mercedes Fernández y a mi cargo tengo la cuenta de mis dos hijas, Ado…"
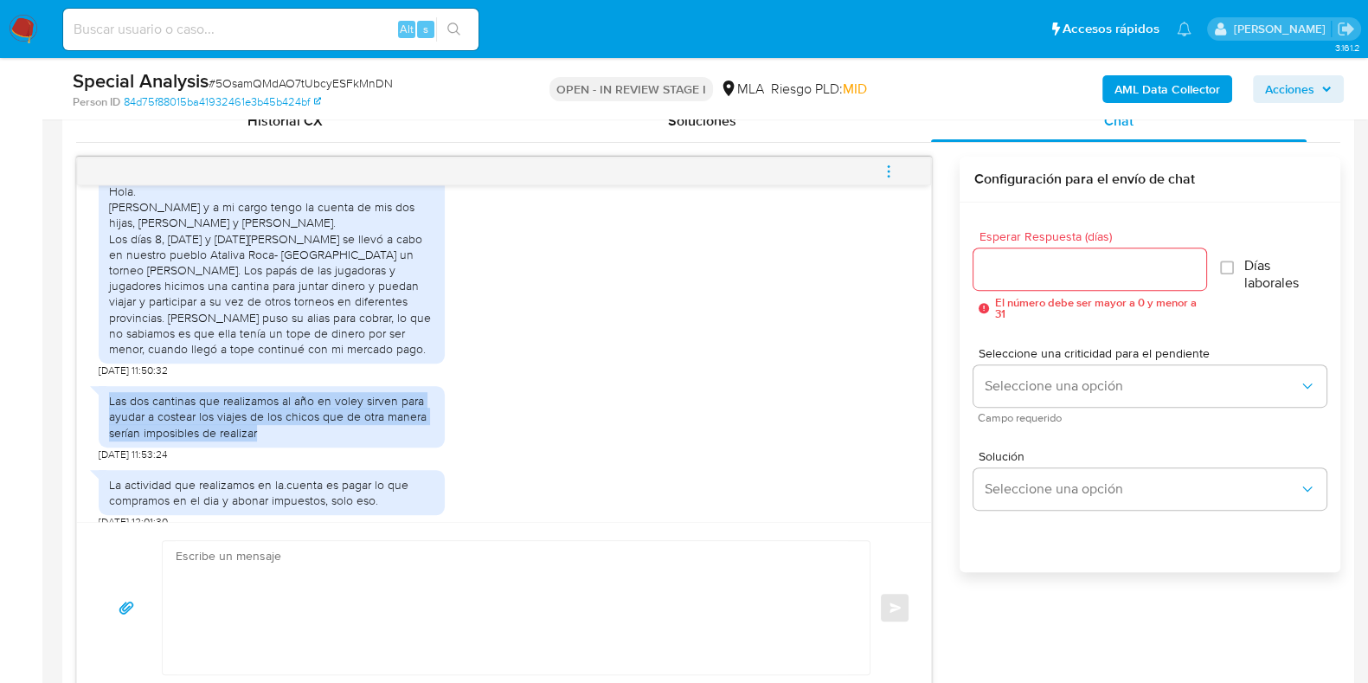
drag, startPoint x: 112, startPoint y: 382, endPoint x: 264, endPoint y: 411, distance: 155.1
click at [264, 411] on div "Las dos cantinas que realizamos al año en voley sirven para ayudar a costear lo…" at bounding box center [271, 417] width 325 height 48
copy div "Las dos cantinas que realizamos al año en voley sirven para ayudar a costear lo…"
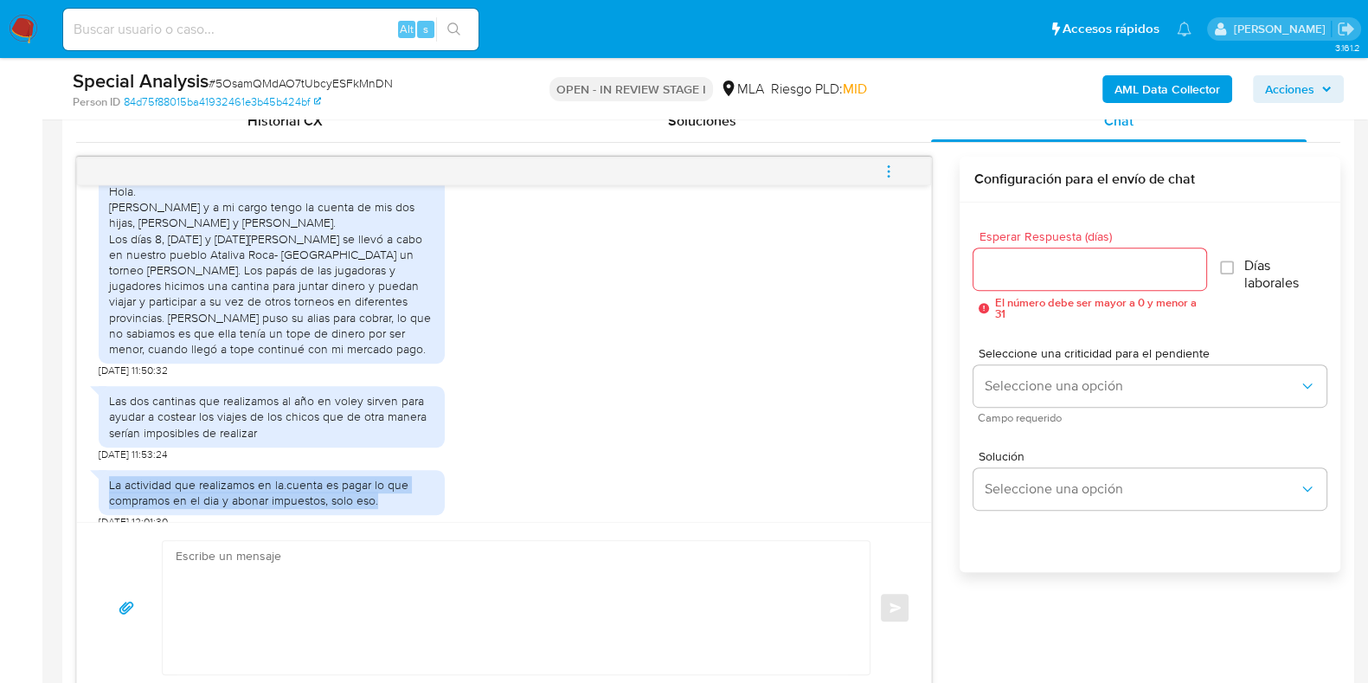
drag, startPoint x: 111, startPoint y: 466, endPoint x: 380, endPoint y: 486, distance: 269.9
click at [380, 486] on div "La actividad que realizamos en la.cuenta es pagar lo que compramos en el dia y …" at bounding box center [271, 492] width 325 height 31
copy div "La actividad que realizamos en la.cuenta es pagar lo que compramos en el dia y …"
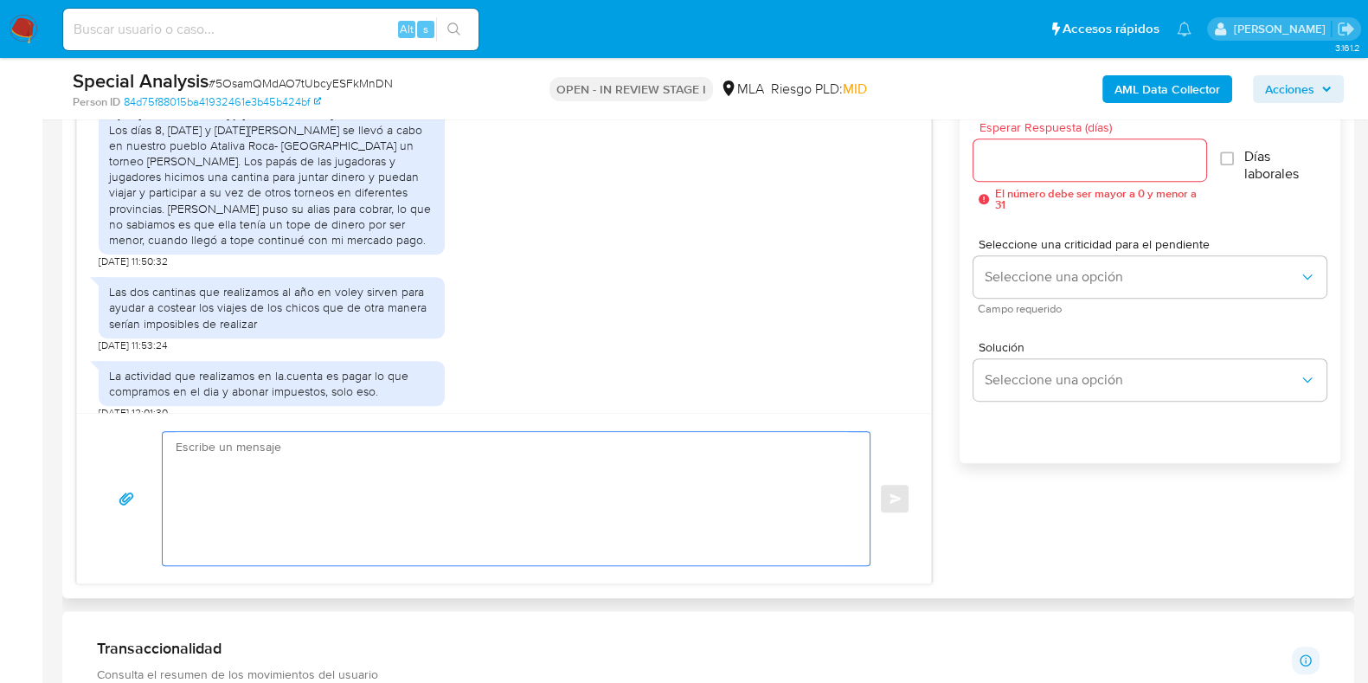
paste textarea "Hola XXX, ¡Gracias por tu respuesta! Queremos informarte que el uso de la cuent…"
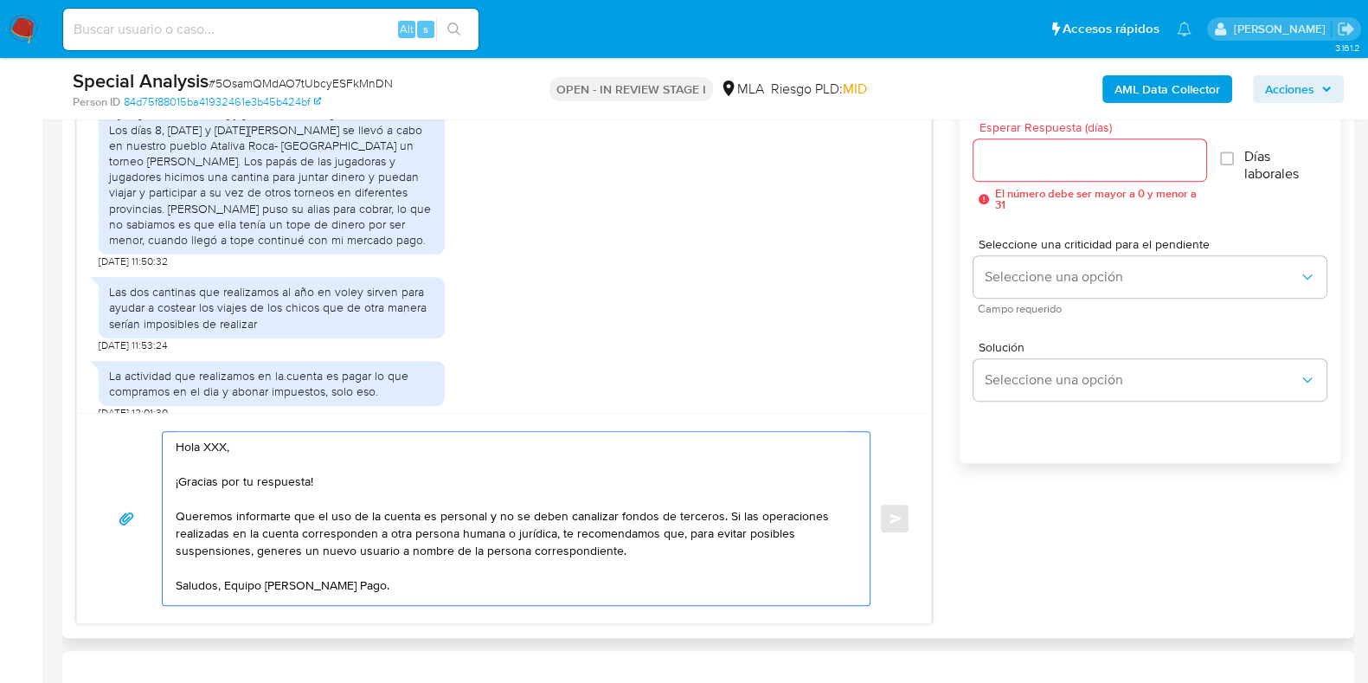
scroll to position [6, 0]
click at [303, 433] on textarea "Hola XXX, ¡Gracias por tu respuesta! Queremos informarte que el uso de la cuent…" at bounding box center [512, 518] width 672 height 173
drag, startPoint x: 717, startPoint y: 508, endPoint x: 684, endPoint y: 525, distance: 37.2
click at [684, 525] on textarea "Hola ¡Gracias por tu respuesta! Queremos informarte que el uso de la cuenta es …" at bounding box center [512, 518] width 672 height 173
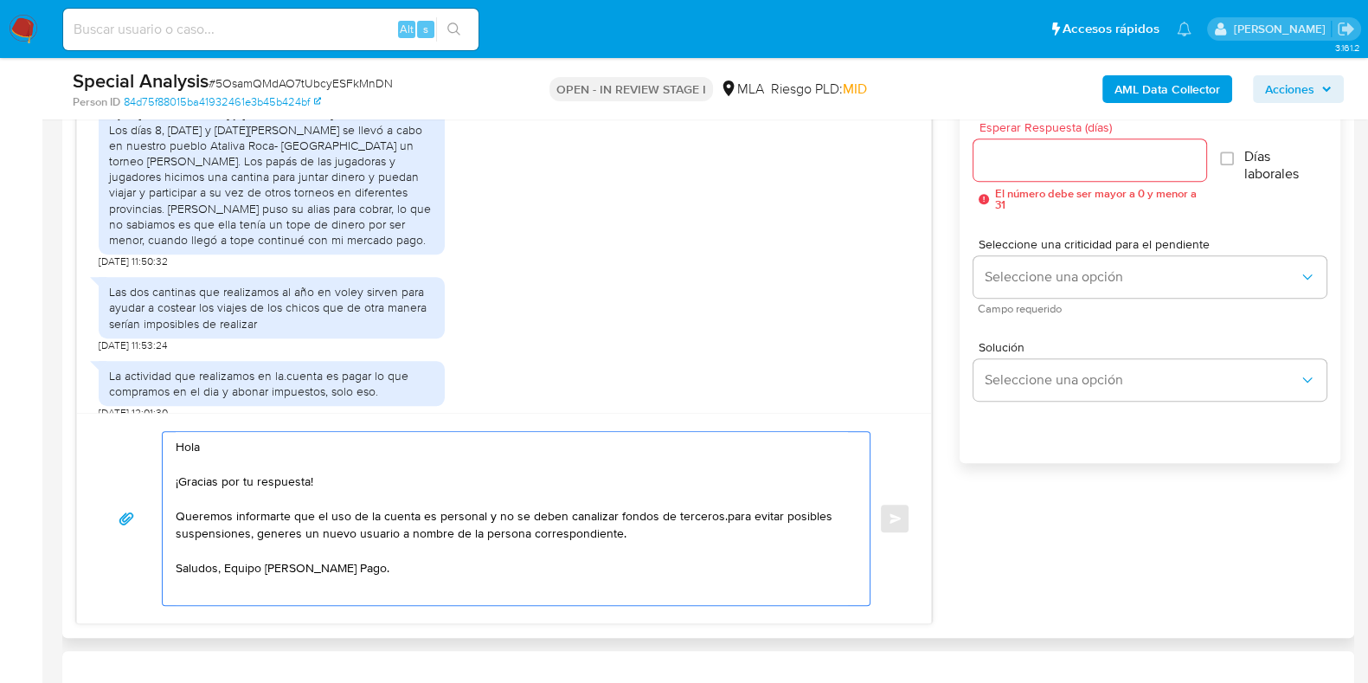
scroll to position [0, 0]
drag, startPoint x: 254, startPoint y: 530, endPoint x: 653, endPoint y: 535, distance: 399.8
click at [653, 535] on textarea "Hola ¡Gracias por tu respuesta! Queremos informarte que el uso de la cuenta es …" at bounding box center [512, 516] width 672 height 168
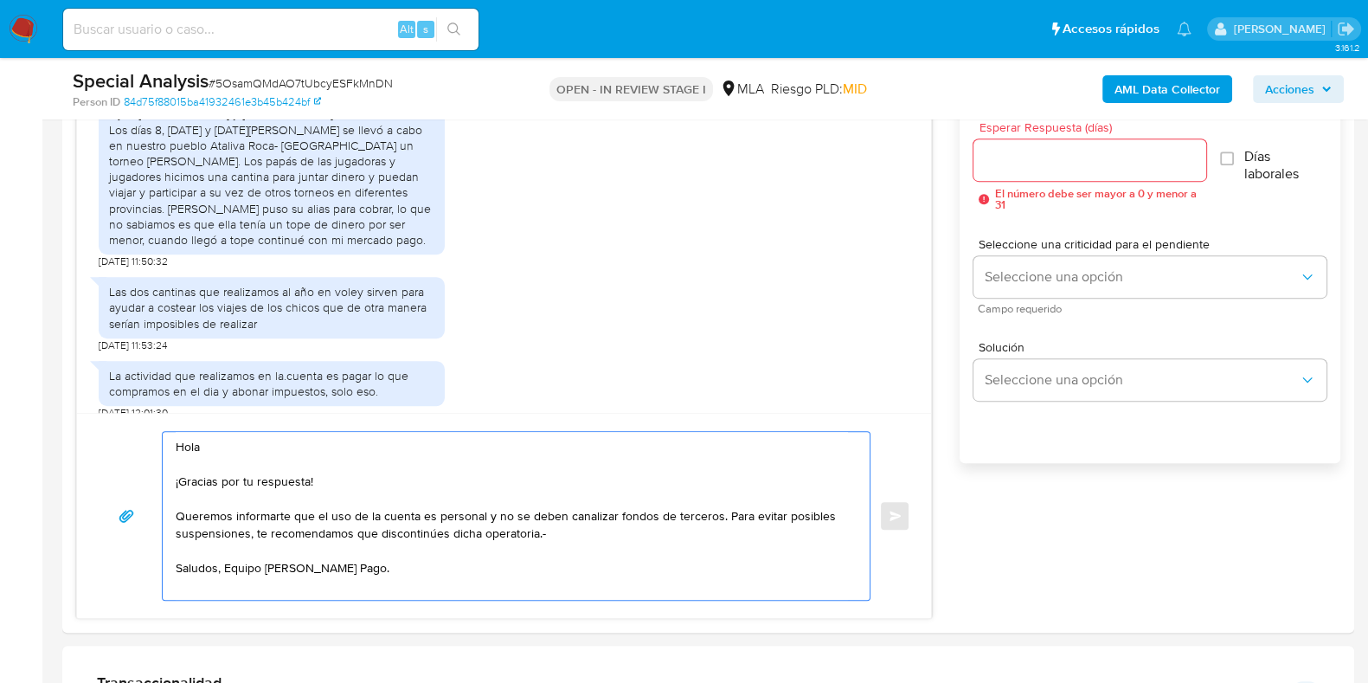
type textarea "Hola ¡Gracias por tu respuesta! Queremos informarte que el uso de la cuenta es …"
click at [994, 164] on input "Esperar Respuesta (días)" at bounding box center [1090, 160] width 232 height 22
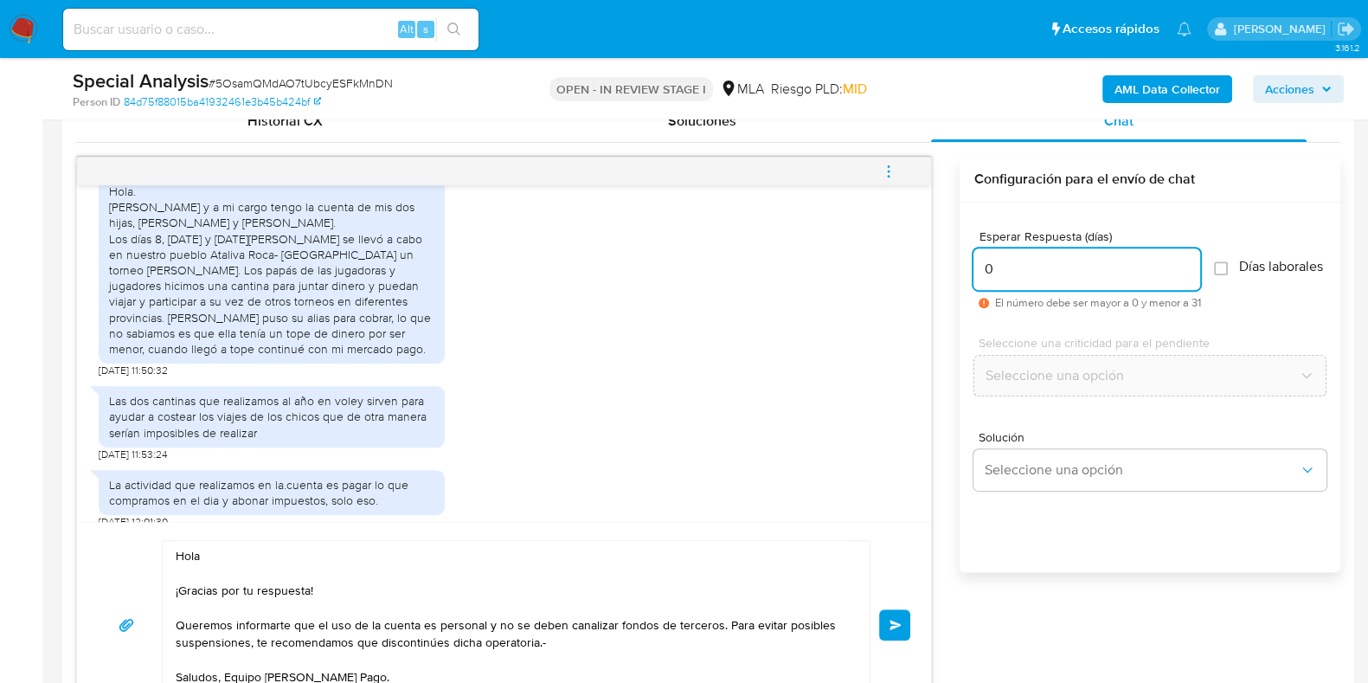
scroll to position [1082, 0]
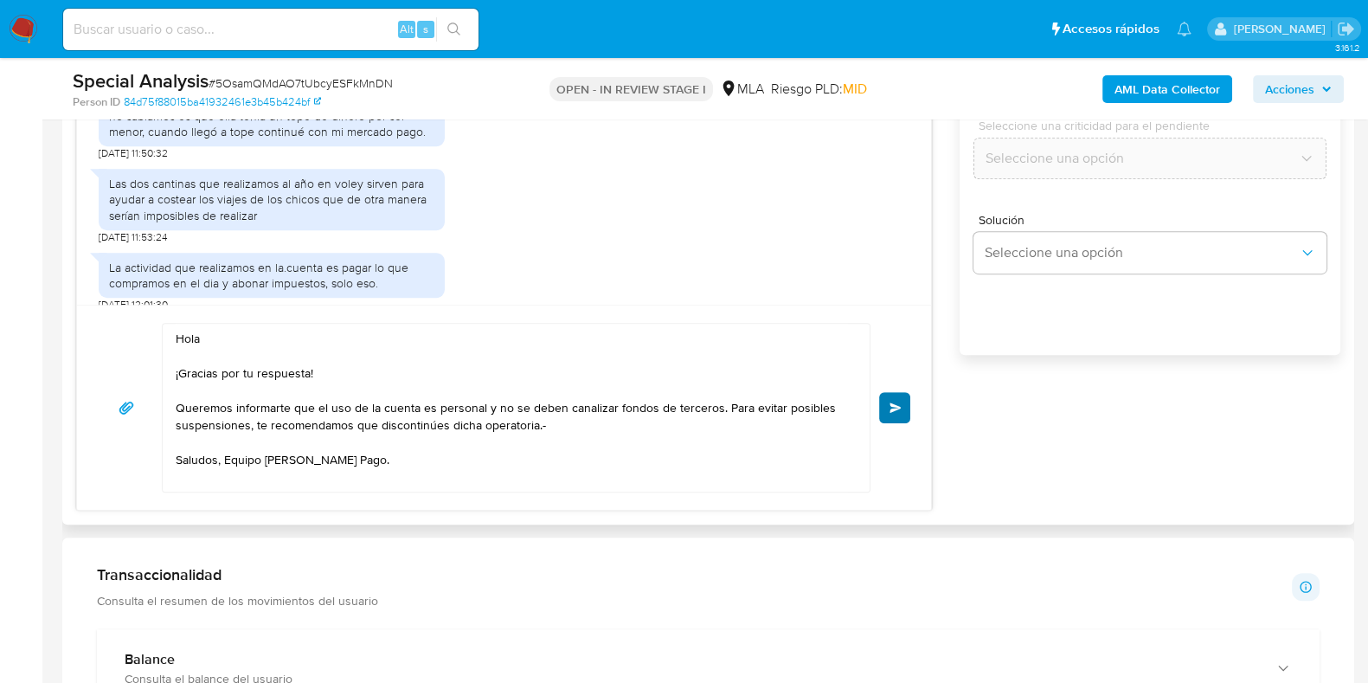
type input "0"
click at [900, 402] on span "Enviar" at bounding box center [896, 407] width 12 height 10
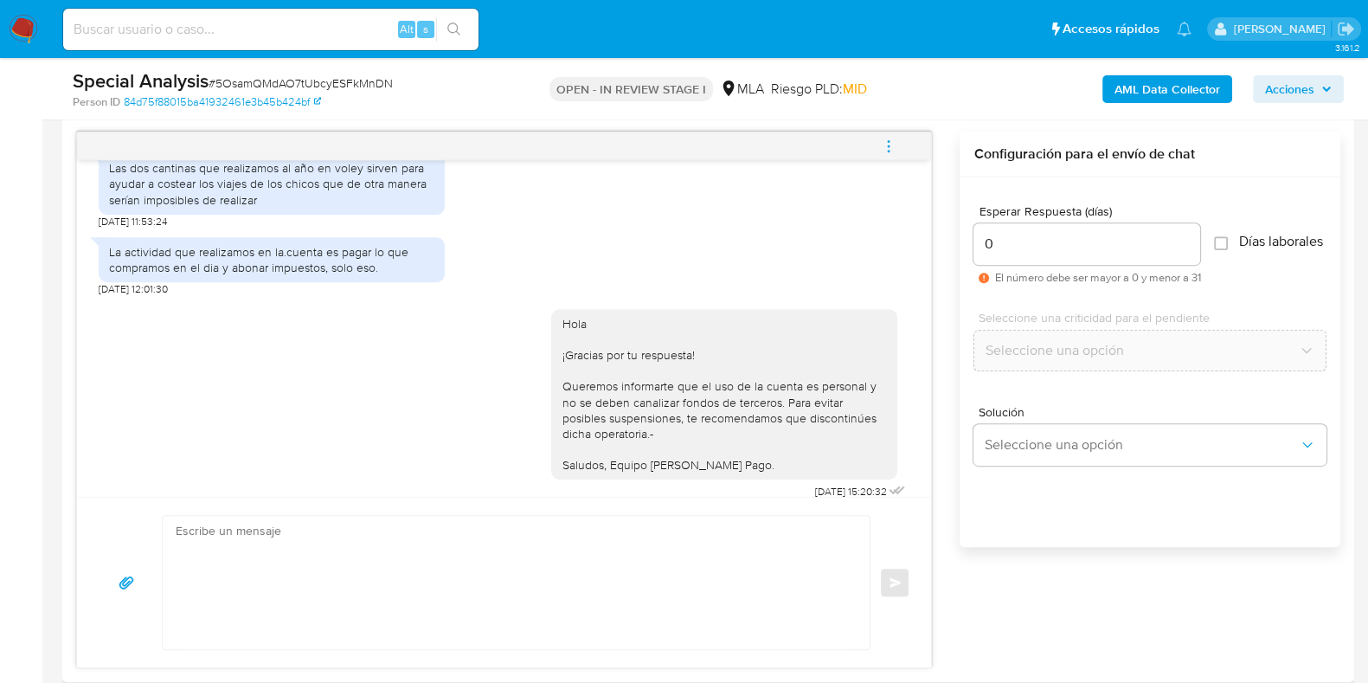
scroll to position [756, 0]
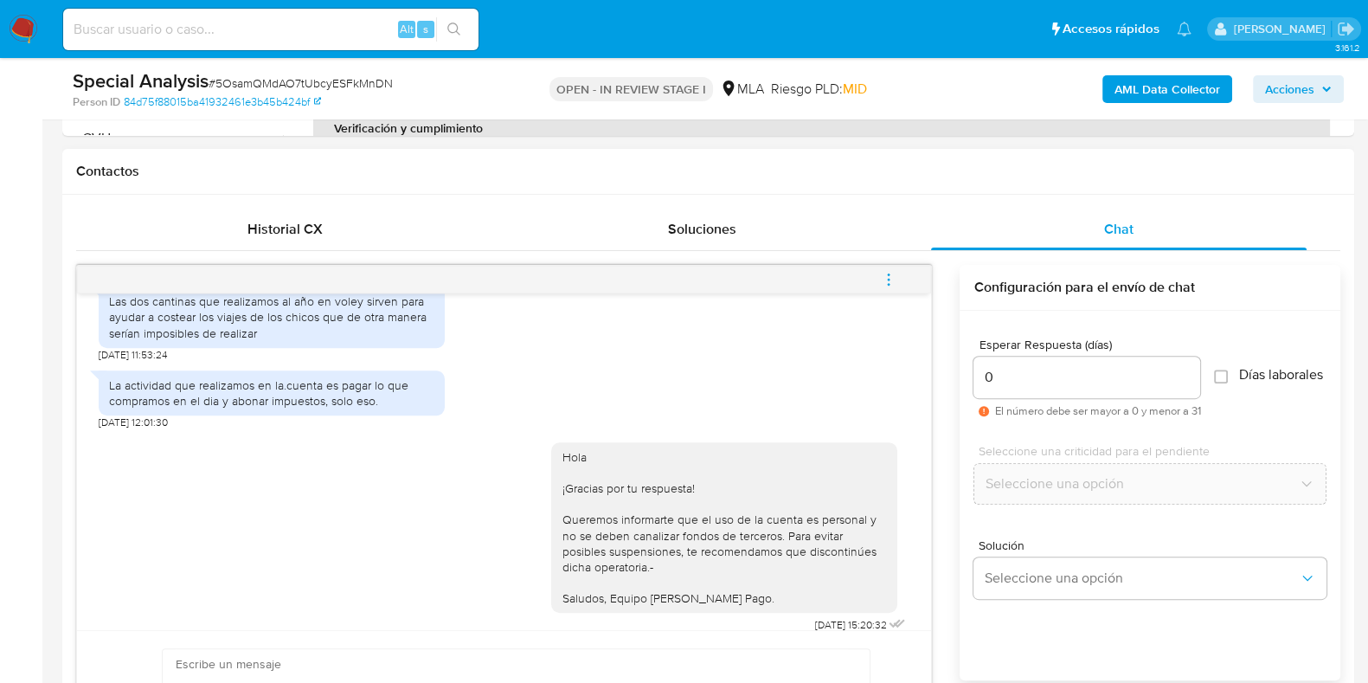
click at [890, 290] on span "menu-action" at bounding box center [889, 280] width 16 height 42
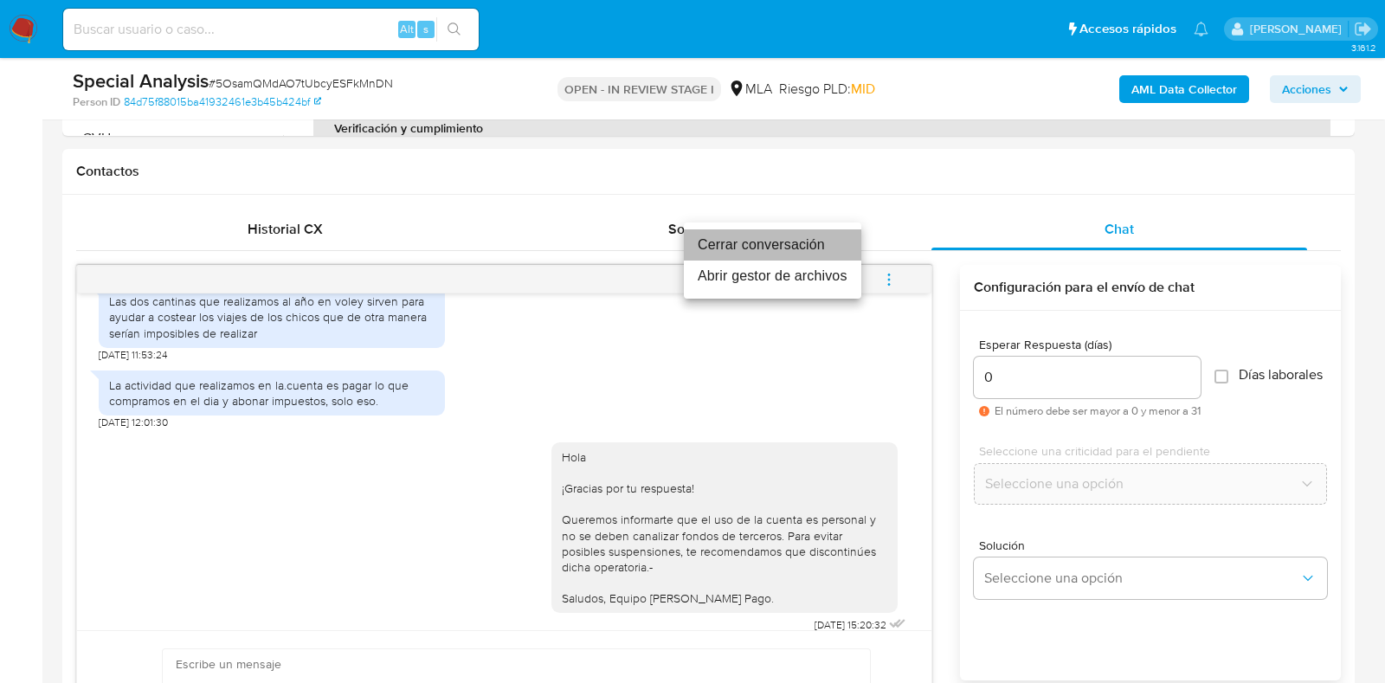
click at [826, 243] on li "Cerrar conversación" at bounding box center [772, 244] width 177 height 31
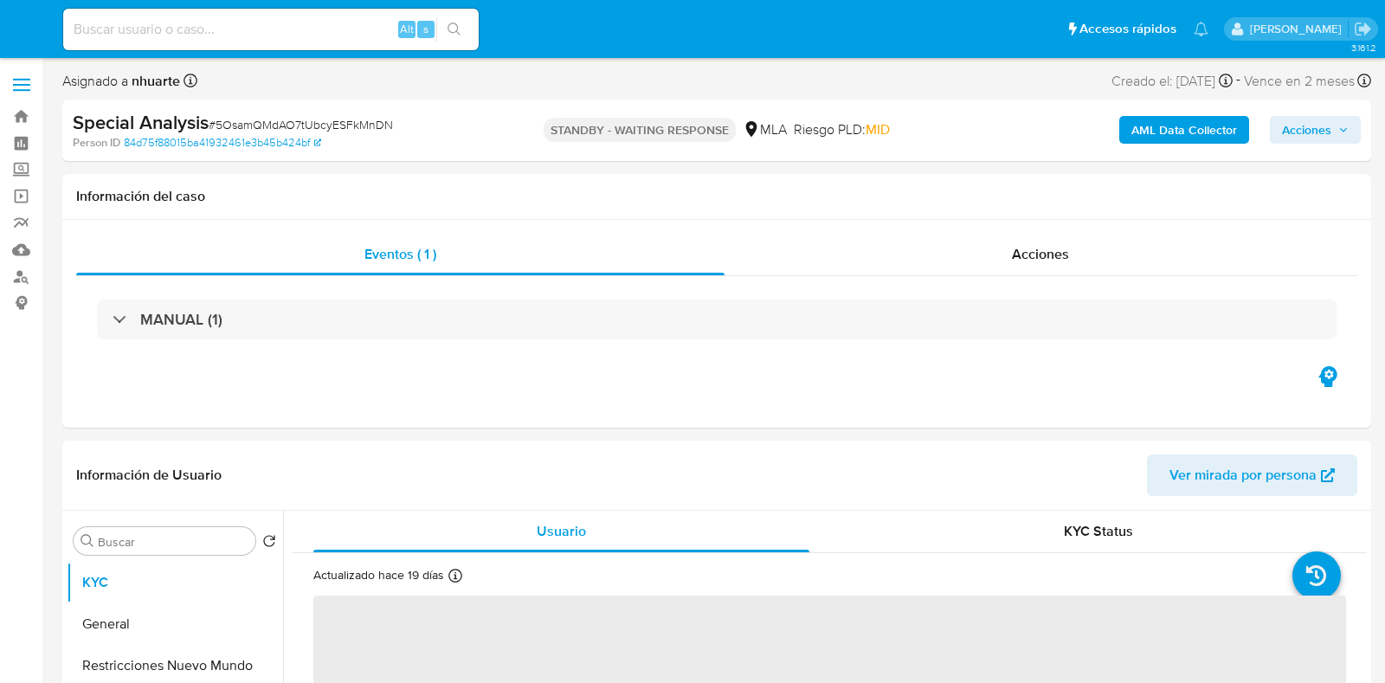
select select "10"
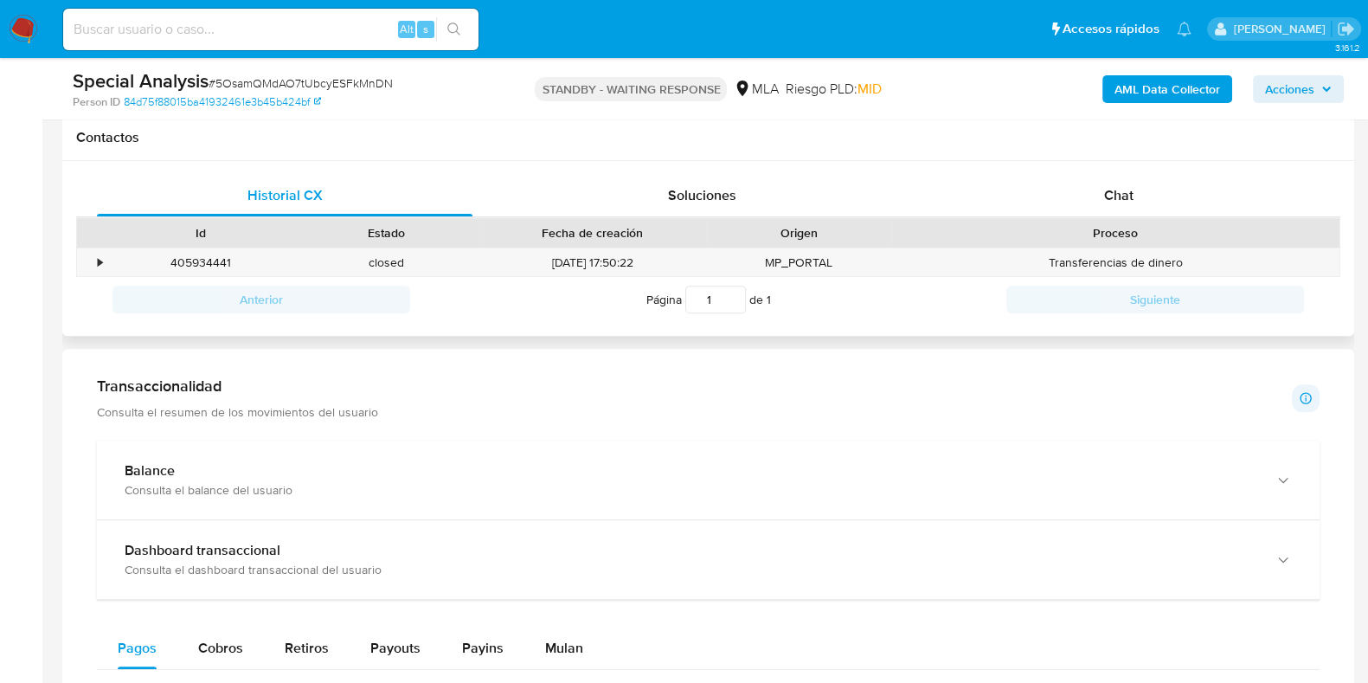
scroll to position [756, 0]
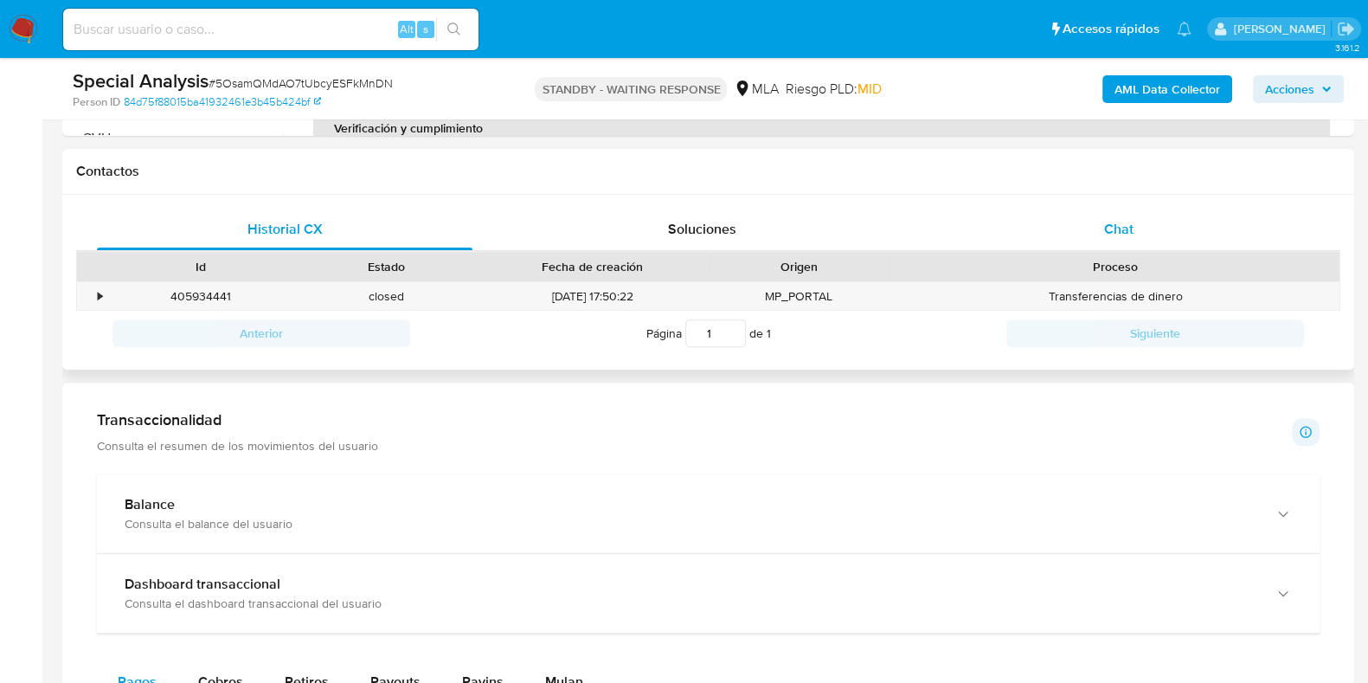
click at [1125, 225] on span "Chat" at bounding box center [1118, 229] width 29 height 20
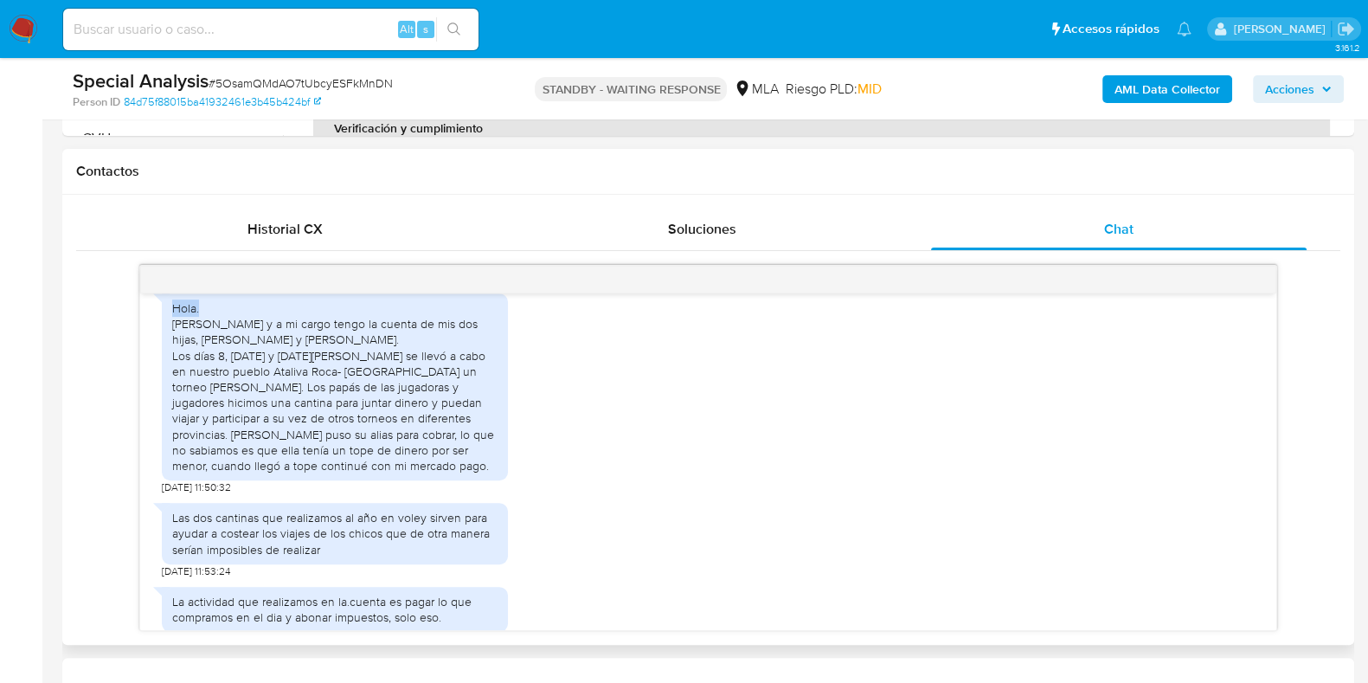
scroll to position [1010, 0]
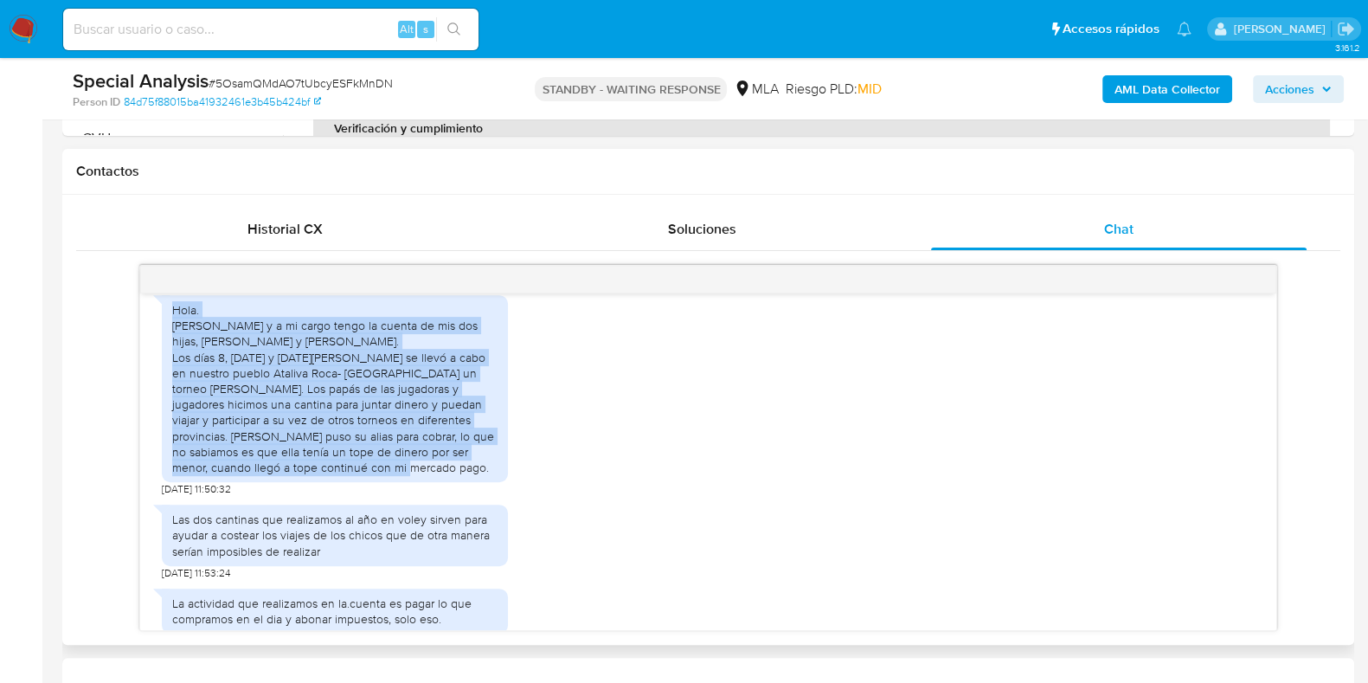
drag, startPoint x: 173, startPoint y: 302, endPoint x: 485, endPoint y: 449, distance: 345.3
click at [485, 449] on div "Hola. Soy Mercedes Fernández y a mi cargo tengo la cuenta de mis dos hijas, Ado…" at bounding box center [334, 388] width 325 height 173
copy div "Hola. Soy Mercedes Fernández y a mi cargo tengo la cuenta de mis dos hijas, Ado…"
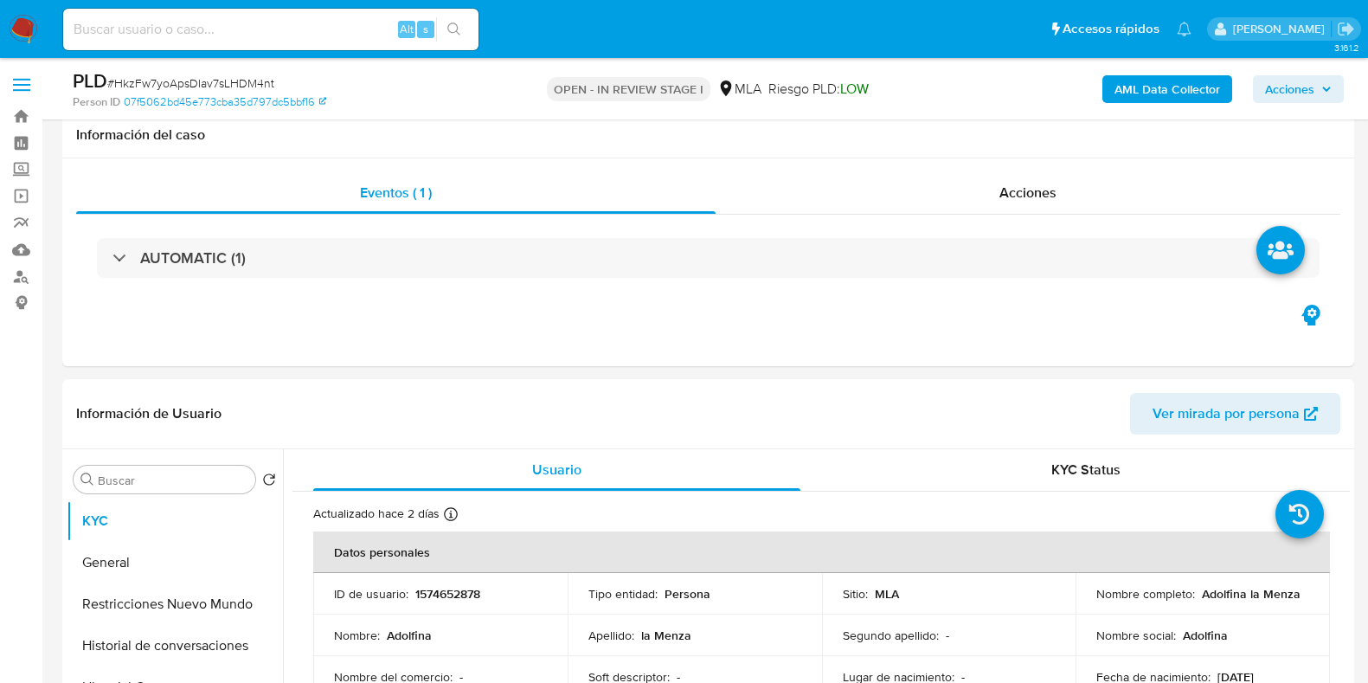
select select "10"
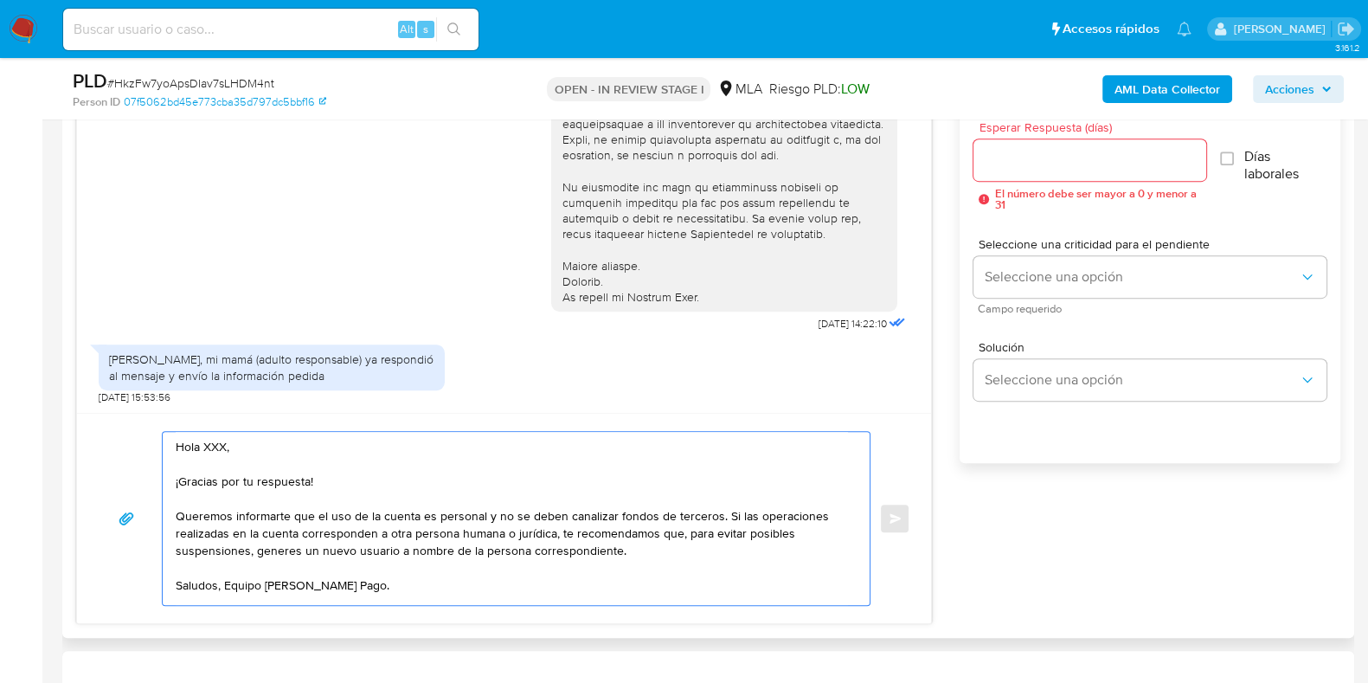
scroll to position [6, 0]
click at [270, 434] on textarea "Hola XXX, ¡Gracias por tu respuesta! Queremos informarte que el uso de la cuent…" at bounding box center [512, 518] width 672 height 173
drag, startPoint x: 717, startPoint y: 510, endPoint x: 684, endPoint y: 521, distance: 35.6
click at [684, 521] on textarea "Hola ¡Gracias por tu respuesta! Queremos informarte que el uso de la cuenta es …" at bounding box center [512, 518] width 672 height 173
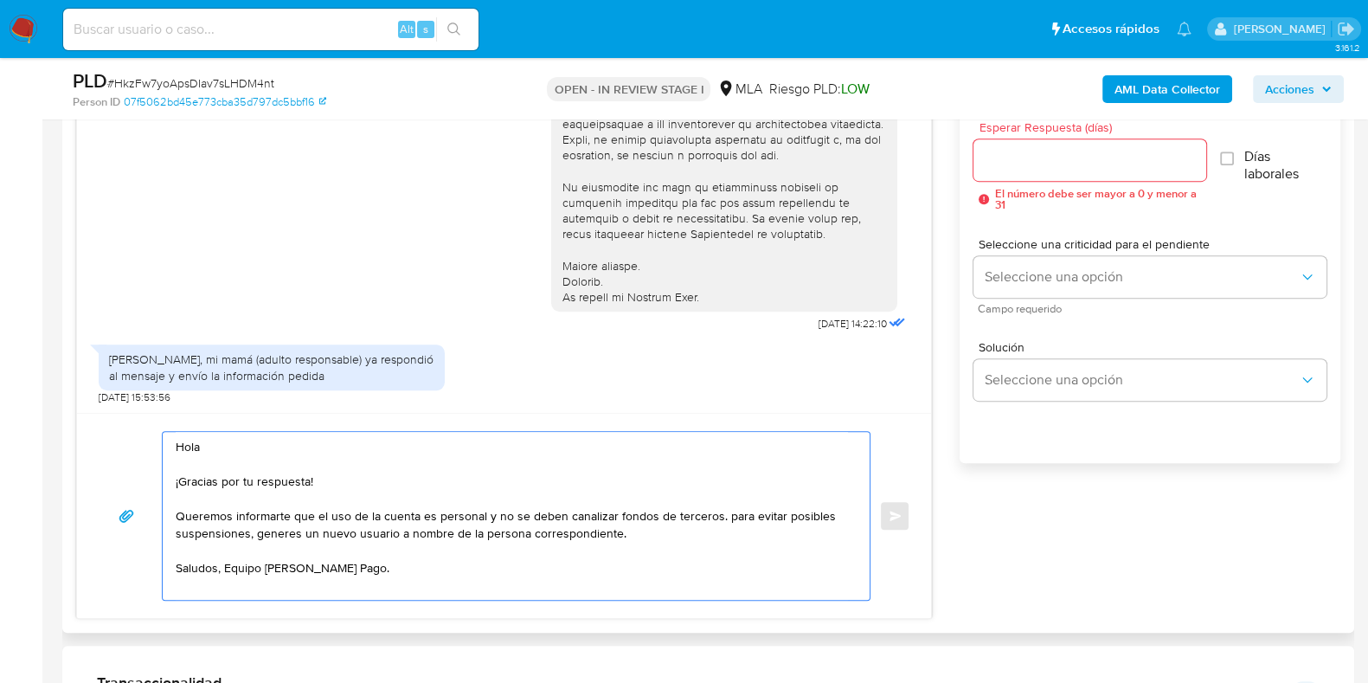
scroll to position [0, 0]
drag, startPoint x: 254, startPoint y: 530, endPoint x: 634, endPoint y: 535, distance: 380.8
click at [634, 535] on textarea "Hola ¡Gracias por tu respuesta! Queremos informarte que el uso de la cuenta es …" at bounding box center [512, 516] width 672 height 168
type textarea "Hola ¡Gracias por tu respuesta! Queremos informarte que el uso de la cuenta es …"
click at [1098, 166] on input "Esperar Respuesta (días)" at bounding box center [1090, 160] width 232 height 22
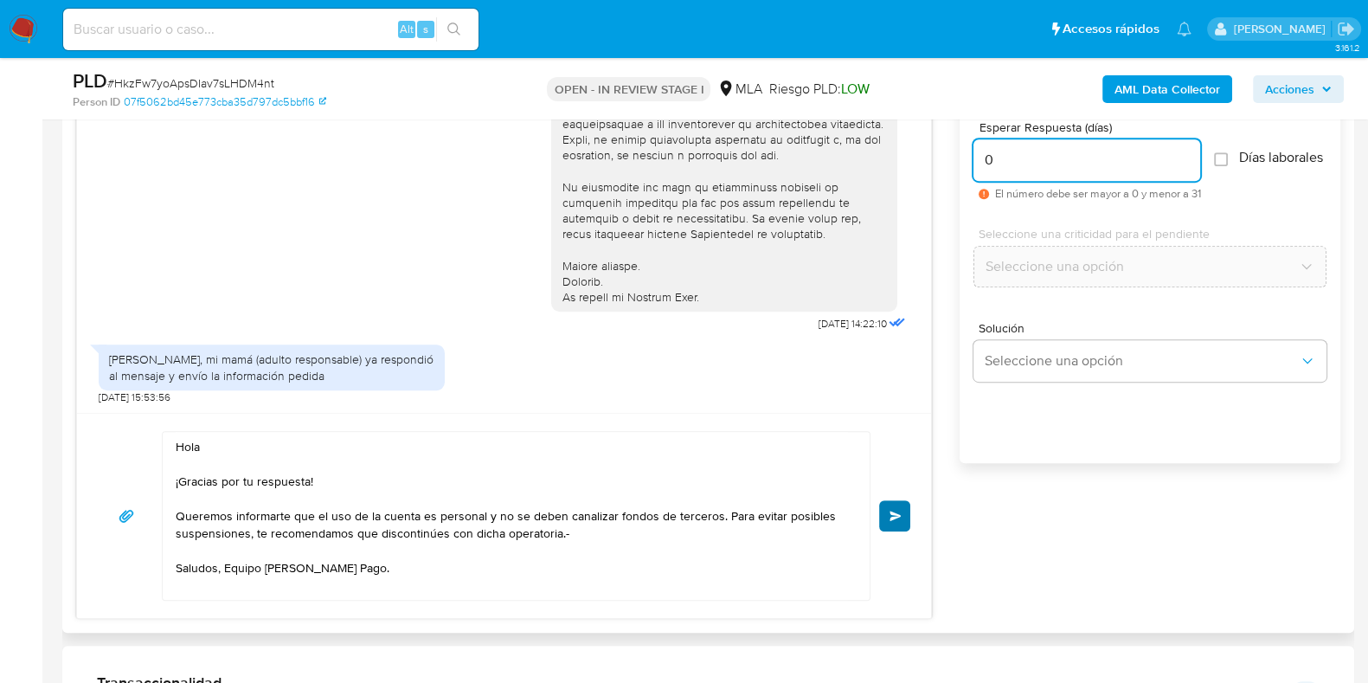
type input "0"
click at [894, 512] on span "Enviar" at bounding box center [896, 516] width 12 height 10
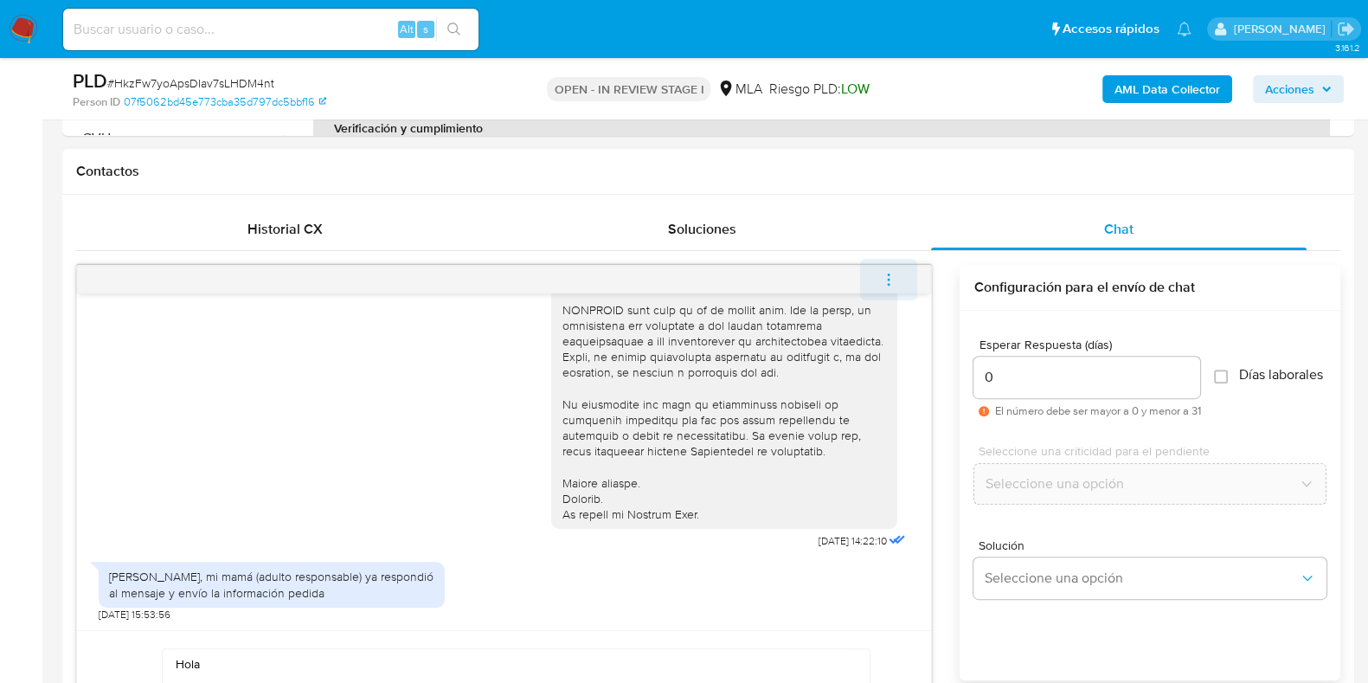
scroll to position [745, 0]
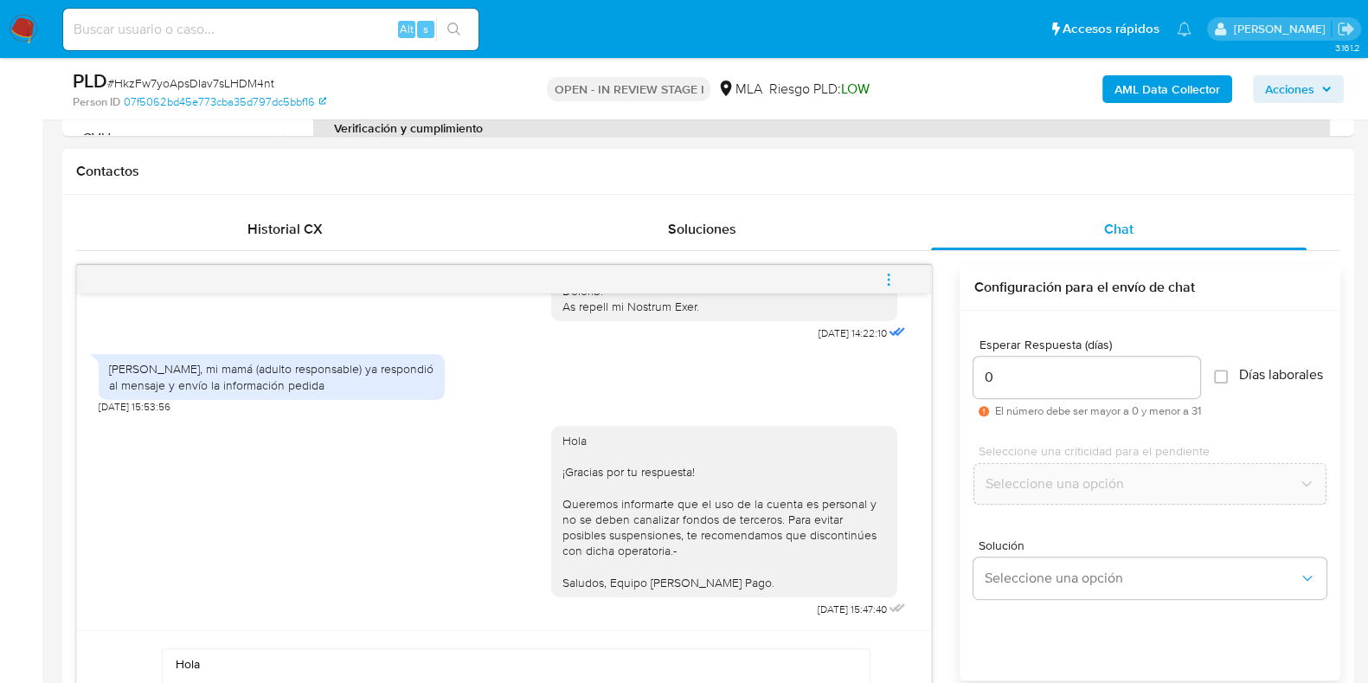
click at [890, 273] on icon "menu-action" at bounding box center [889, 274] width 2 height 2
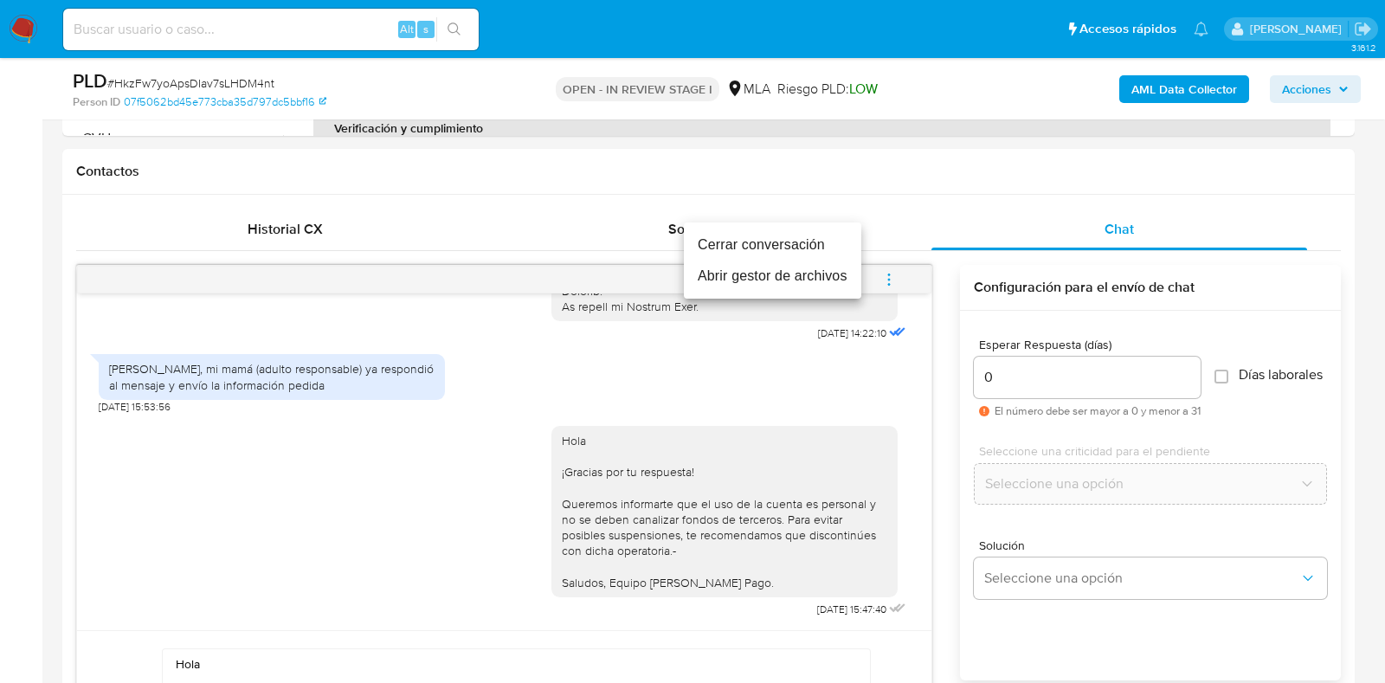
click at [768, 249] on li "Cerrar conversación" at bounding box center [772, 244] width 177 height 31
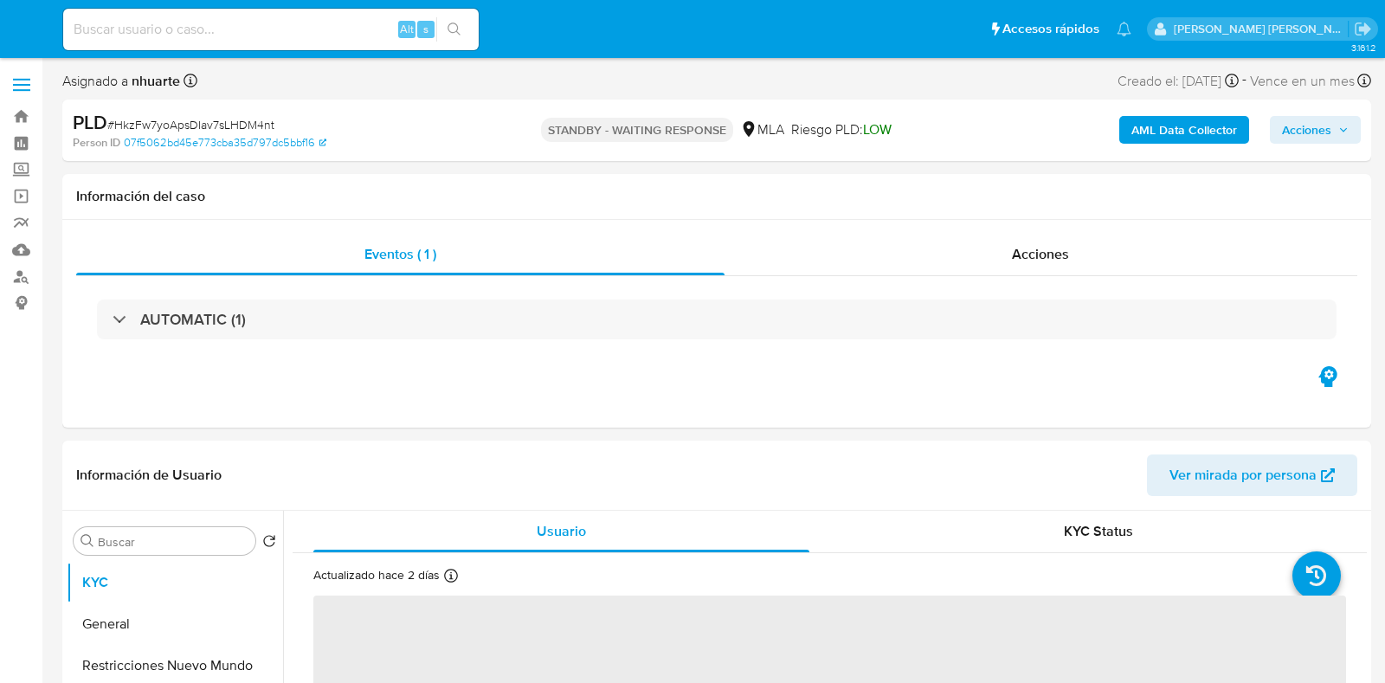
select select "10"
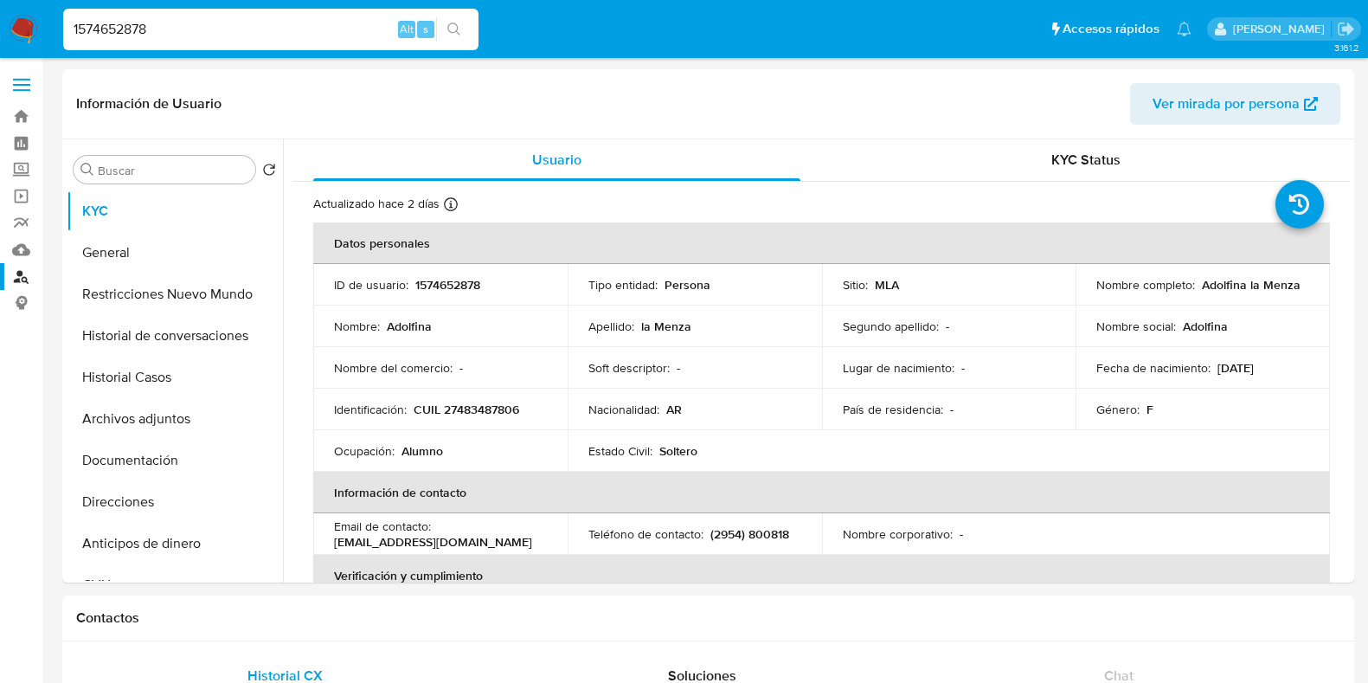
select select "10"
drag, startPoint x: 0, startPoint y: 0, endPoint x: 43, endPoint y: 24, distance: 49.6
click at [43, 24] on nav "Pausado Ver notificaciones 1574652878 Alt s Accesos rápidos Presiona las siguie…" at bounding box center [684, 29] width 1368 height 58
paste input "2510573111"
type input "2510573111"
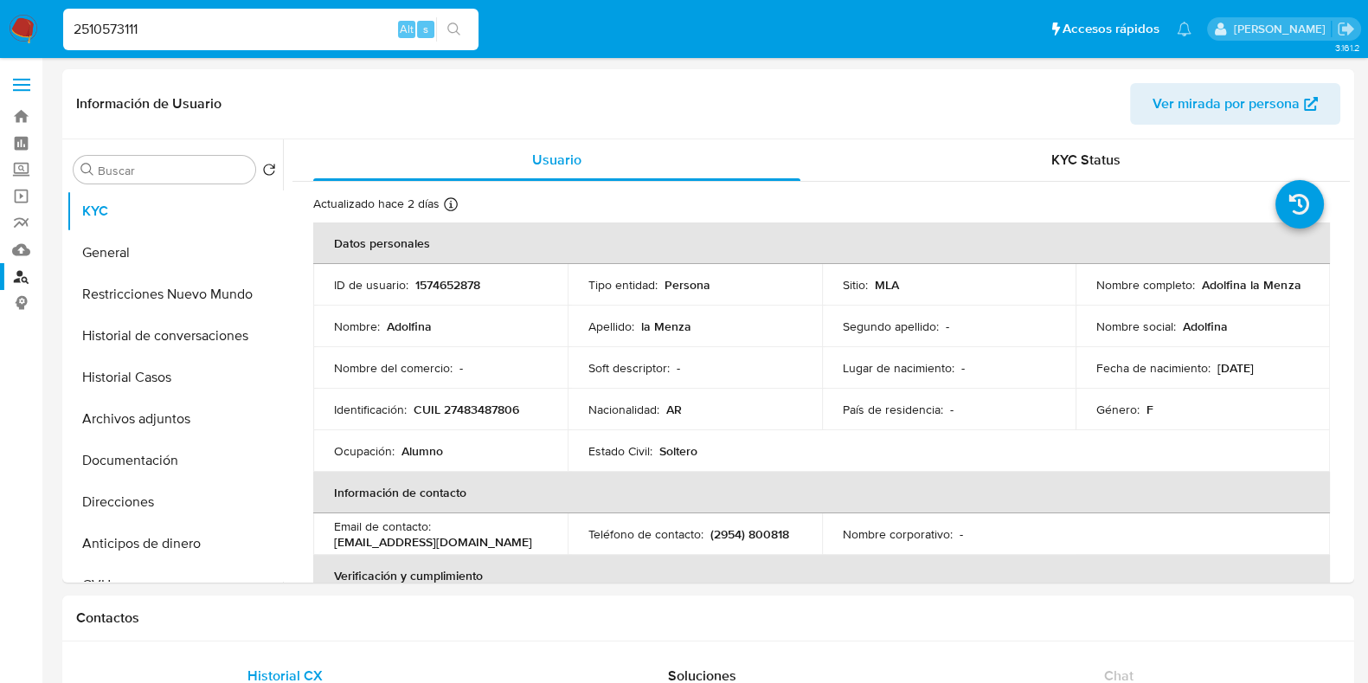
click at [458, 33] on icon "search-icon" at bounding box center [454, 29] width 14 height 14
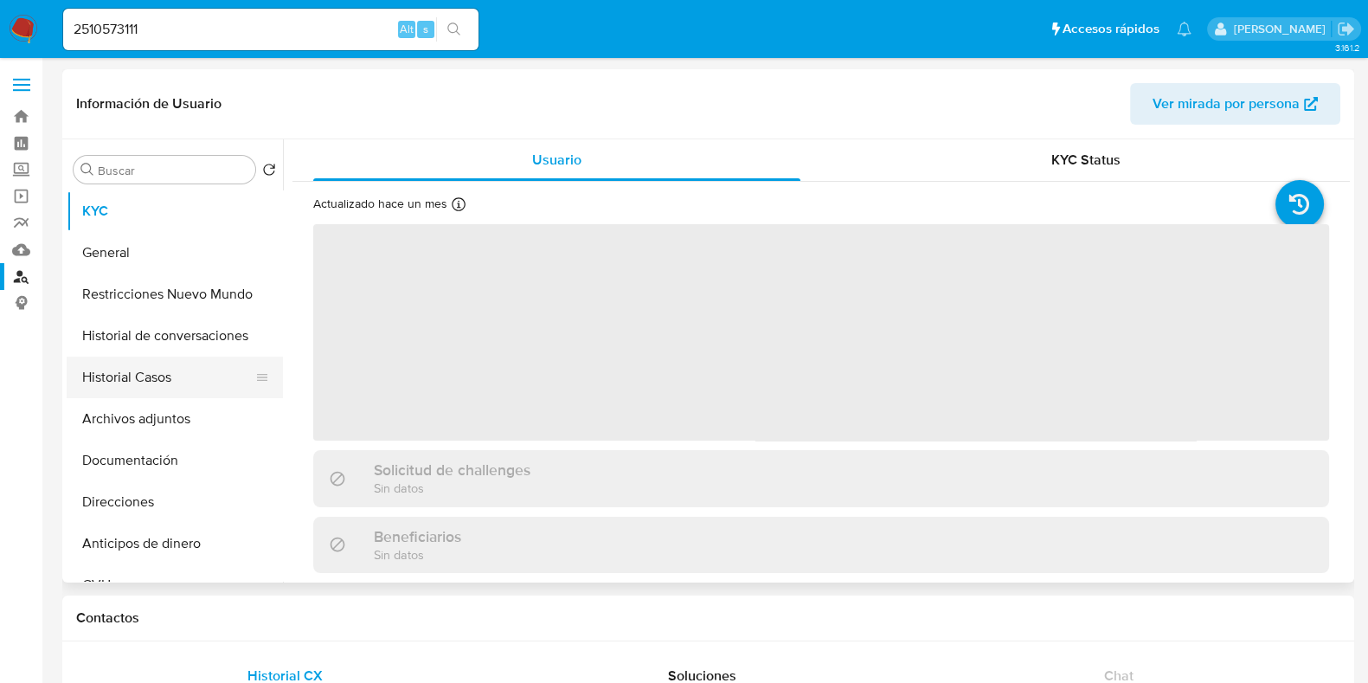
select select "10"
click at [151, 376] on button "Historial Casos" at bounding box center [168, 378] width 202 height 42
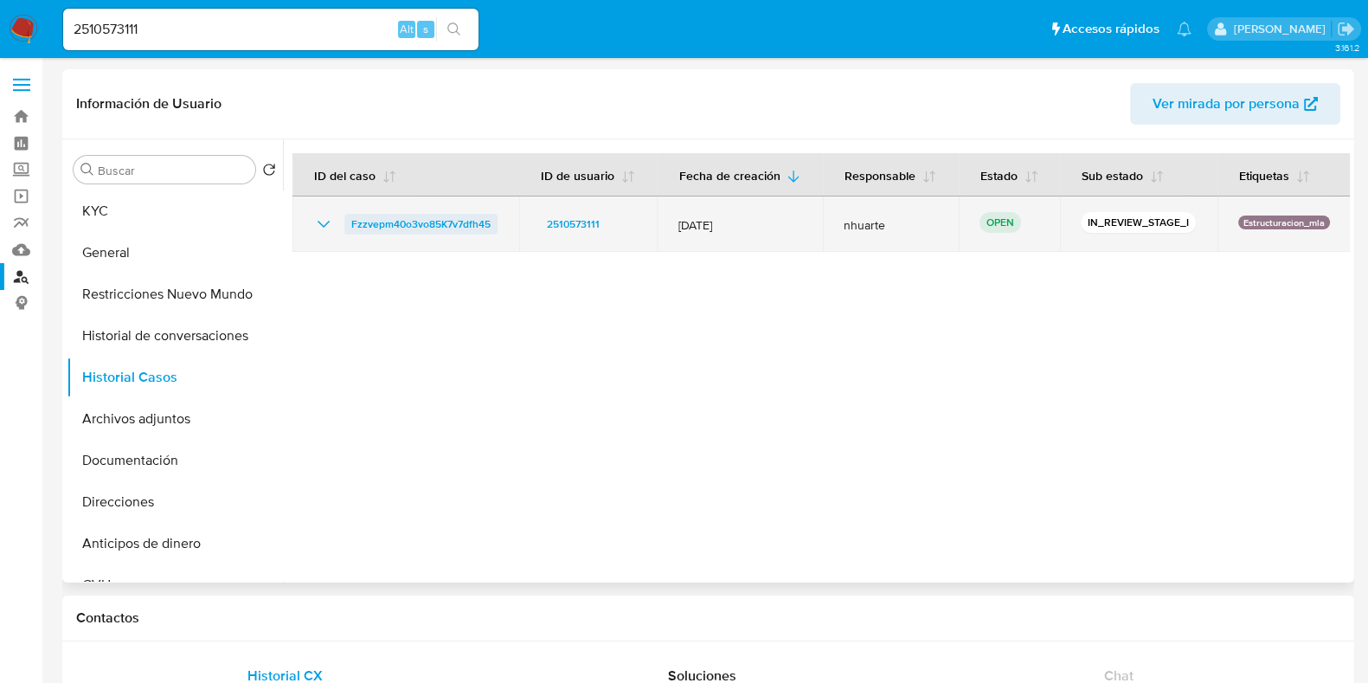
click at [398, 217] on span "Fzzvepm40o3vo85K7v7dfh45" at bounding box center [420, 224] width 139 height 21
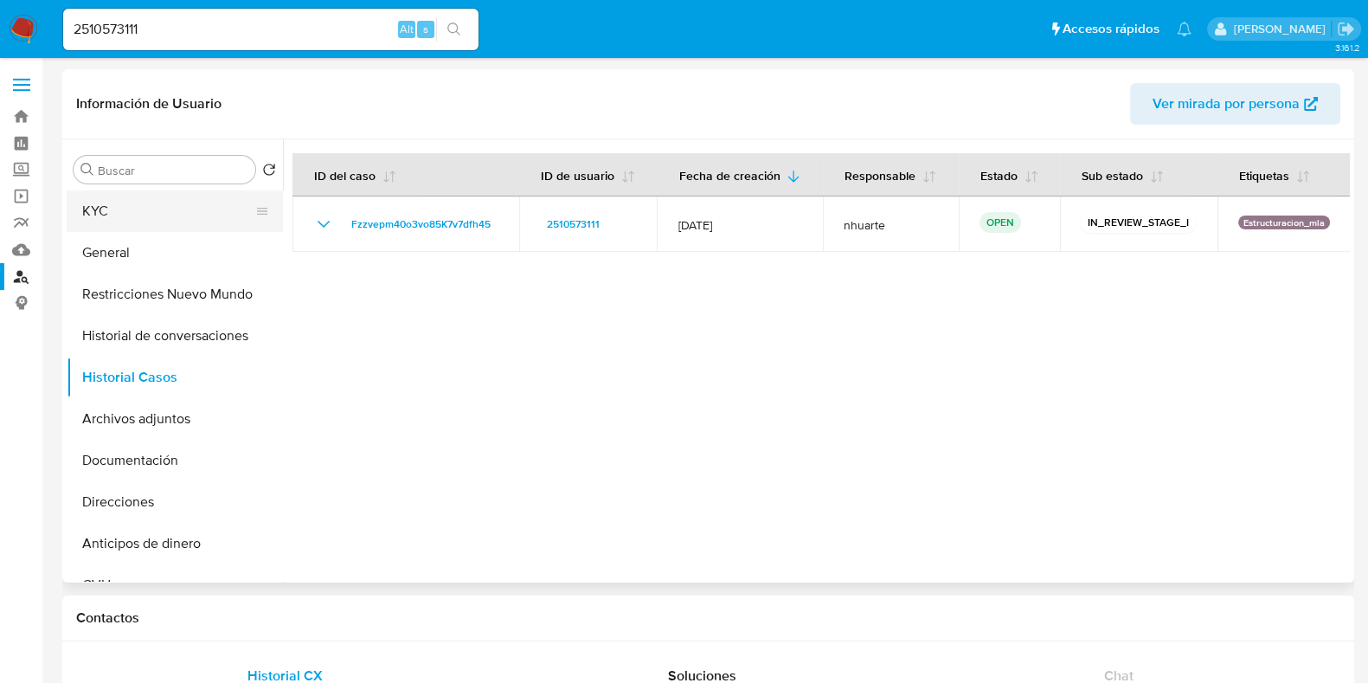
click at [113, 207] on button "KYC" at bounding box center [168, 211] width 202 height 42
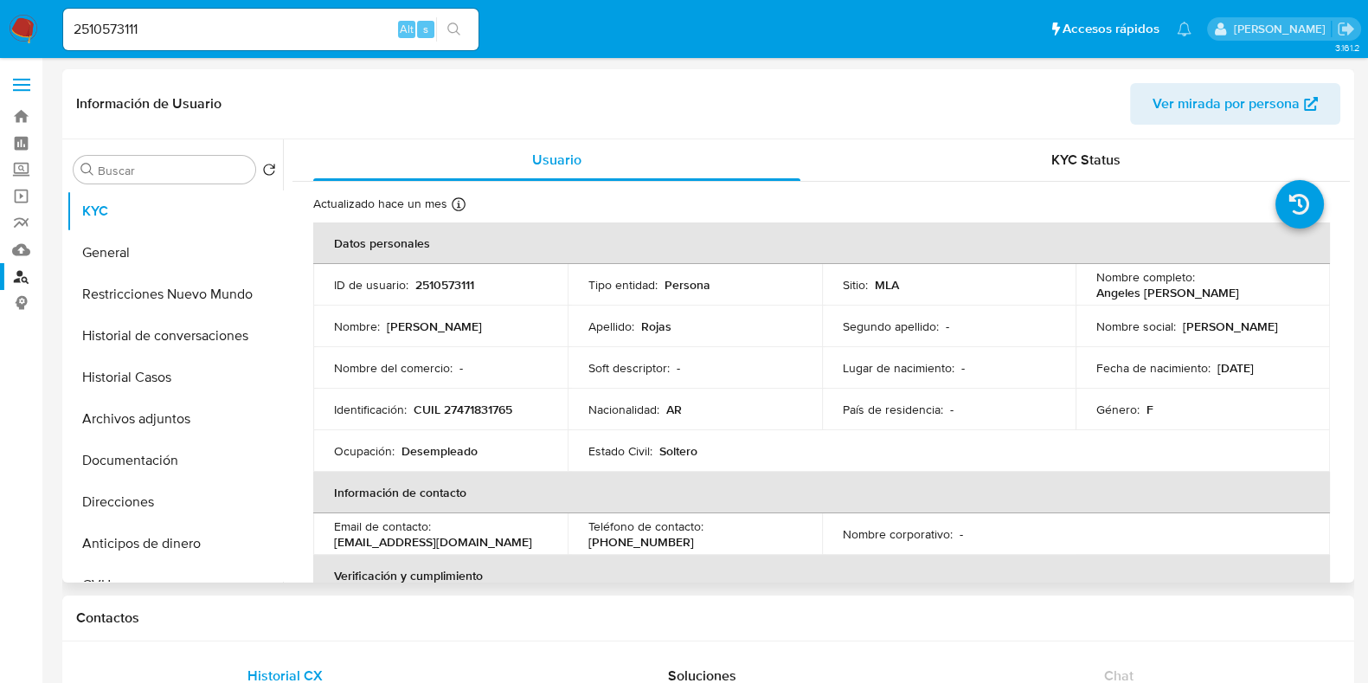
click at [427, 279] on p "2510573111" at bounding box center [444, 285] width 59 height 16
copy p "2510573111"
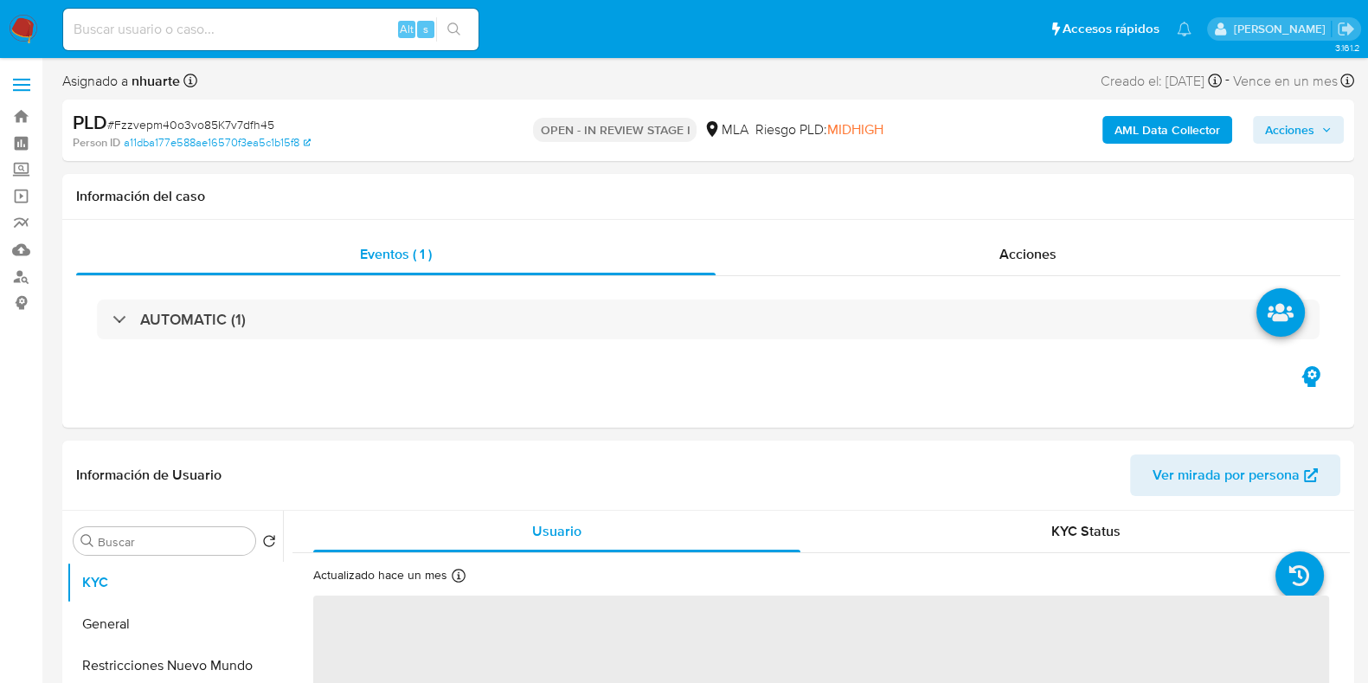
select select "10"
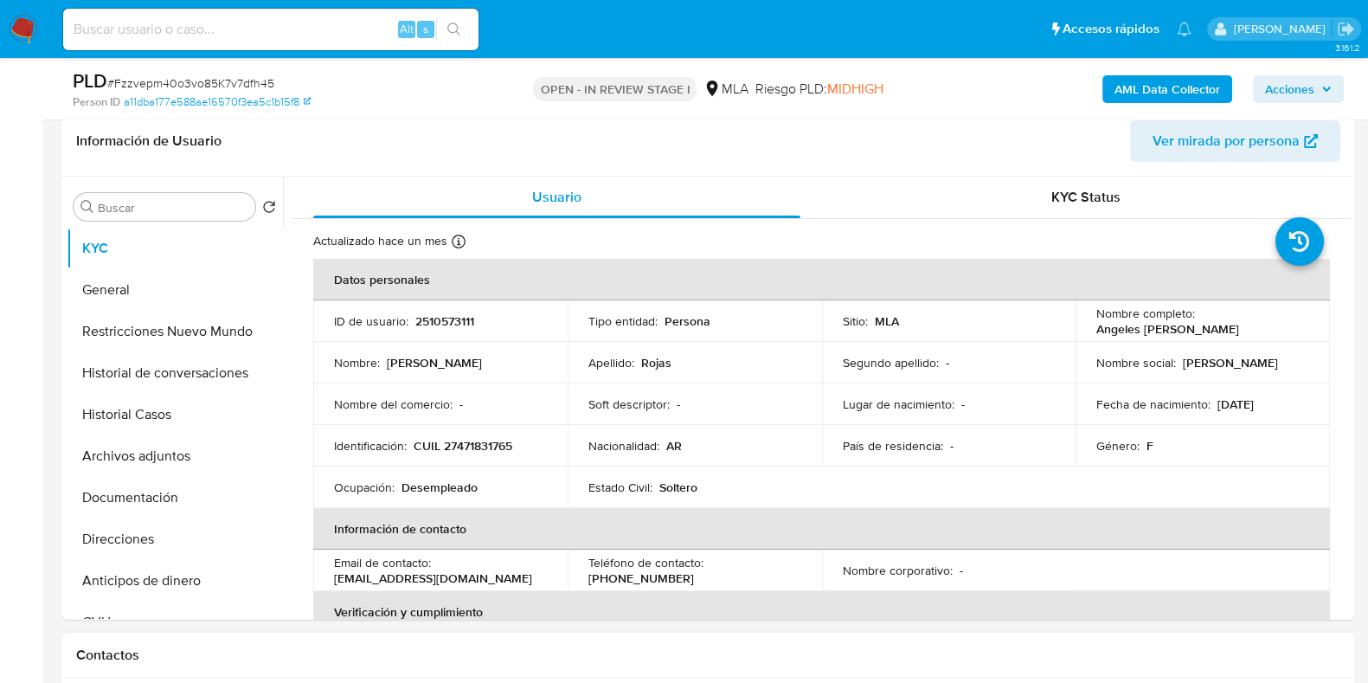
scroll to position [649, 0]
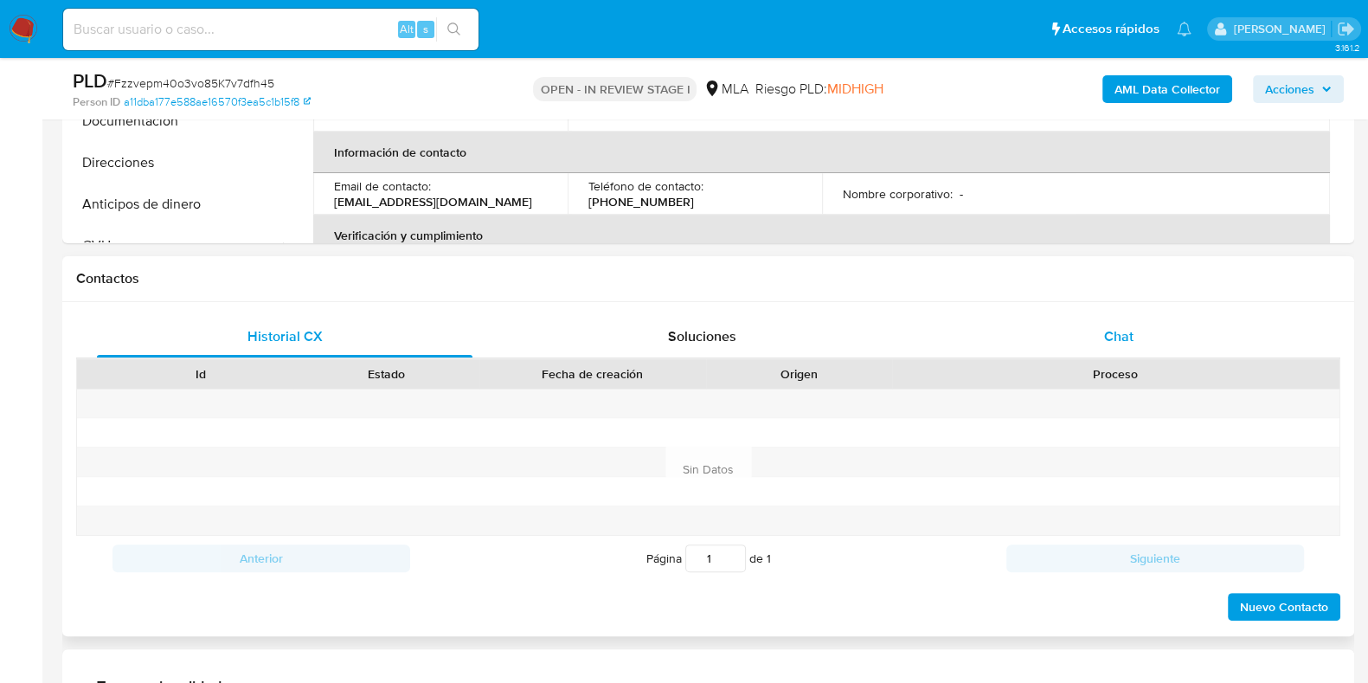
click at [1129, 331] on span "Chat" at bounding box center [1118, 336] width 29 height 20
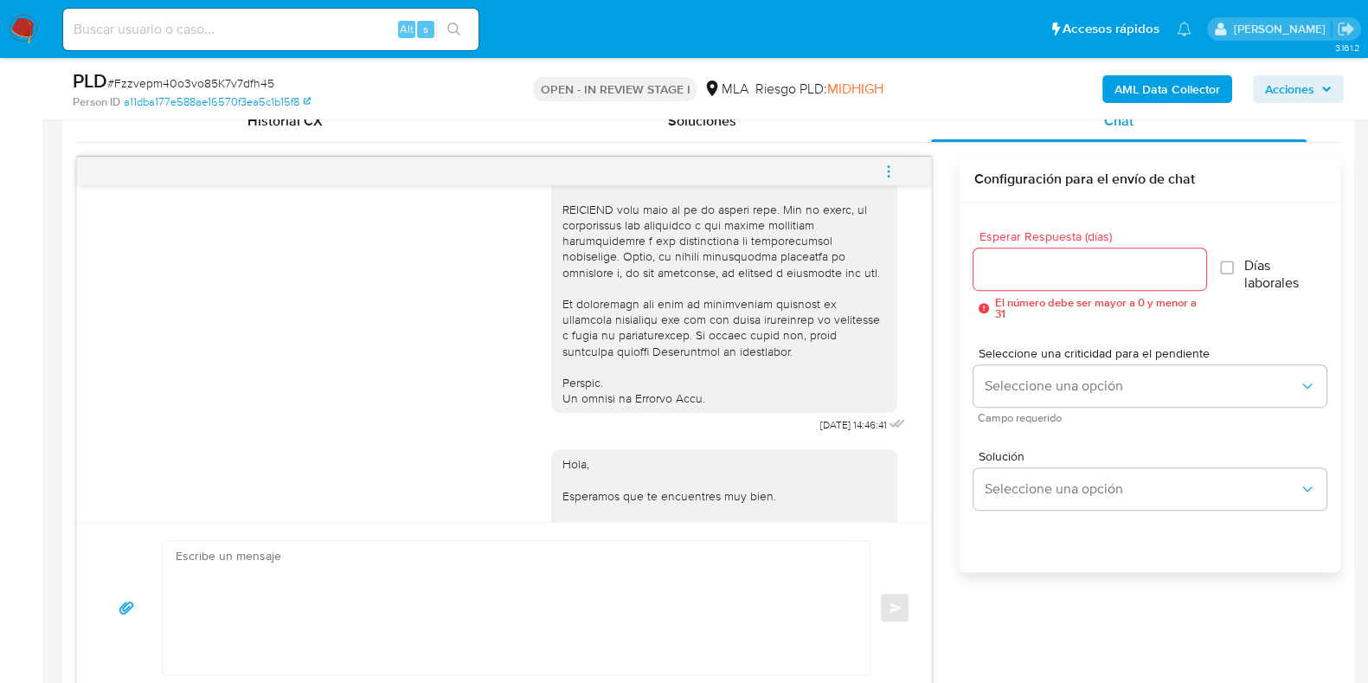
scroll to position [591, 0]
